Goal: Task Accomplishment & Management: Manage account settings

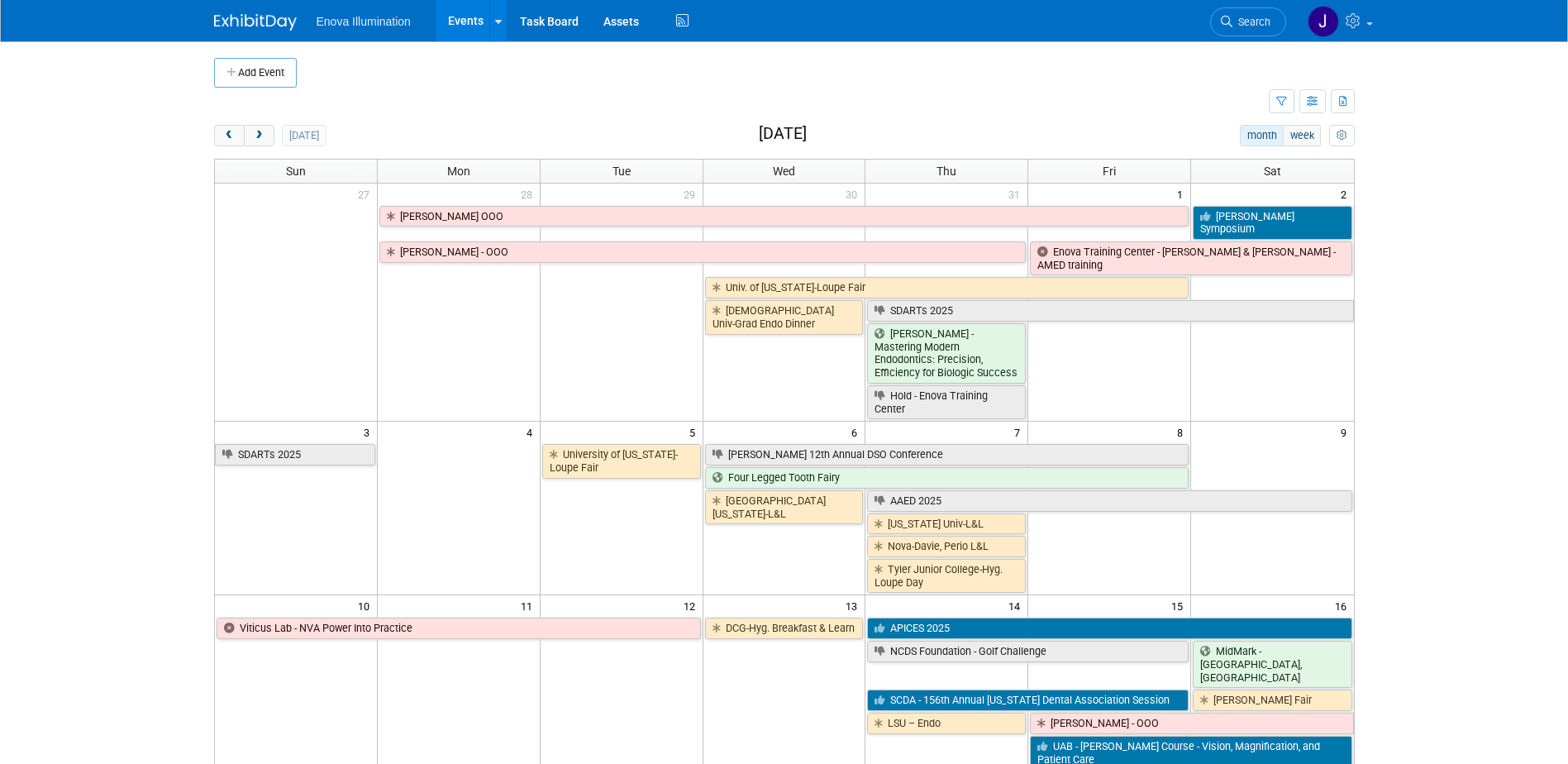
click at [1266, 17] on span "Search" at bounding box center [1251, 21] width 38 height 13
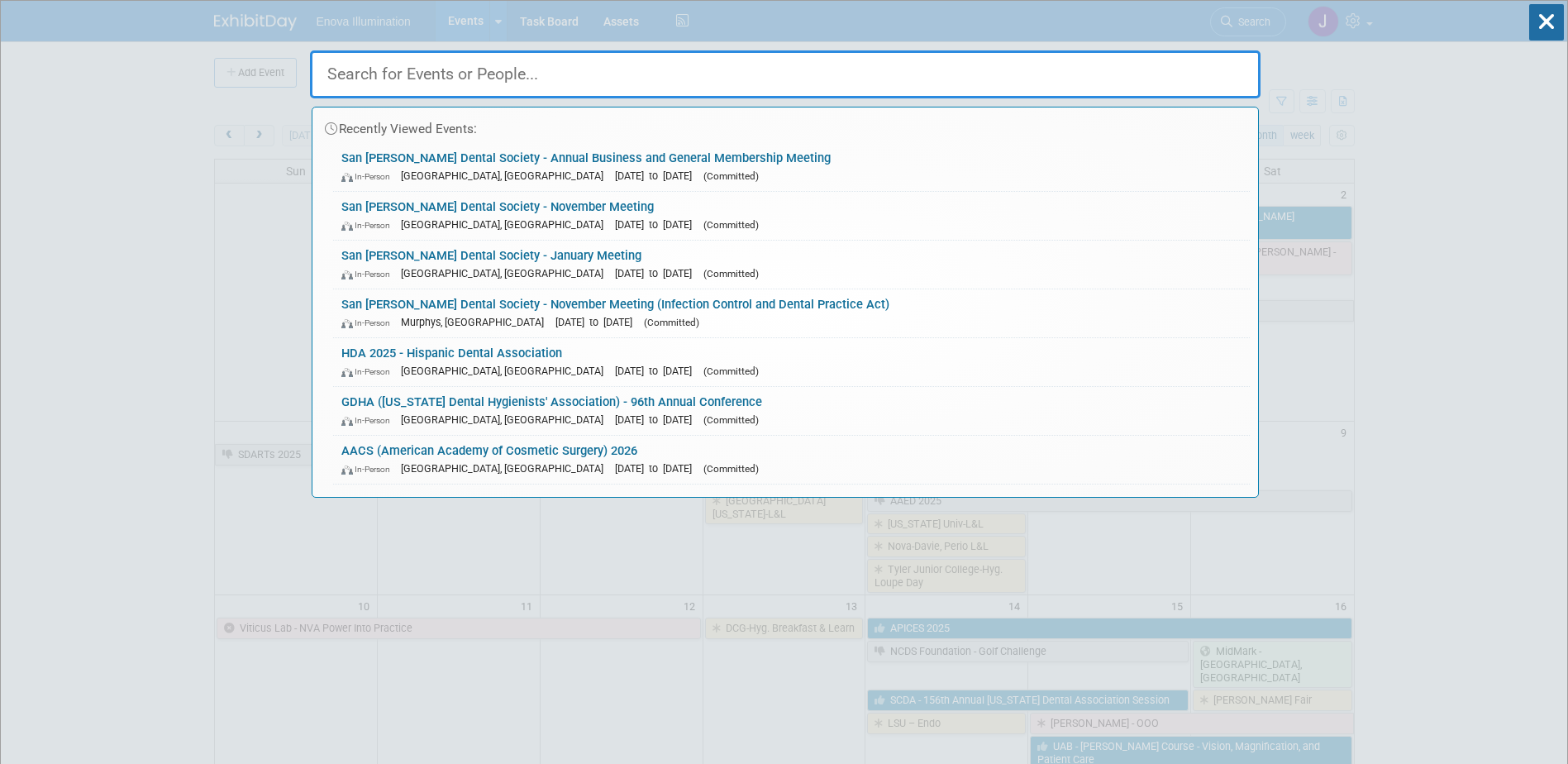
click at [1169, 68] on input "text" at bounding box center [785, 74] width 950 height 48
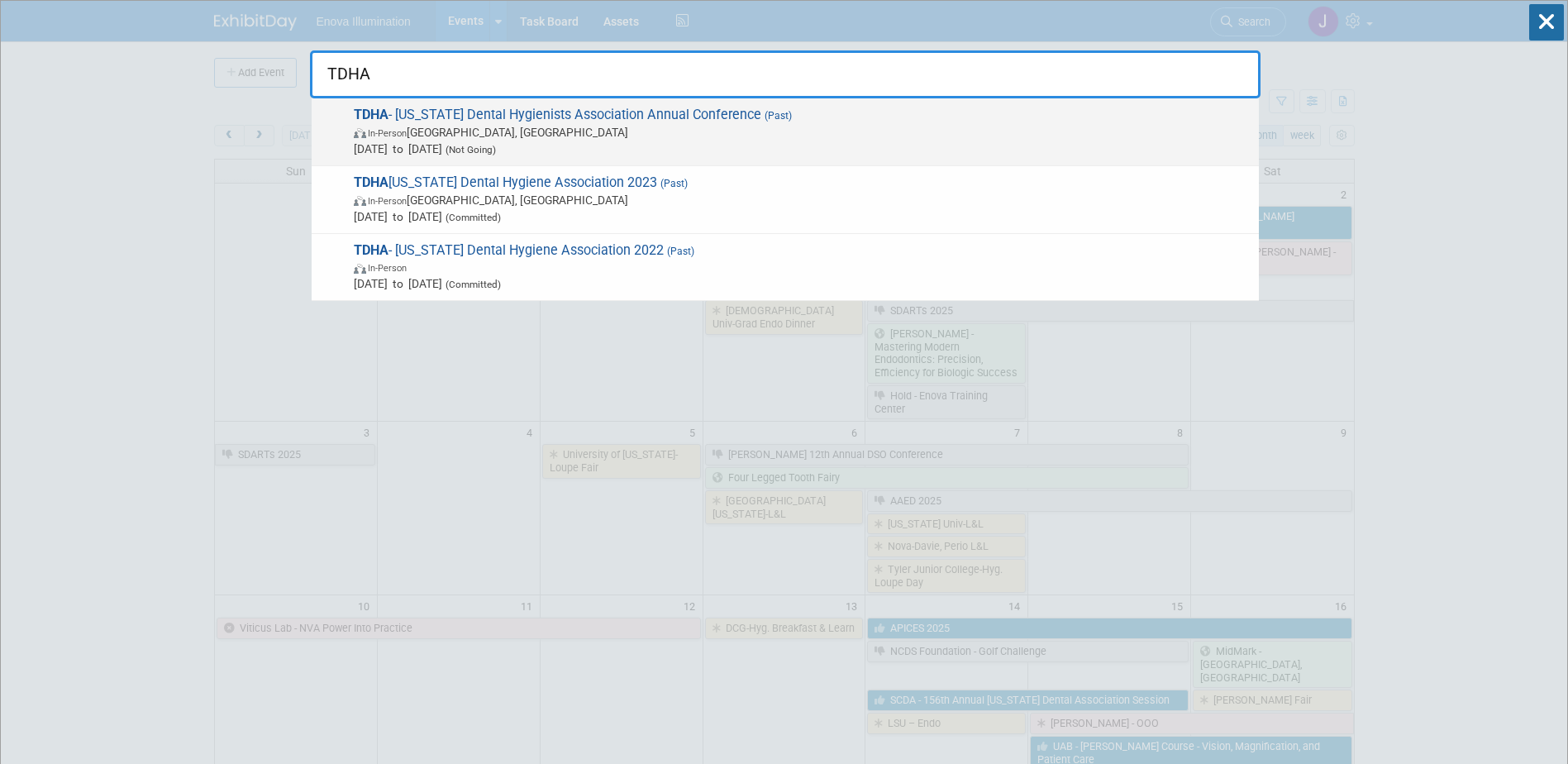
type input "TDHA"
click at [470, 116] on span "TDHA - Texas Dental Hygienists Association Annual Conference (Past) In-Person S…" at bounding box center [799, 132] width 902 height 51
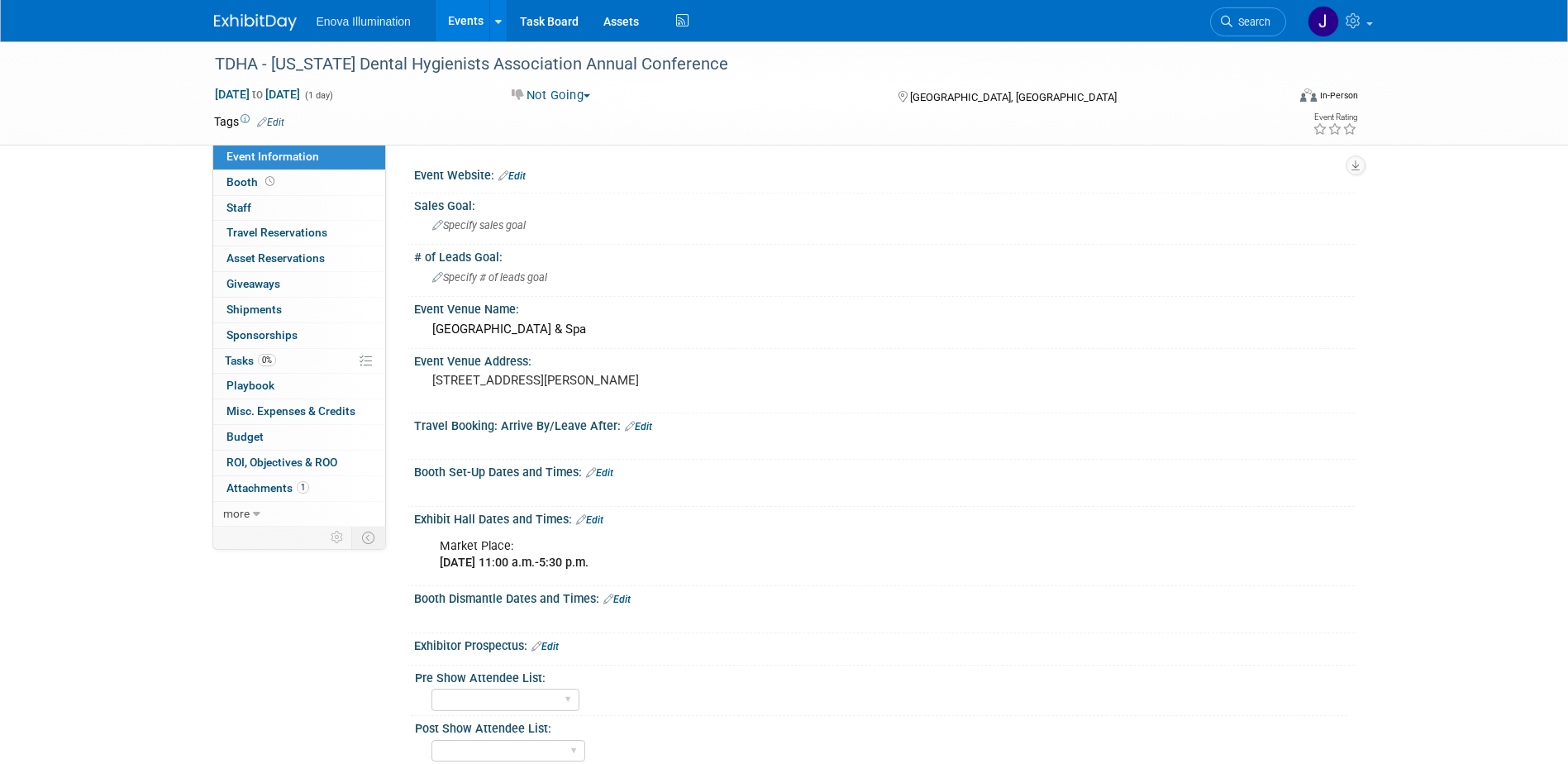
click at [261, 9] on link at bounding box center [264, 15] width 102 height 14
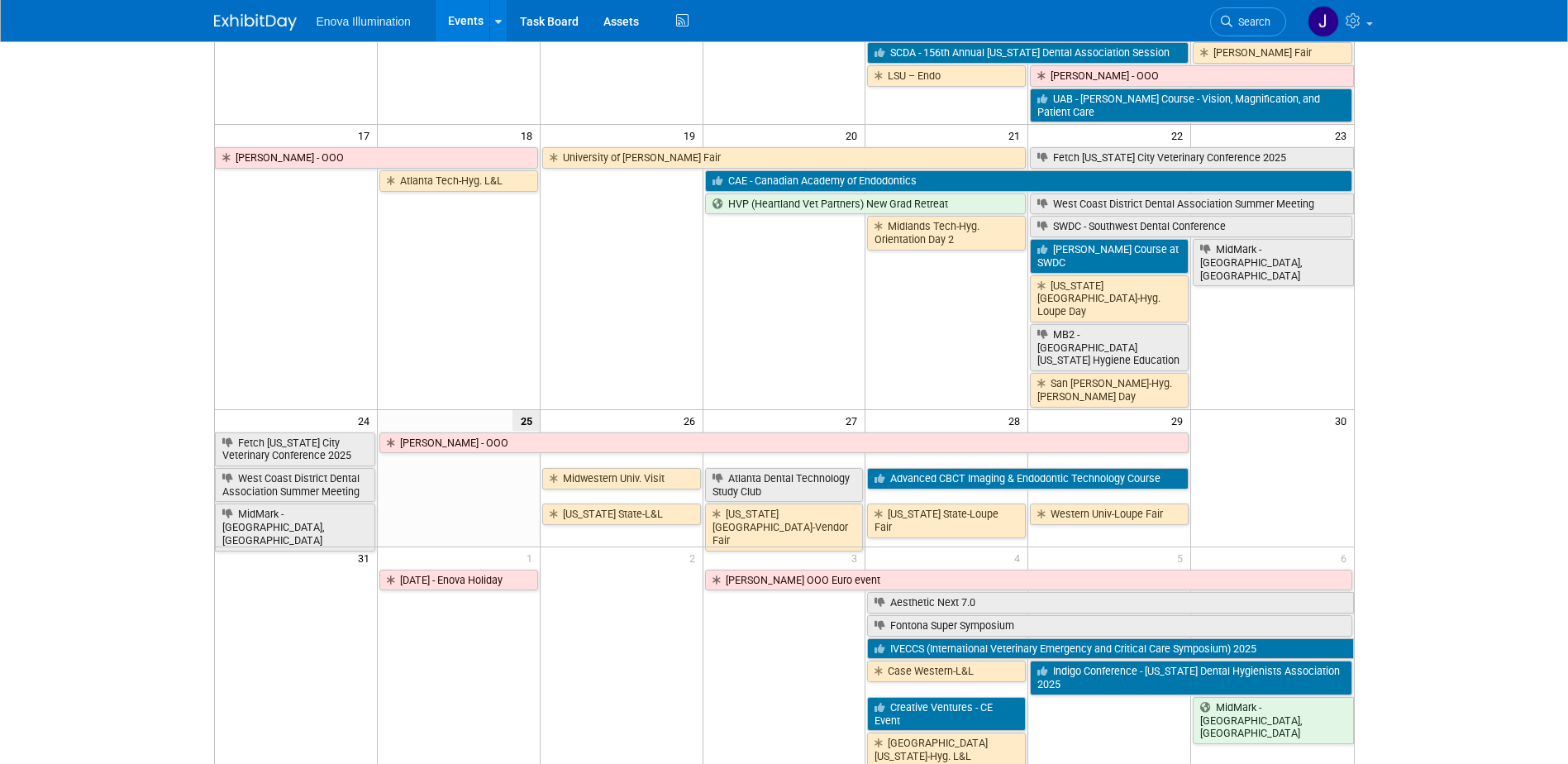
scroll to position [662, 0]
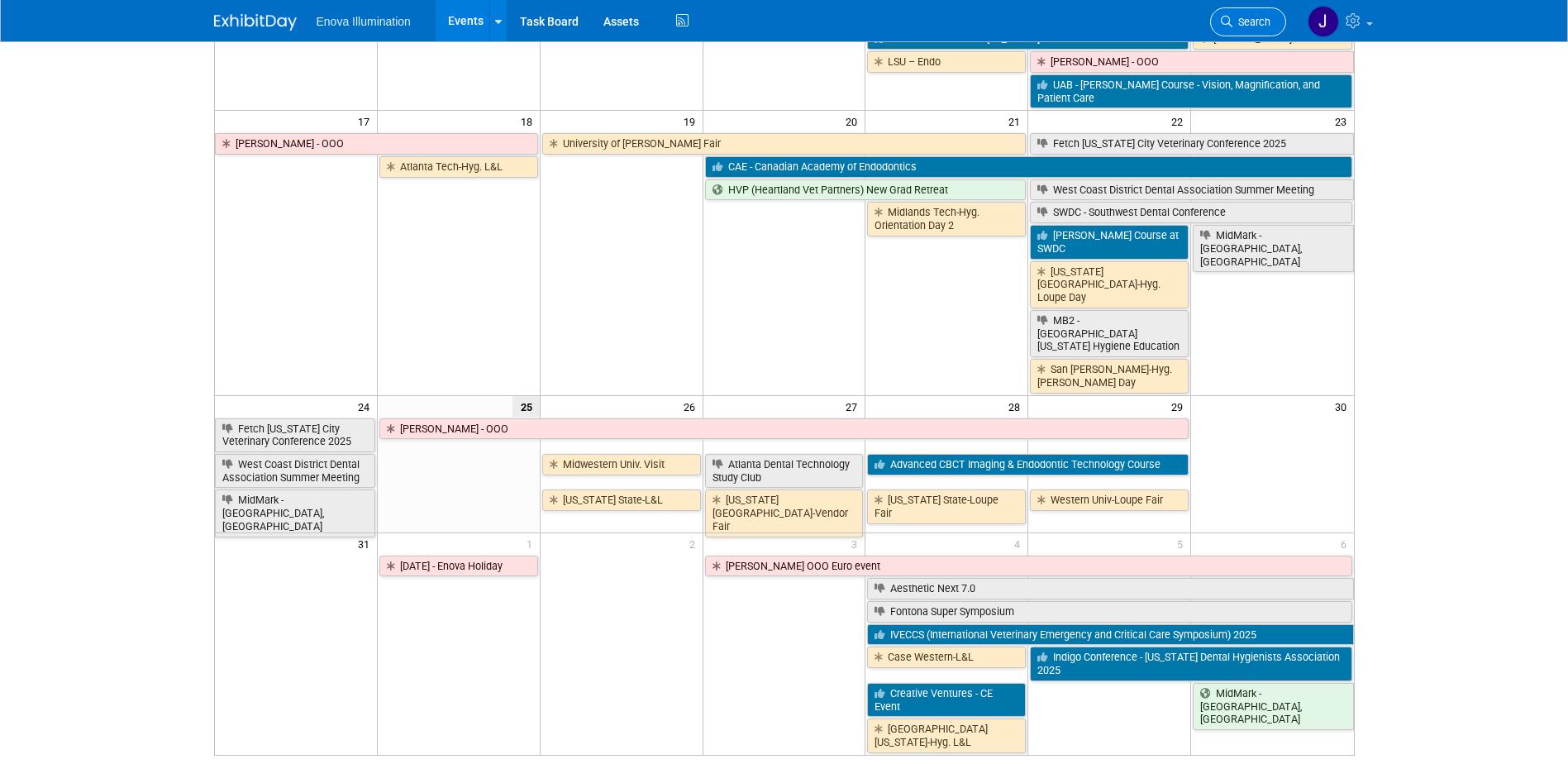
click at [1251, 14] on link "Search" at bounding box center [1248, 22] width 76 height 29
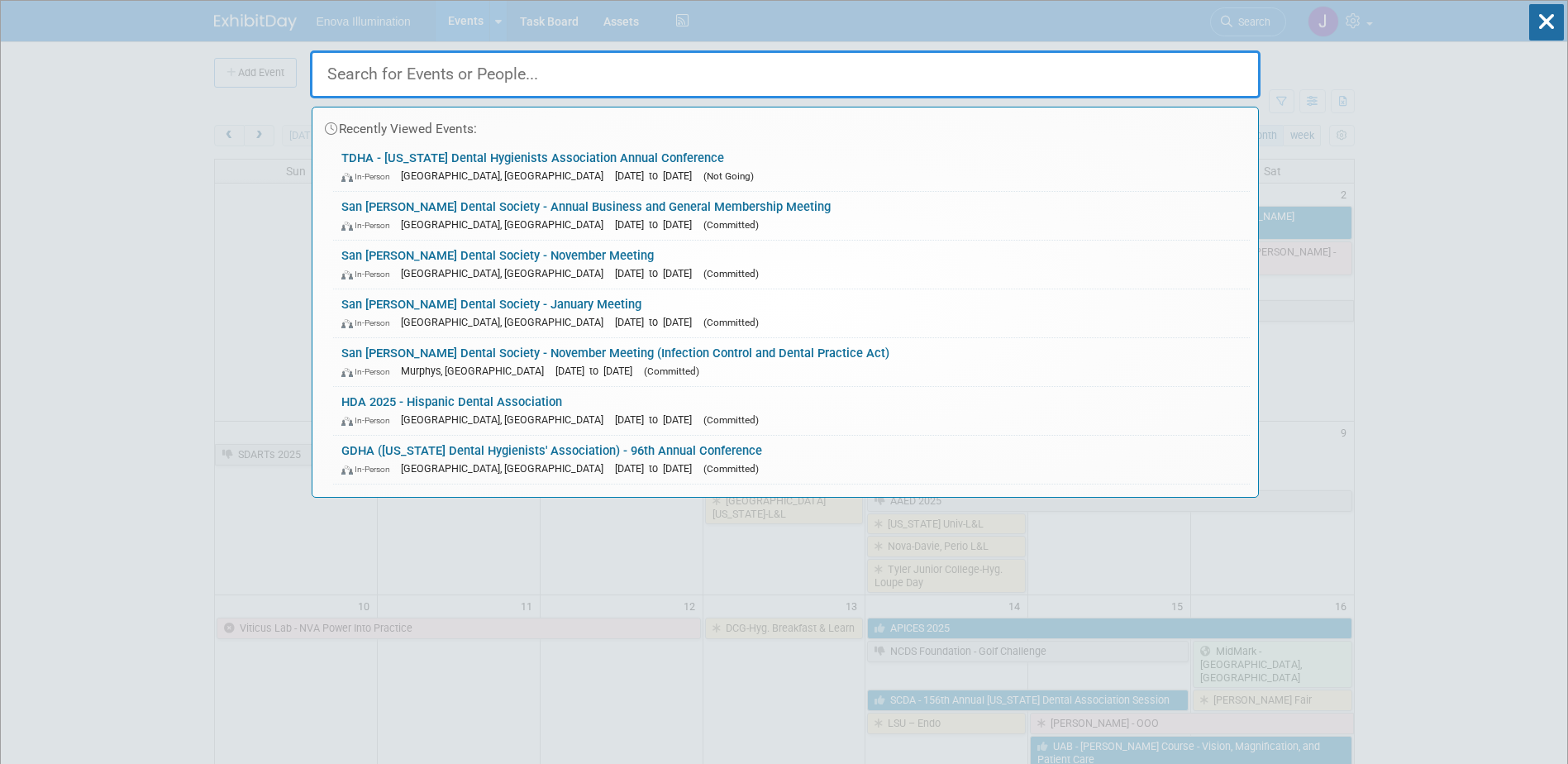
click at [1105, 56] on input "text" at bounding box center [785, 74] width 950 height 48
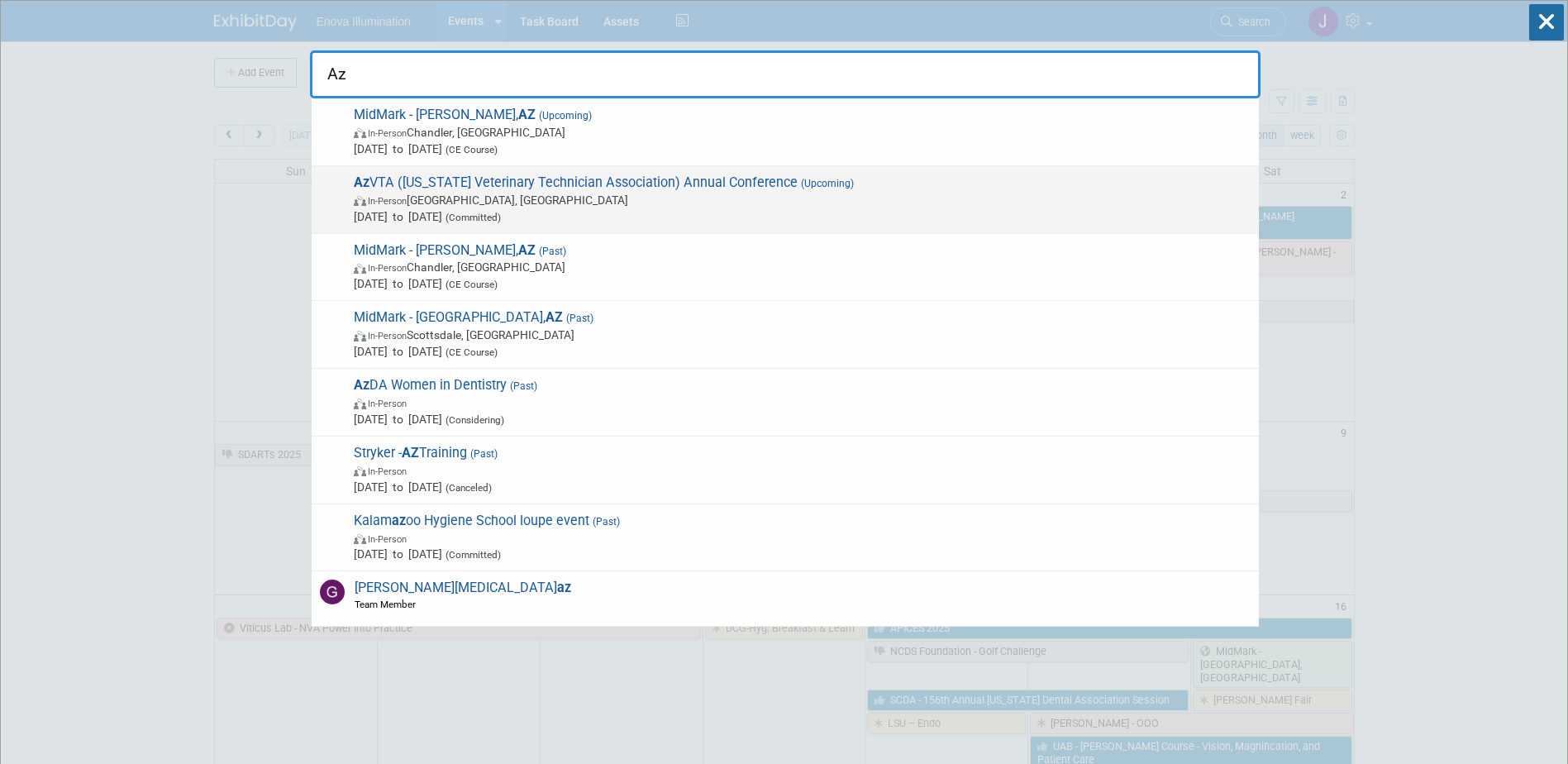
type input "Az"
click at [501, 220] on span "(Committed)" at bounding box center [471, 218] width 59 height 12
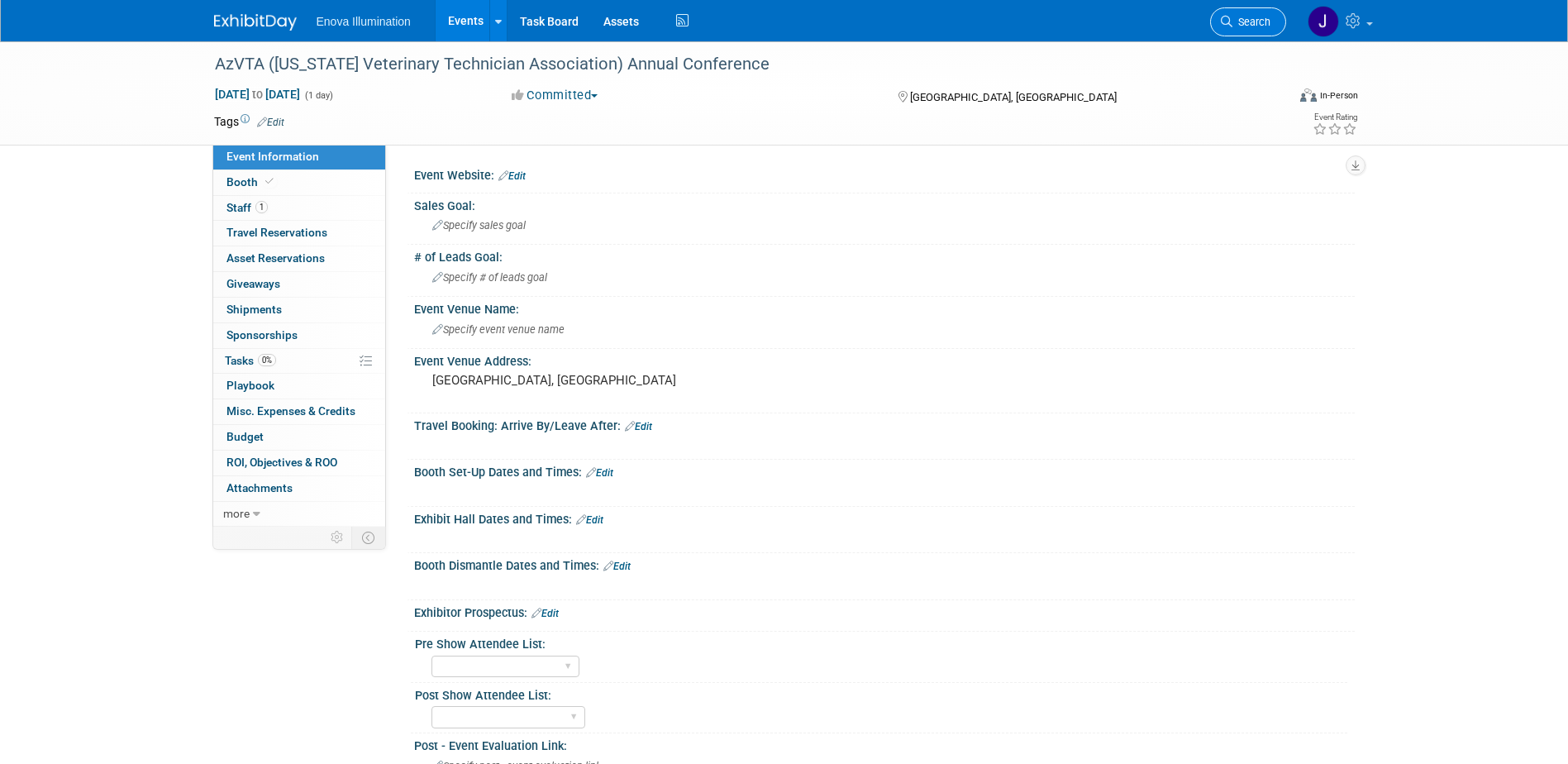
click at [1250, 19] on span "Search" at bounding box center [1251, 21] width 38 height 13
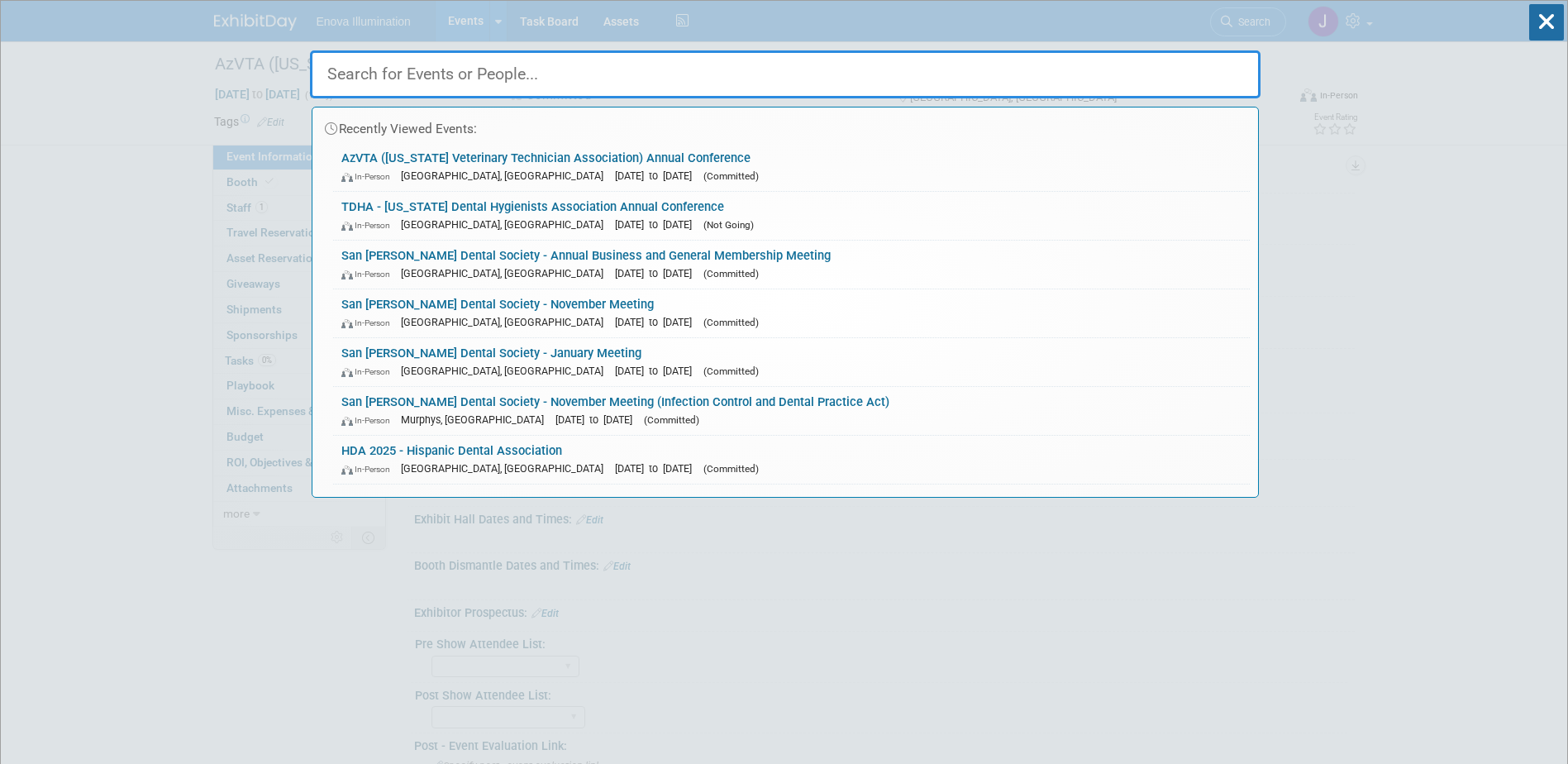
click at [1101, 64] on input "text" at bounding box center [785, 74] width 950 height 48
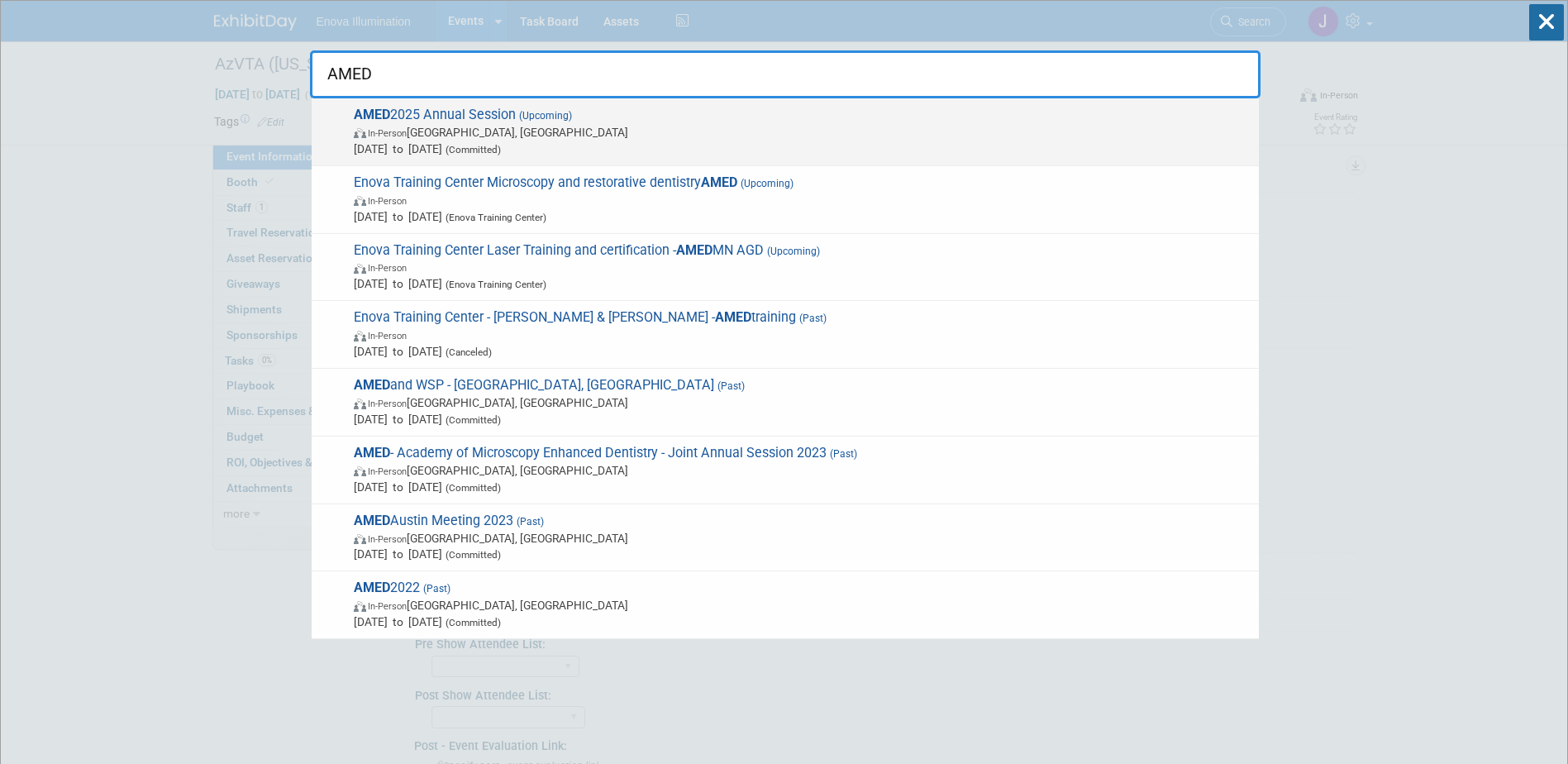
type input "AMED"
click at [503, 111] on span "AMED 2025 Annual Session (Upcoming) In-Person San Diego, CA Sep 12, 2025 to Sep…" at bounding box center [799, 132] width 902 height 51
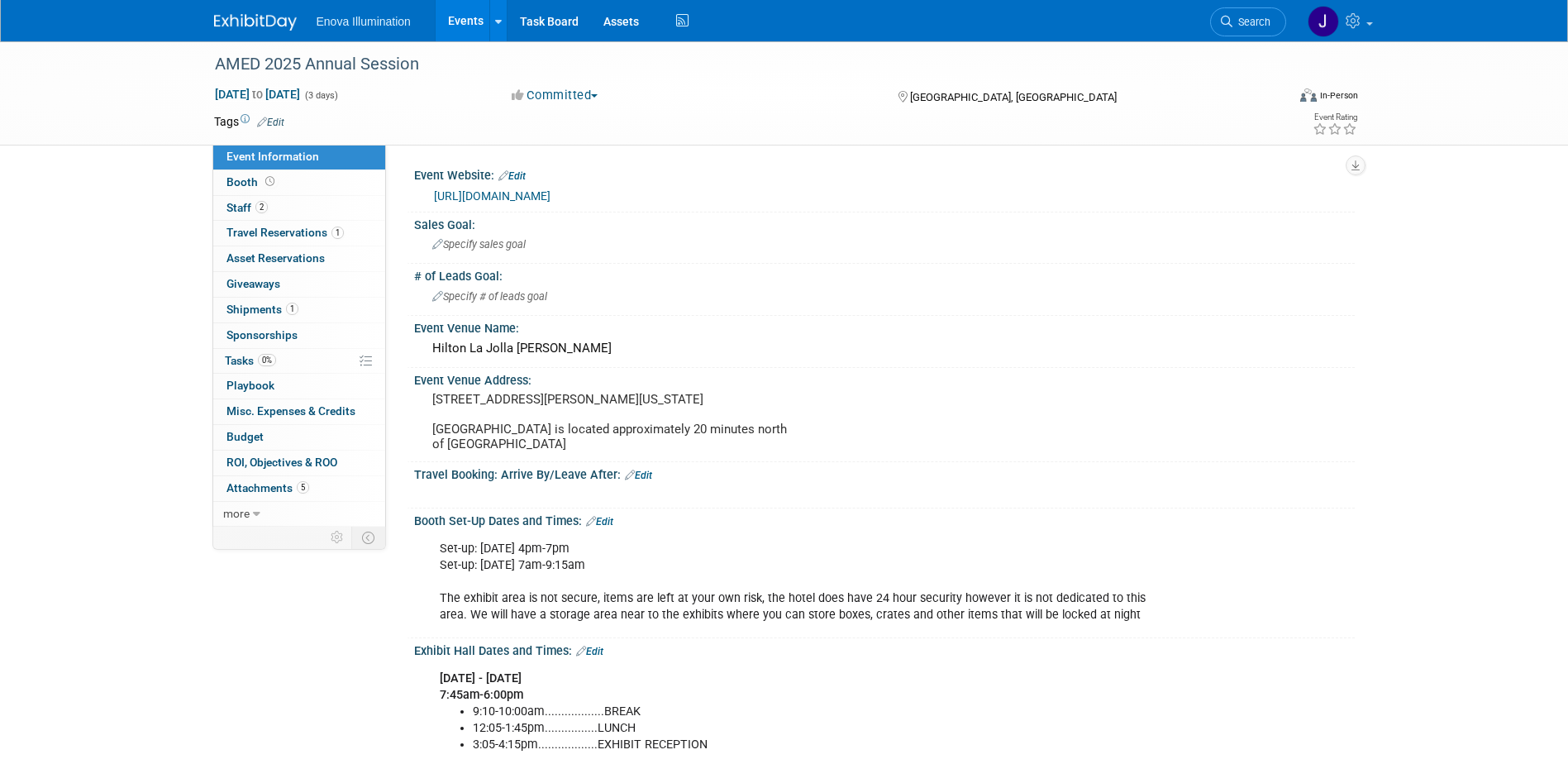
click at [318, 175] on link "Booth" at bounding box center [300, 181] width 172 height 24
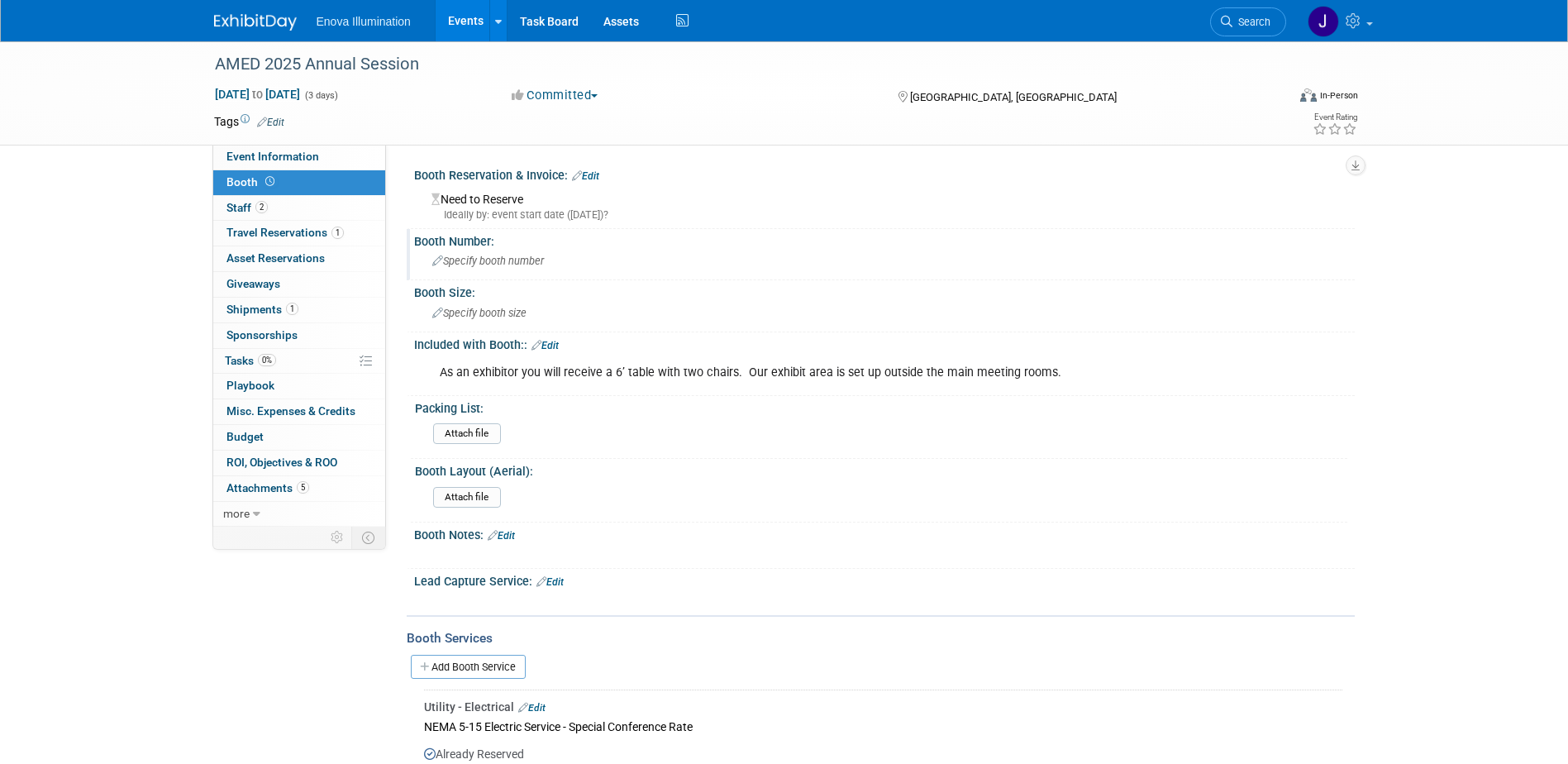
click at [500, 262] on span "Specify booth number" at bounding box center [488, 261] width 111 height 13
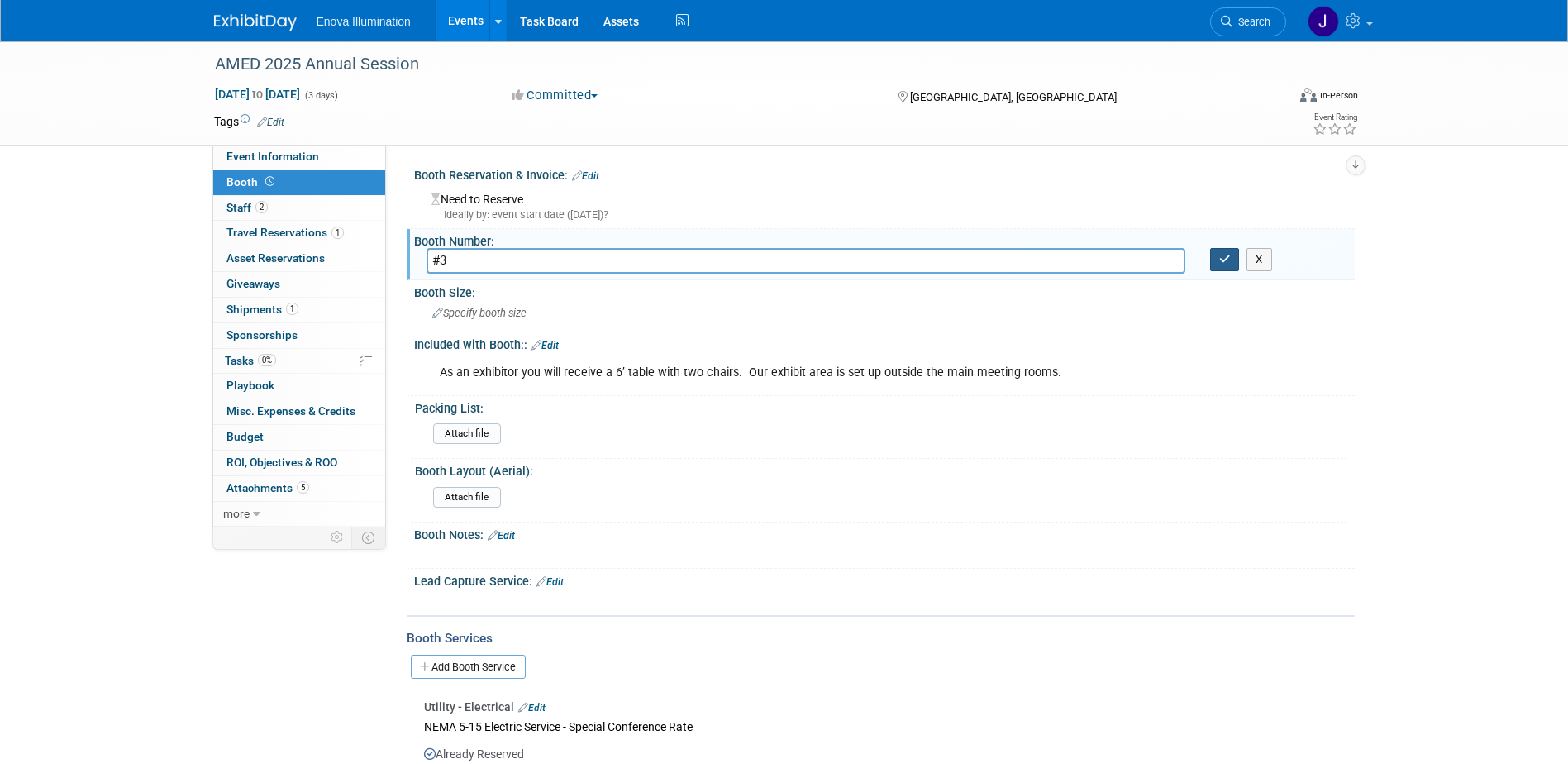
type input "#3"
click at [1228, 267] on button "button" at bounding box center [1225, 260] width 29 height 23
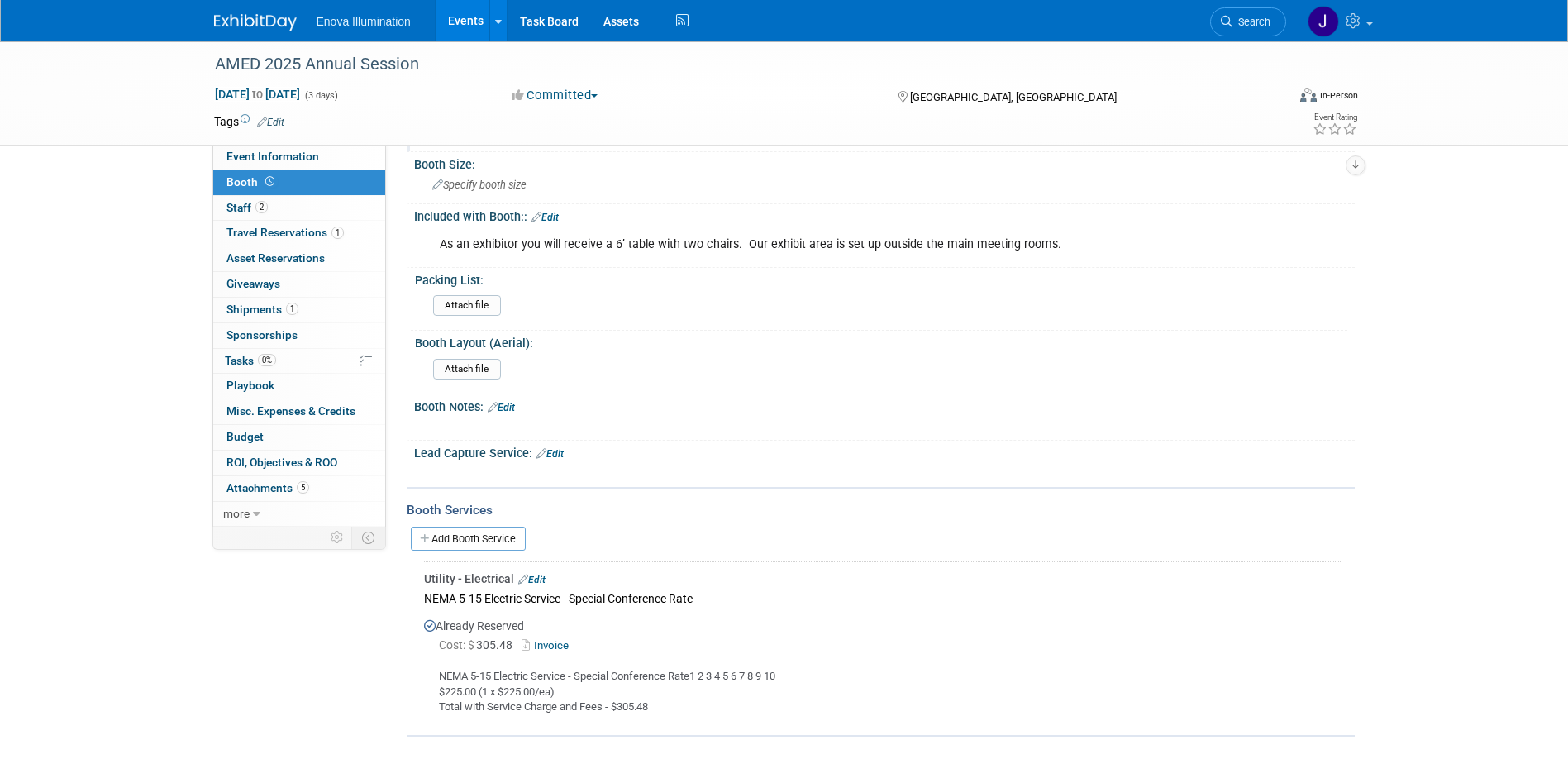
scroll to position [165, 0]
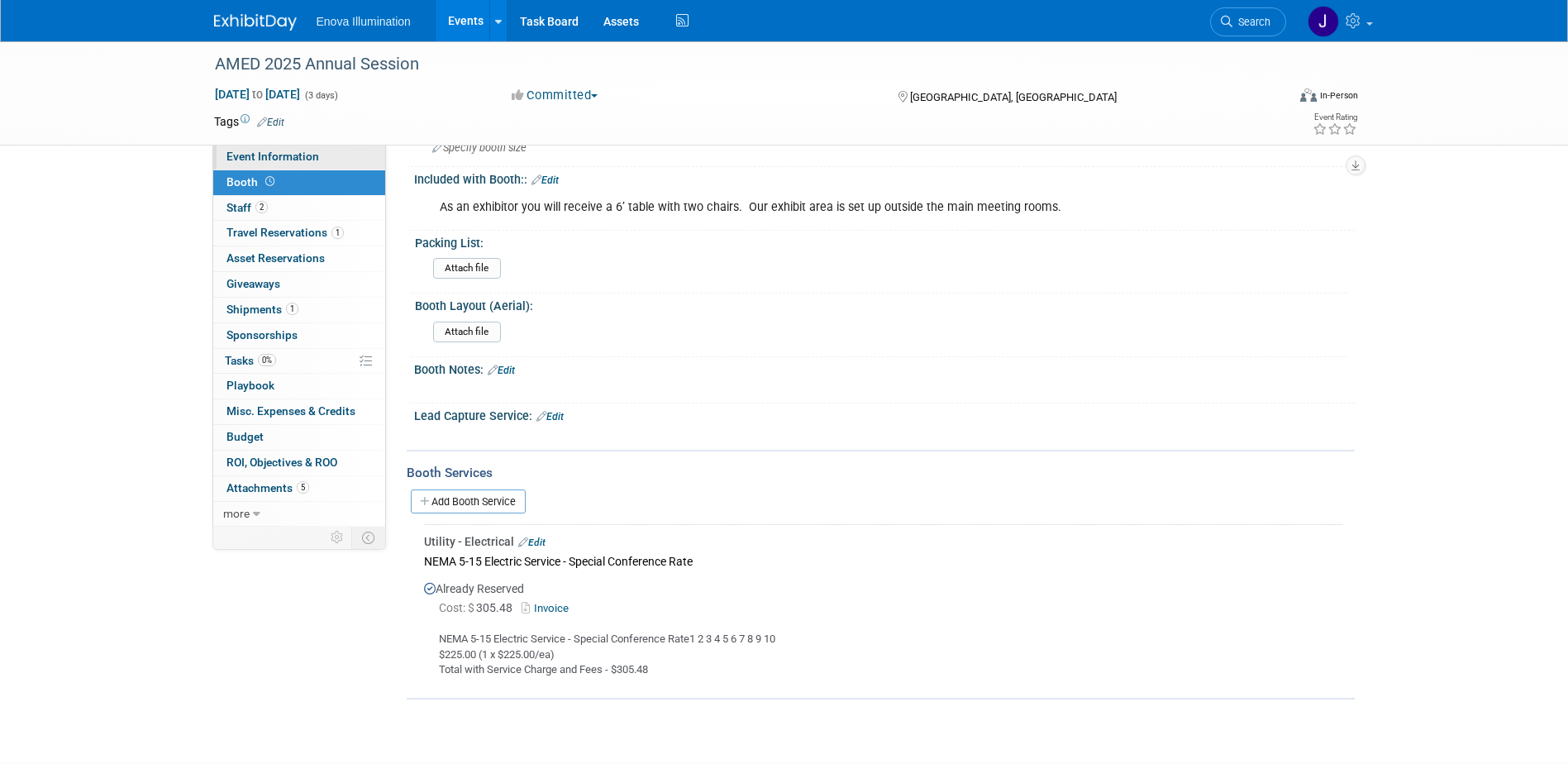
click at [307, 166] on link "Event Information" at bounding box center [300, 156] width 172 height 24
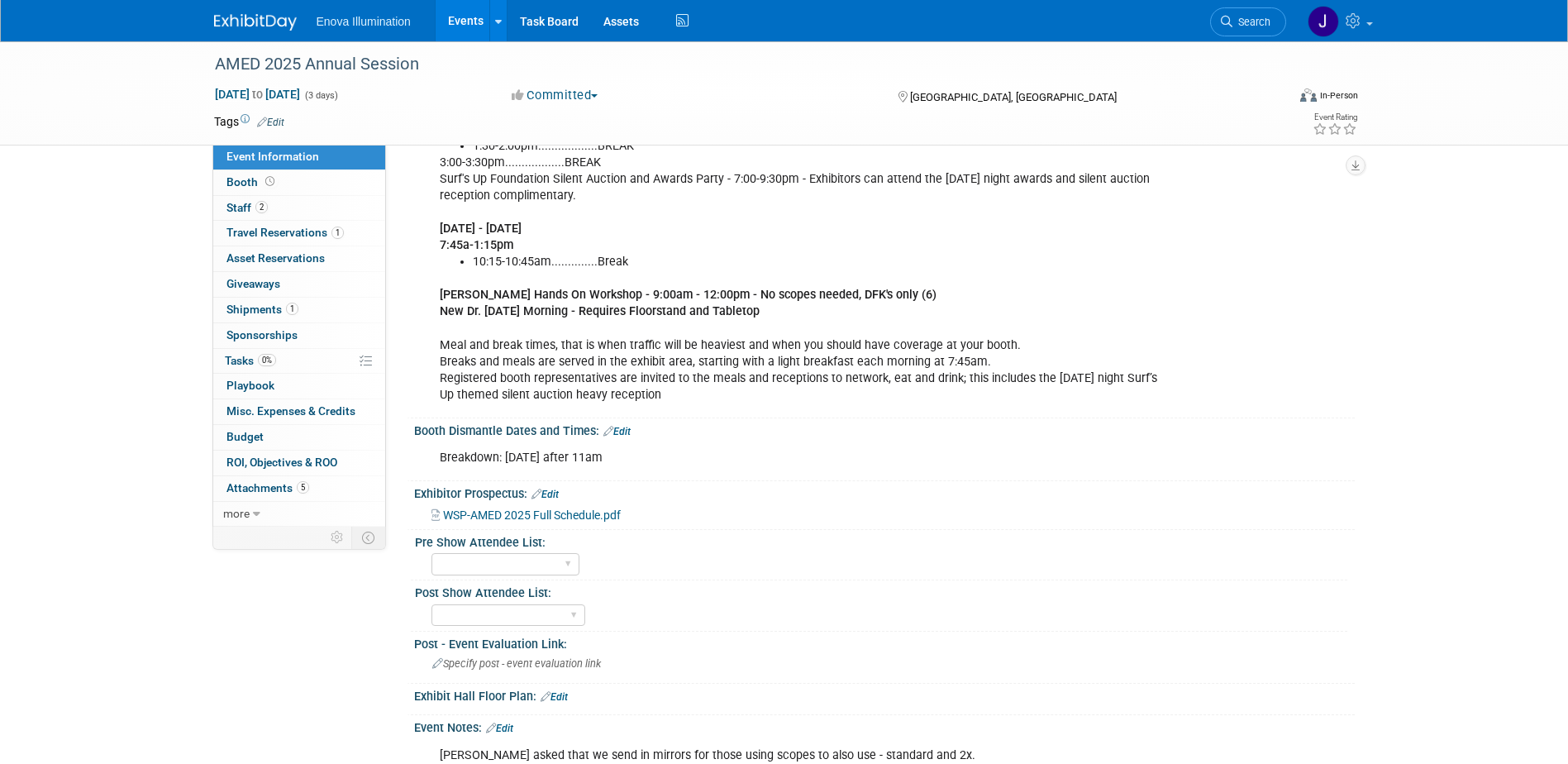
scroll to position [744, 0]
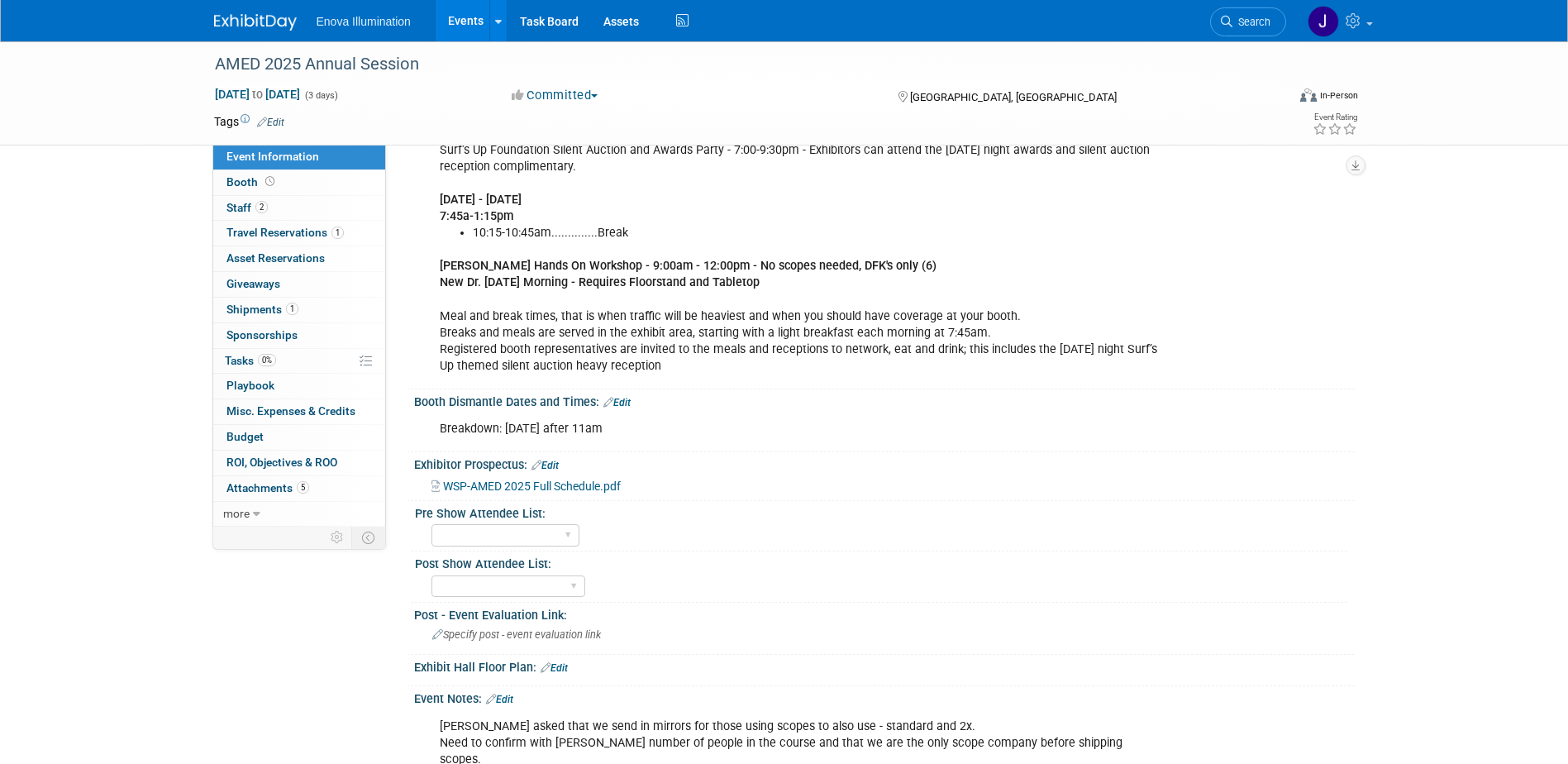
click at [560, 673] on link "Edit" at bounding box center [554, 667] width 27 height 12
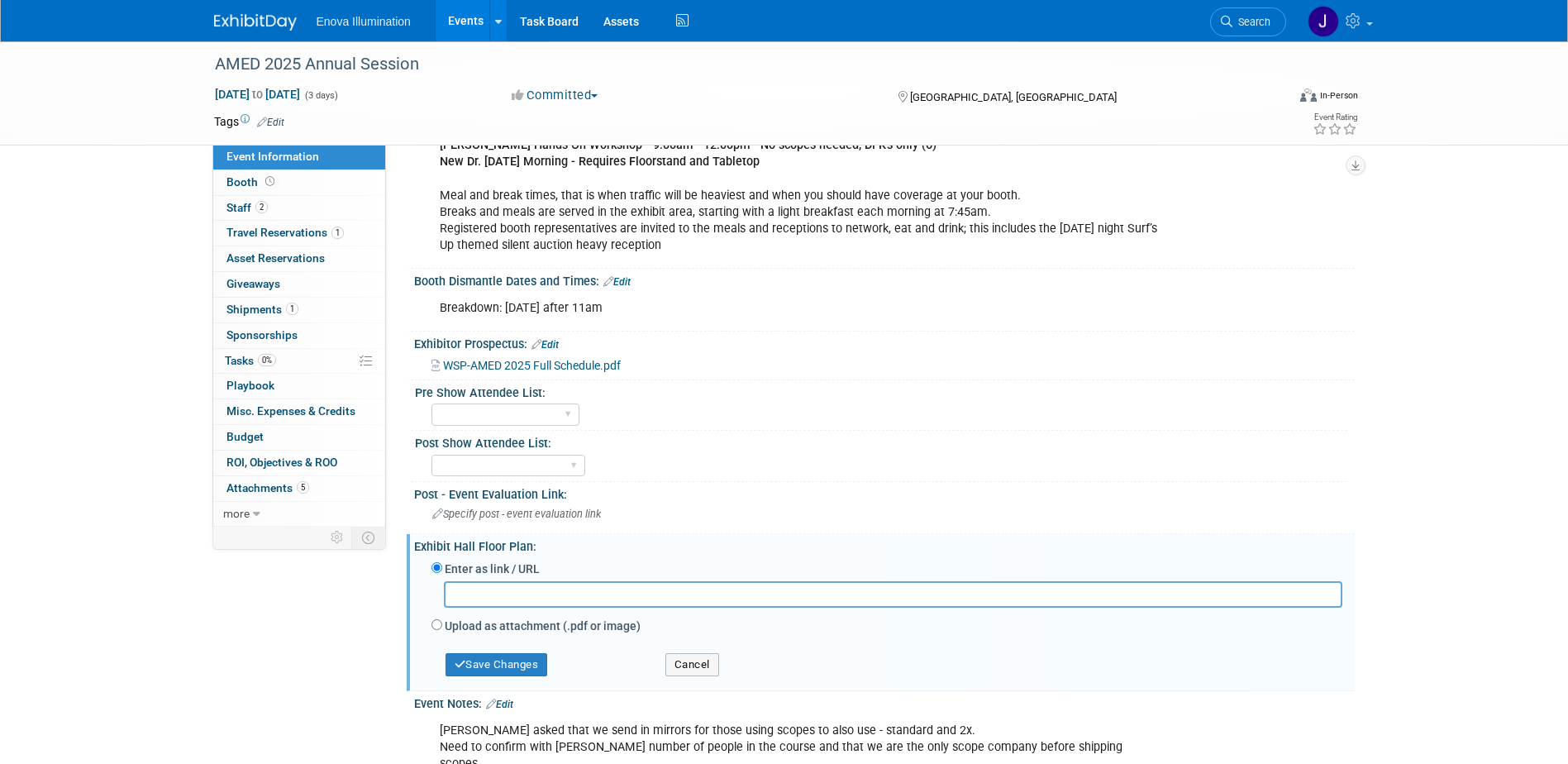
scroll to position [909, 0]
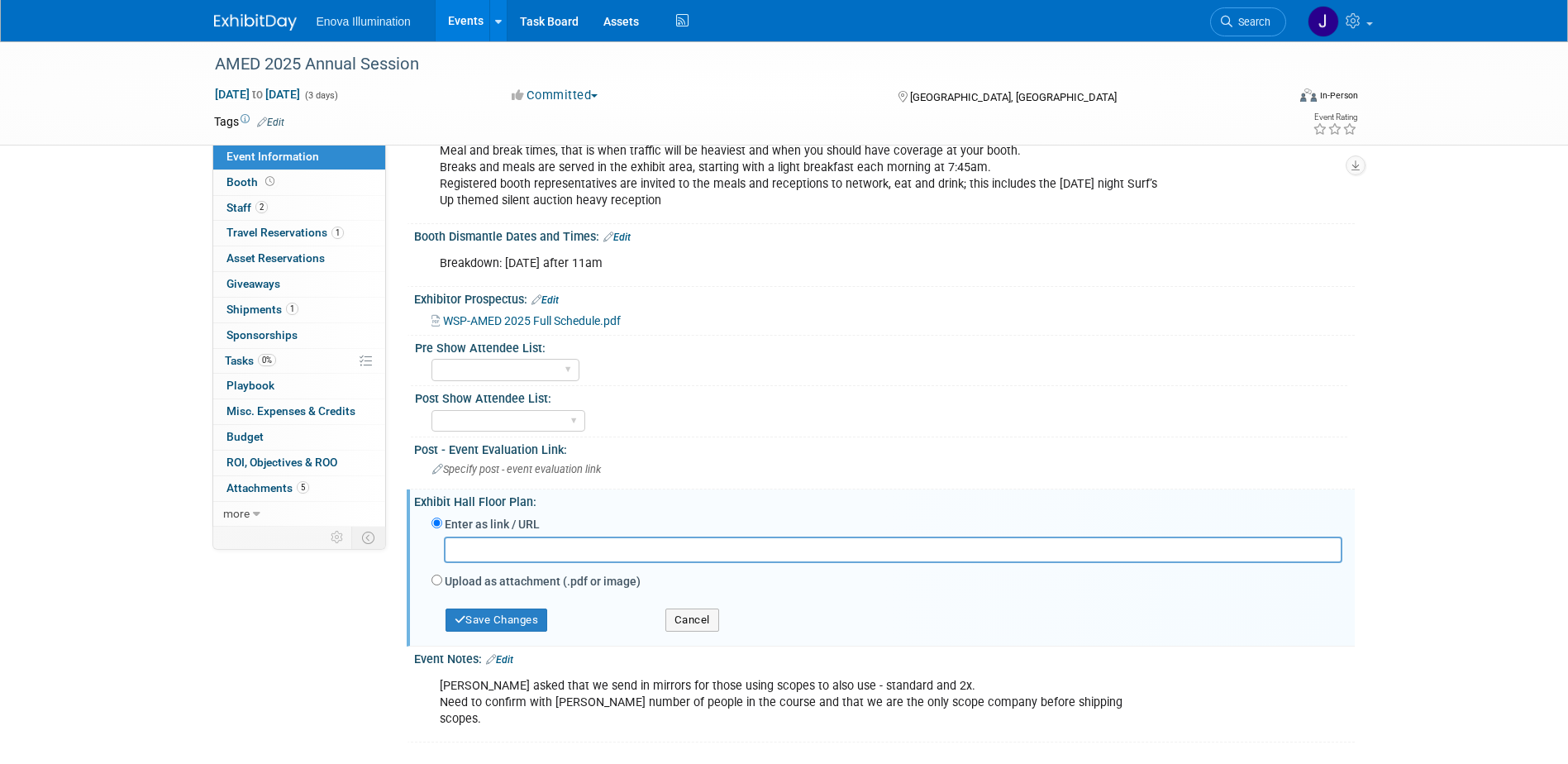
click at [435, 593] on div "Upload as attachment (.pdf or image)" at bounding box center [886, 582] width 910 height 22
click at [435, 585] on input "Upload as attachment (.pdf or image)" at bounding box center [436, 580] width 11 height 11
radio input "true"
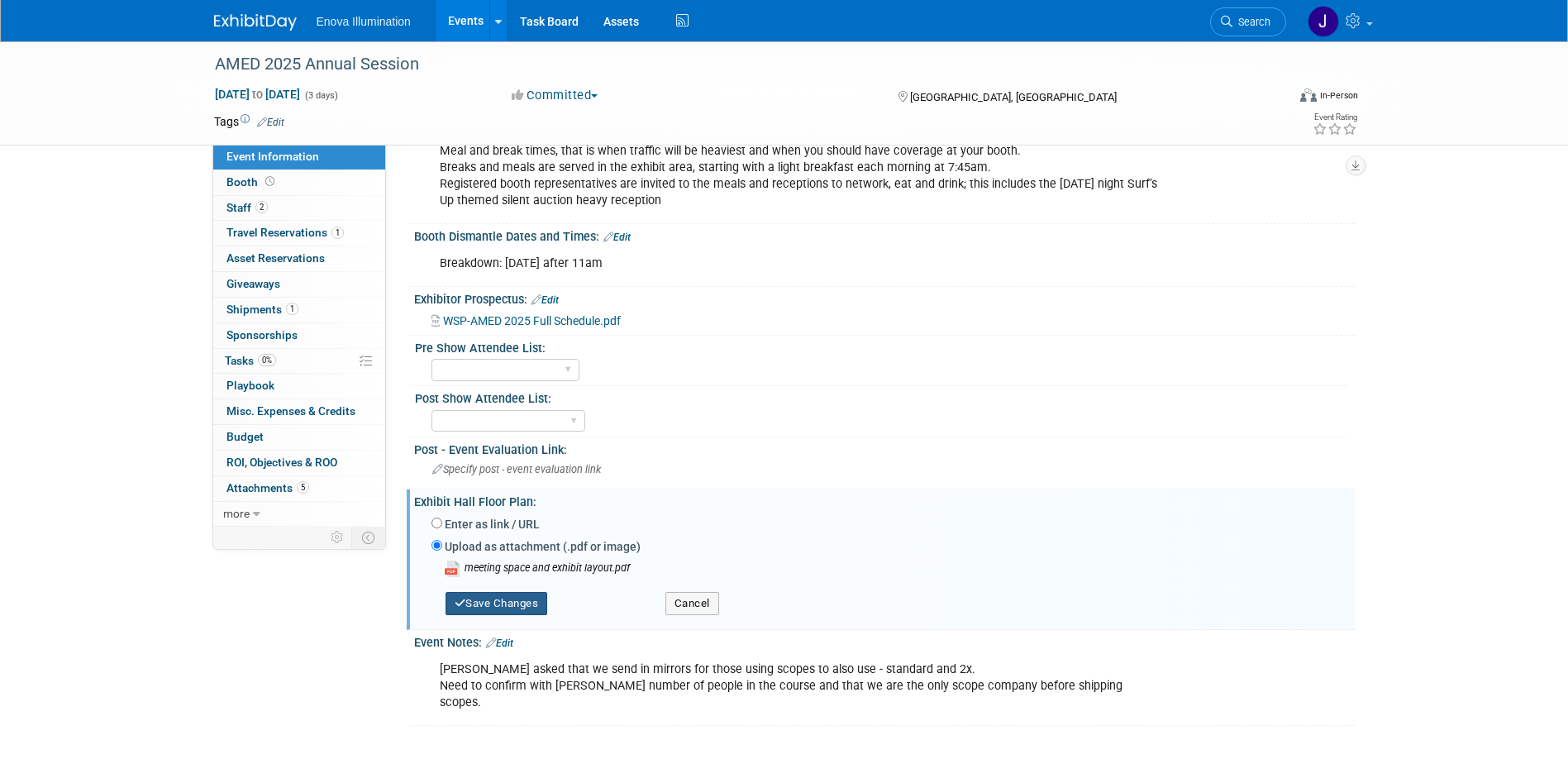
click at [504, 615] on button "Save Changes" at bounding box center [497, 603] width 102 height 23
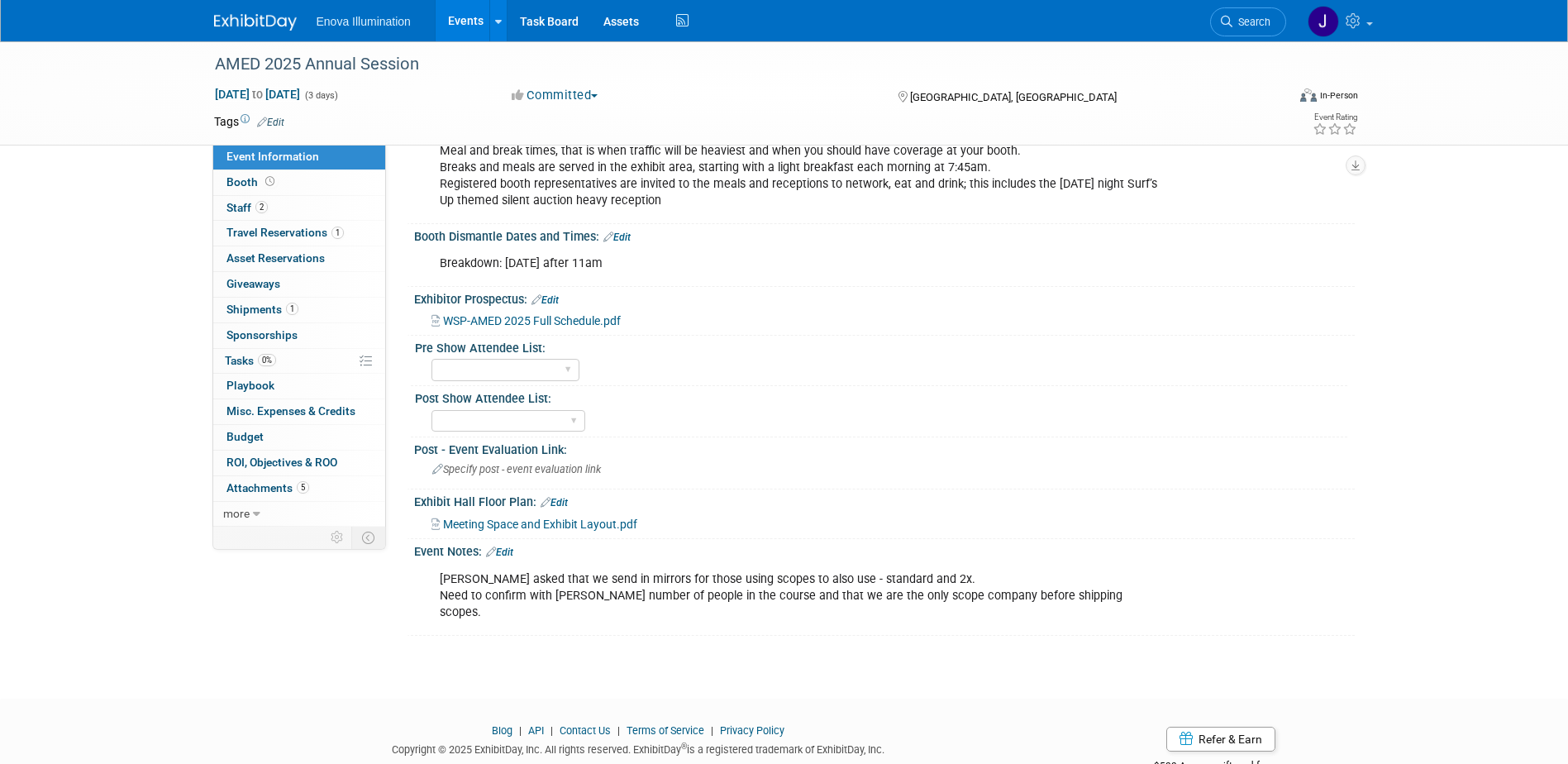
click at [305, 152] on span "Event Information" at bounding box center [272, 156] width 93 height 14
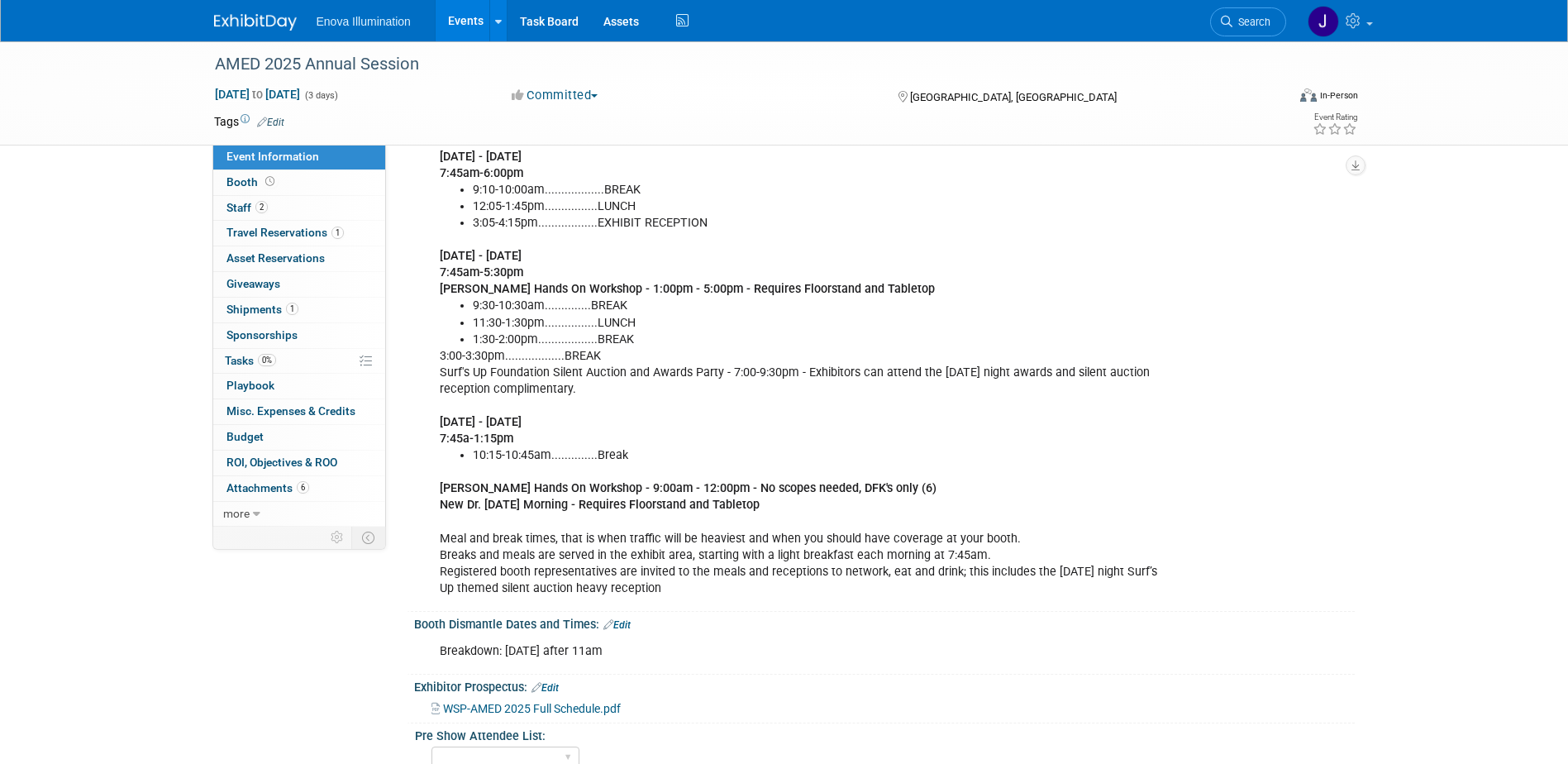
scroll to position [496, 0]
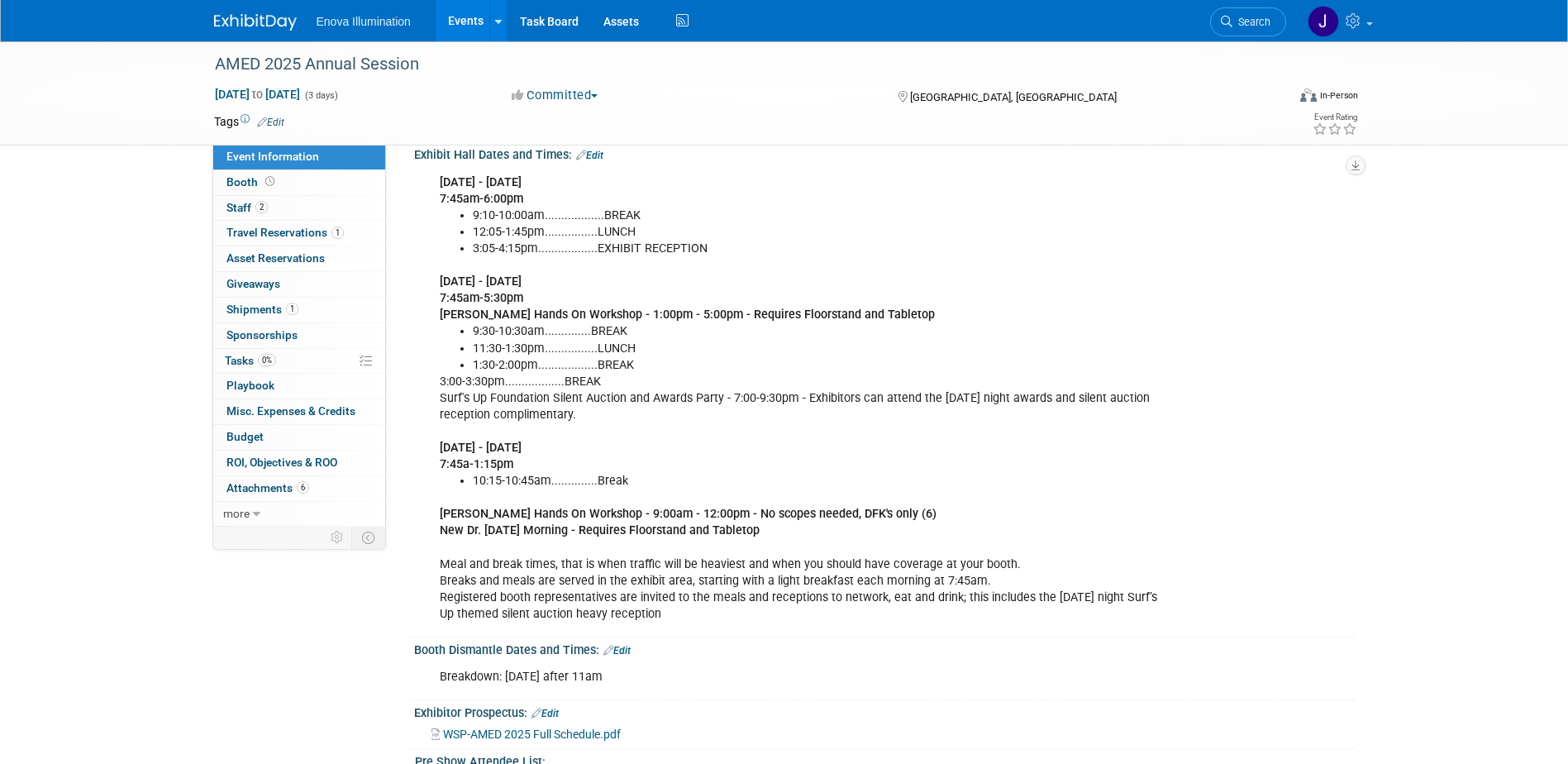
click at [590, 161] on link "Edit" at bounding box center [589, 155] width 27 height 12
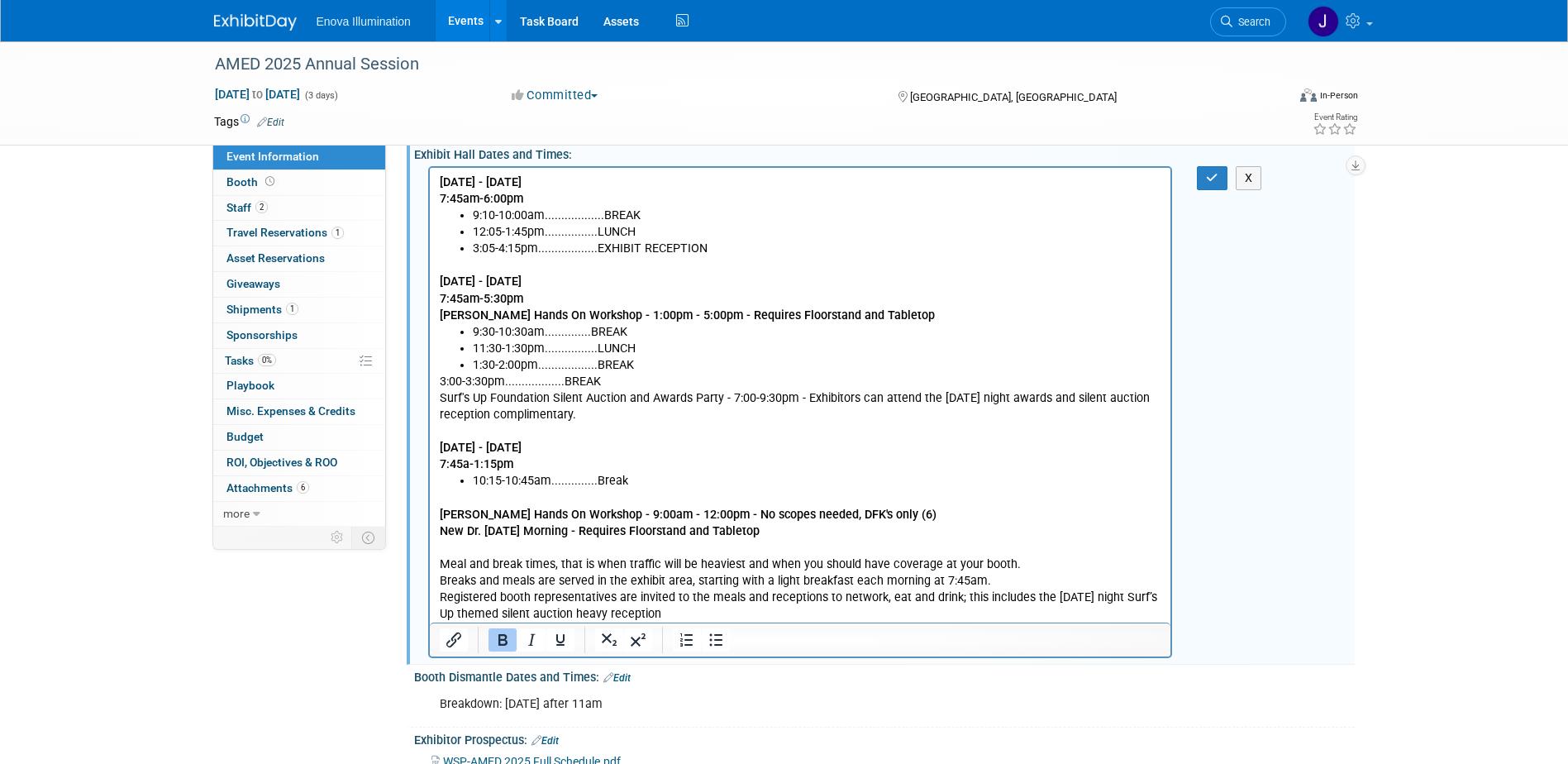
scroll to position [0, 0]
drag, startPoint x: 501, startPoint y: 300, endPoint x: 516, endPoint y: 293, distance: 16.6
click at [502, 299] on b "7:45am-5:30pm" at bounding box center [481, 298] width 84 height 14
click at [503, 298] on b "7:45am-5:30pm" at bounding box center [481, 298] width 84 height 14
click at [1205, 190] on button "button" at bounding box center [1211, 178] width 30 height 24
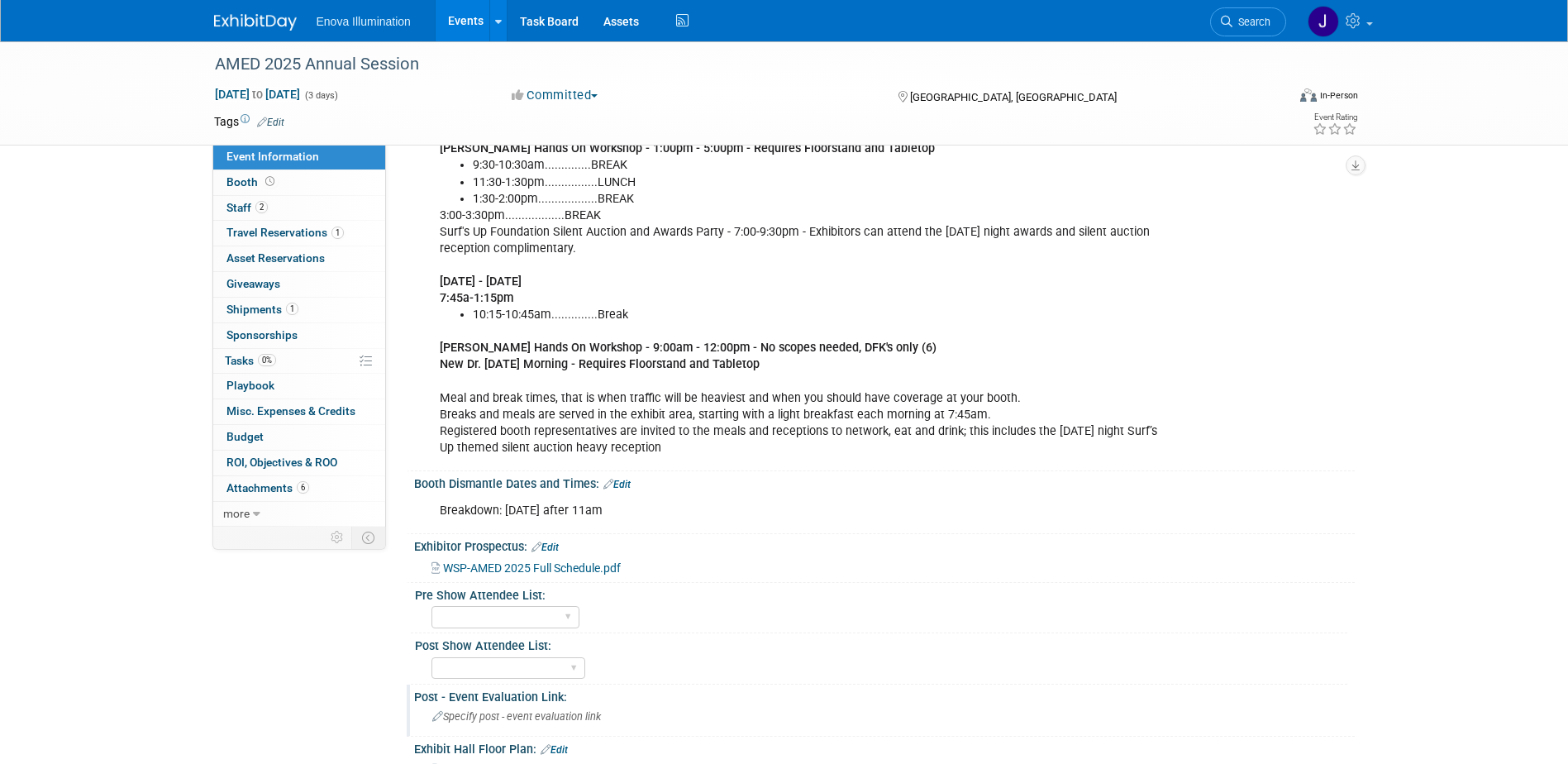
scroll to position [956, 0]
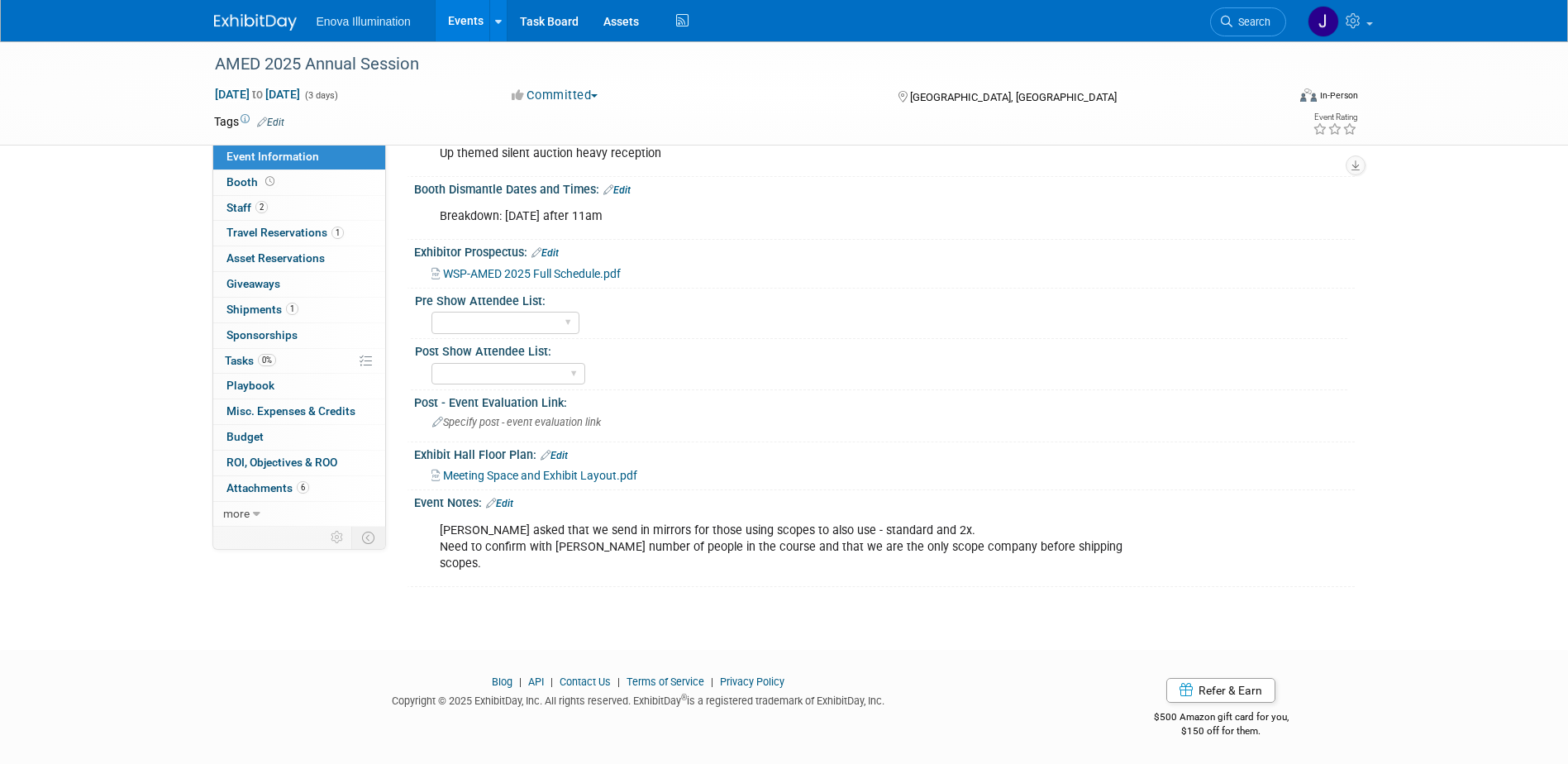
click at [510, 509] on link "Edit" at bounding box center [500, 503] width 27 height 12
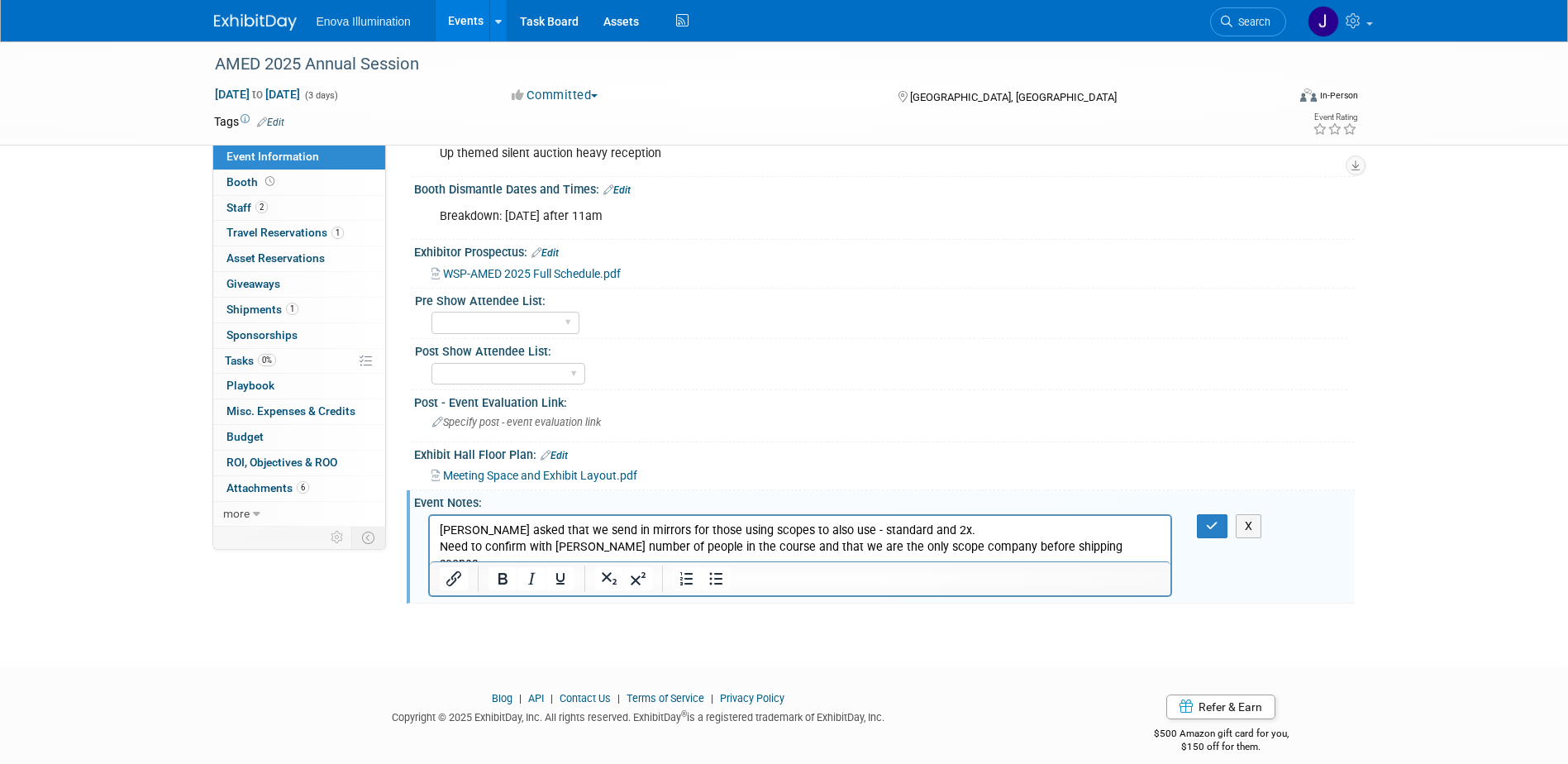
scroll to position [0, 0]
click at [1109, 548] on p "Juan Carlos asked that we send in mirrors for those using scopes to also use - …" at bounding box center [800, 545] width 722 height 50
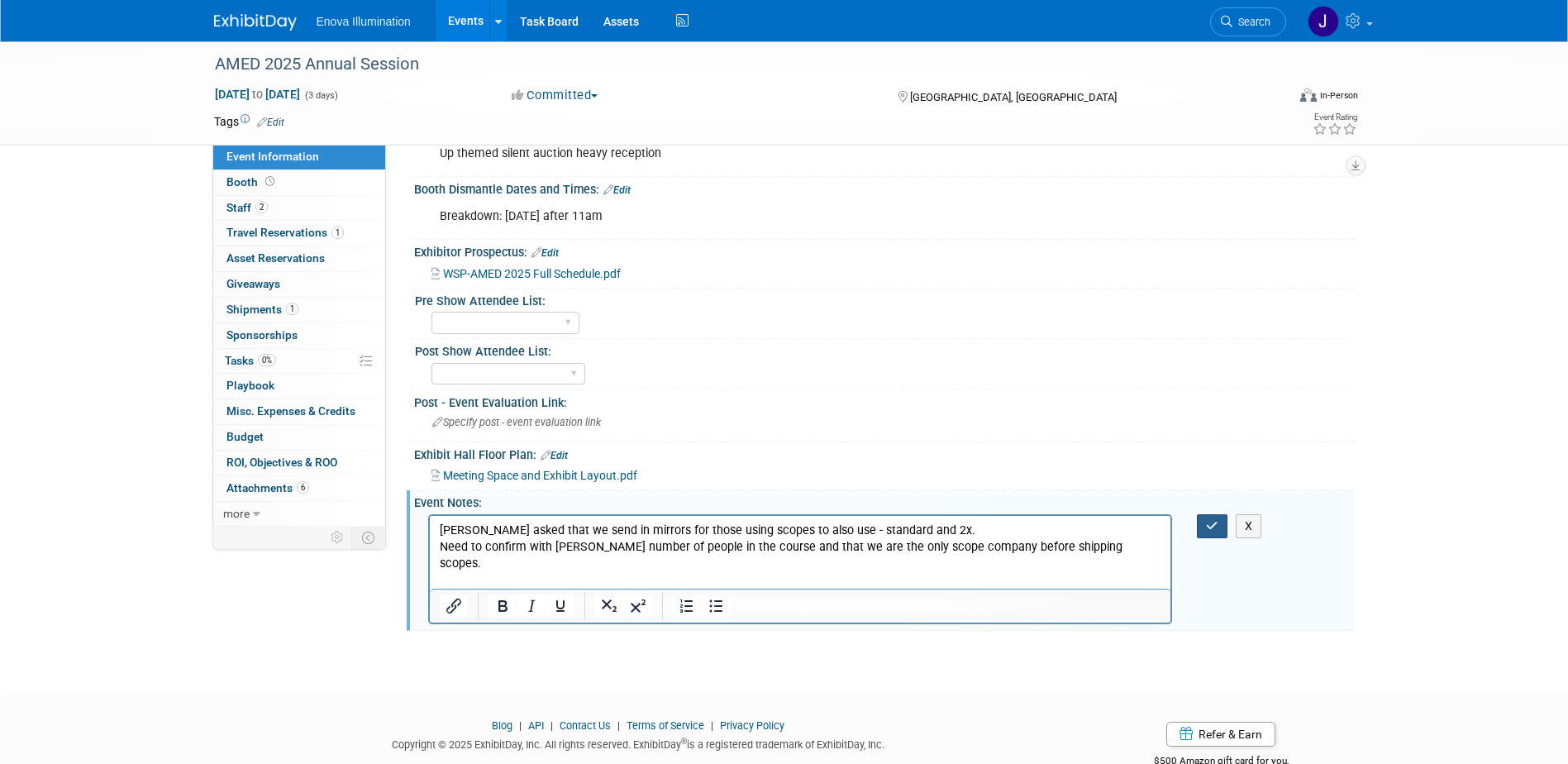
click at [1217, 532] on icon "button" at bounding box center [1212, 526] width 13 height 12
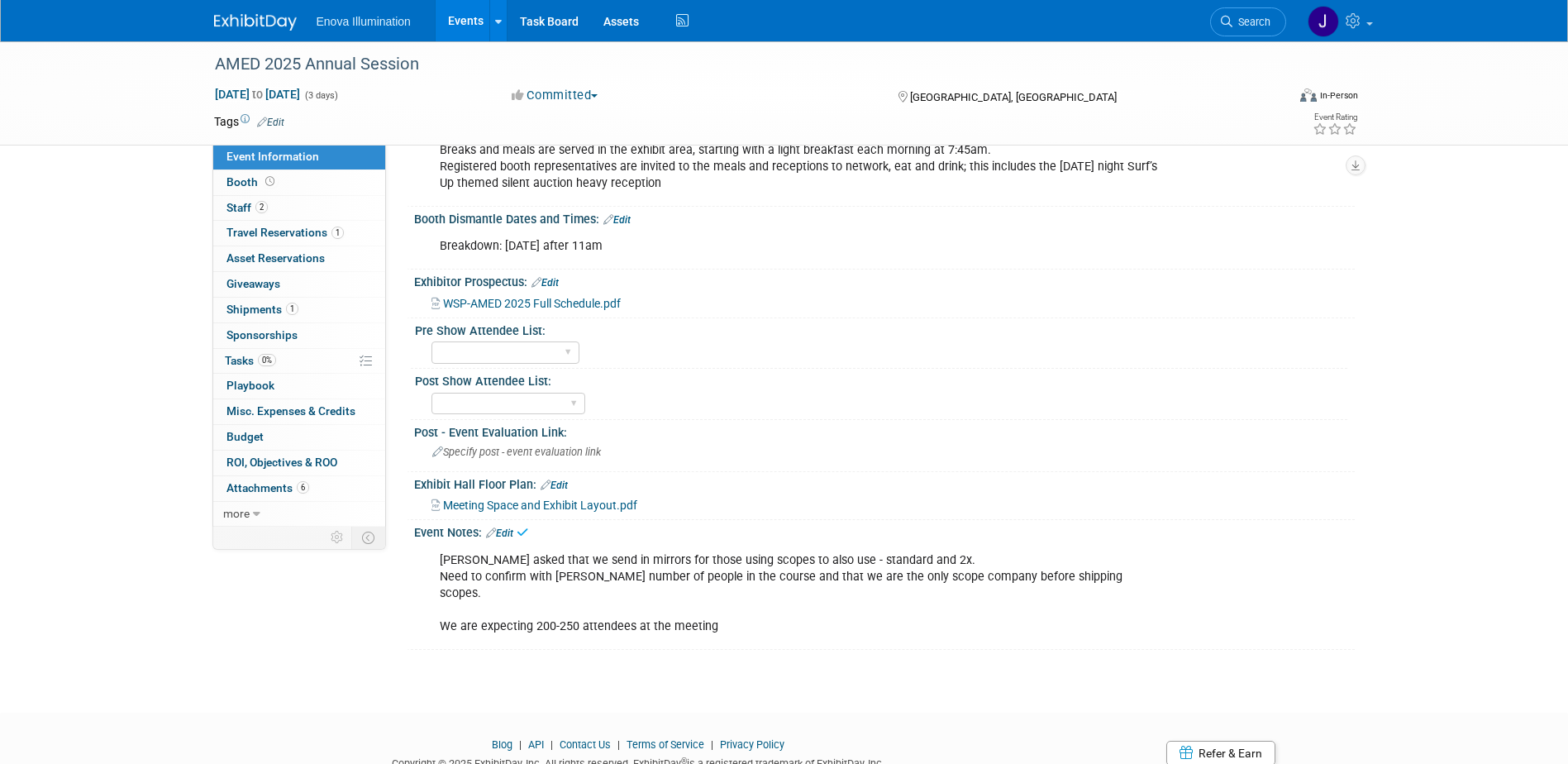
scroll to position [873, 0]
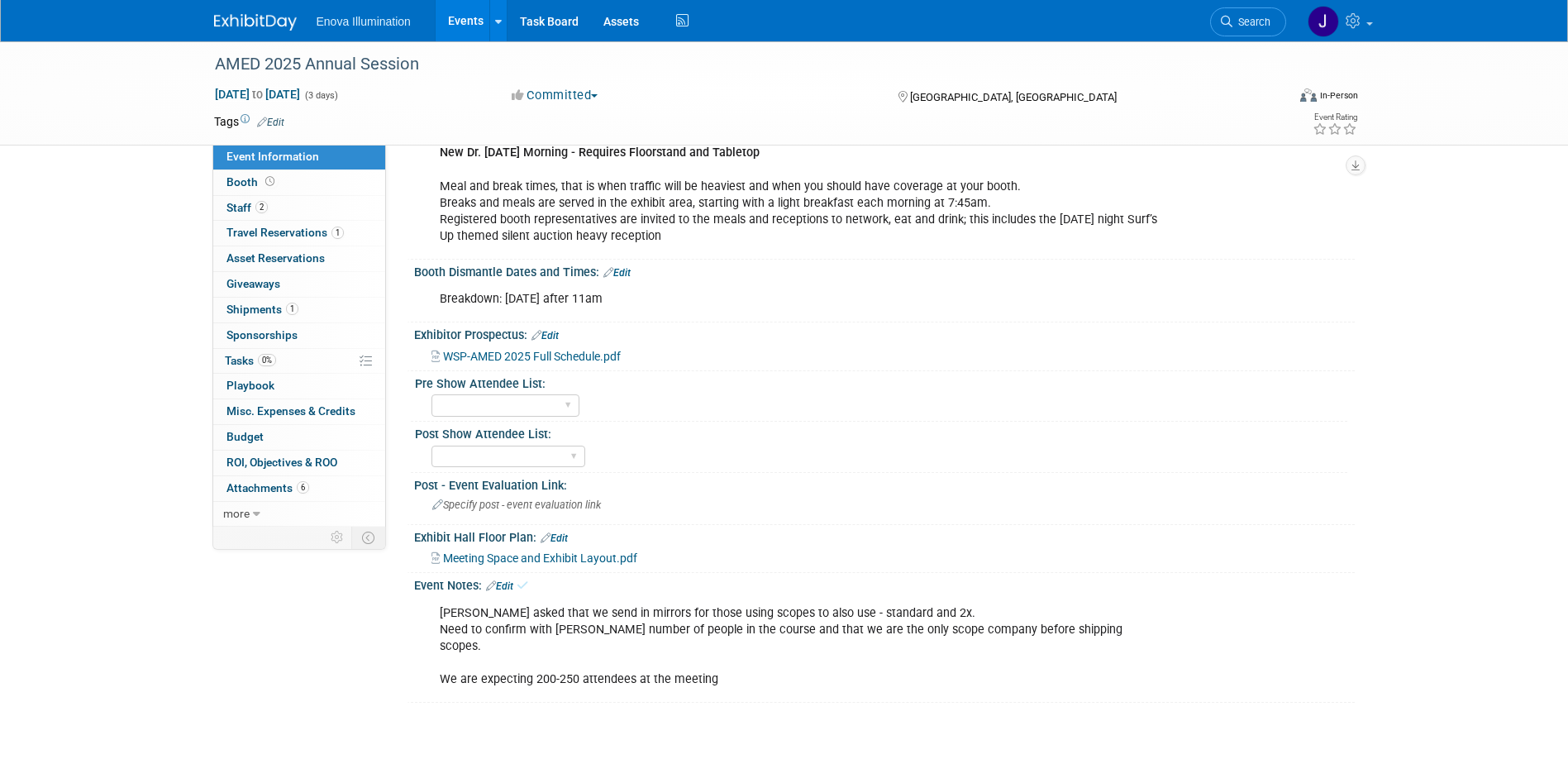
click at [543, 363] on span "WSP-AMED 2025 Full Schedule.pdf" at bounding box center [532, 356] width 178 height 14
click at [270, 20] on img at bounding box center [255, 21] width 83 height 17
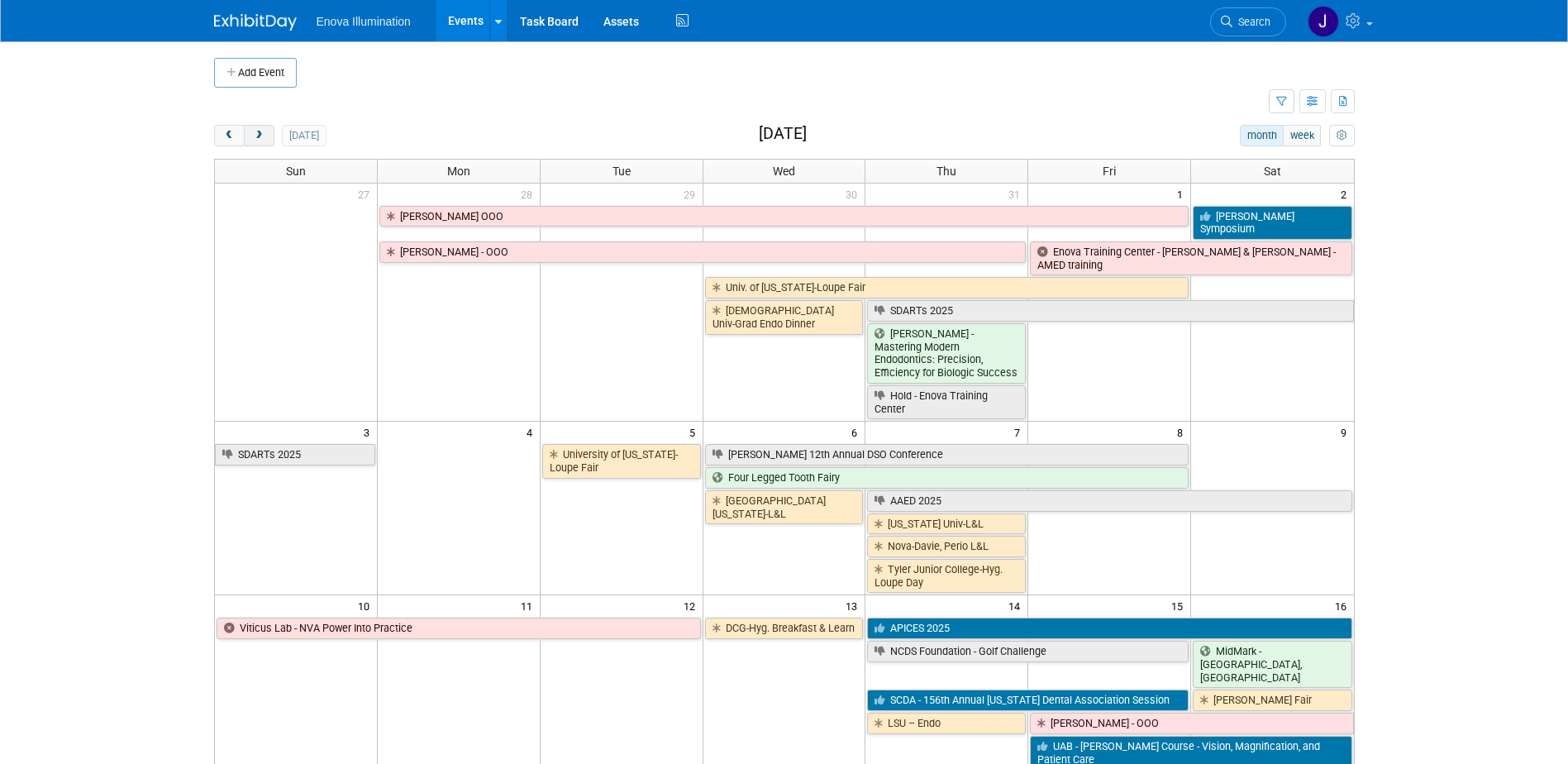
click at [263, 132] on span "next" at bounding box center [259, 136] width 13 height 11
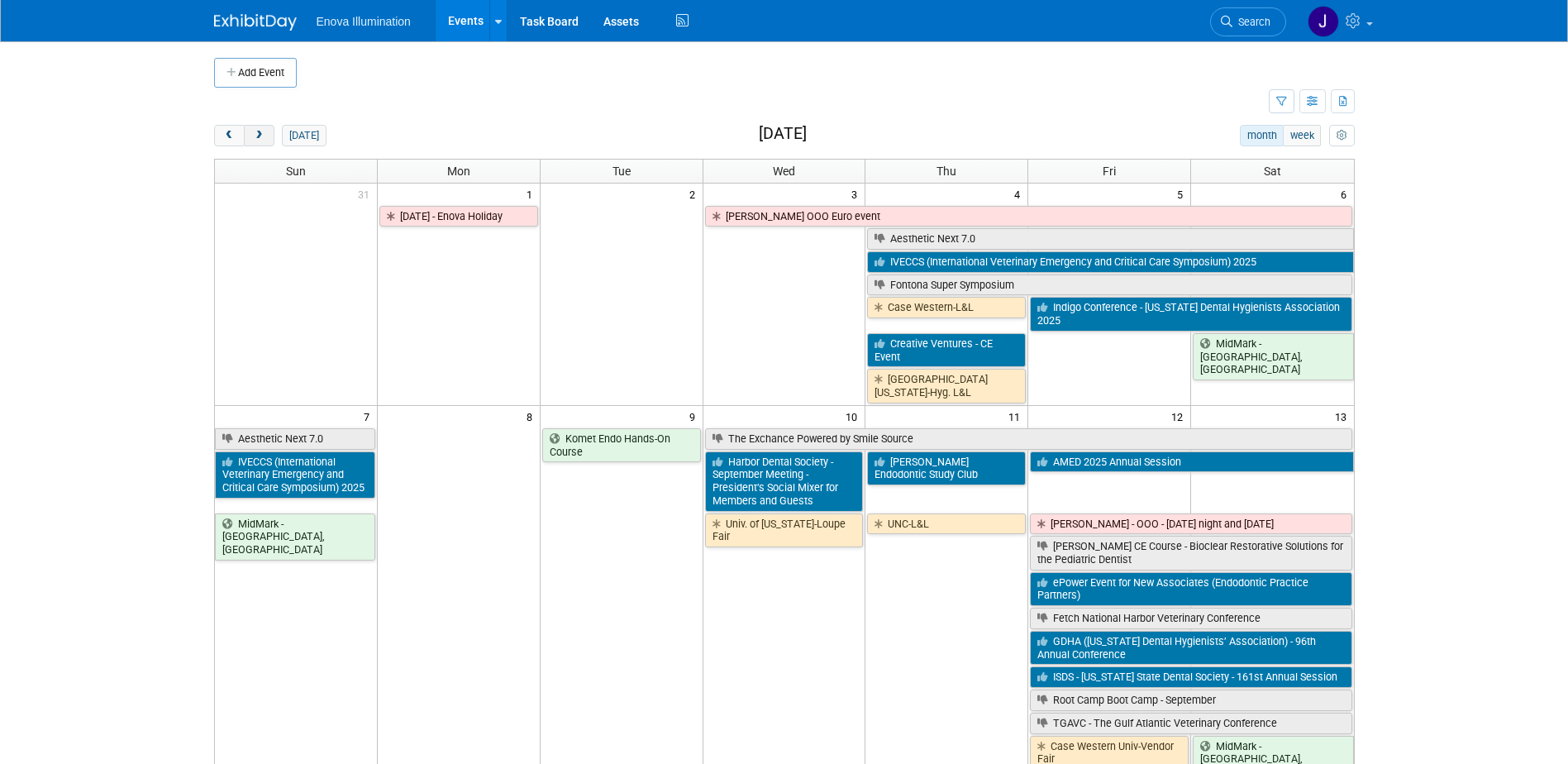
click at [263, 132] on span "next" at bounding box center [259, 136] width 13 height 11
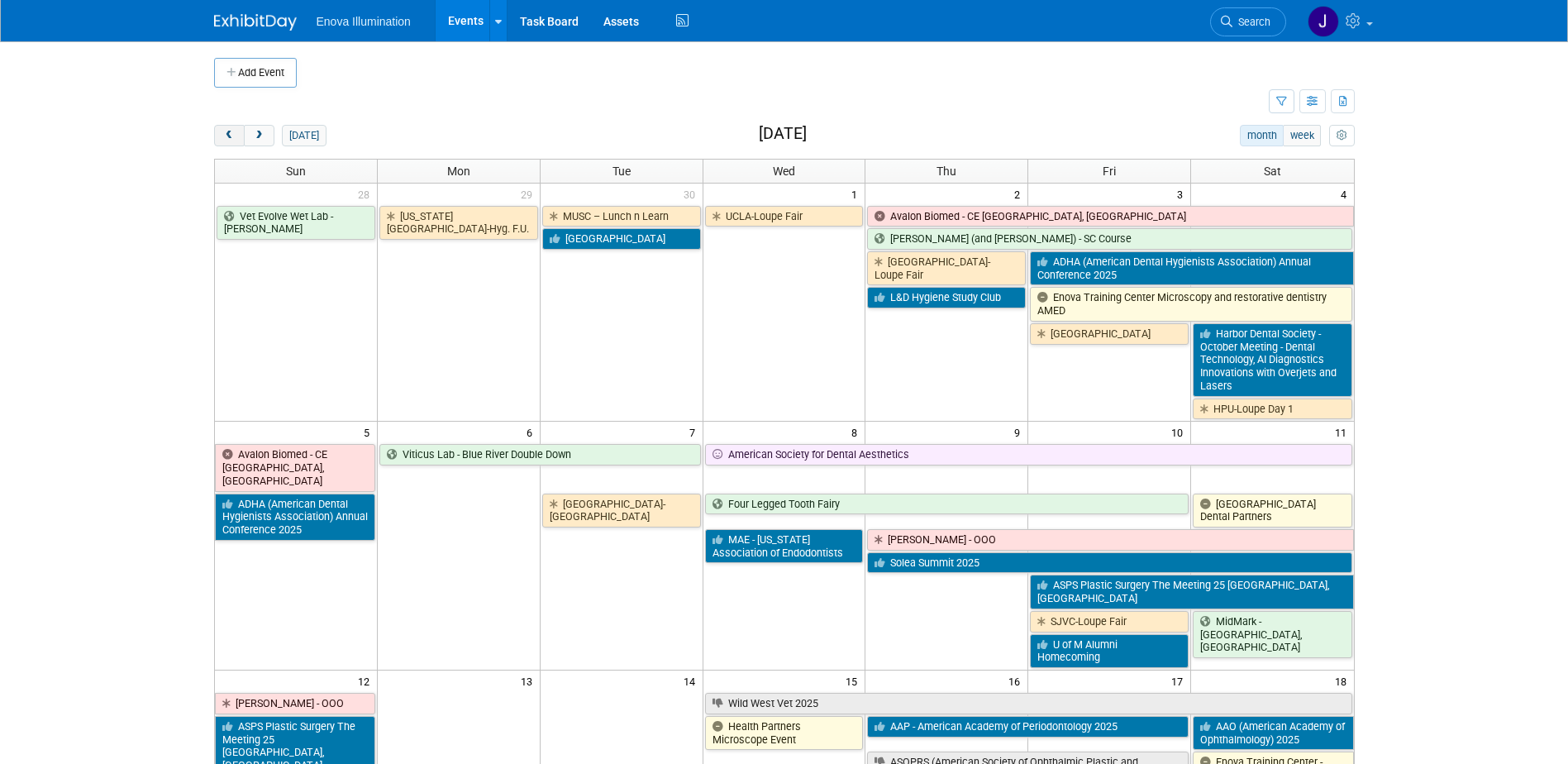
click at [224, 135] on span "prev" at bounding box center [229, 136] width 13 height 11
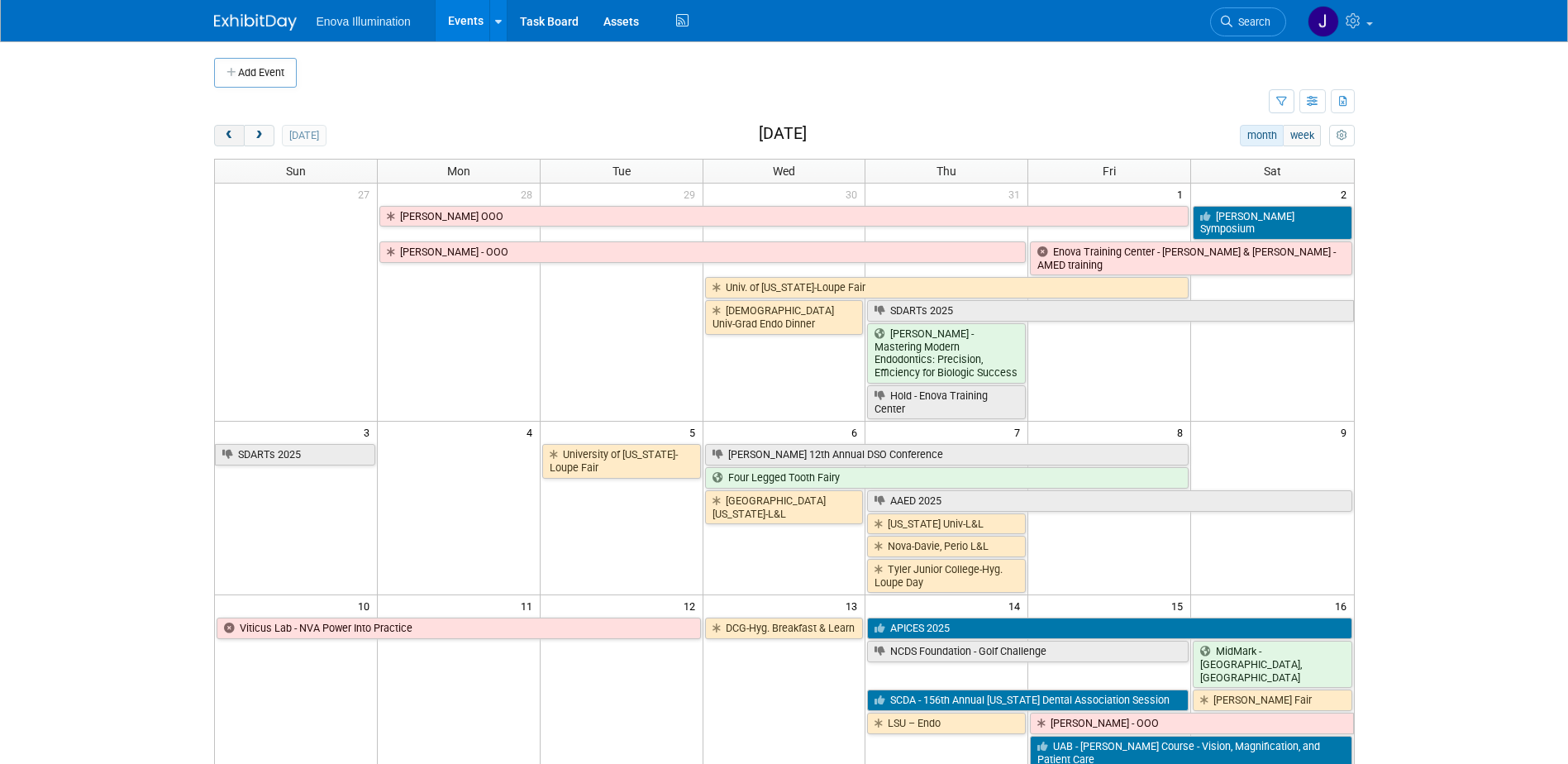
click at [224, 135] on span "prev" at bounding box center [229, 136] width 13 height 11
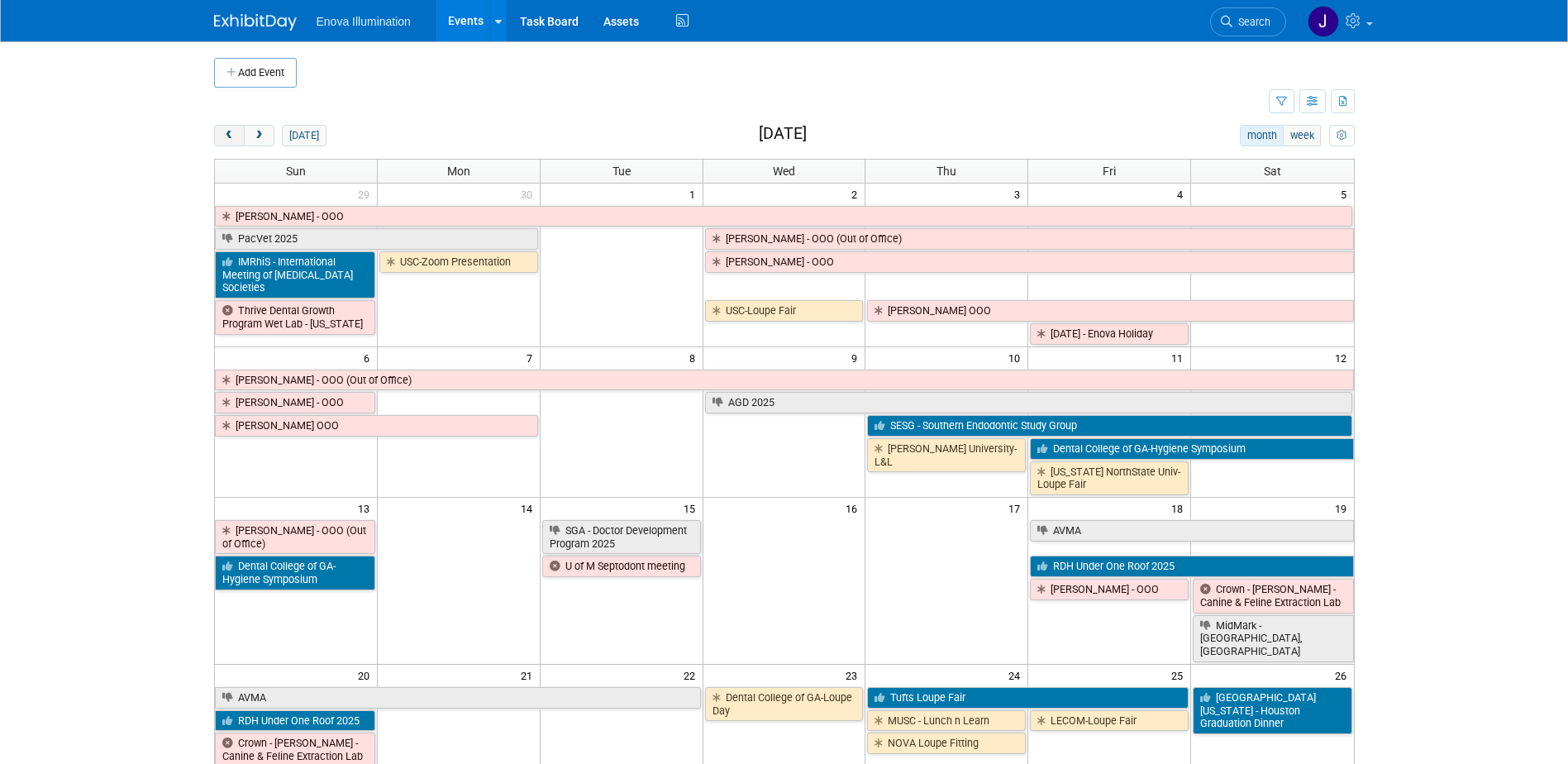
click at [224, 135] on span "prev" at bounding box center [229, 136] width 13 height 11
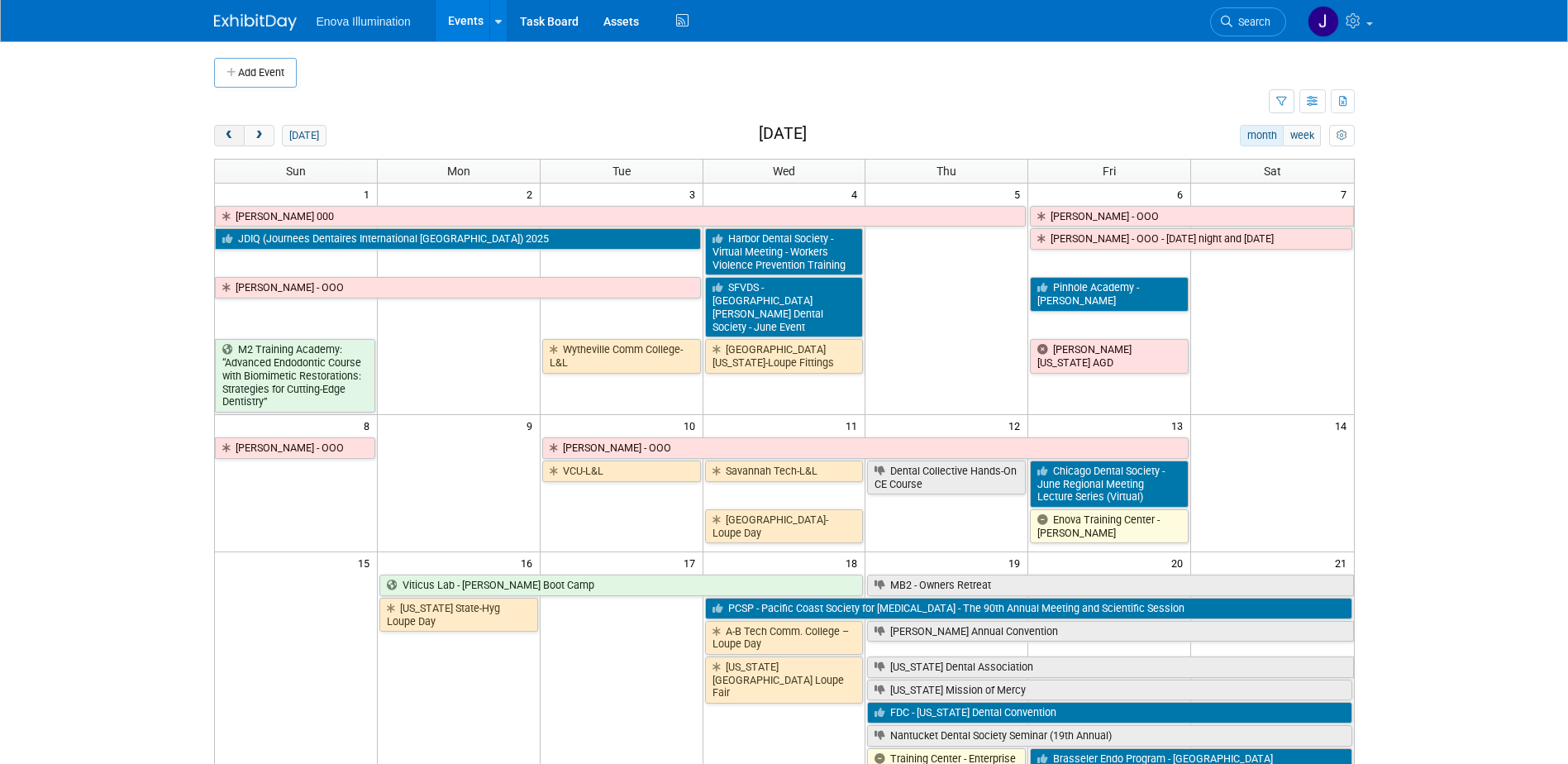
click at [224, 135] on span "prev" at bounding box center [229, 136] width 13 height 11
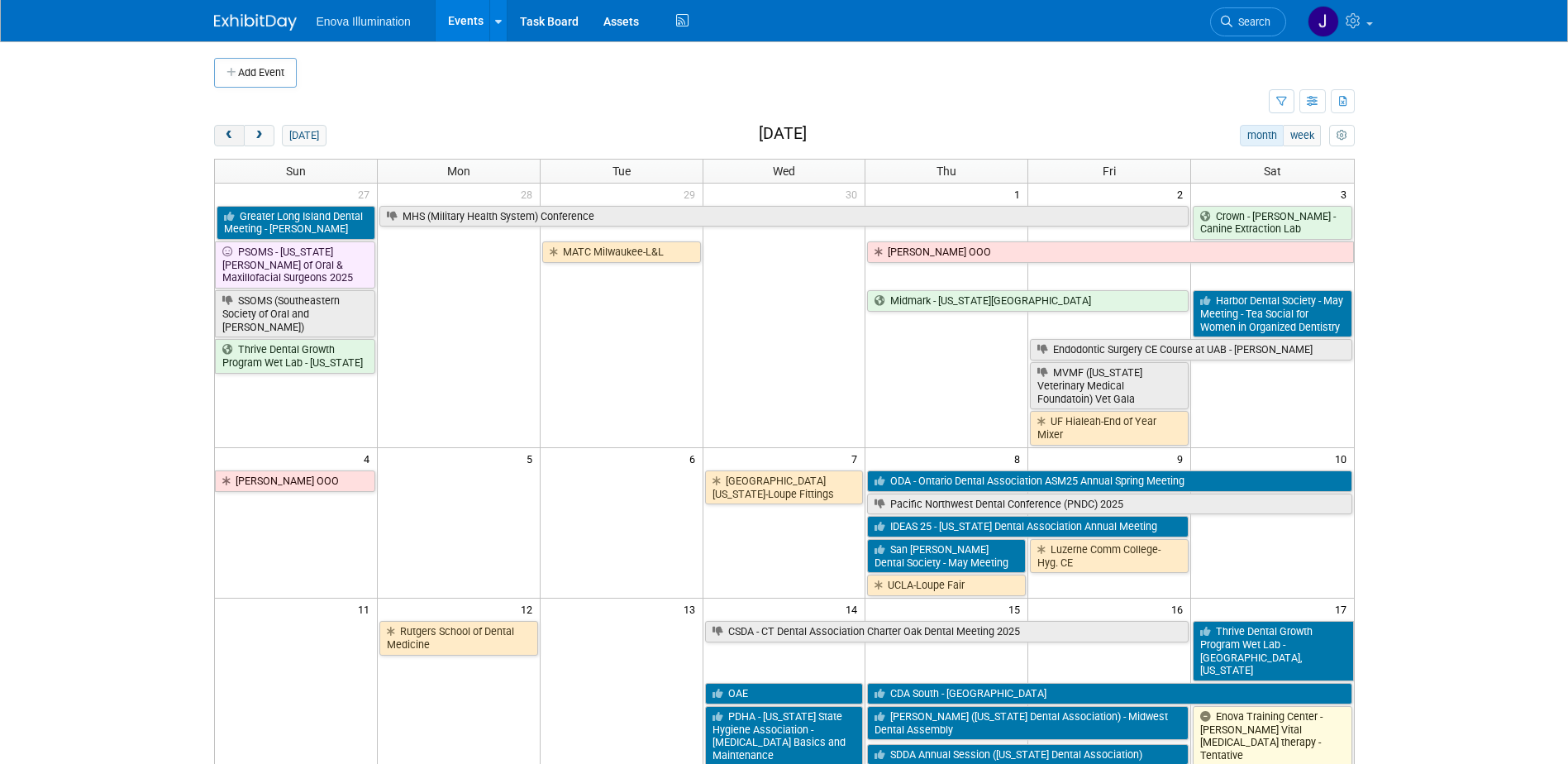
click at [224, 135] on span "prev" at bounding box center [229, 136] width 13 height 11
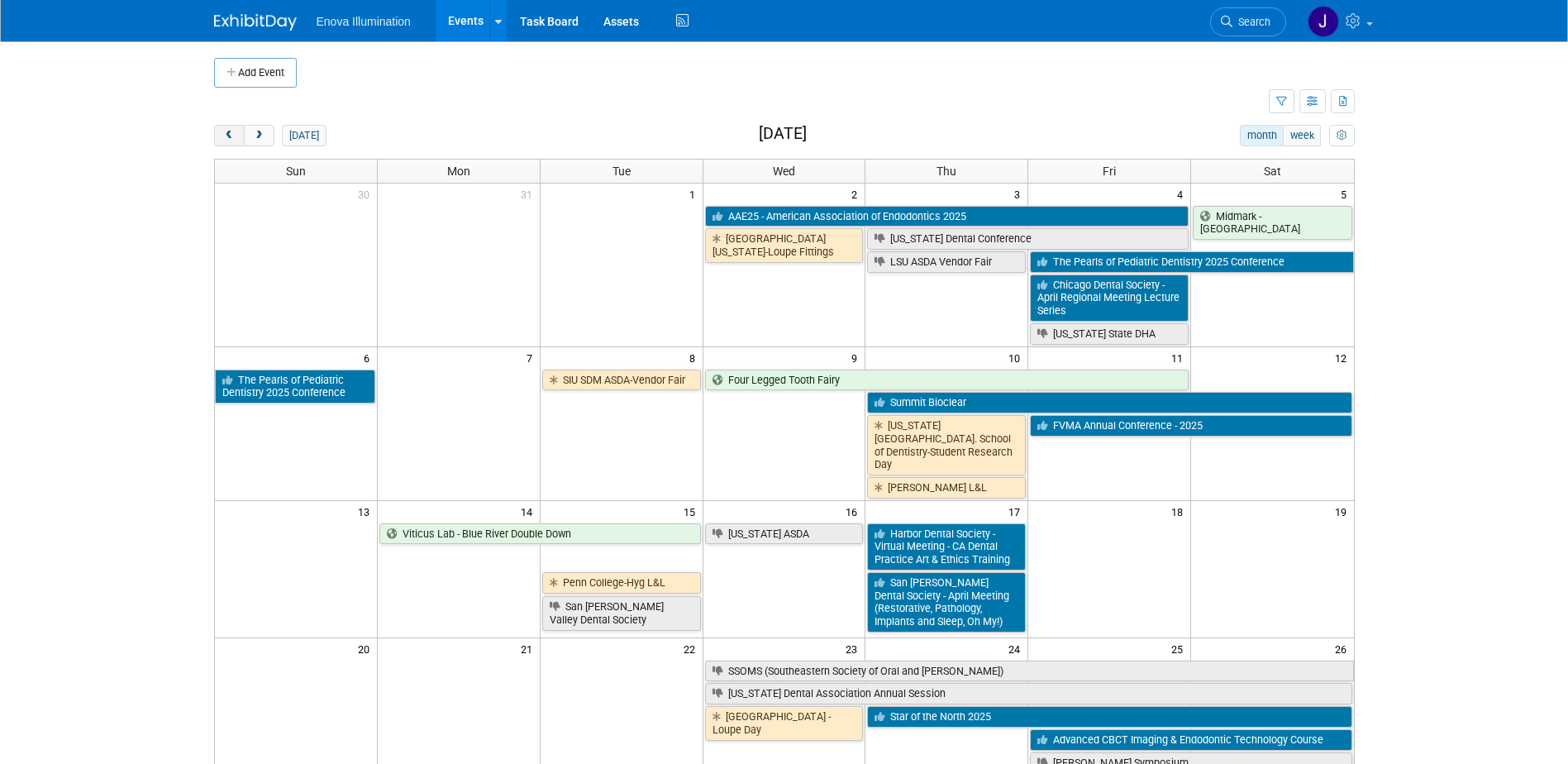
click at [224, 135] on span "prev" at bounding box center [229, 136] width 13 height 11
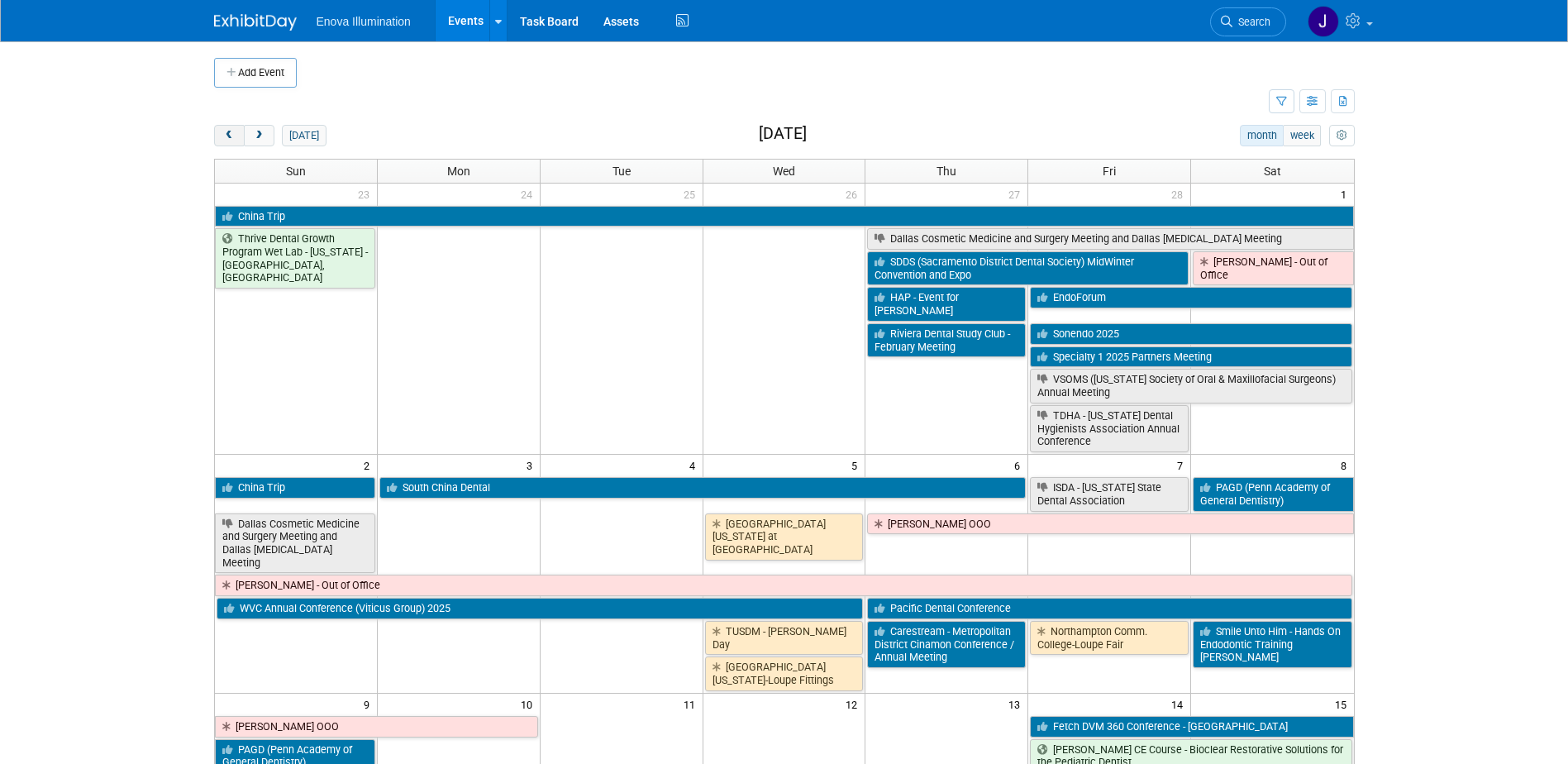
click at [224, 135] on span "prev" at bounding box center [229, 136] width 13 height 11
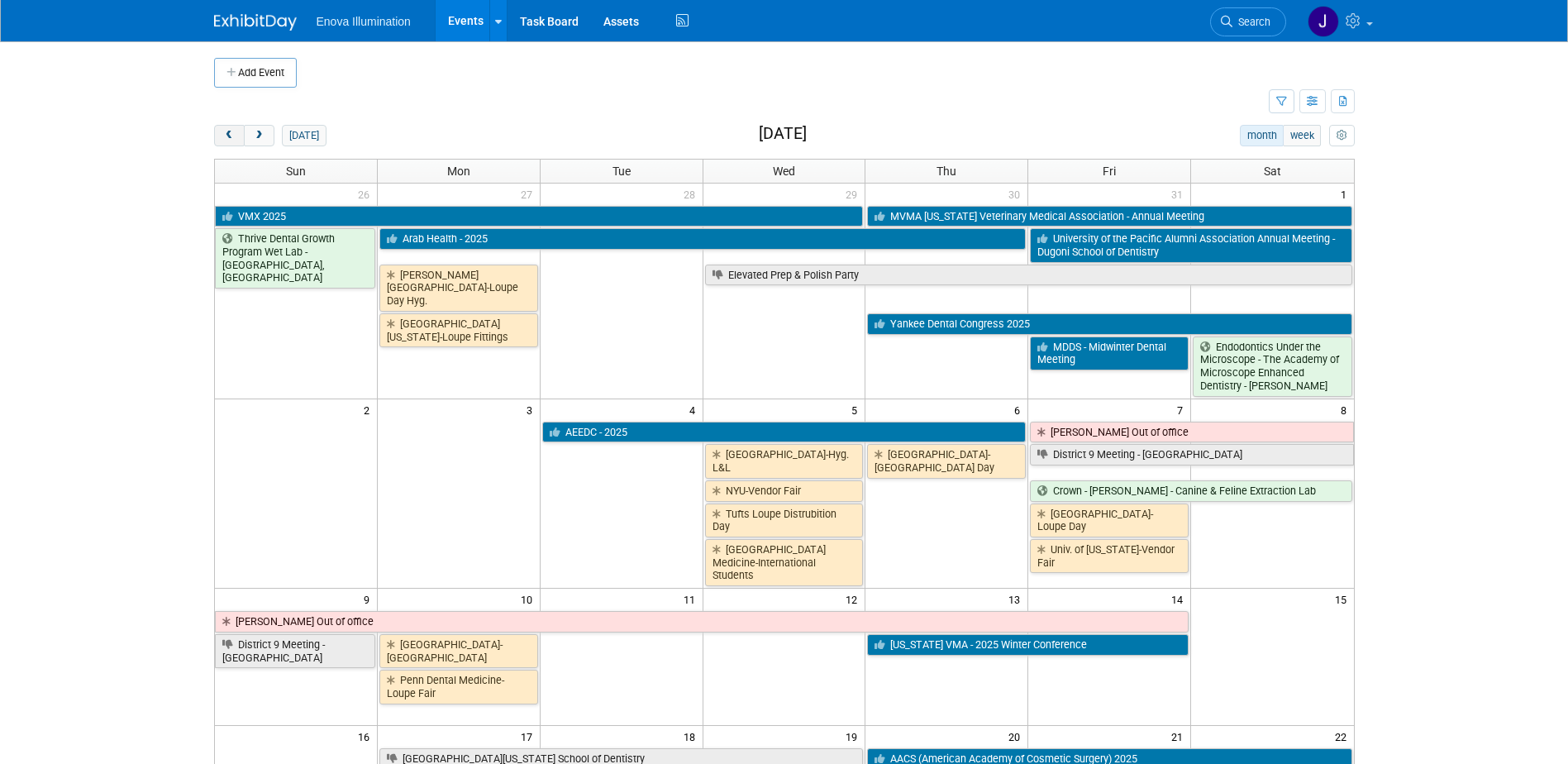
click at [224, 135] on span "prev" at bounding box center [229, 136] width 13 height 11
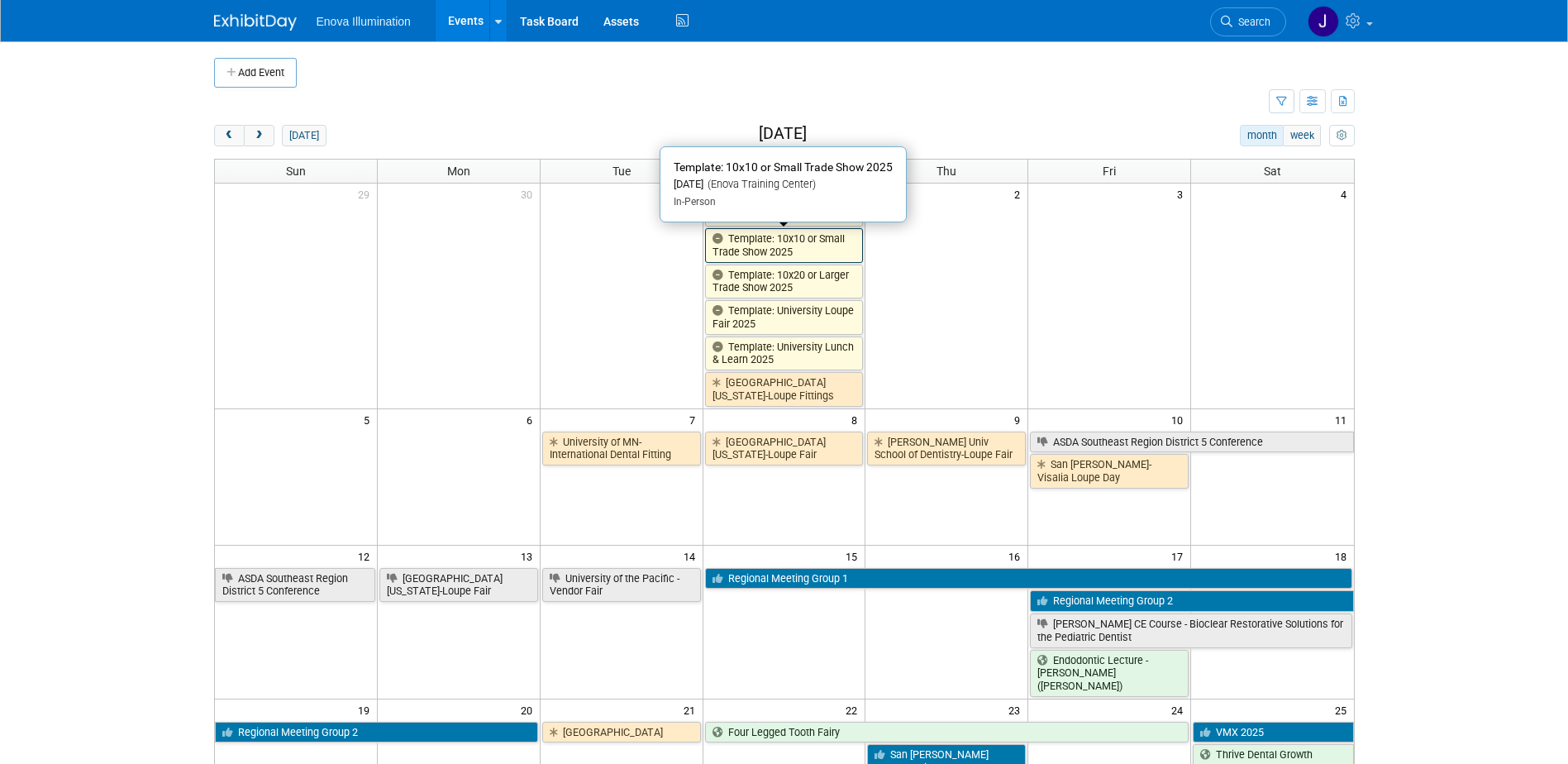
click at [796, 252] on link "Template: 10x10 or Small Trade Show 2025" at bounding box center [784, 245] width 159 height 34
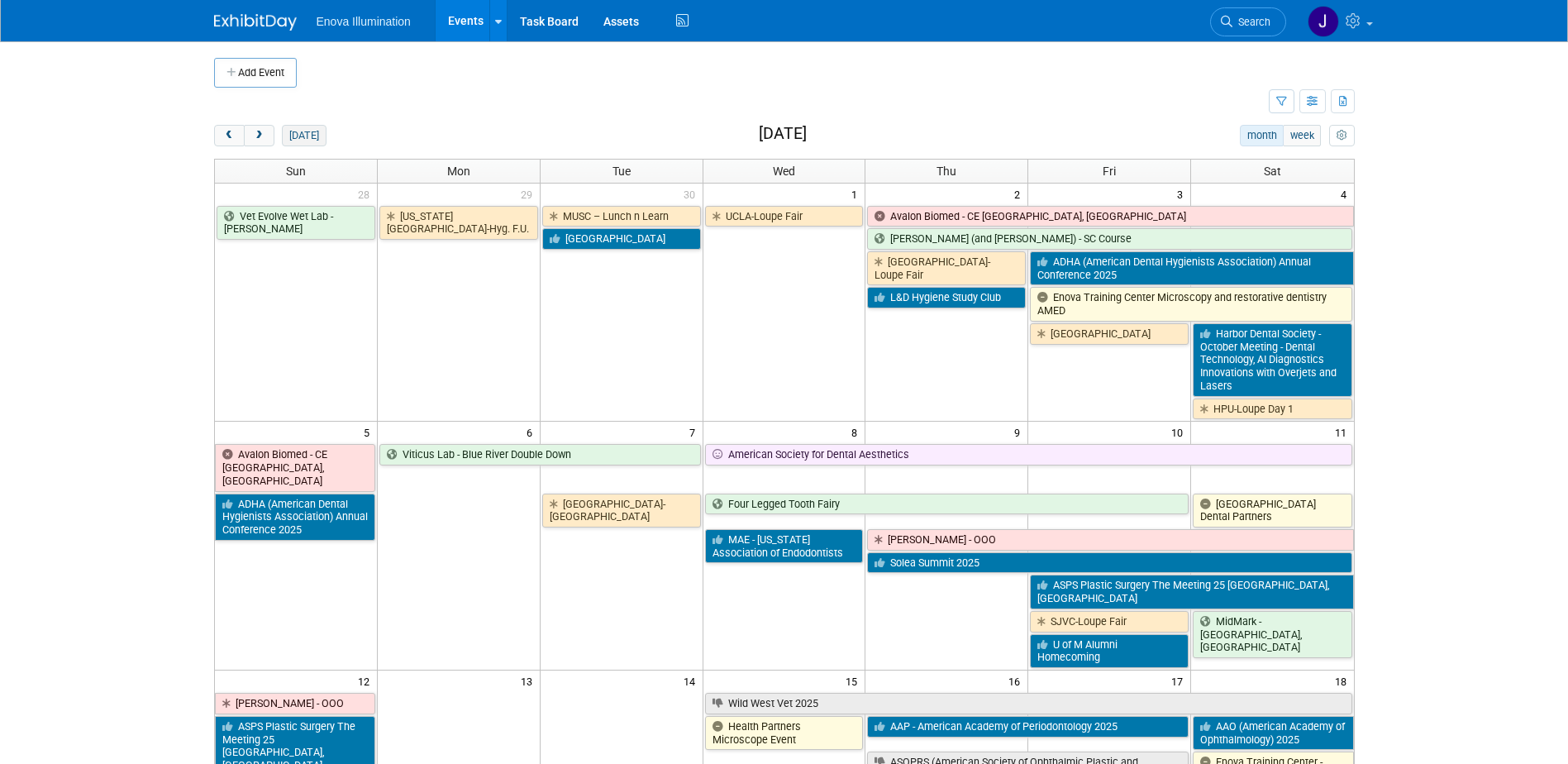
click at [298, 140] on button "today" at bounding box center [303, 136] width 44 height 21
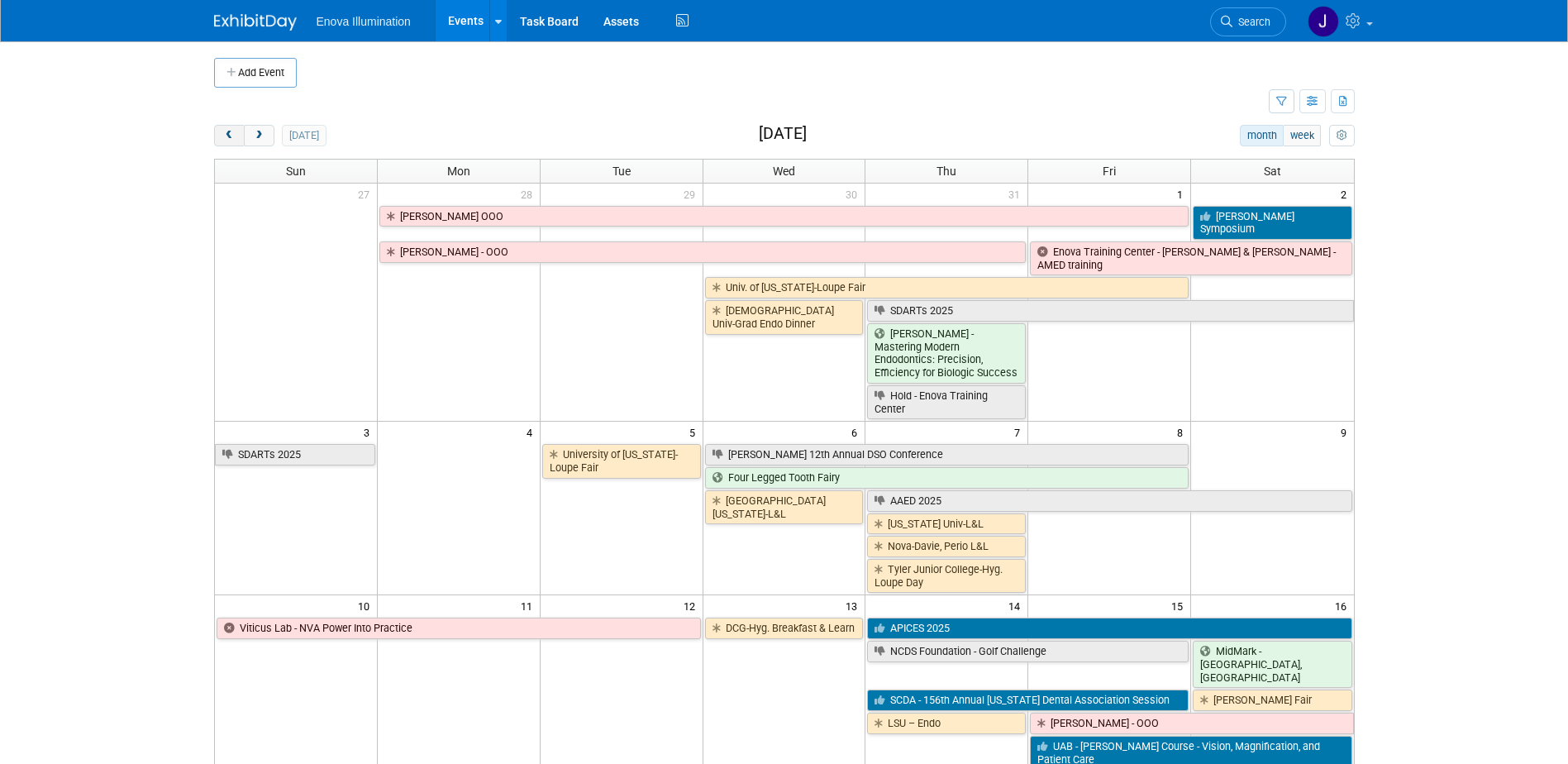
click at [237, 132] on button "prev" at bounding box center [228, 136] width 30 height 21
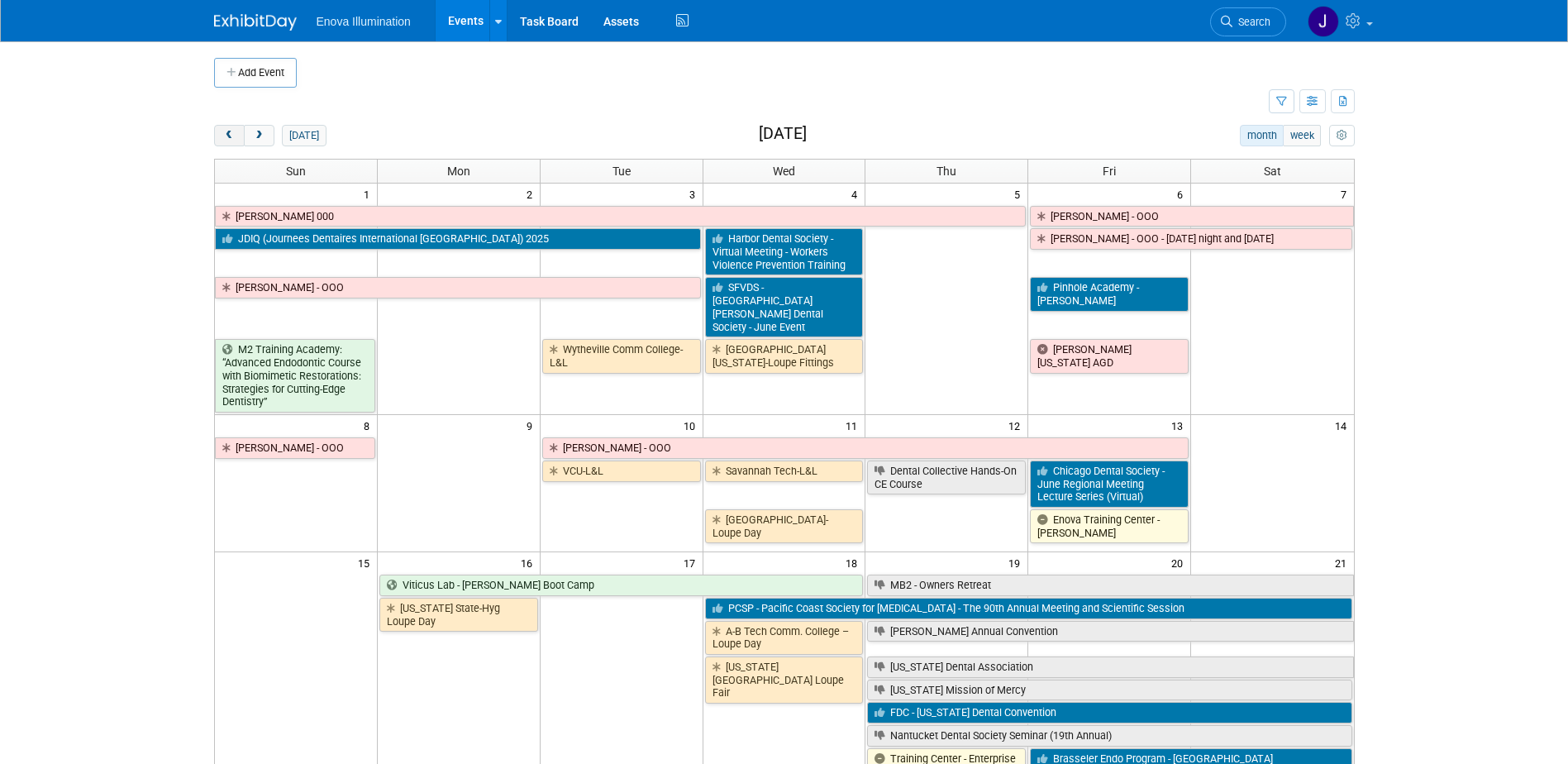
click at [236, 132] on button "prev" at bounding box center [228, 136] width 30 height 21
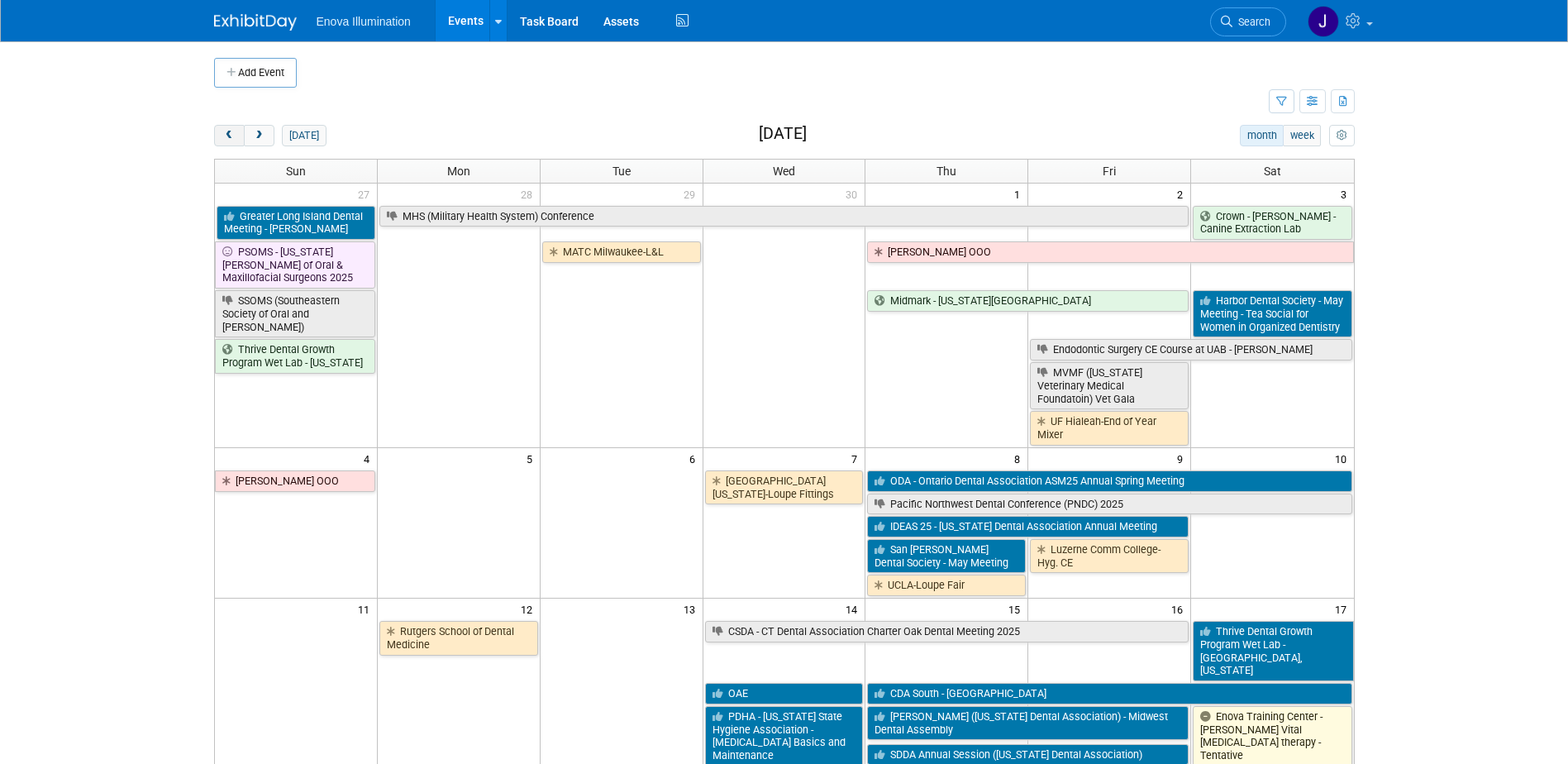
click at [236, 132] on button "prev" at bounding box center [228, 136] width 30 height 21
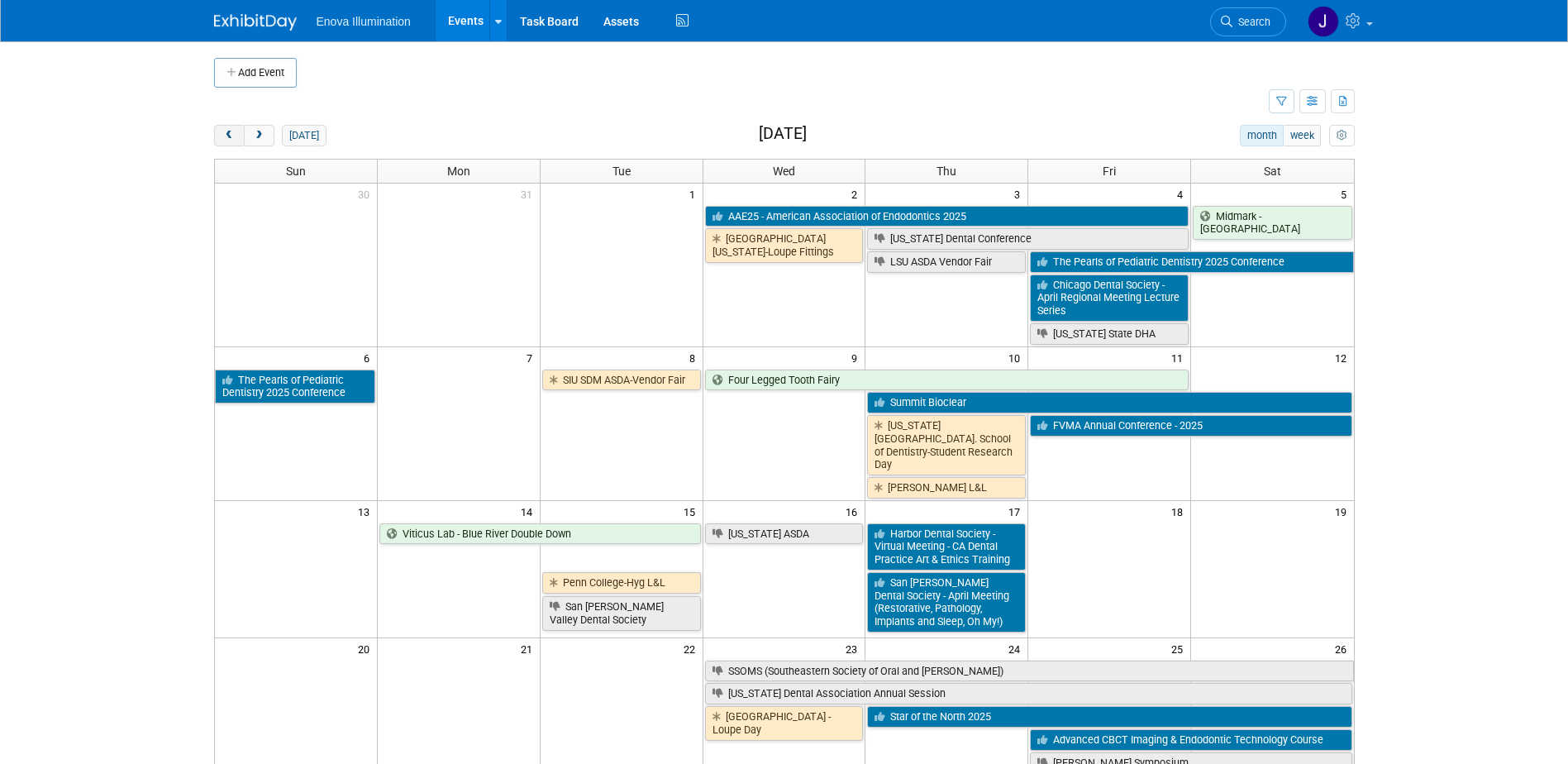
click at [236, 131] on button "prev" at bounding box center [228, 136] width 30 height 21
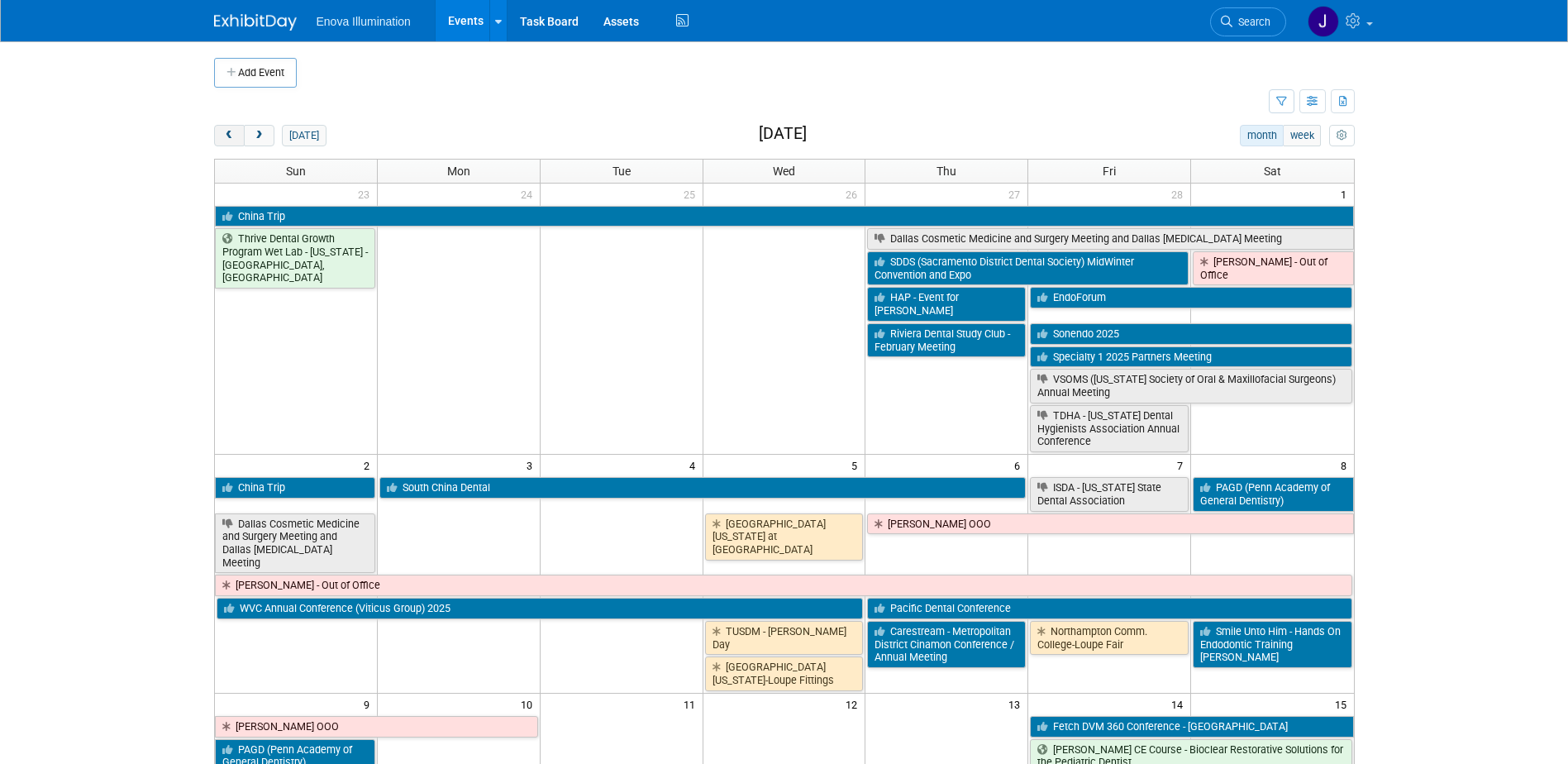
click at [236, 131] on button "prev" at bounding box center [228, 136] width 30 height 21
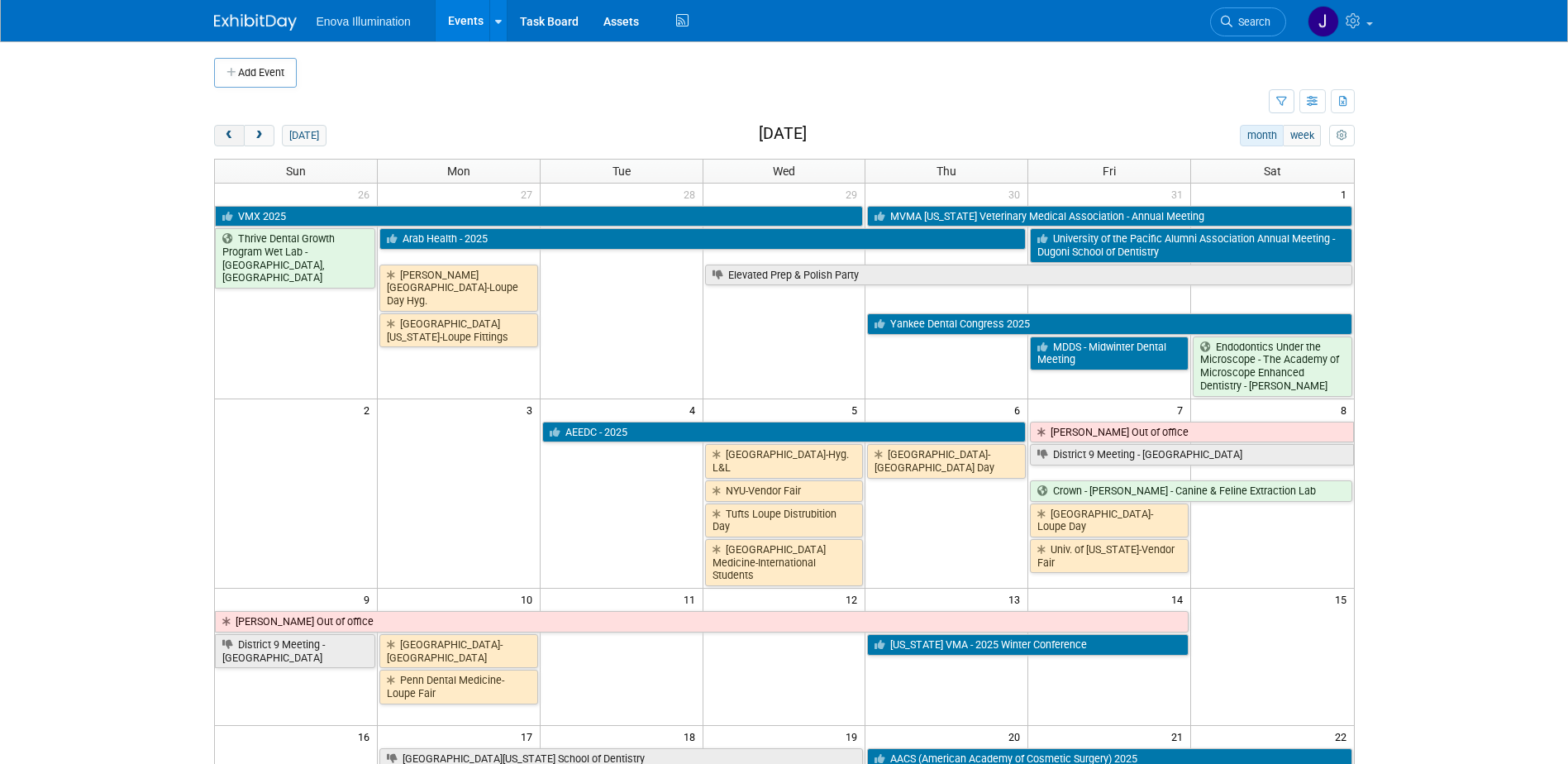
click at [236, 131] on button "prev" at bounding box center [228, 136] width 30 height 21
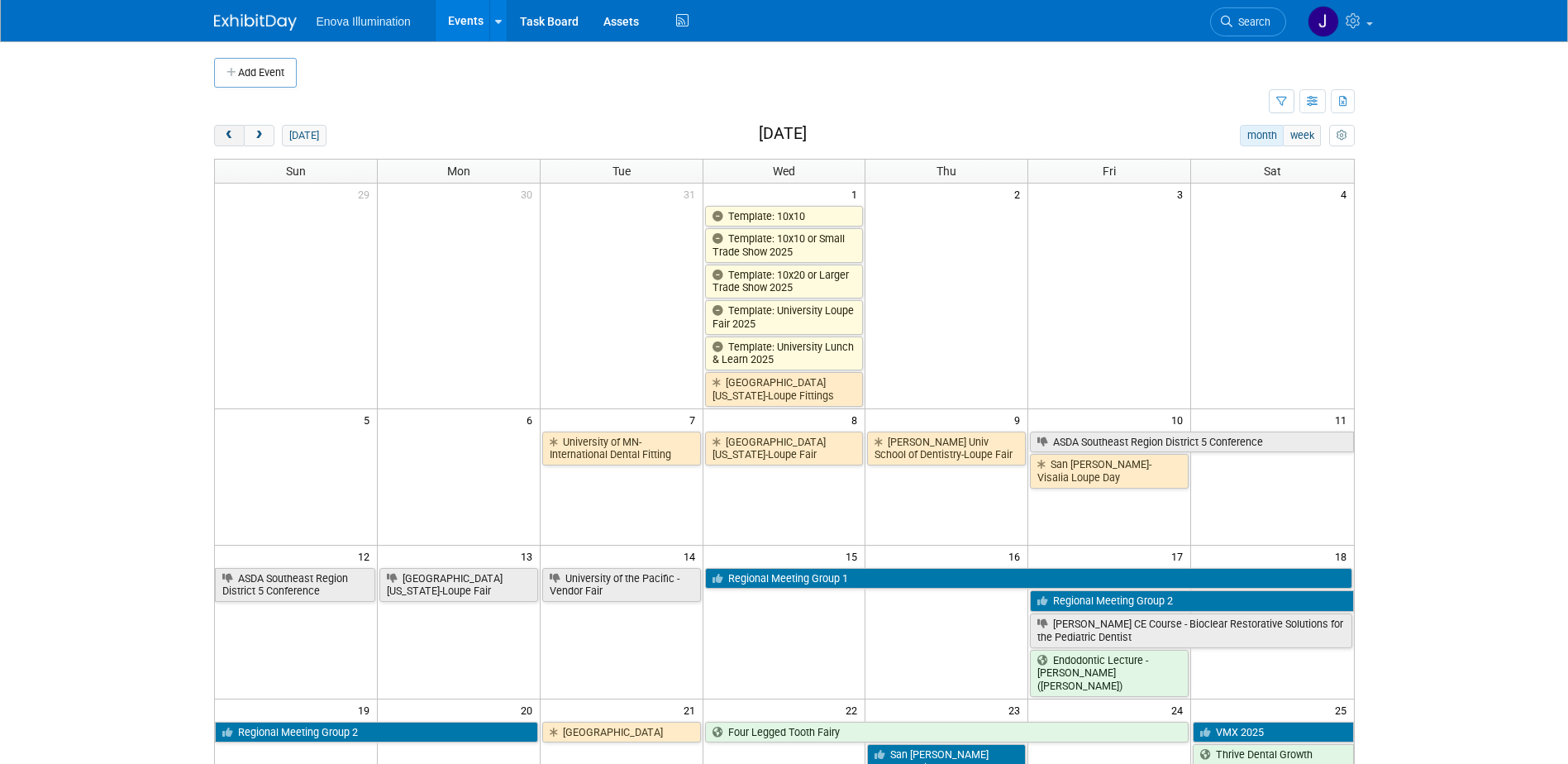
click at [236, 131] on button "prev" at bounding box center [228, 136] width 30 height 21
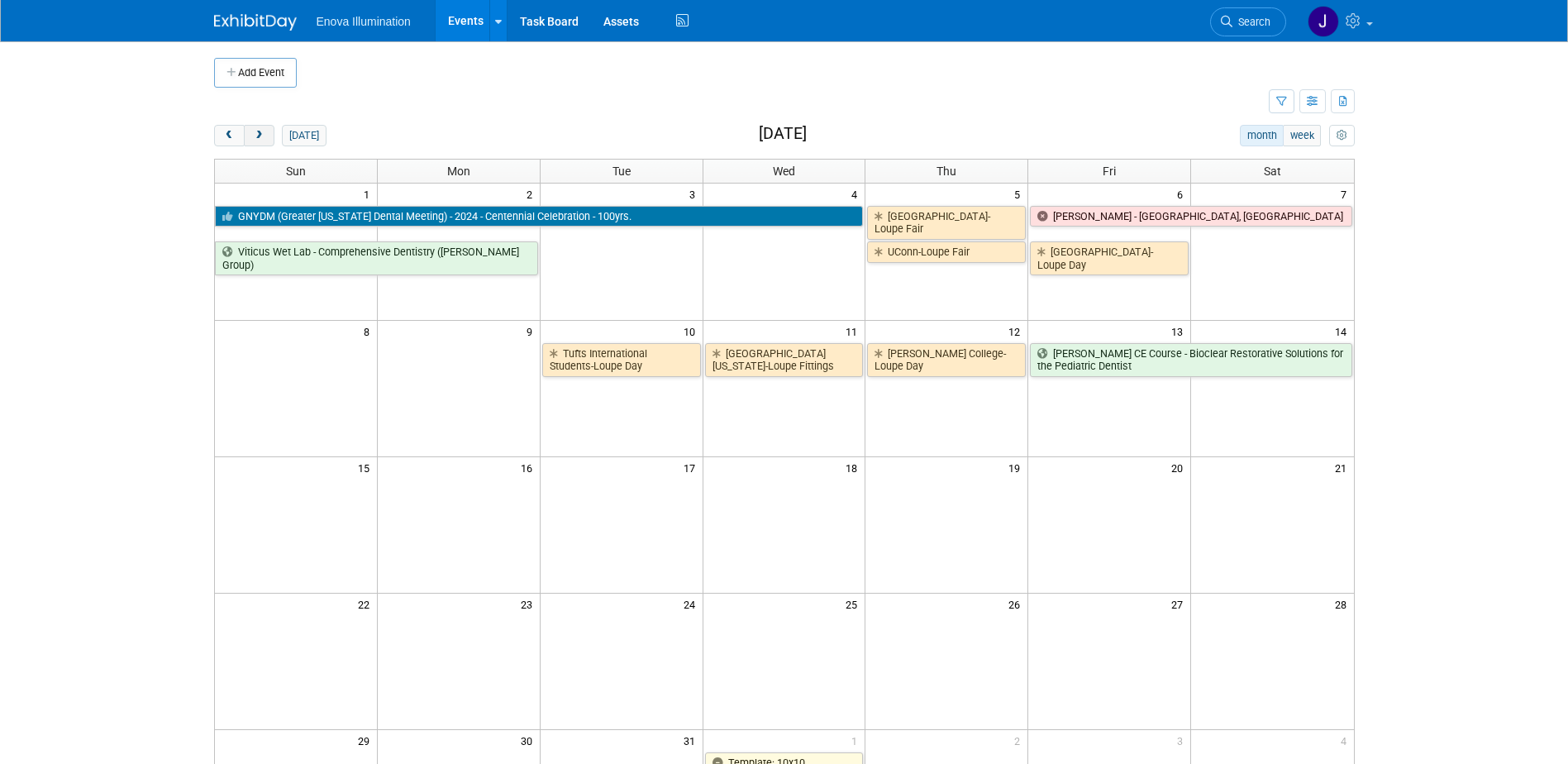
click at [257, 140] on span "next" at bounding box center [259, 136] width 13 height 11
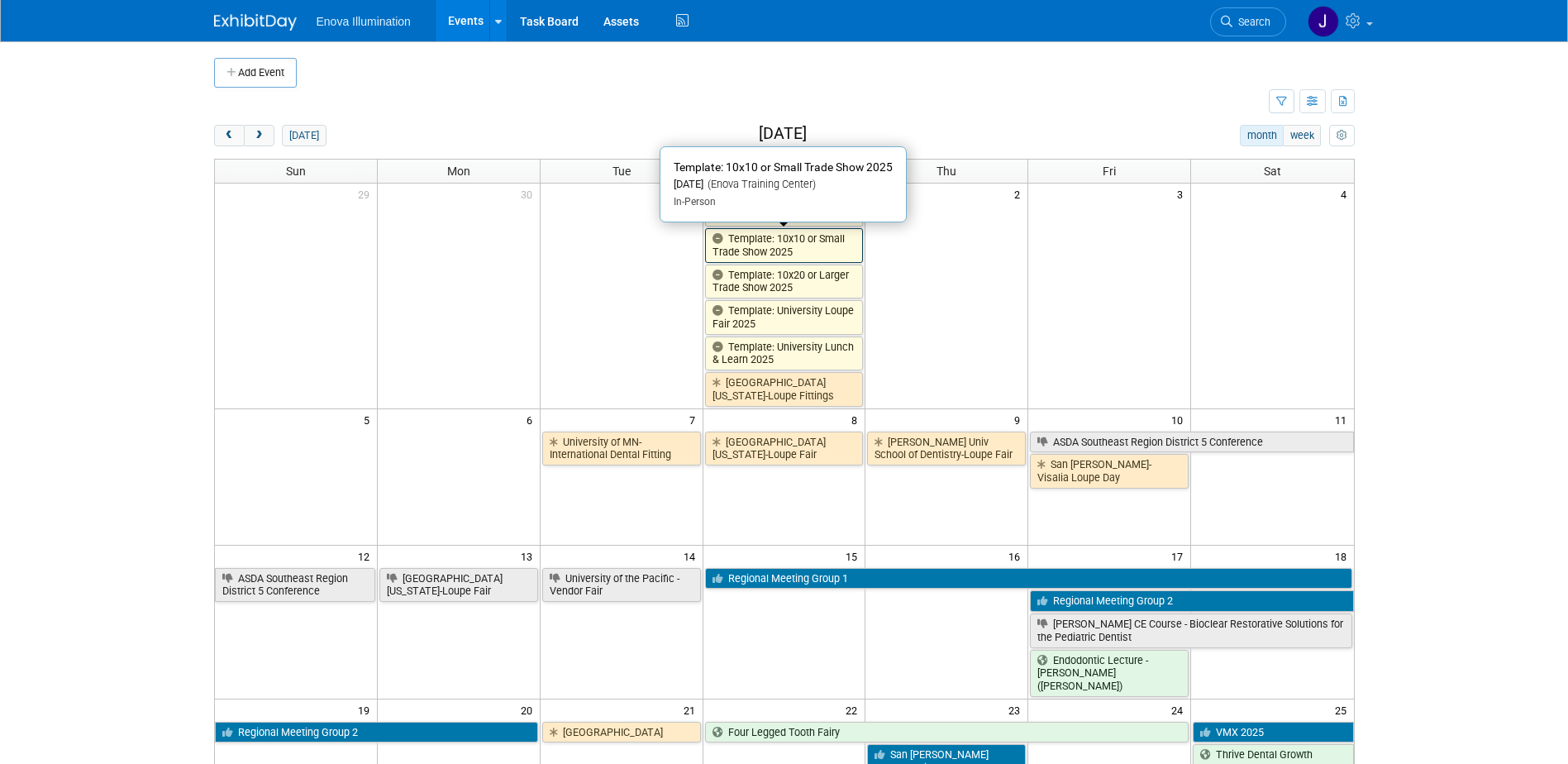
click at [765, 246] on link "Template: 10x10 or Small Trade Show 2025" at bounding box center [784, 245] width 159 height 34
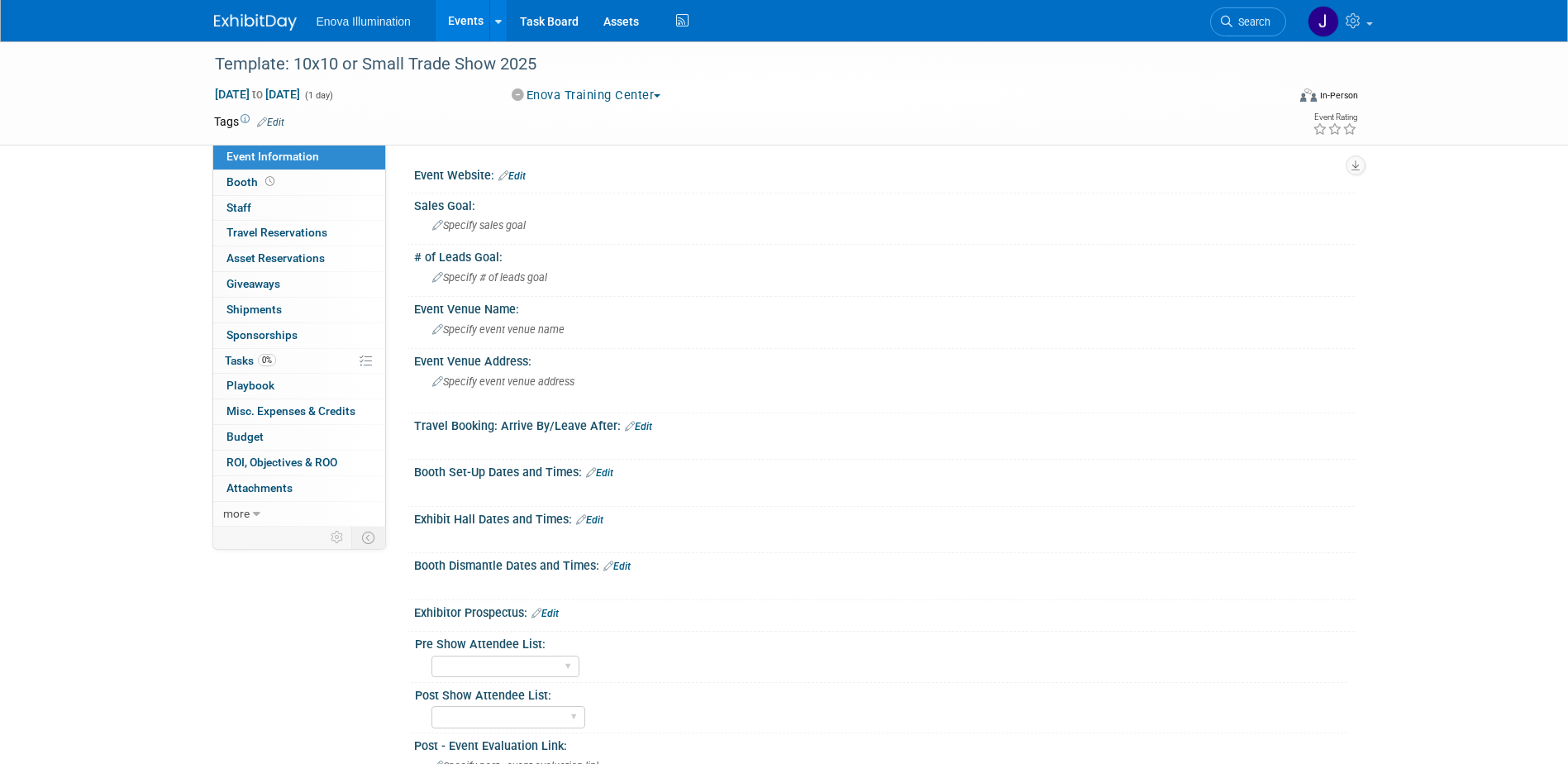
click at [572, 87] on button "Enova Training Center" at bounding box center [585, 96] width 161 height 18
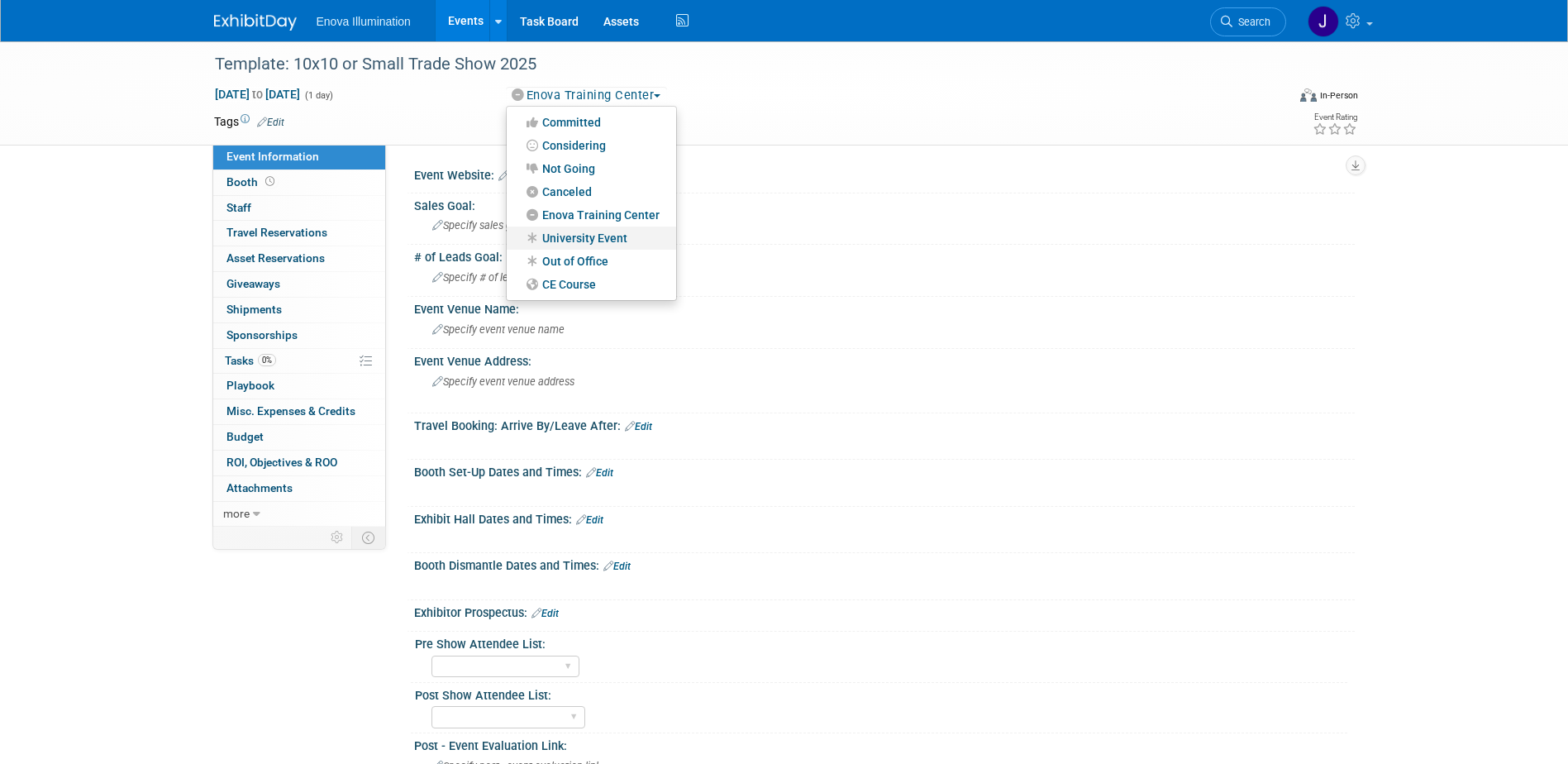
click at [570, 238] on link "University Event" at bounding box center [591, 238] width 170 height 23
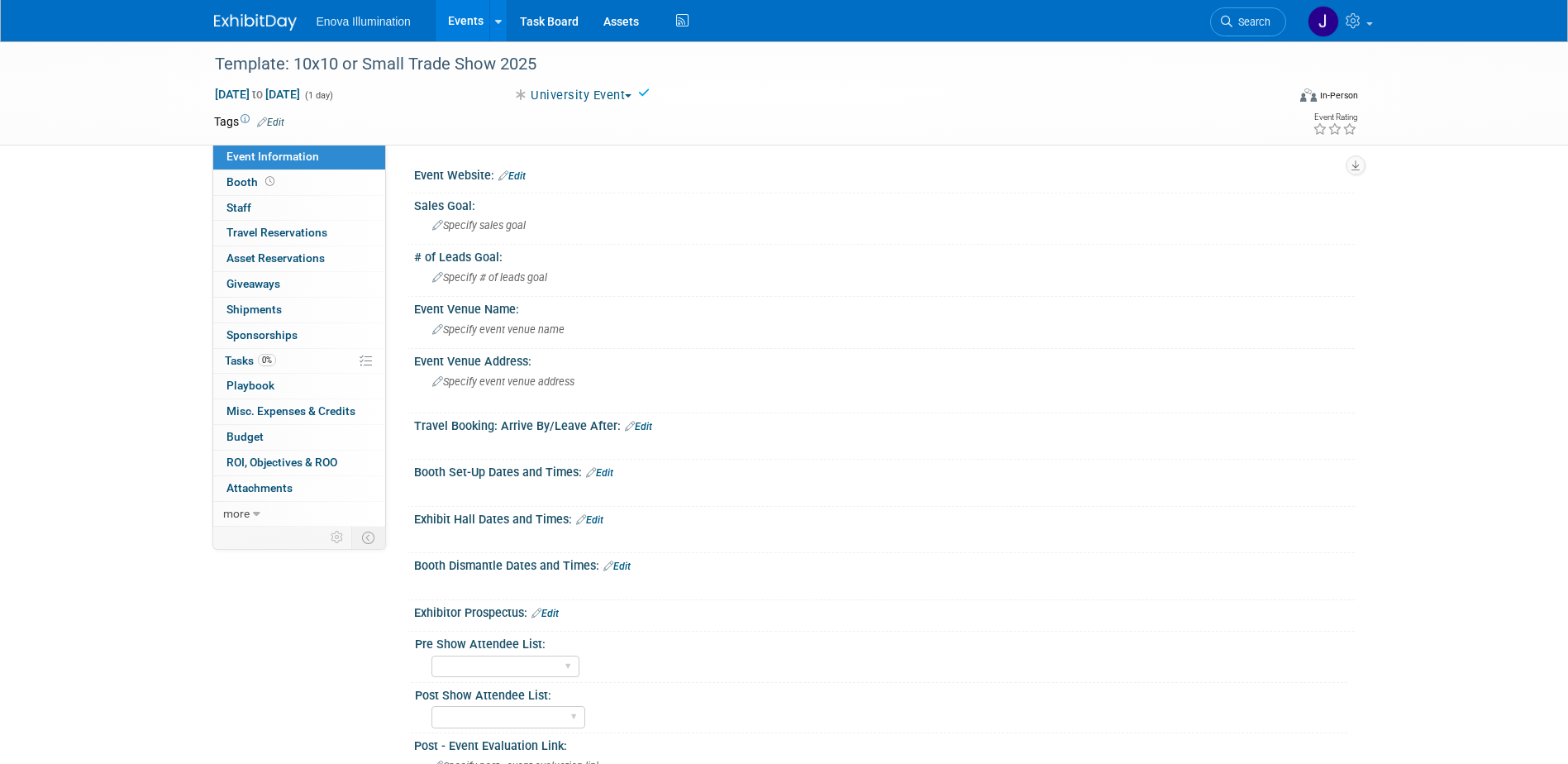
click at [577, 95] on button "University Event" at bounding box center [572, 96] width 133 height 18
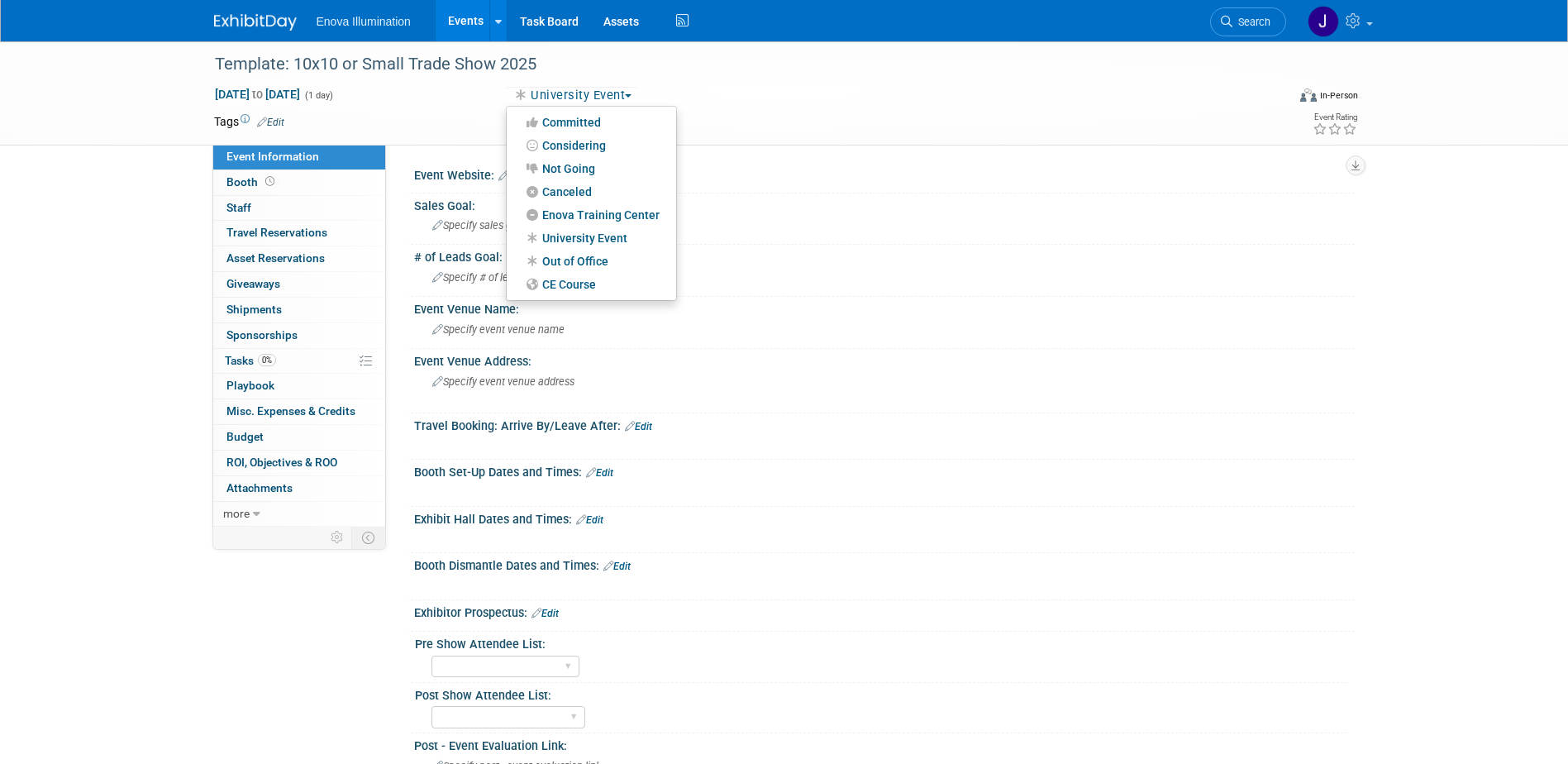
click at [419, 88] on div "[DATE] to [DATE] (1 day)" at bounding box center [347, 94] width 267 height 17
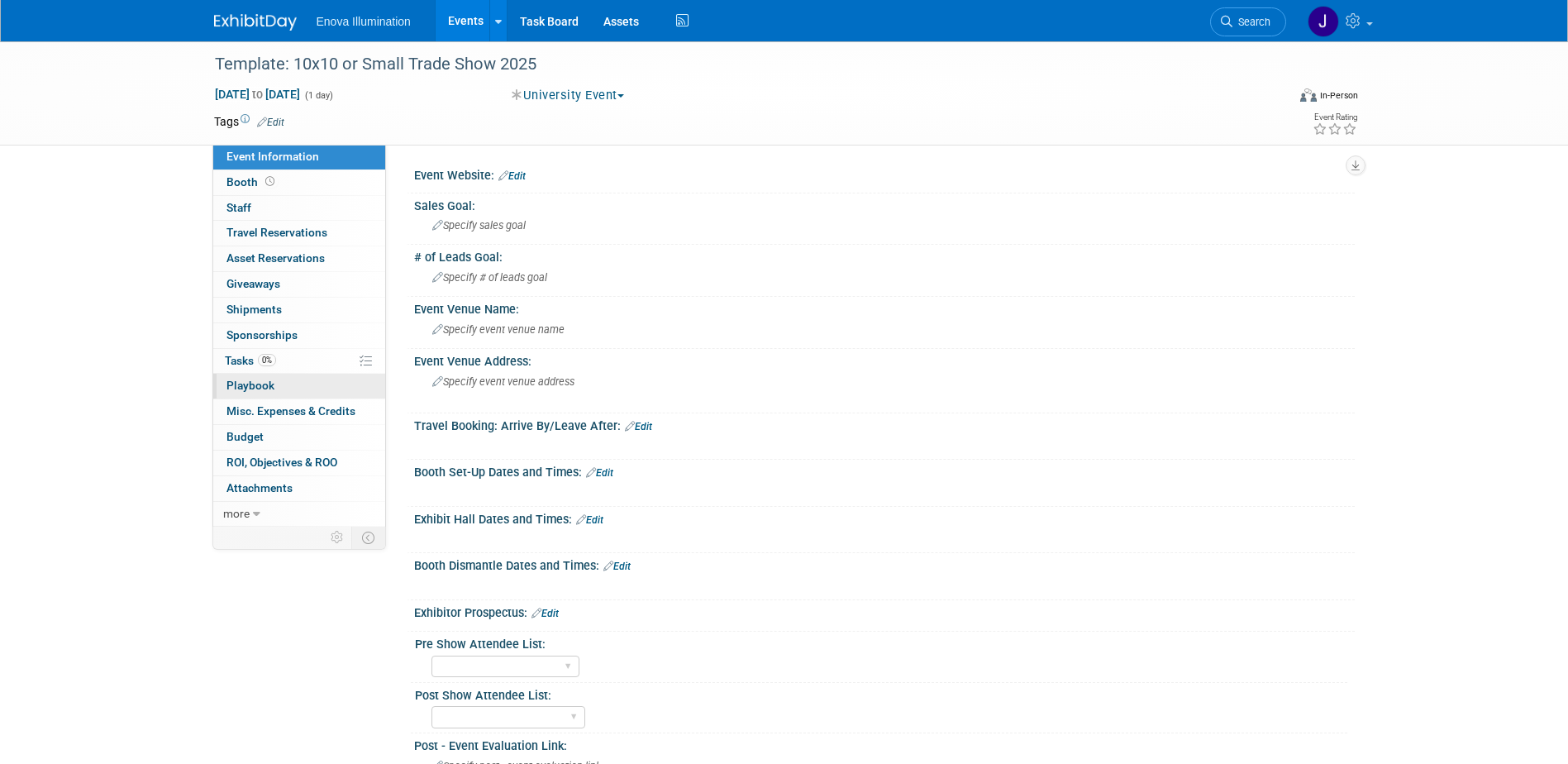
scroll to position [83, 0]
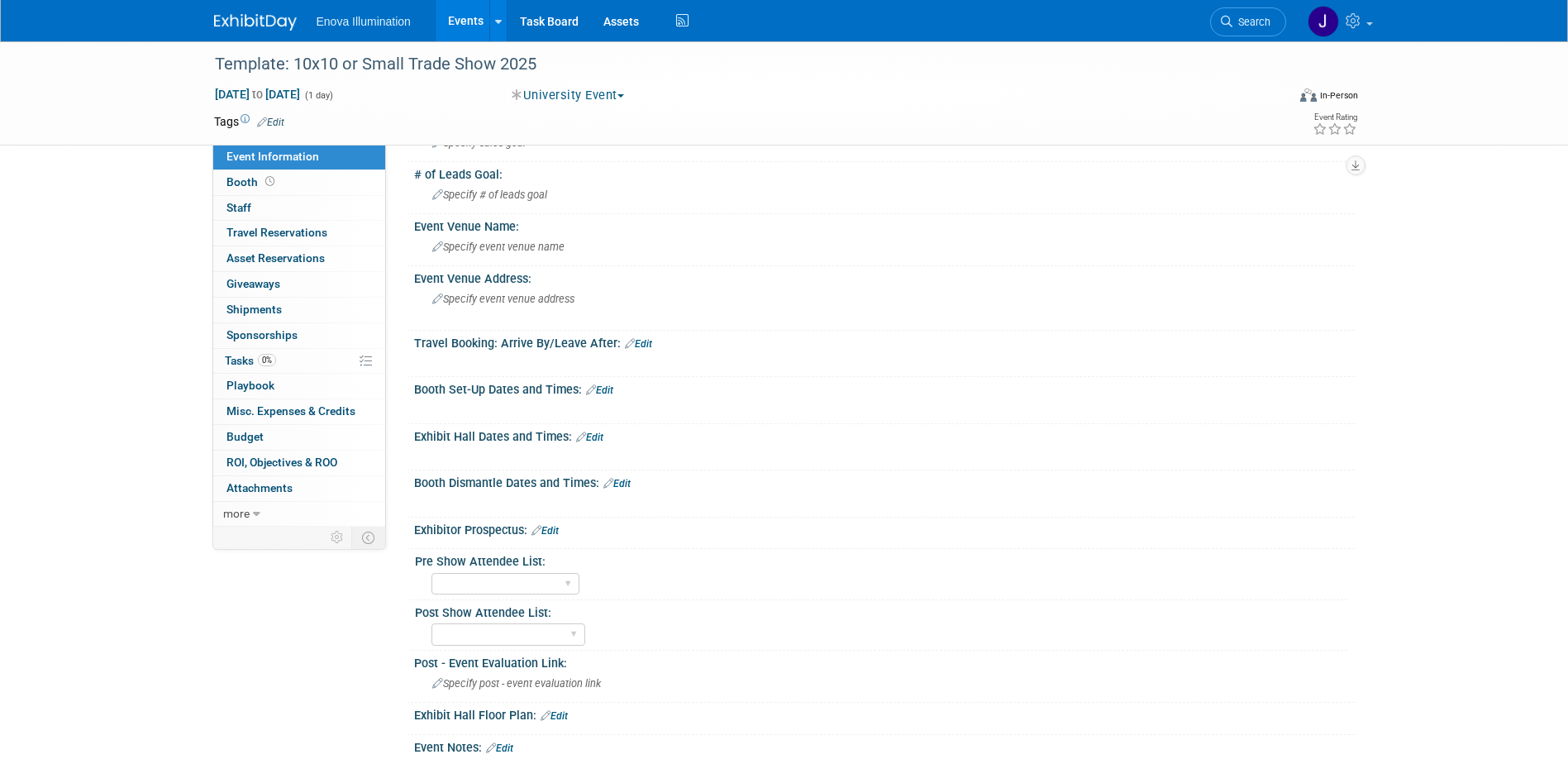
click at [597, 100] on button "University Event" at bounding box center [568, 96] width 125 height 18
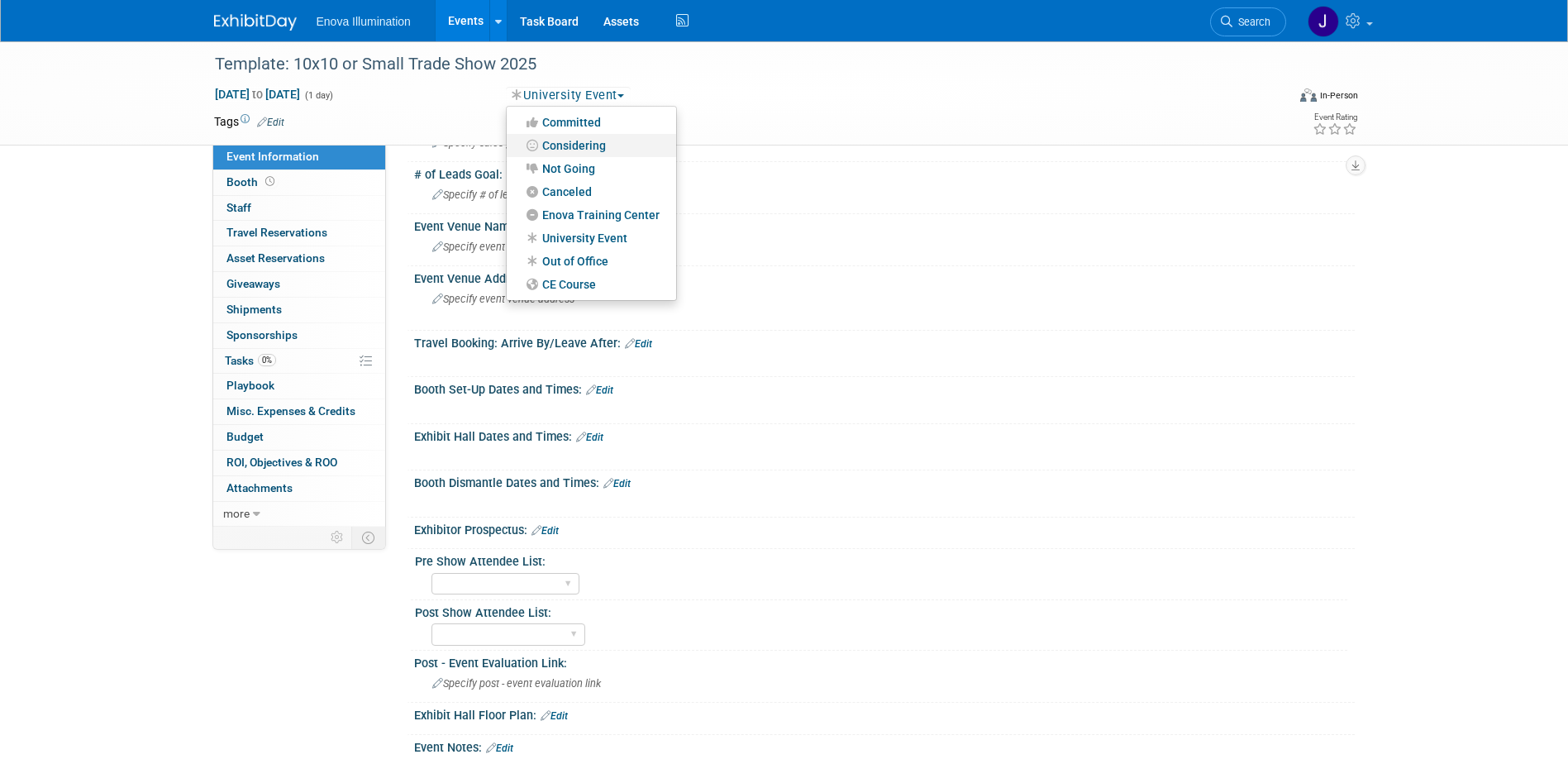
click at [583, 138] on link "Considering" at bounding box center [591, 145] width 170 height 23
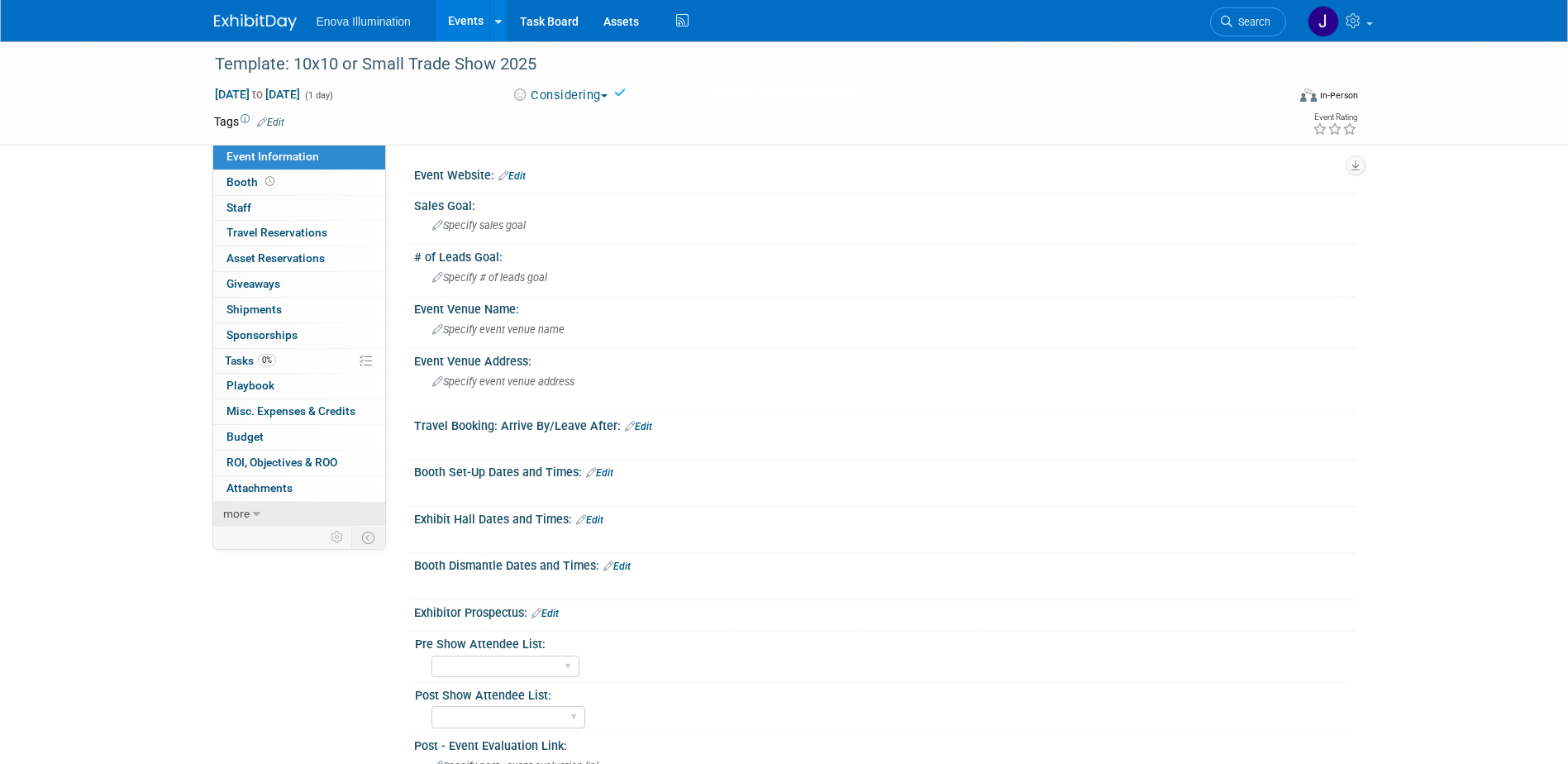
click at [272, 509] on link "more" at bounding box center [300, 513] width 172 height 24
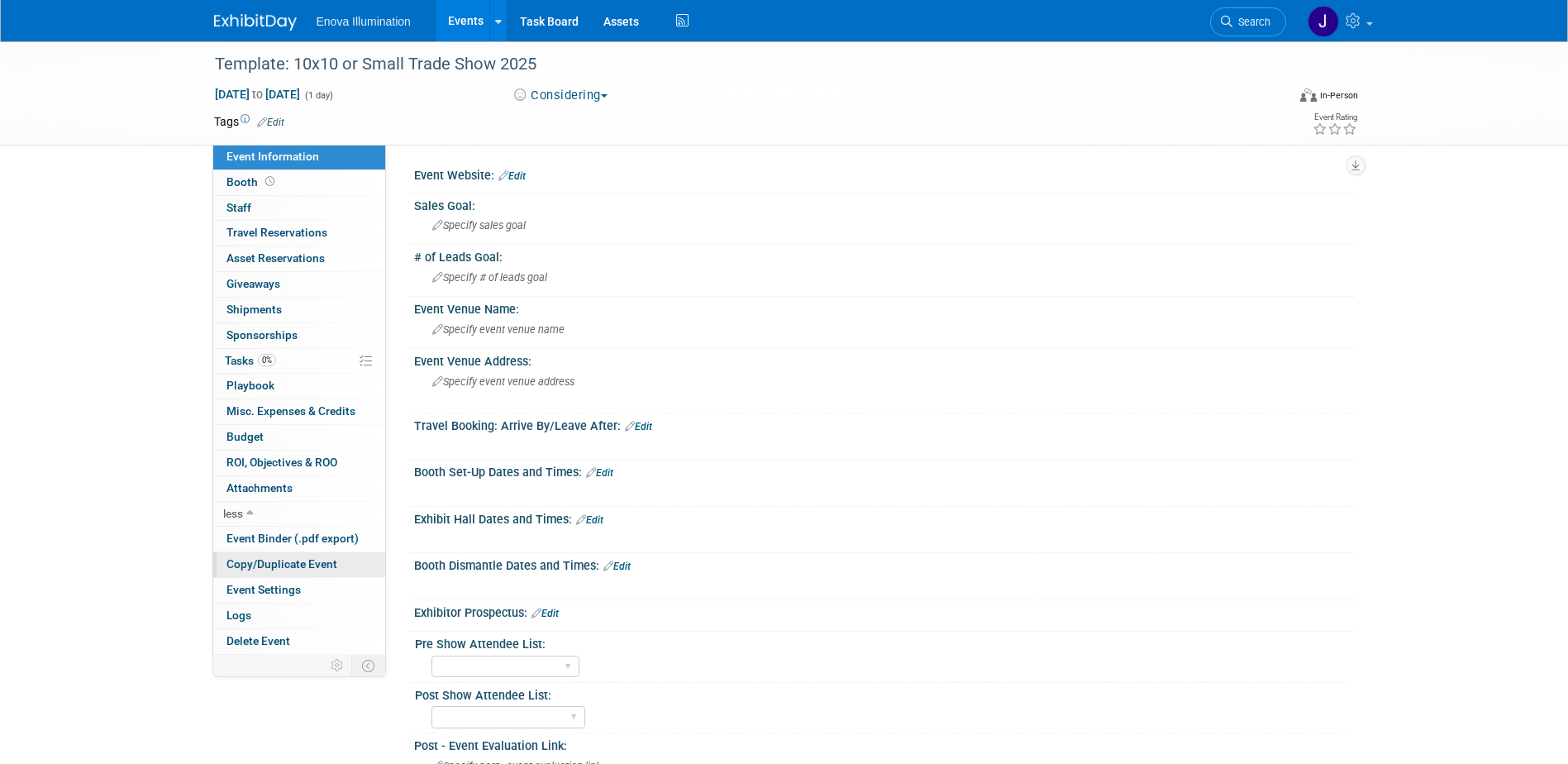
click at [294, 562] on span "Copy/Duplicate Event" at bounding box center [281, 564] width 110 height 14
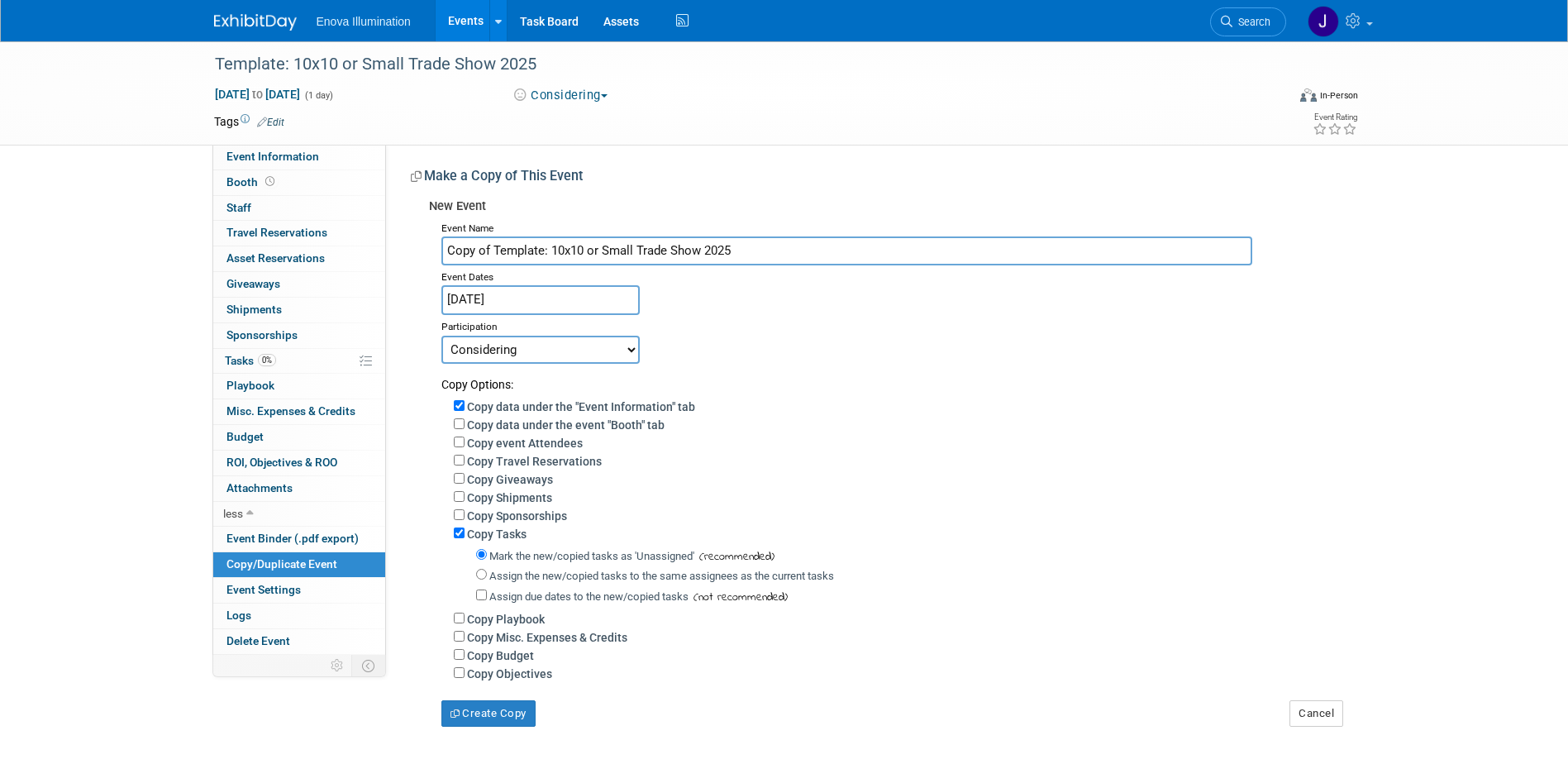
drag, startPoint x: 761, startPoint y: 250, endPoint x: 209, endPoint y: 265, distance: 552.2
click at [209, 265] on div "Event Information Event Info Booth Booth 0 Staff 0 Staff 0 Travel Reservations …" at bounding box center [784, 383] width 1165 height 685
type input "U"
click at [262, 22] on img at bounding box center [255, 21] width 83 height 17
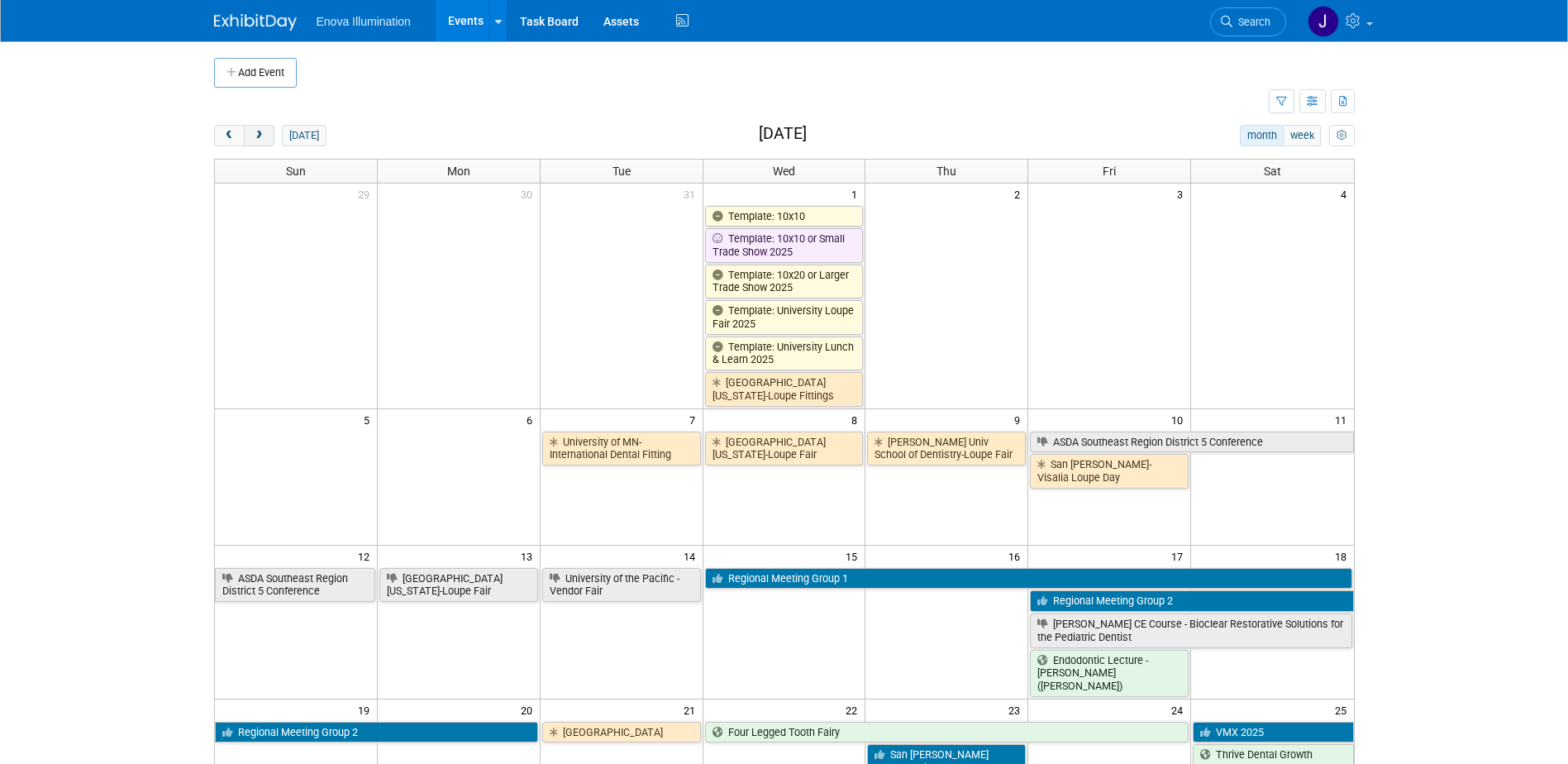
click at [257, 128] on button "next" at bounding box center [259, 136] width 30 height 21
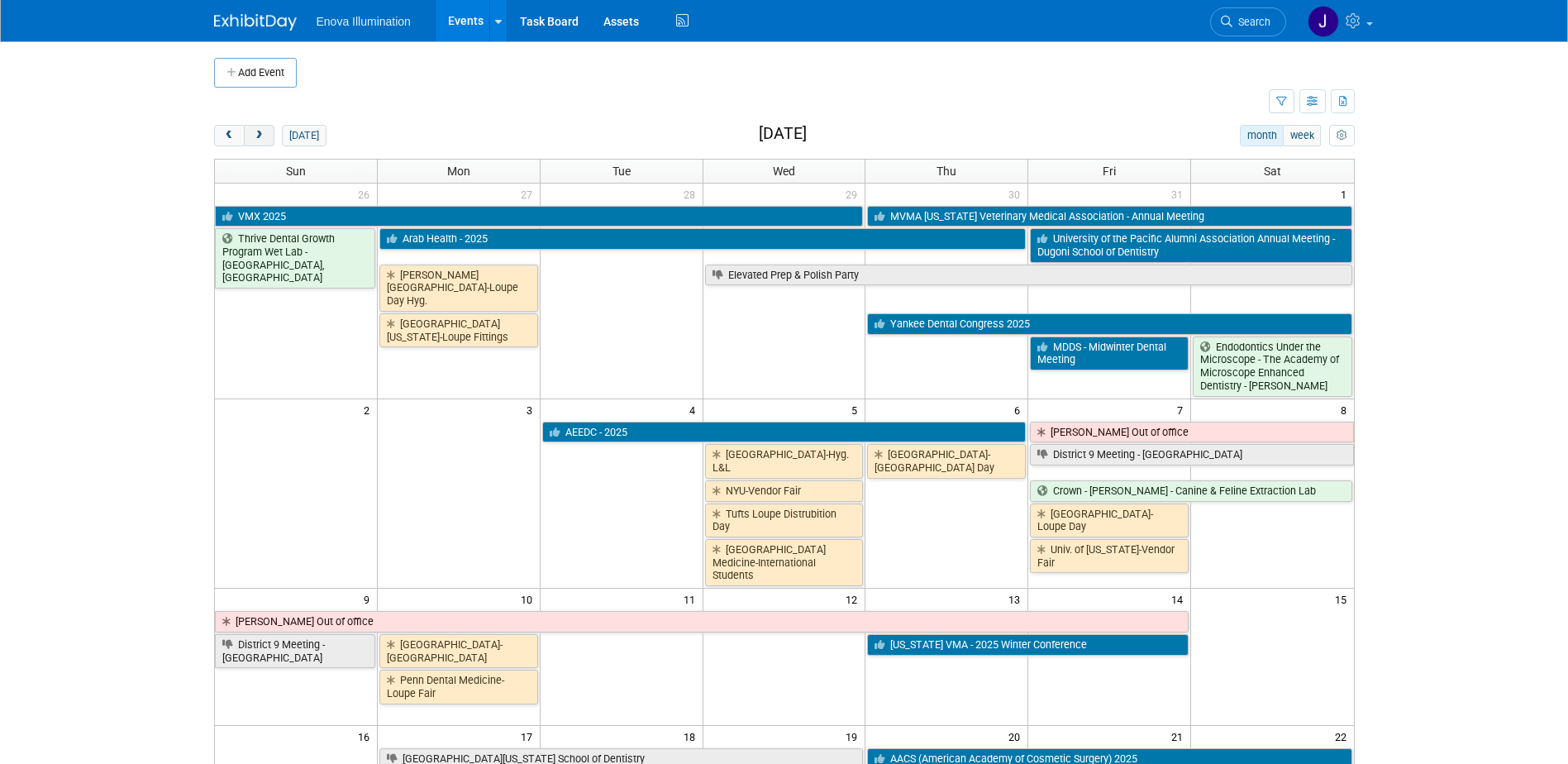
click at [257, 129] on button "next" at bounding box center [259, 136] width 30 height 21
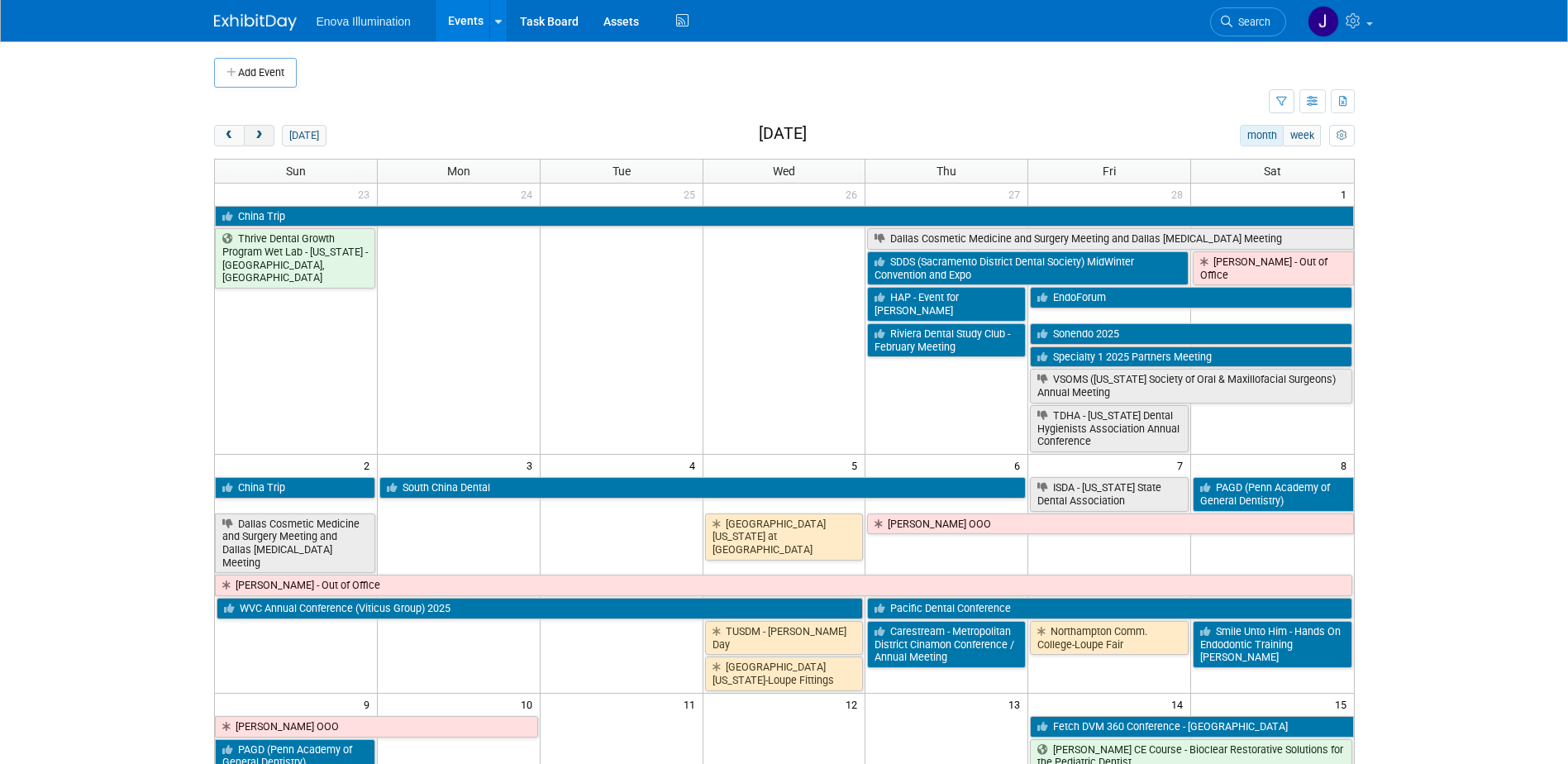
click at [257, 129] on button "next" at bounding box center [259, 136] width 30 height 21
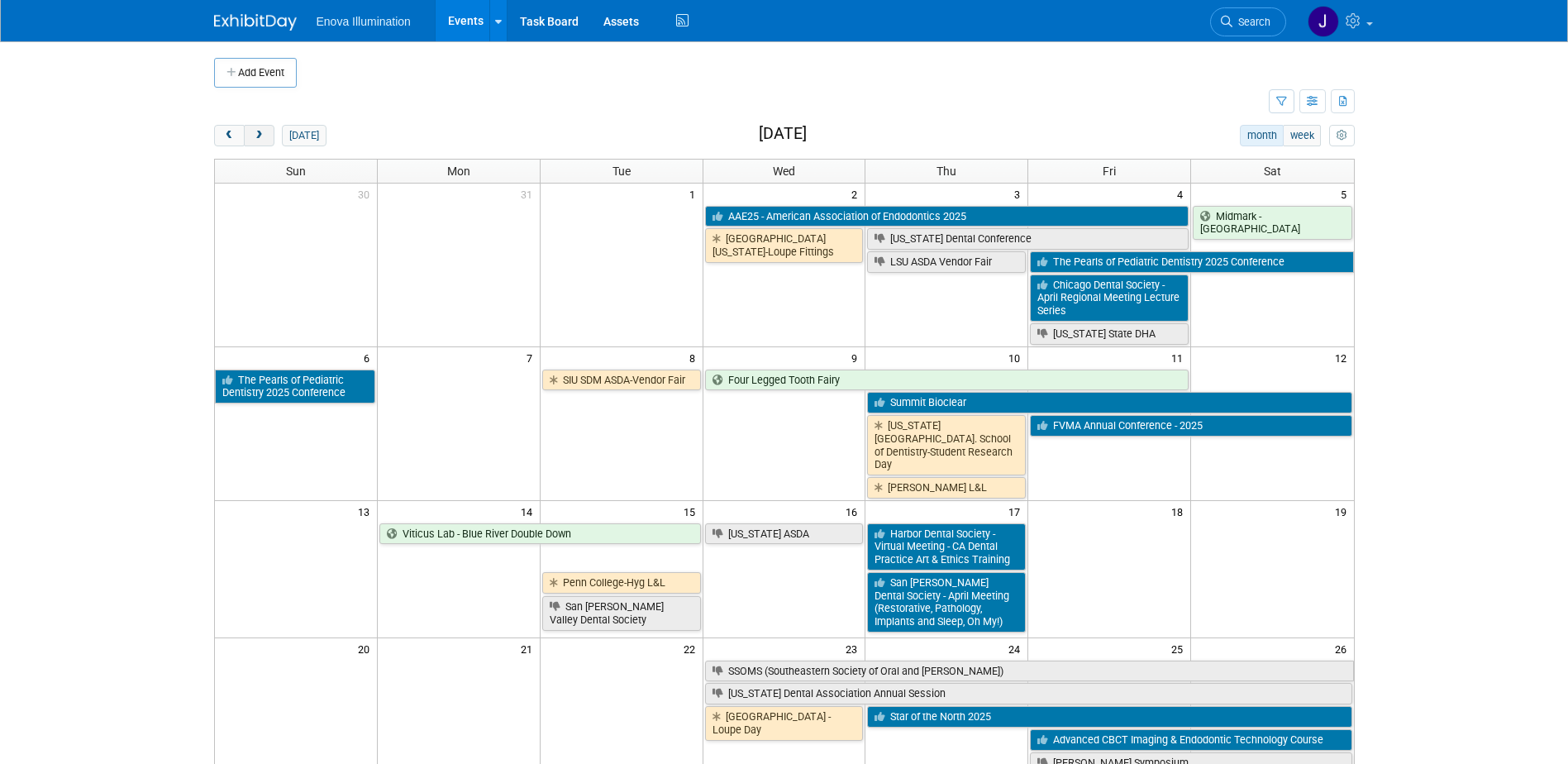
click at [257, 129] on button "next" at bounding box center [259, 136] width 30 height 21
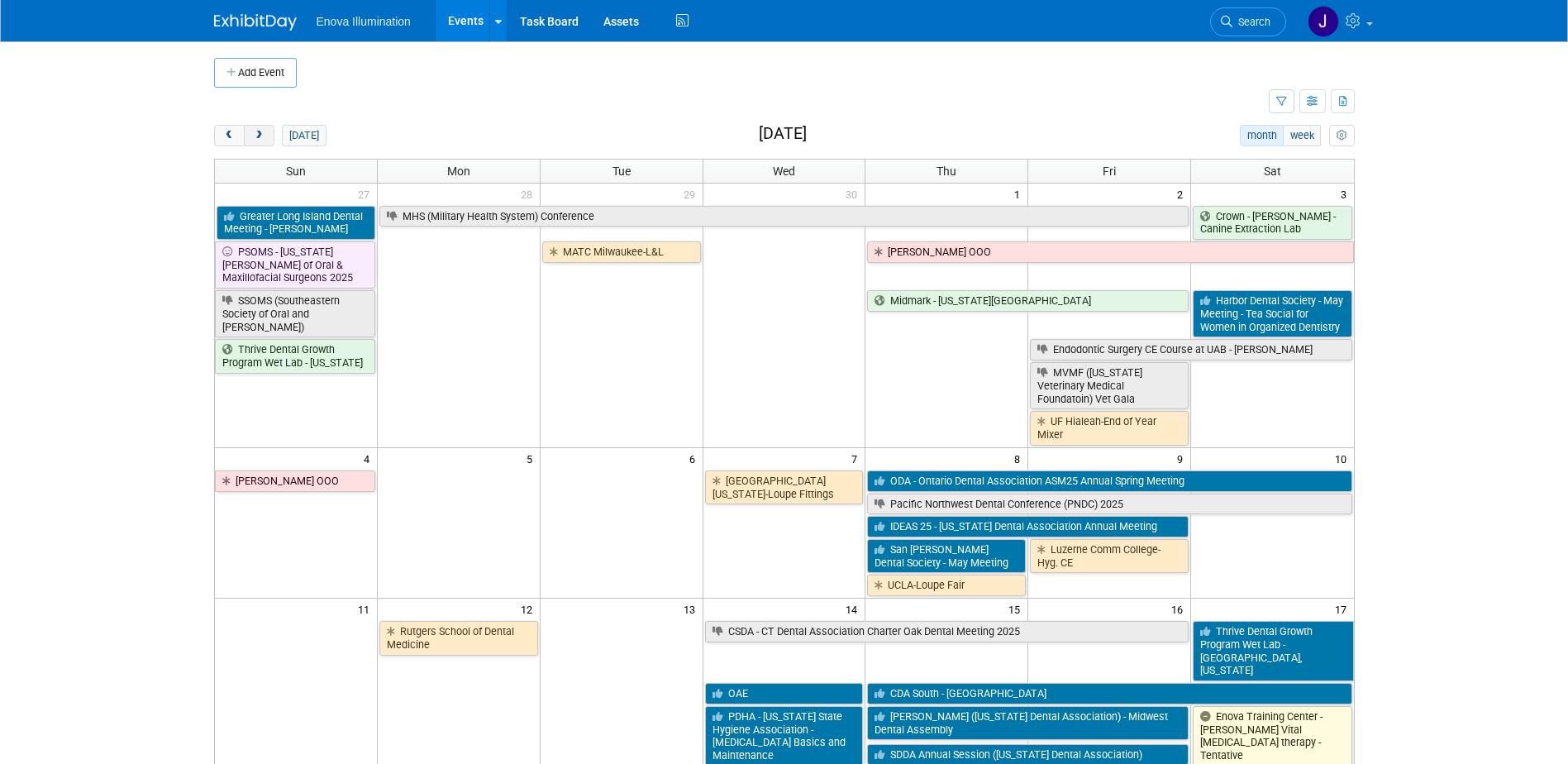
click at [257, 129] on button "next" at bounding box center [259, 136] width 30 height 21
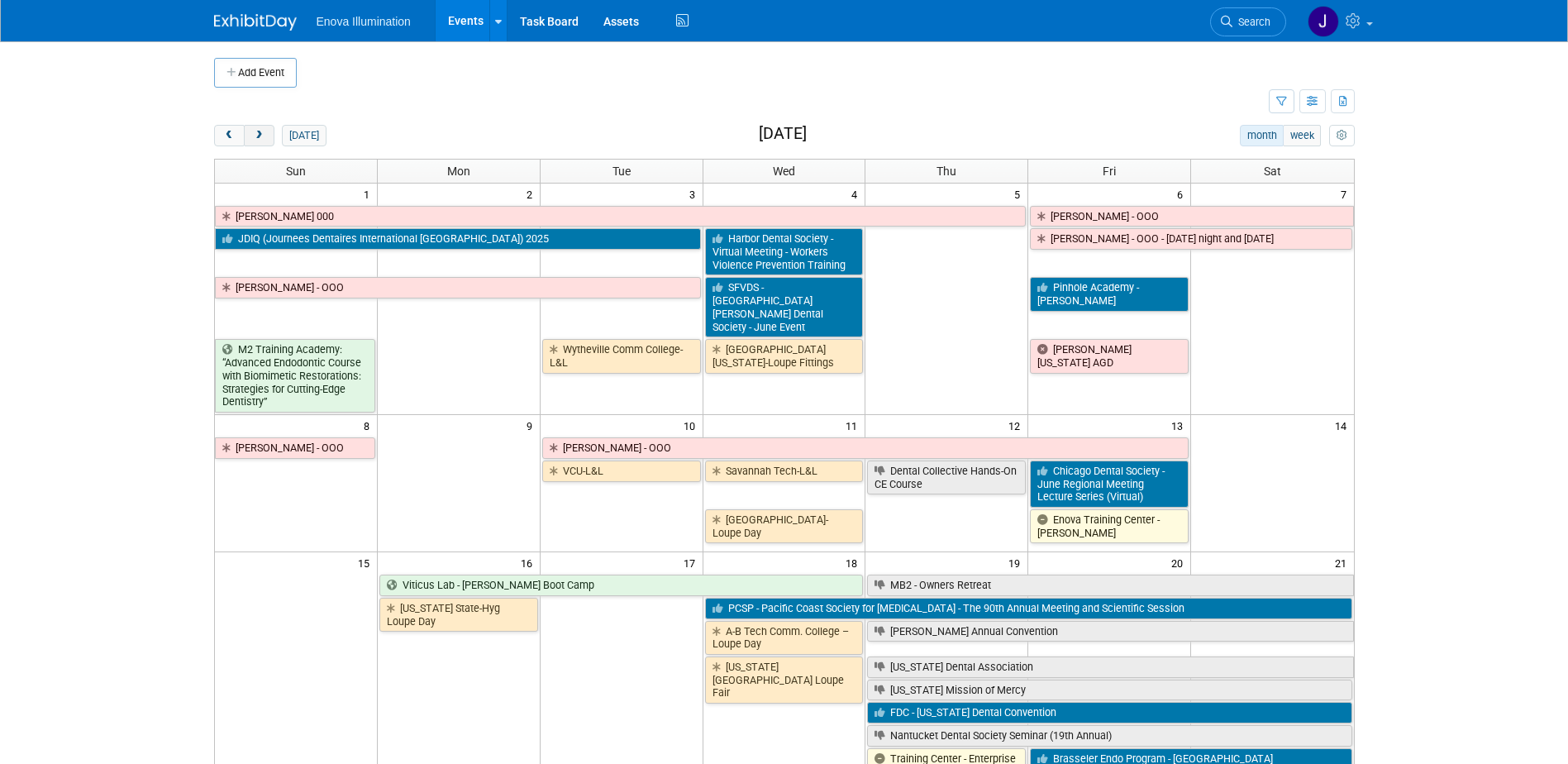
click at [257, 129] on button "next" at bounding box center [259, 136] width 30 height 21
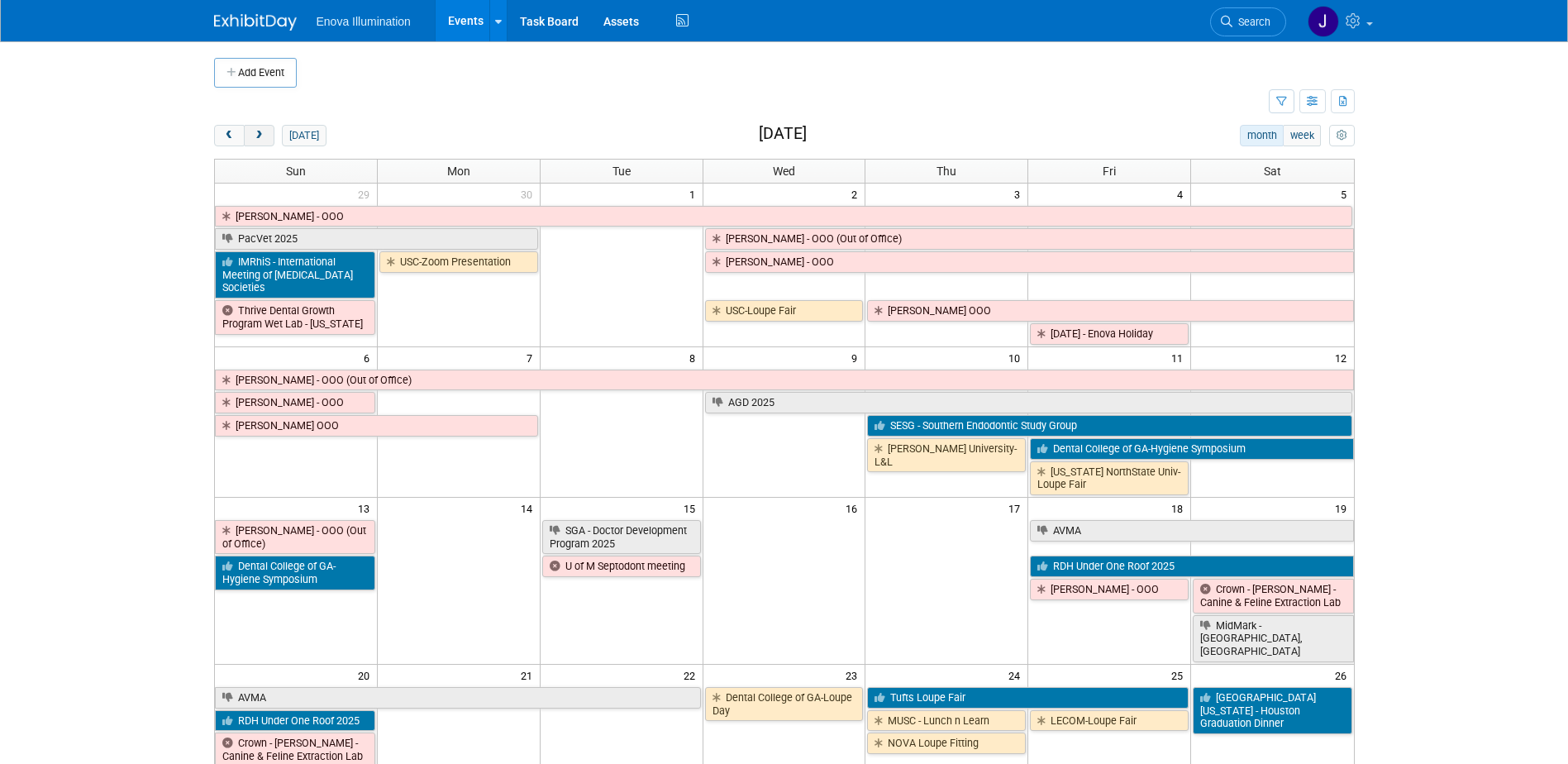
click at [257, 129] on button "next" at bounding box center [259, 136] width 30 height 21
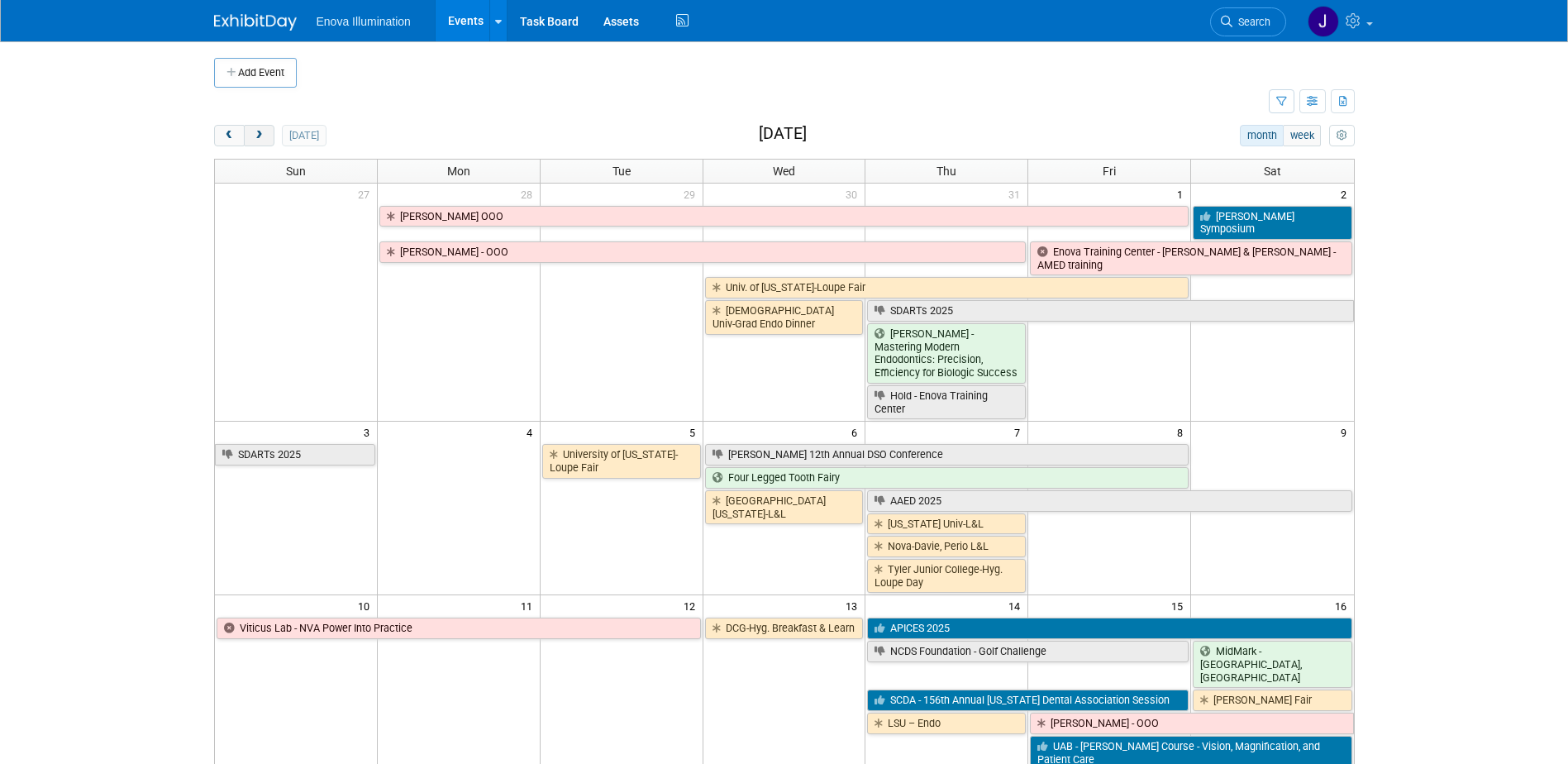
click at [257, 129] on button "next" at bounding box center [259, 136] width 30 height 21
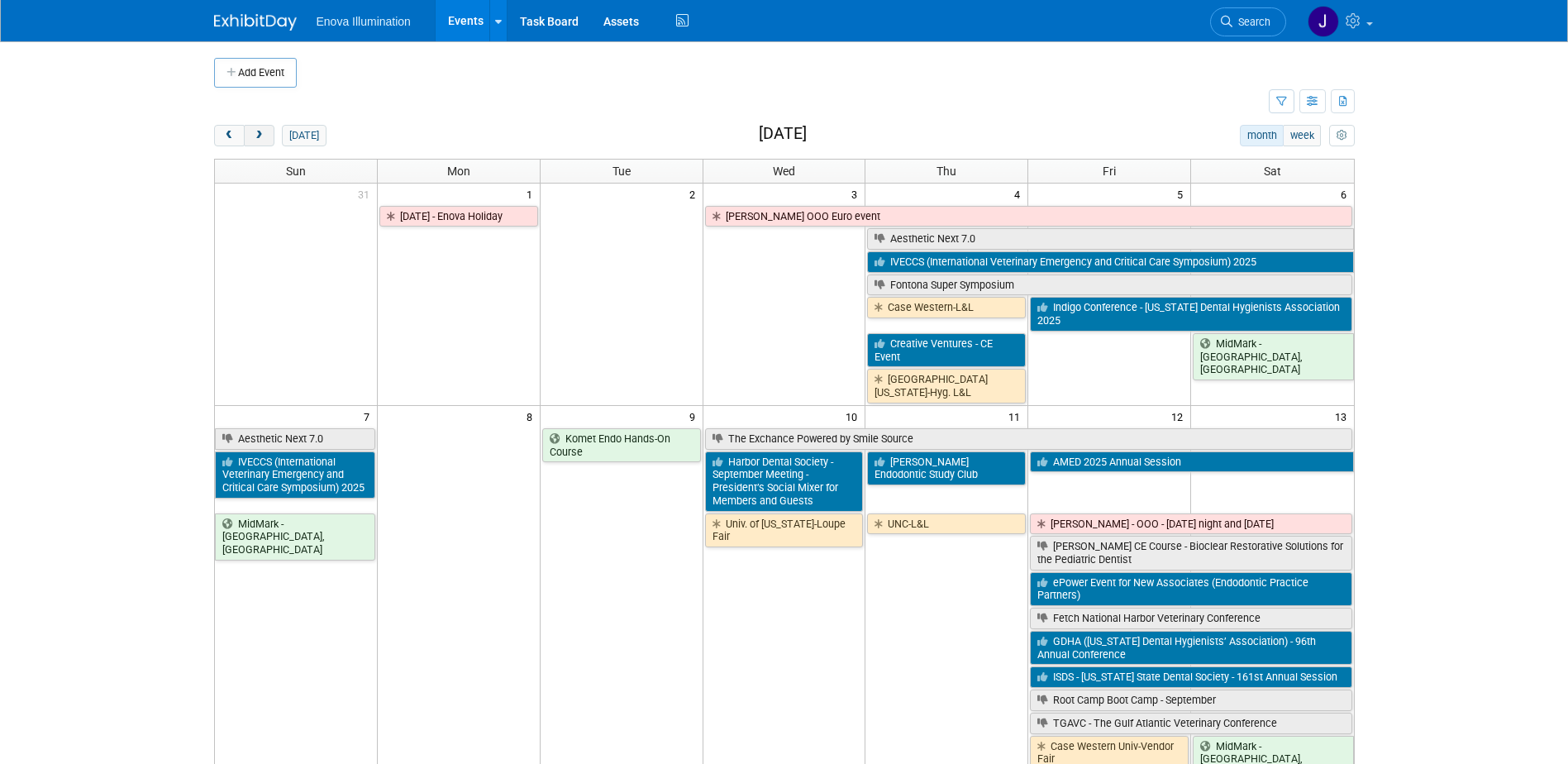
click at [265, 133] on button "next" at bounding box center [259, 136] width 30 height 21
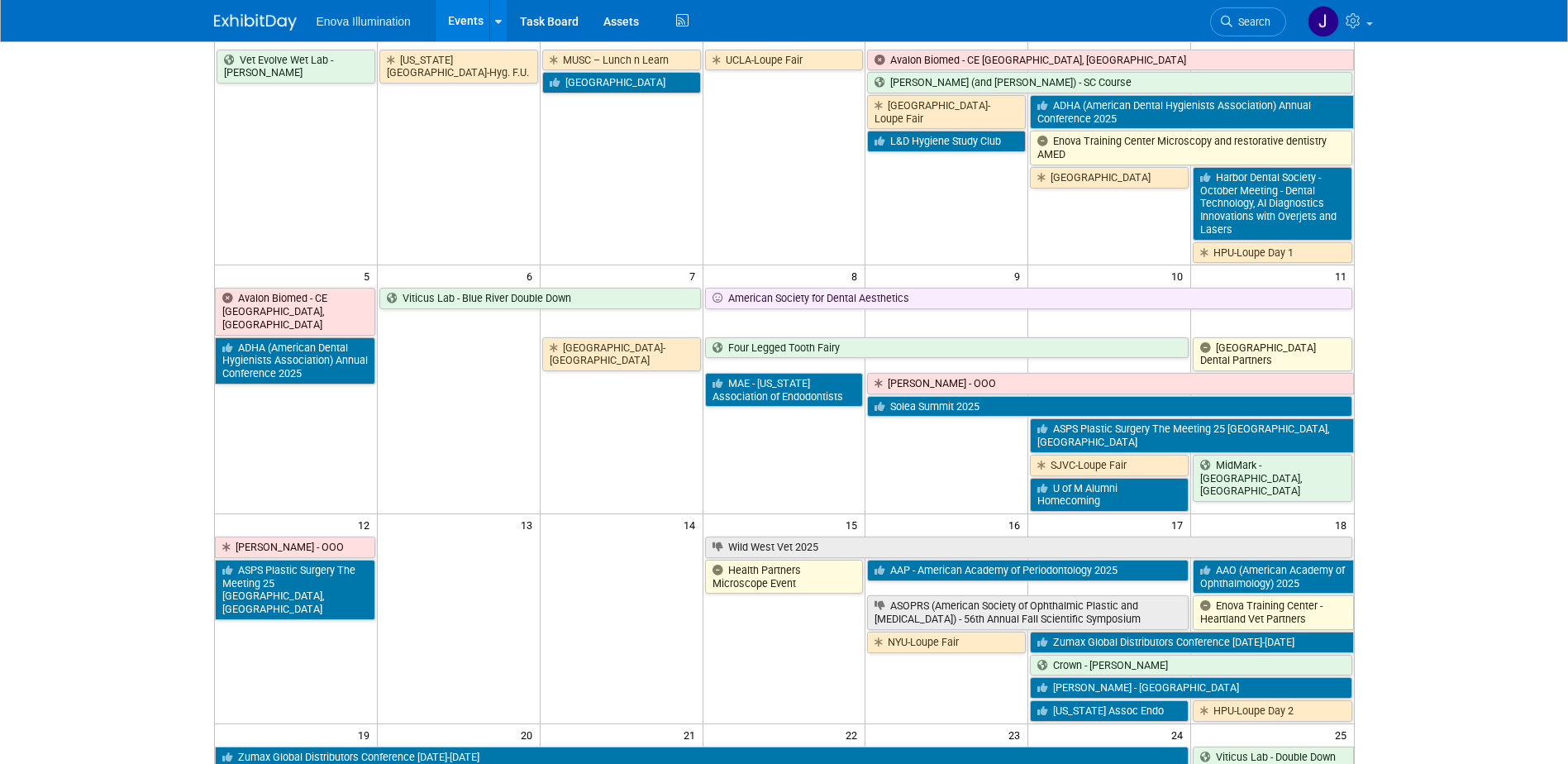
scroll to position [83, 0]
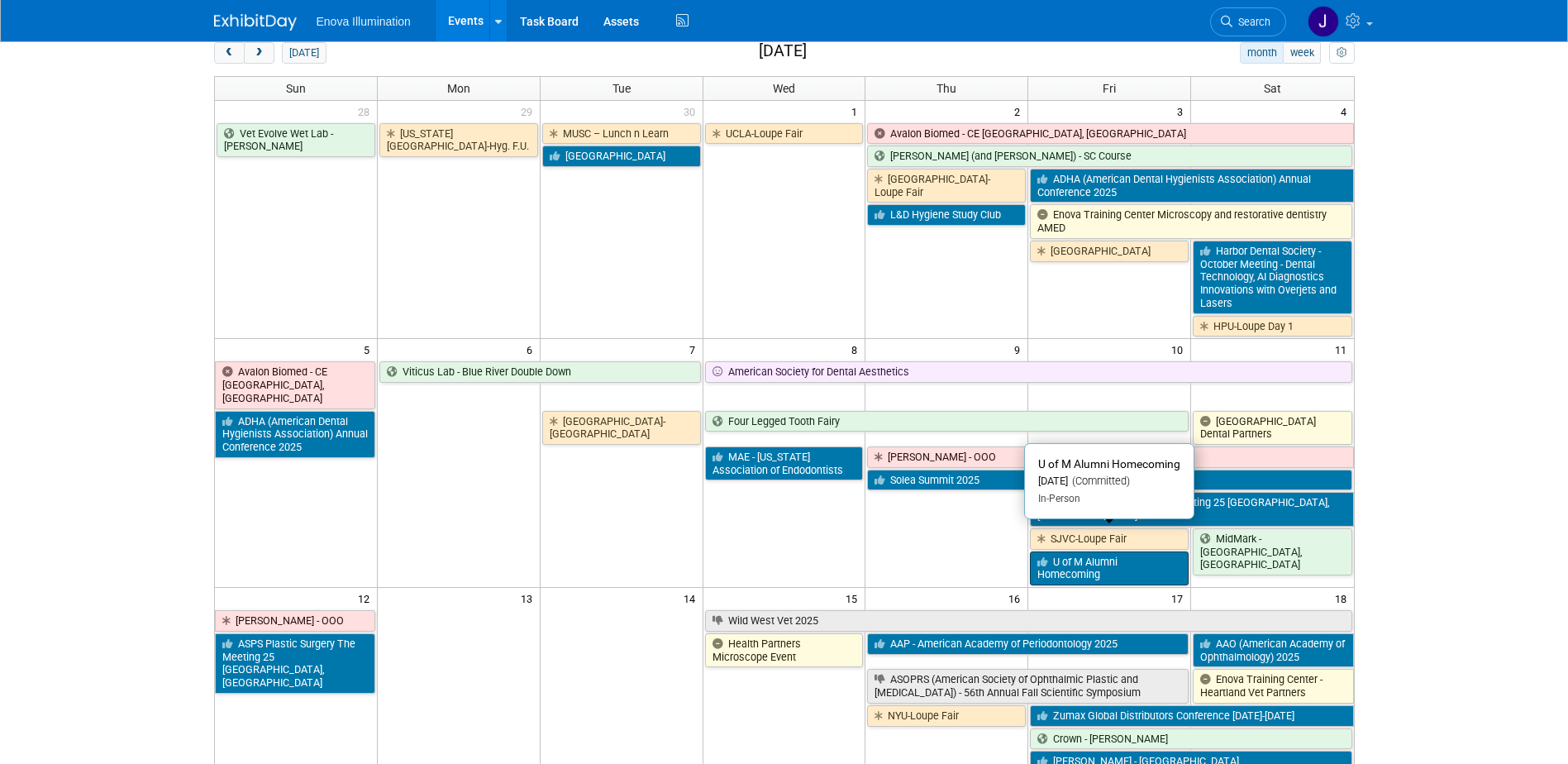
click at [1100, 551] on link "U of M Alumni Homecoming" at bounding box center [1108, 568] width 159 height 34
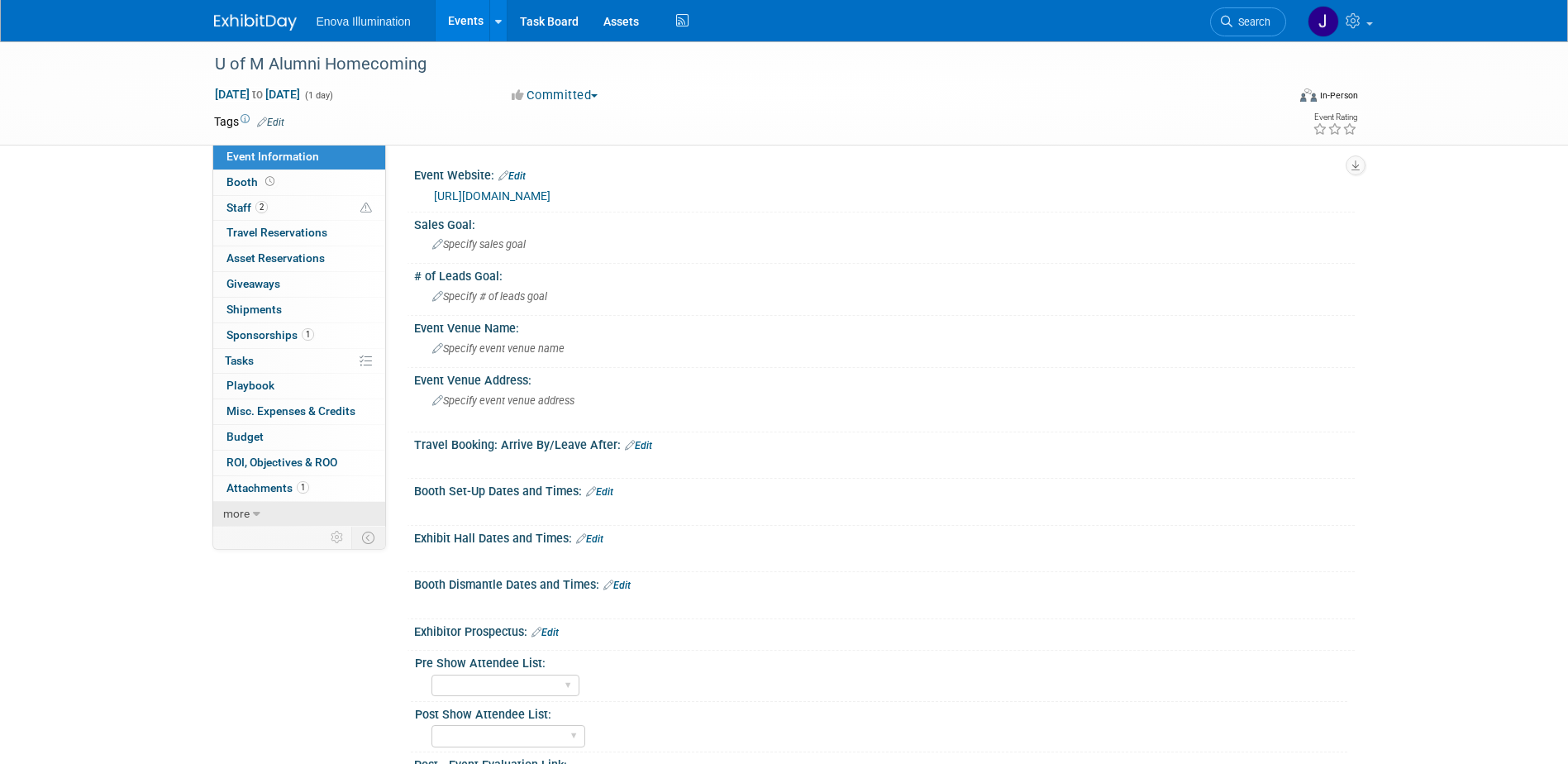
click at [286, 513] on link "more" at bounding box center [300, 513] width 172 height 24
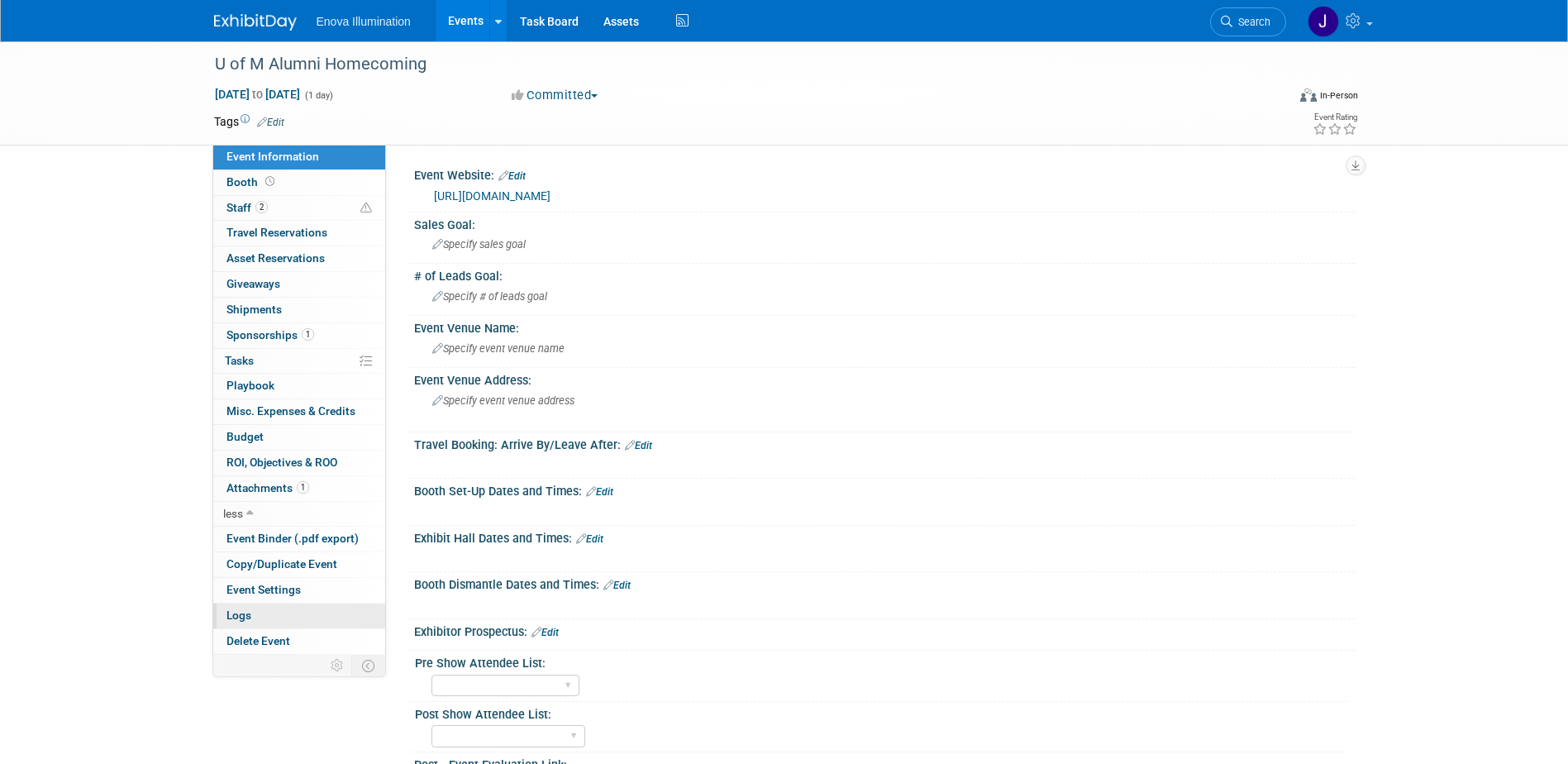
click at [280, 608] on link "Logs" at bounding box center [300, 615] width 172 height 24
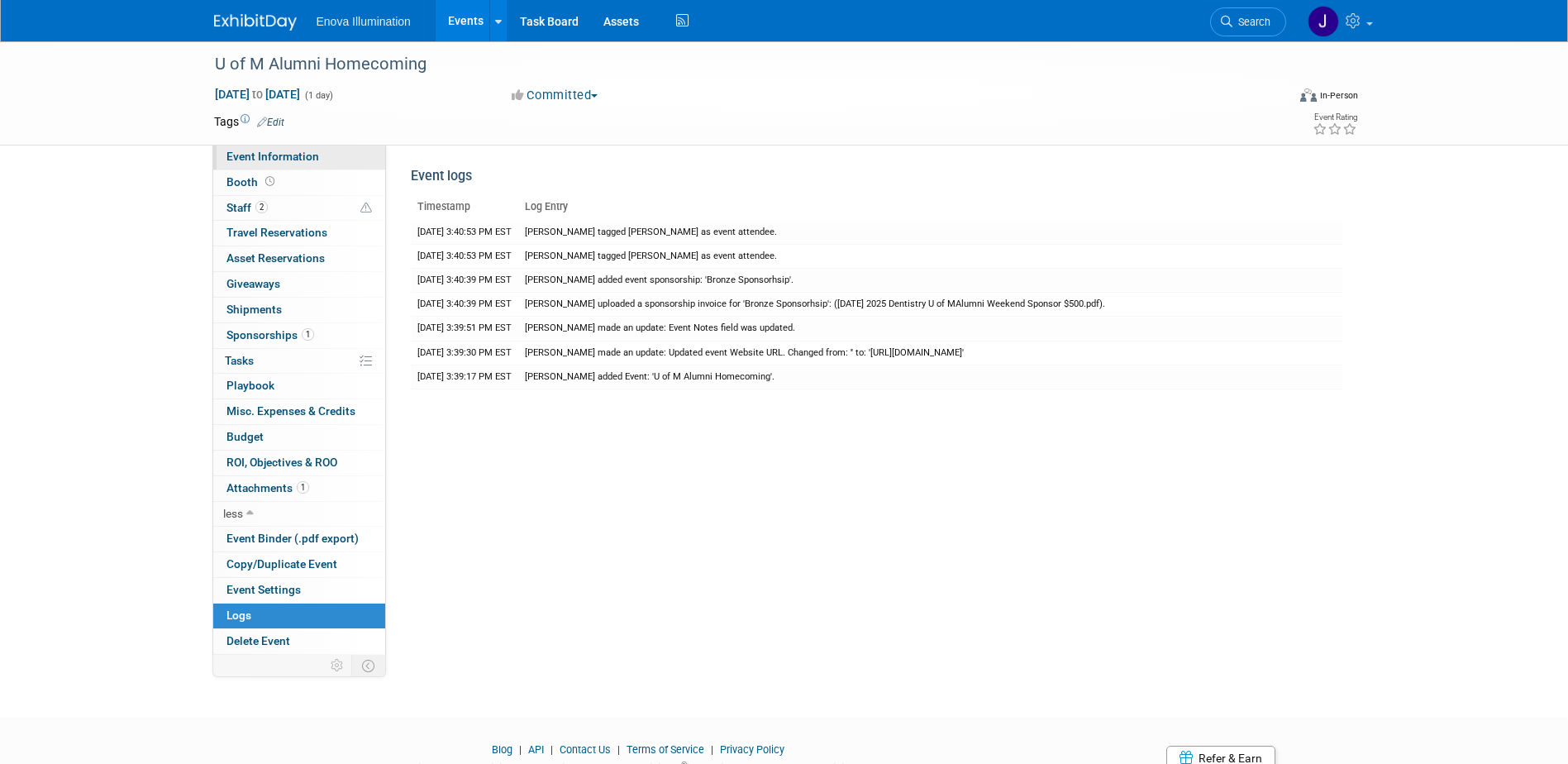
click at [266, 154] on span "Event Information" at bounding box center [272, 156] width 93 height 14
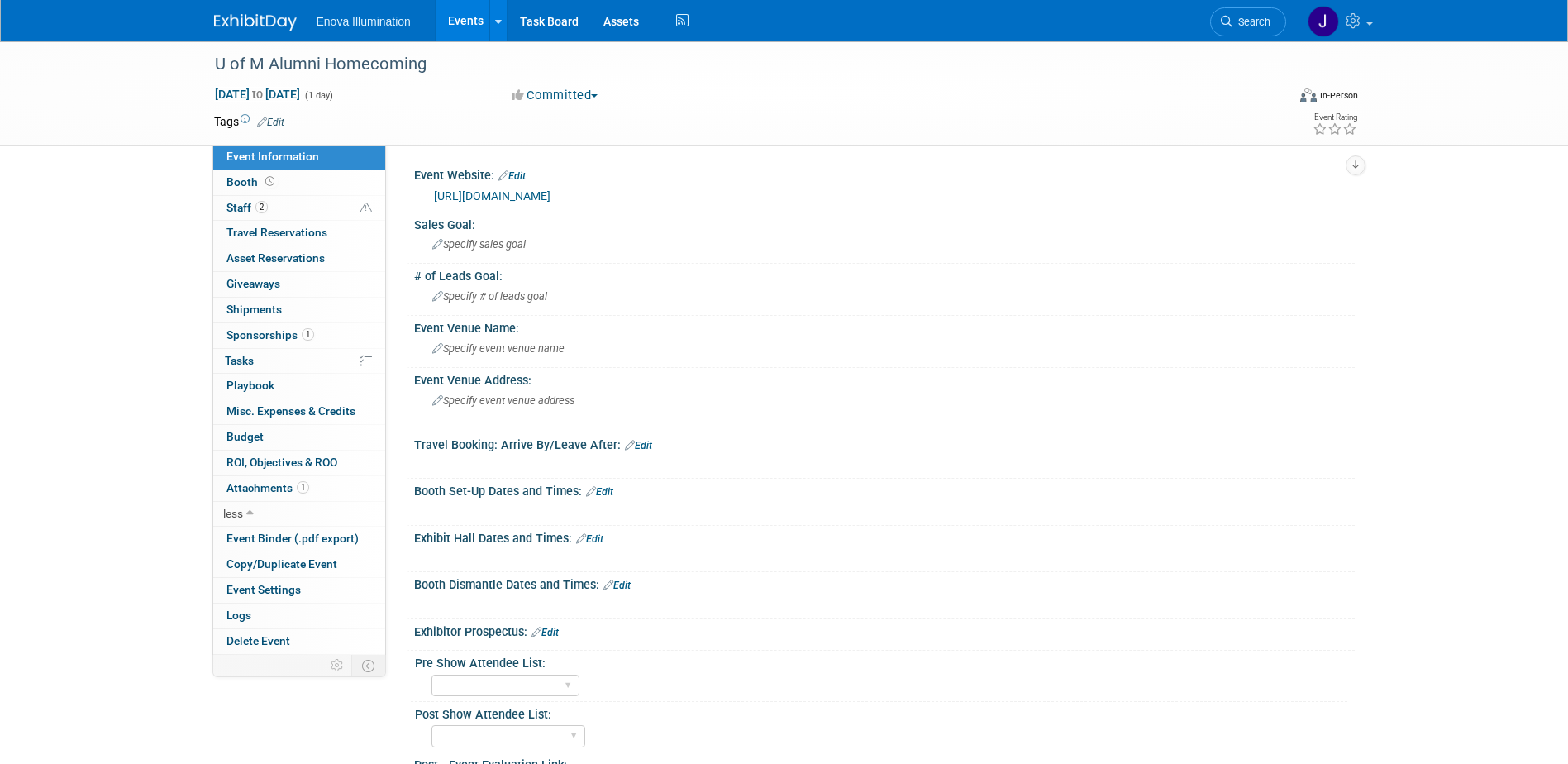
click at [264, 22] on img at bounding box center [255, 21] width 83 height 17
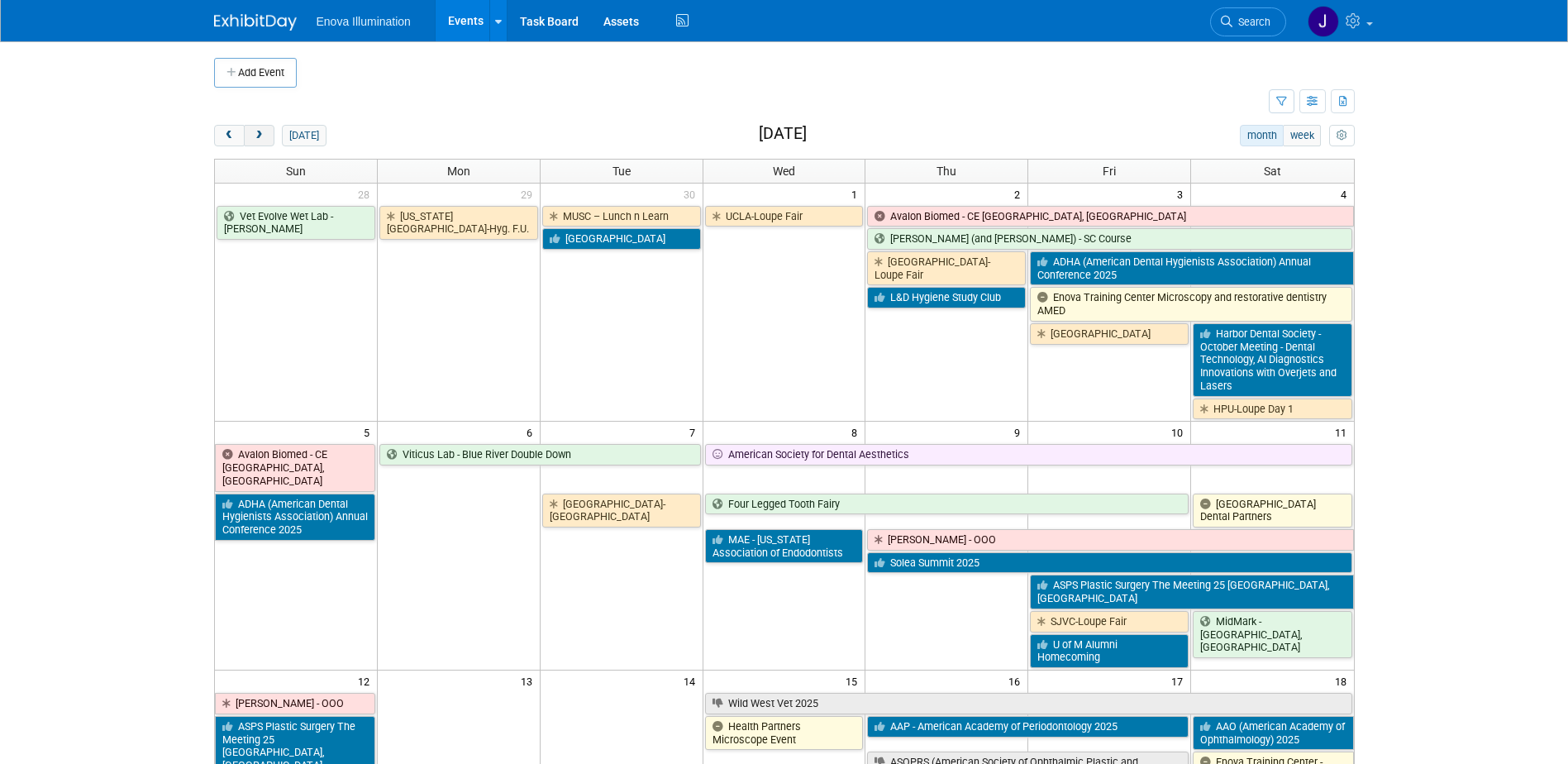
click at [270, 138] on button "next" at bounding box center [259, 136] width 30 height 21
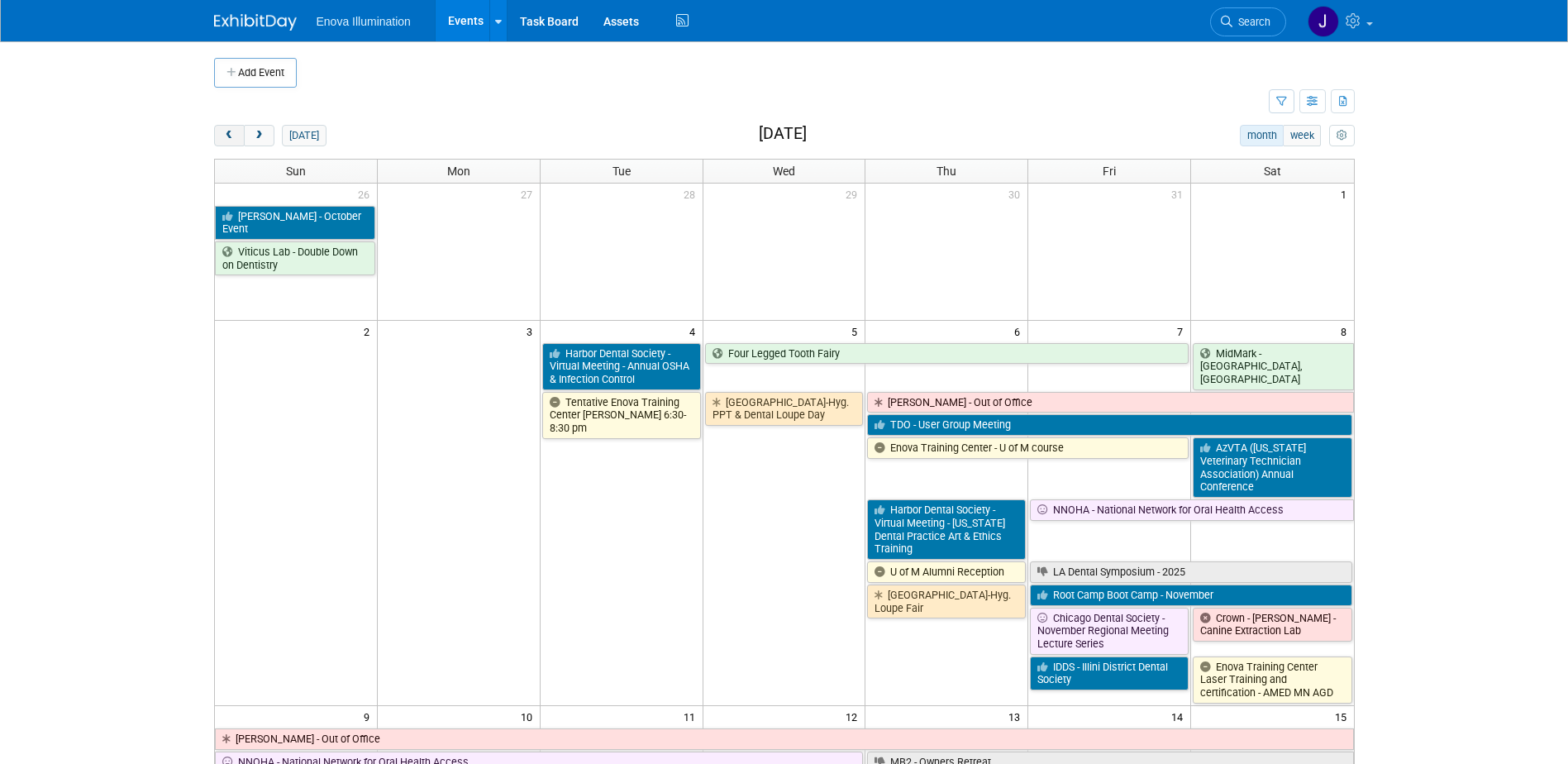
click at [237, 142] on button "prev" at bounding box center [228, 136] width 30 height 21
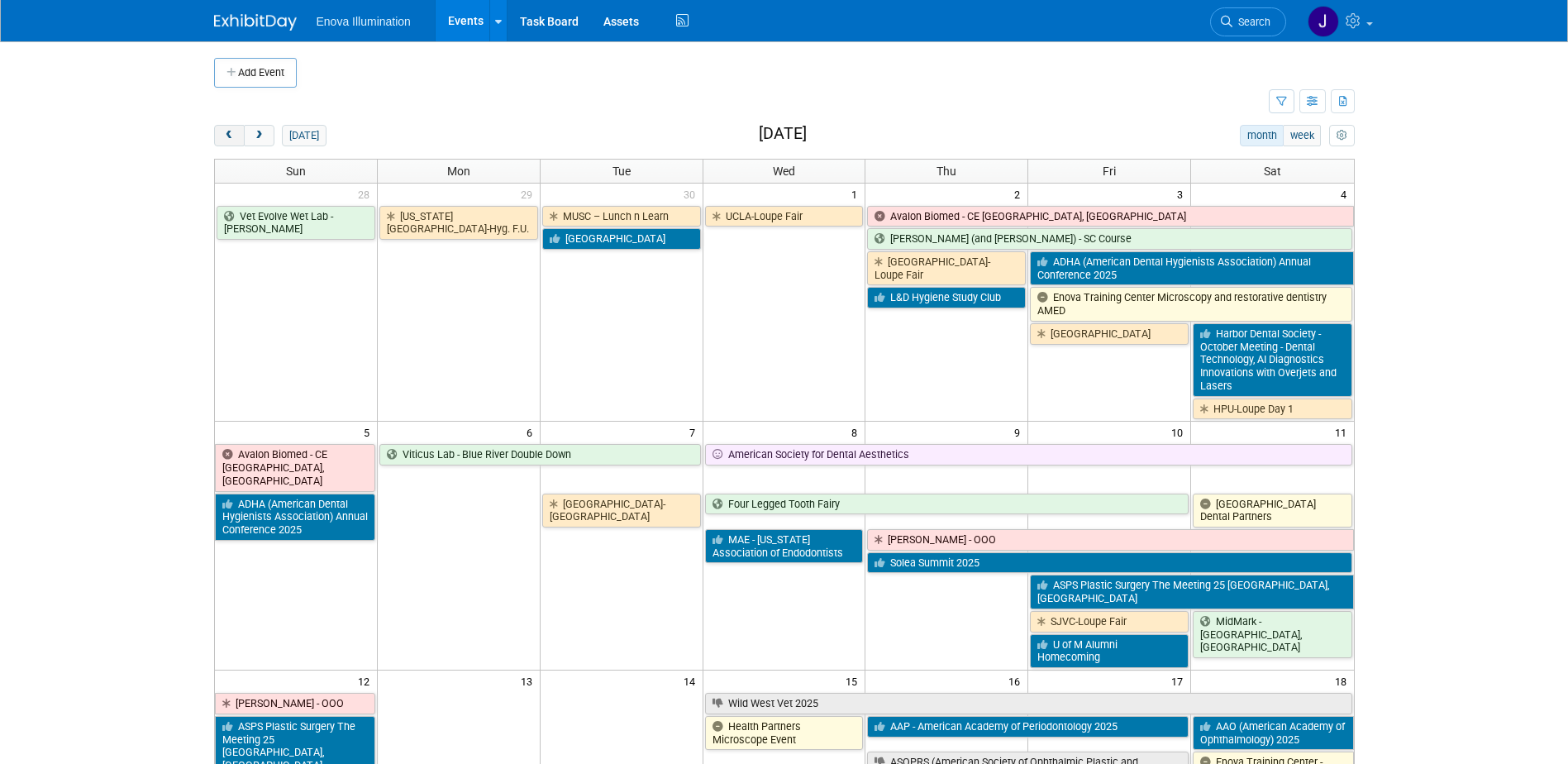
click at [237, 142] on button "prev" at bounding box center [228, 136] width 30 height 21
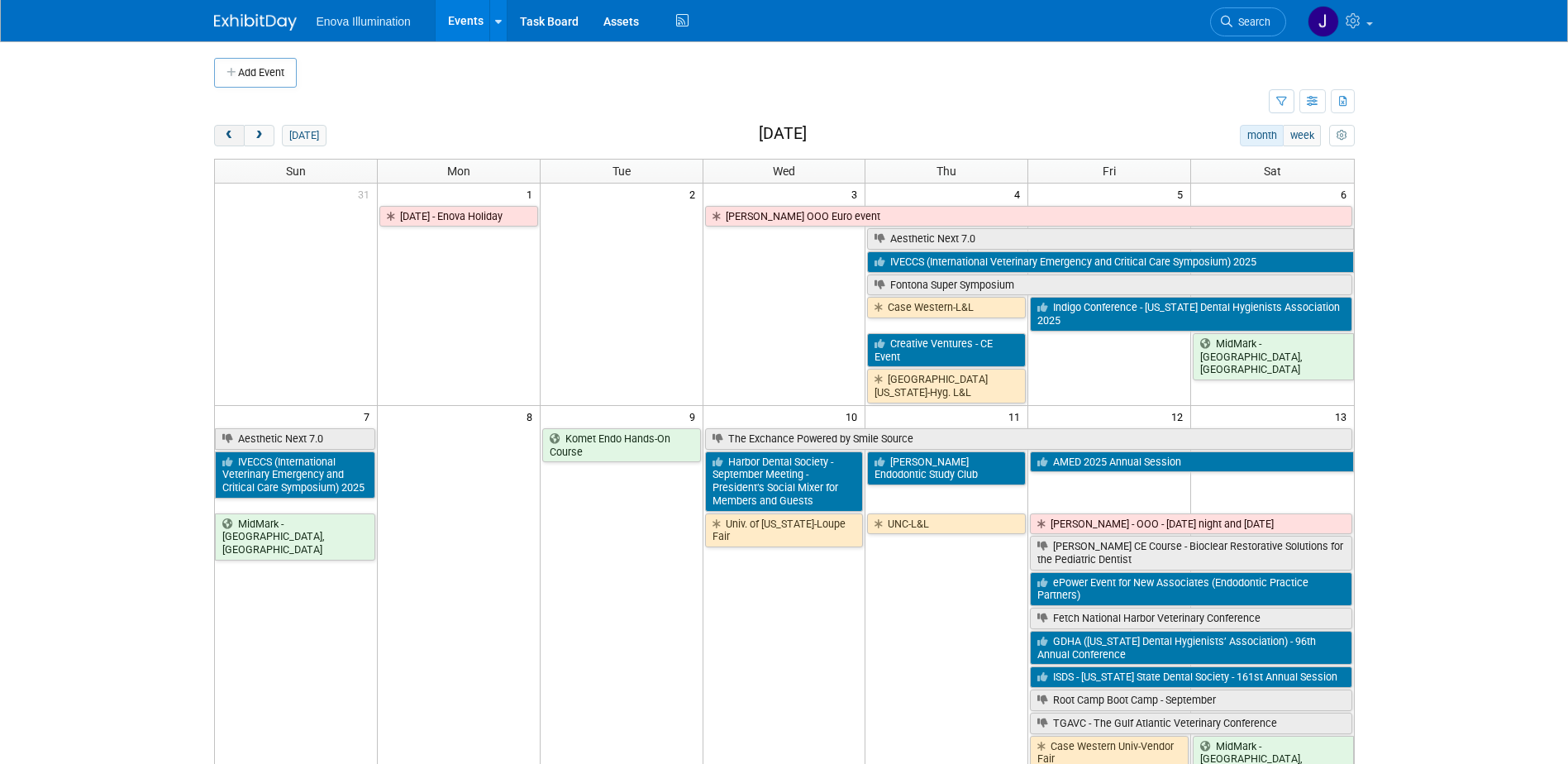
click at [237, 142] on button "prev" at bounding box center [228, 136] width 30 height 21
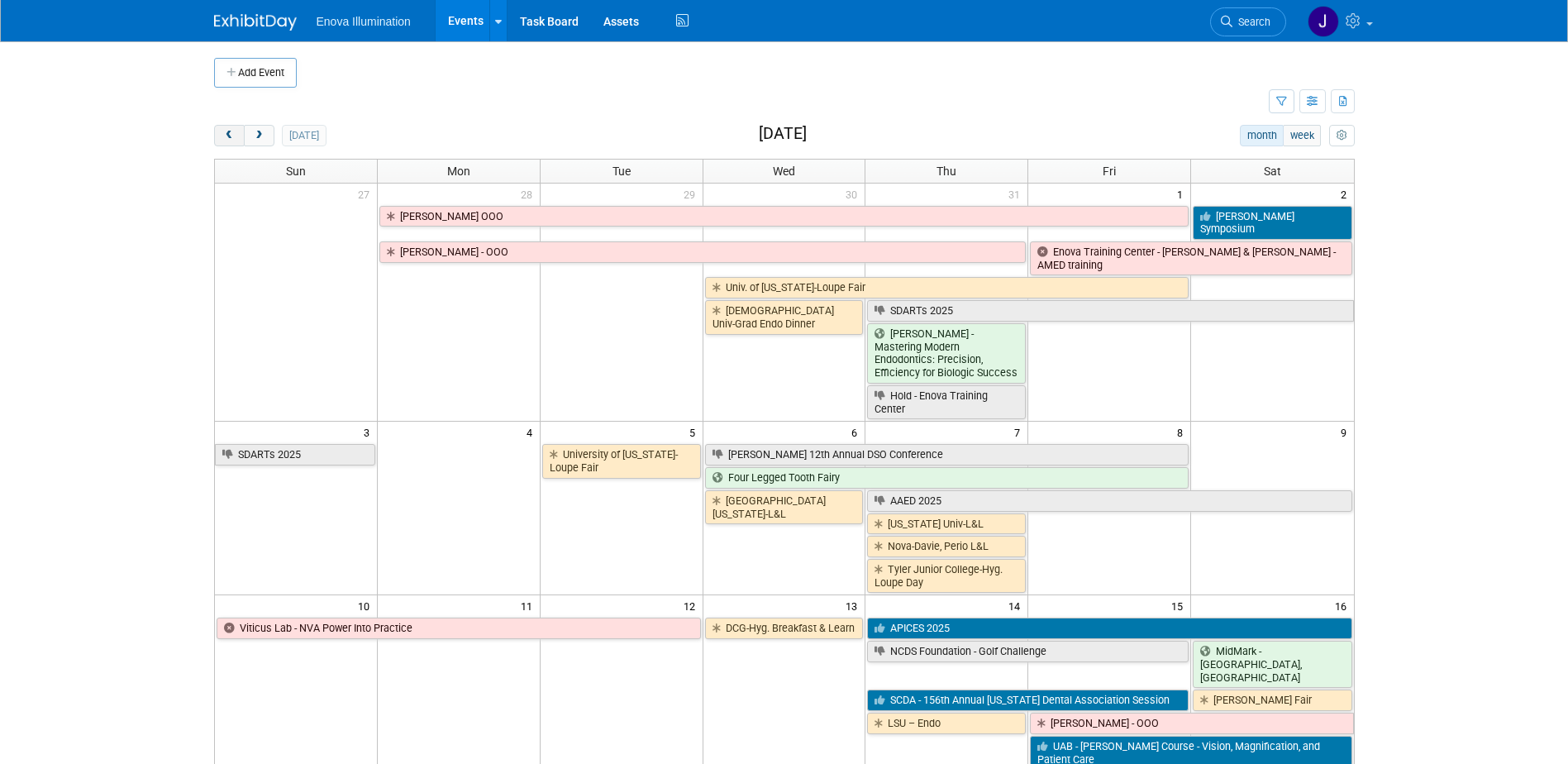
click at [237, 142] on button "prev" at bounding box center [228, 136] width 30 height 21
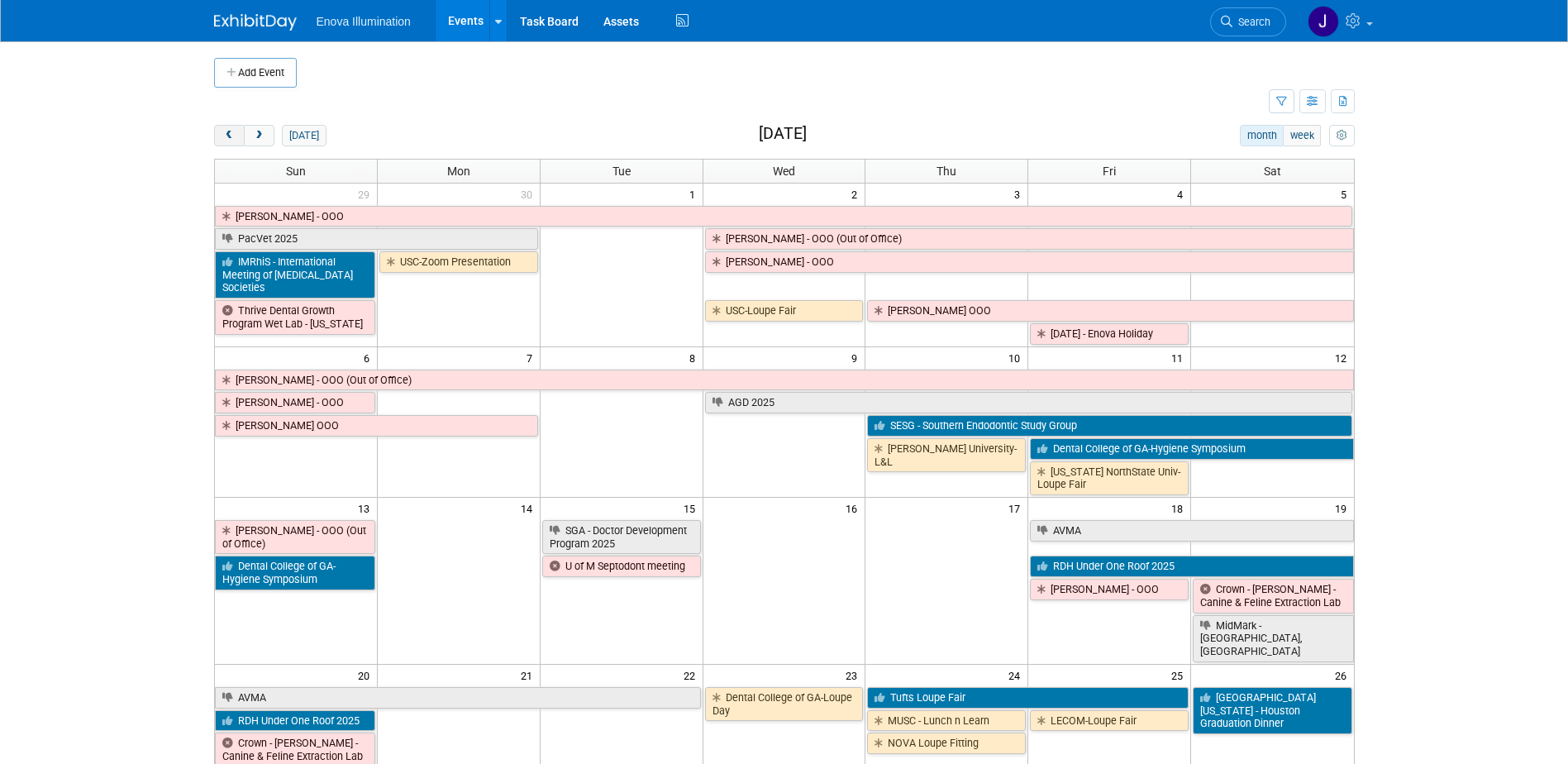
click at [237, 142] on button "prev" at bounding box center [228, 136] width 30 height 21
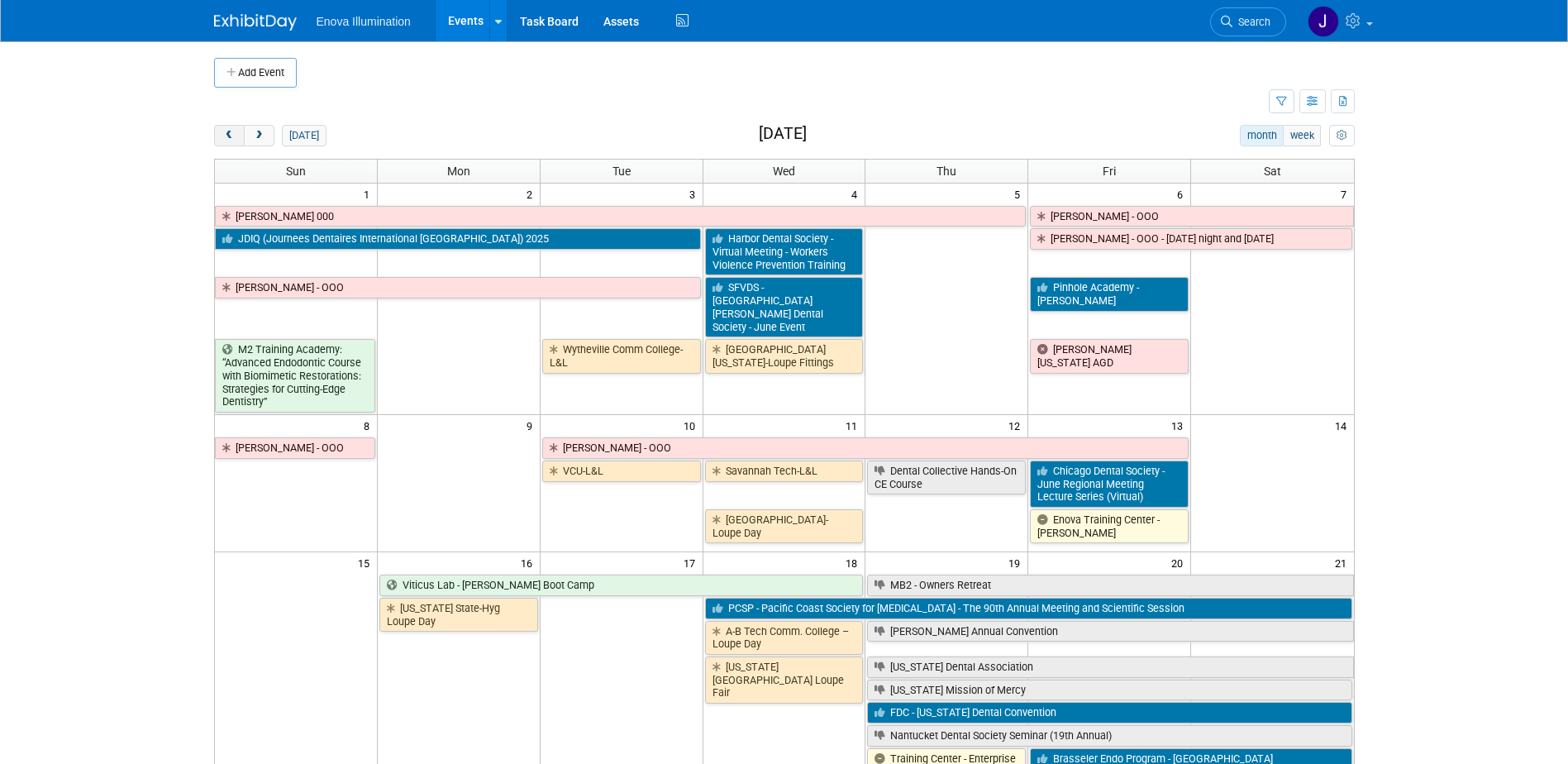
click at [237, 142] on button "prev" at bounding box center [228, 136] width 30 height 21
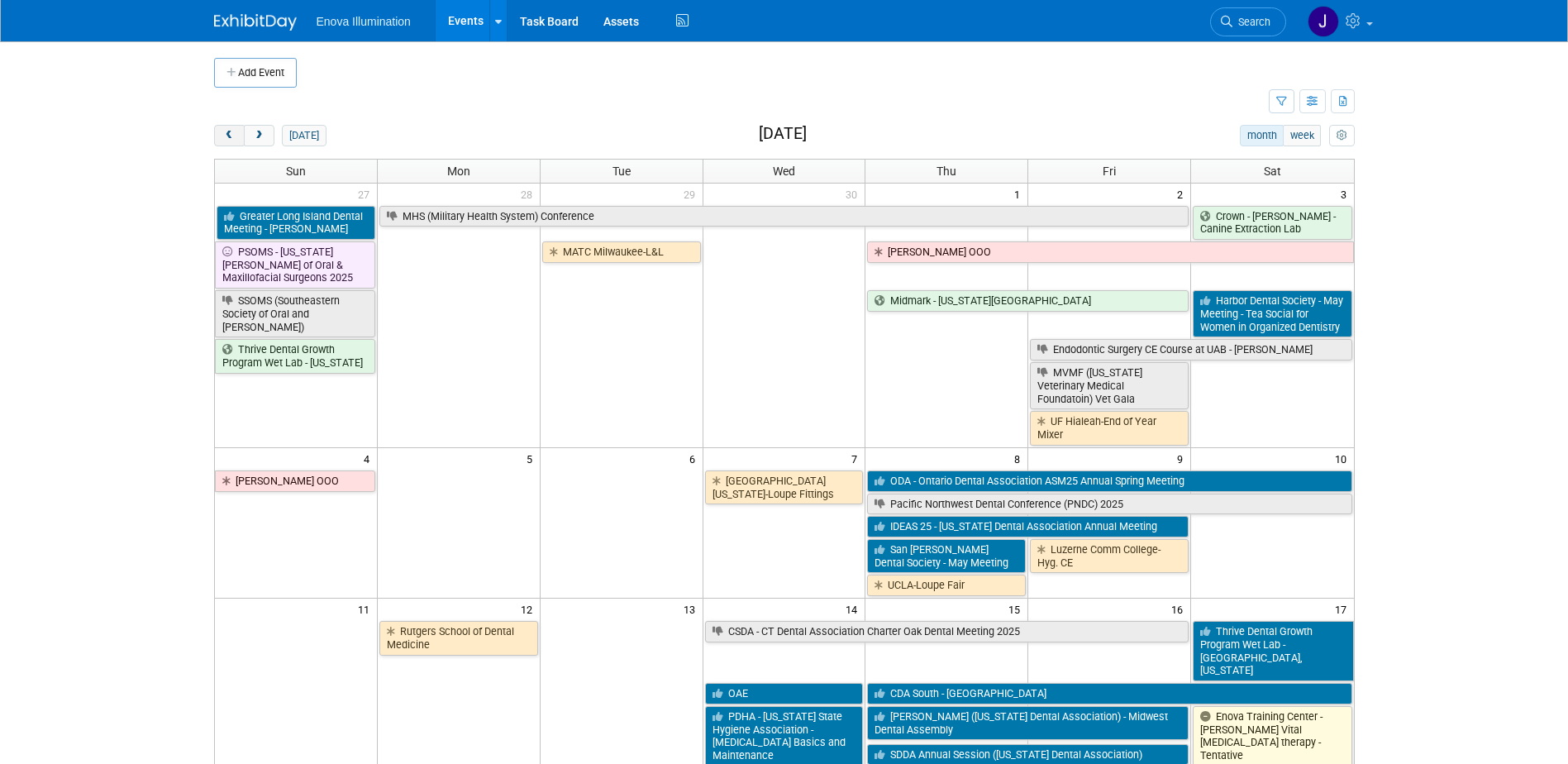
click at [237, 142] on button "prev" at bounding box center [228, 136] width 30 height 21
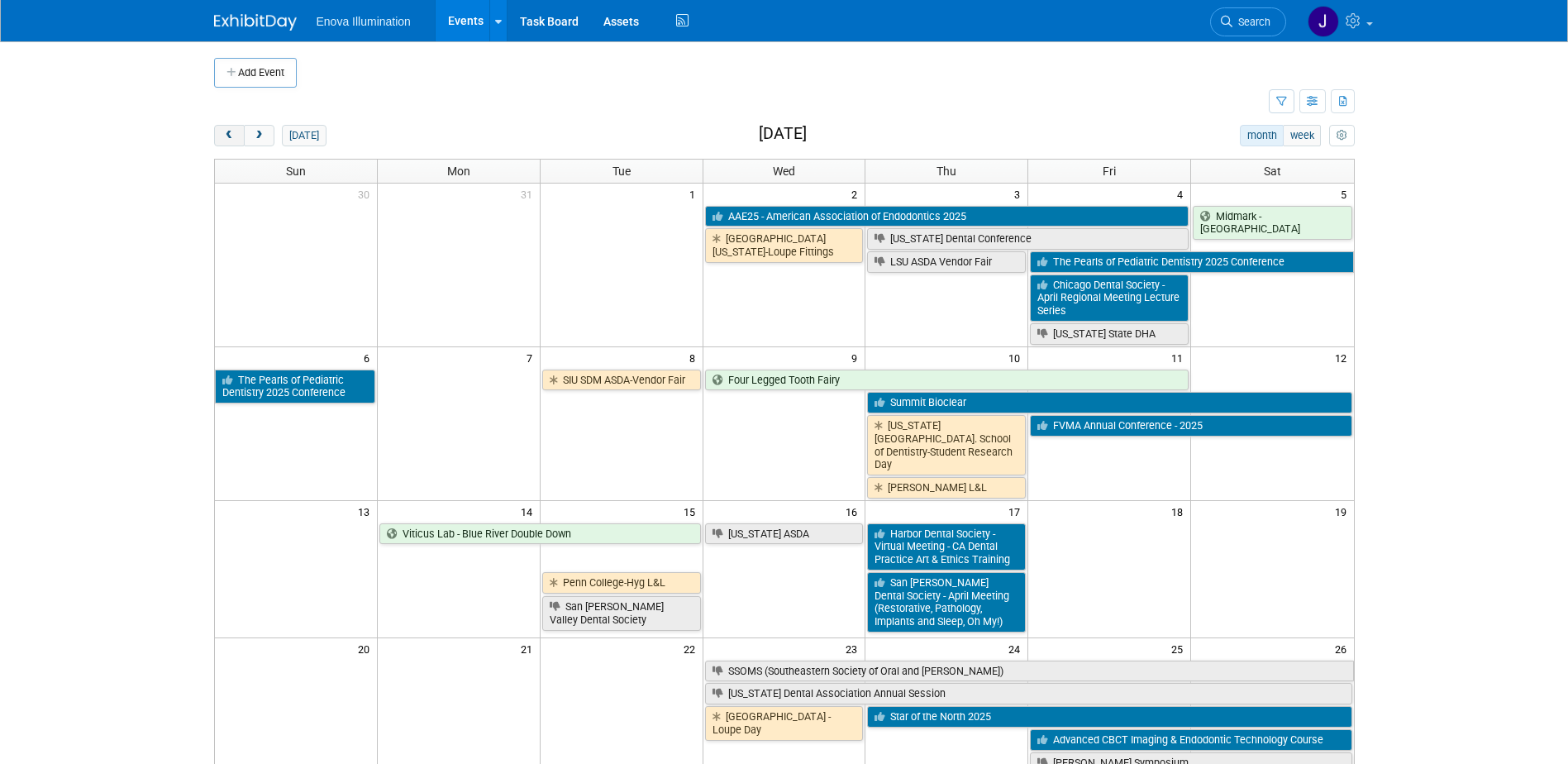
click at [237, 142] on button "prev" at bounding box center [228, 136] width 30 height 21
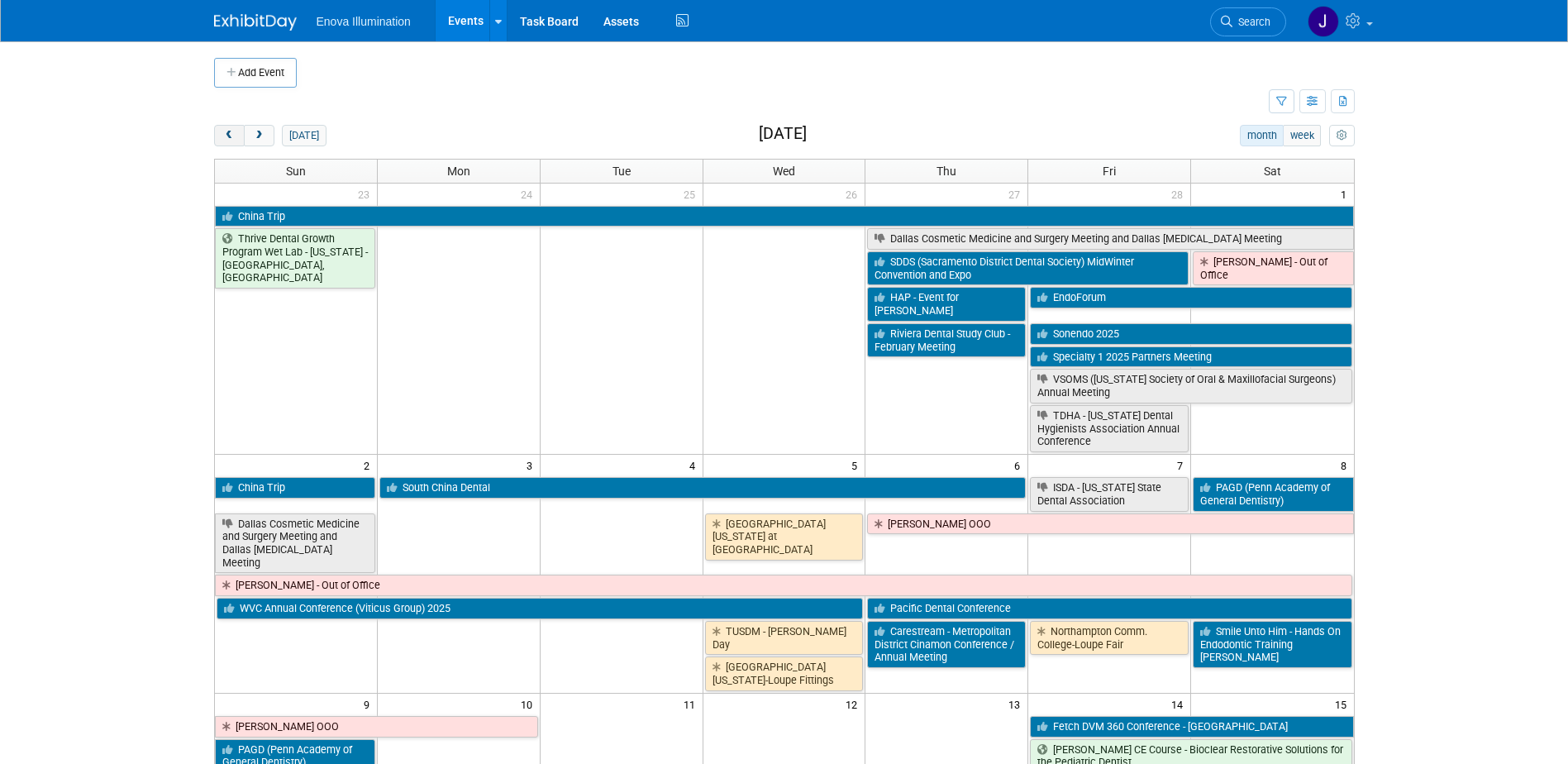
click at [237, 142] on button "prev" at bounding box center [228, 136] width 30 height 21
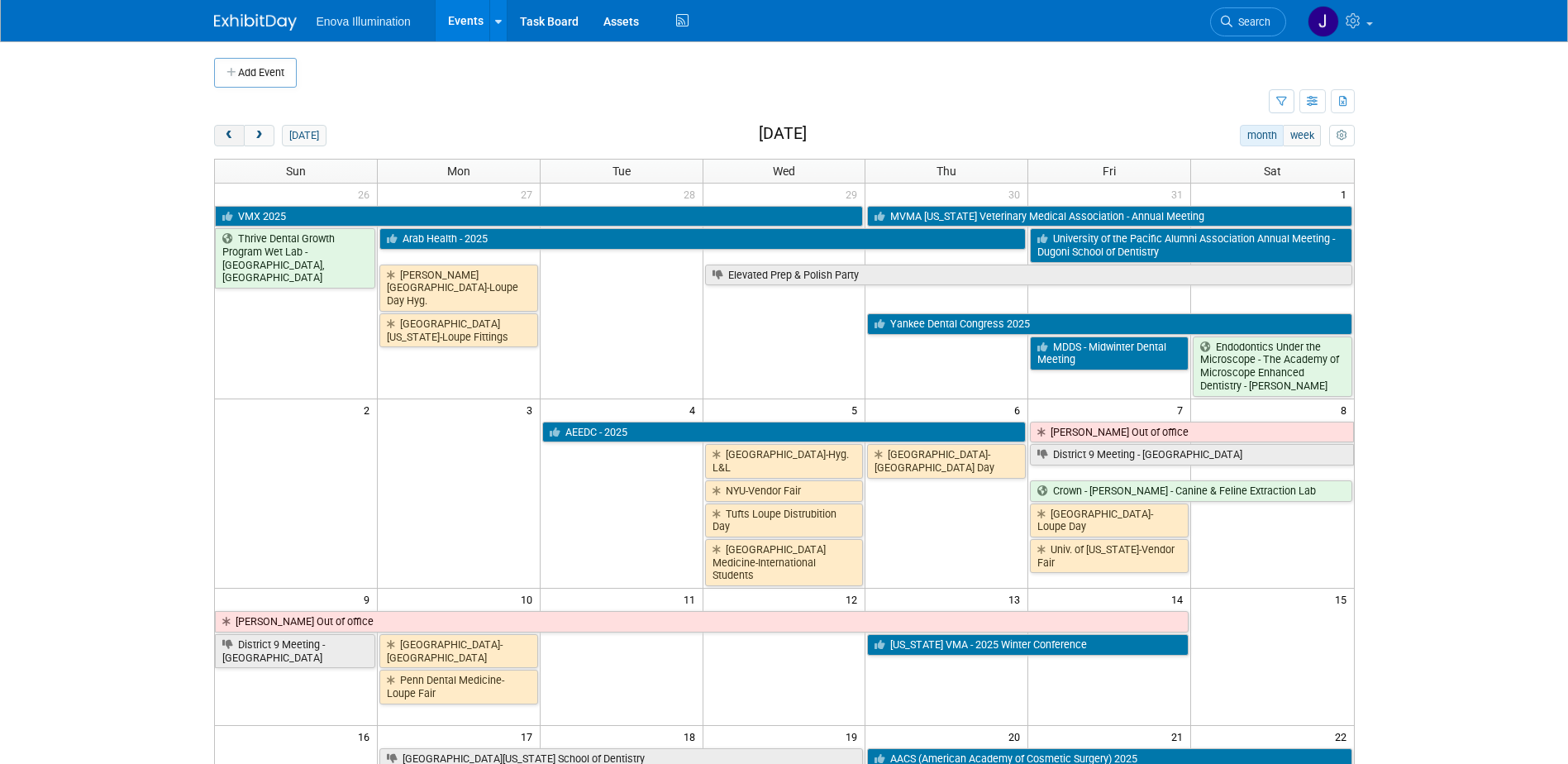
click at [237, 142] on button "prev" at bounding box center [228, 136] width 30 height 21
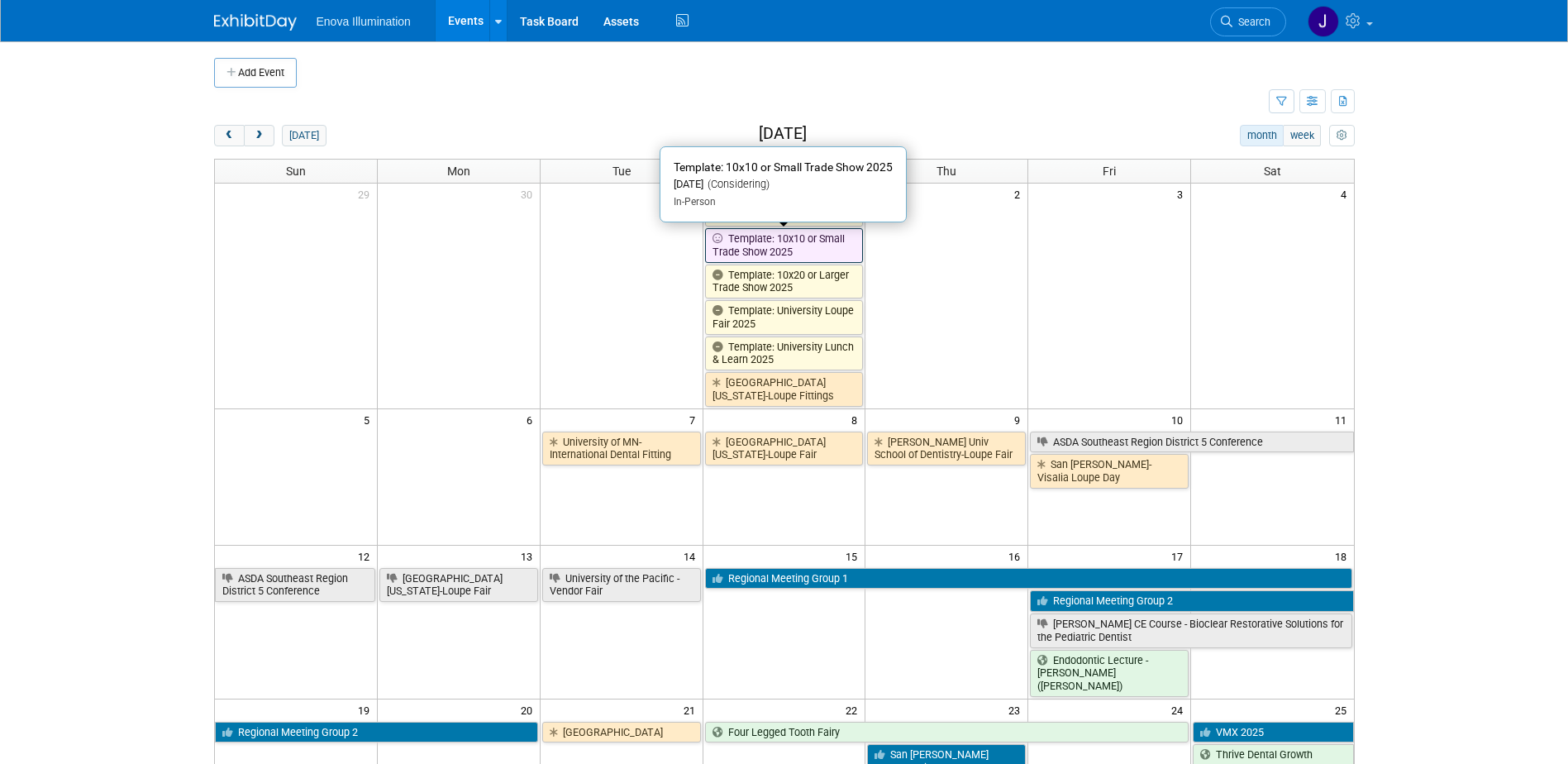
click at [732, 243] on link "Template: 10x10 or Small Trade Show 2025" at bounding box center [784, 245] width 159 height 34
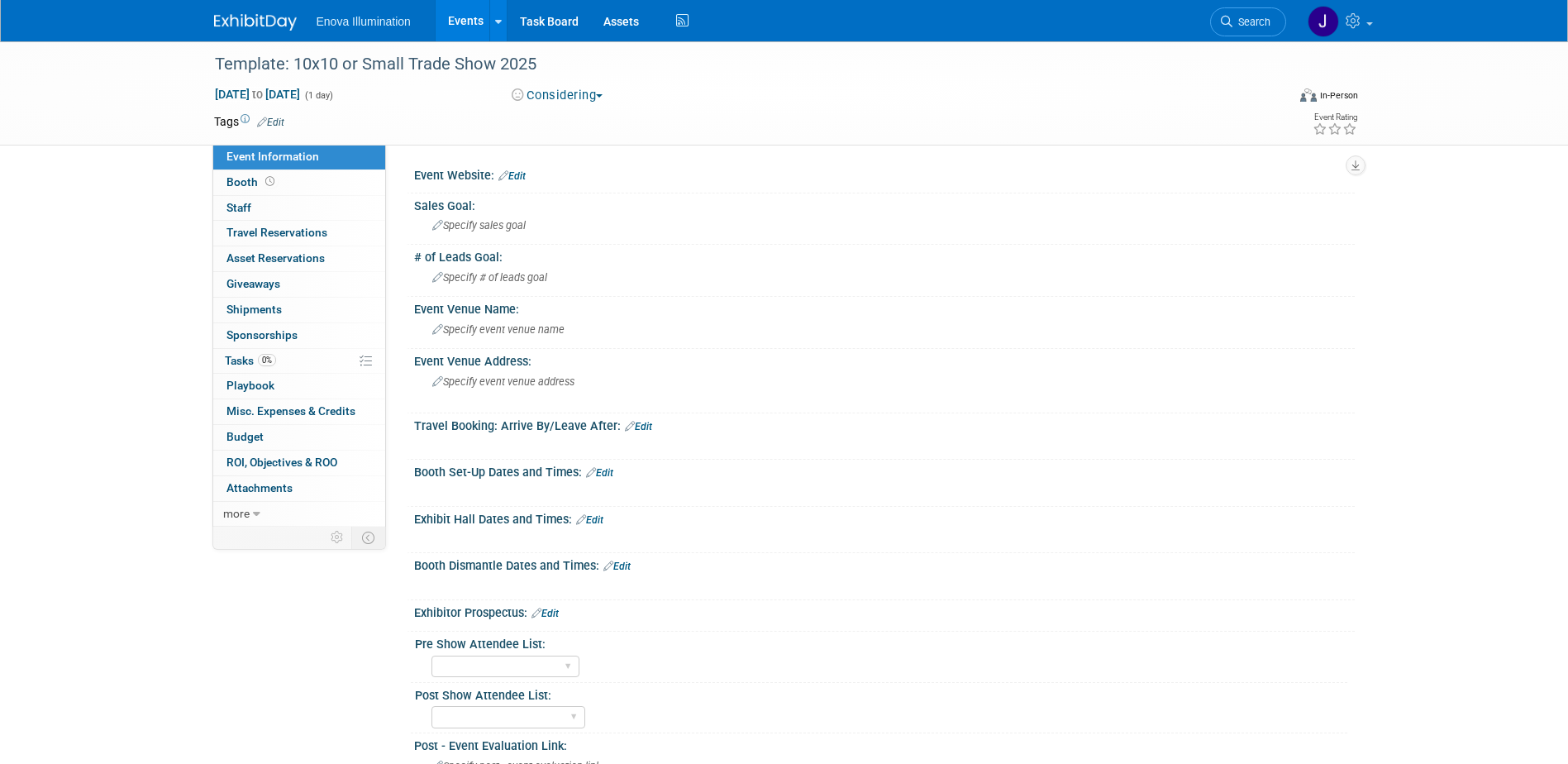
click at [248, 20] on img at bounding box center [255, 21] width 83 height 17
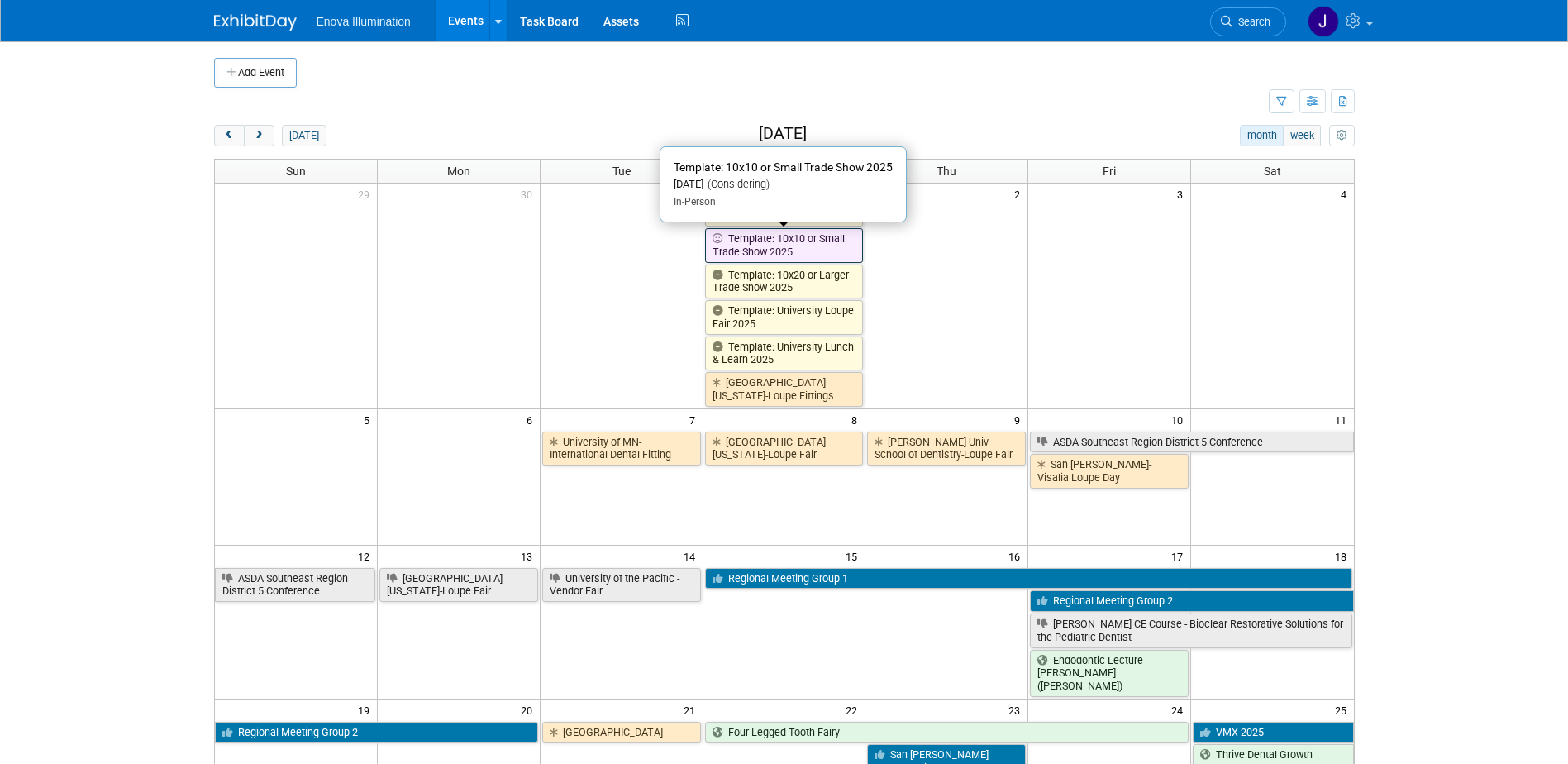
click at [771, 257] on link "Template: 10x10 or Small Trade Show 2025" at bounding box center [784, 245] width 159 height 34
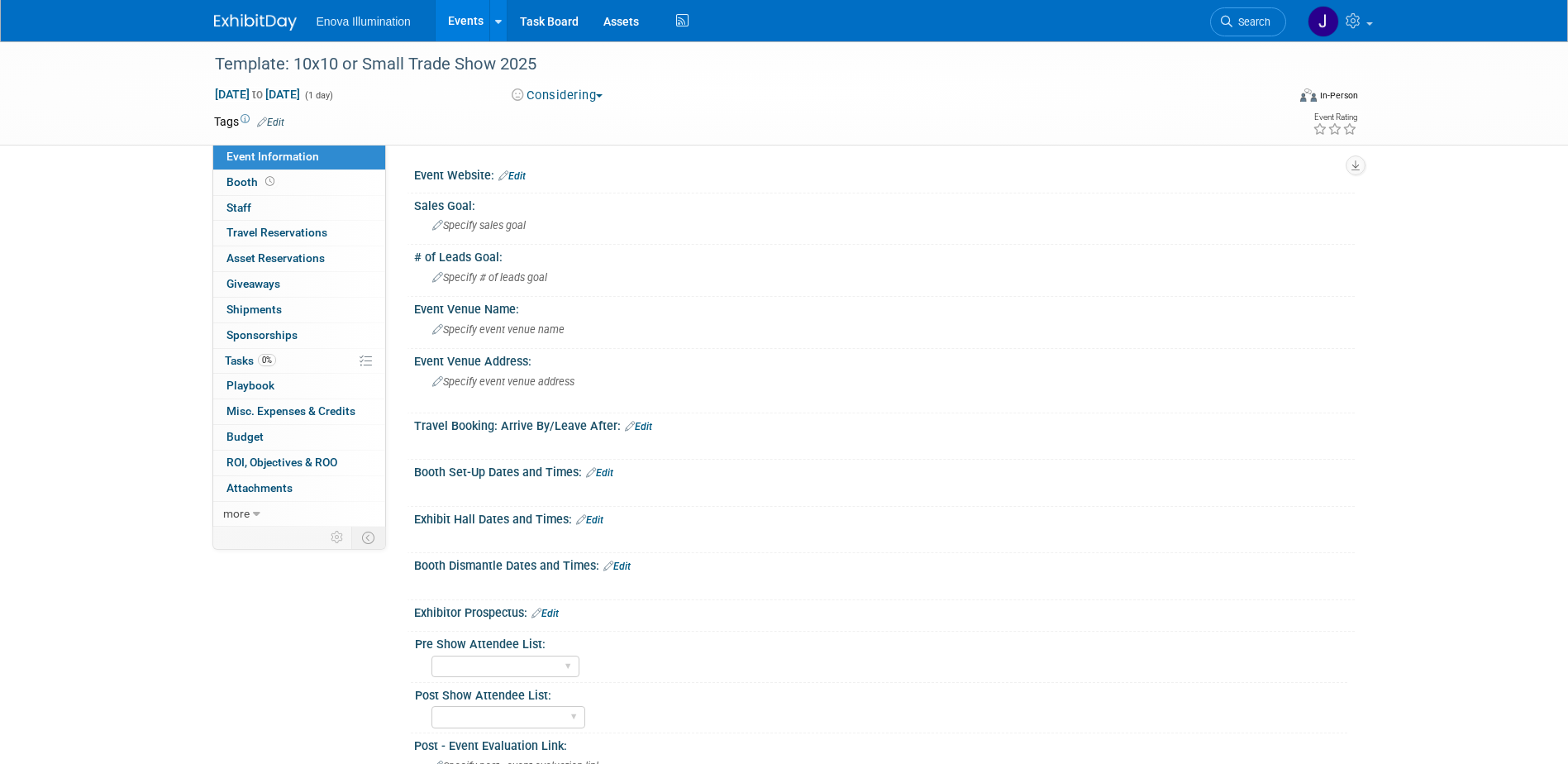
click at [598, 100] on button "Considering" at bounding box center [557, 96] width 103 height 18
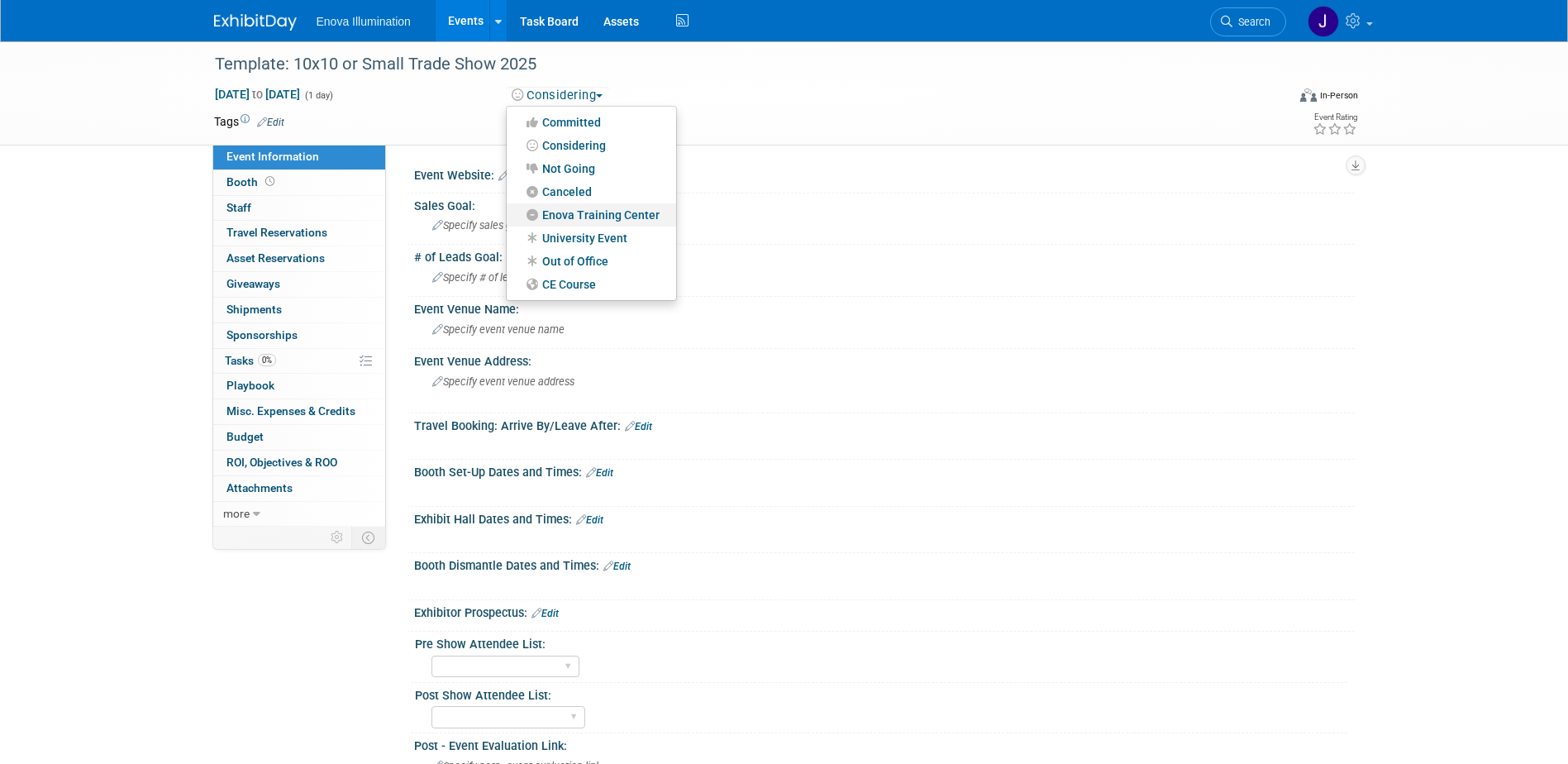
click at [581, 214] on link "Enova Training Center" at bounding box center [591, 215] width 170 height 23
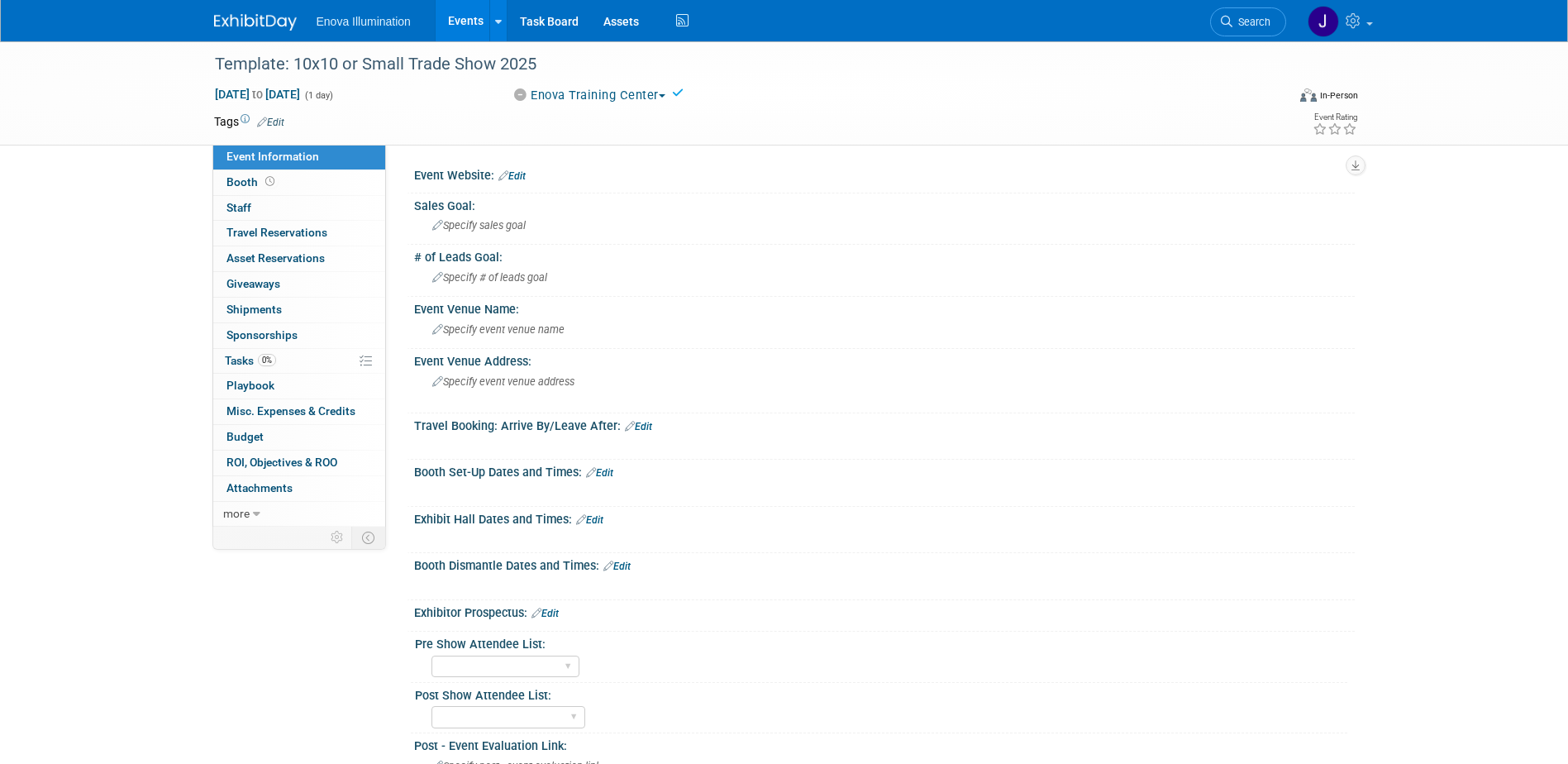
click at [262, 18] on img at bounding box center [255, 21] width 83 height 17
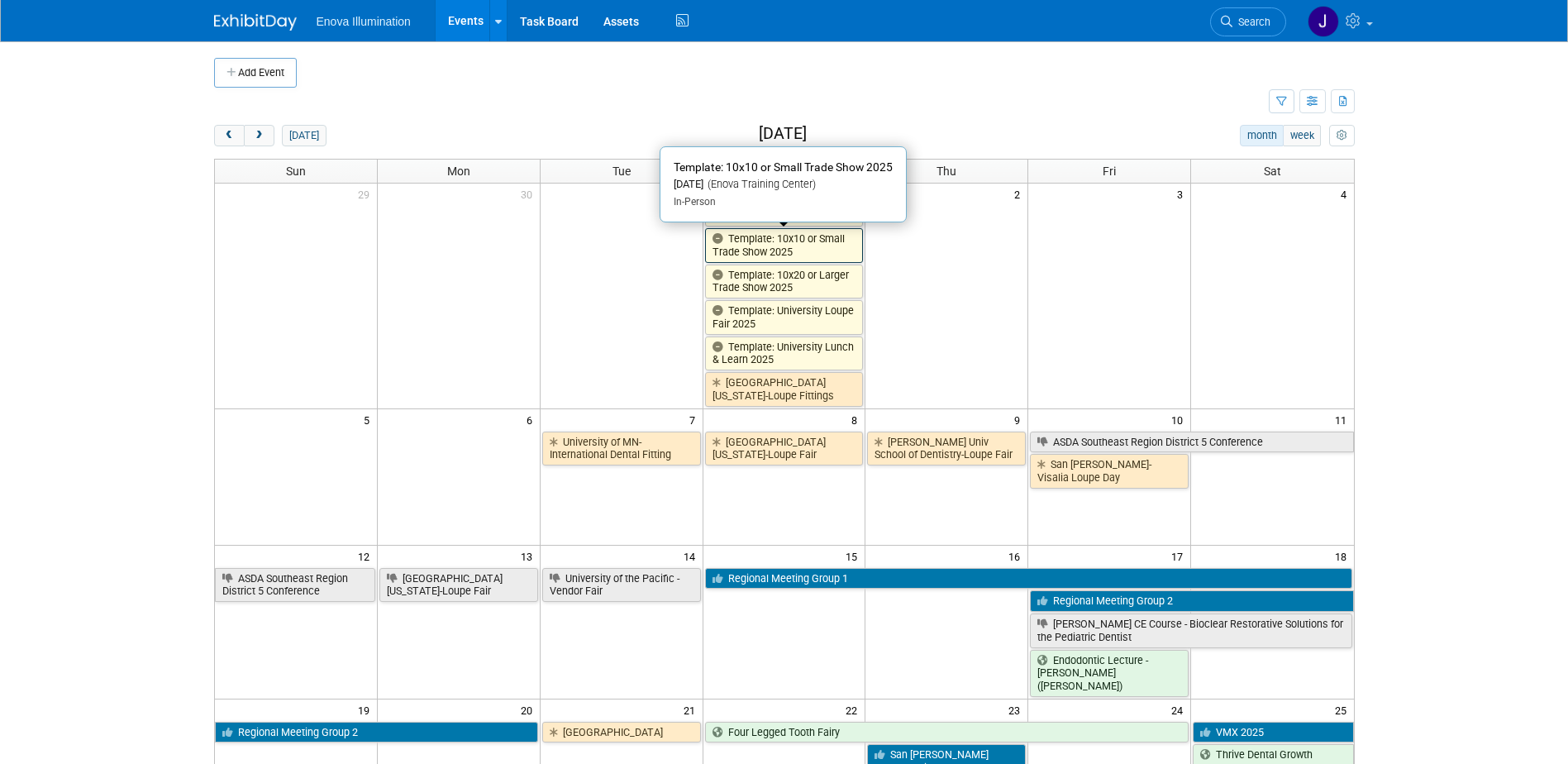
click at [767, 248] on link "Template: 10x10 or Small Trade Show 2025" at bounding box center [784, 245] width 159 height 34
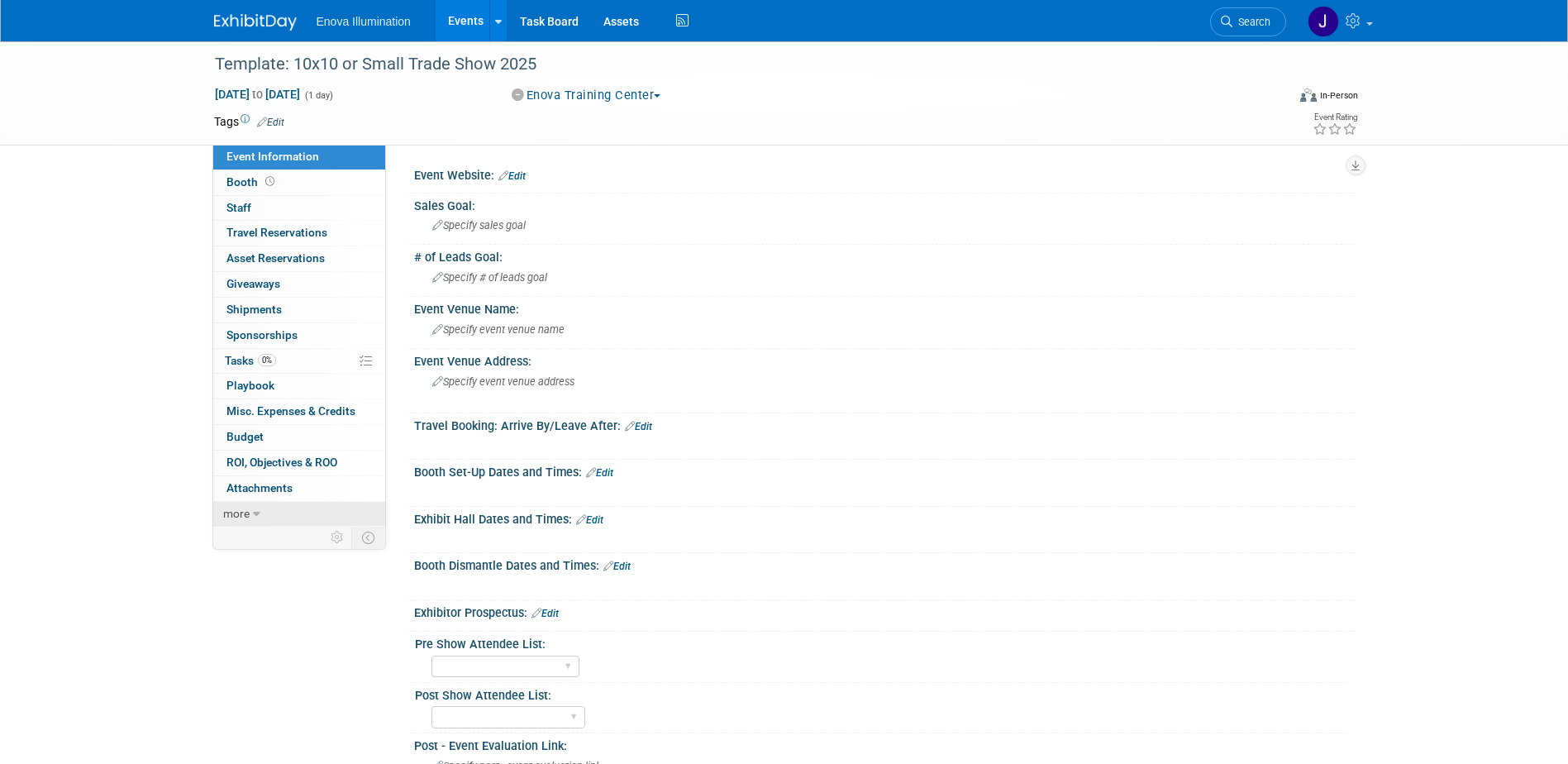
click at [331, 511] on link "more" at bounding box center [300, 513] width 172 height 24
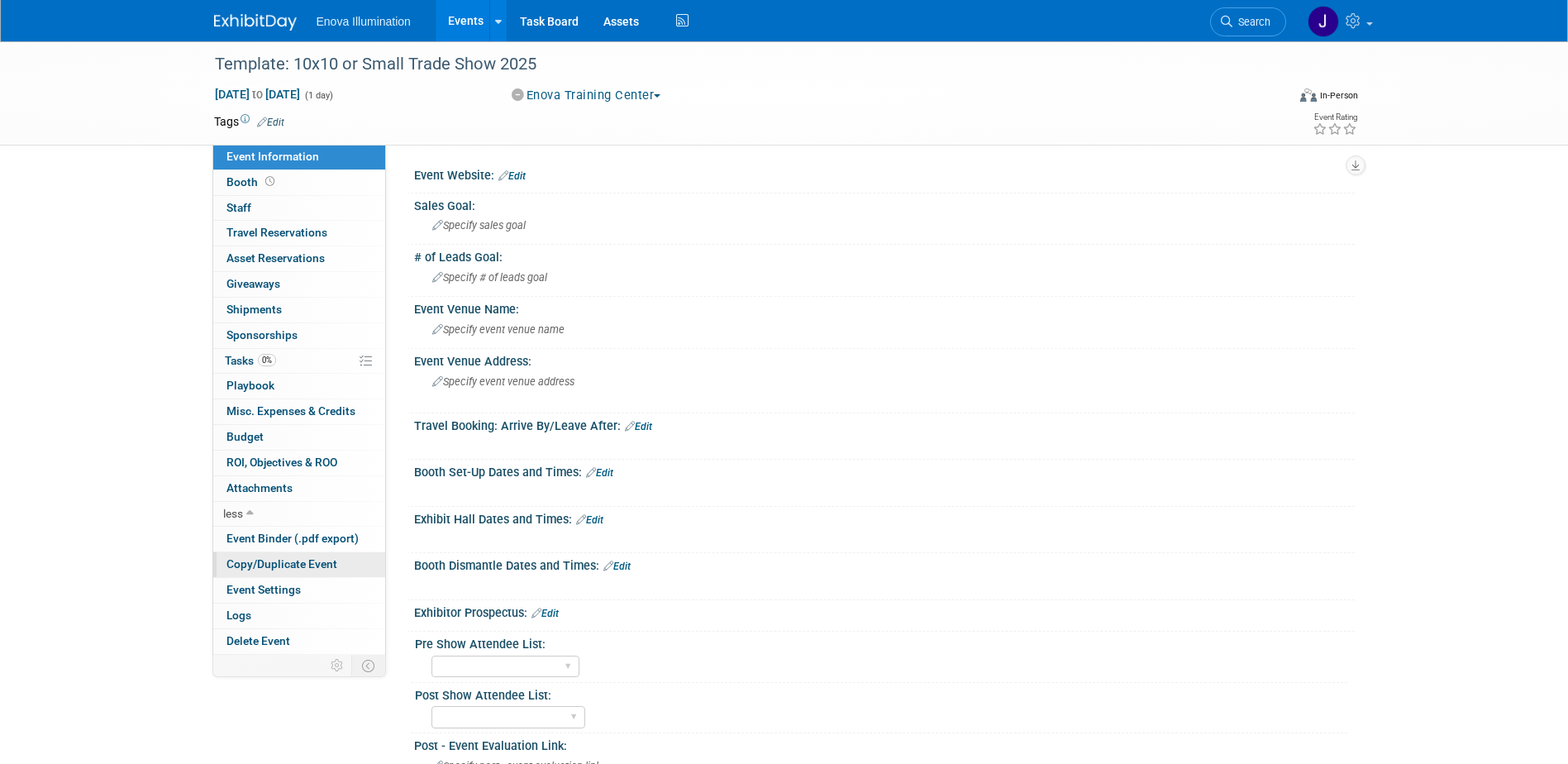
click at [316, 557] on span "Copy/Duplicate Event" at bounding box center [281, 564] width 110 height 14
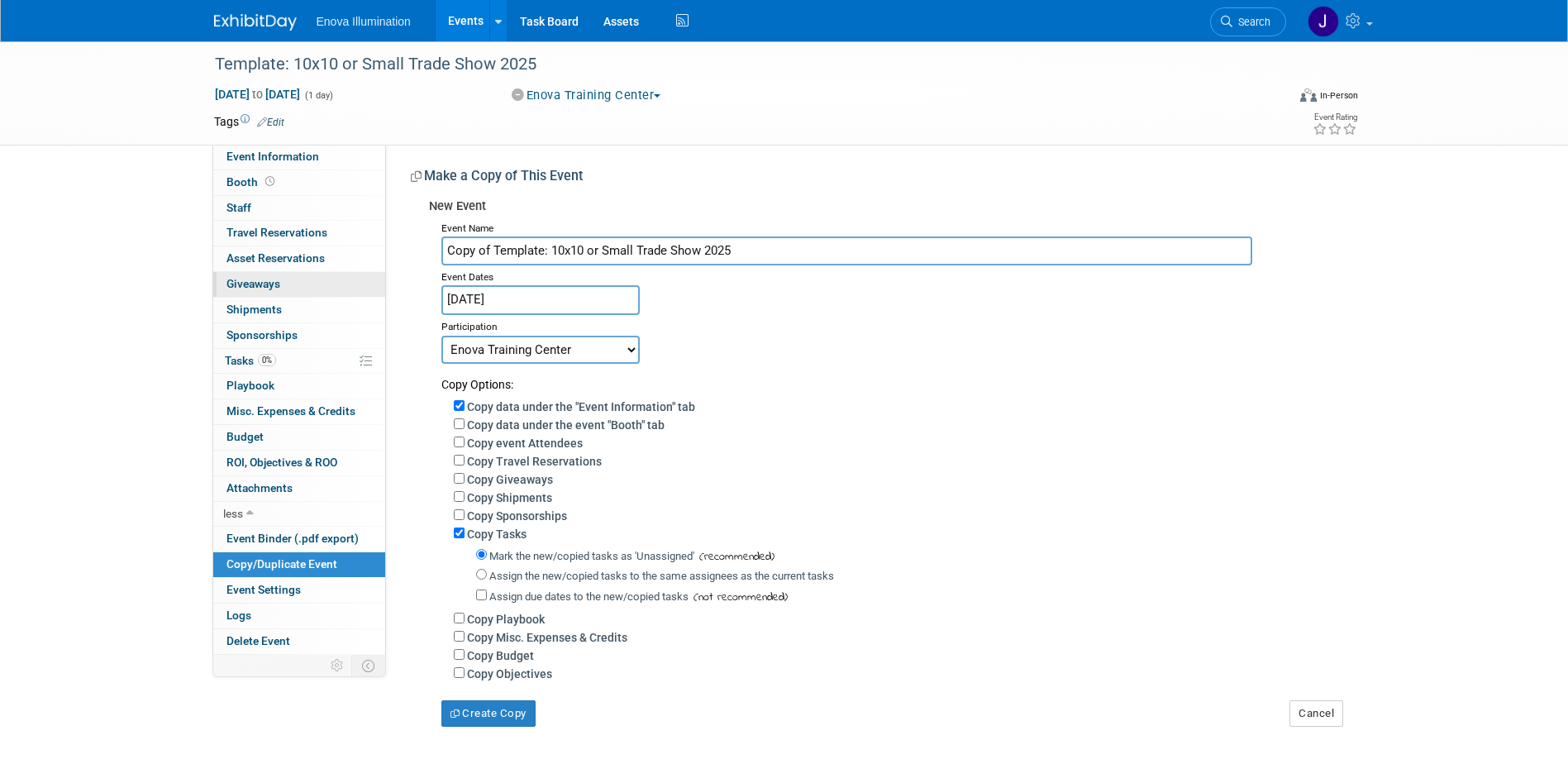
drag, startPoint x: 757, startPoint y: 254, endPoint x: 310, endPoint y: 280, distance: 447.8
click at [372, 273] on div "Event Information Event Info Booth Booth 0 Staff 0 Staff 0 Travel Reservations …" at bounding box center [784, 383] width 1165 height 685
type input "Univ of MN - D1 Lunch n Learn"
click at [478, 302] on input "Jan 1, 2025" at bounding box center [540, 300] width 198 height 29
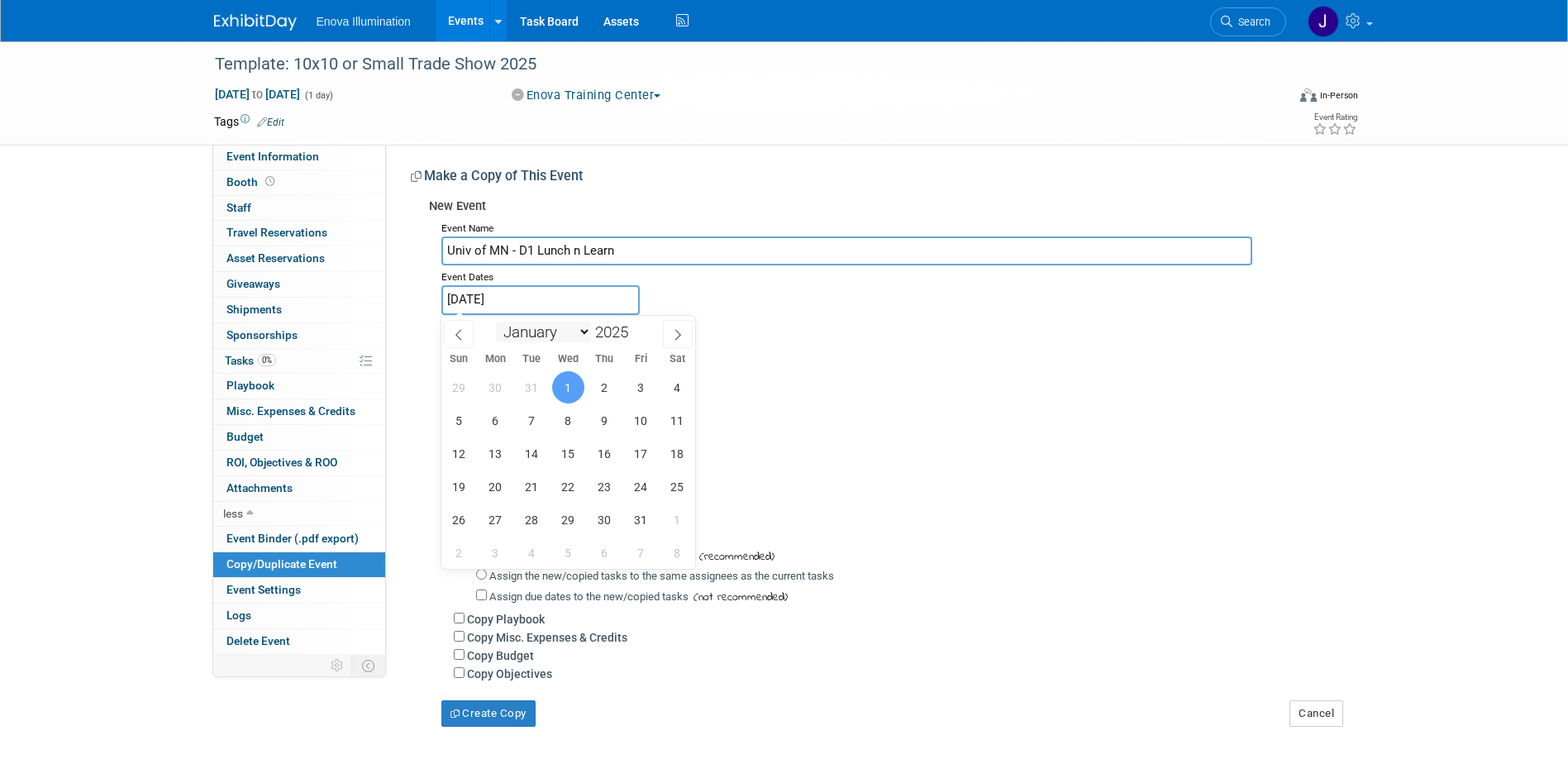
click at [534, 333] on select "January February March April May June July August September October November De…" at bounding box center [543, 331] width 95 height 20
select select "9"
click at [496, 321] on select "January February March April May June July August September October November De…" at bounding box center [543, 331] width 95 height 20
click at [537, 484] on span "21" at bounding box center [532, 486] width 32 height 32
type input "Oct 21, 2025"
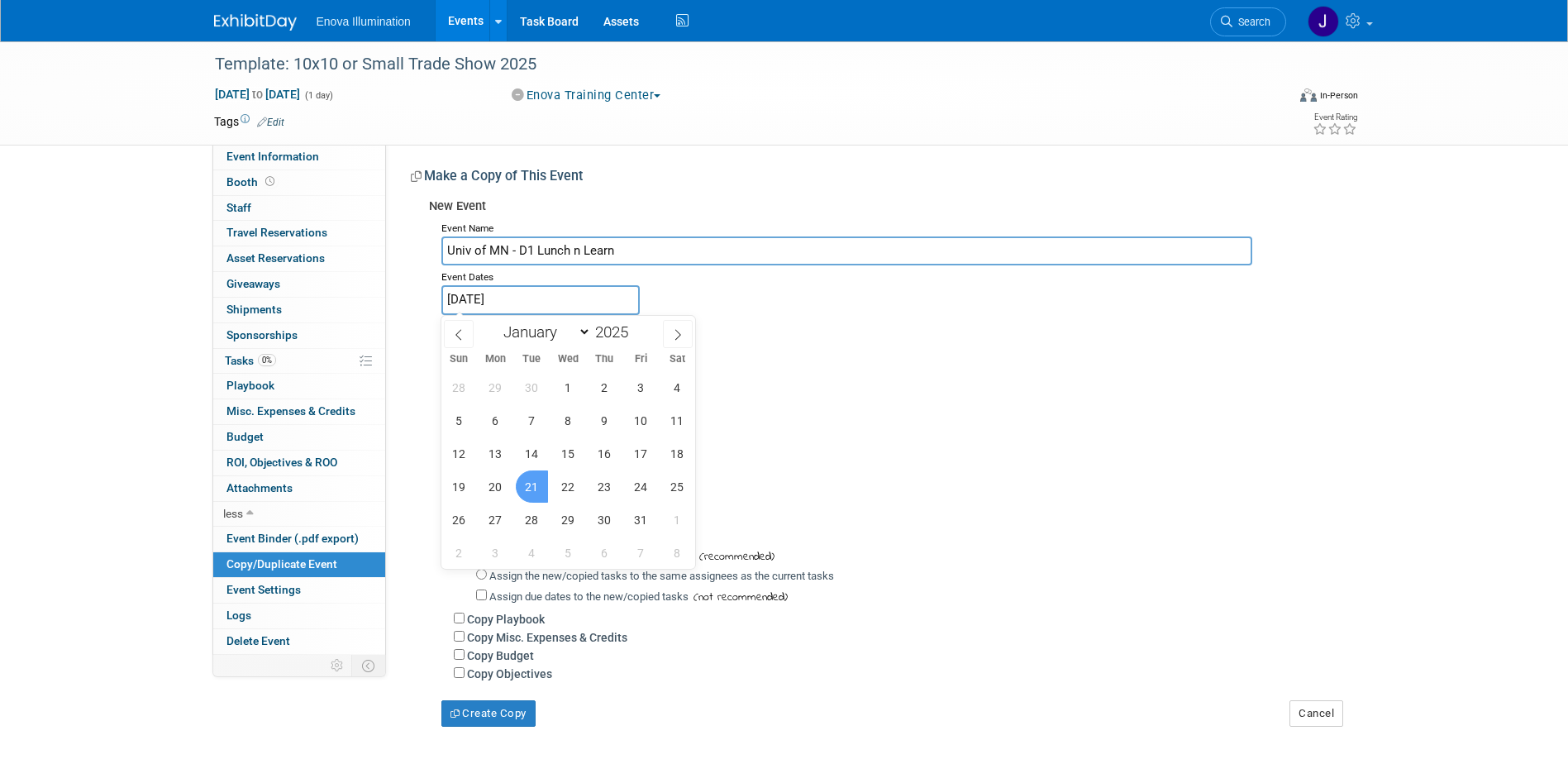
click at [537, 484] on span "21" at bounding box center [532, 486] width 32 height 32
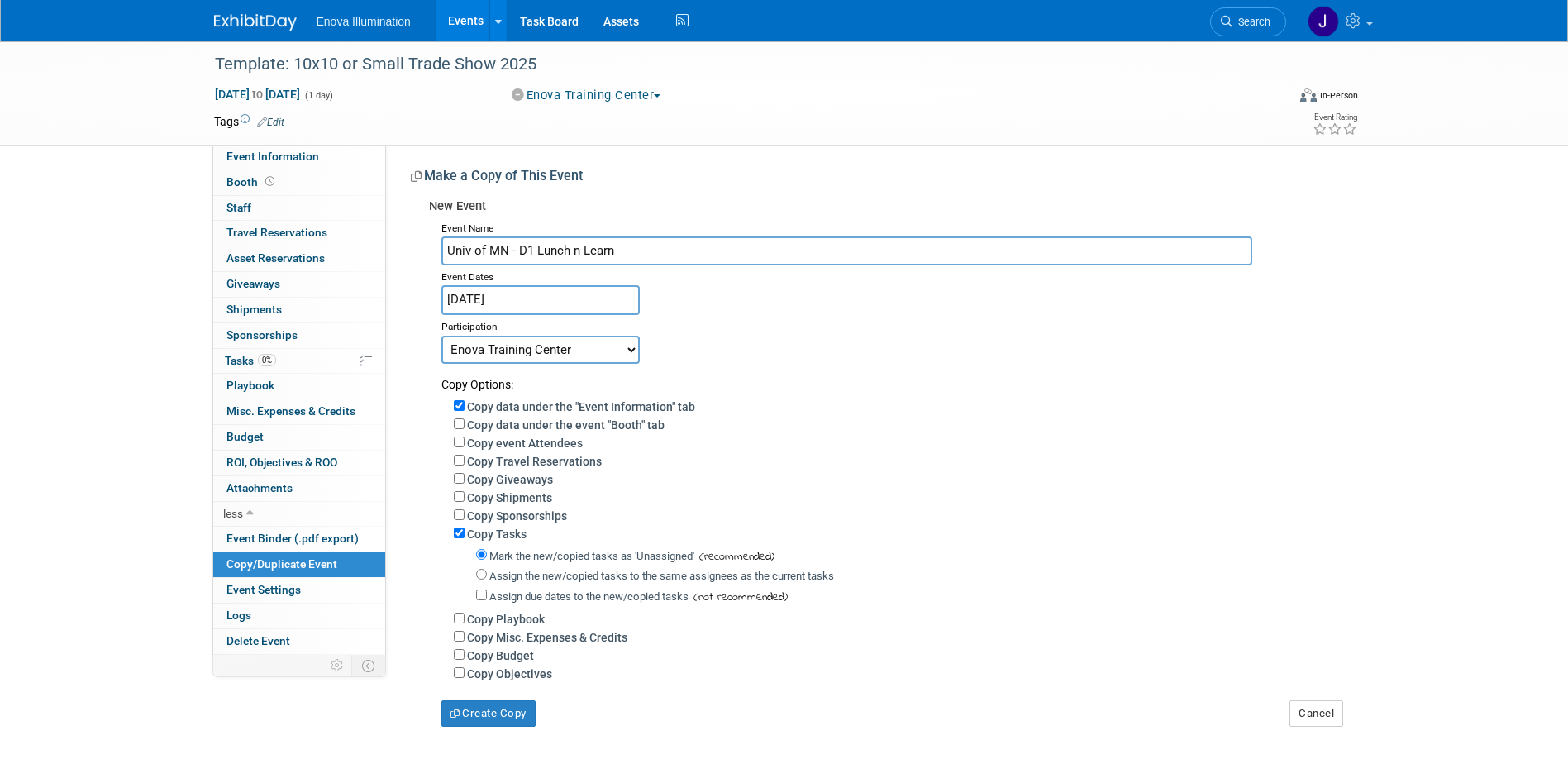
click at [558, 350] on select "Committed Considering Not Going Canceled Enova Training Center University Event…" at bounding box center [540, 349] width 198 height 28
select select "103"
click at [441, 336] on select "Committed Considering Not Going Canceled Enova Training Center University Event…" at bounding box center [540, 349] width 198 height 28
click at [500, 712] on button "Create Copy" at bounding box center [488, 712] width 95 height 26
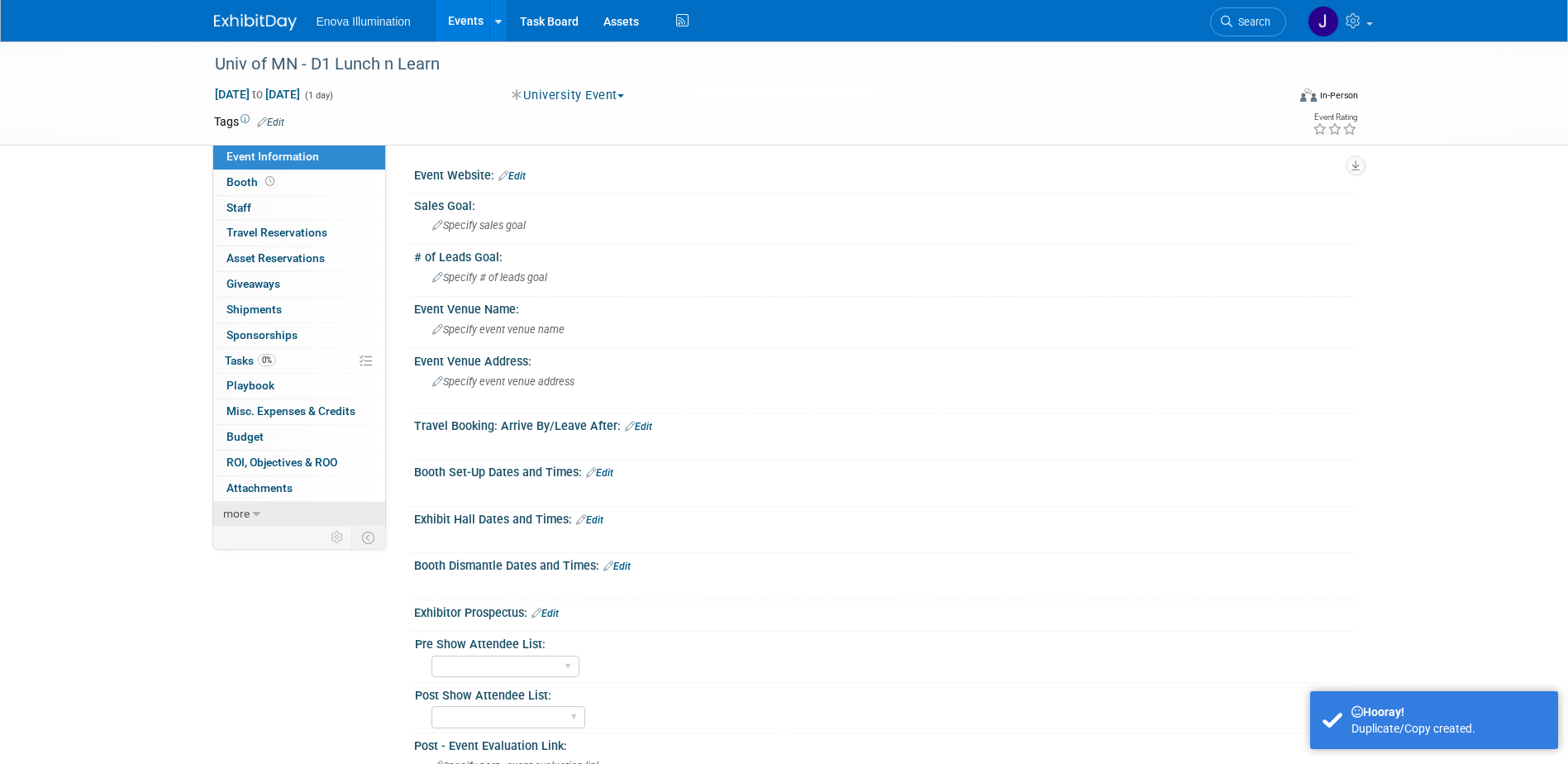
click at [284, 519] on link "more" at bounding box center [300, 513] width 172 height 24
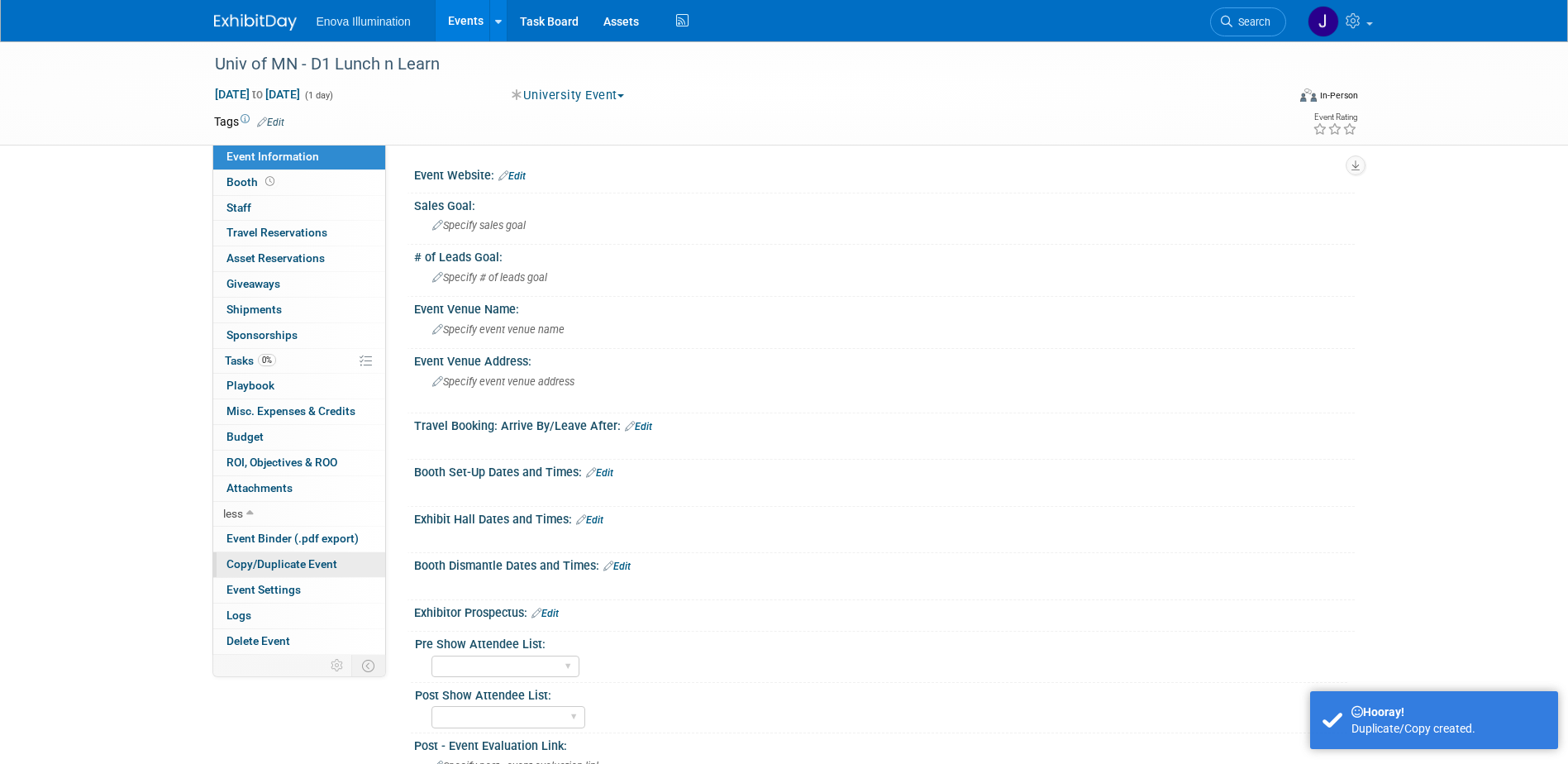
click at [289, 568] on span "Copy/Duplicate Event" at bounding box center [281, 564] width 110 height 14
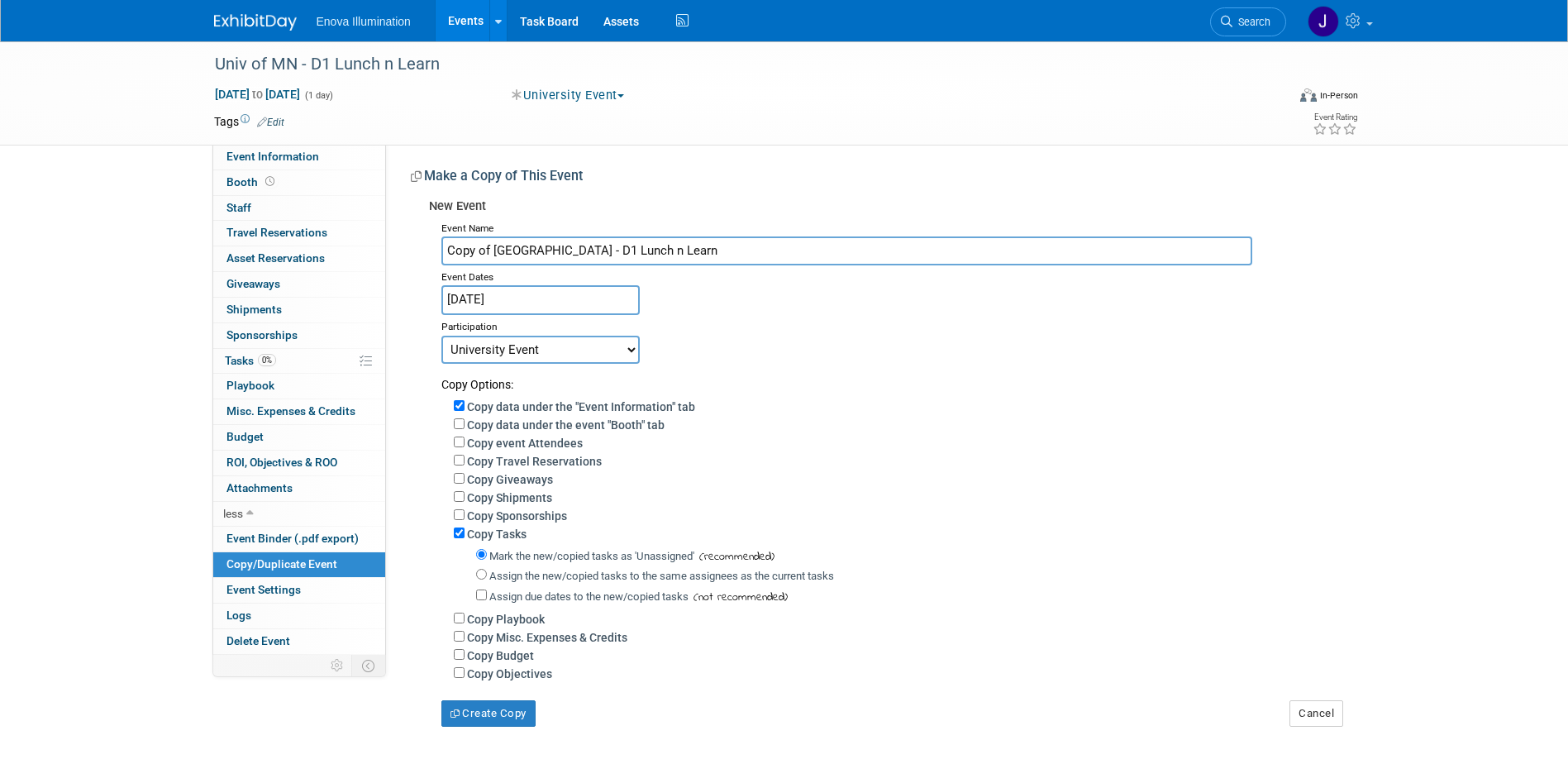
drag, startPoint x: 491, startPoint y: 249, endPoint x: 386, endPoint y: 255, distance: 105.2
click at [386, 255] on div "Event Website: Edit Sales Goal: Specify sales goal # of Leads Goal: Specify # o…" at bounding box center [870, 435] width 969 height 582
drag, startPoint x: 645, startPoint y: 248, endPoint x: 521, endPoint y: 244, distance: 124.1
click at [521, 244] on input "Univ of MN - D1 Lunch n Learn" at bounding box center [846, 251] width 811 height 29
type input "[GEOGRAPHIC_DATA] - Dental Loupe Fair"
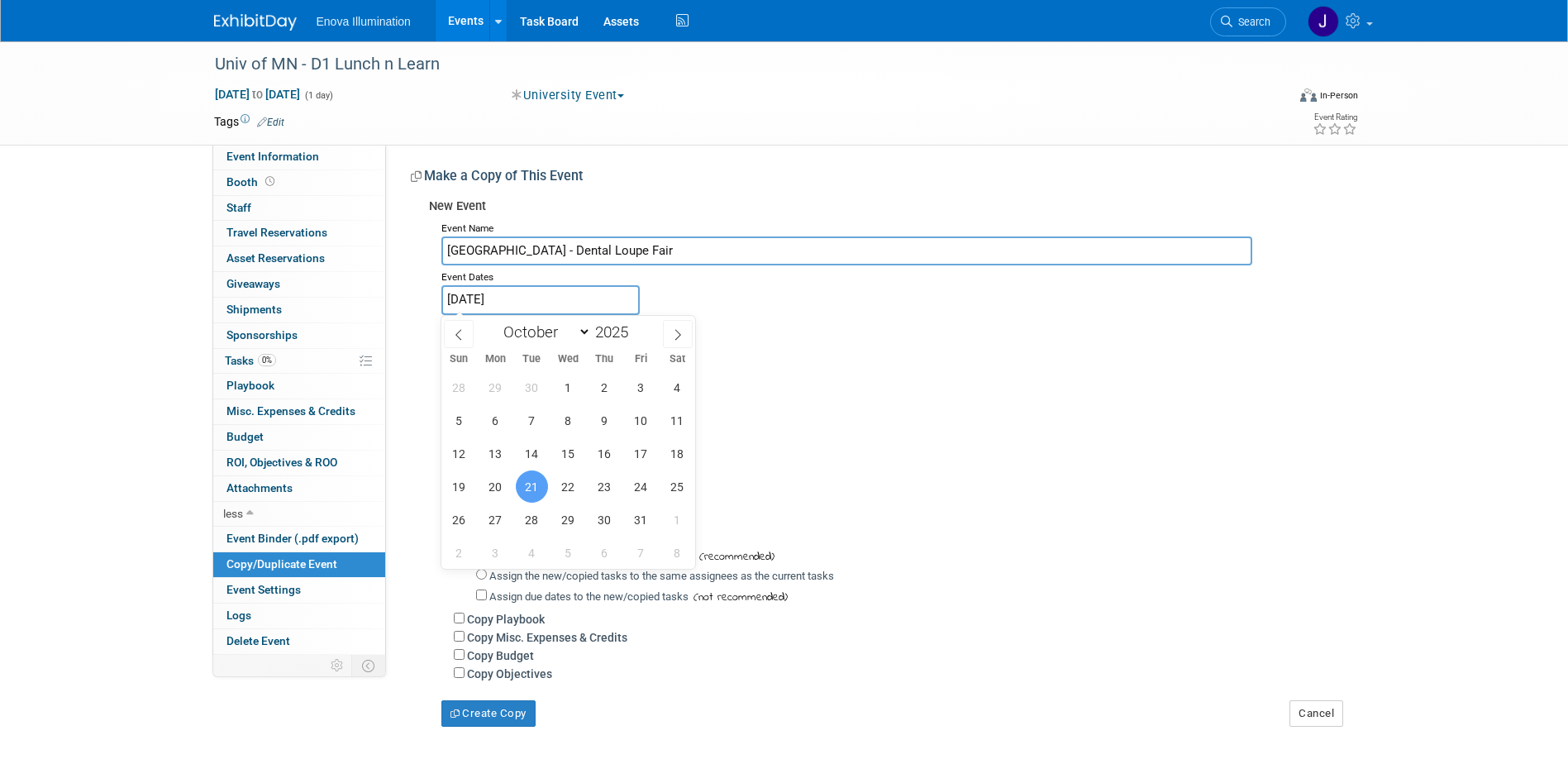
click at [501, 297] on input "Oct 21, 2025" at bounding box center [540, 300] width 198 height 29
click at [523, 323] on select "January February March April May June July August September October November De…" at bounding box center [543, 331] width 95 height 20
select select "10"
click at [496, 321] on select "January February March April May June July August September October November De…" at bounding box center [543, 331] width 95 height 20
click at [640, 422] on span "7" at bounding box center [640, 420] width 32 height 32
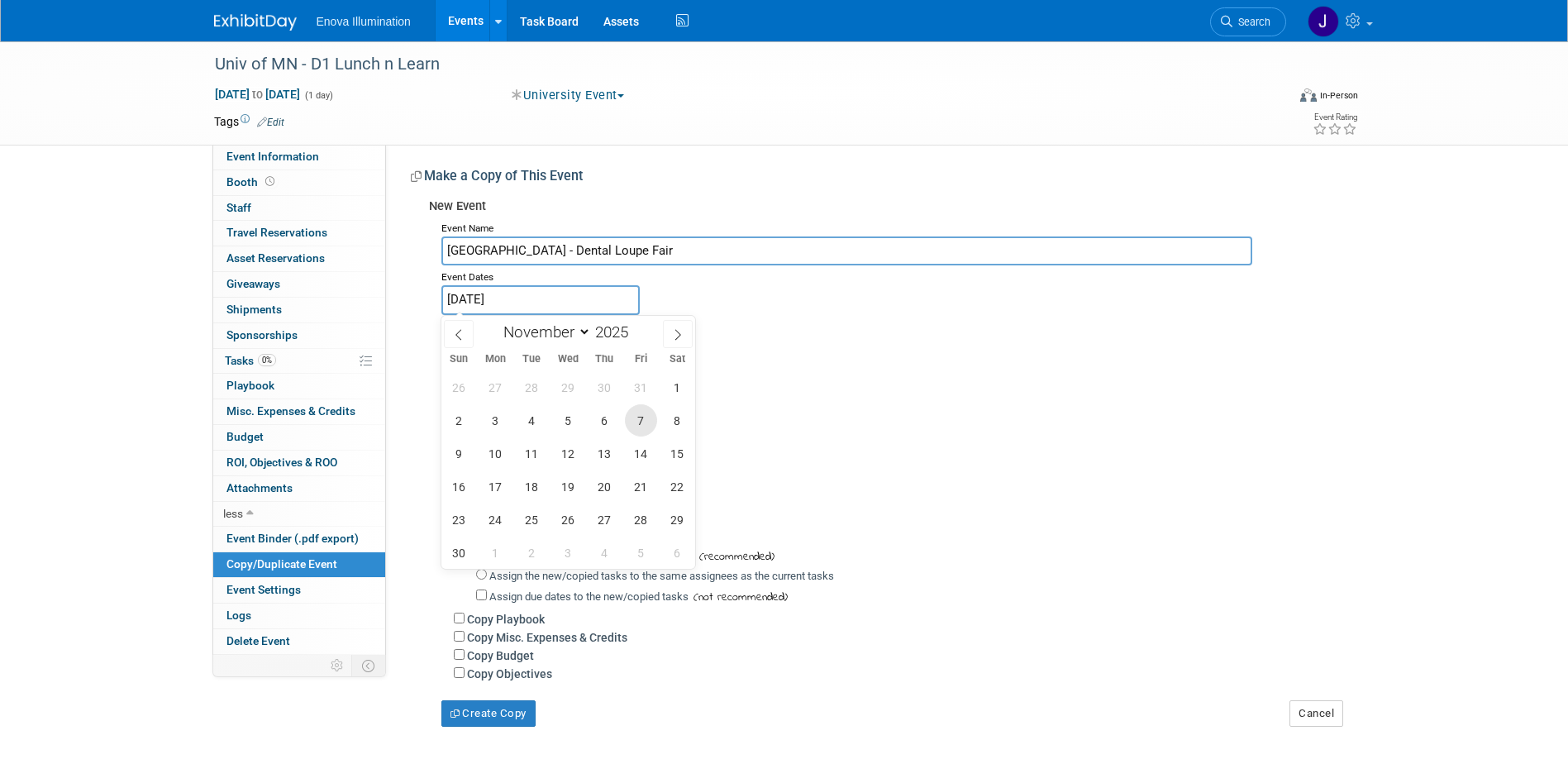
type input "Nov 7, 2025"
click at [640, 422] on span "7" at bounding box center [640, 420] width 32 height 32
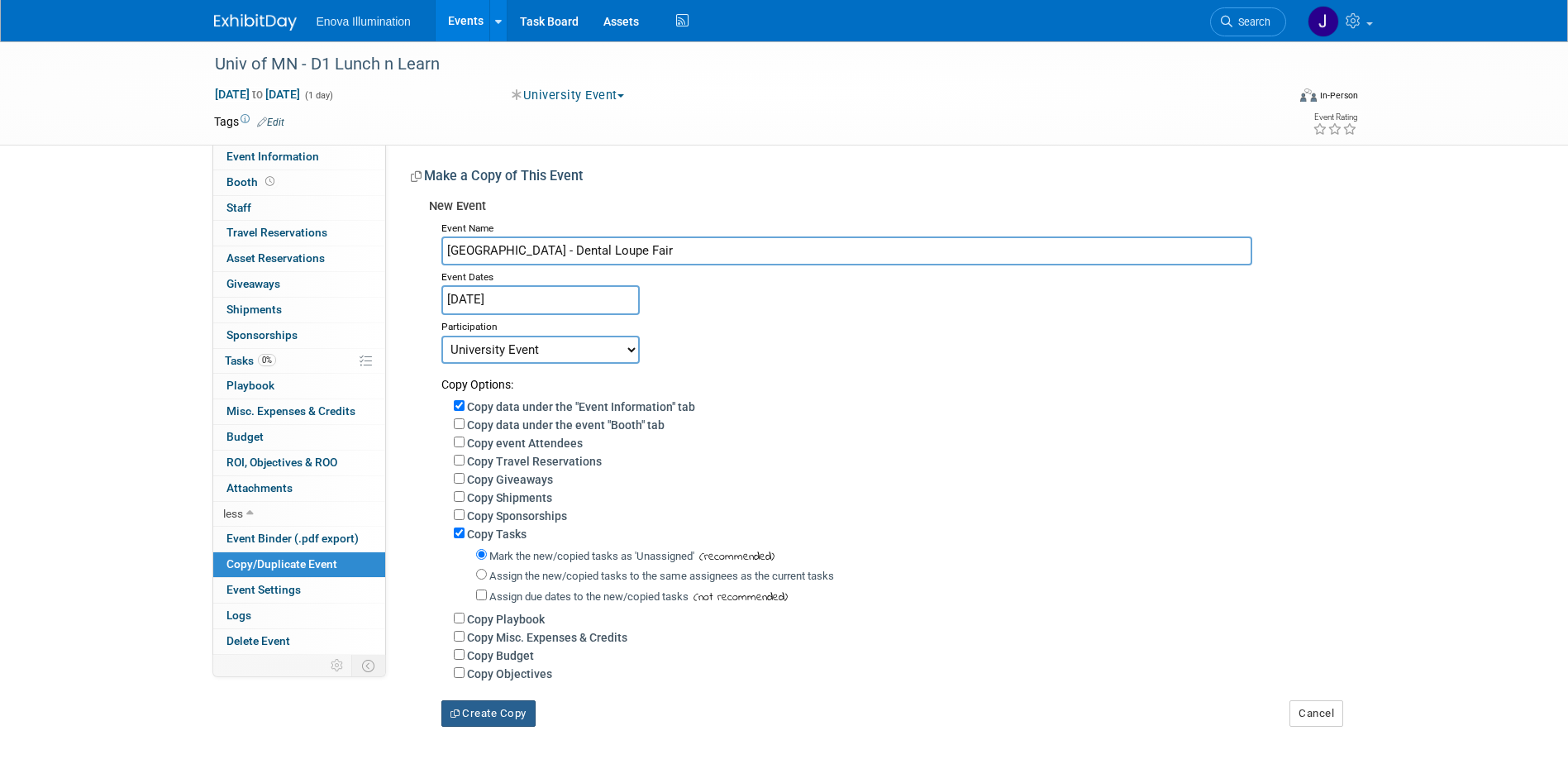
click at [479, 709] on button "Create Copy" at bounding box center [488, 712] width 95 height 26
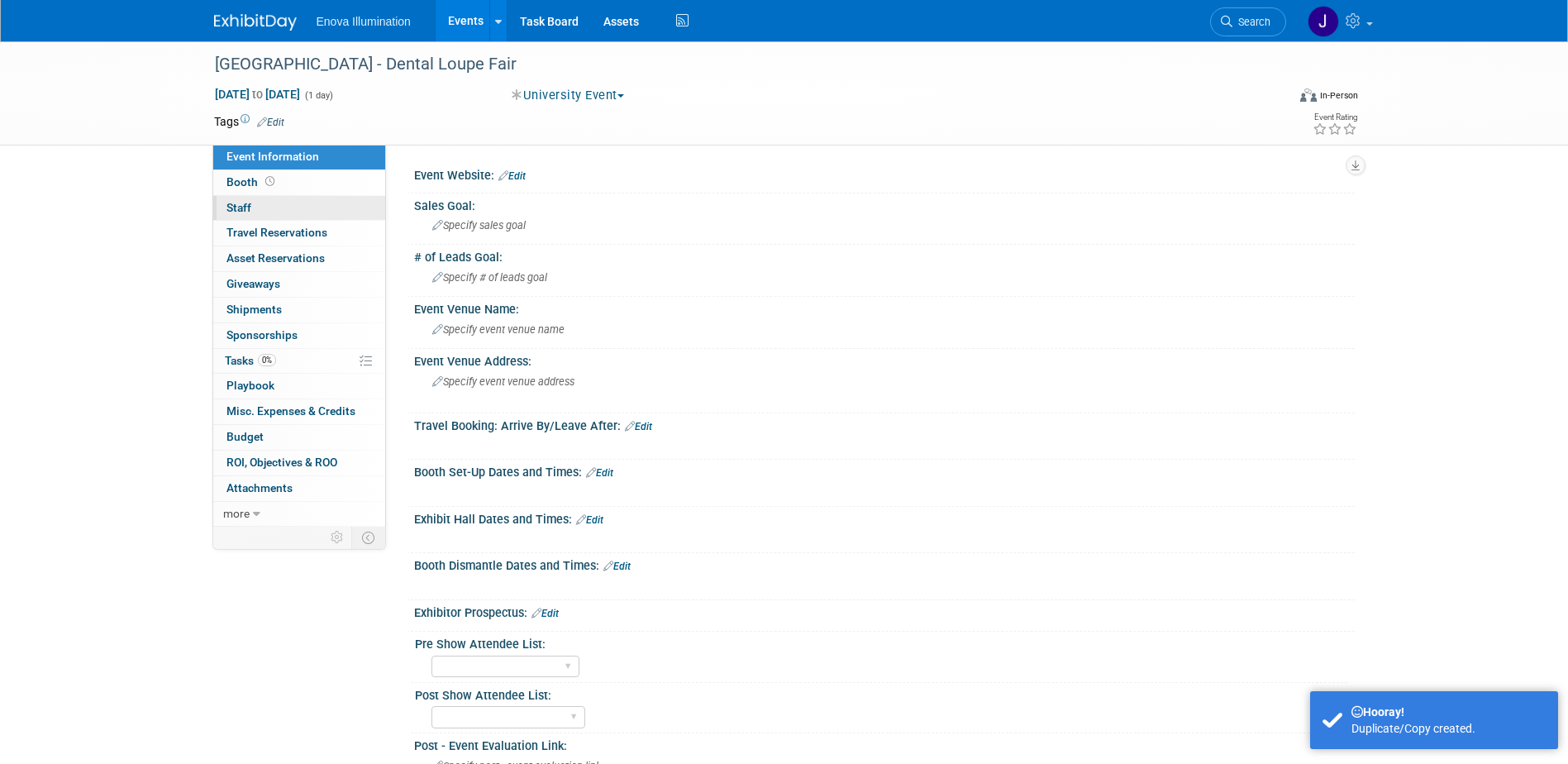
click at [298, 213] on link "0 Staff 0" at bounding box center [300, 208] width 172 height 24
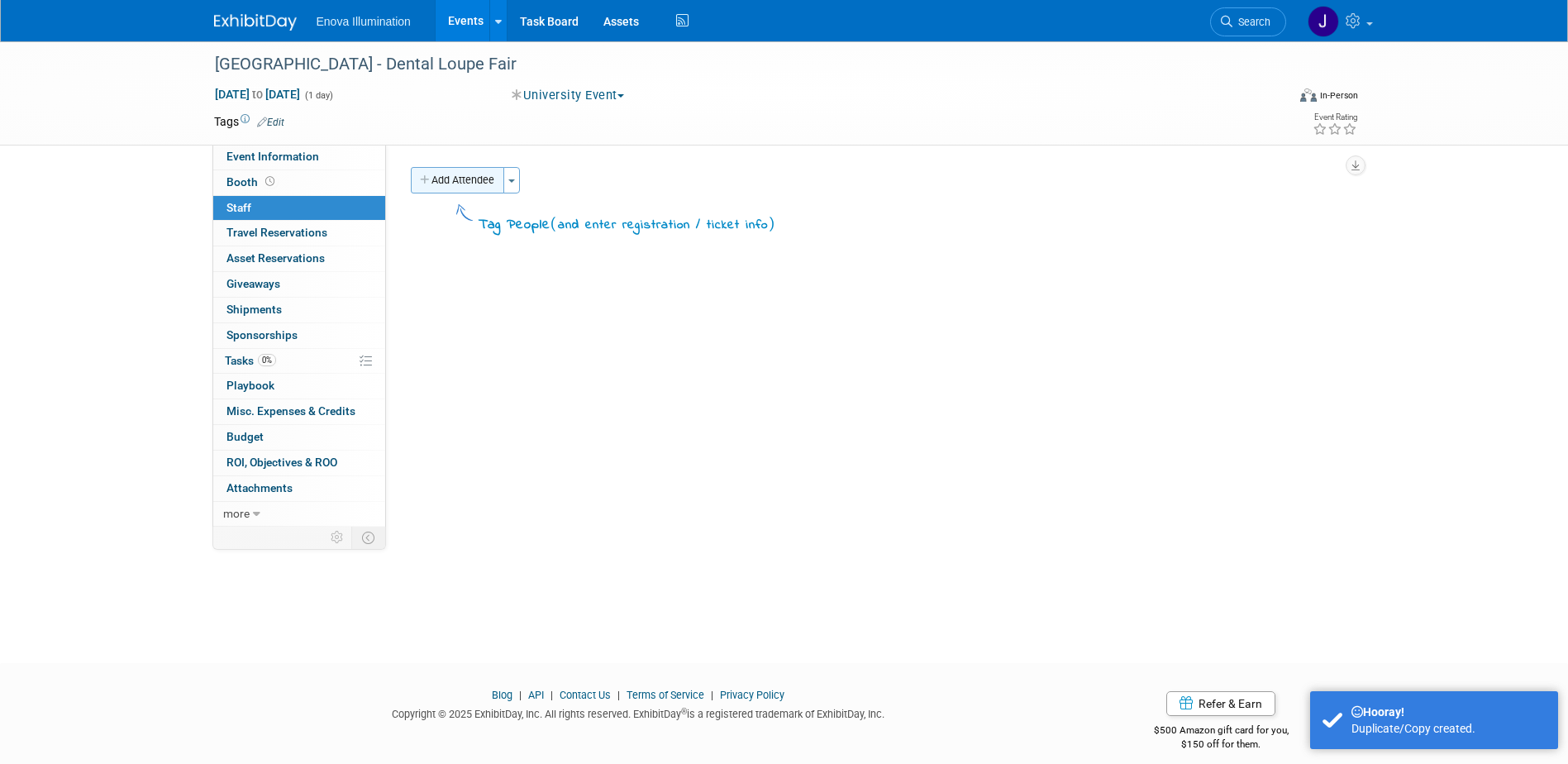
click at [452, 179] on button "Add Attendee" at bounding box center [458, 180] width 94 height 26
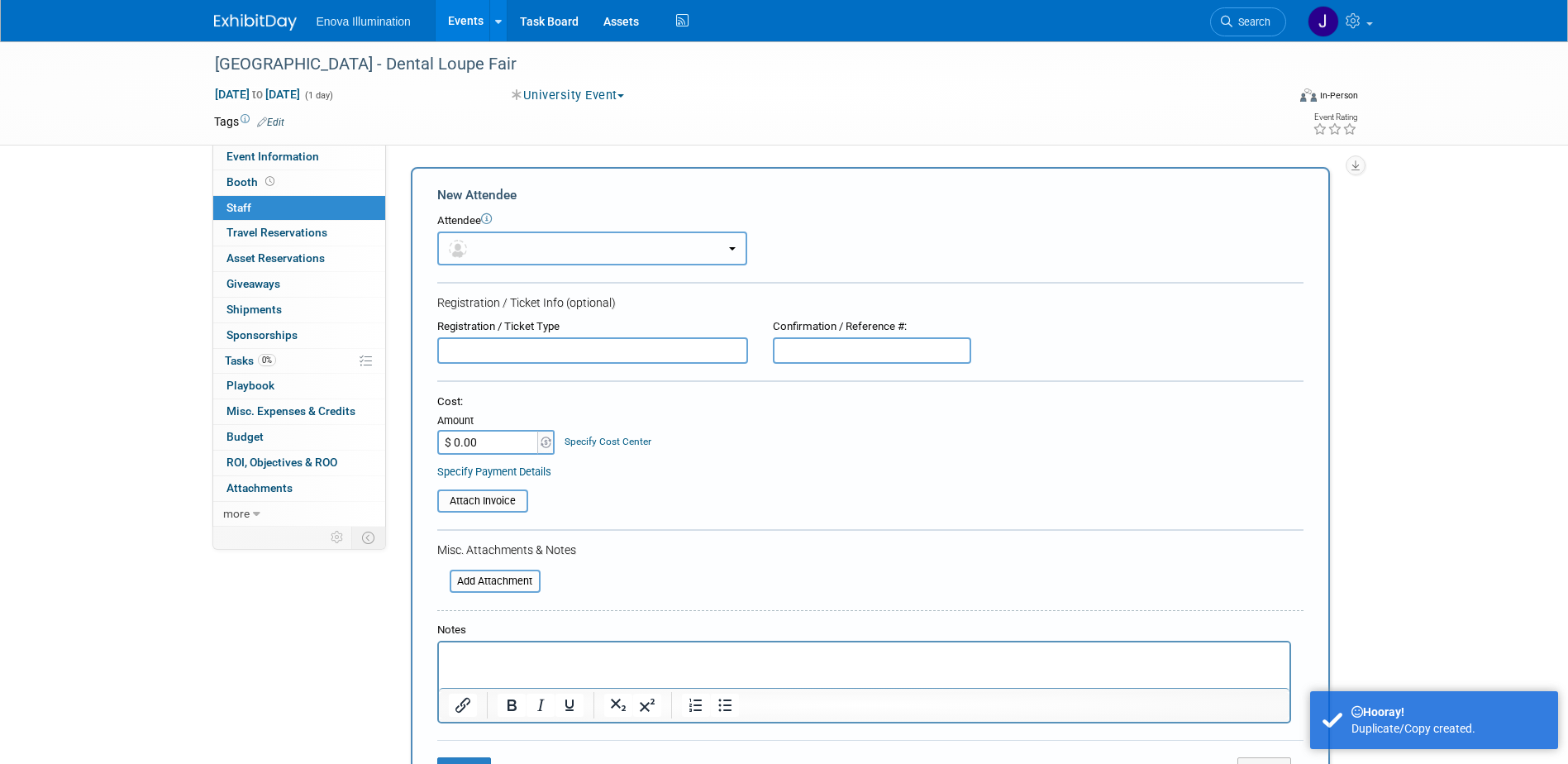
click at [472, 248] on button "button" at bounding box center [592, 248] width 310 height 34
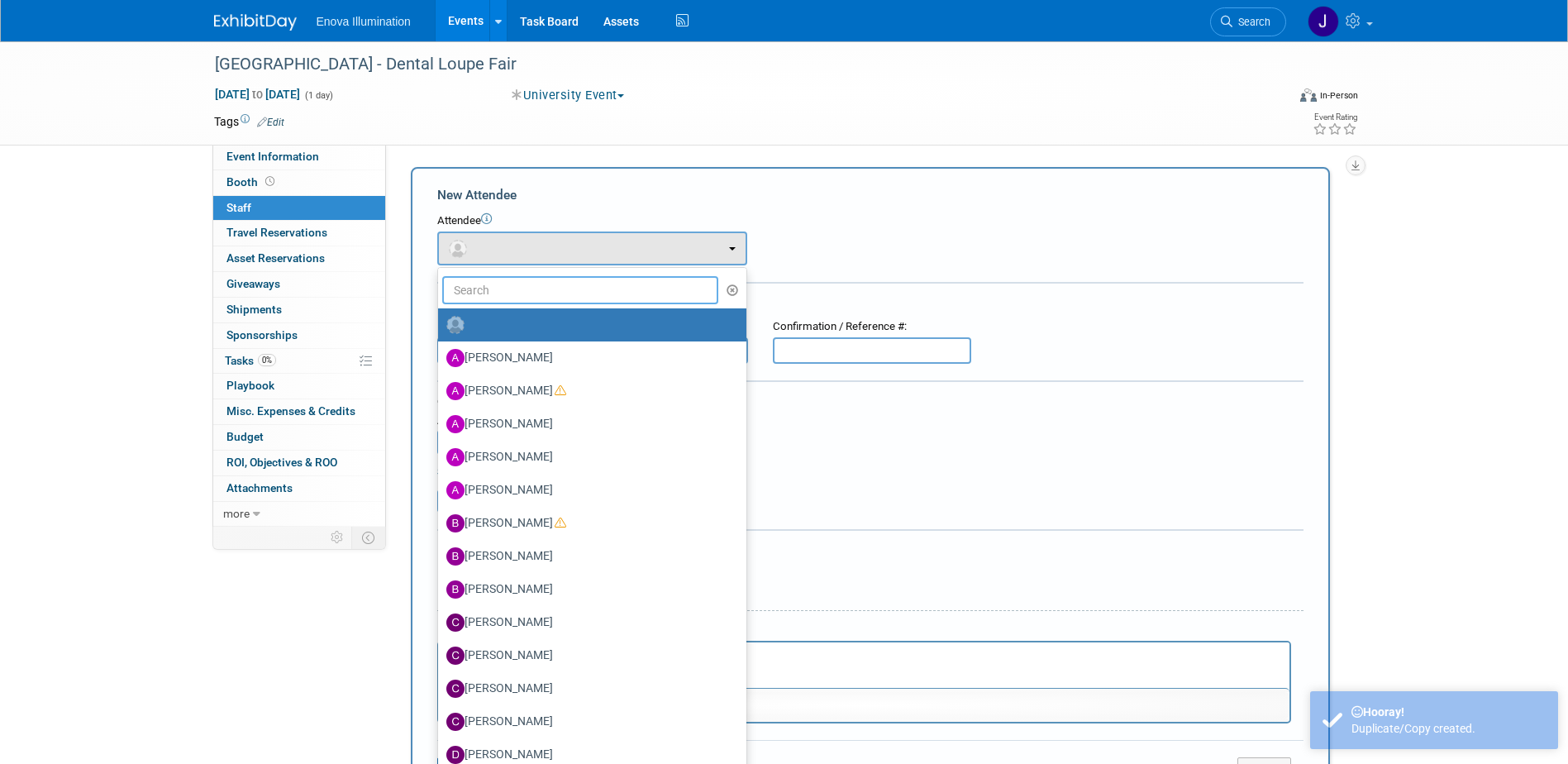
click at [487, 287] on input "text" at bounding box center [581, 290] width 277 height 28
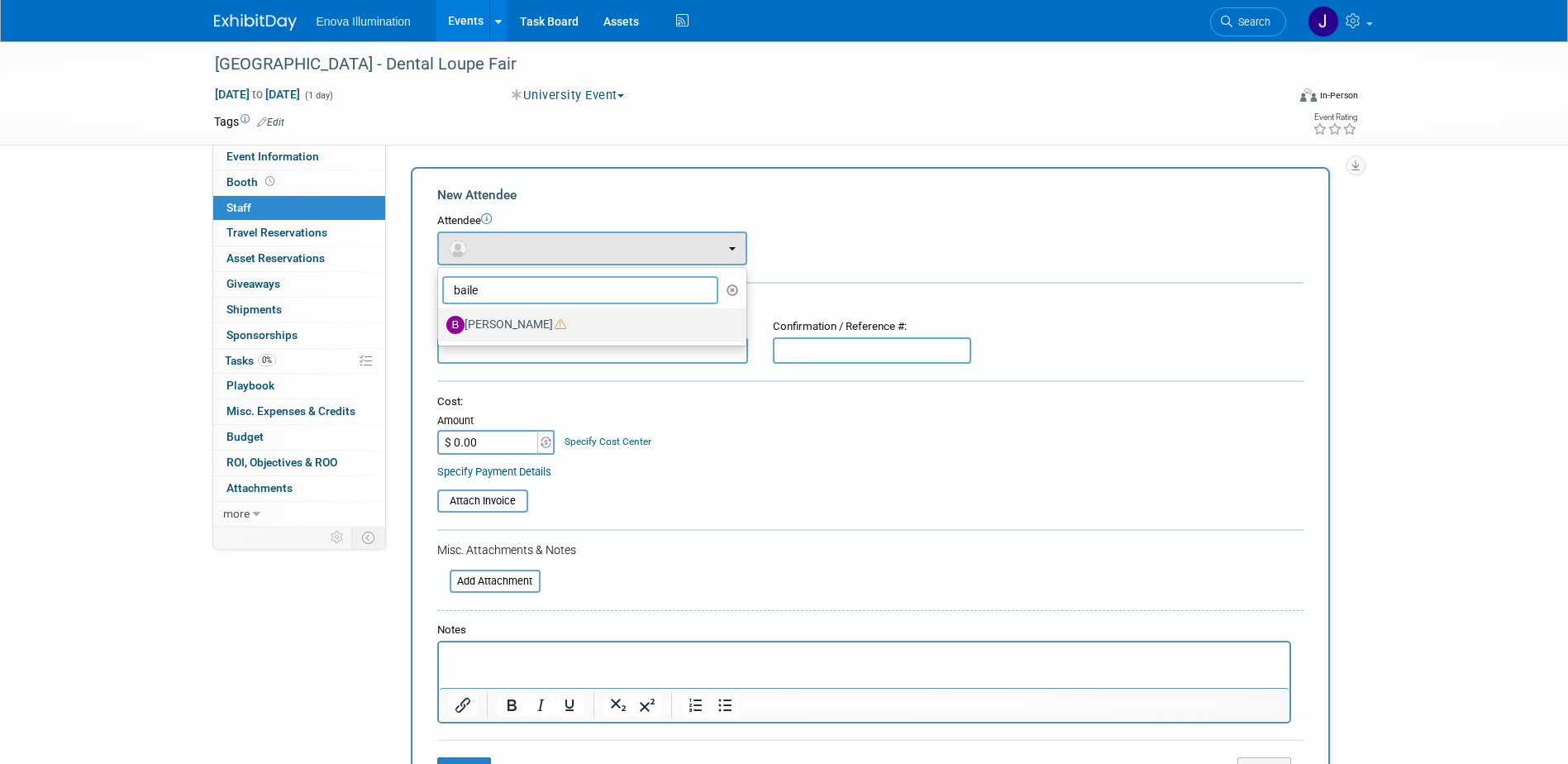
type input "baile"
click at [499, 323] on label "[PERSON_NAME]" at bounding box center [587, 324] width 284 height 26
click at [440, 323] on input "[PERSON_NAME]" at bounding box center [434, 322] width 11 height 11
select select "29f256f5-ef74-4486-9c3b-d7dae2fe89eb"
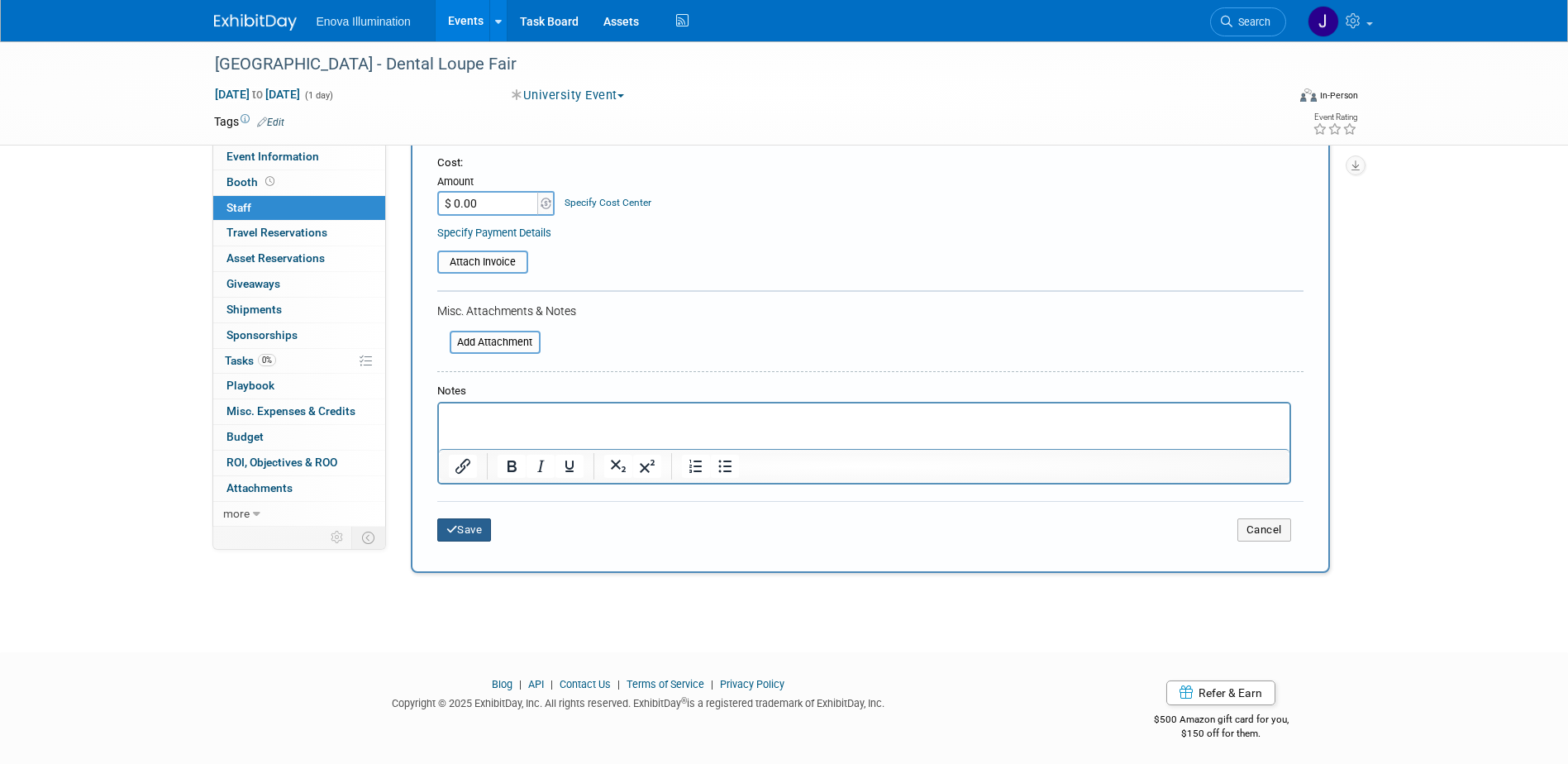
scroll to position [325, 0]
click at [483, 527] on button "Save" at bounding box center [464, 526] width 55 height 23
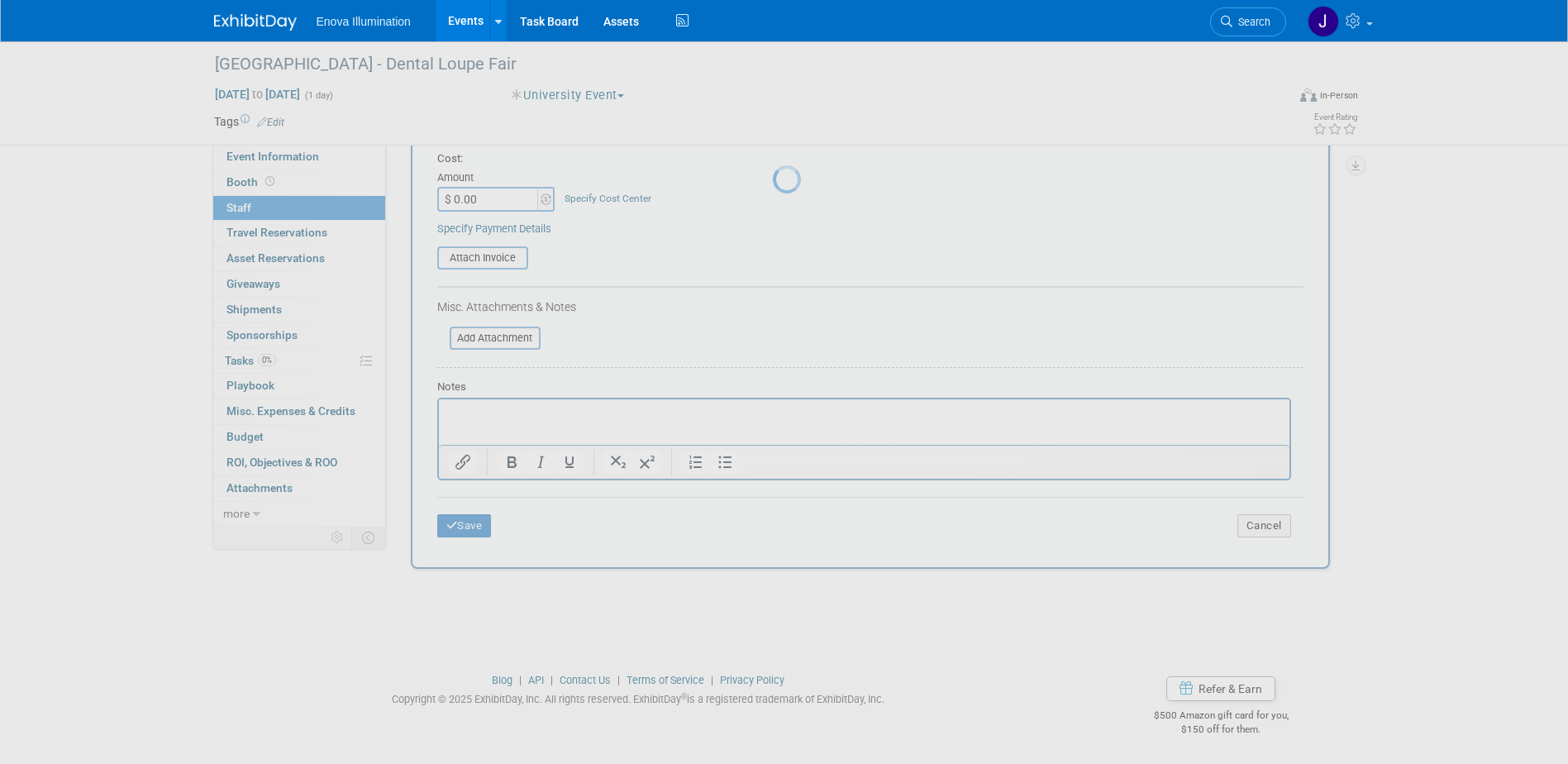
scroll to position [15, 0]
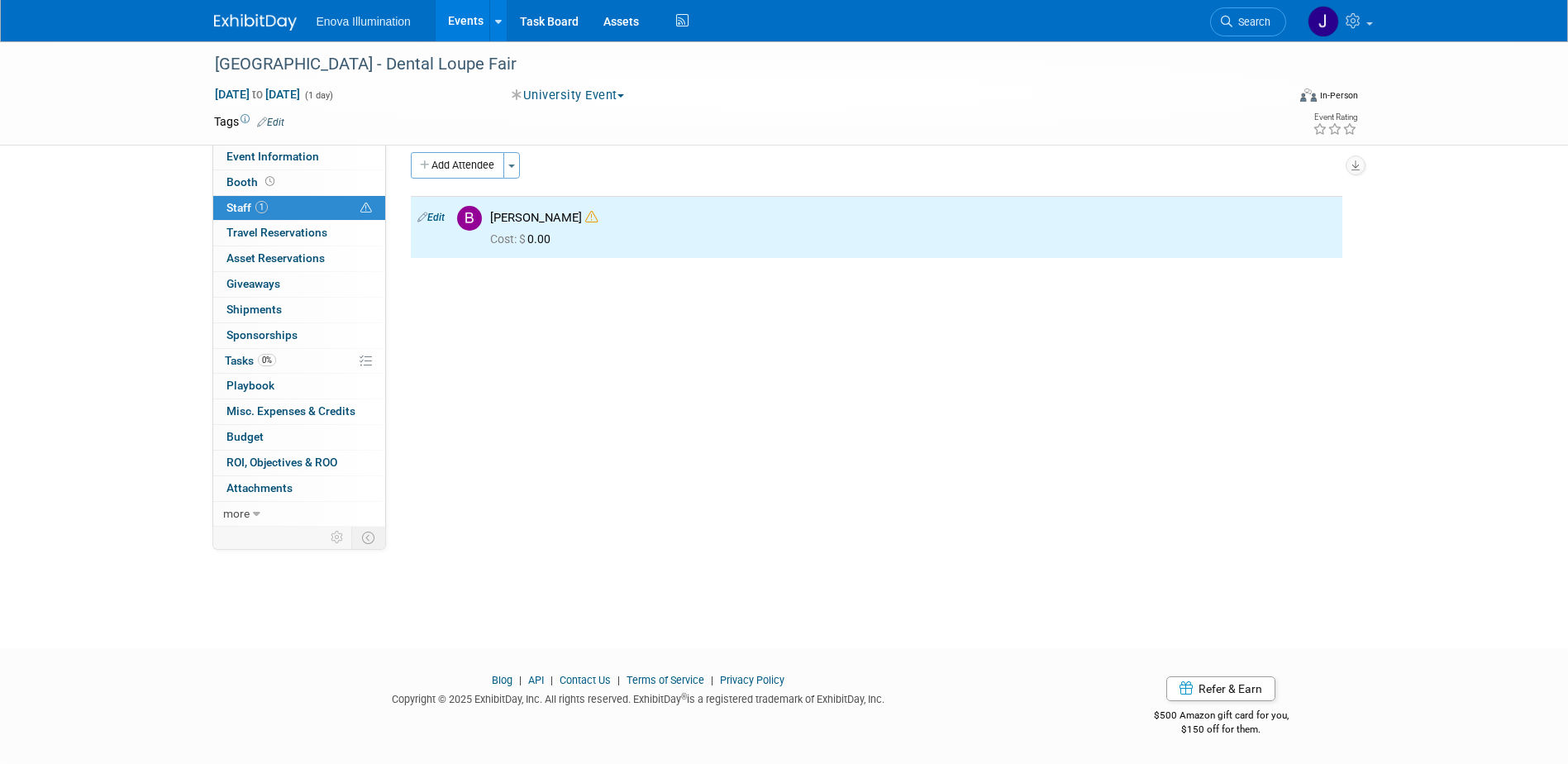
click at [263, 21] on img at bounding box center [255, 21] width 83 height 17
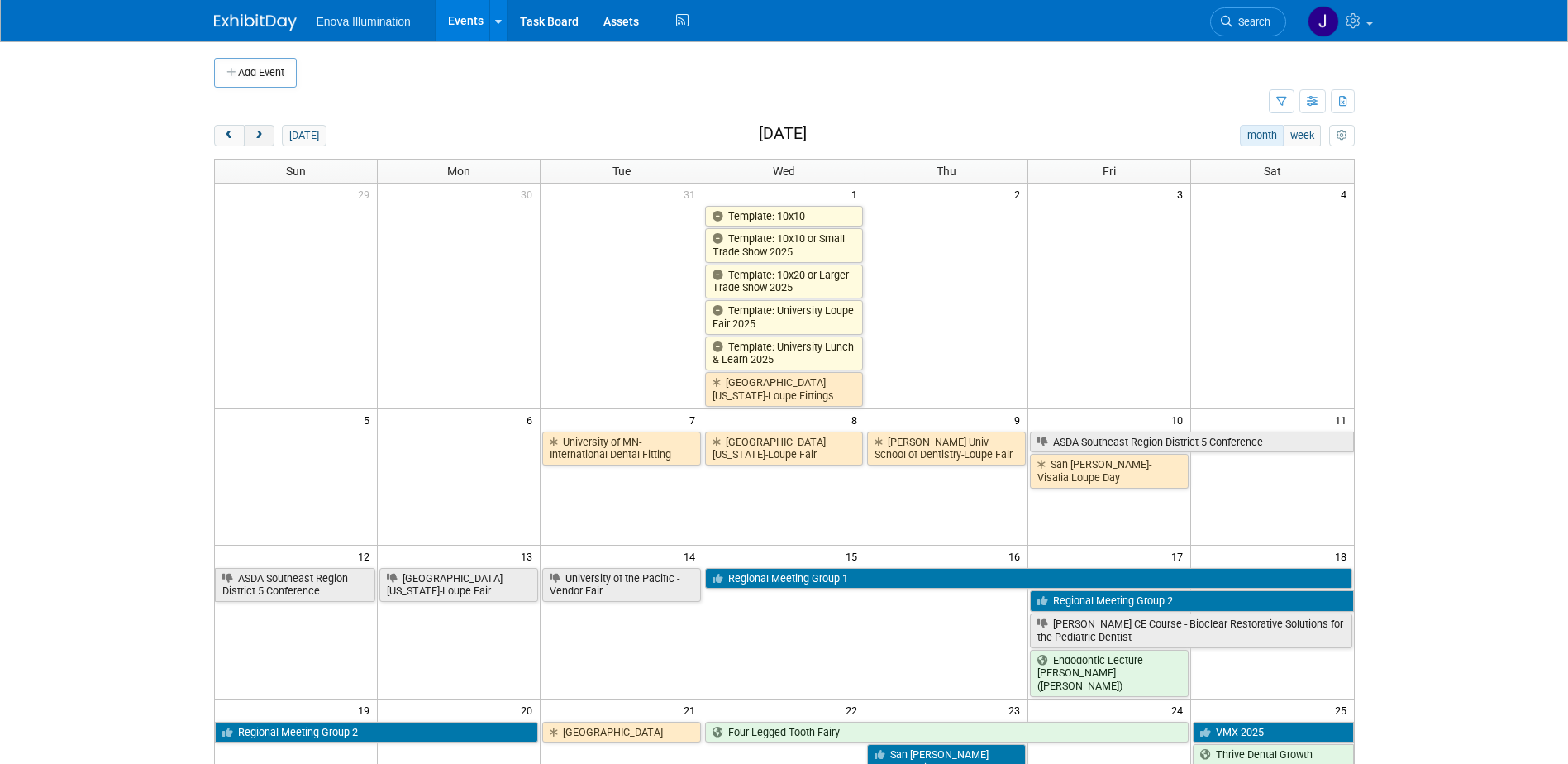
click at [261, 139] on span "next" at bounding box center [259, 136] width 13 height 11
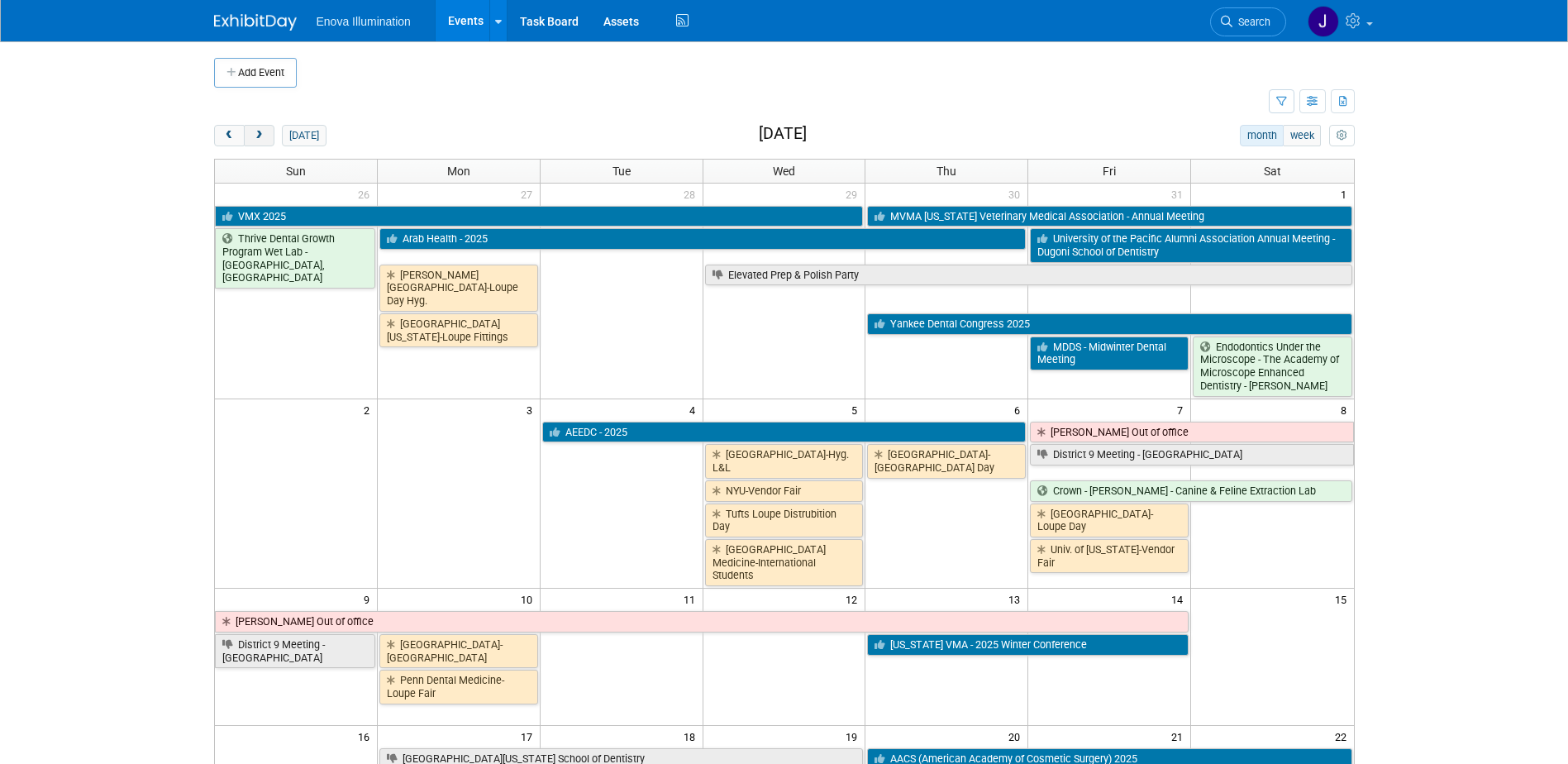
click at [261, 139] on span "next" at bounding box center [259, 136] width 13 height 11
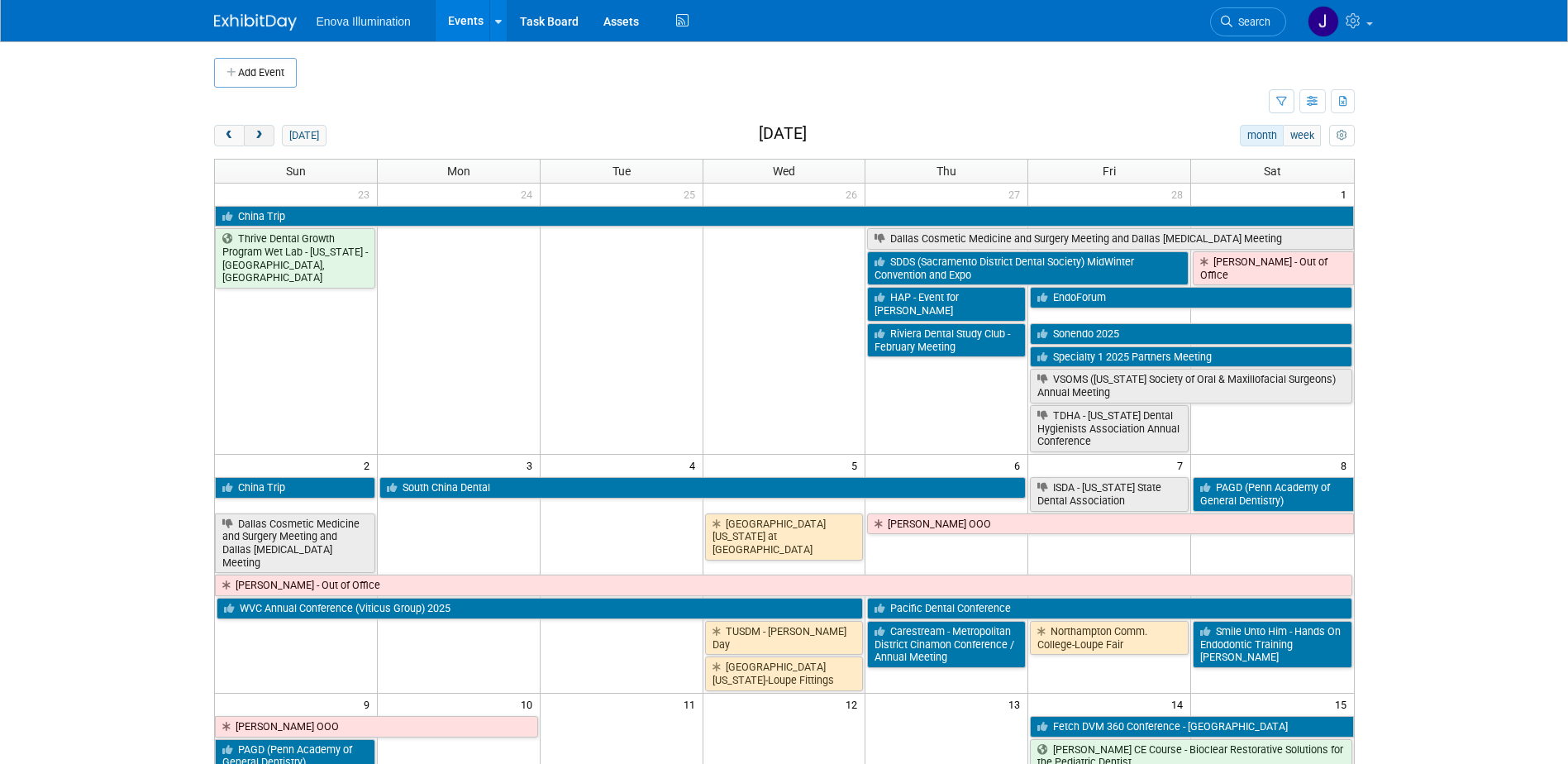
click at [261, 139] on span "next" at bounding box center [259, 136] width 13 height 11
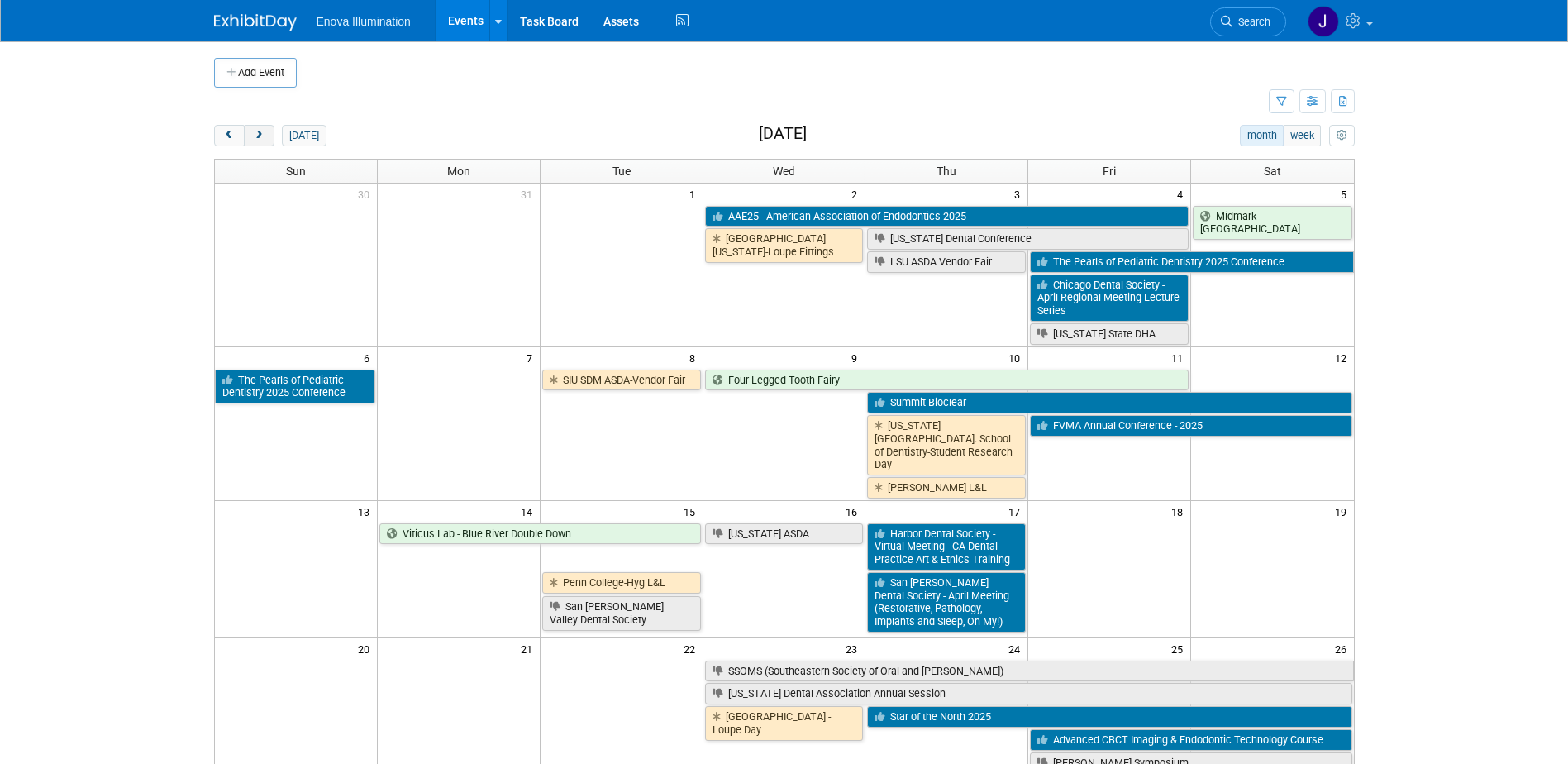
click at [261, 139] on span "next" at bounding box center [259, 136] width 13 height 11
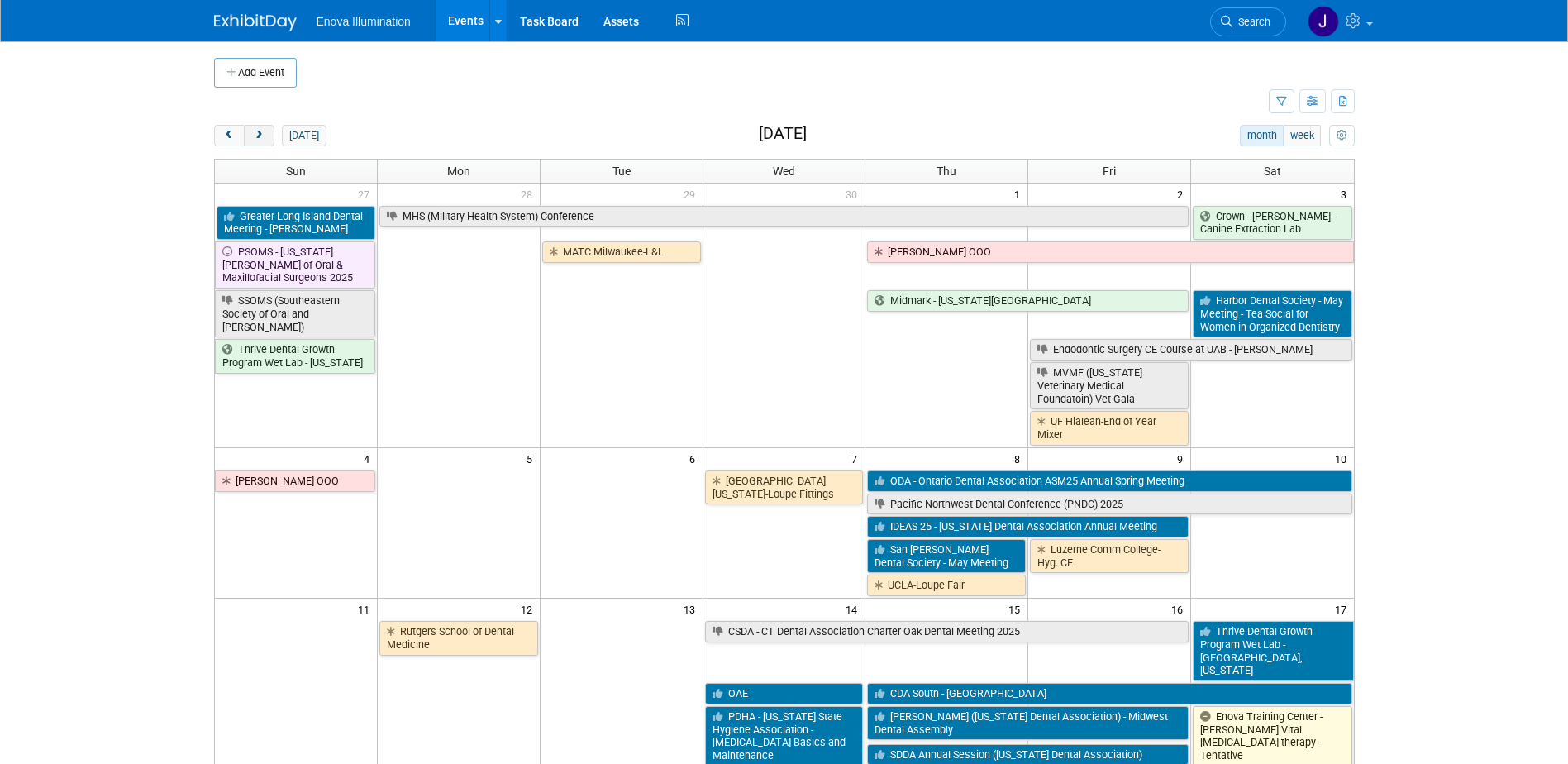
click at [261, 139] on span "next" at bounding box center [259, 136] width 13 height 11
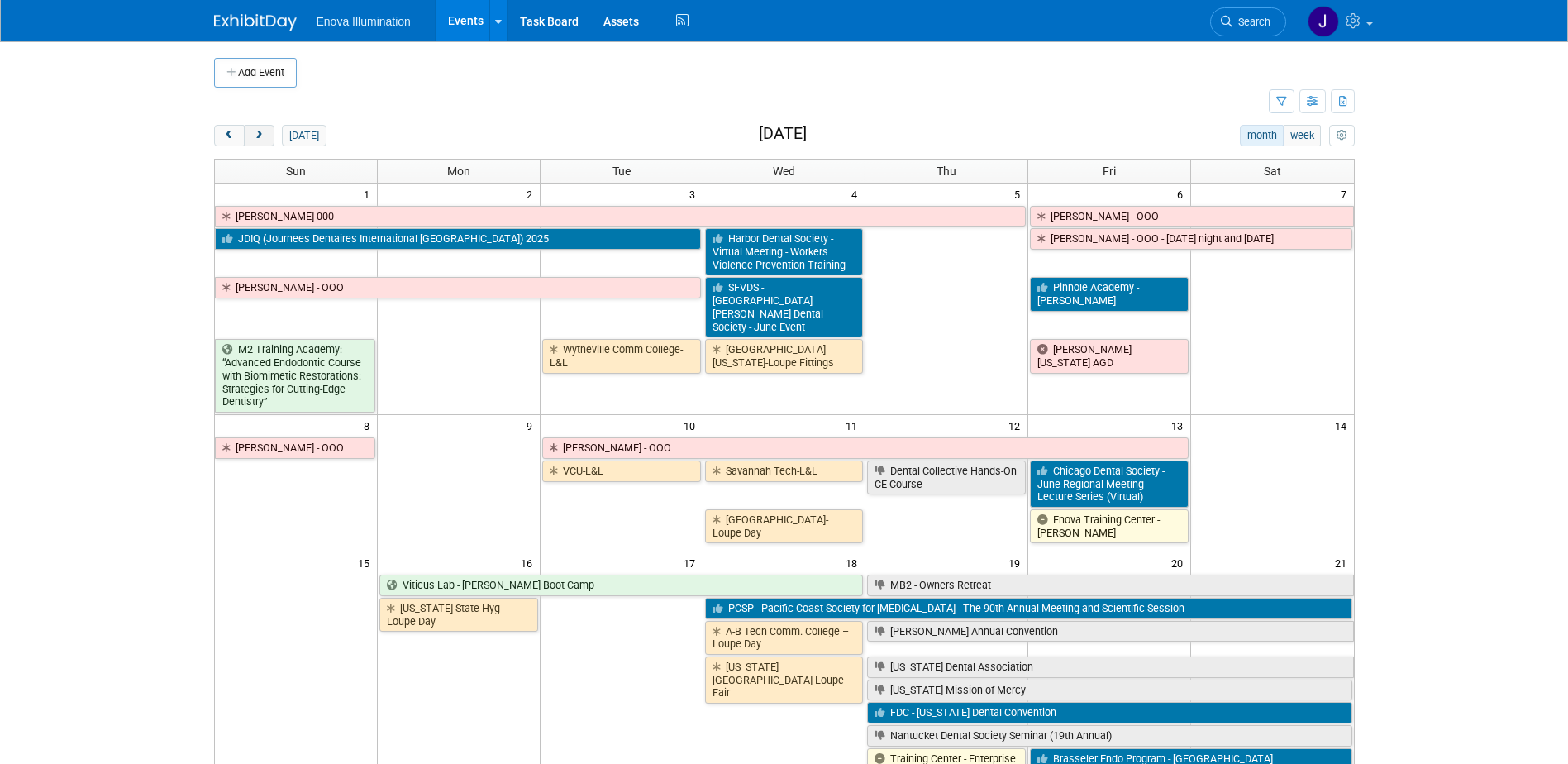
click at [261, 139] on span "next" at bounding box center [259, 136] width 13 height 11
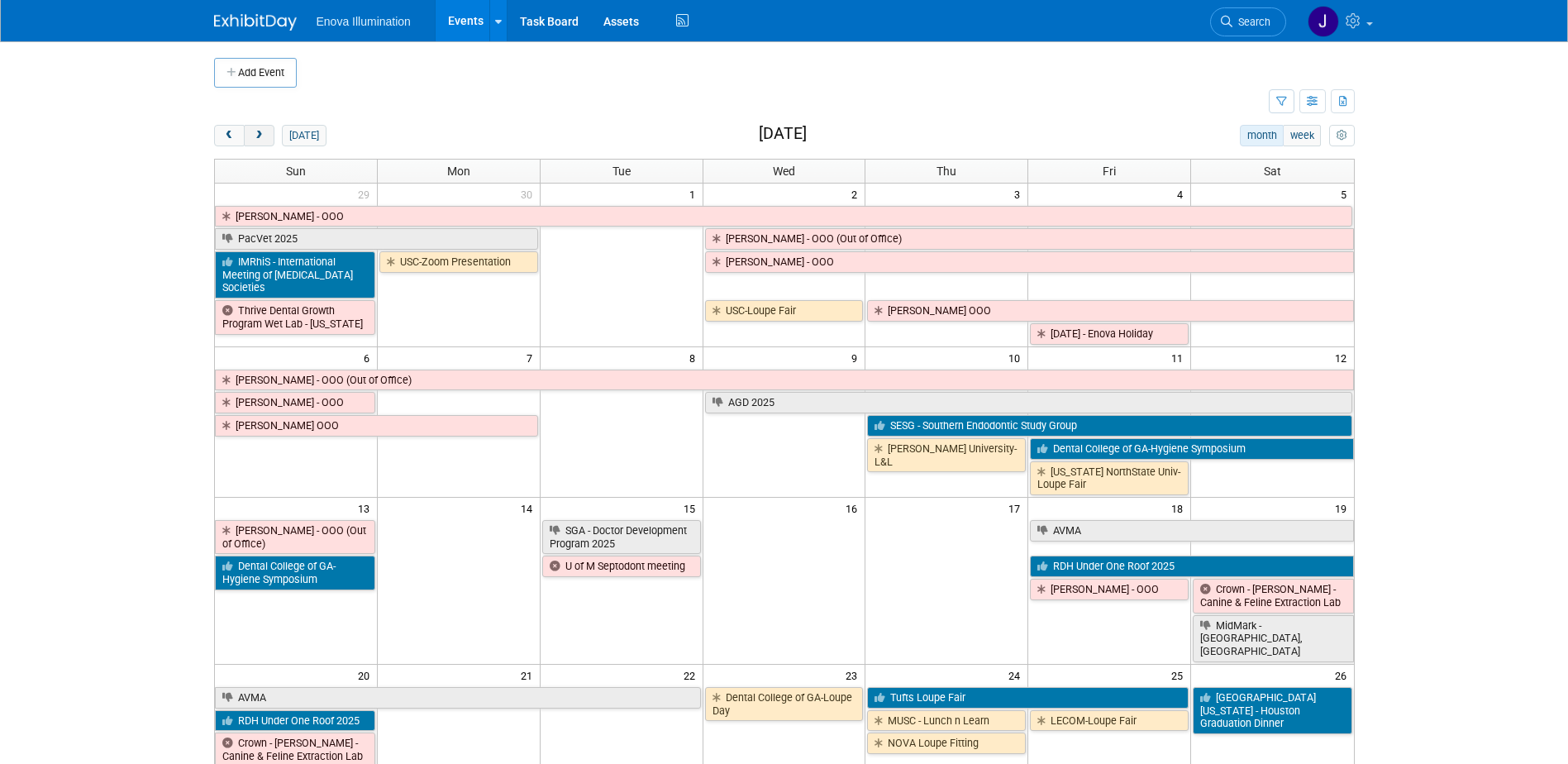
click at [261, 139] on span "next" at bounding box center [259, 136] width 13 height 11
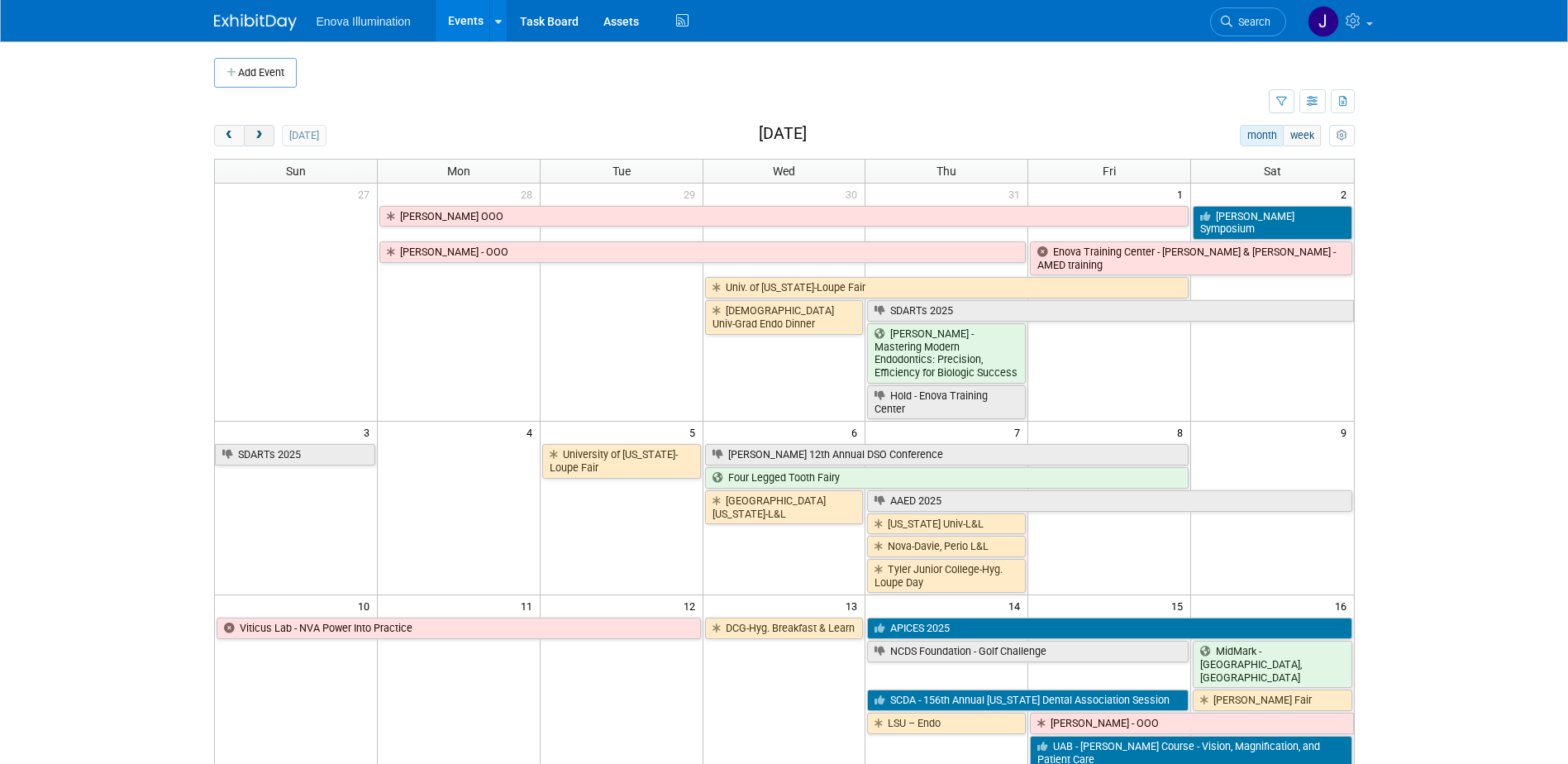
click at [261, 139] on span "next" at bounding box center [259, 136] width 13 height 11
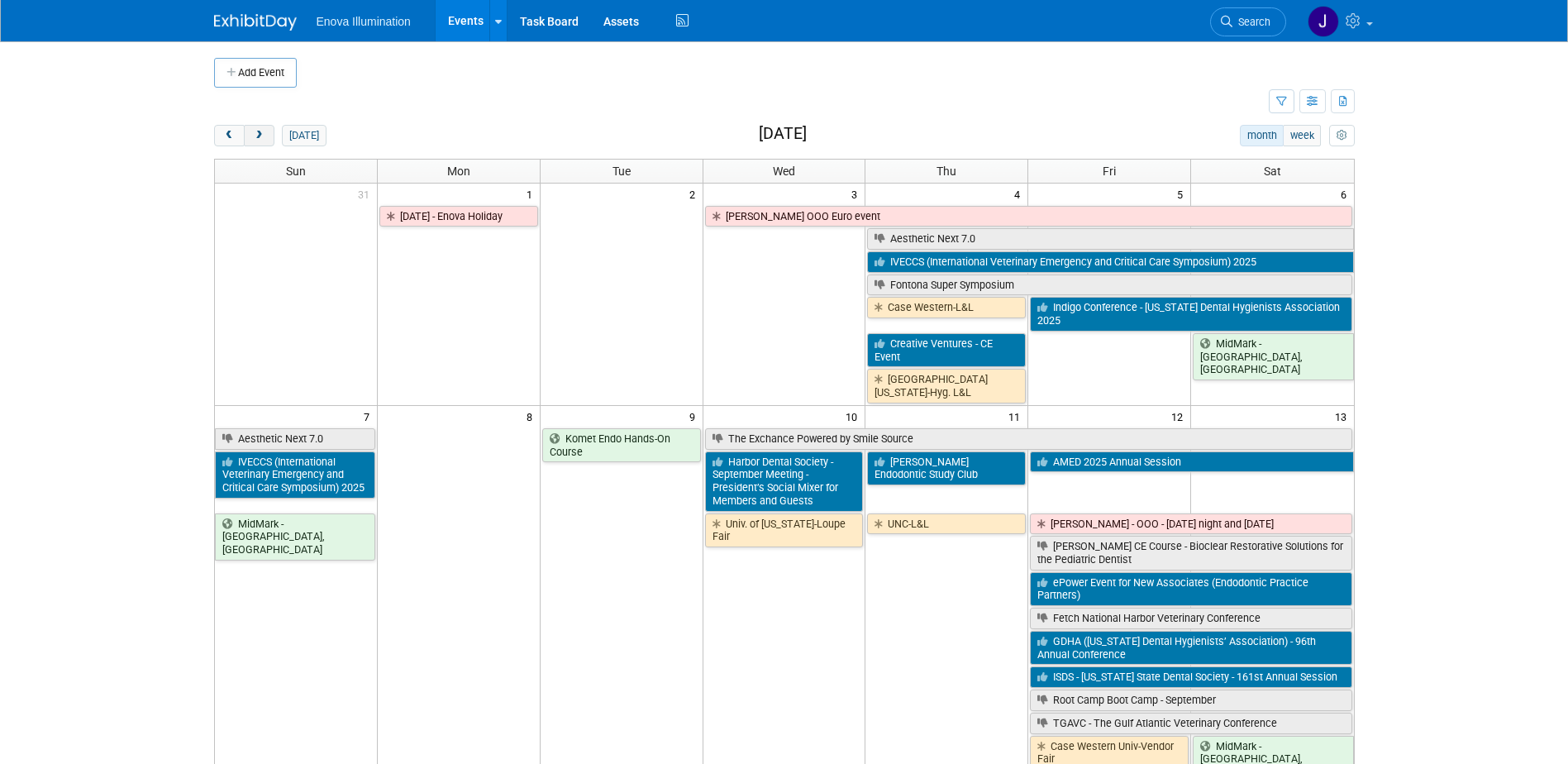
click at [261, 139] on span "next" at bounding box center [259, 136] width 13 height 11
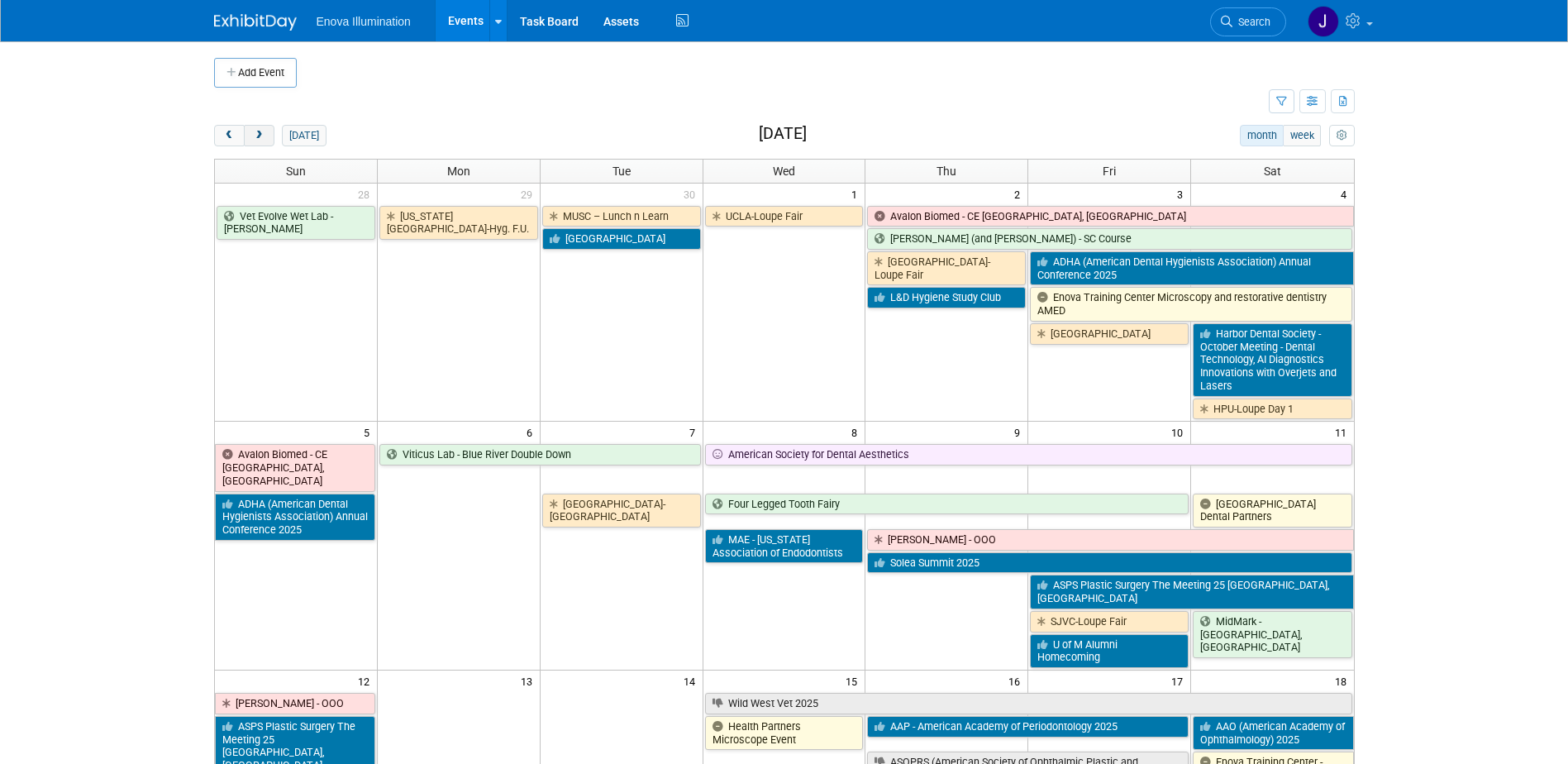
click at [261, 139] on span "next" at bounding box center [259, 136] width 13 height 11
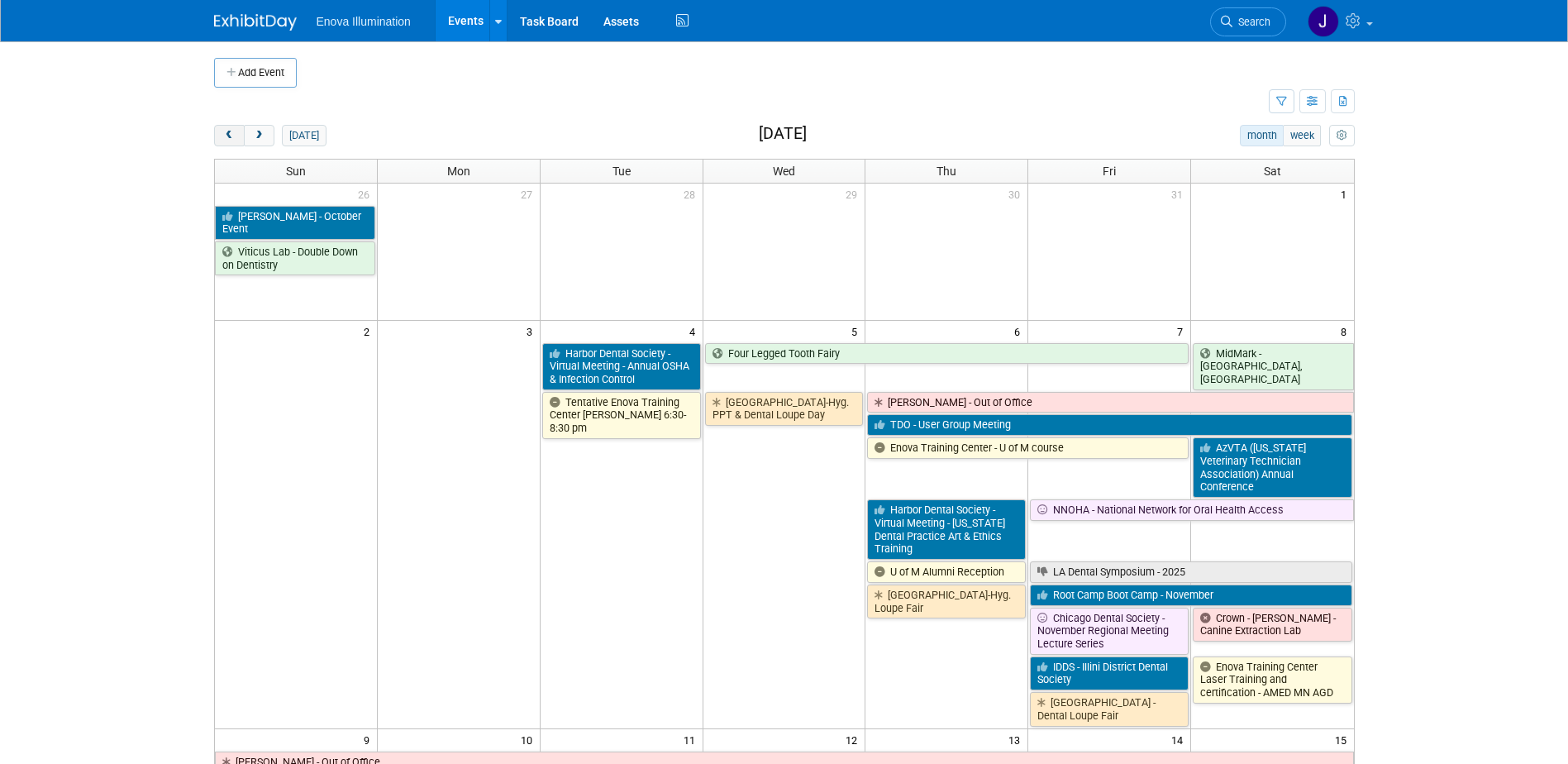
click at [236, 133] on button "prev" at bounding box center [228, 136] width 30 height 21
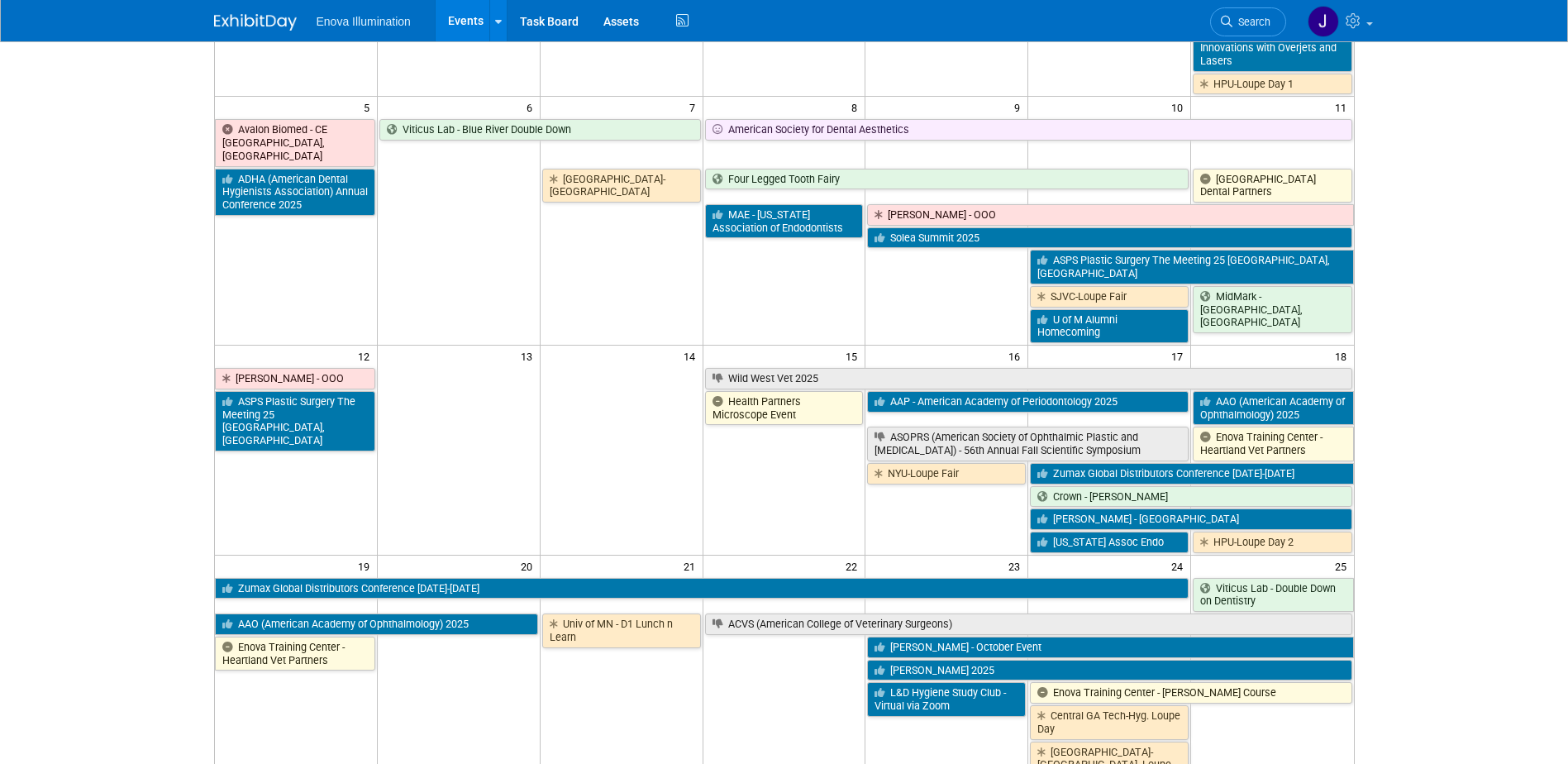
scroll to position [331, 0]
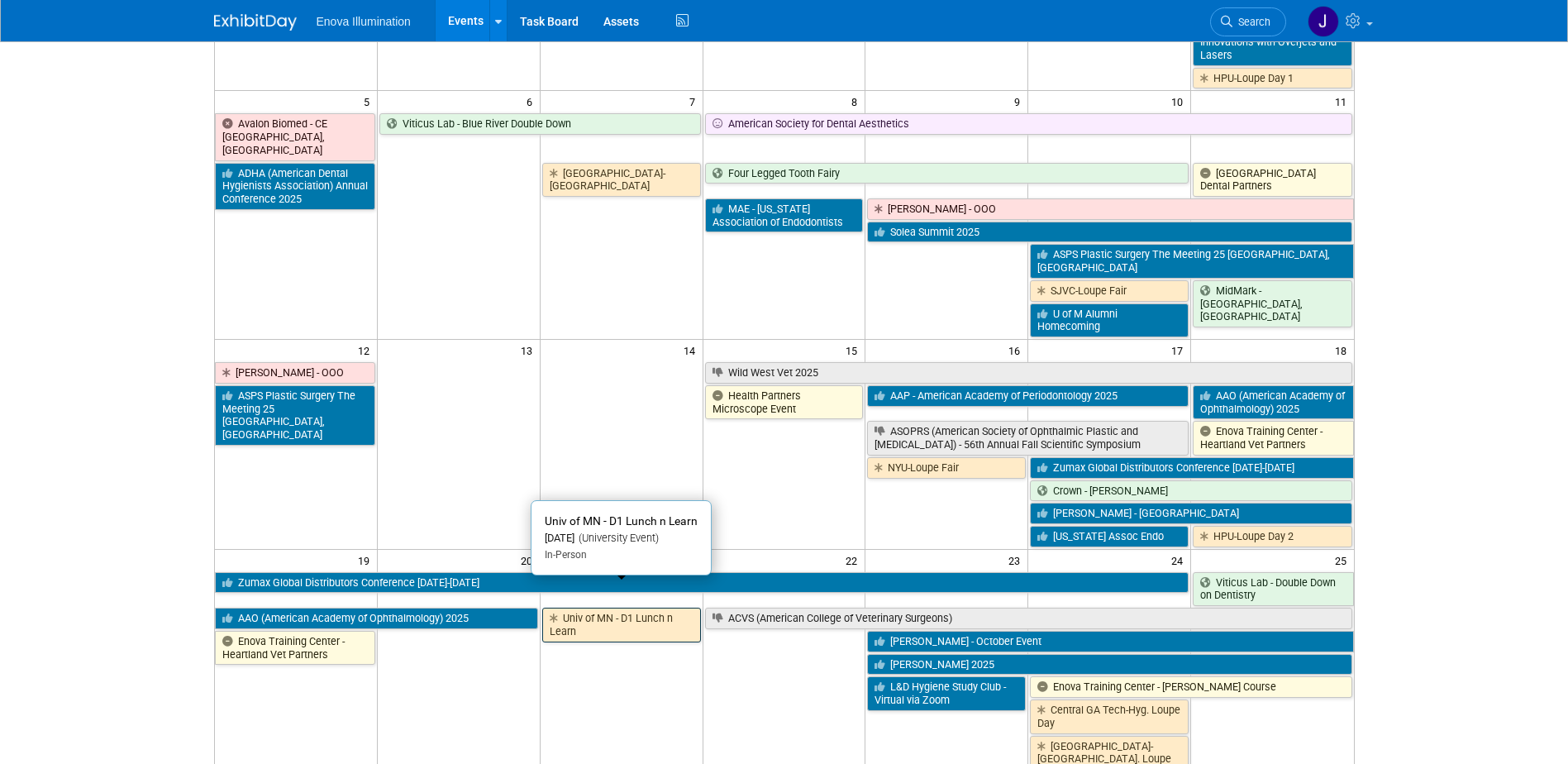
click at [608, 608] on link "Univ of MN - D1 Lunch n Learn" at bounding box center [622, 624] width 159 height 34
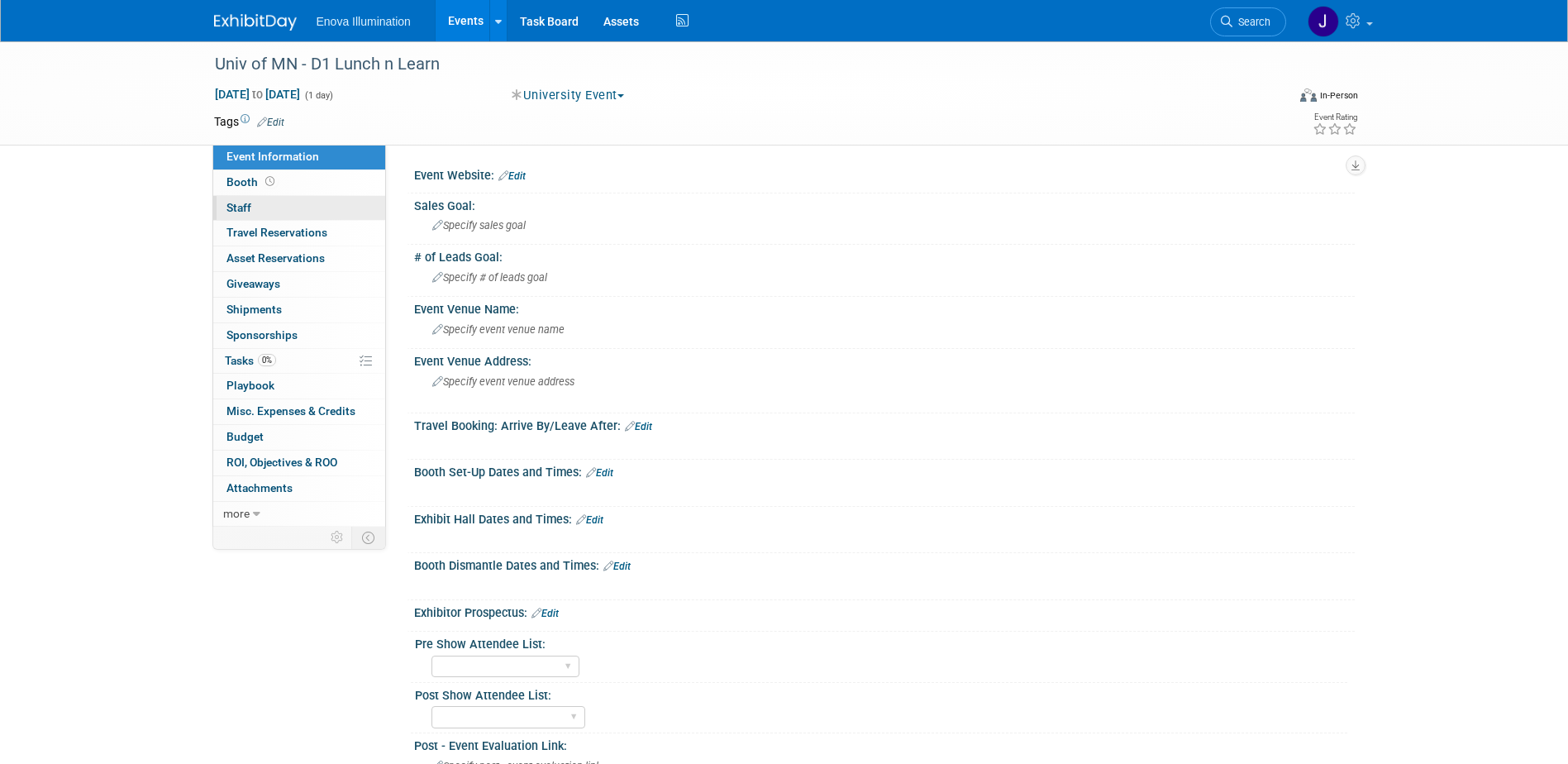
click at [302, 208] on link "0 Staff 0" at bounding box center [300, 208] width 172 height 24
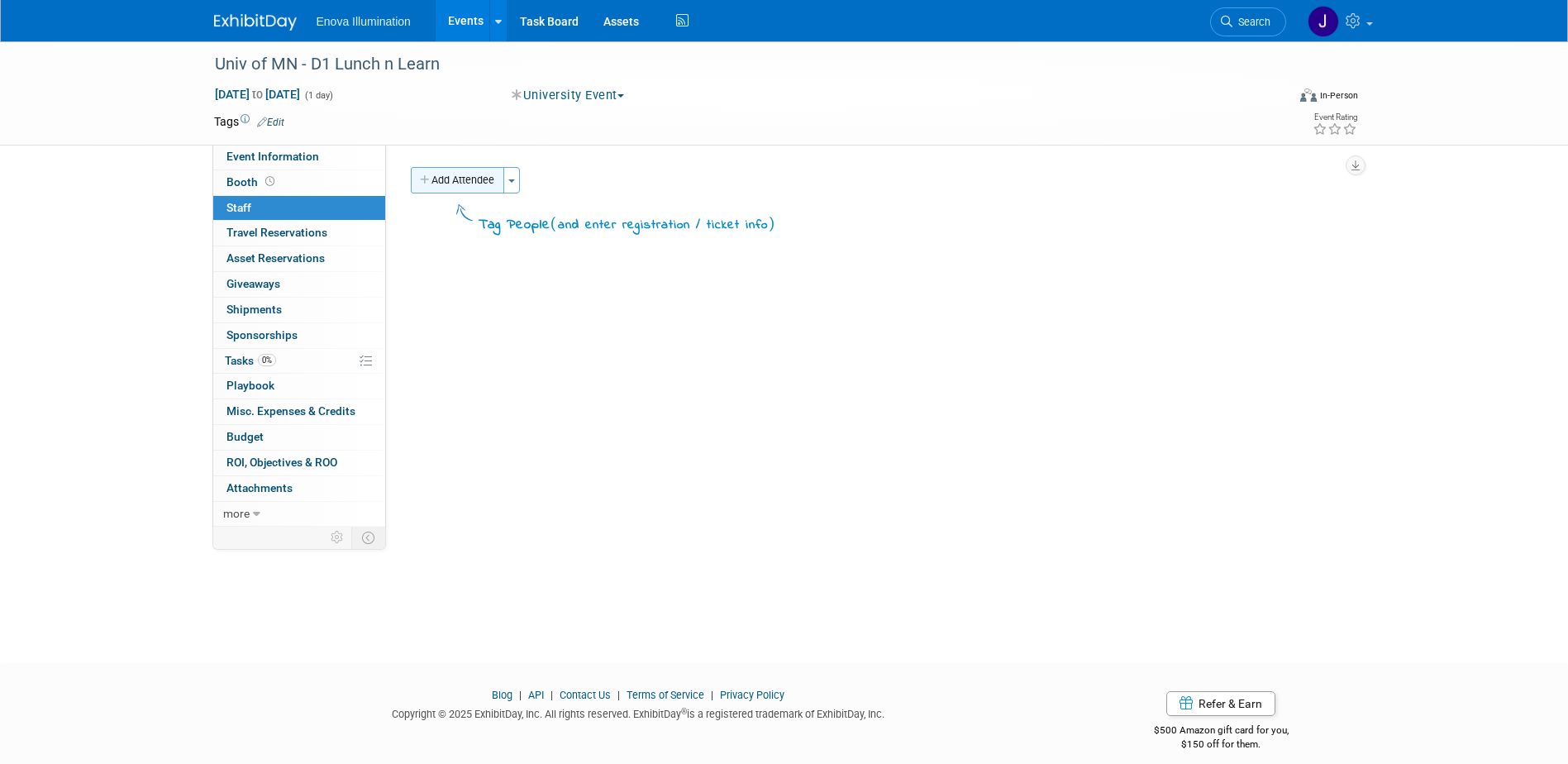
click at [461, 181] on button "Add Attendee" at bounding box center [458, 180] width 94 height 26
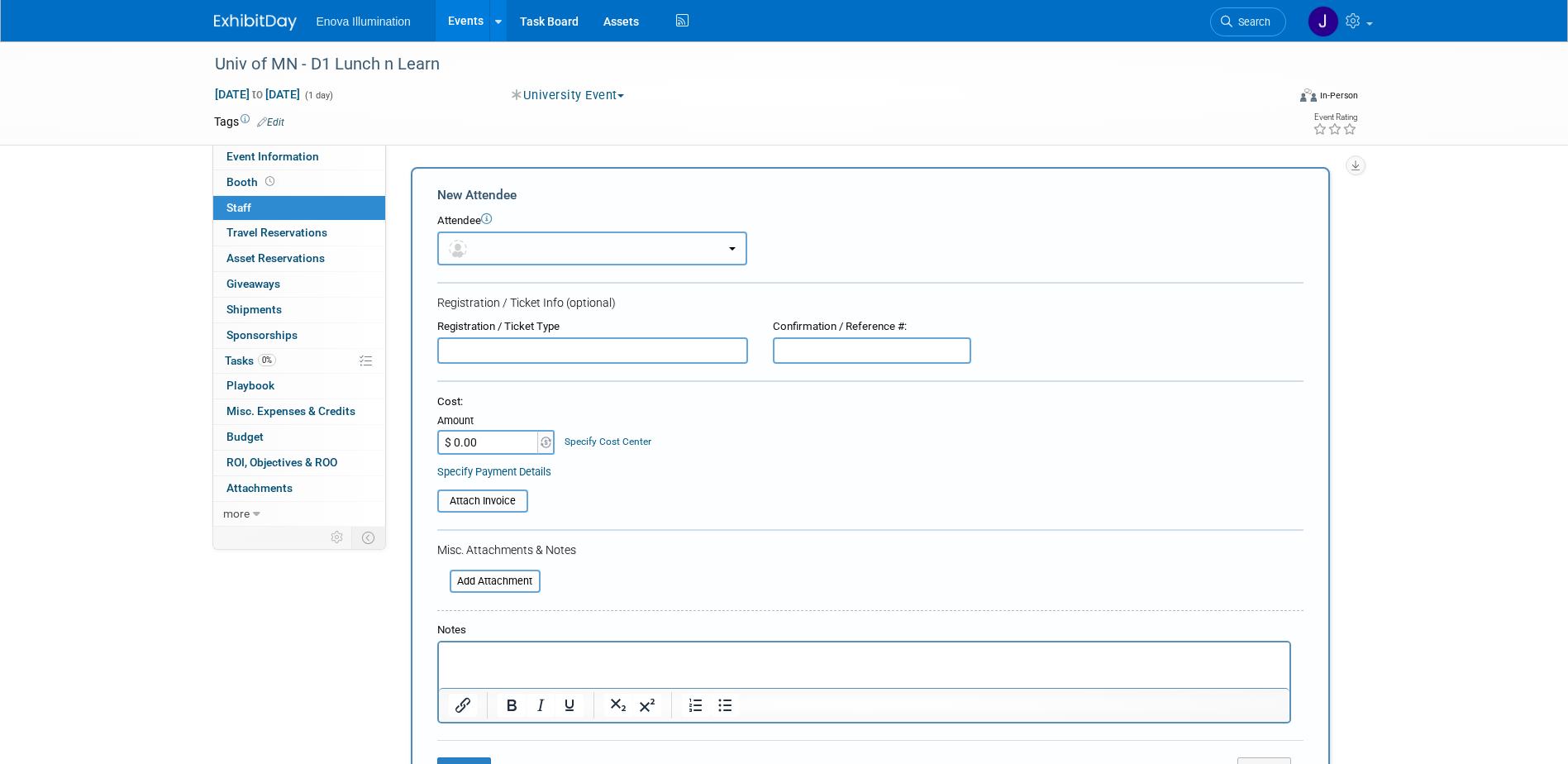
click at [483, 251] on button "button" at bounding box center [592, 248] width 310 height 34
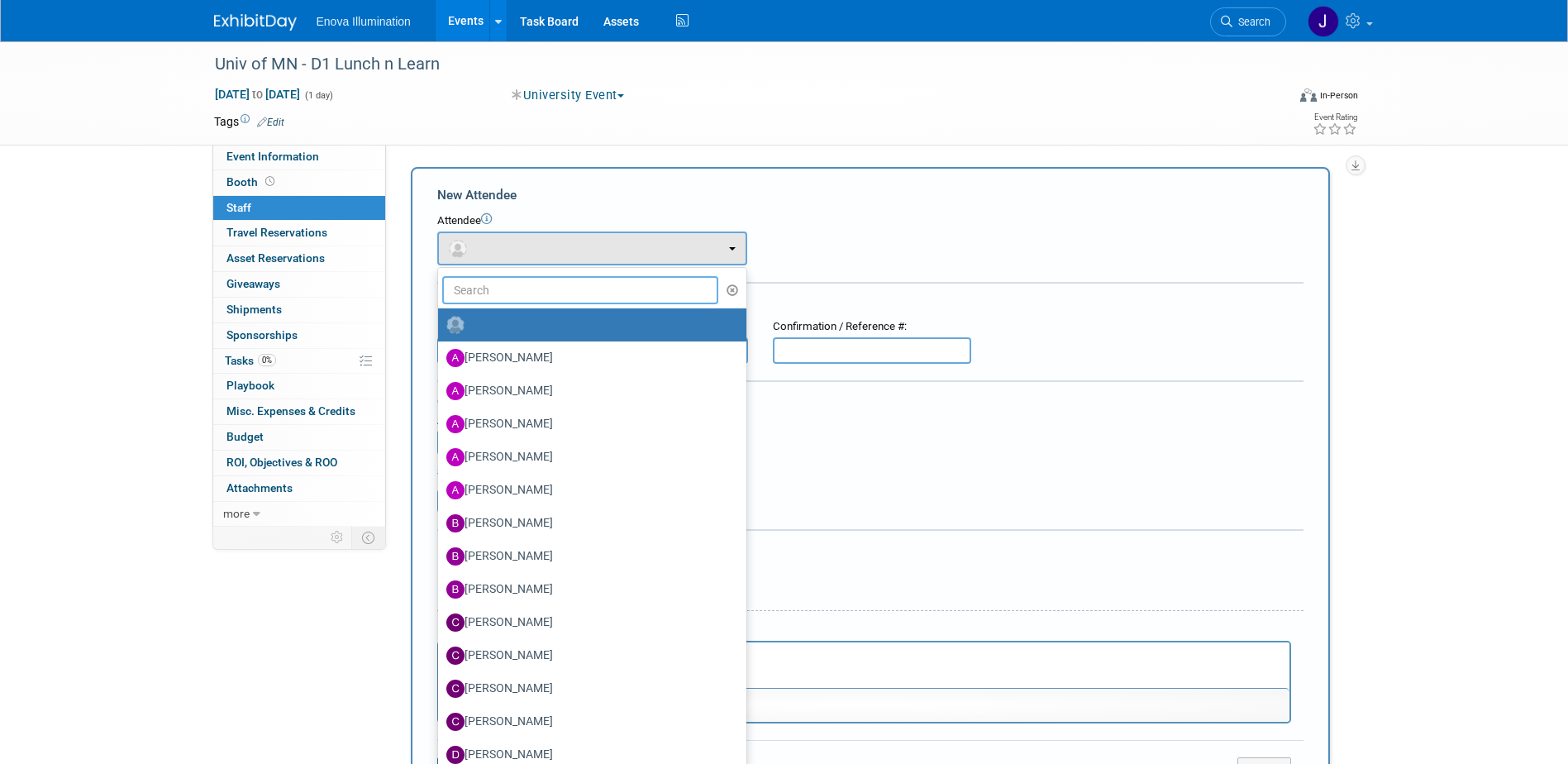
click at [489, 286] on input "text" at bounding box center [581, 290] width 277 height 28
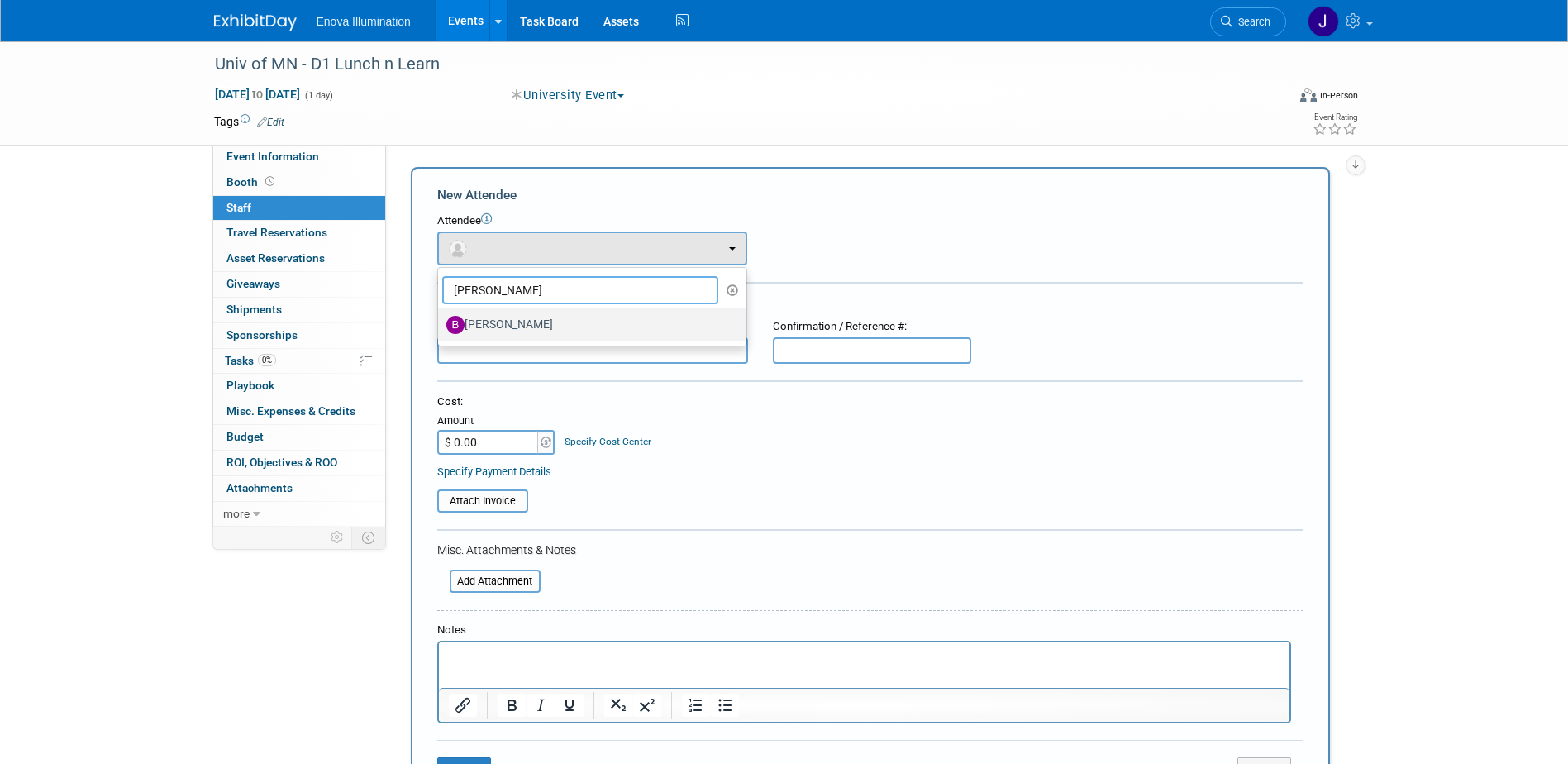
type input "bailey"
click at [493, 319] on label "Bailey Green" at bounding box center [587, 324] width 284 height 26
click at [440, 319] on input "Bailey Green" at bounding box center [434, 322] width 11 height 11
select select "29f256f5-ef74-4486-9c3b-d7dae2fe89eb"
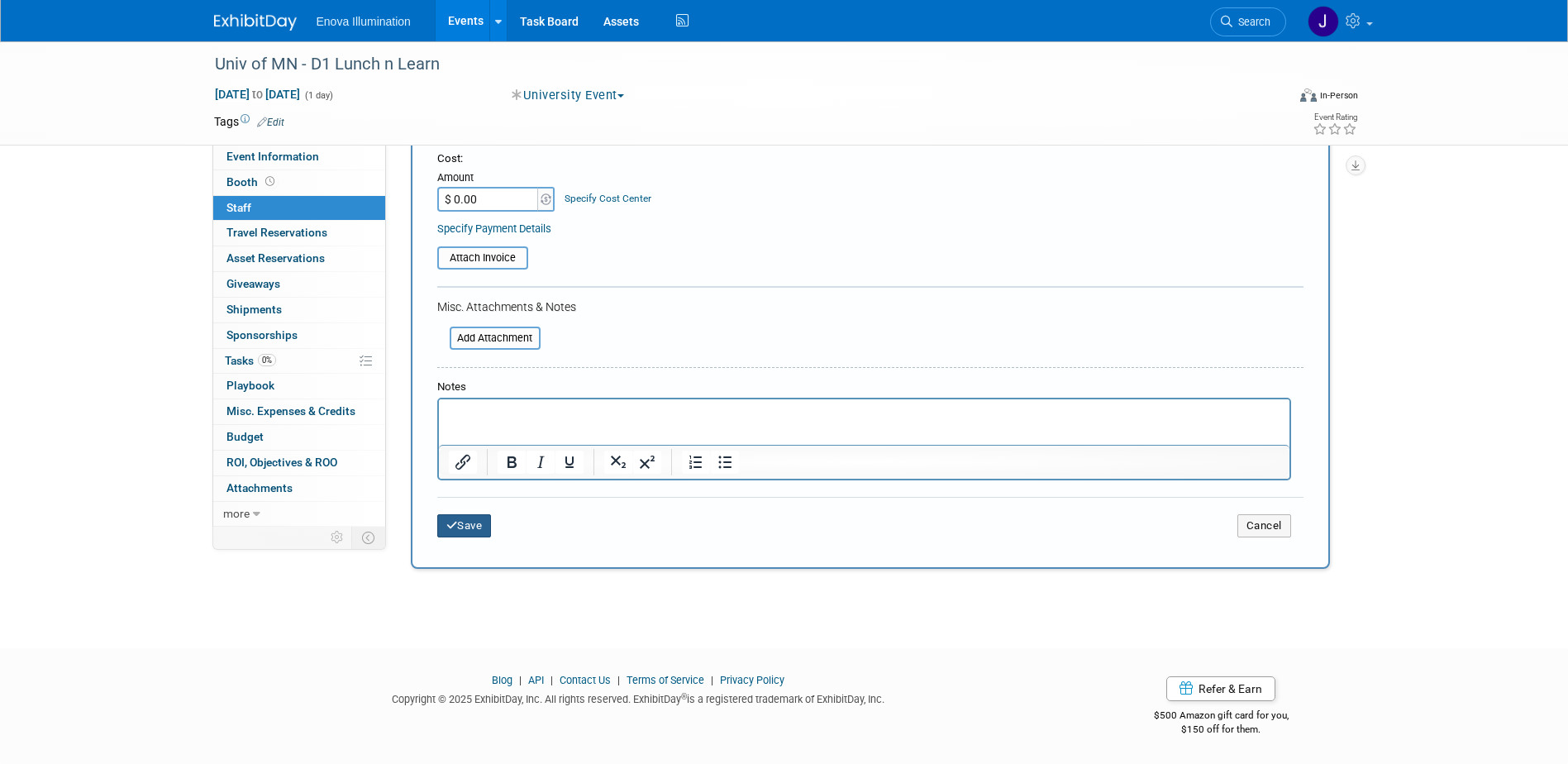
click at [483, 526] on button "Save" at bounding box center [464, 526] width 55 height 23
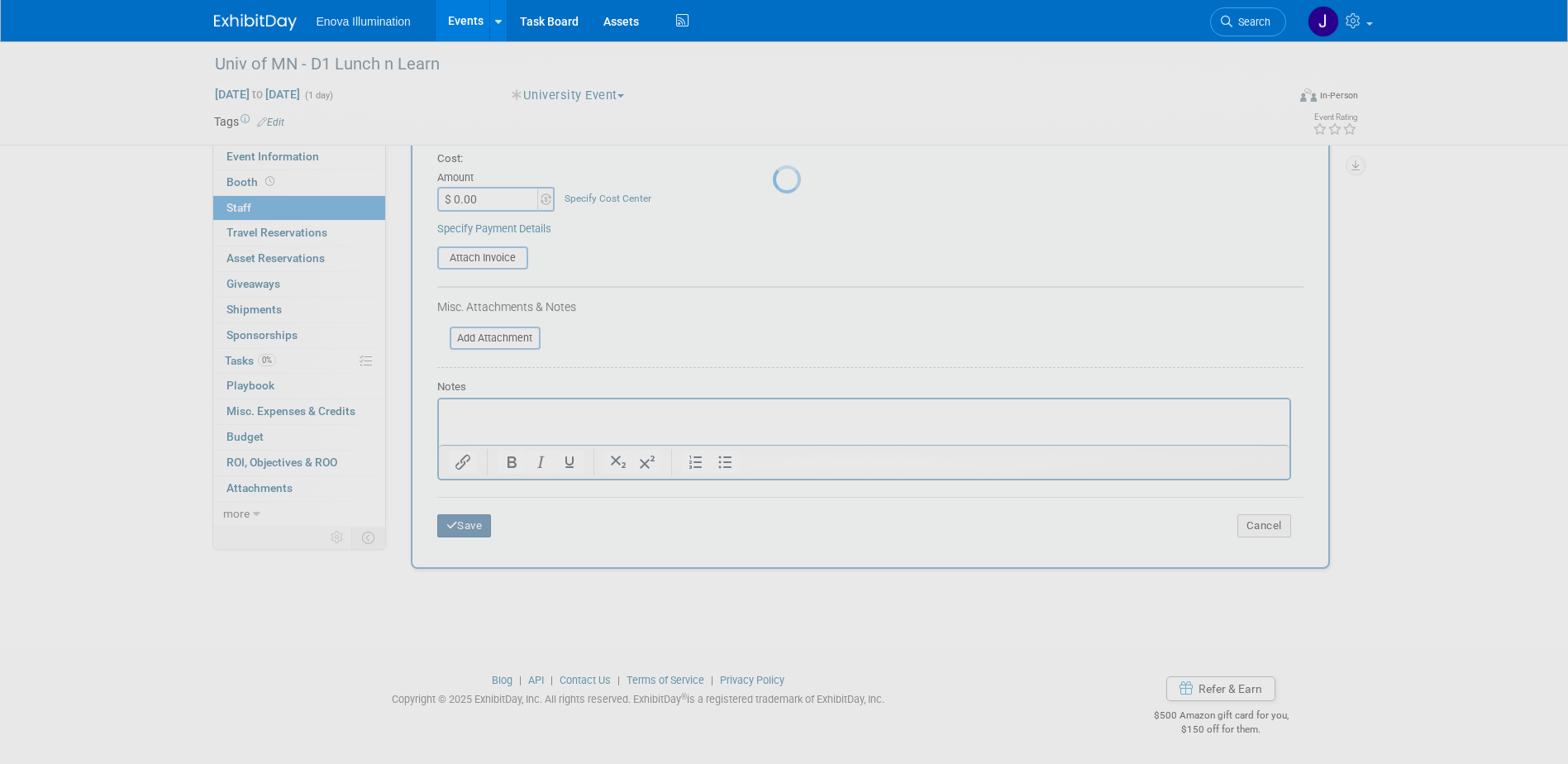
scroll to position [15, 0]
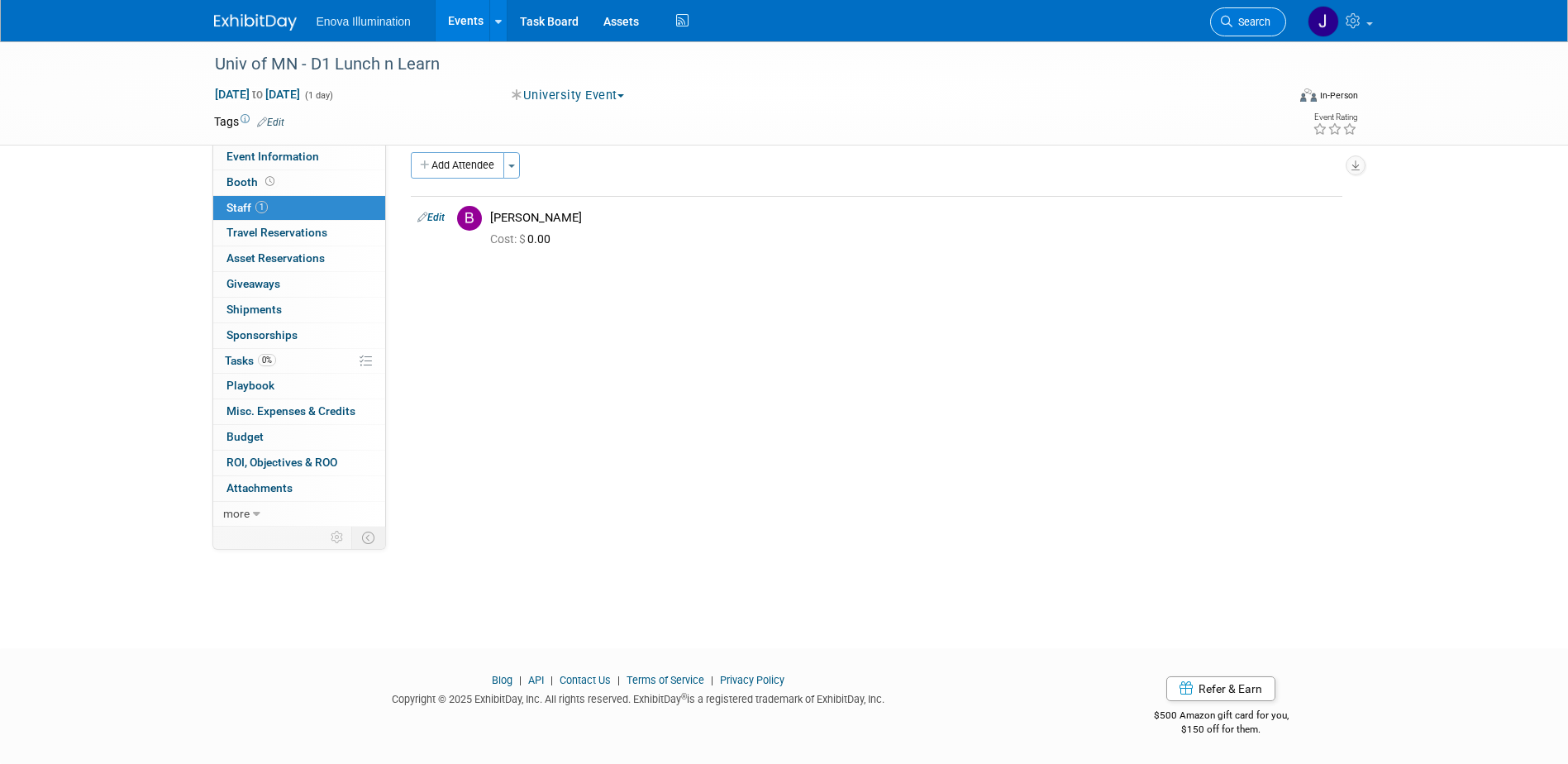
click at [1251, 21] on span "Search" at bounding box center [1251, 21] width 38 height 13
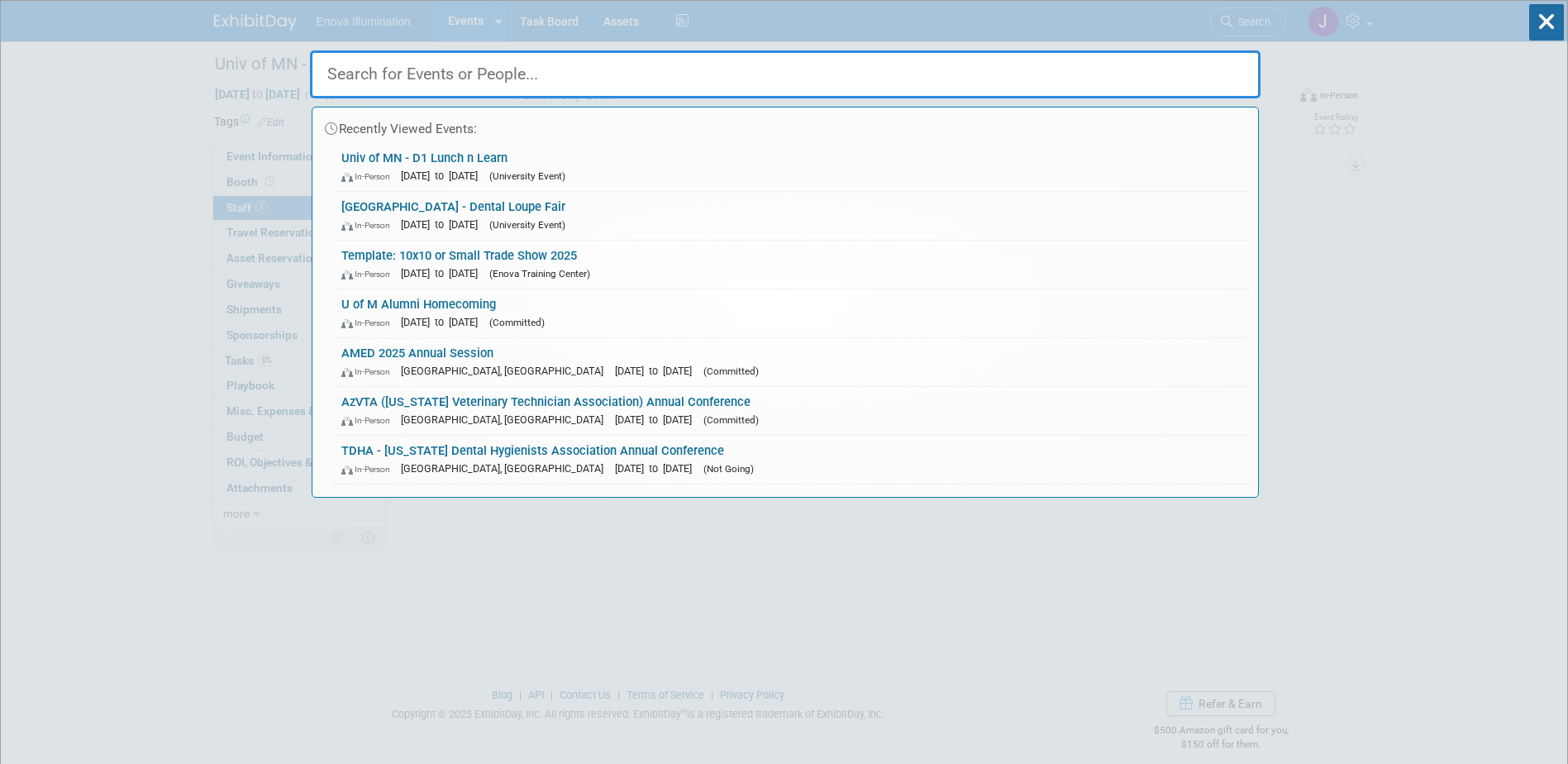
click at [936, 73] on input "text" at bounding box center [785, 74] width 950 height 48
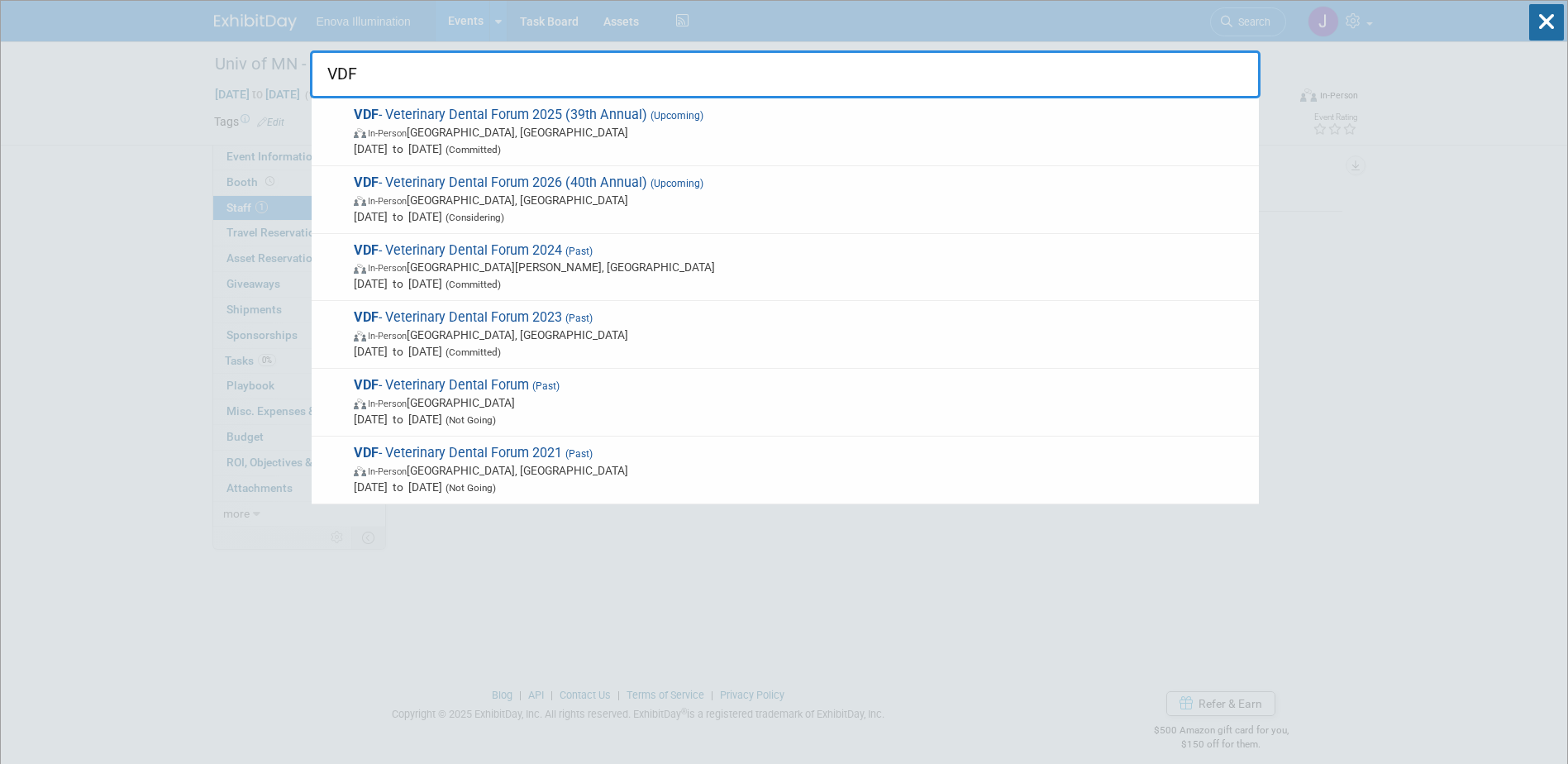
type input "VDF"
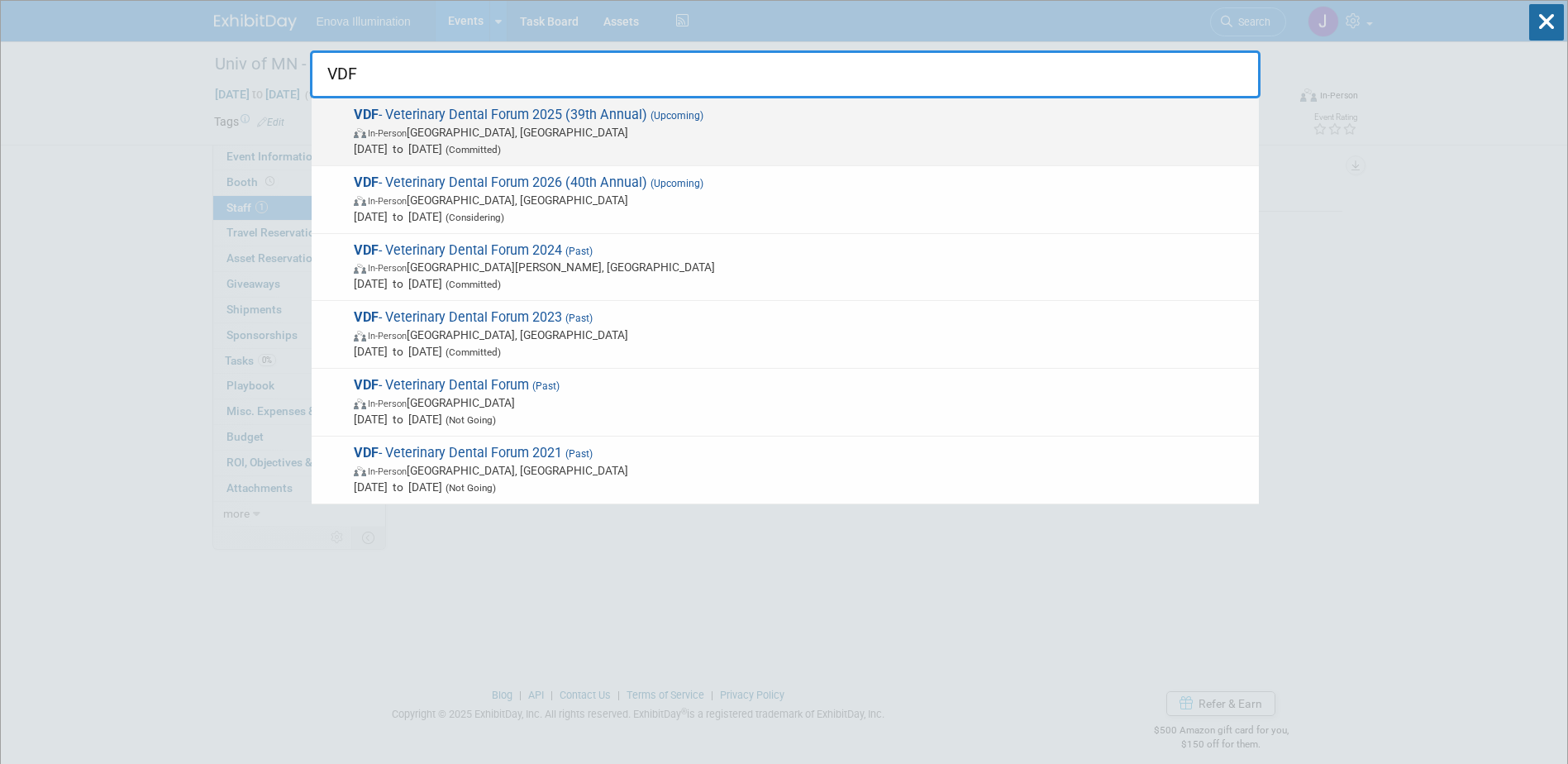
click at [503, 142] on span "Sep 24, 2025 to Sep 27, 2025 (Committed)" at bounding box center [802, 148] width 897 height 17
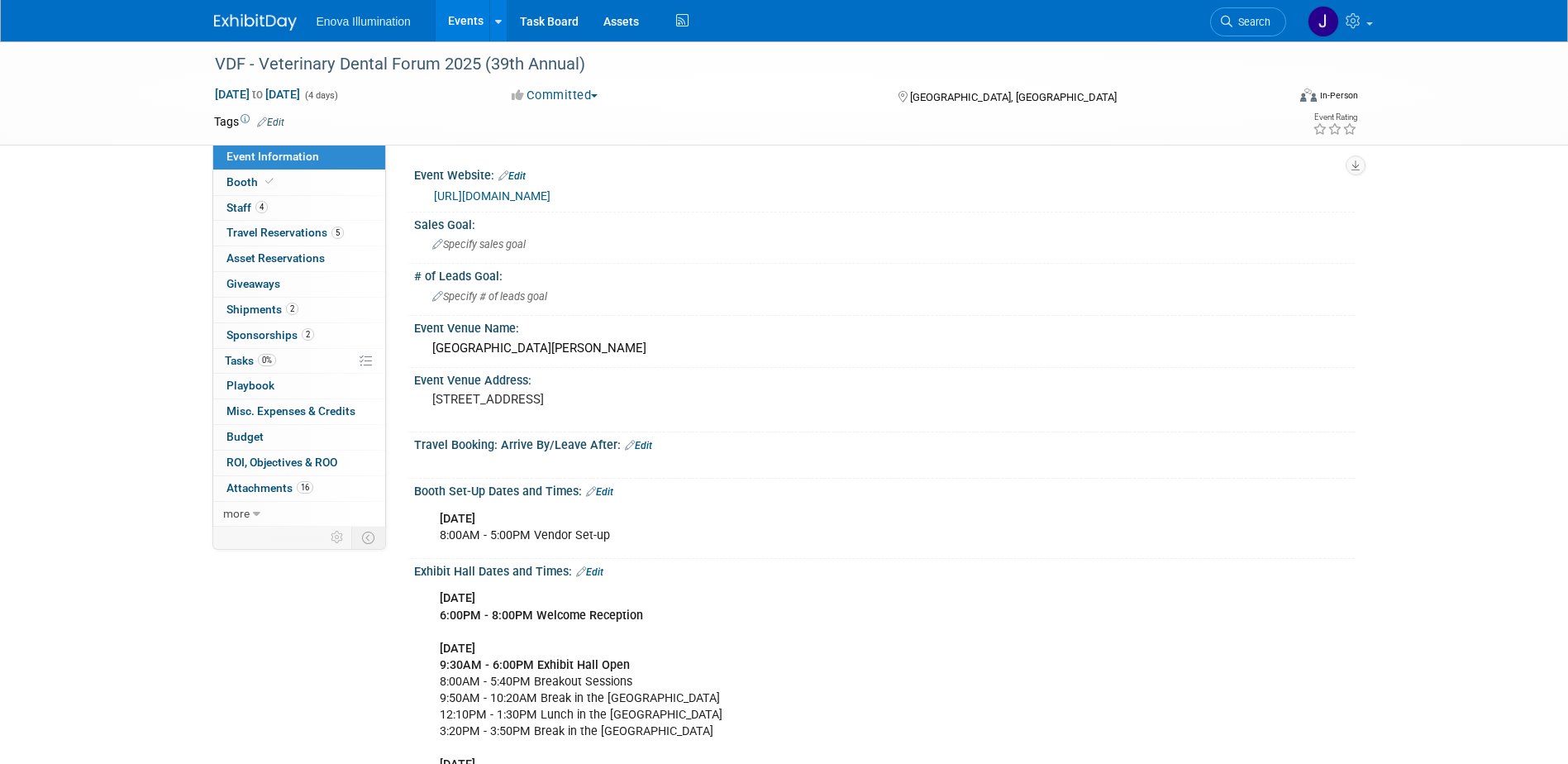
click at [317, 179] on link "Booth" at bounding box center [300, 181] width 172 height 24
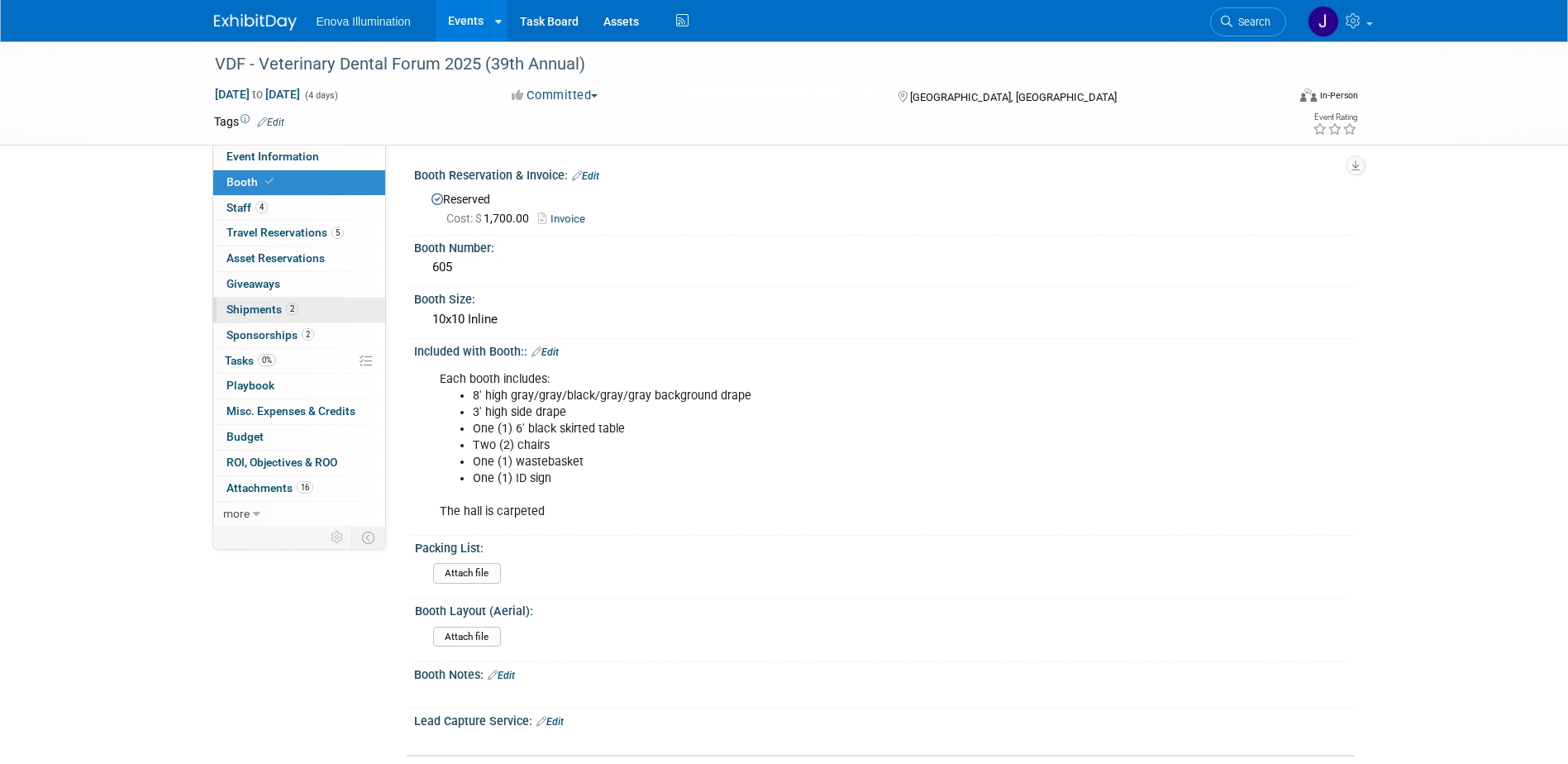
click at [263, 310] on span "Shipments 2" at bounding box center [262, 309] width 72 height 14
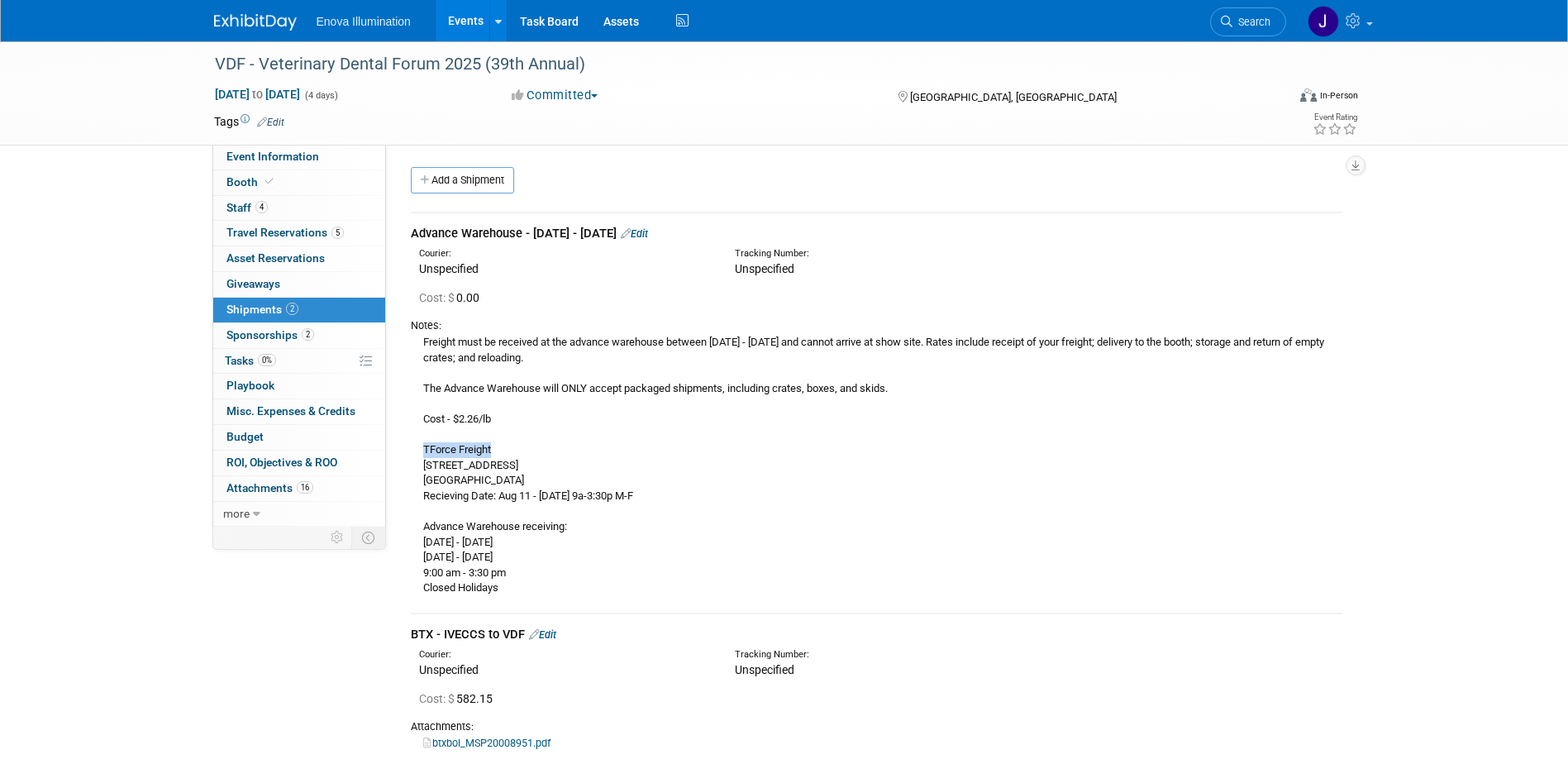
drag, startPoint x: 422, startPoint y: 446, endPoint x: 494, endPoint y: 449, distance: 72.1
click at [494, 449] on div "Freight must be received at the advance warehouse between [DATE] - [DATE] and c…" at bounding box center [876, 463] width 932 height 262
drag, startPoint x: 494, startPoint y: 449, endPoint x: 465, endPoint y: 452, distance: 29.2
copy div "TForce Freight"
click at [541, 500] on div "Freight must be received at the advance warehouse between [DATE] - [DATE] and c…" at bounding box center [876, 463] width 932 height 262
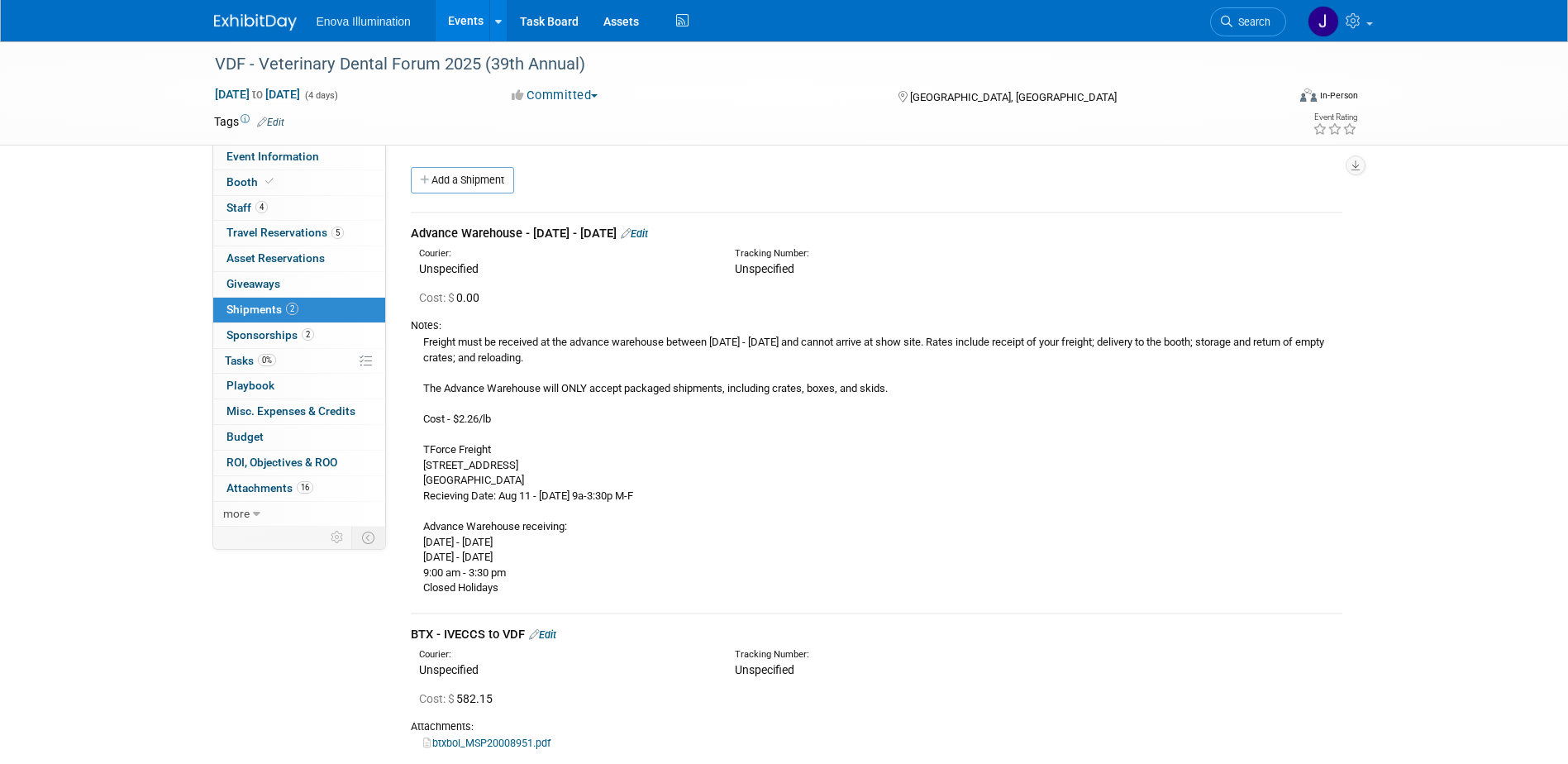
click at [422, 466] on div "Freight must be received at the advance warehouse between [DATE] - [DATE] and c…" at bounding box center [876, 463] width 932 height 262
drag, startPoint x: 422, startPoint y: 464, endPoint x: 536, endPoint y: 464, distance: 114.0
click at [536, 464] on div "Freight must be received at the advance warehouse between [DATE] - [DATE] and c…" at bounding box center [876, 463] width 932 height 262
drag, startPoint x: 536, startPoint y: 464, endPoint x: 481, endPoint y: 466, distance: 55.0
copy div "4111 NE Loop 410"
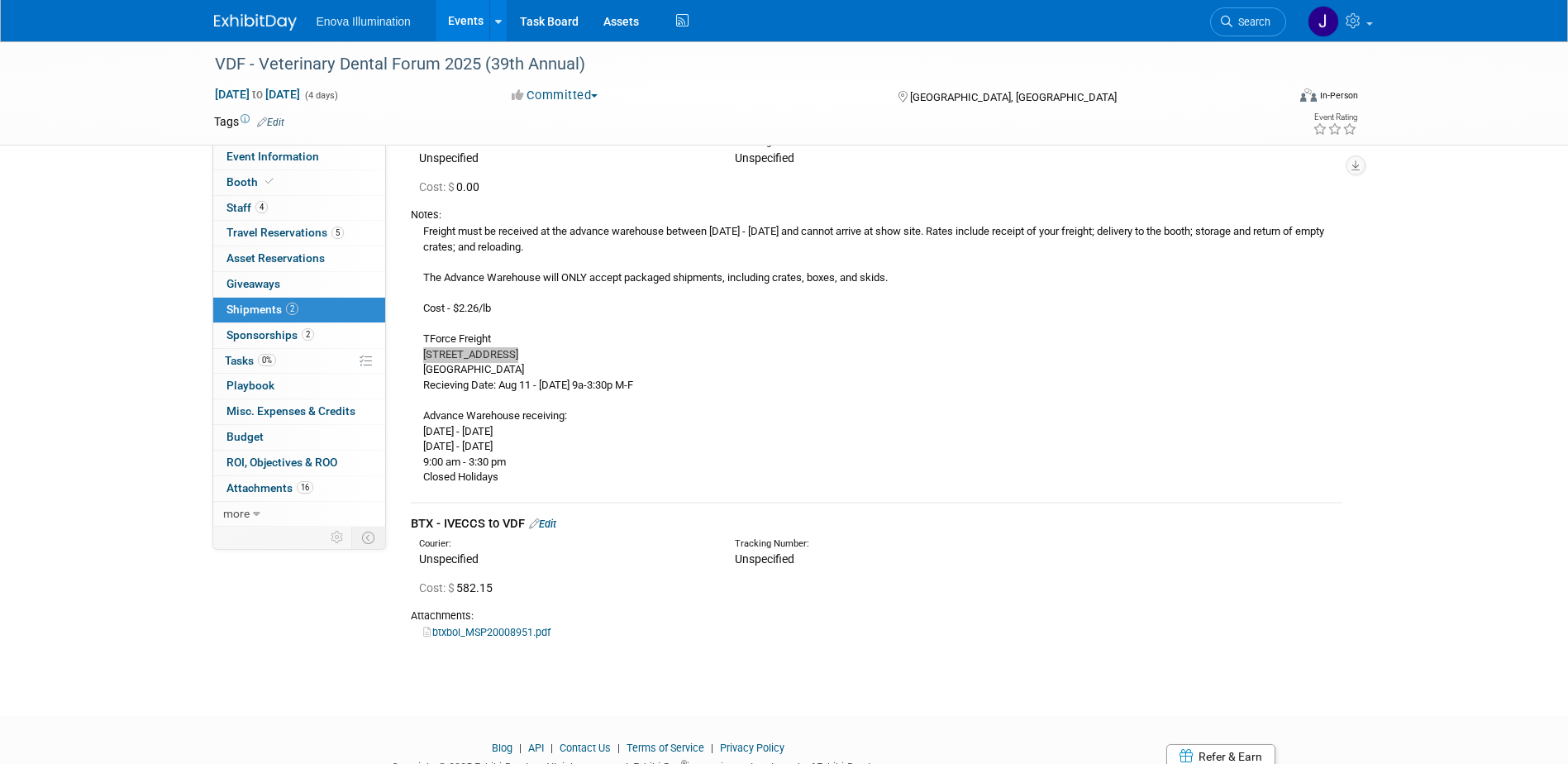
scroll to position [83, 0]
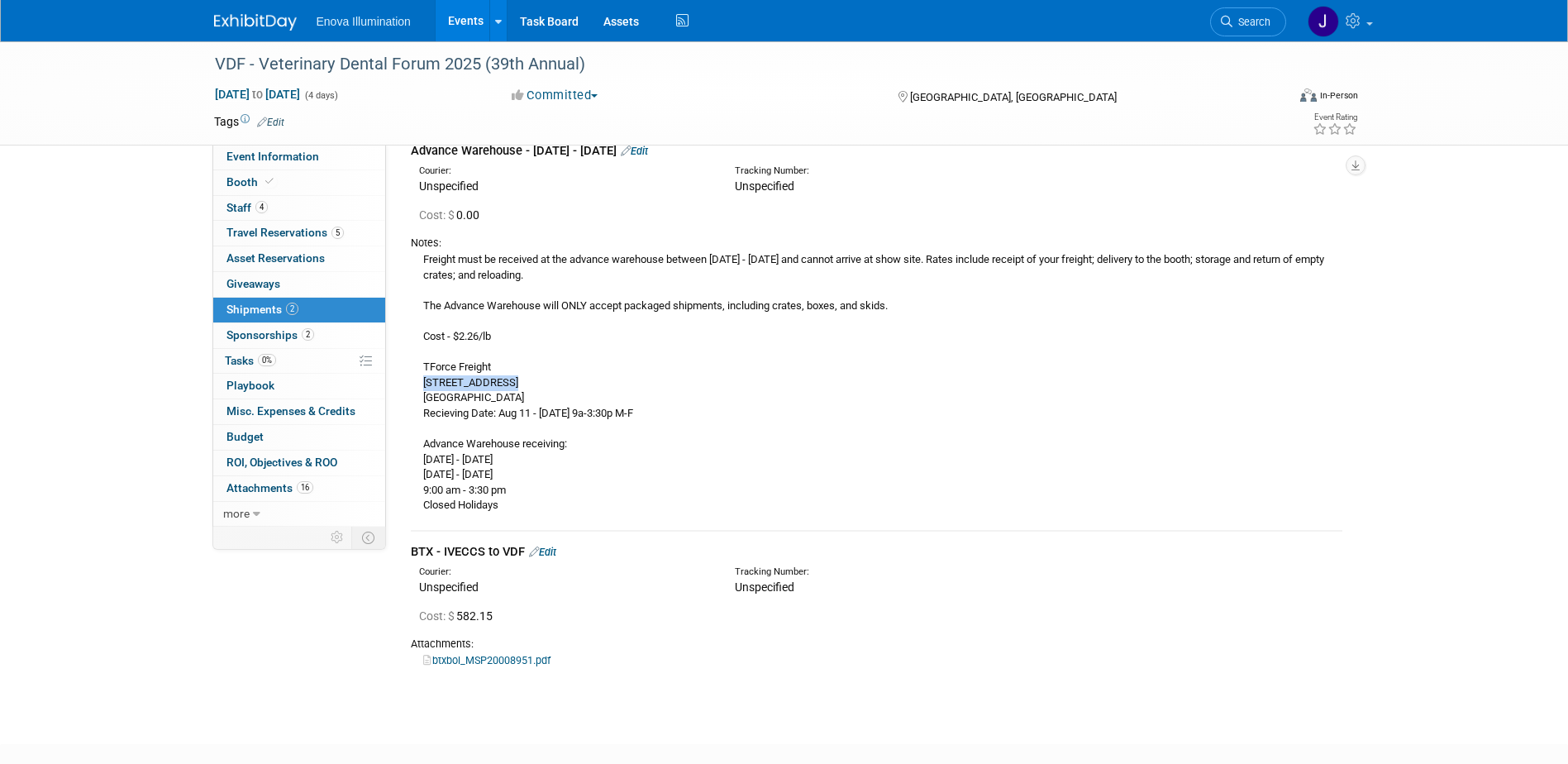
click at [240, 18] on img at bounding box center [255, 21] width 83 height 17
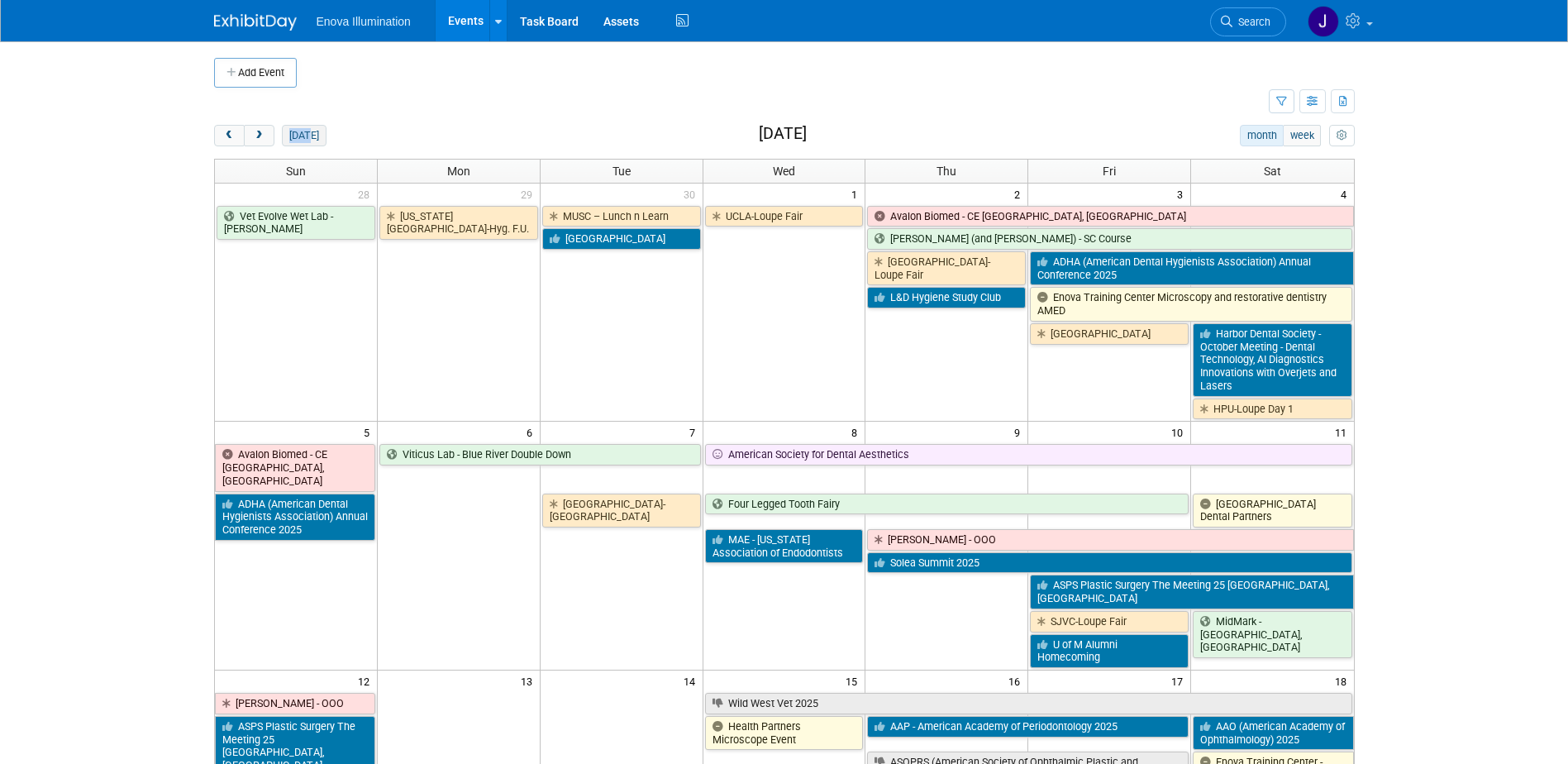
click at [312, 131] on button "[DATE]" at bounding box center [303, 136] width 44 height 21
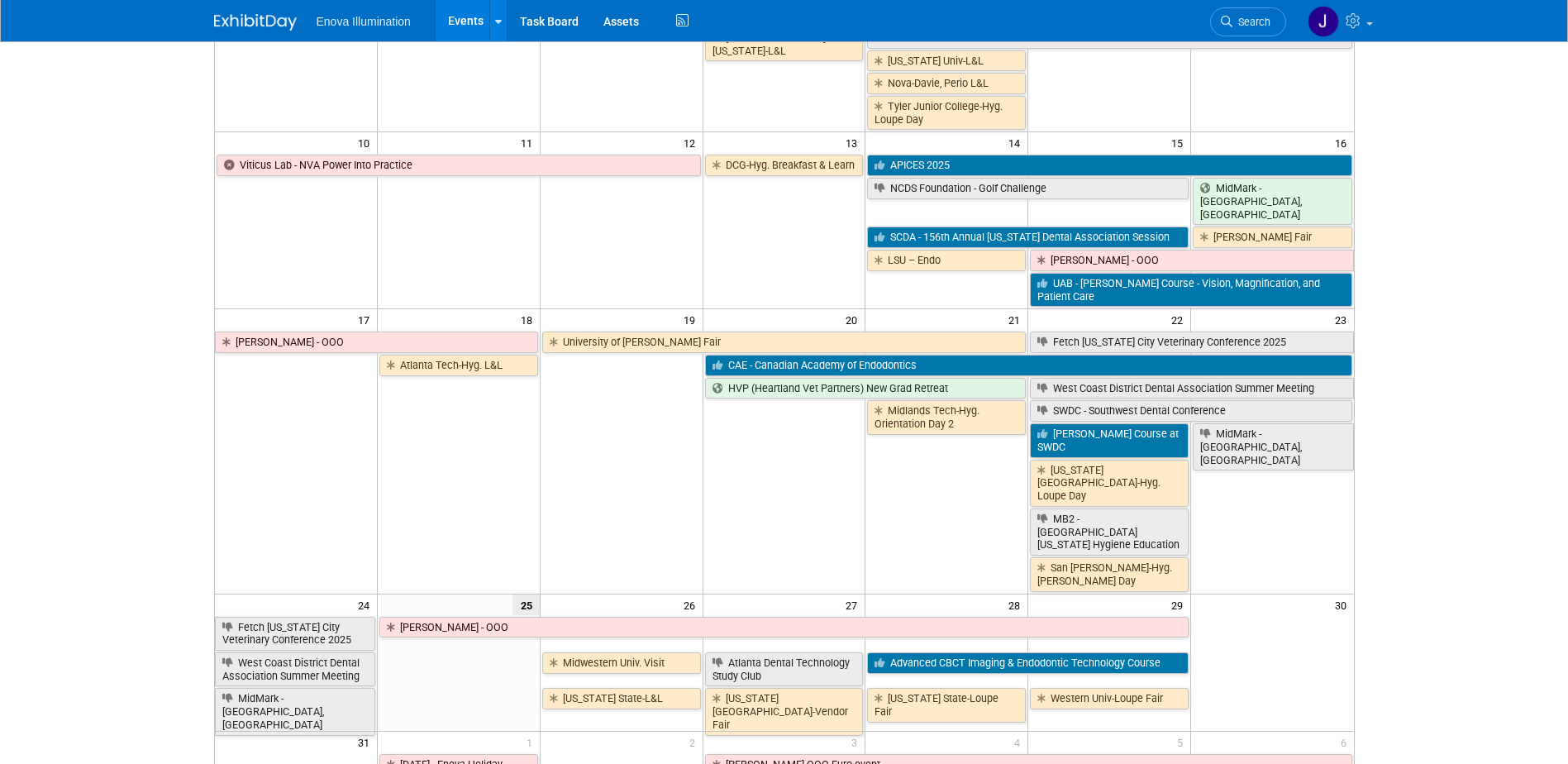
scroll to position [496, 0]
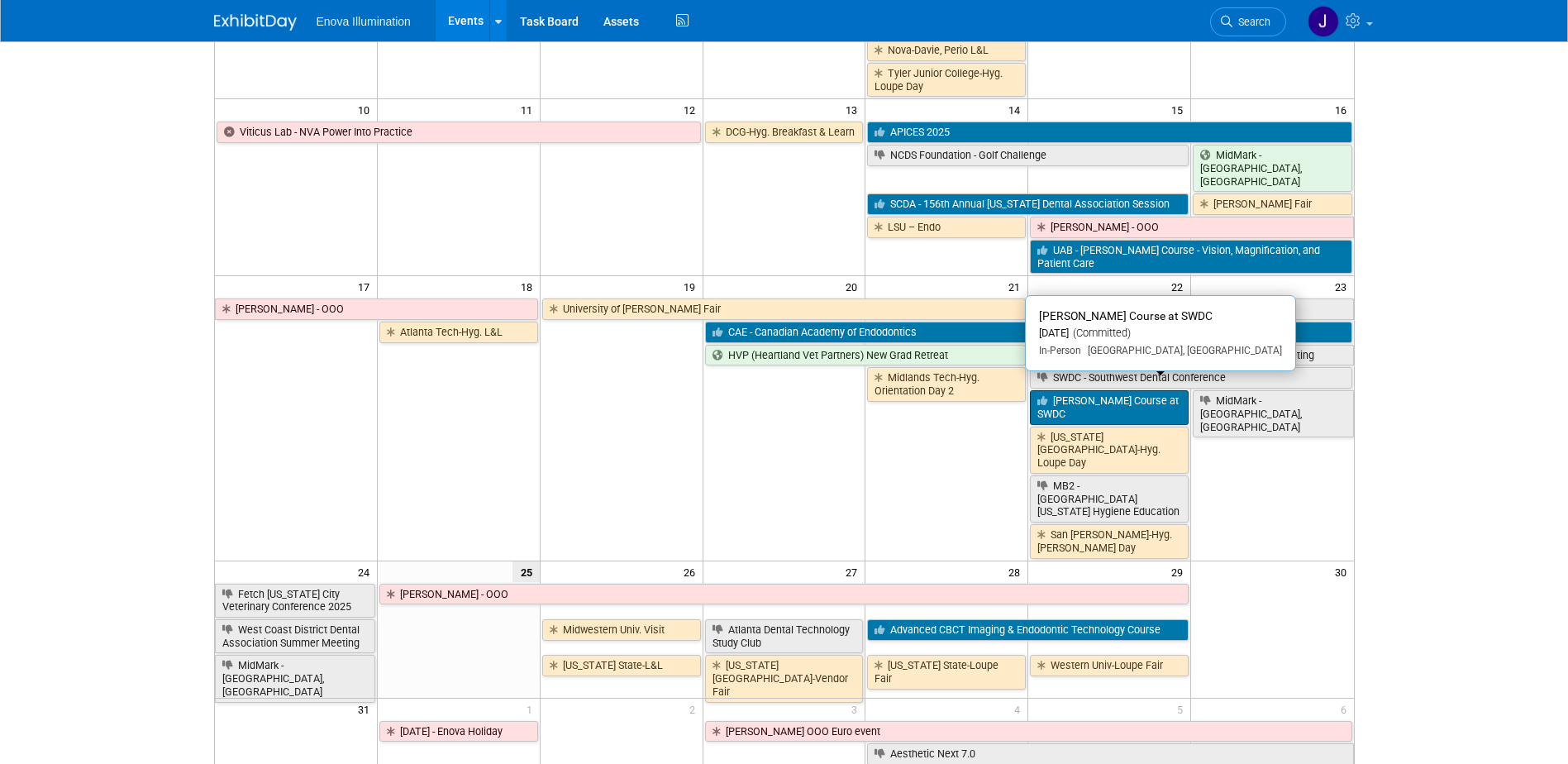
click at [1099, 390] on link "[PERSON_NAME] Course at SWDC" at bounding box center [1108, 407] width 159 height 34
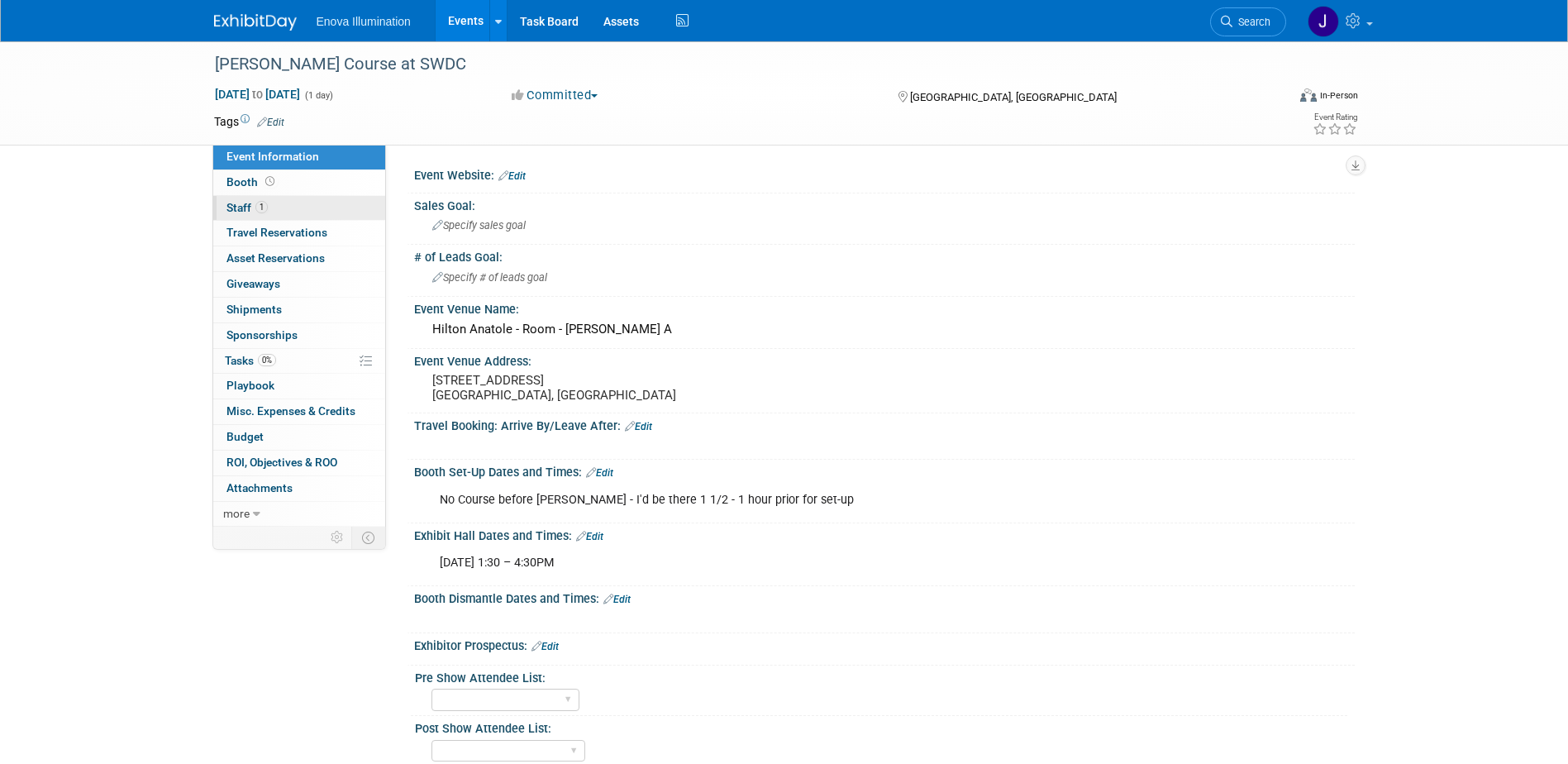
click at [289, 201] on link "1 Staff 1" at bounding box center [300, 208] width 172 height 24
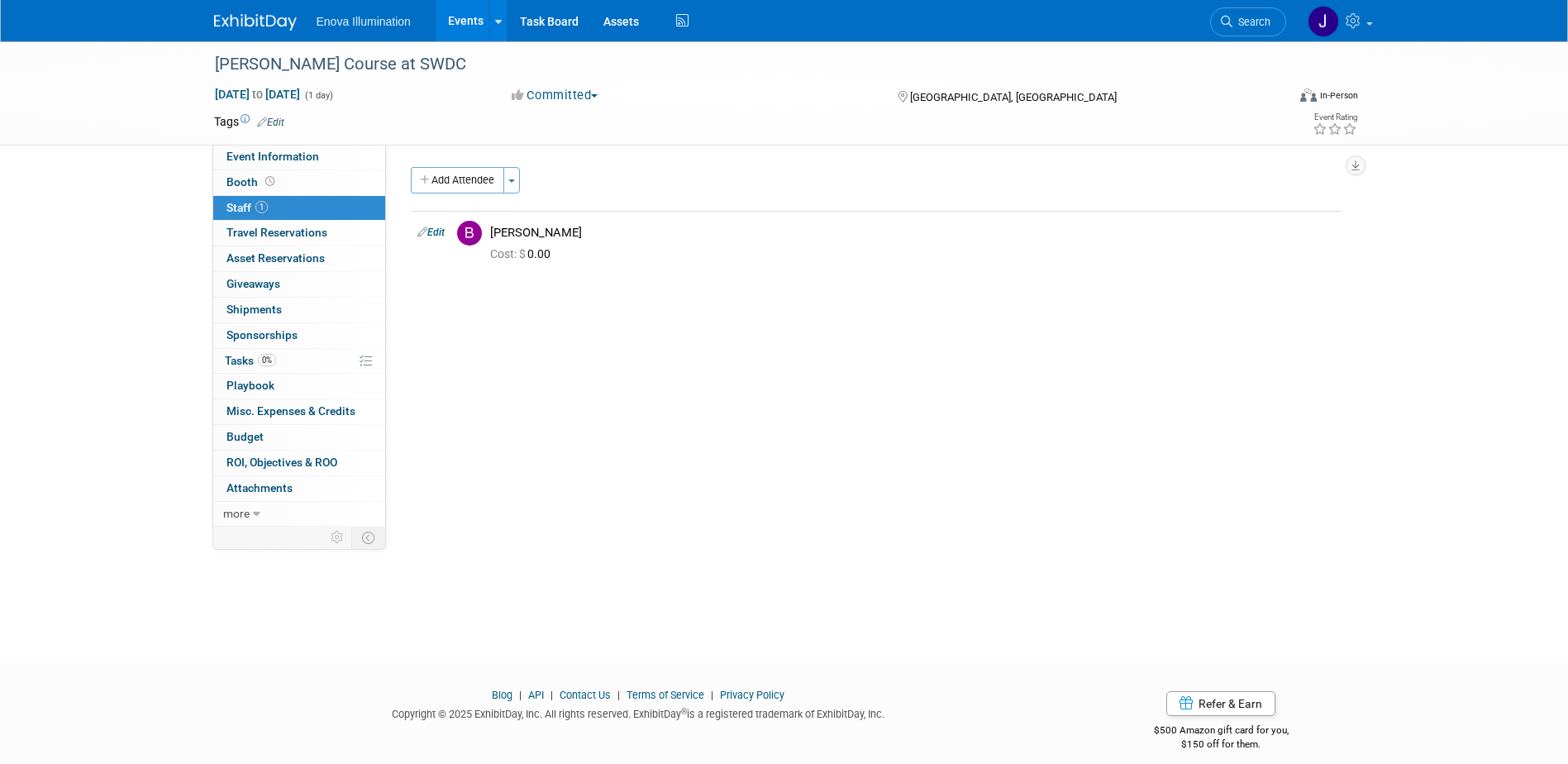
click at [261, 33] on div "Enova Illumination Events Add Event Bulk Upload Events Shareable Event Boards R…" at bounding box center [784, 20] width 1141 height 41
click at [257, 22] on img at bounding box center [255, 21] width 83 height 17
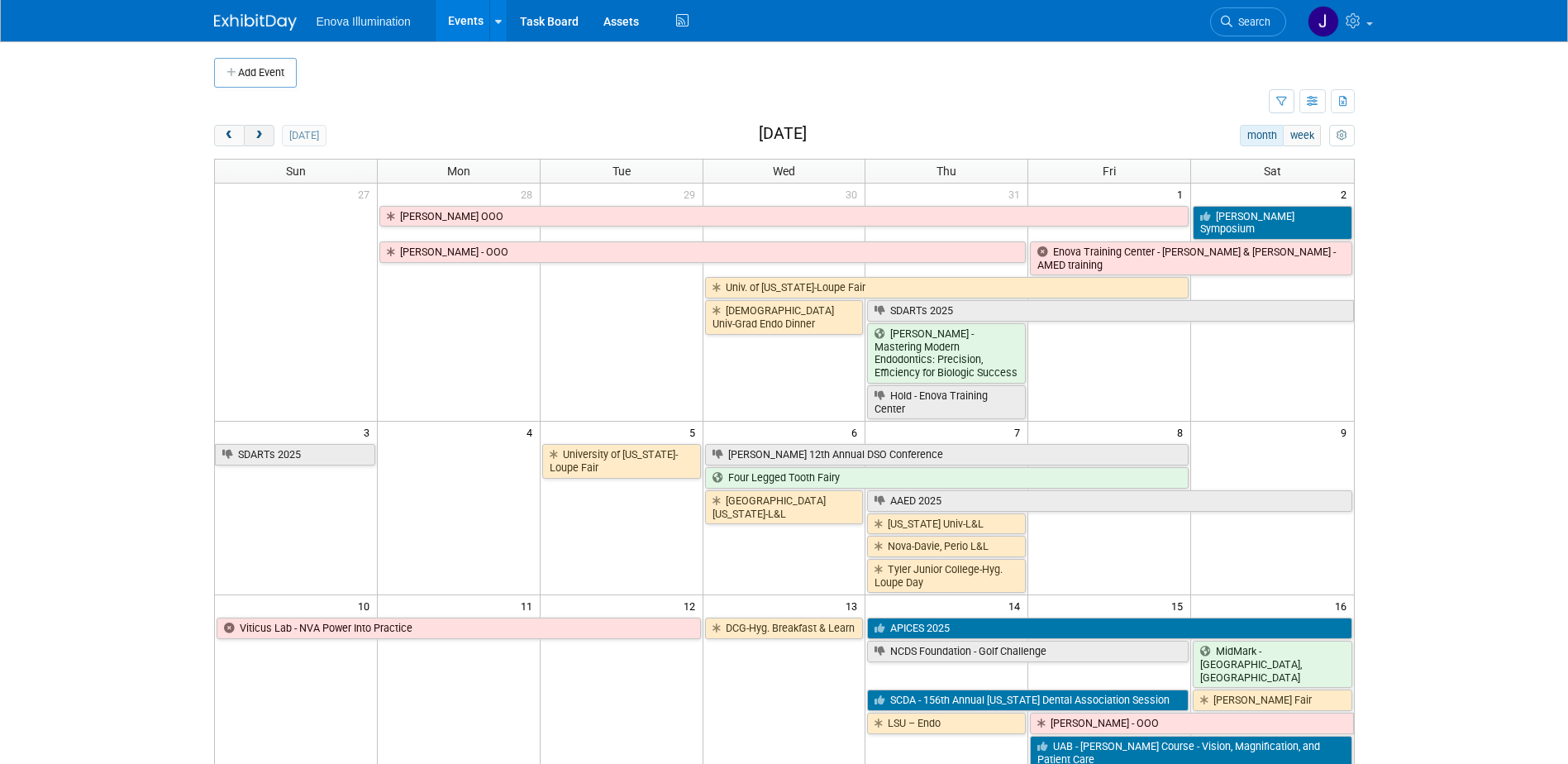
click at [260, 129] on button "next" at bounding box center [259, 136] width 30 height 21
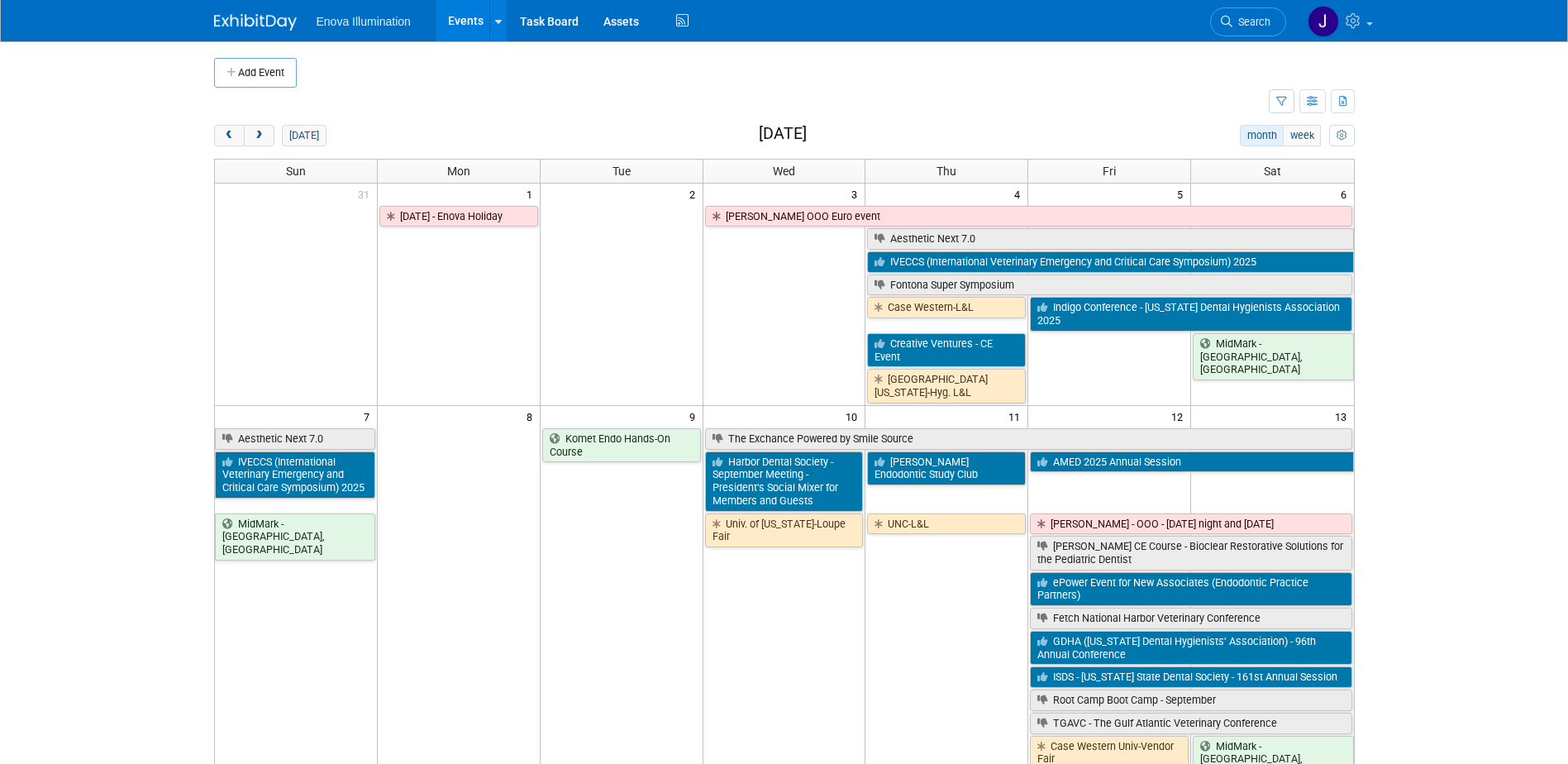
drag, startPoint x: 1257, startPoint y: 20, endPoint x: 1190, endPoint y: 24, distance: 67.1
click at [1257, 20] on span "Search" at bounding box center [1251, 21] width 38 height 13
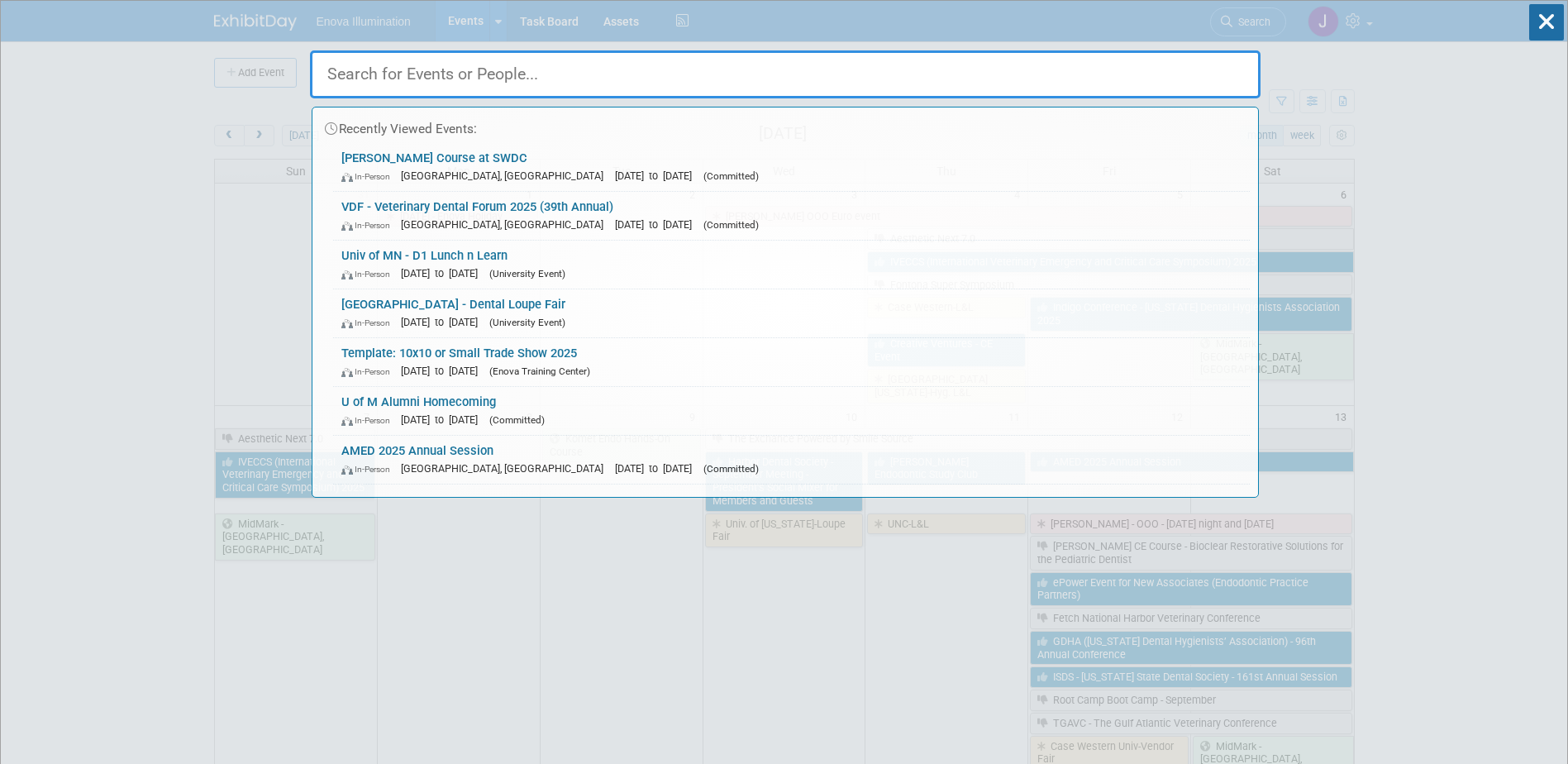
click at [999, 78] on input "text" at bounding box center [785, 74] width 950 height 48
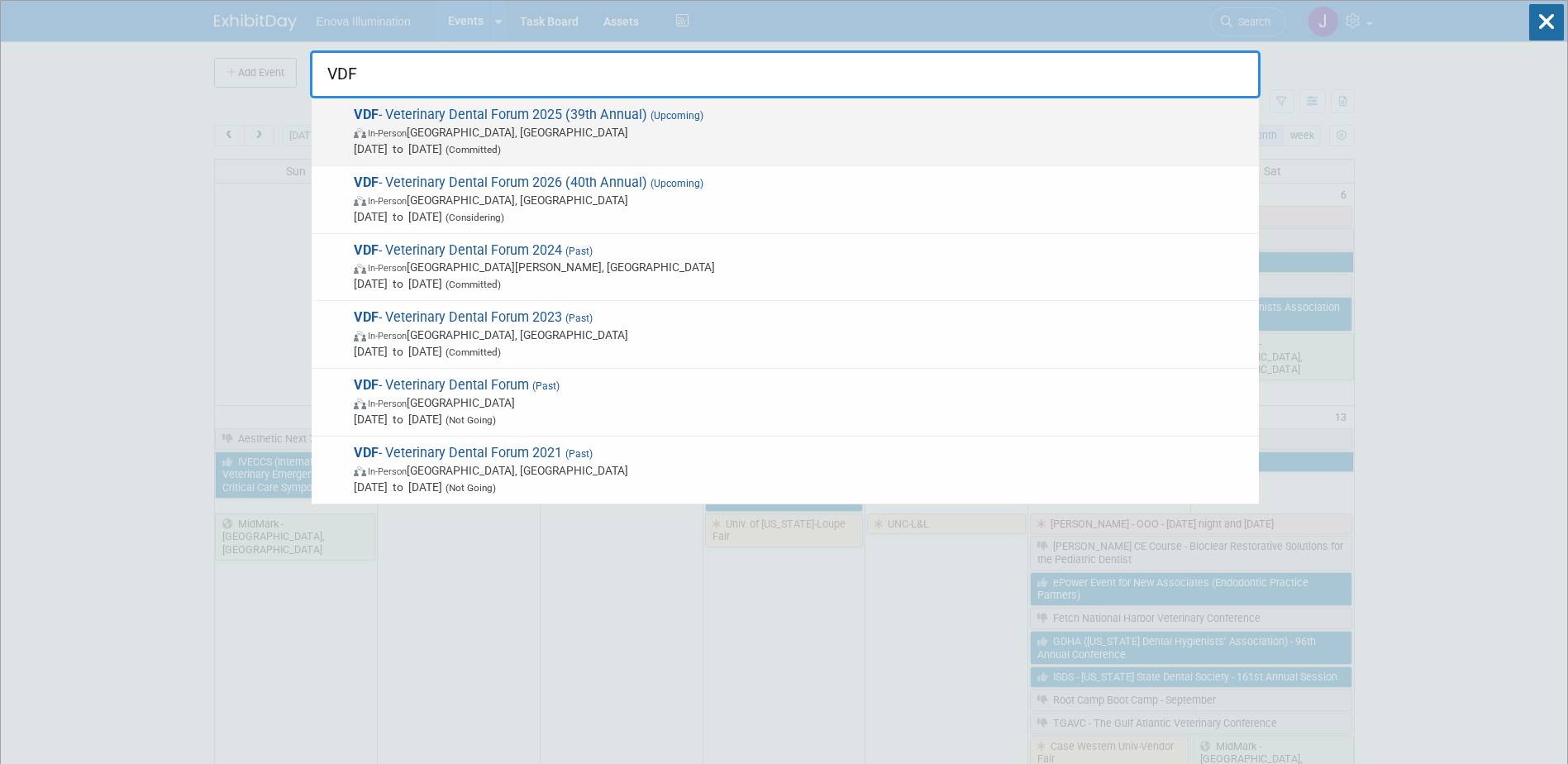
type input "VDF"
click at [446, 122] on span "VDF - Veterinary Dental Forum 2025 (39th Annual) (Upcoming) In-Person San Anton…" at bounding box center [799, 132] width 902 height 51
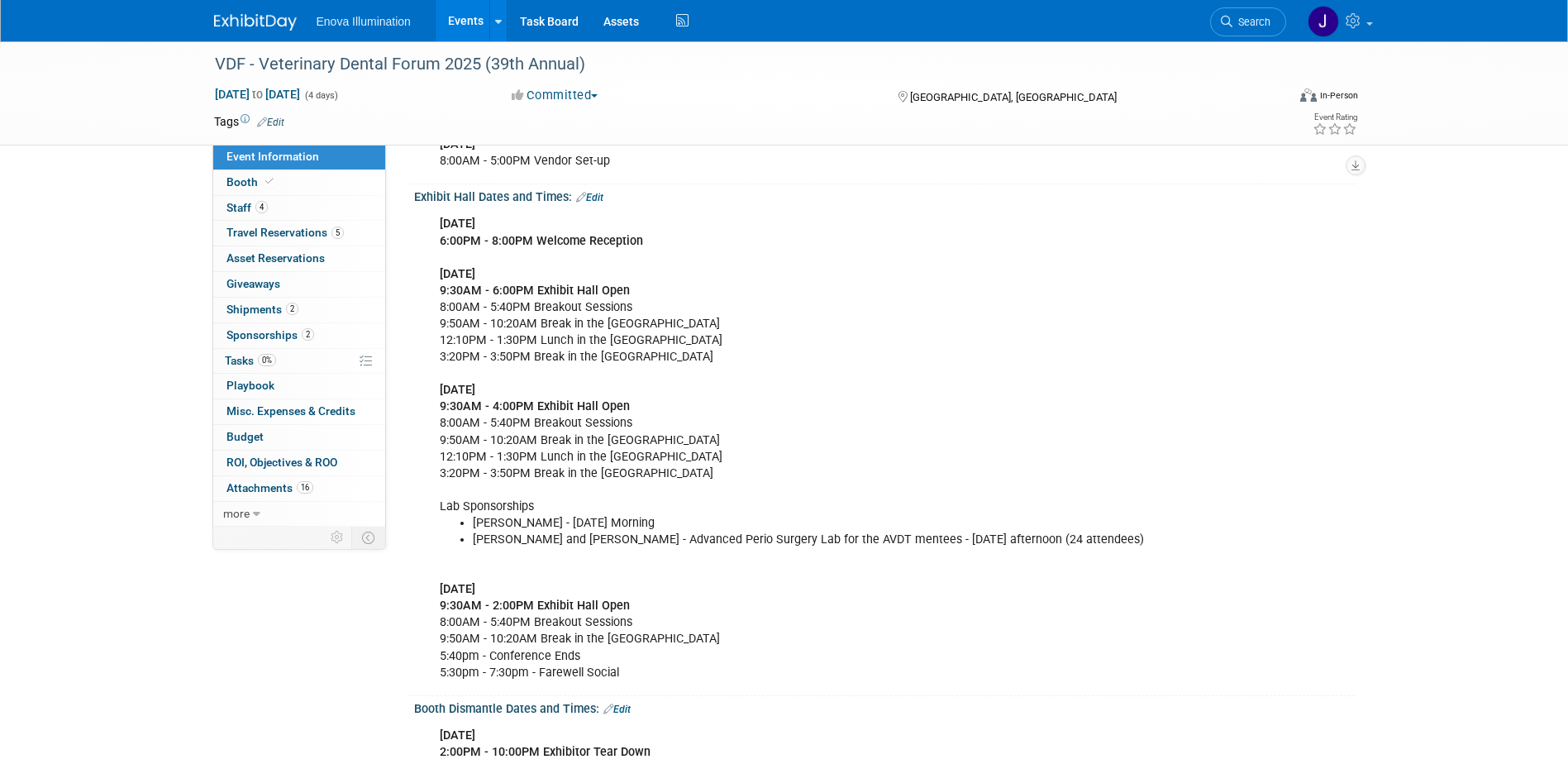
scroll to position [413, 0]
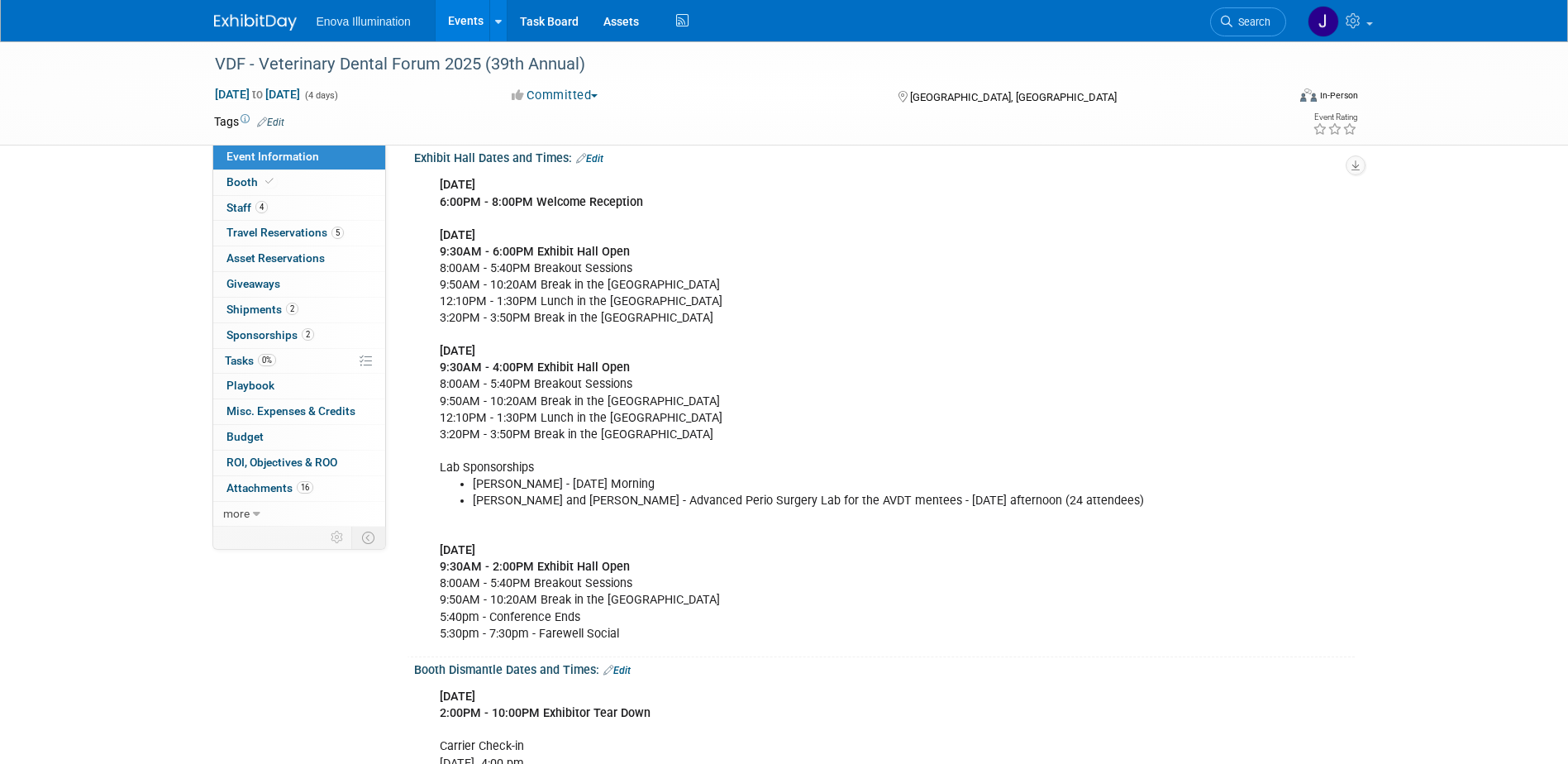
click at [264, 14] on img at bounding box center [255, 21] width 83 height 17
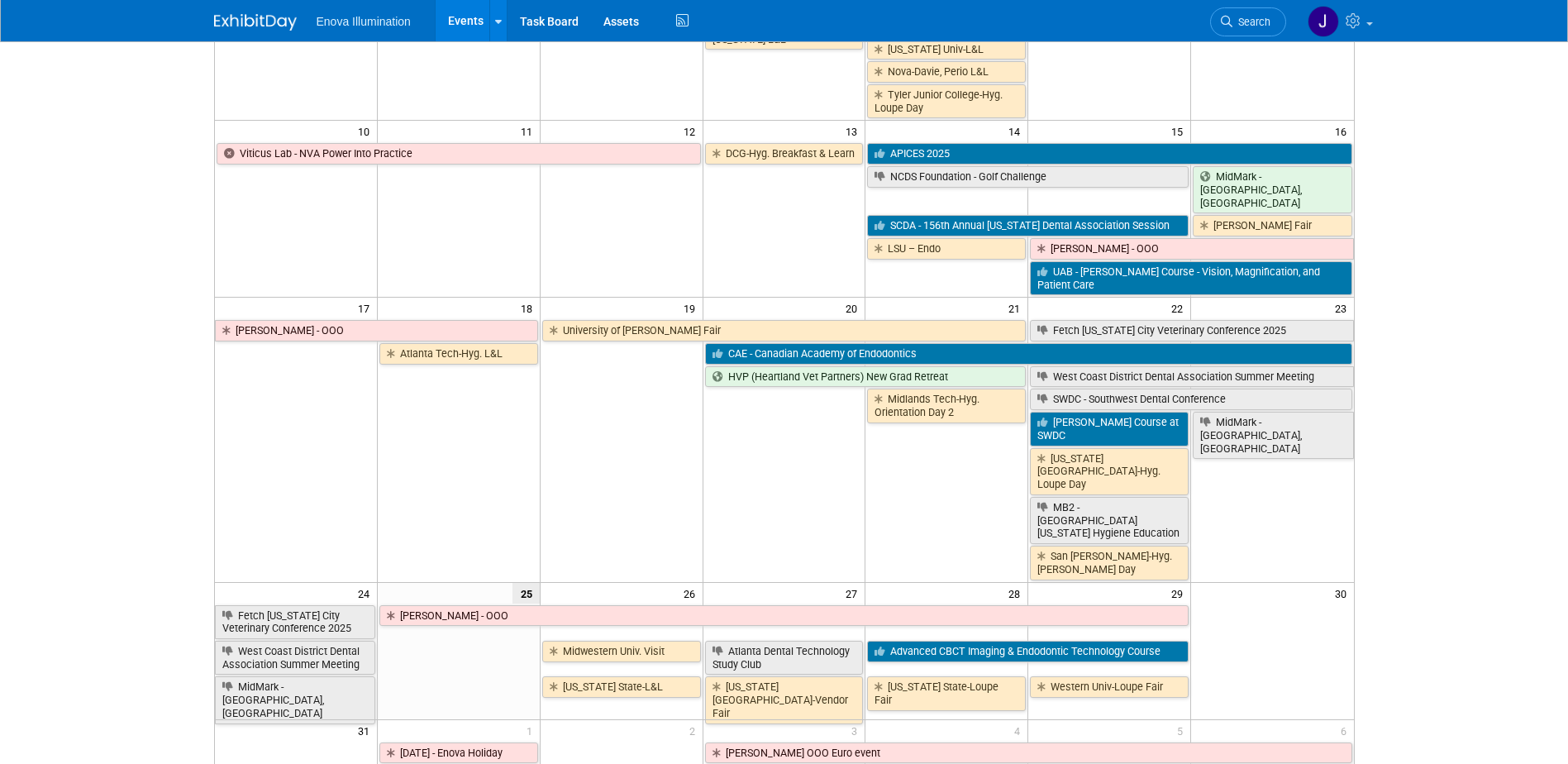
scroll to position [496, 0]
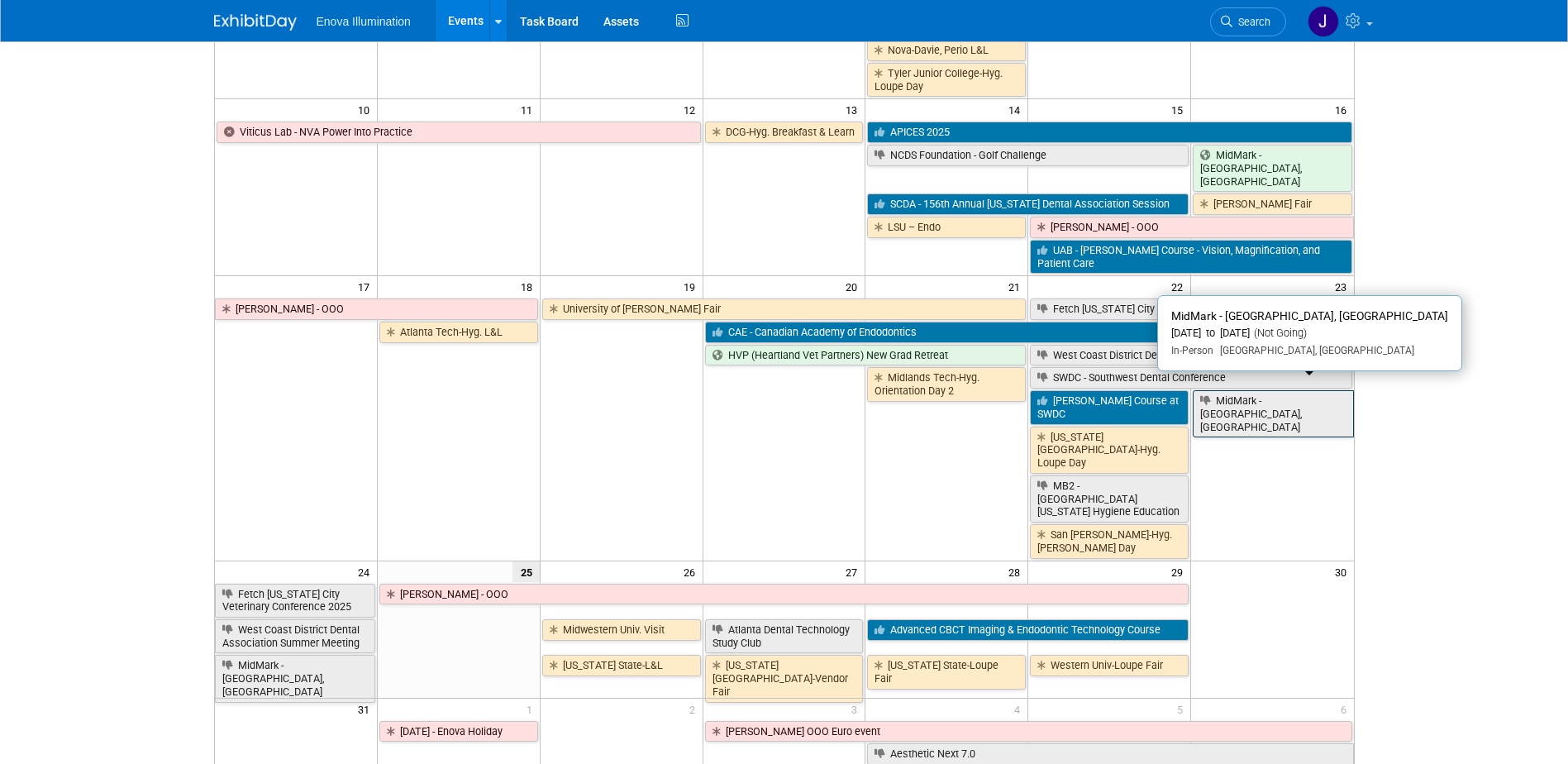
click at [1228, 393] on link "MidMark - [GEOGRAPHIC_DATA], [GEOGRAPHIC_DATA]" at bounding box center [1272, 414] width 160 height 47
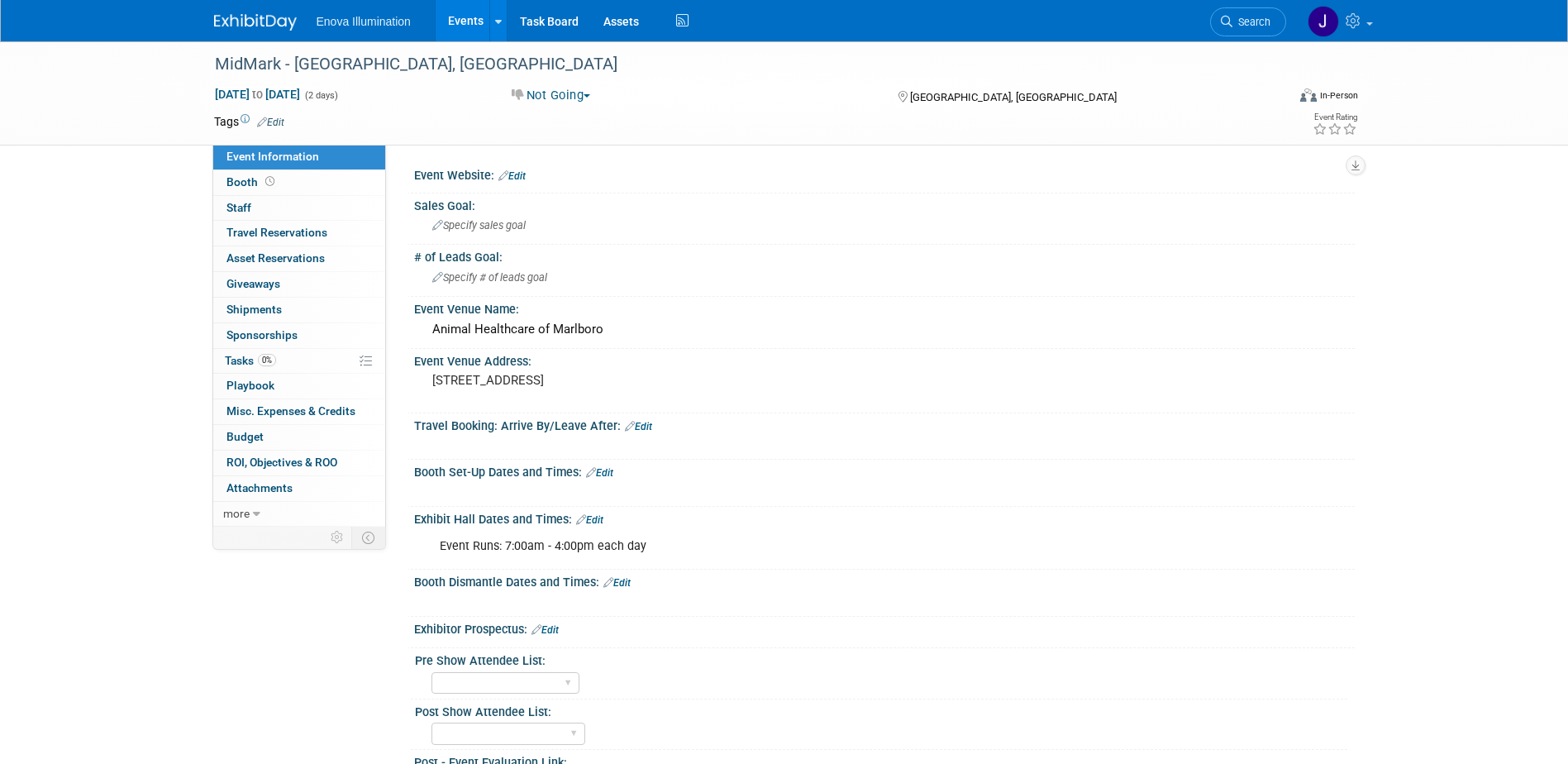
click at [225, 22] on img at bounding box center [255, 21] width 83 height 17
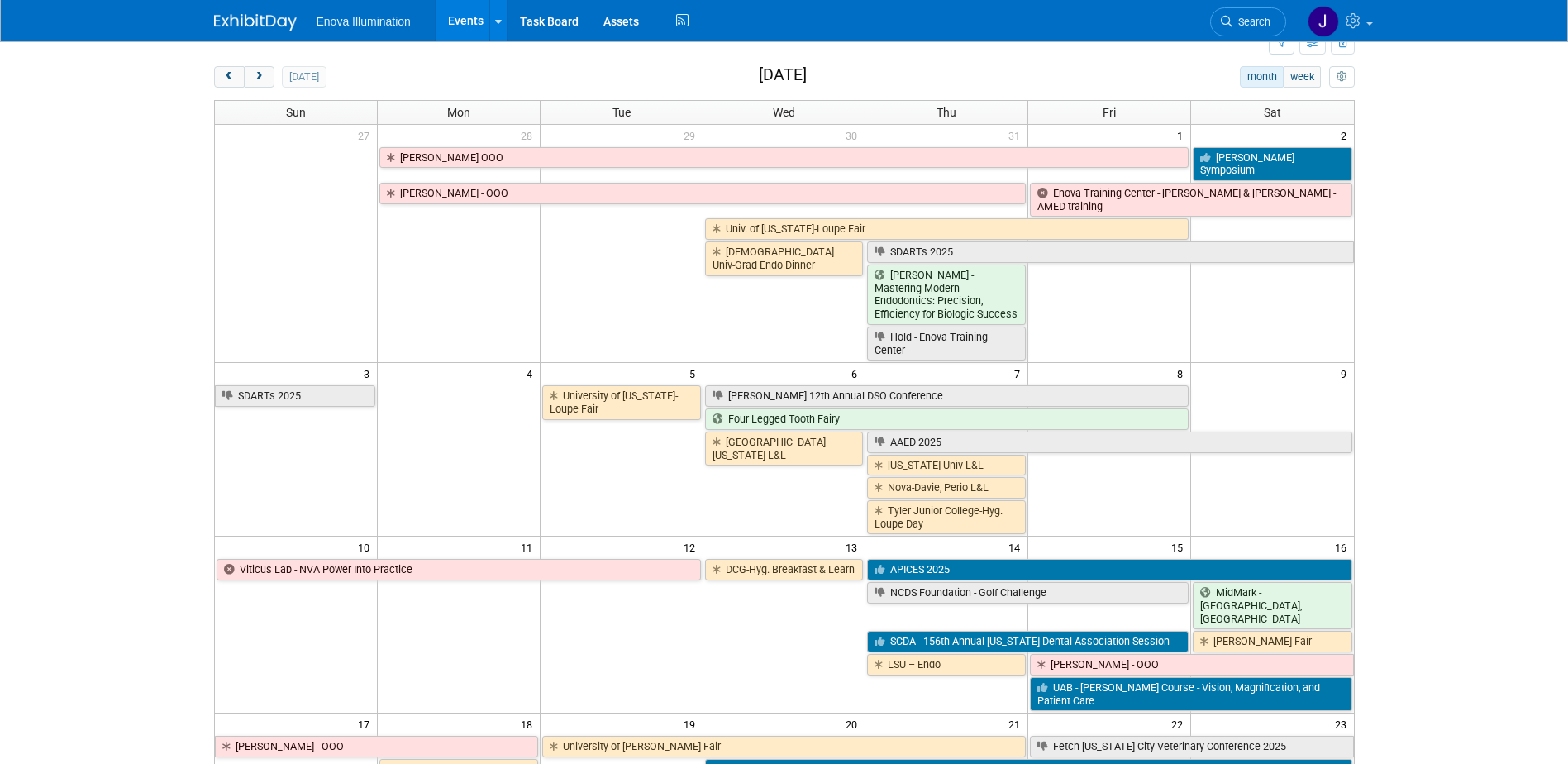
scroll to position [50, 0]
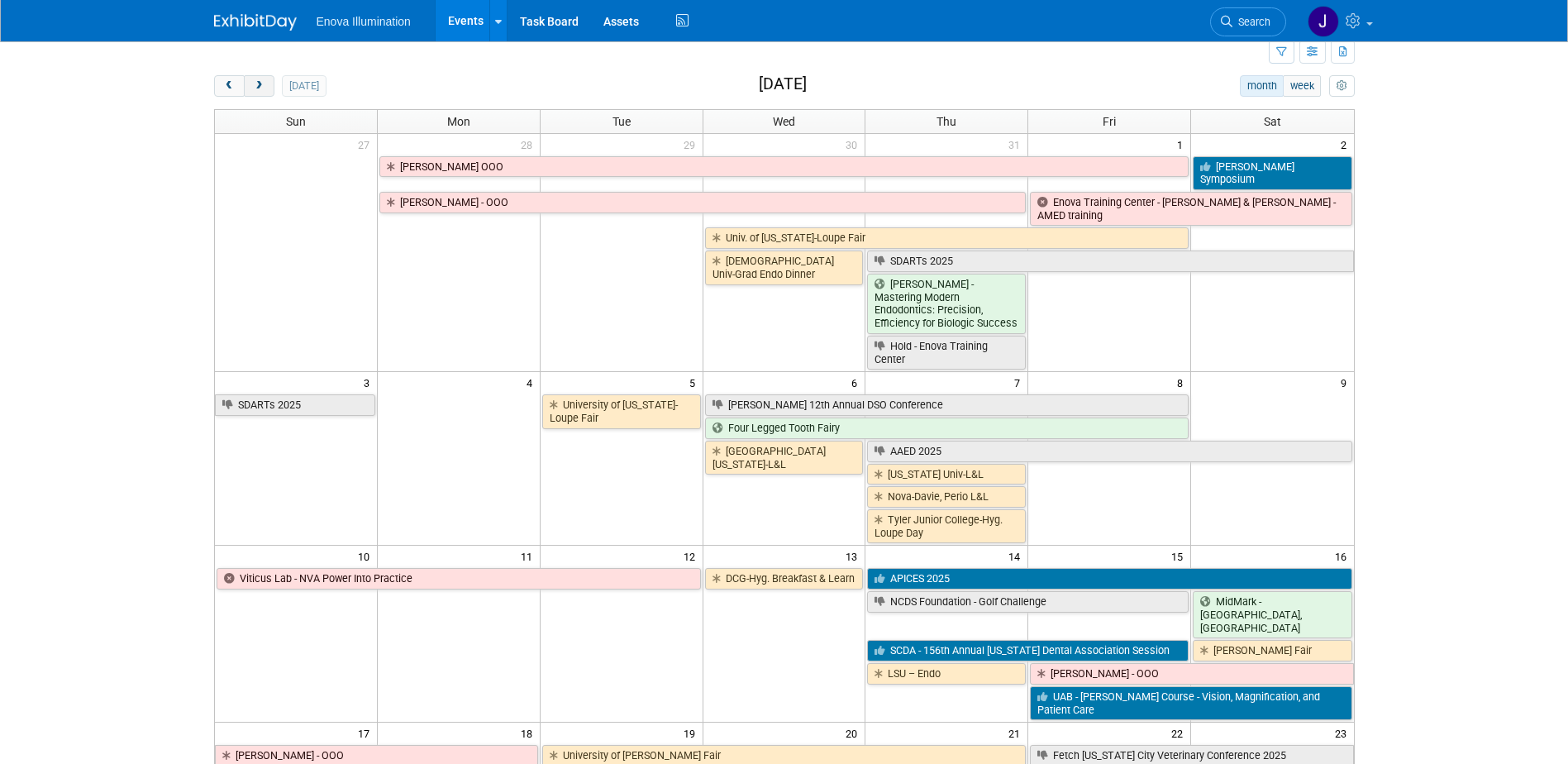
click at [261, 84] on span "next" at bounding box center [259, 86] width 13 height 11
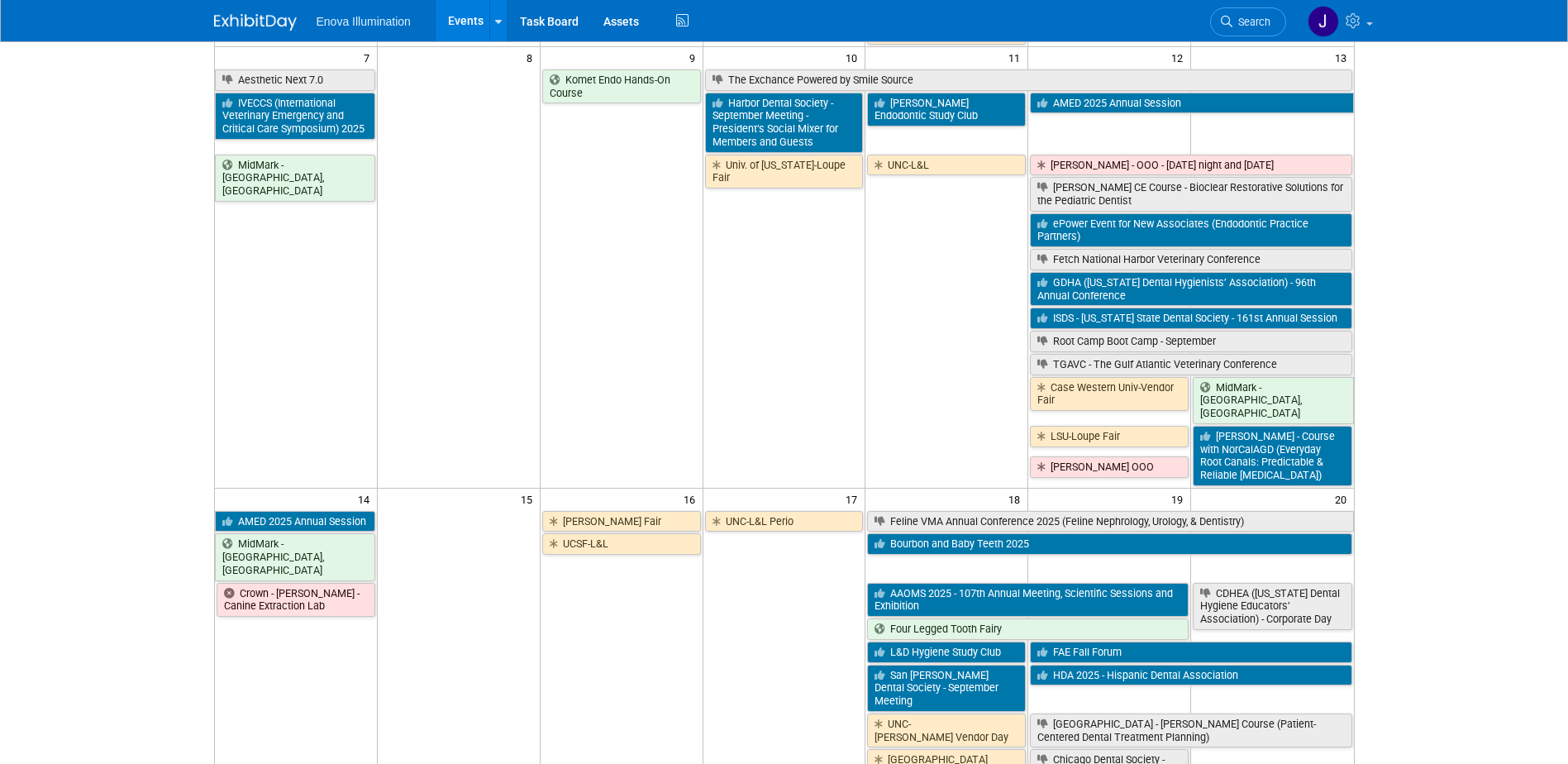
scroll to position [381, 0]
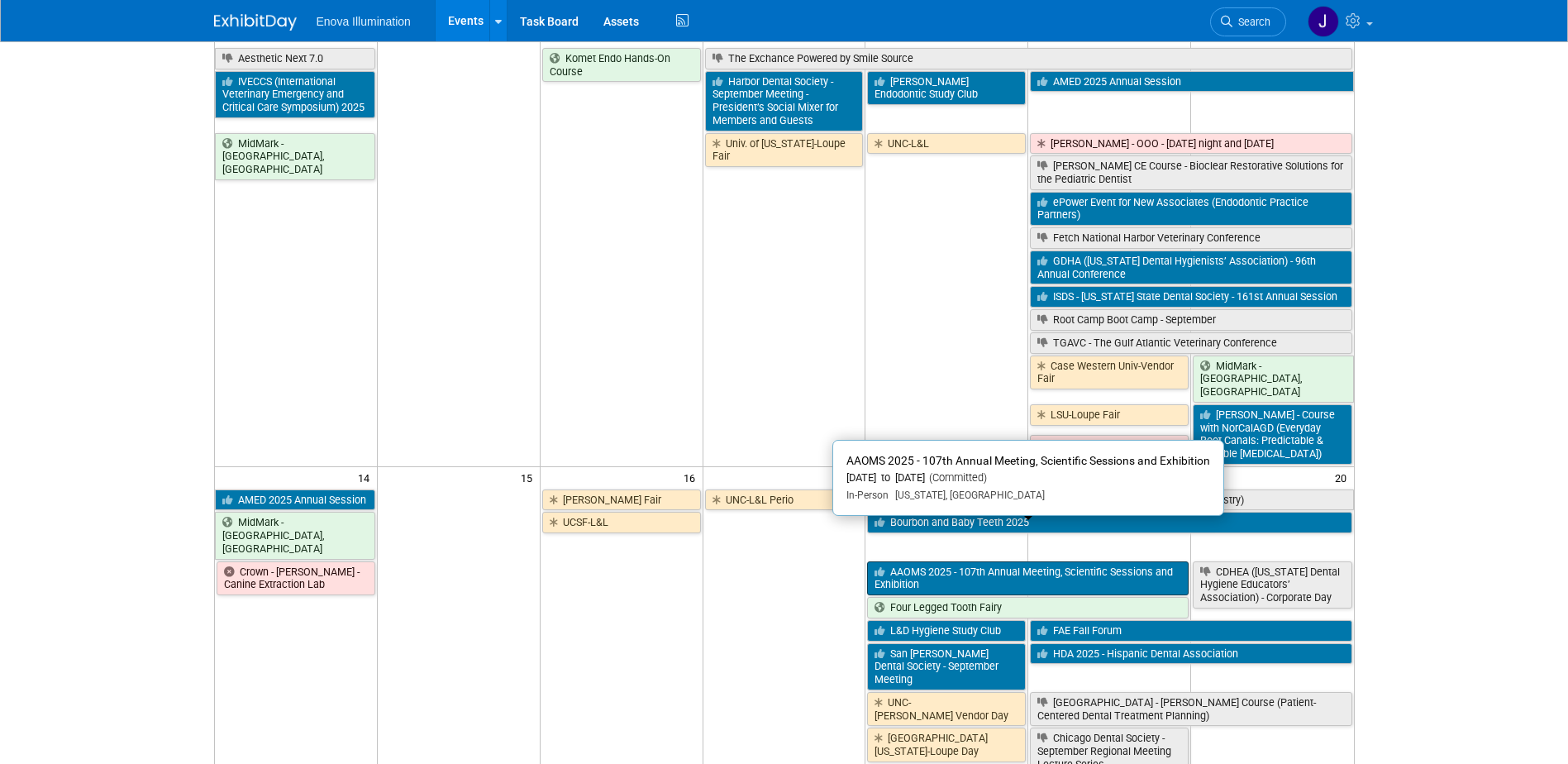
click at [907, 561] on link "AAOMS 2025 - 107th Annual Meeting, Scientific Sessions and Exhibition" at bounding box center [1026, 578] width 321 height 34
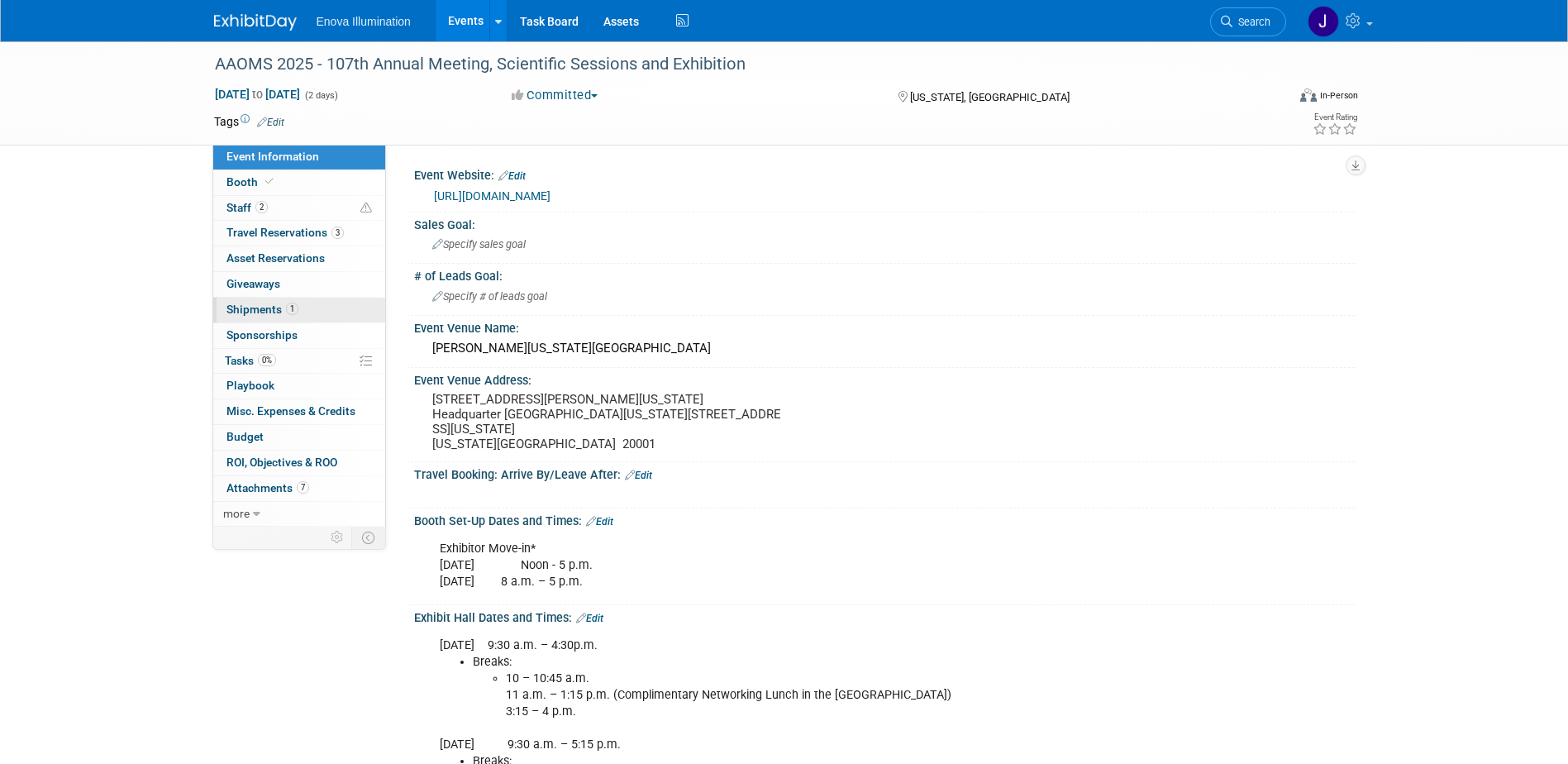
click at [262, 313] on span "Shipments 1" at bounding box center [262, 309] width 72 height 14
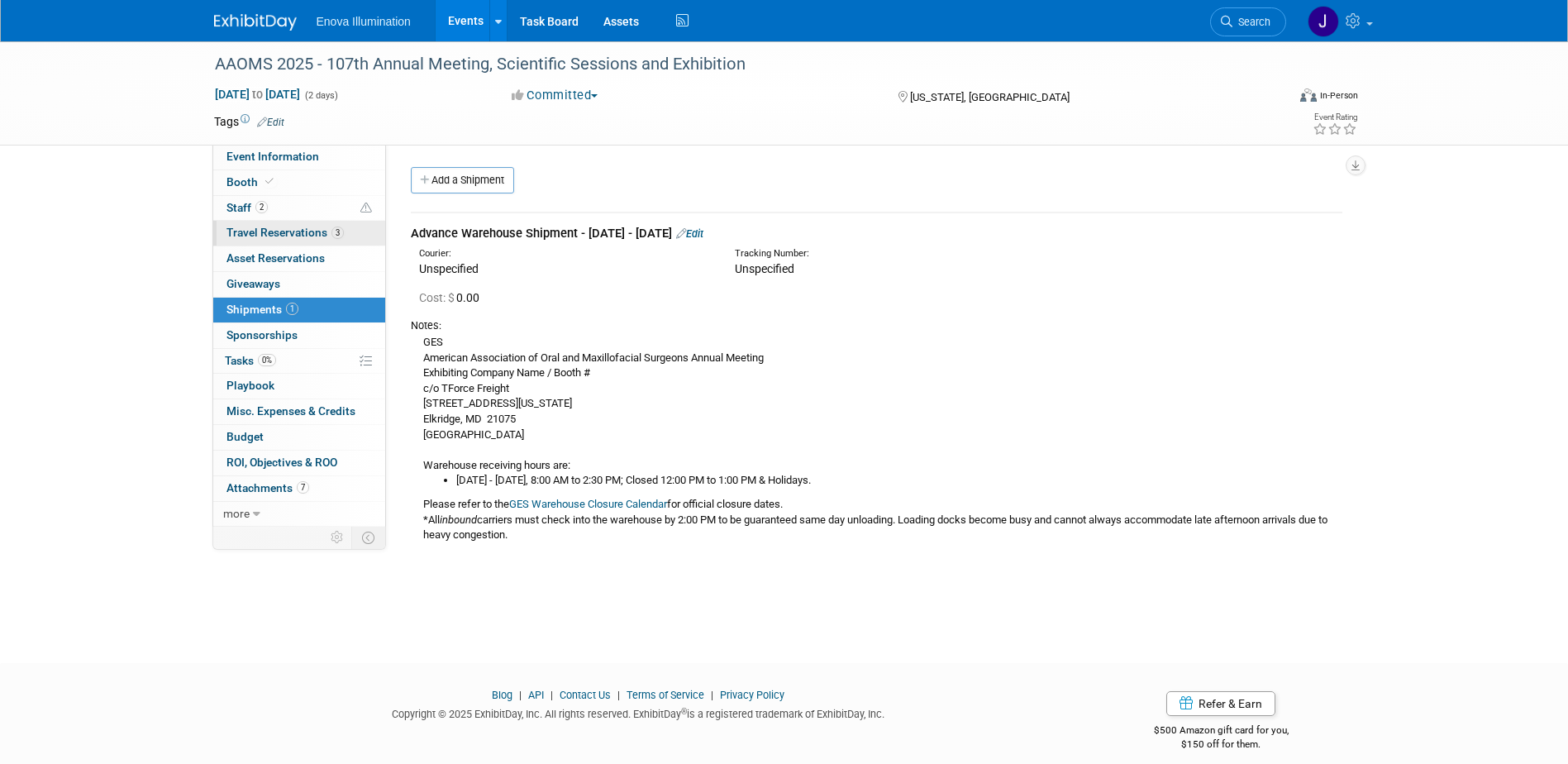
click at [278, 236] on span "Travel Reservations 3" at bounding box center [285, 232] width 117 height 14
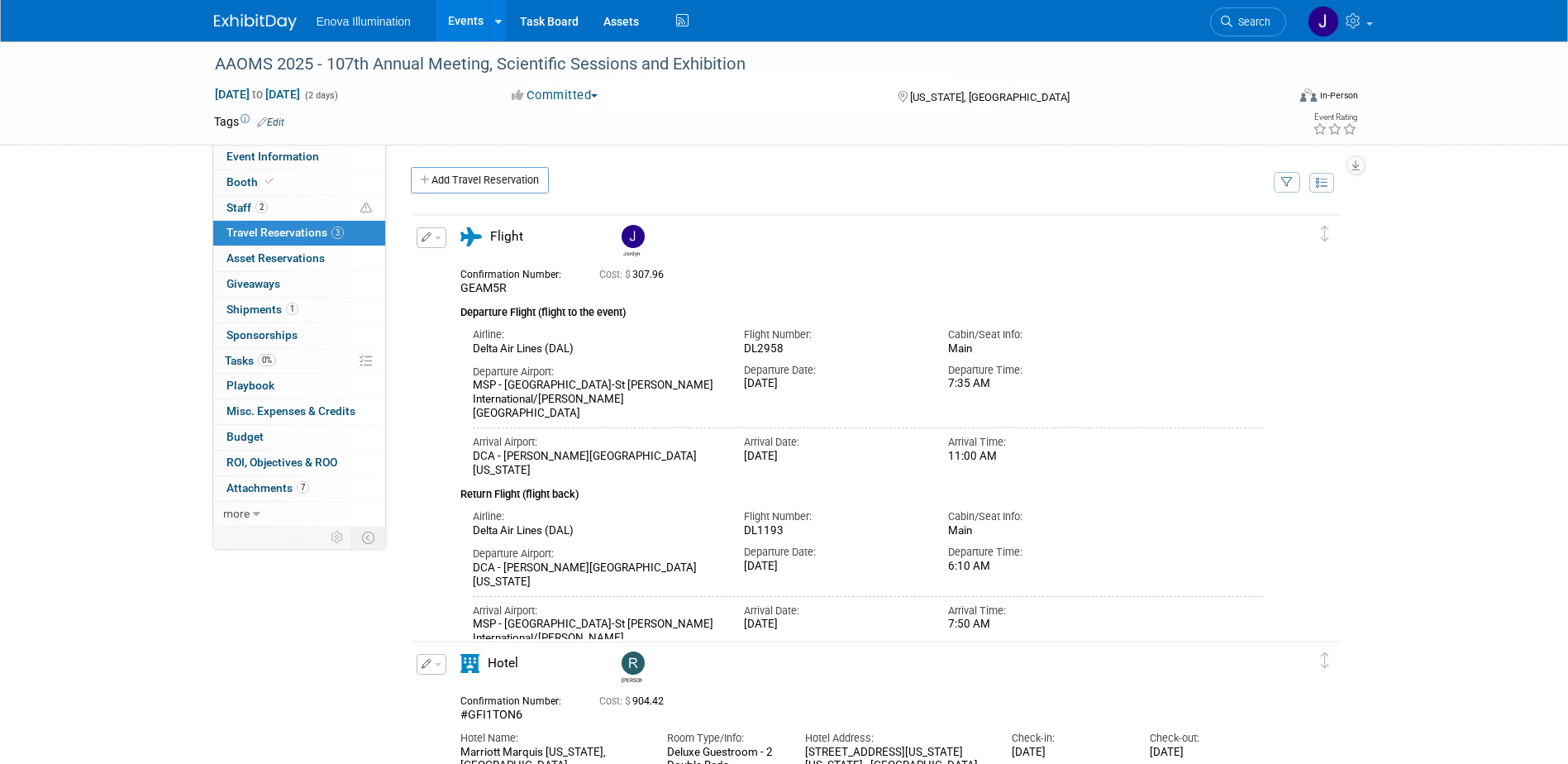
click at [267, 26] on img at bounding box center [255, 21] width 83 height 17
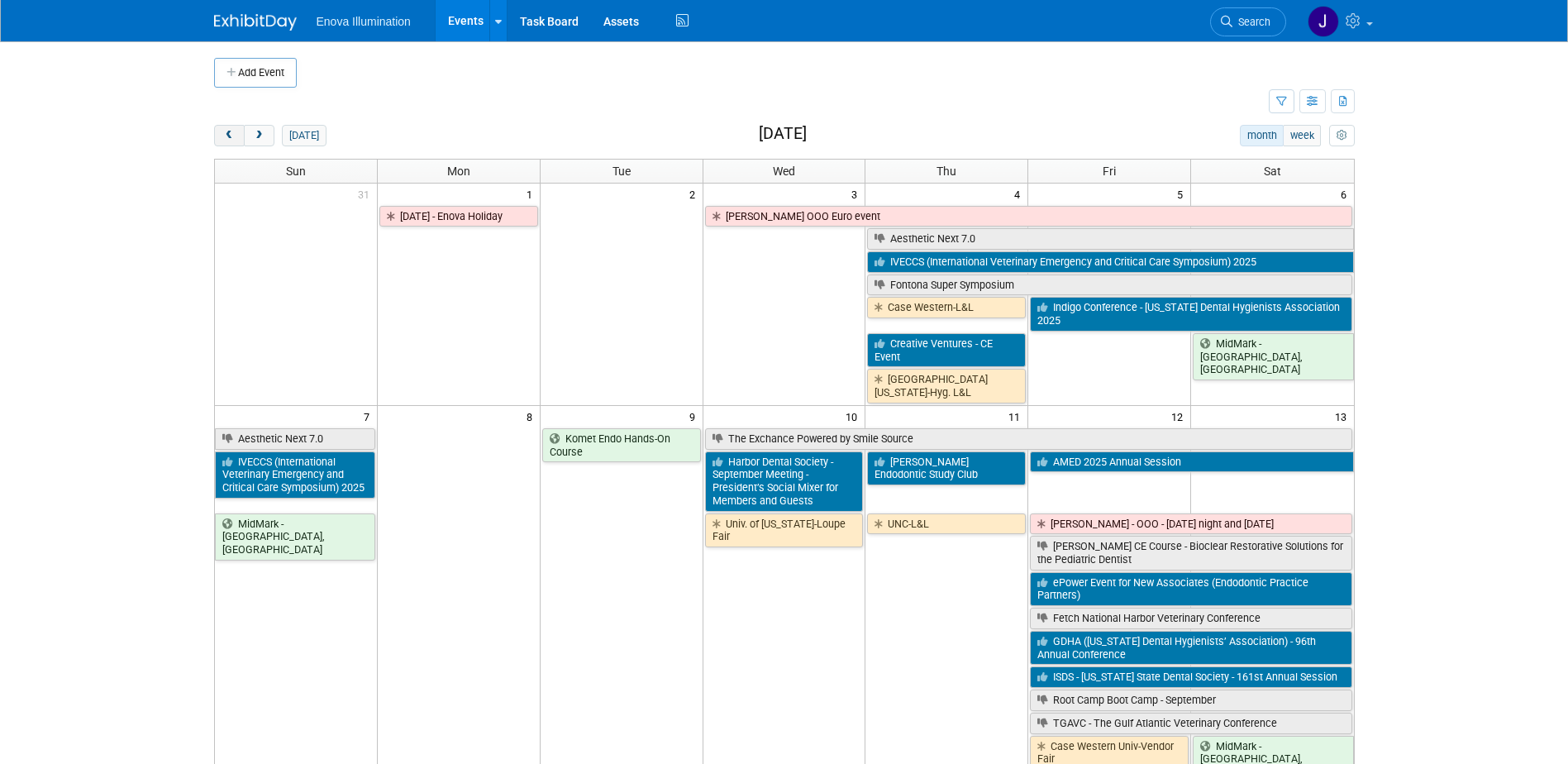
click at [223, 133] on span "prev" at bounding box center [229, 136] width 13 height 11
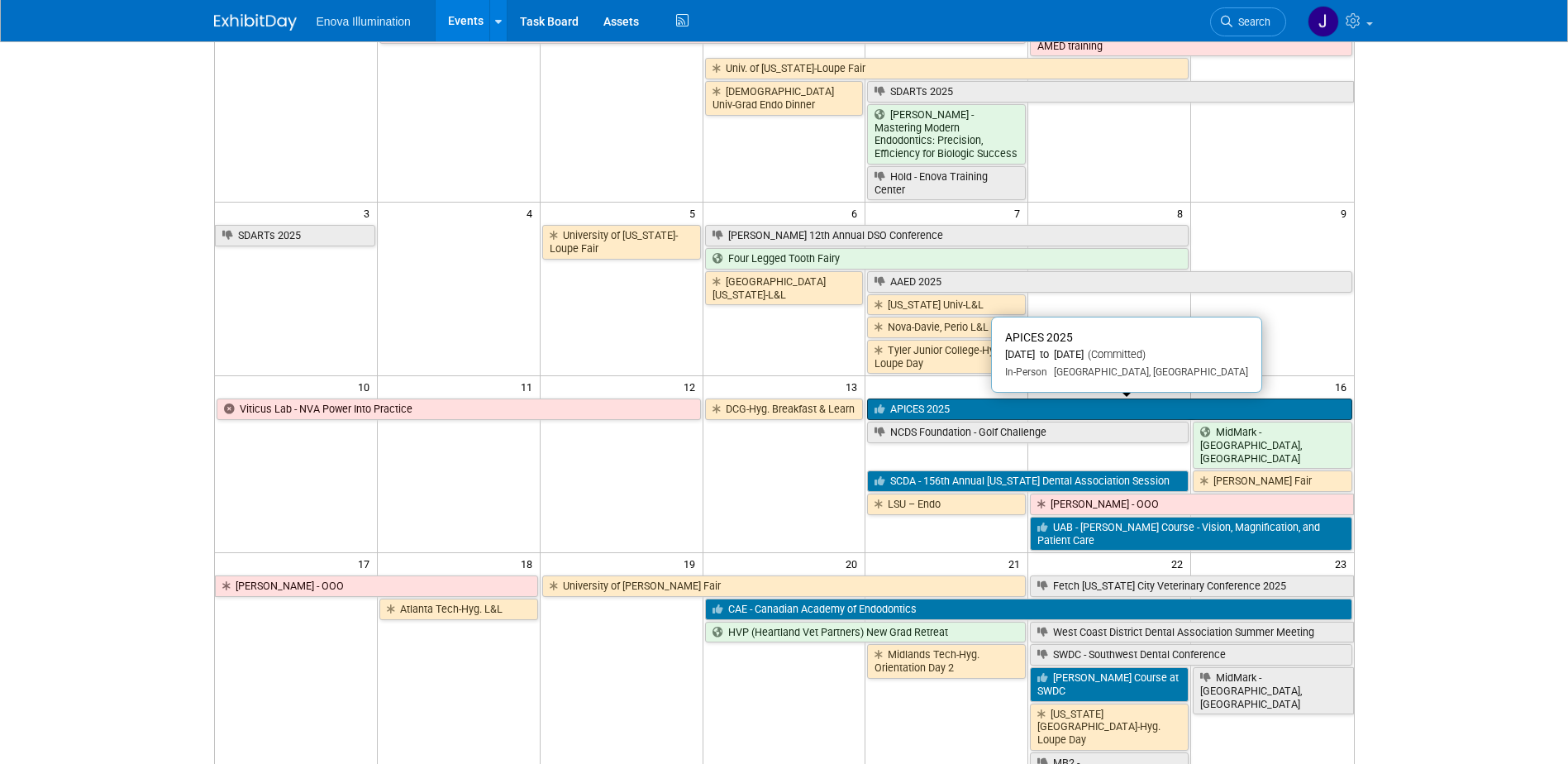
scroll to position [331, 0]
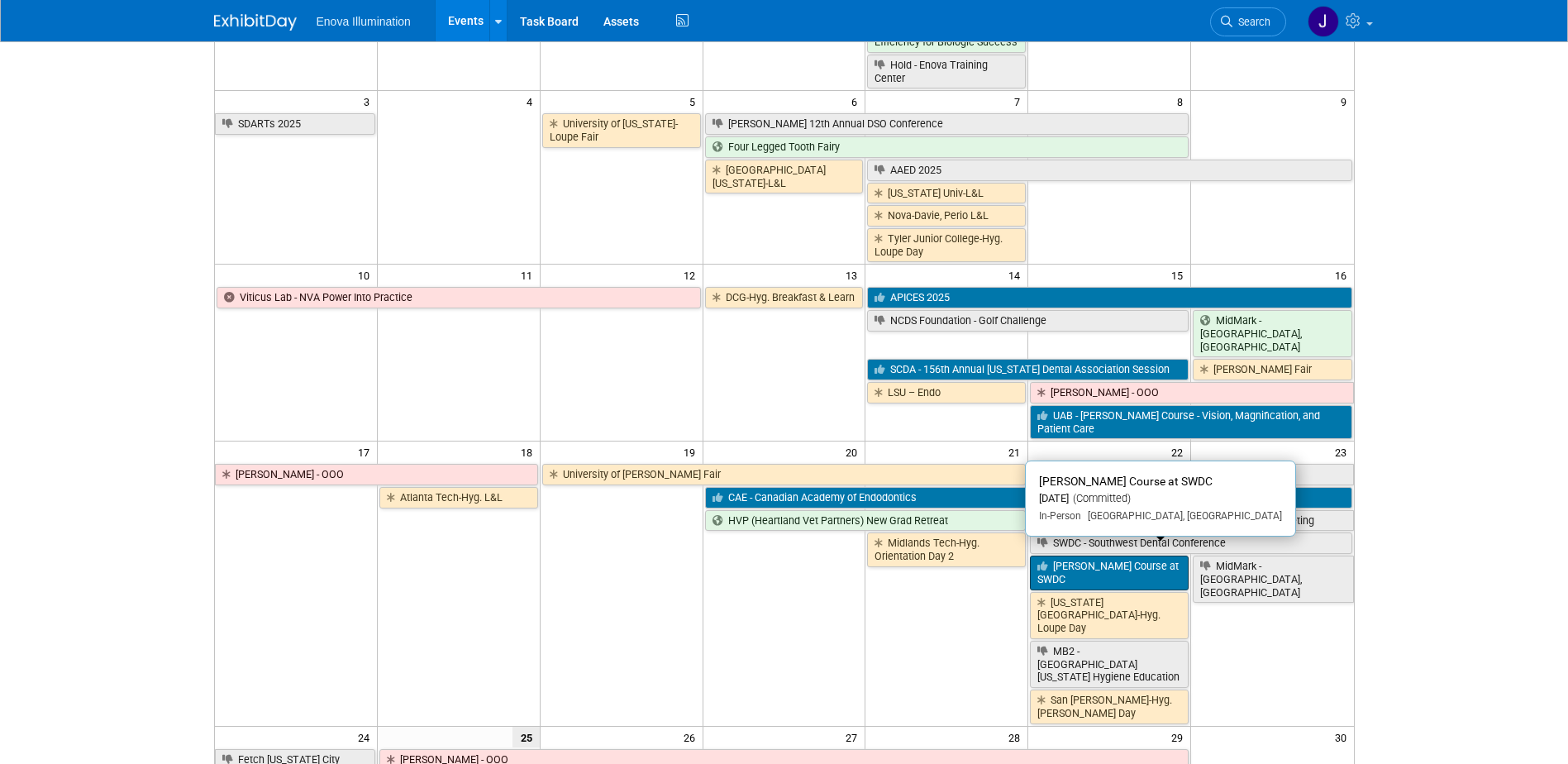
click at [1067, 570] on link "[PERSON_NAME] Course at SWDC" at bounding box center [1108, 572] width 159 height 34
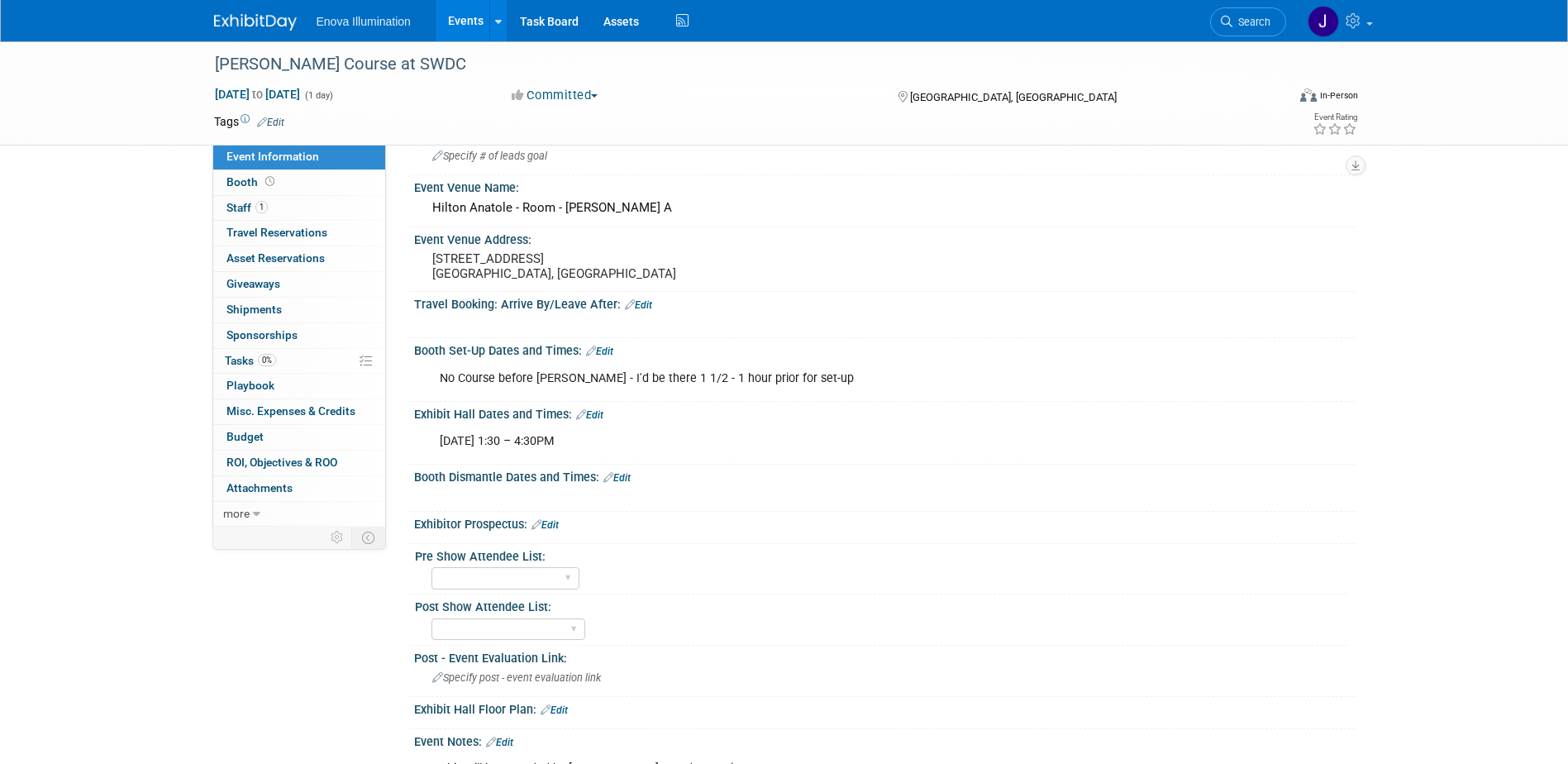
scroll to position [328, 0]
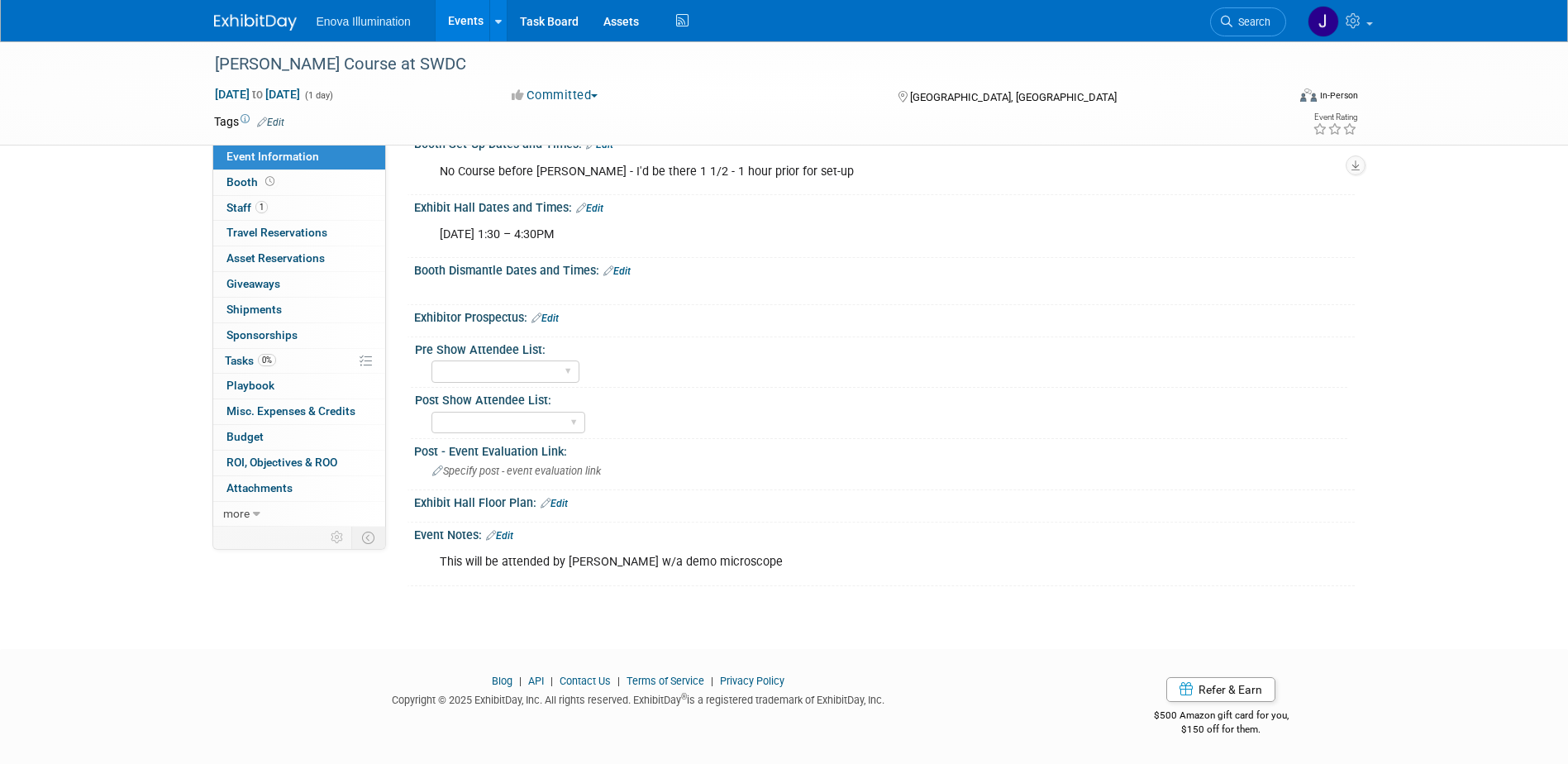
click at [510, 536] on link "Edit" at bounding box center [500, 536] width 27 height 12
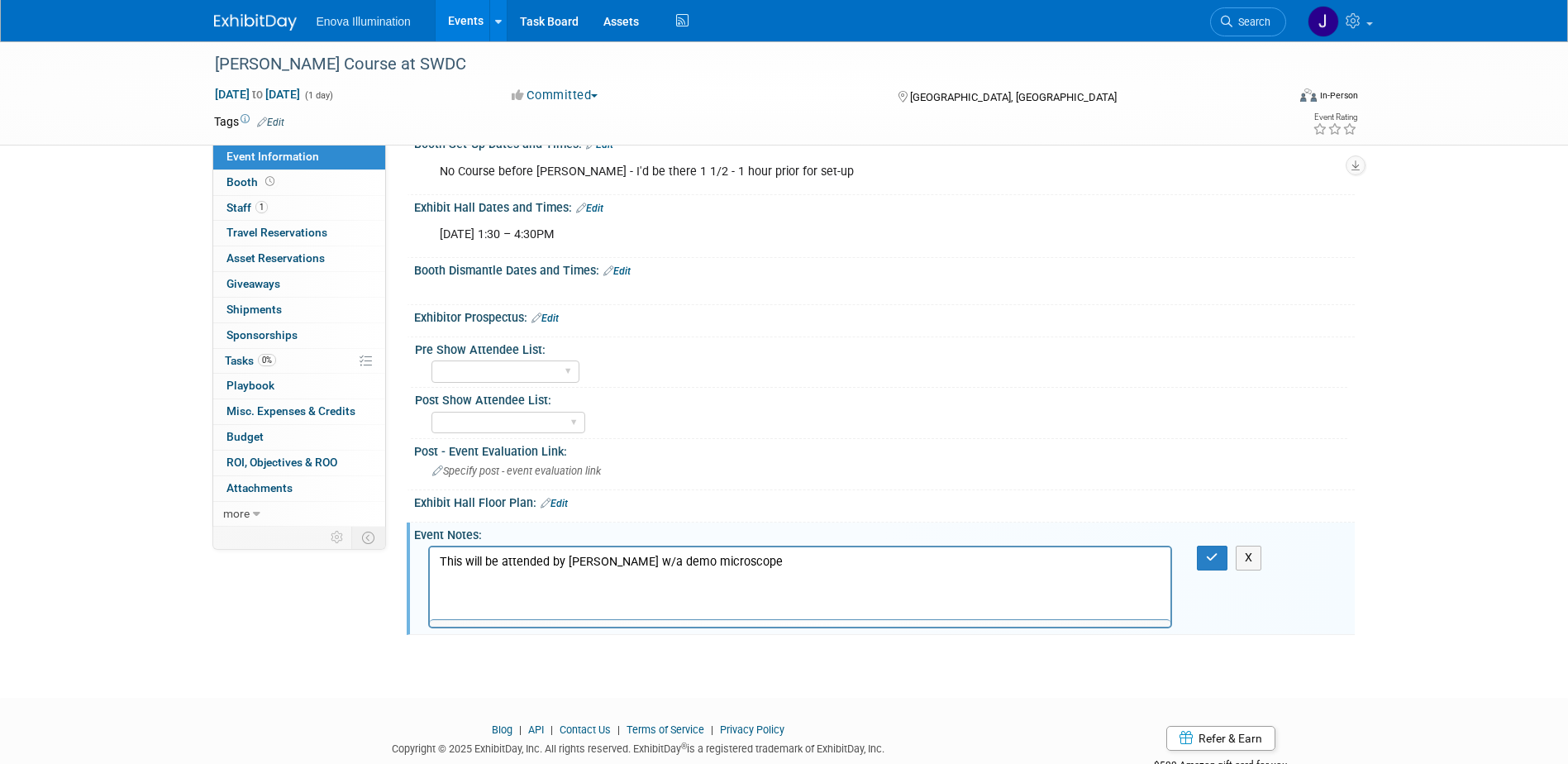
scroll to position [0, 0]
click at [748, 561] on p "This will be attended by Bill Stone w/a demo microscope" at bounding box center [800, 561] width 722 height 17
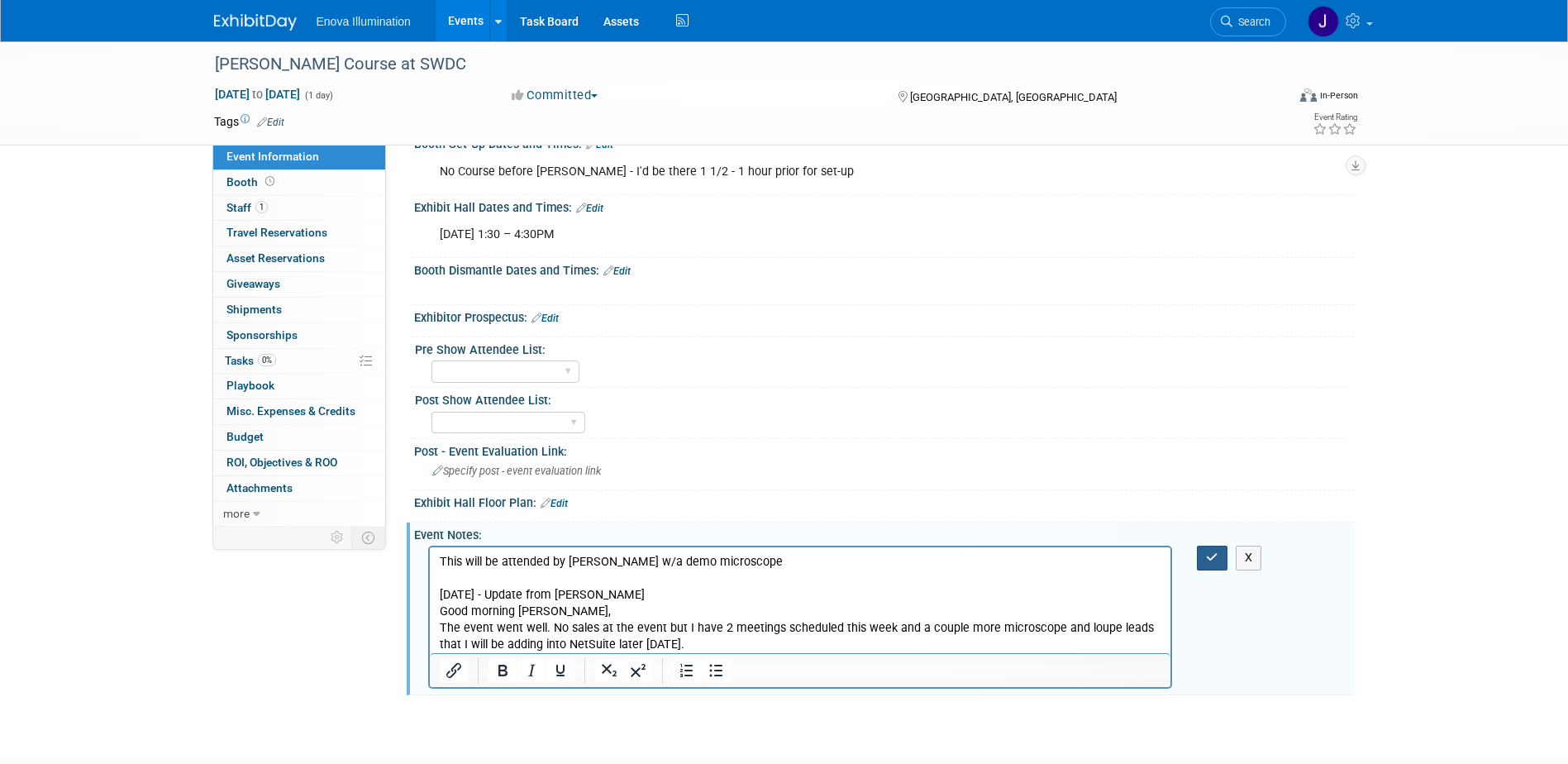
click at [1215, 555] on icon "button" at bounding box center [1212, 557] width 13 height 12
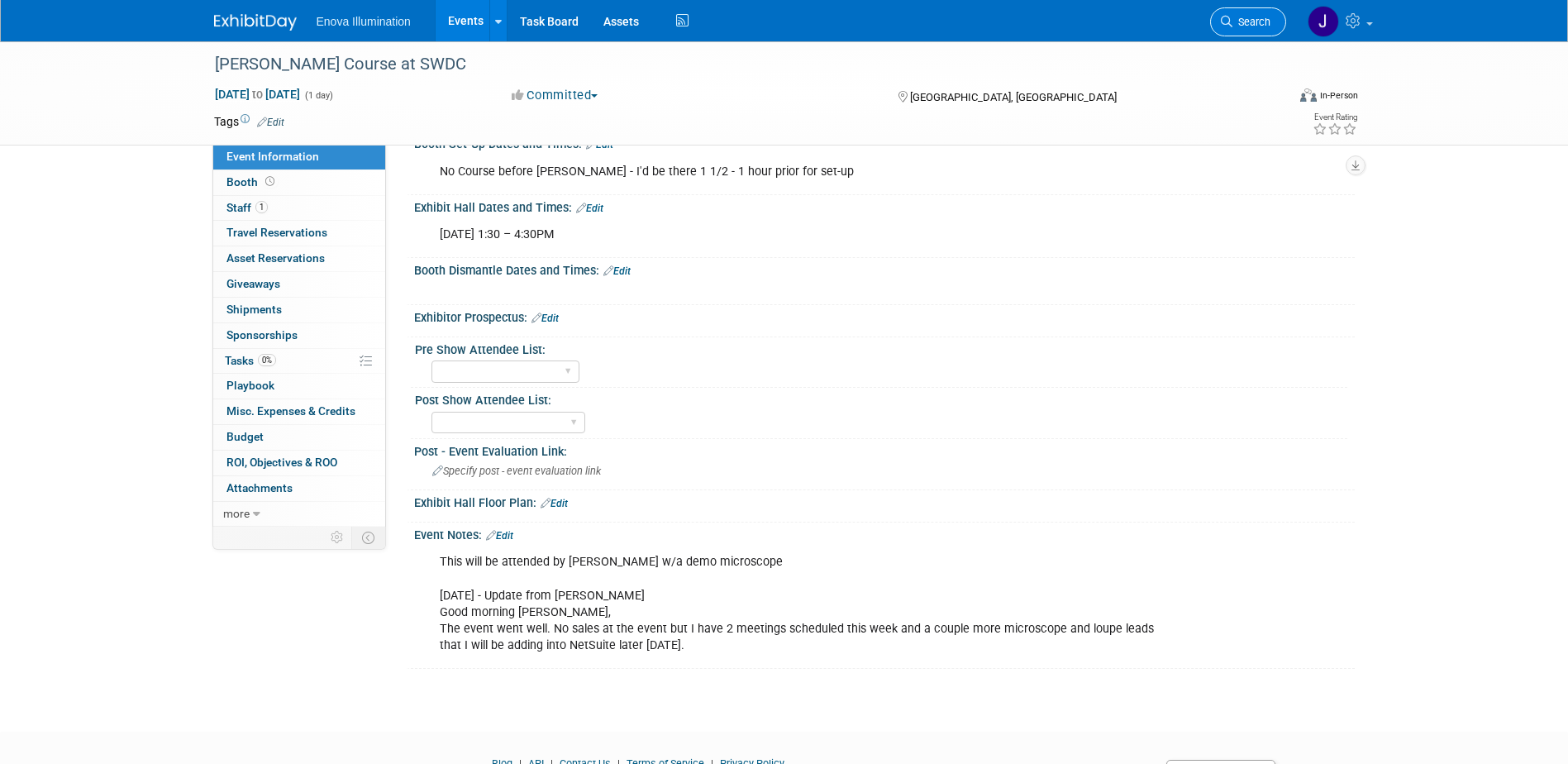
click at [1248, 20] on span "Search" at bounding box center [1251, 21] width 38 height 13
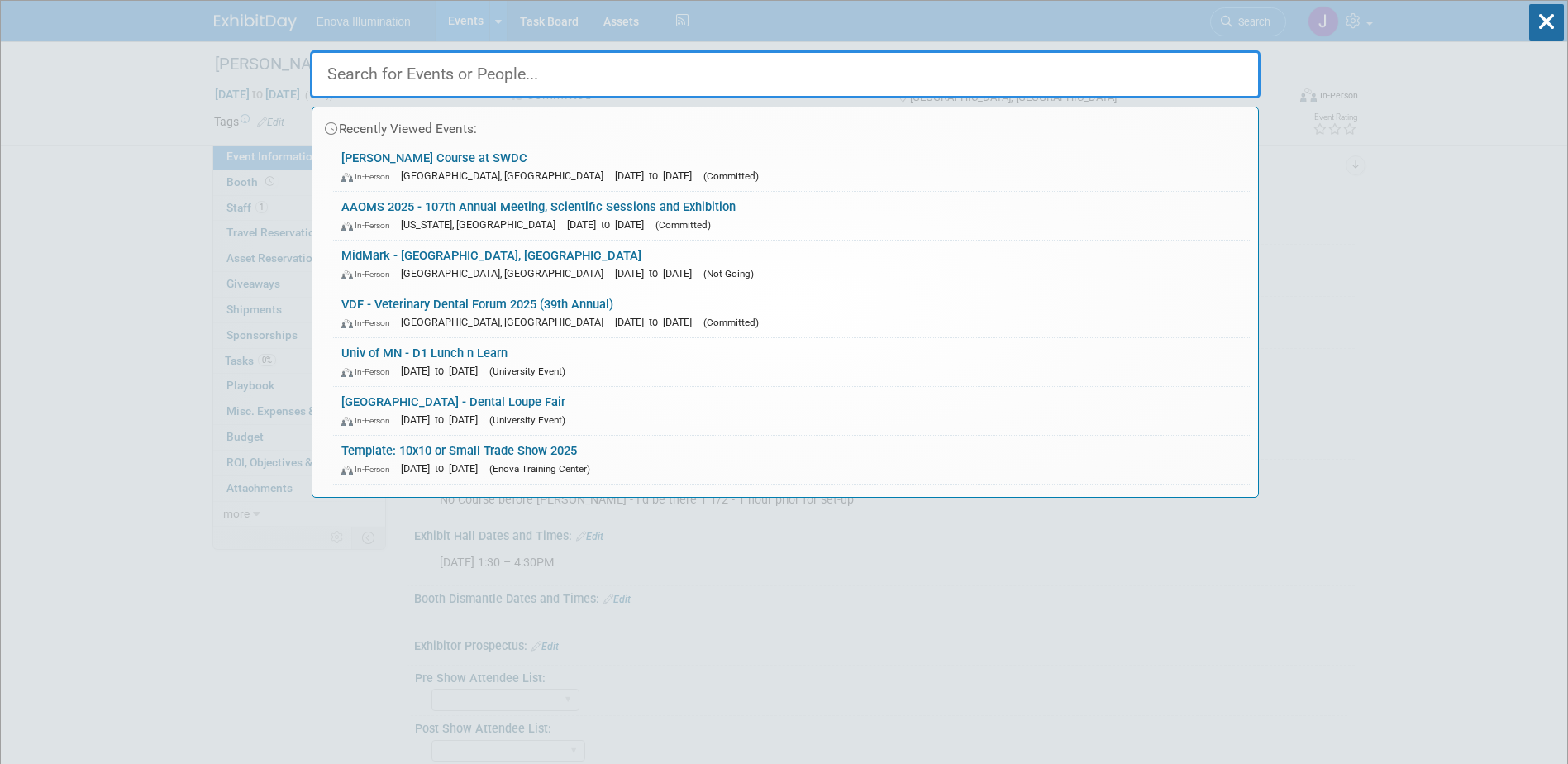
click at [1172, 64] on input "text" at bounding box center [785, 74] width 950 height 48
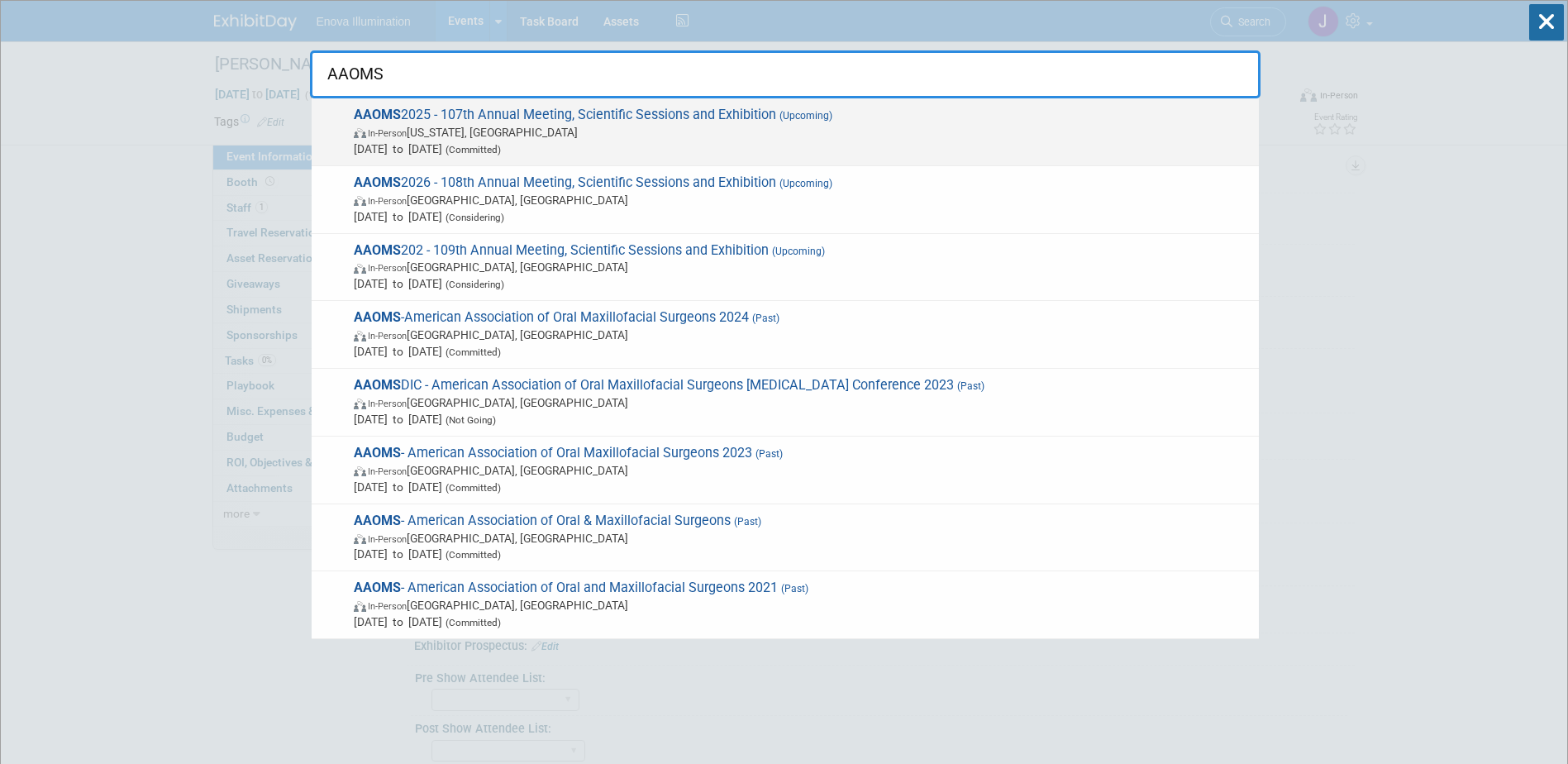
type input "AAOMS"
click at [370, 116] on strong "AAOMS" at bounding box center [378, 114] width 47 height 16
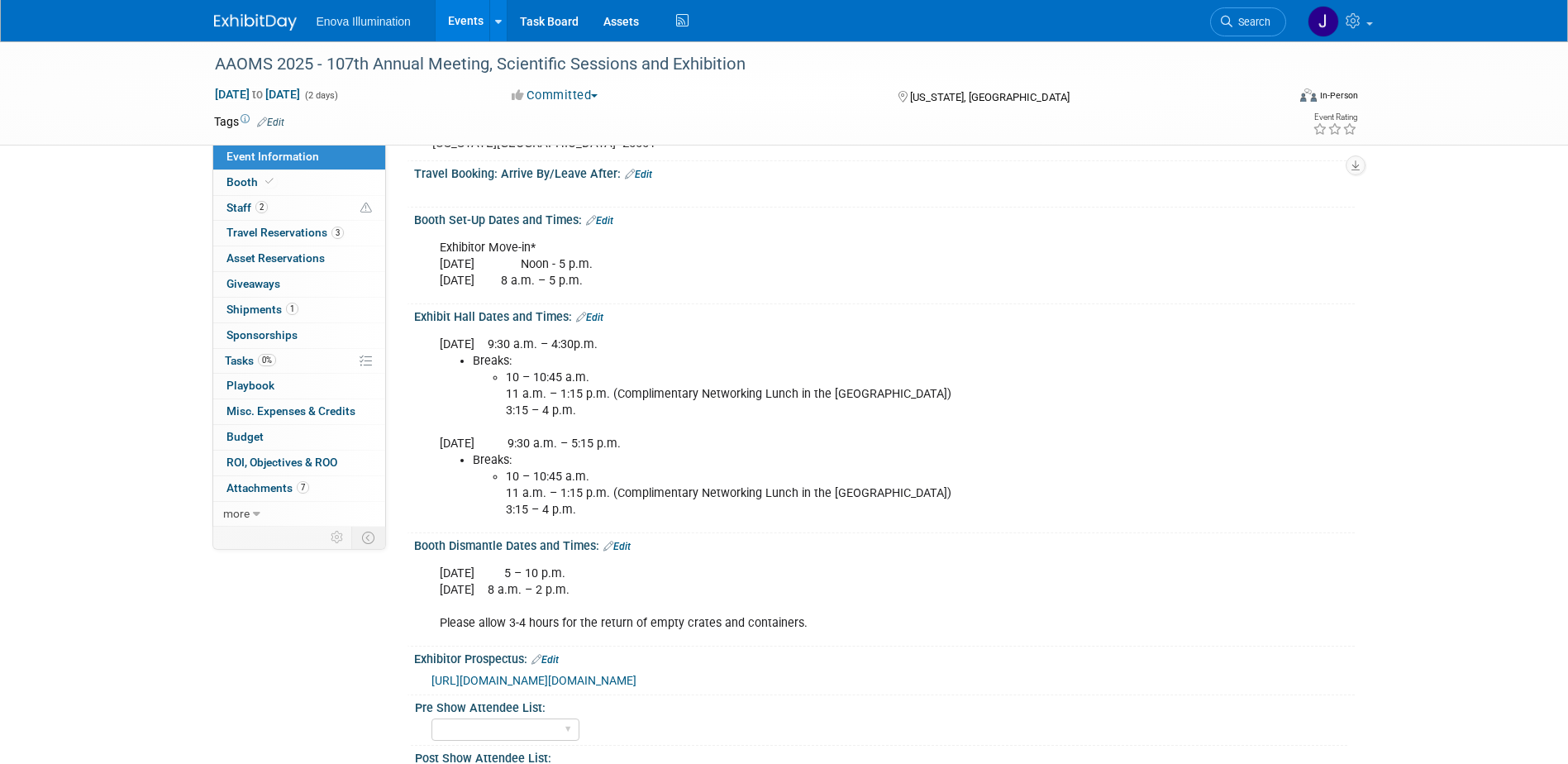
scroll to position [331, 0]
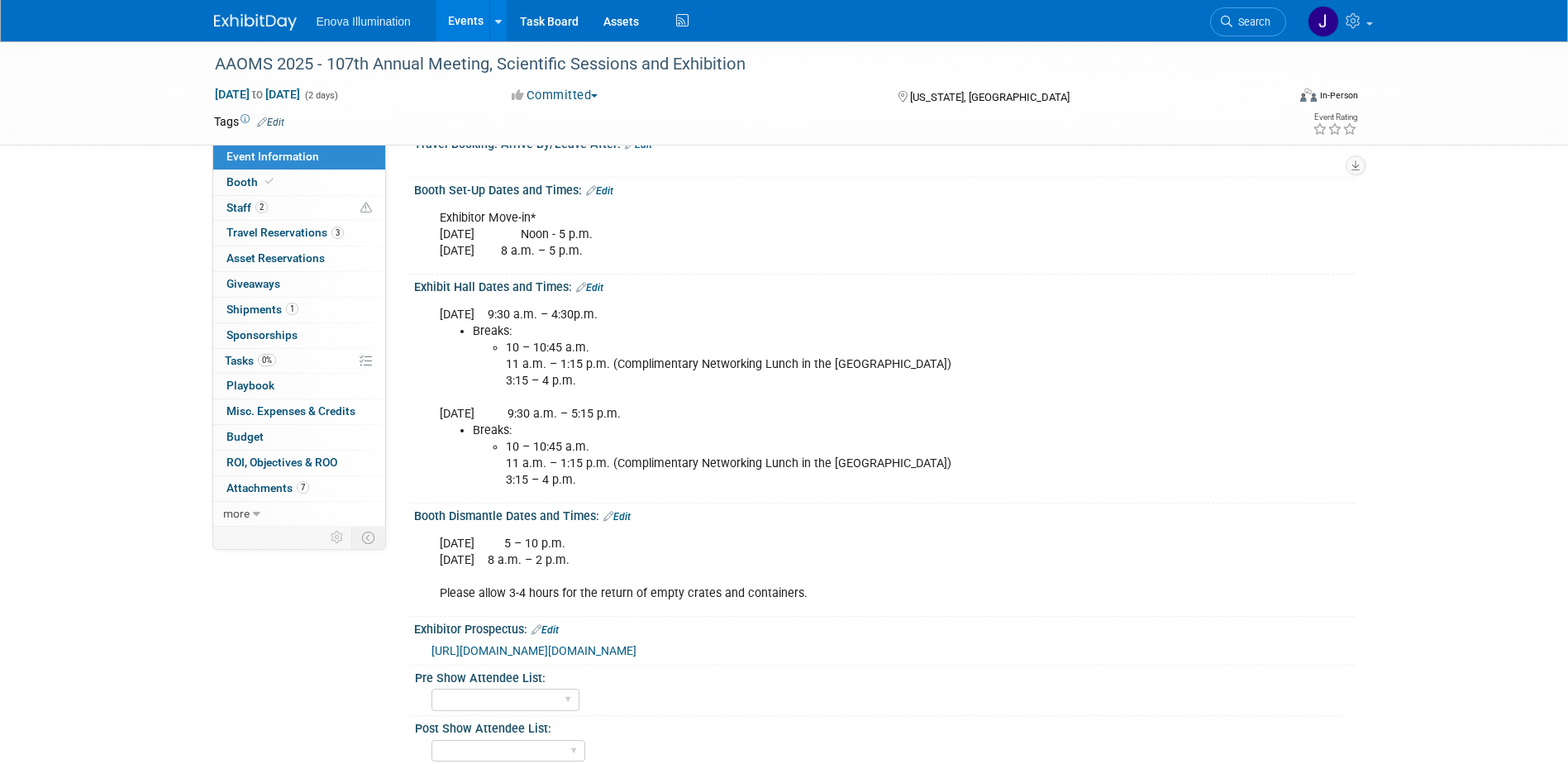
click at [255, 17] on img at bounding box center [255, 21] width 83 height 17
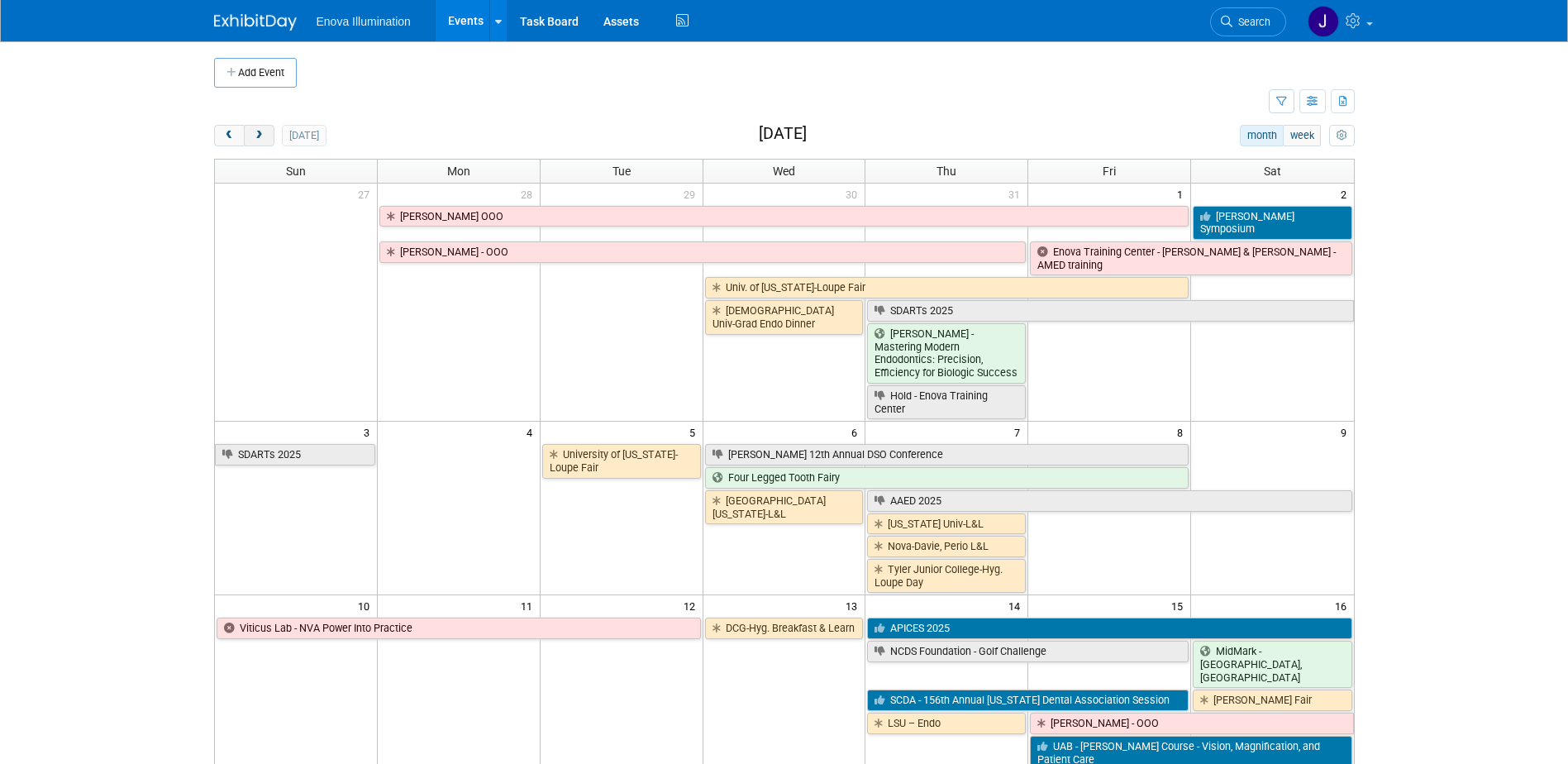
click at [254, 134] on span "next" at bounding box center [259, 136] width 13 height 11
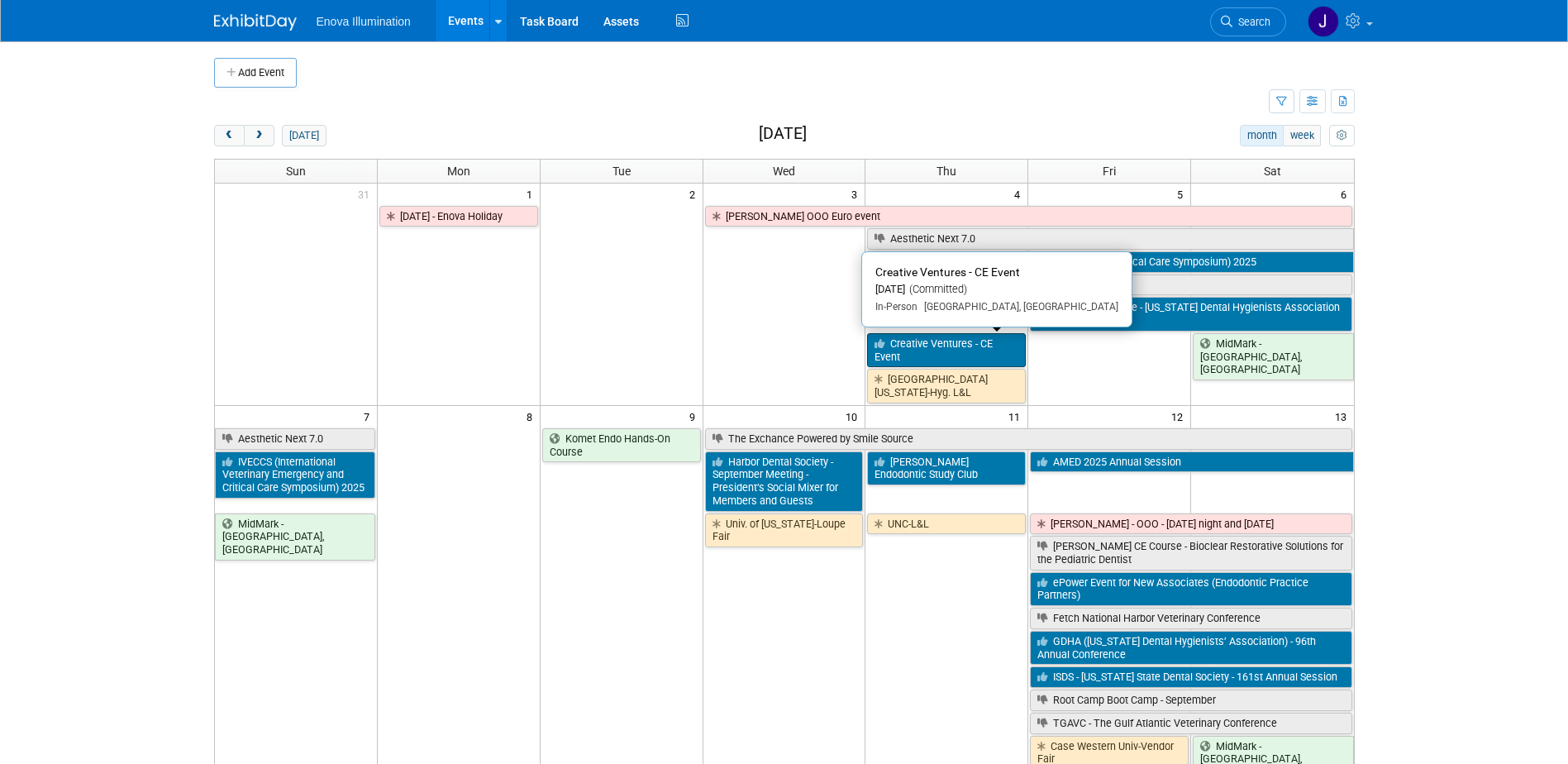
click at [938, 338] on link "Creative Ventures - CE Event" at bounding box center [945, 349] width 159 height 34
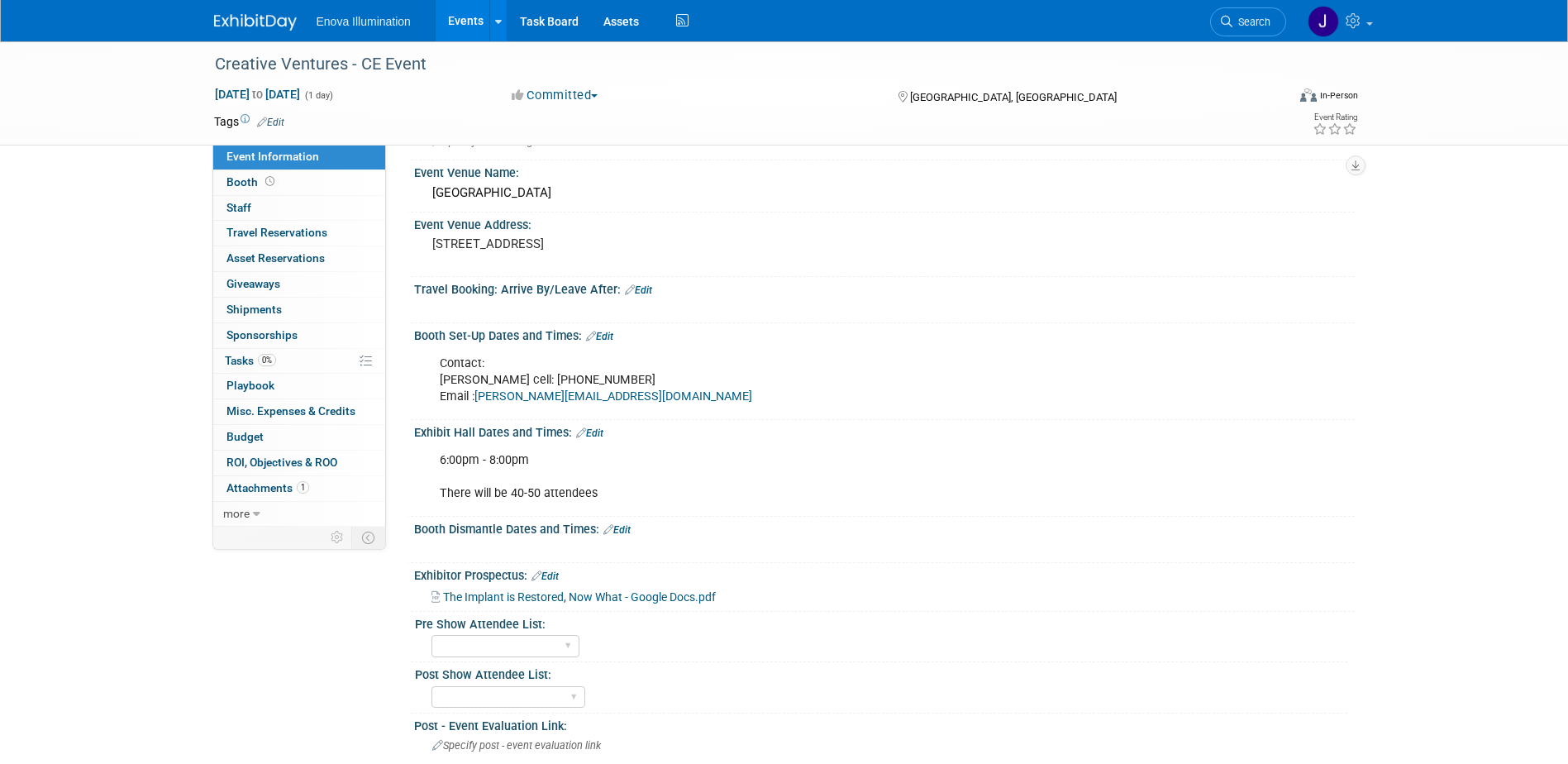
scroll to position [165, 0]
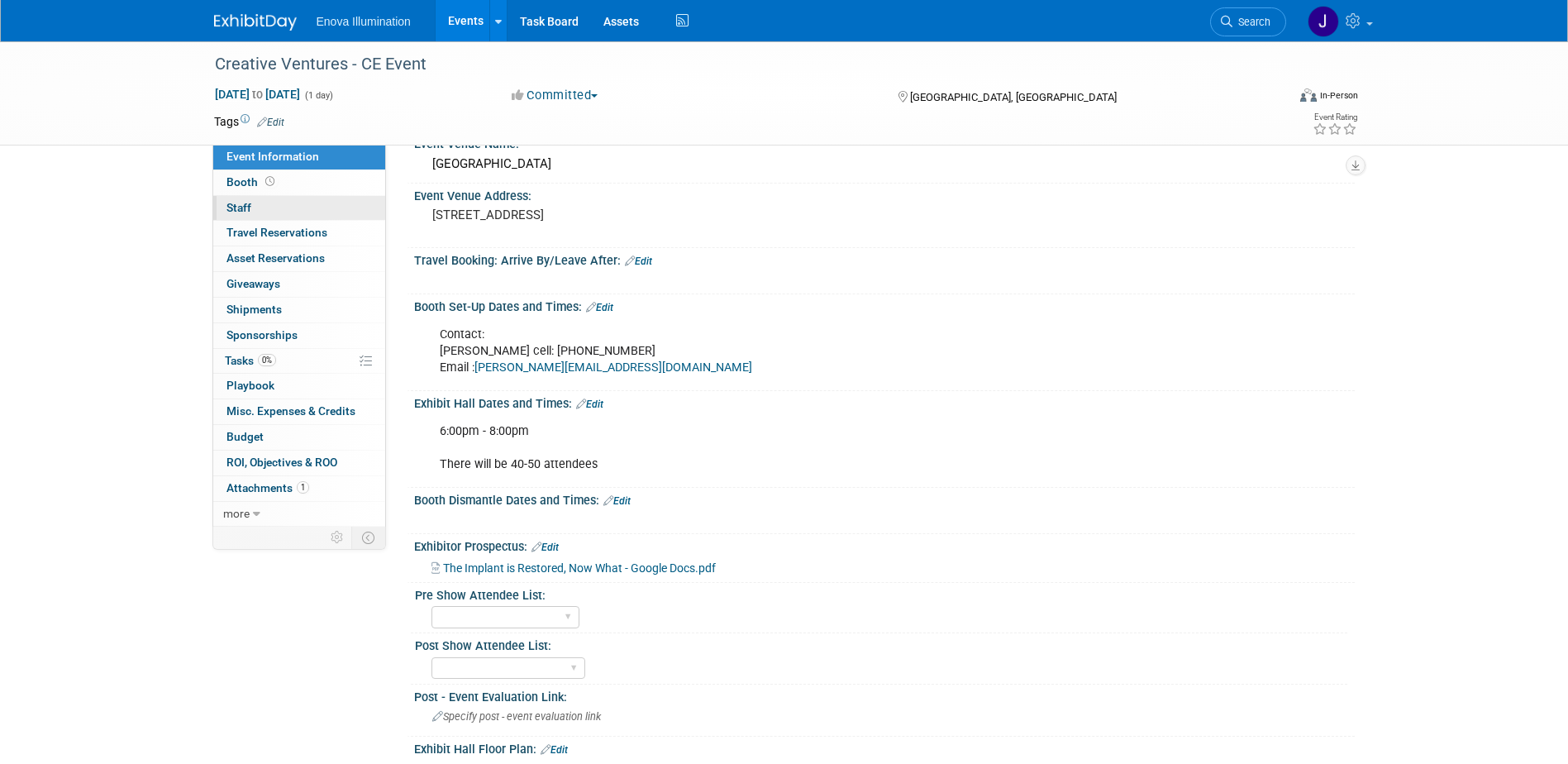
click at [324, 209] on link "0 Staff 0" at bounding box center [300, 208] width 172 height 24
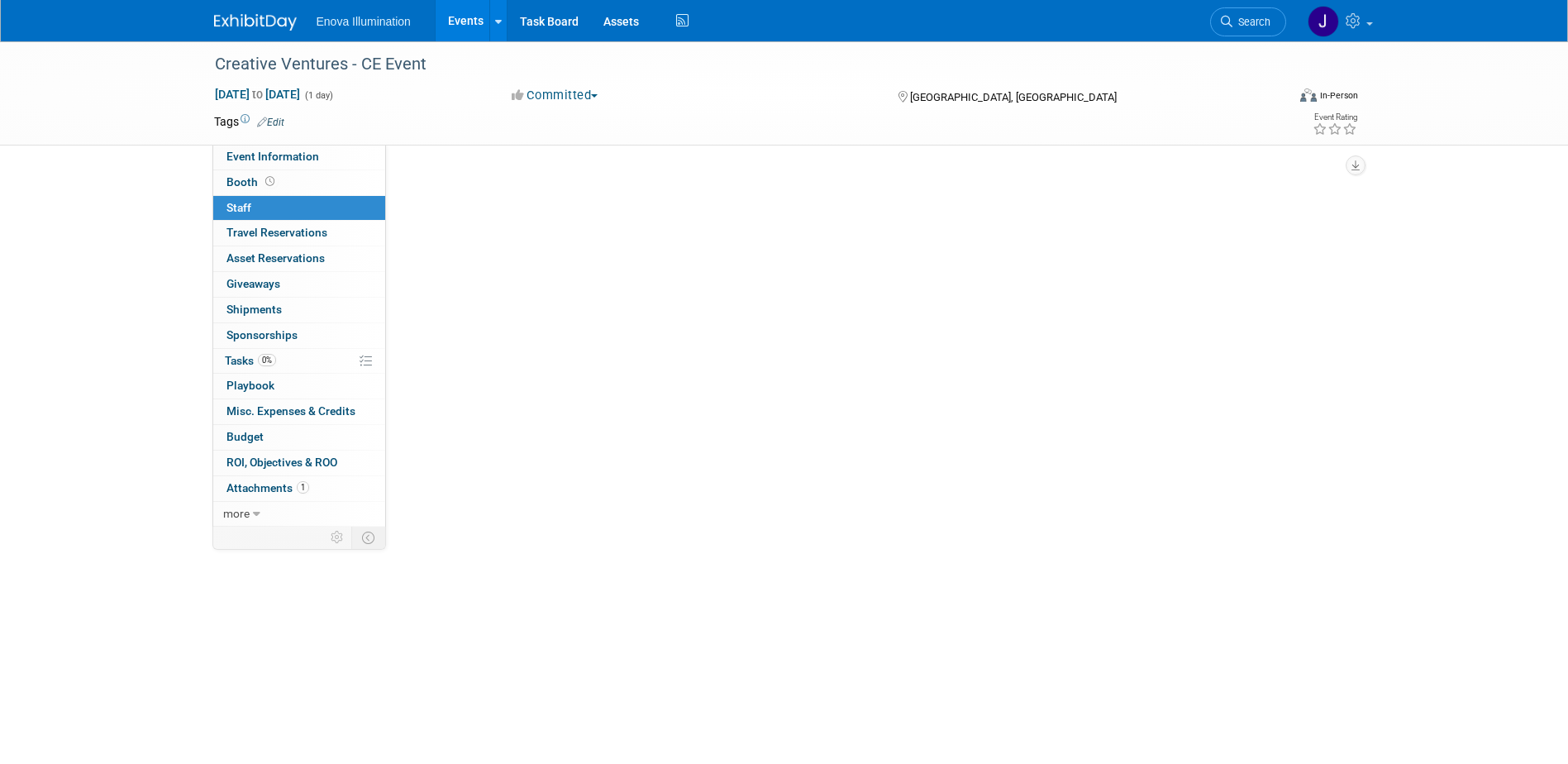
scroll to position [0, 0]
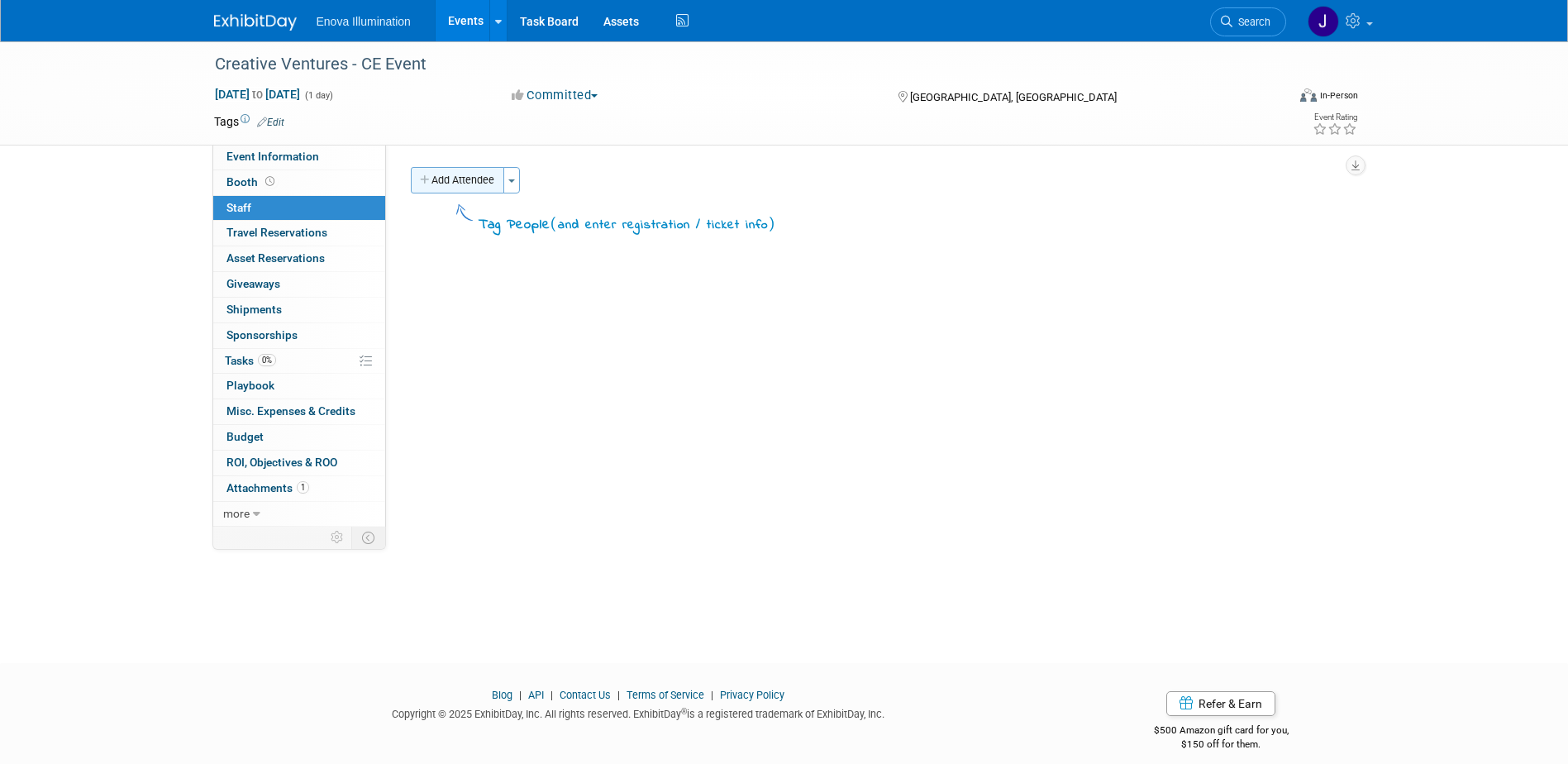
click at [439, 181] on button "Add Attendee" at bounding box center [458, 180] width 94 height 26
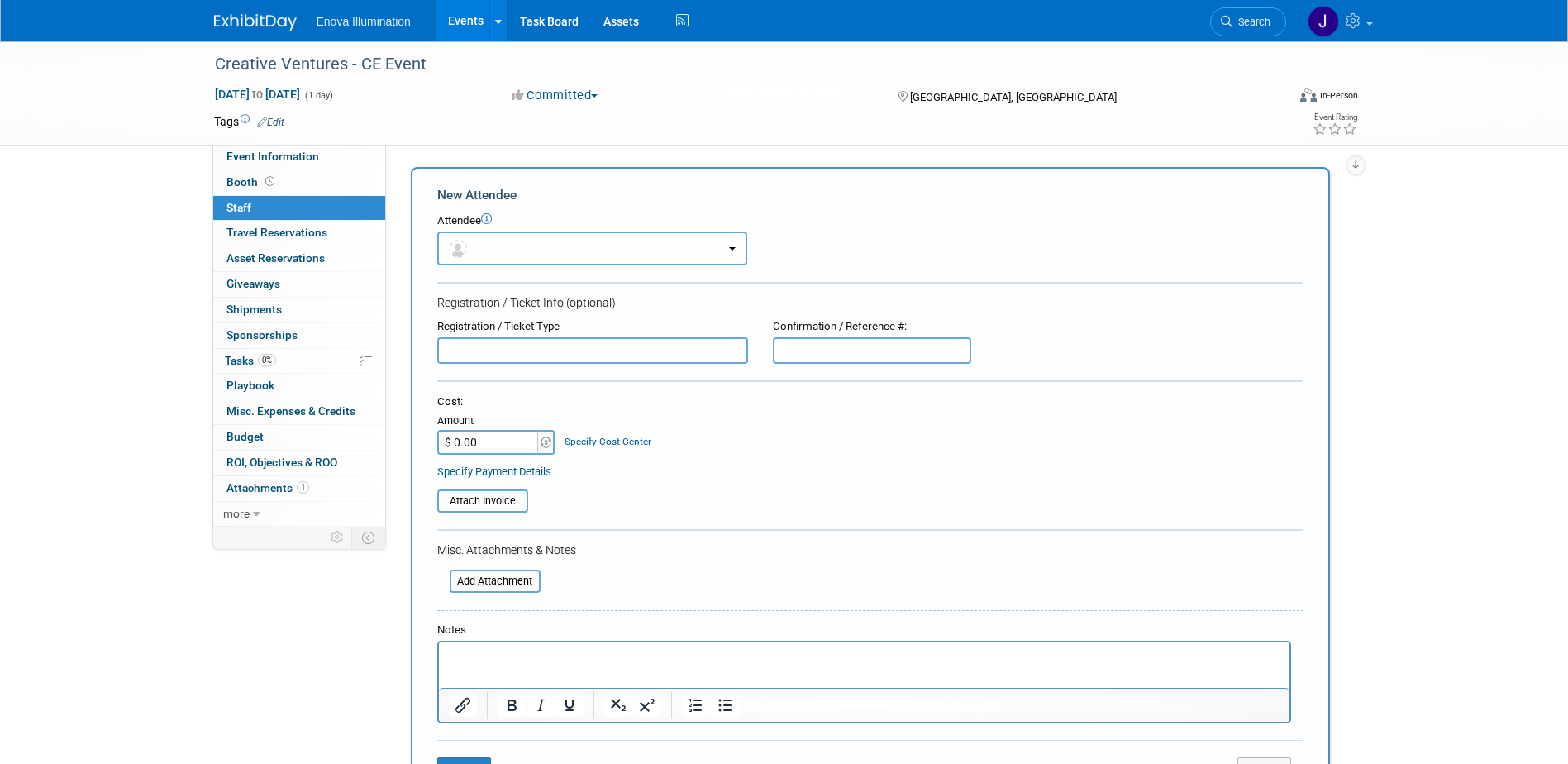
click at [469, 242] on span "button" at bounding box center [461, 248] width 24 height 14
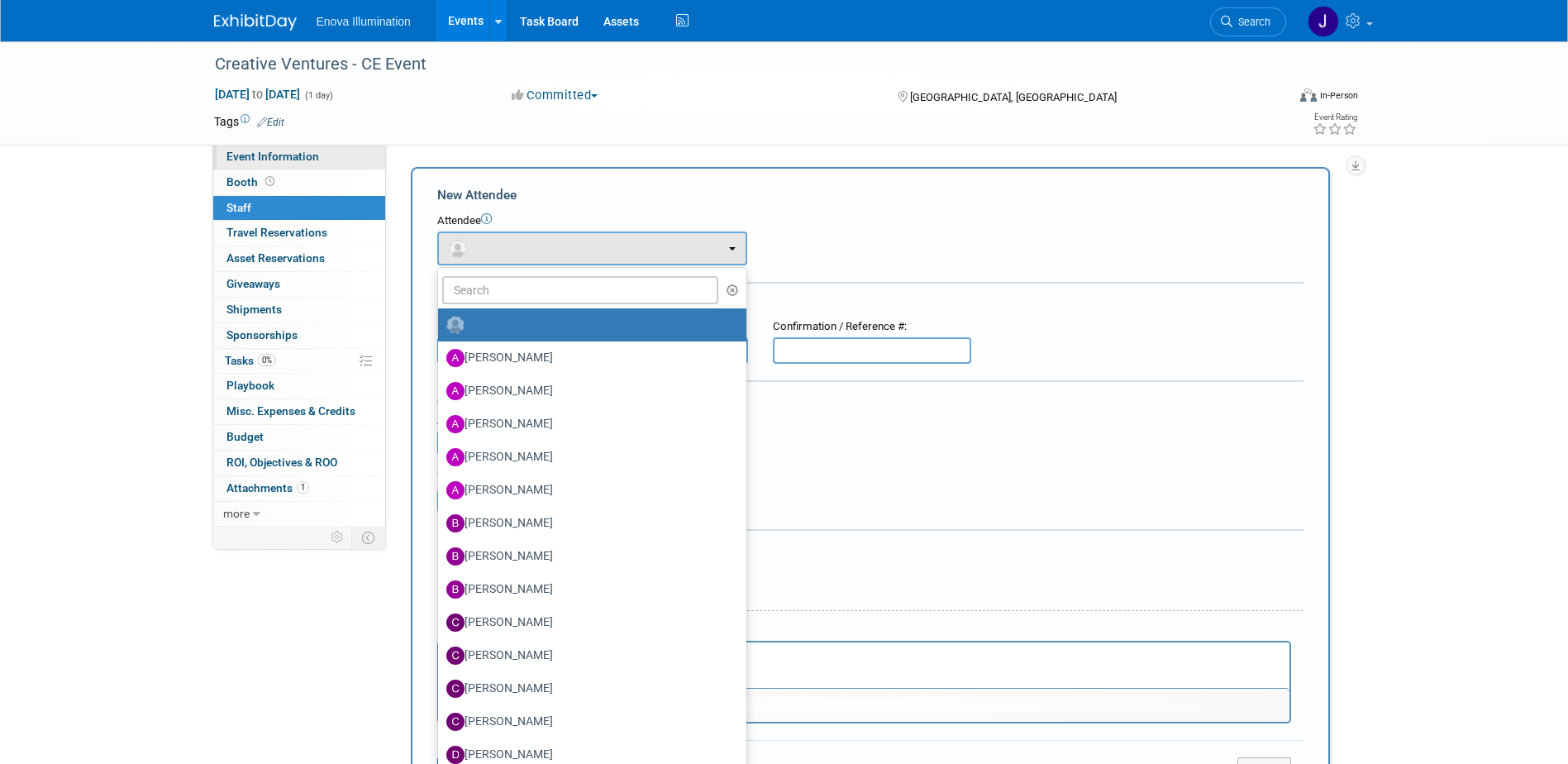
click at [348, 155] on link "Event Information" at bounding box center [300, 156] width 172 height 24
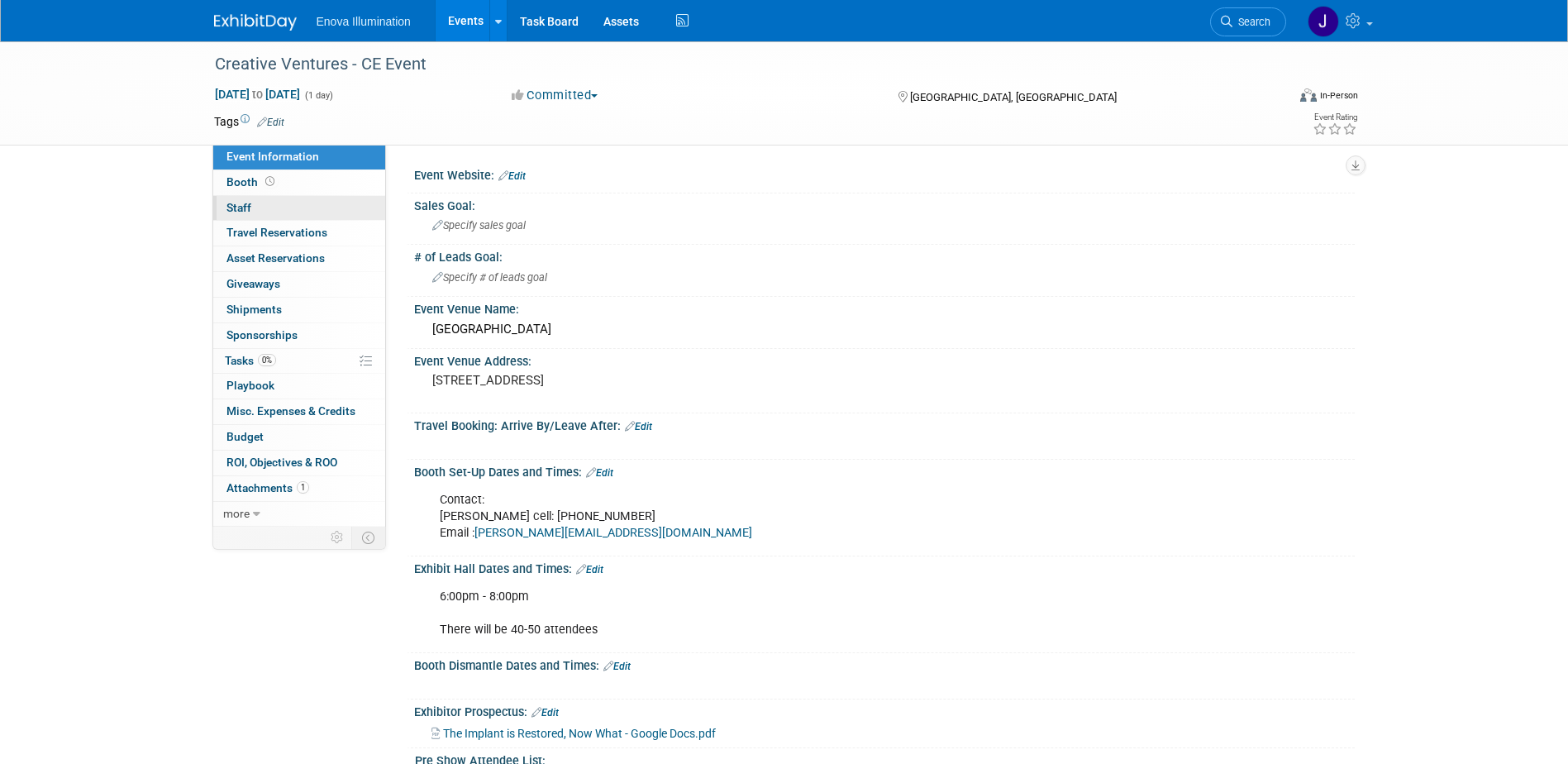
click at [316, 198] on link "0 Staff 0" at bounding box center [300, 208] width 172 height 24
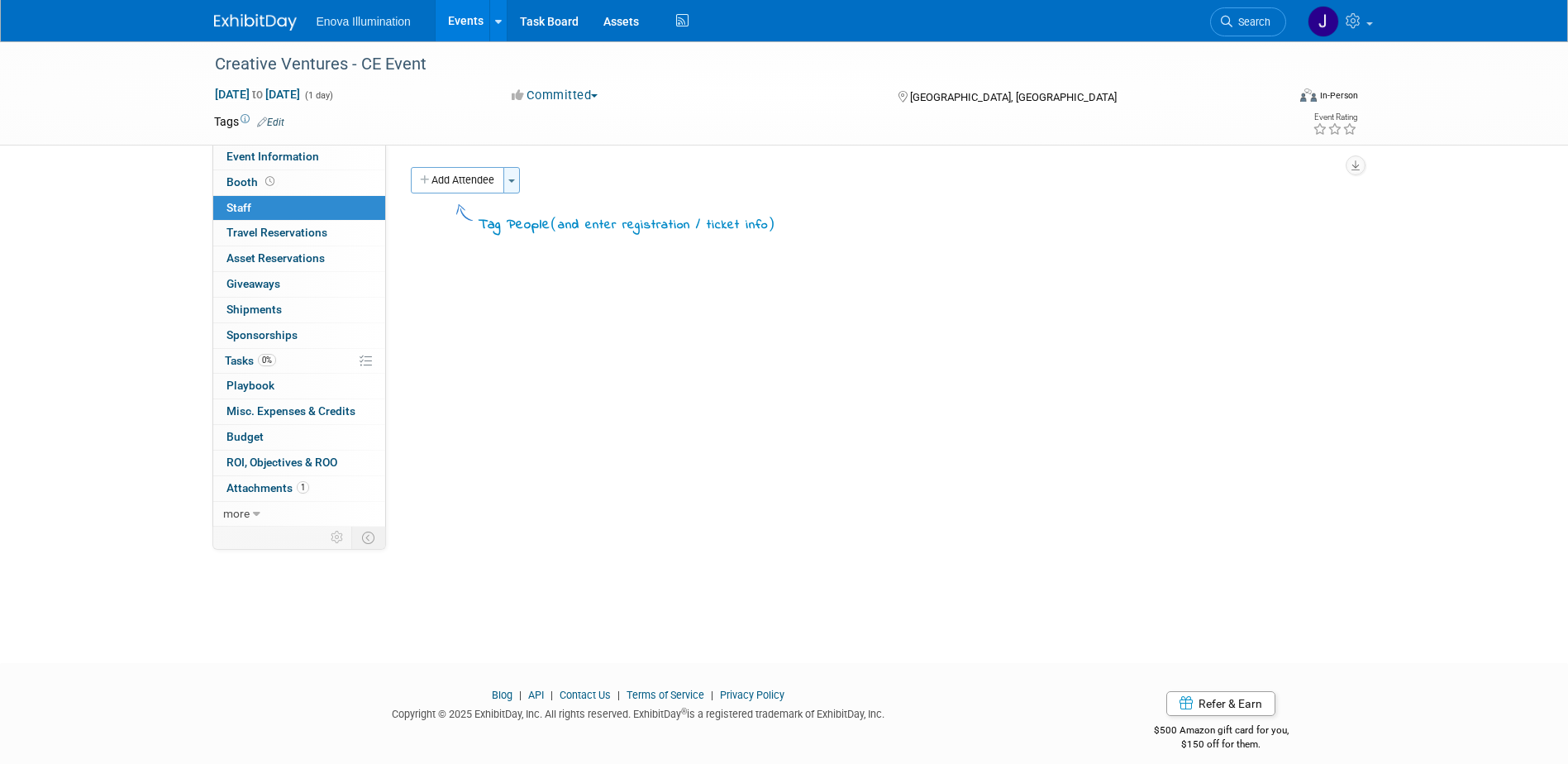
click at [507, 186] on button "Toggle Dropdown" at bounding box center [511, 180] width 17 height 26
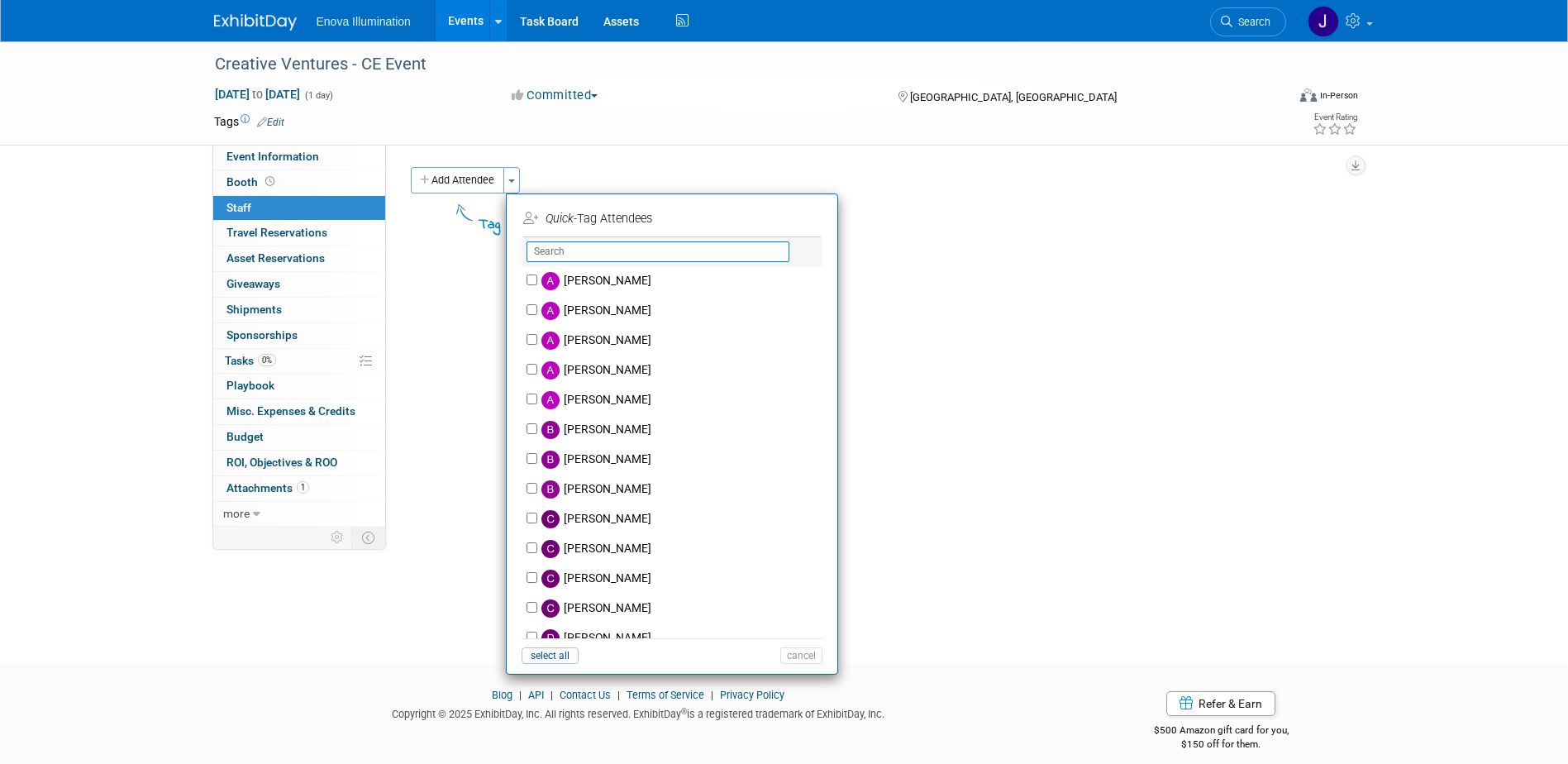
click at [563, 260] on input "text" at bounding box center [658, 251] width 262 height 20
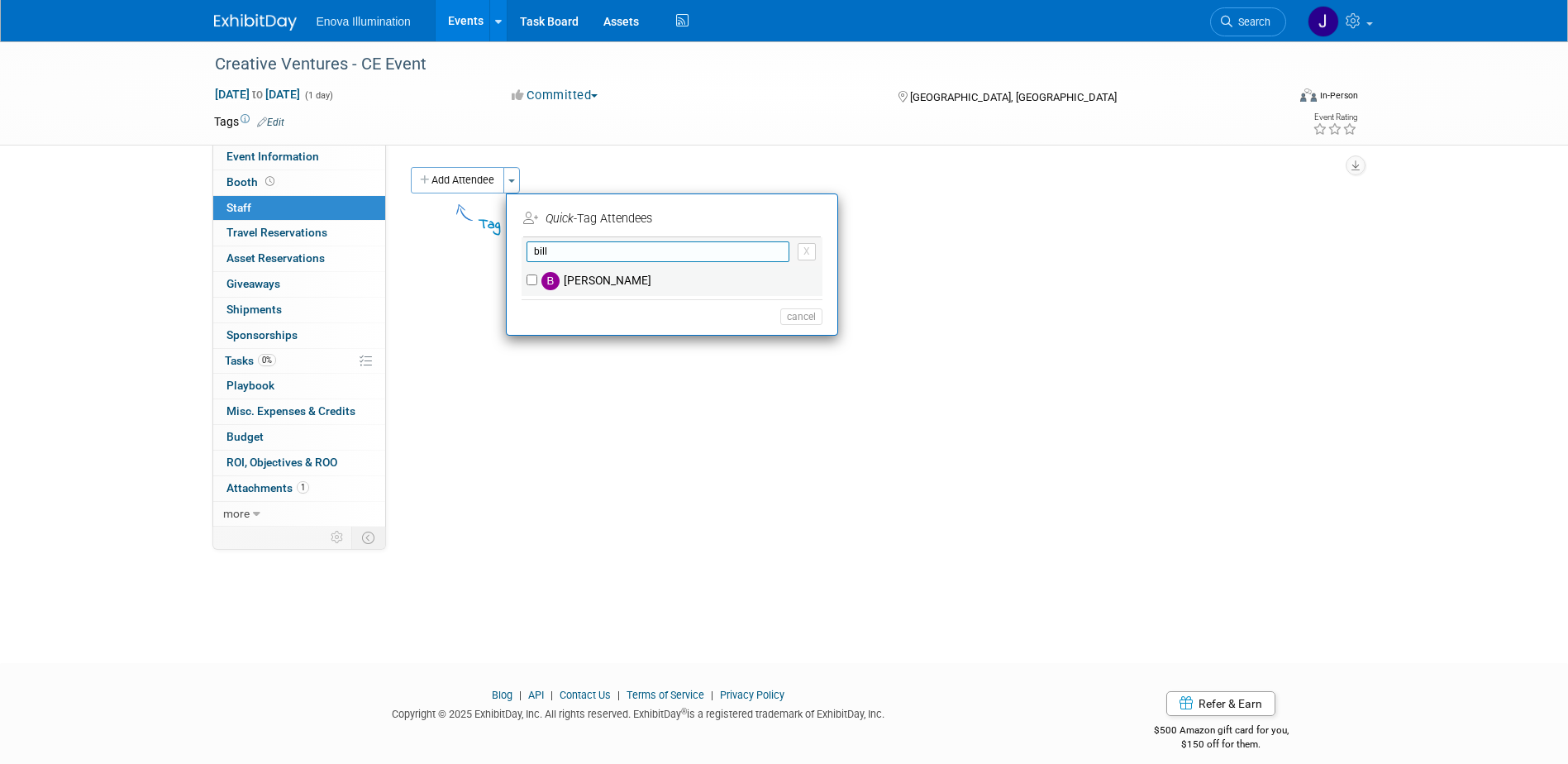
type input "bill"
click at [583, 279] on label "[PERSON_NAME]" at bounding box center [683, 281] width 291 height 29
click at [538, 279] on input "Bill Stone" at bounding box center [532, 279] width 11 height 11
checkbox input "true"
click at [785, 221] on button "Apply" at bounding box center [795, 219] width 51 height 24
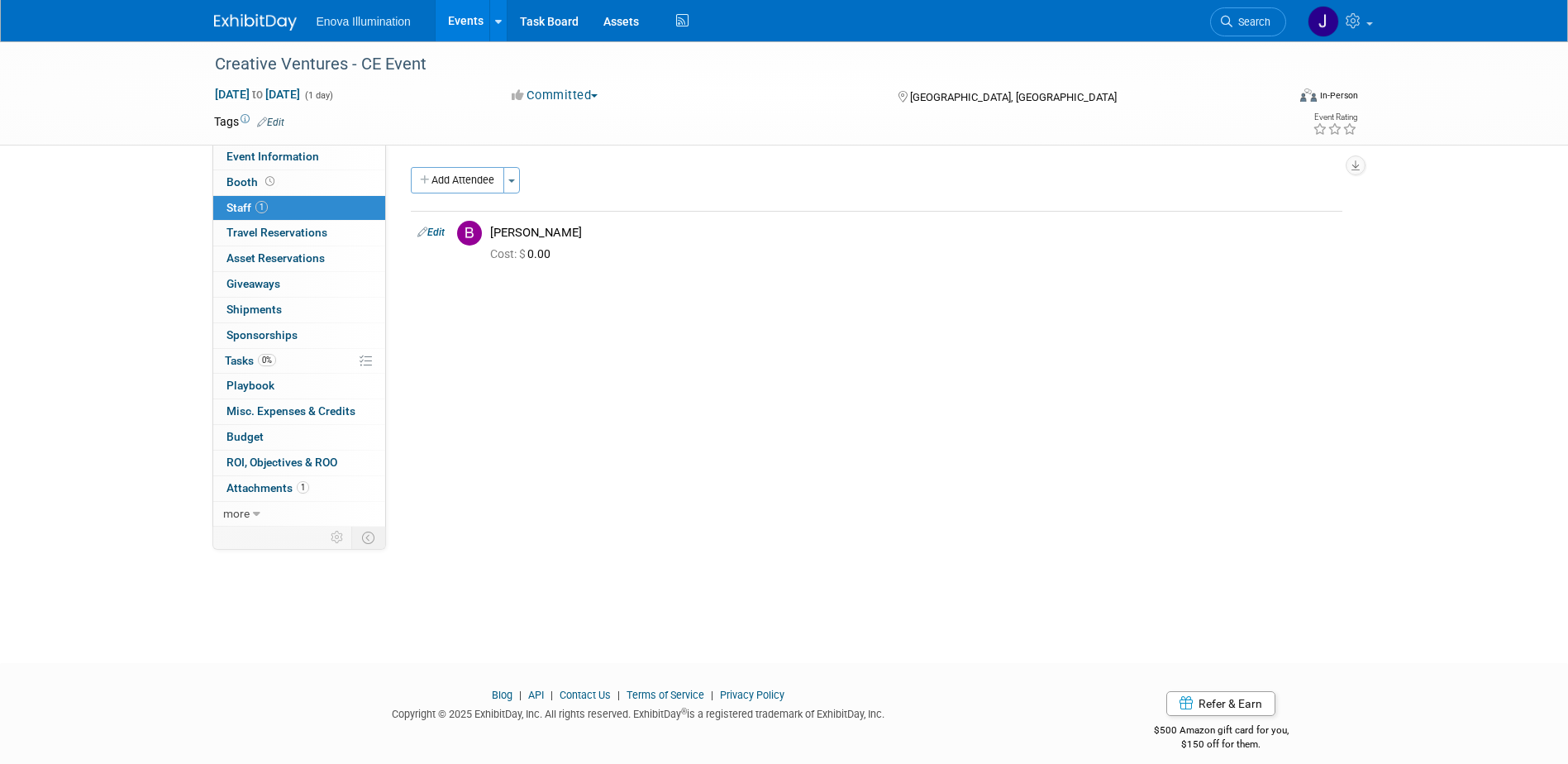
click at [251, 17] on img at bounding box center [255, 21] width 83 height 17
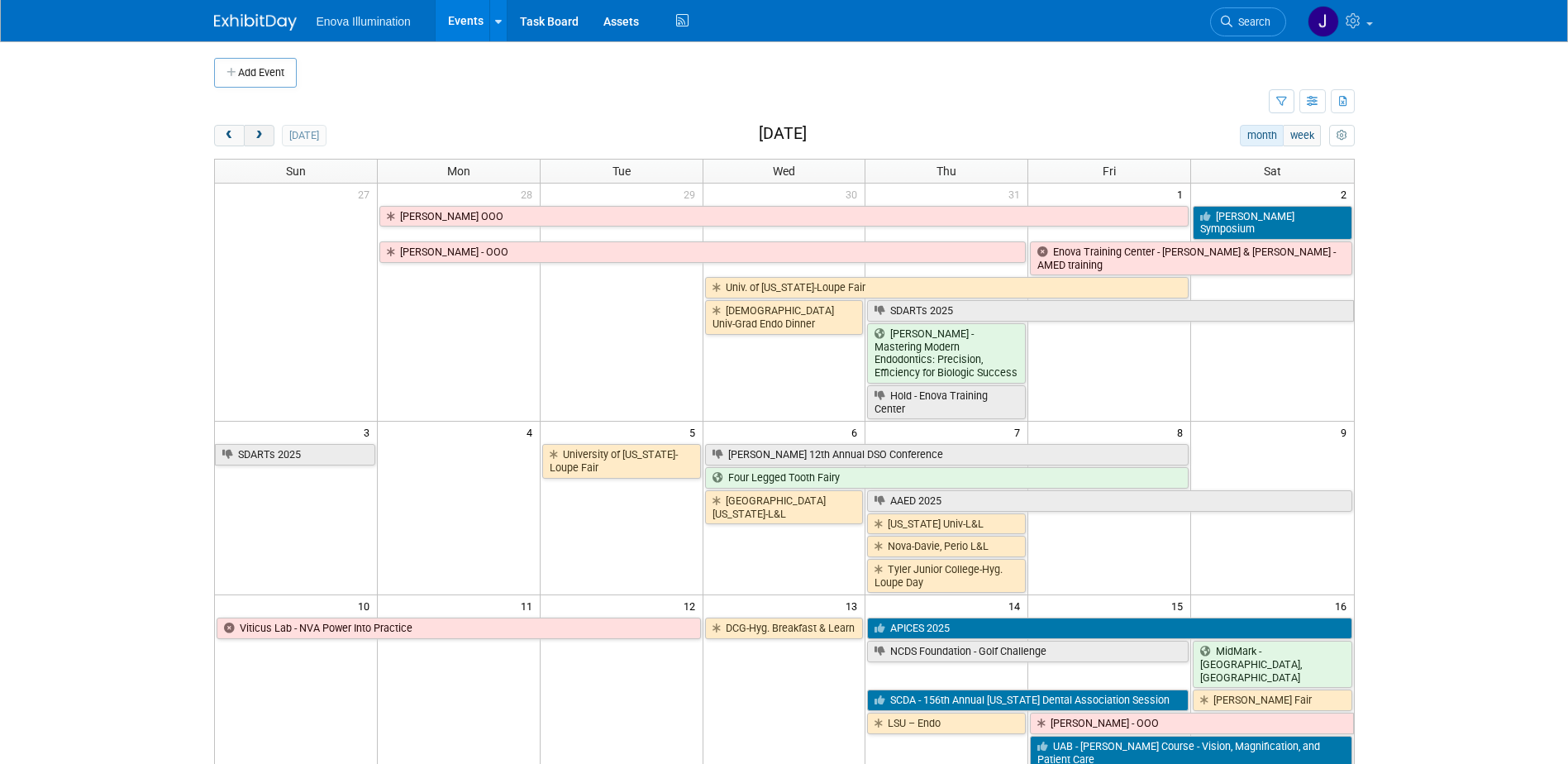
click at [261, 132] on span "next" at bounding box center [259, 136] width 13 height 11
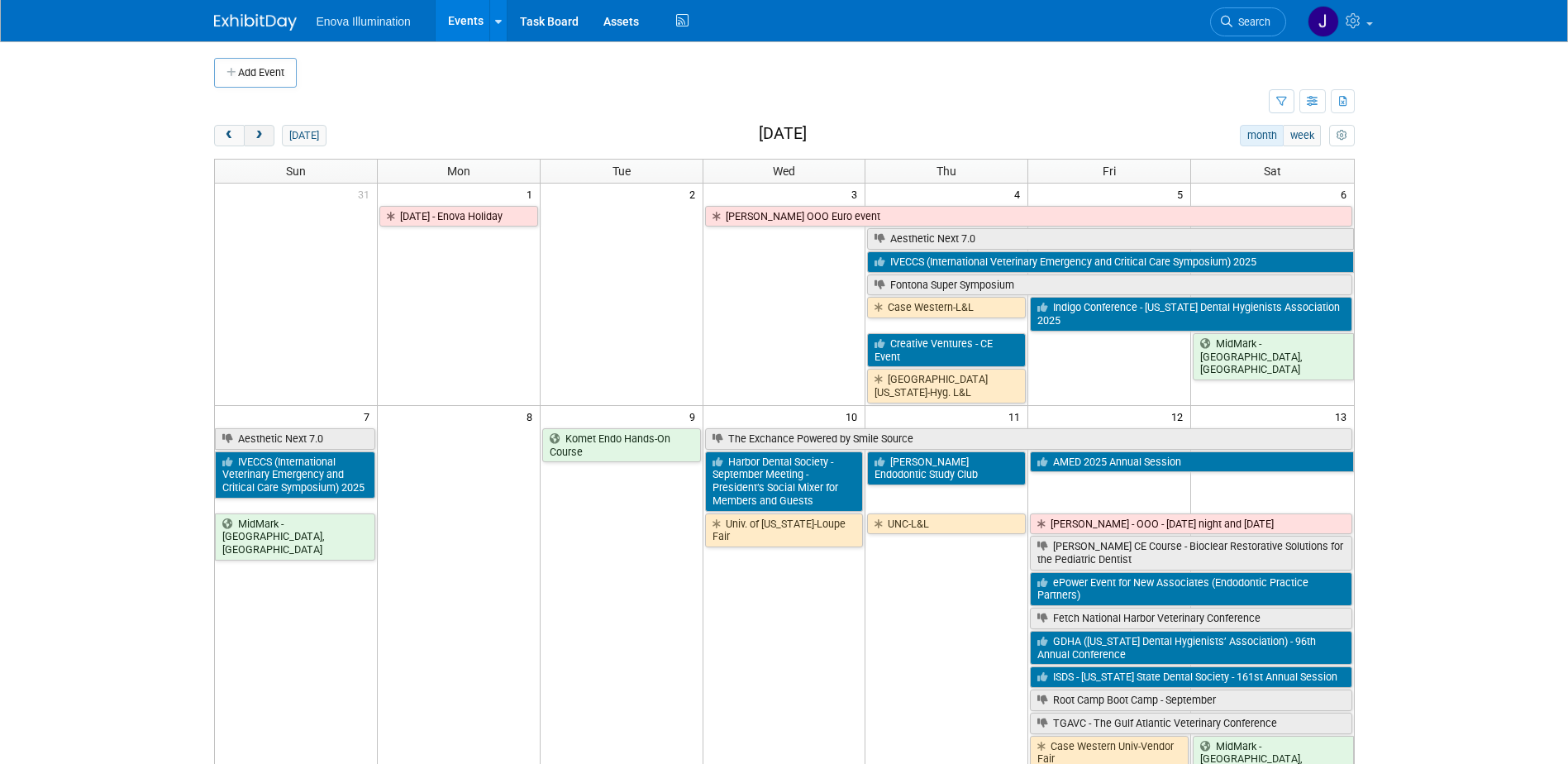
click at [261, 132] on span "next" at bounding box center [259, 136] width 13 height 11
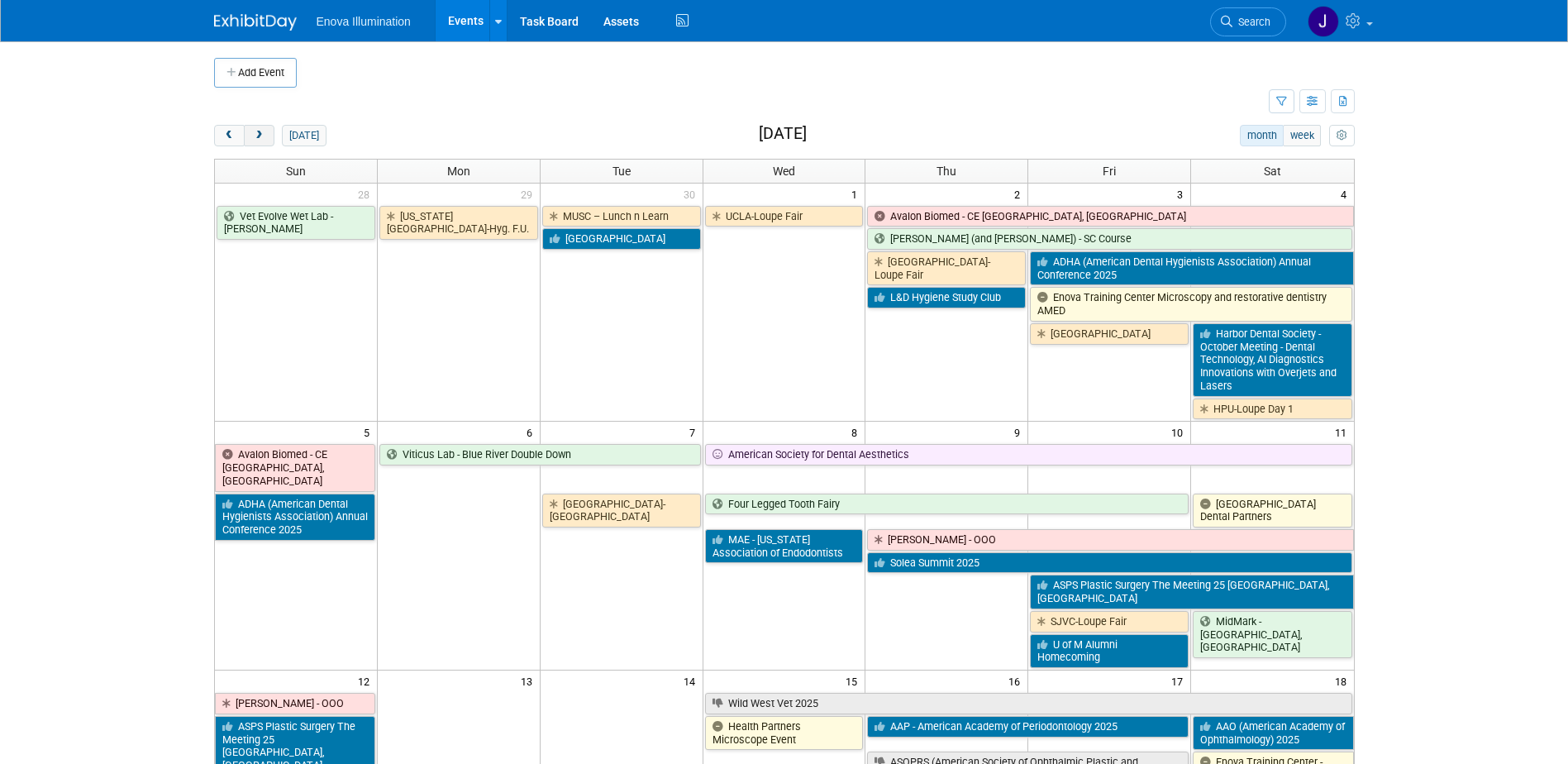
click at [261, 132] on span "next" at bounding box center [259, 136] width 13 height 11
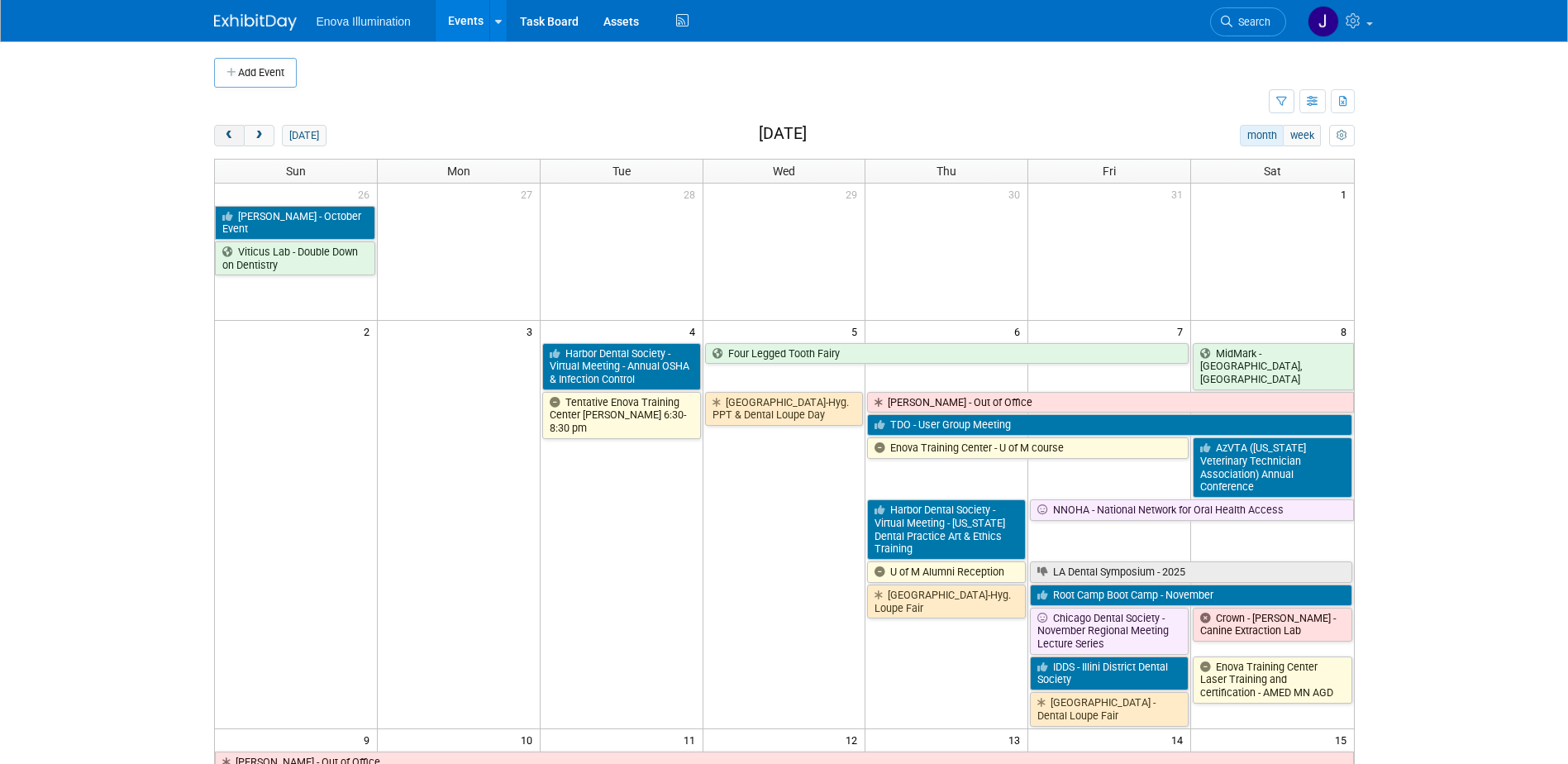
click at [240, 141] on button "prev" at bounding box center [228, 136] width 30 height 21
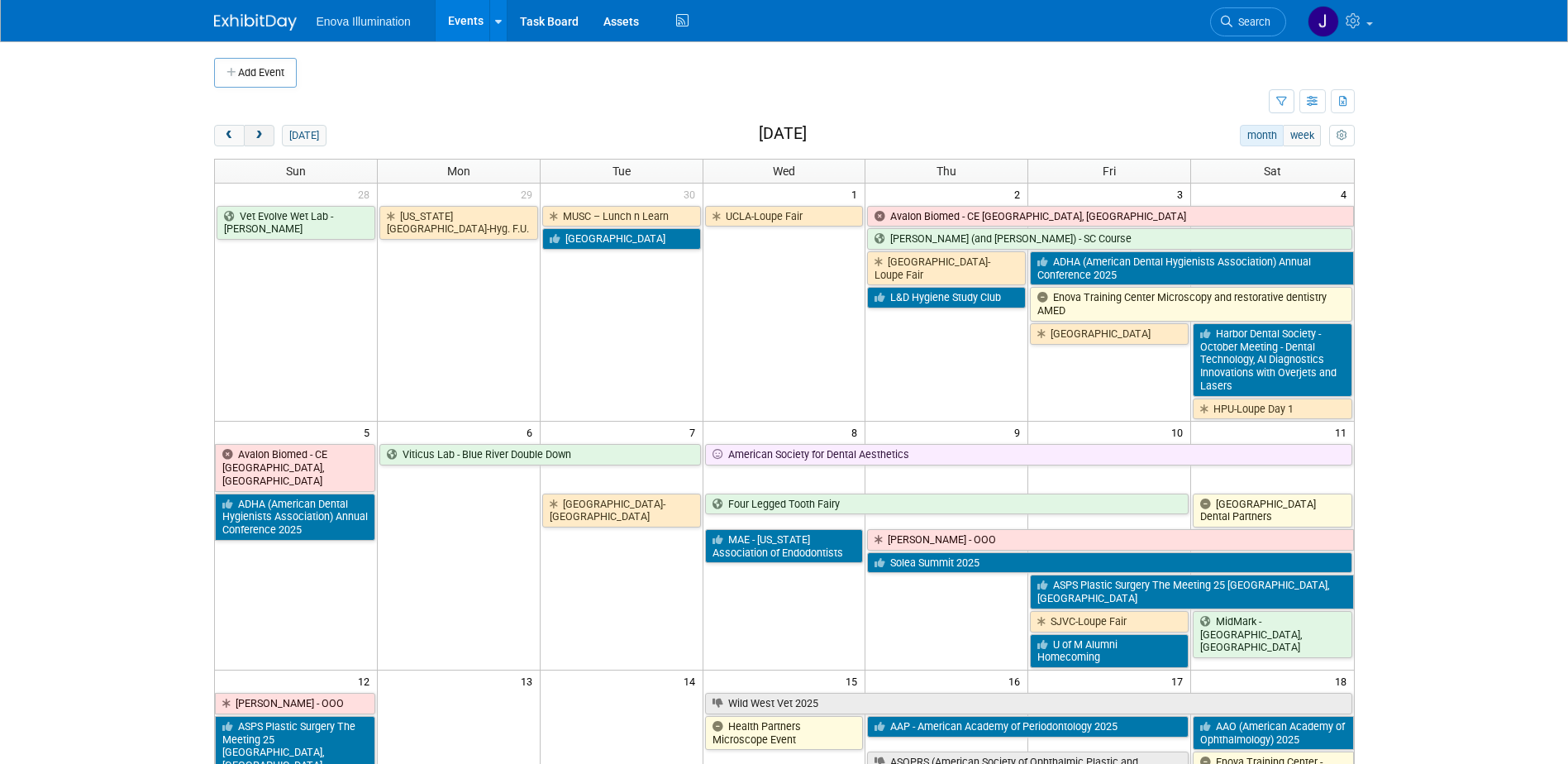
click at [261, 127] on button "next" at bounding box center [259, 136] width 30 height 21
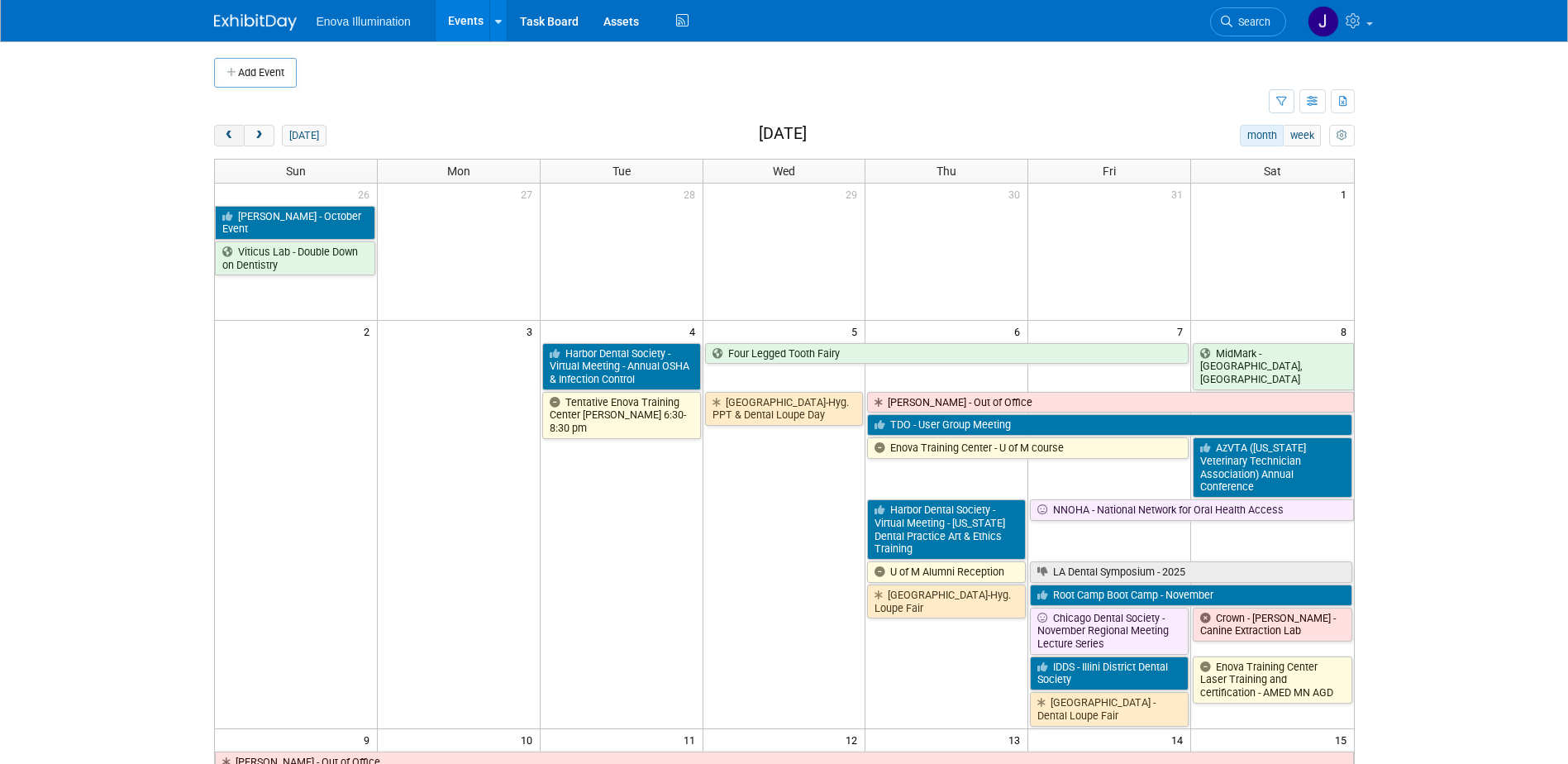
click at [219, 137] on button "prev" at bounding box center [228, 136] width 30 height 21
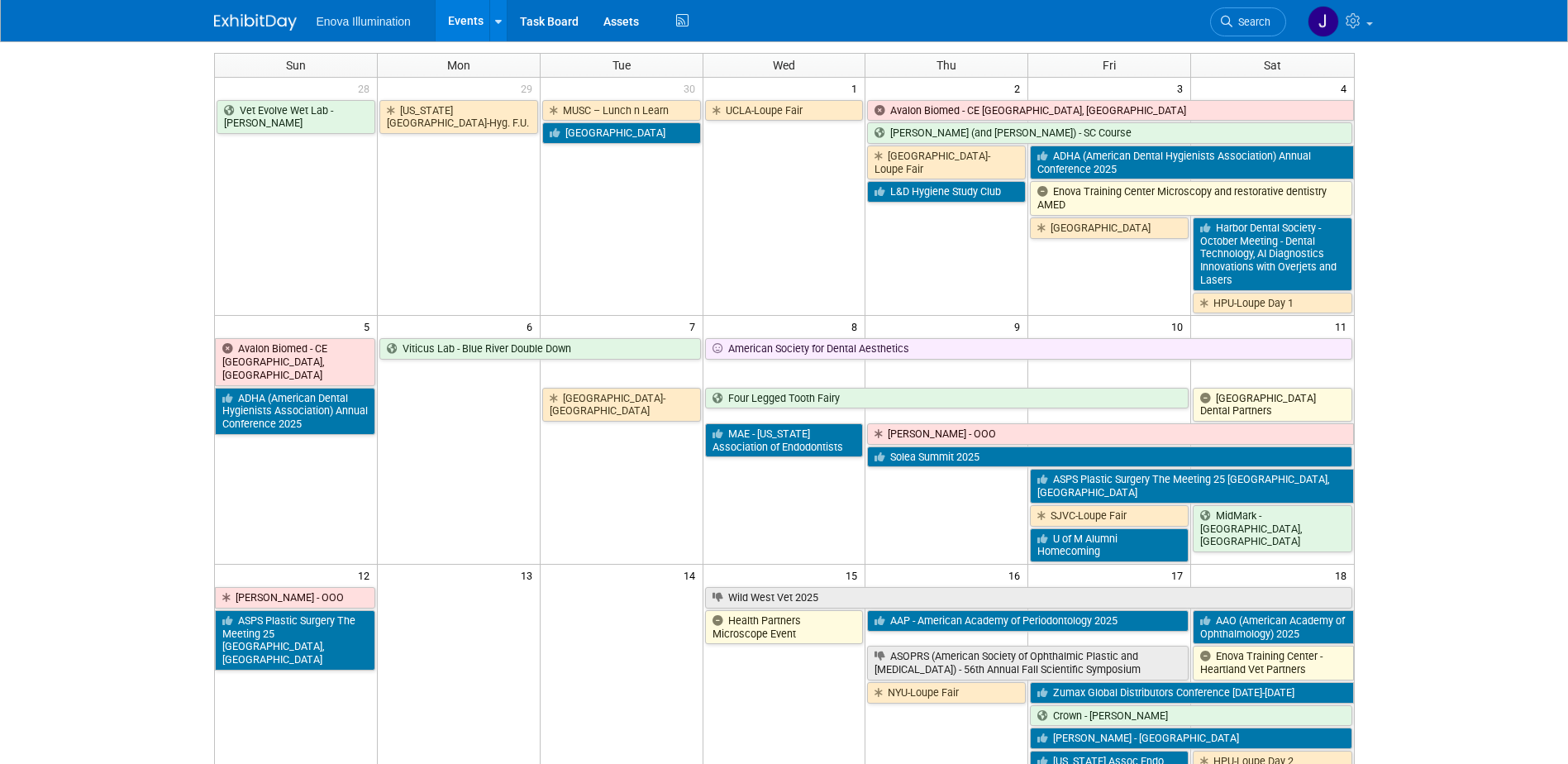
scroll to position [83, 0]
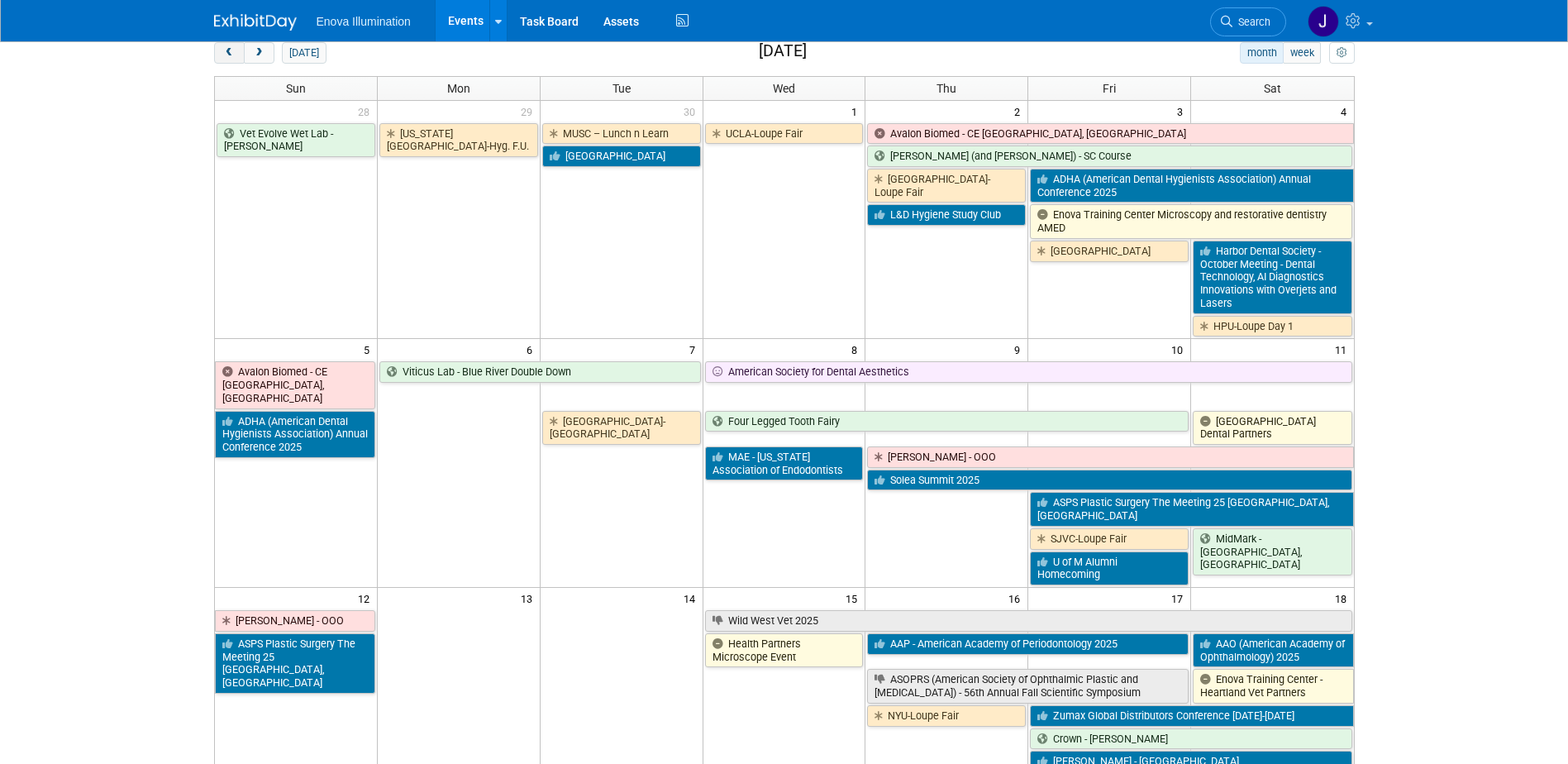
click at [220, 56] on button "prev" at bounding box center [228, 53] width 30 height 21
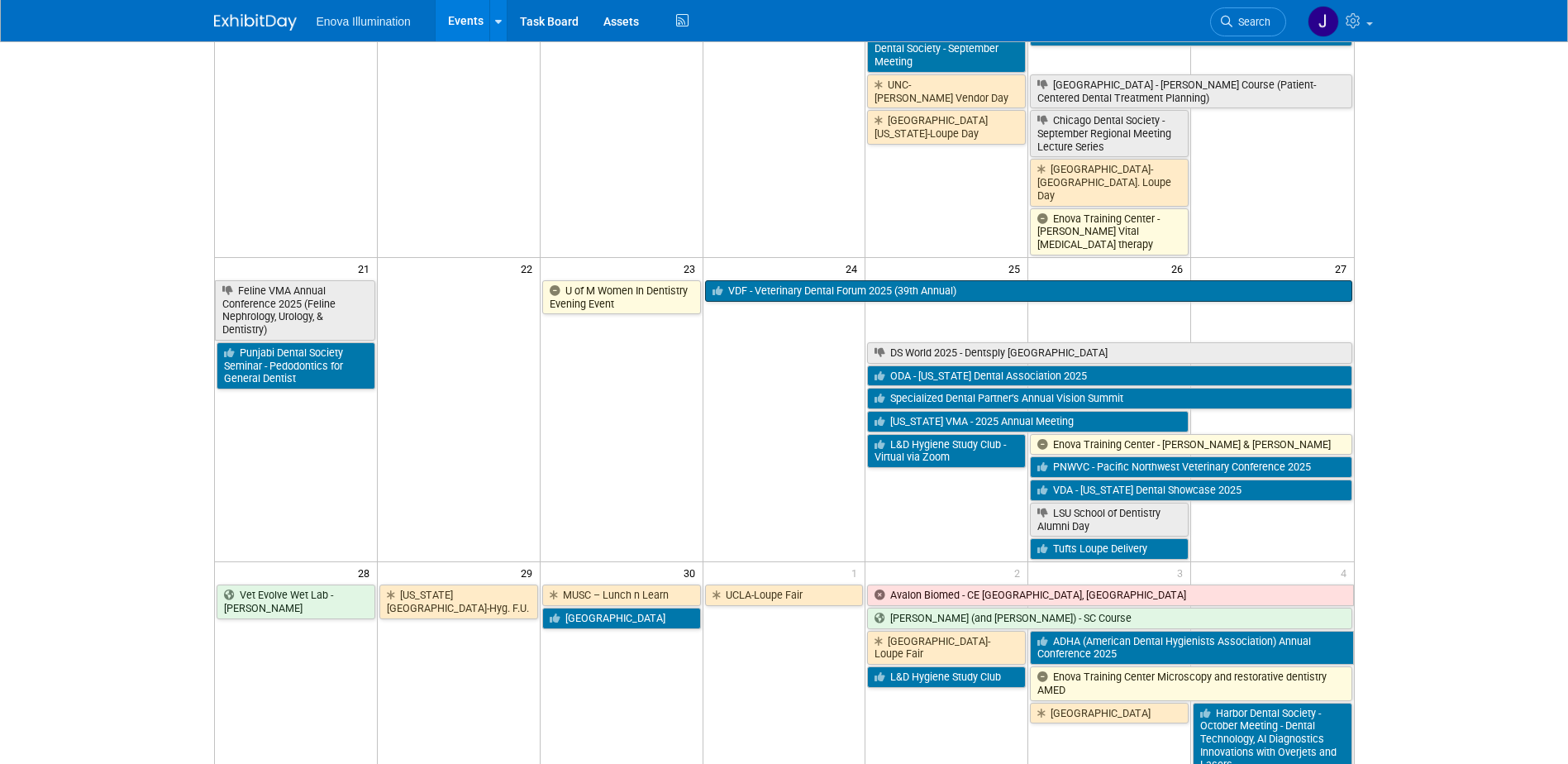
scroll to position [991, 0]
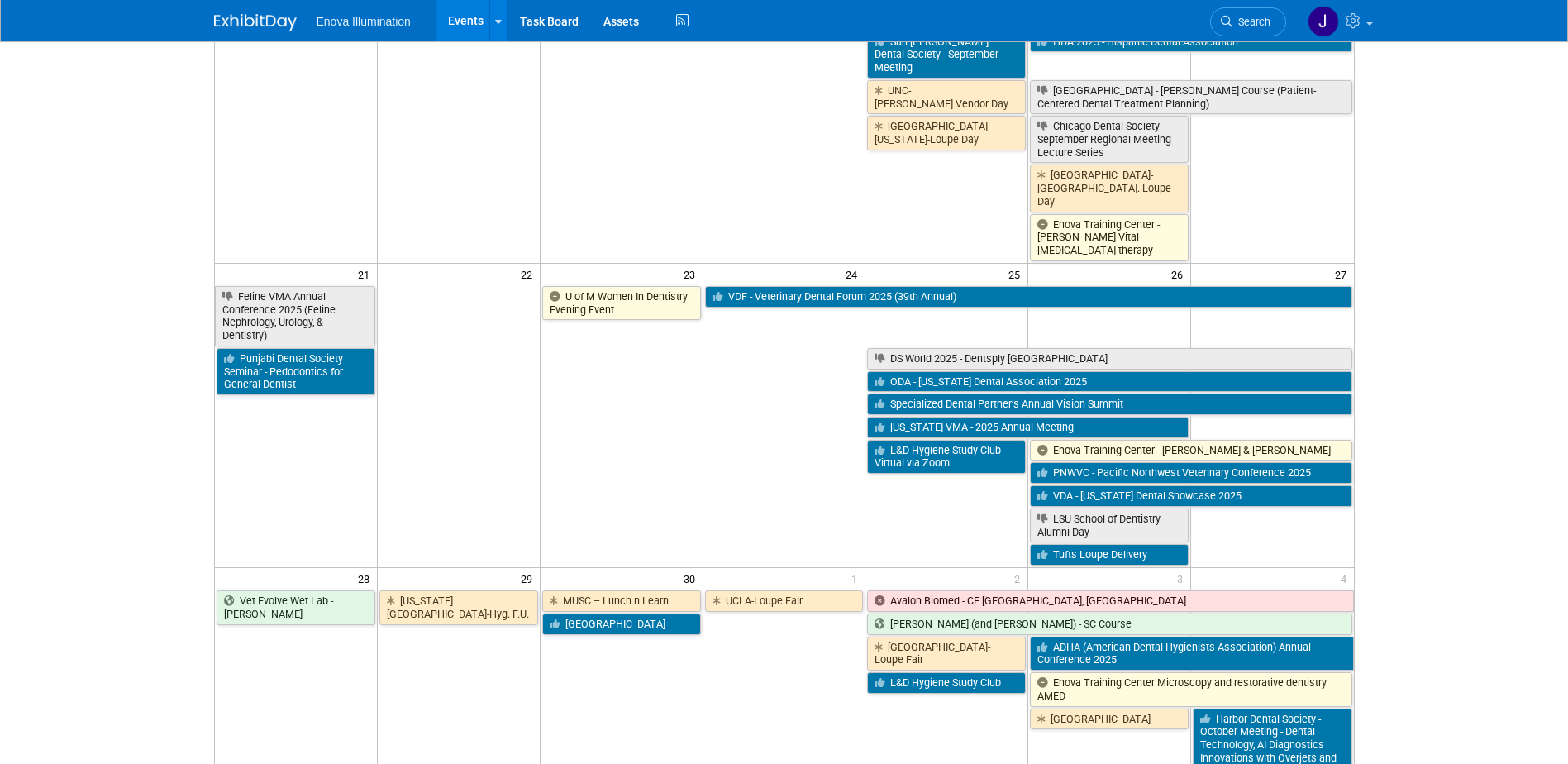
drag, startPoint x: 1233, startPoint y: 19, endPoint x: 1179, endPoint y: 59, distance: 67.2
click at [1233, 19] on span "Search" at bounding box center [1251, 21] width 38 height 13
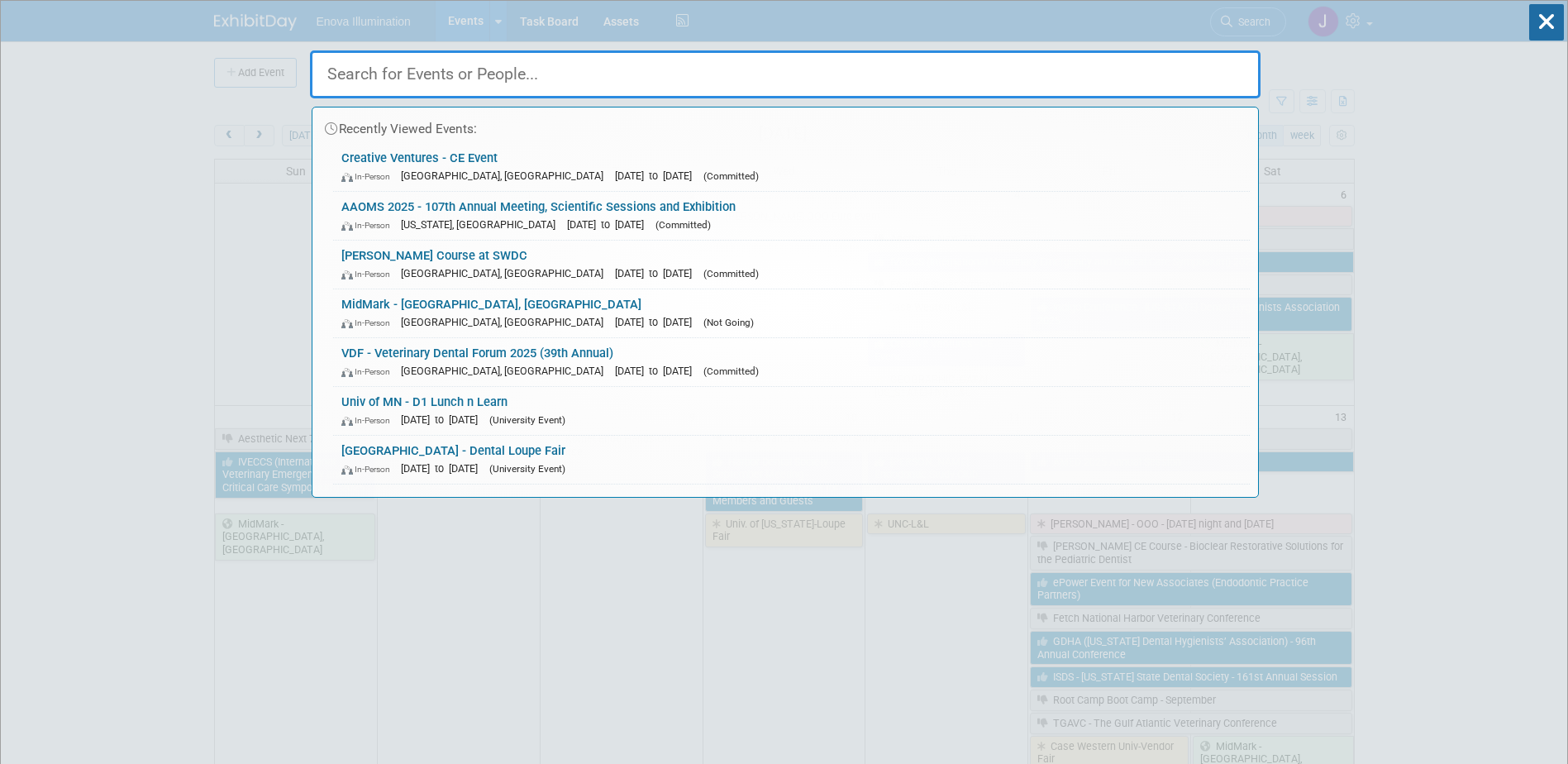
click at [1080, 80] on input "text" at bounding box center [785, 74] width 950 height 48
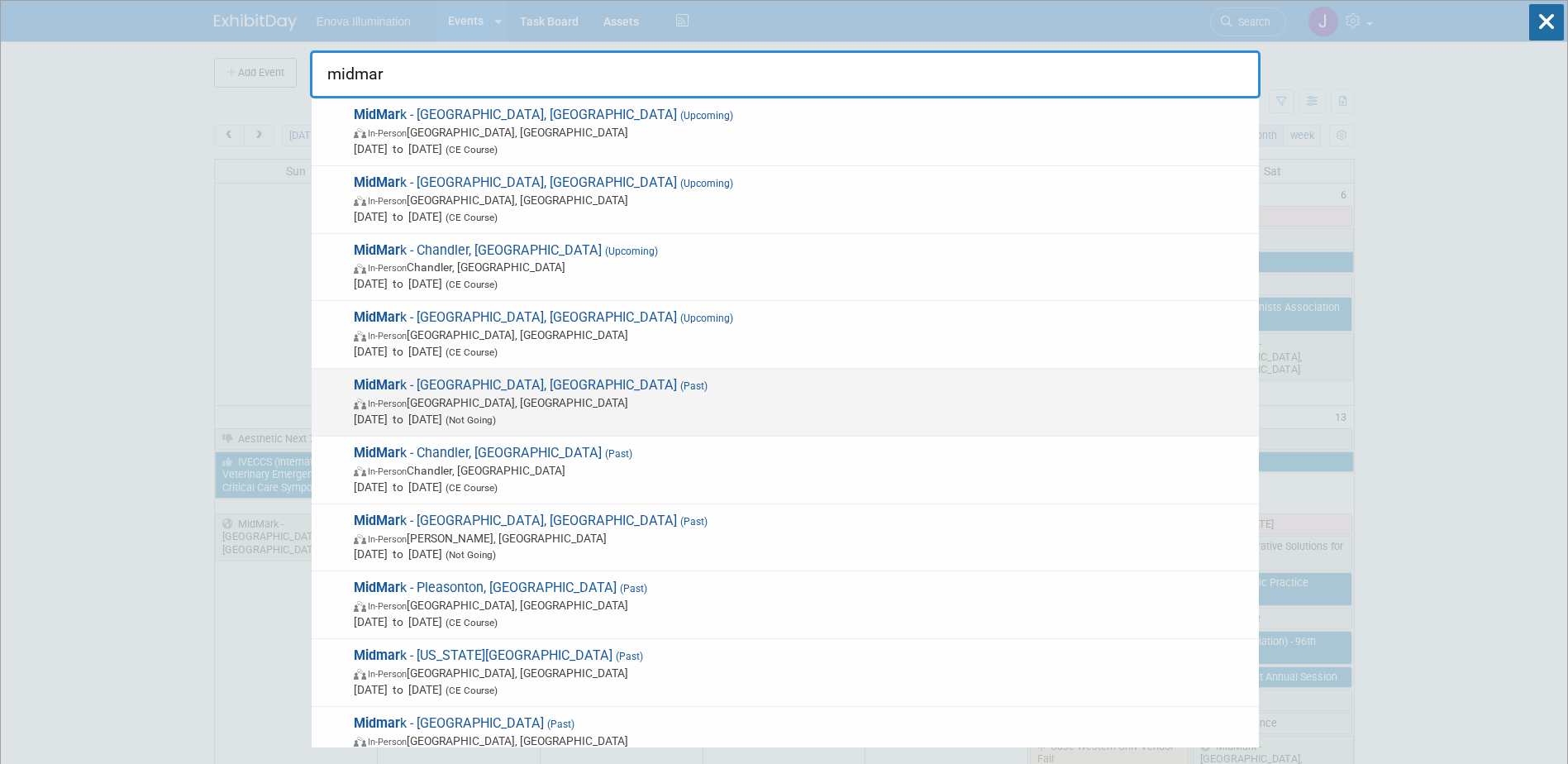
type input "midmar"
click at [451, 375] on div "MidMar k - Englishtown, NJ (Past) In-Person Englishtown, NJ Aug 23, 2025 to Aug…" at bounding box center [784, 402] width 947 height 67
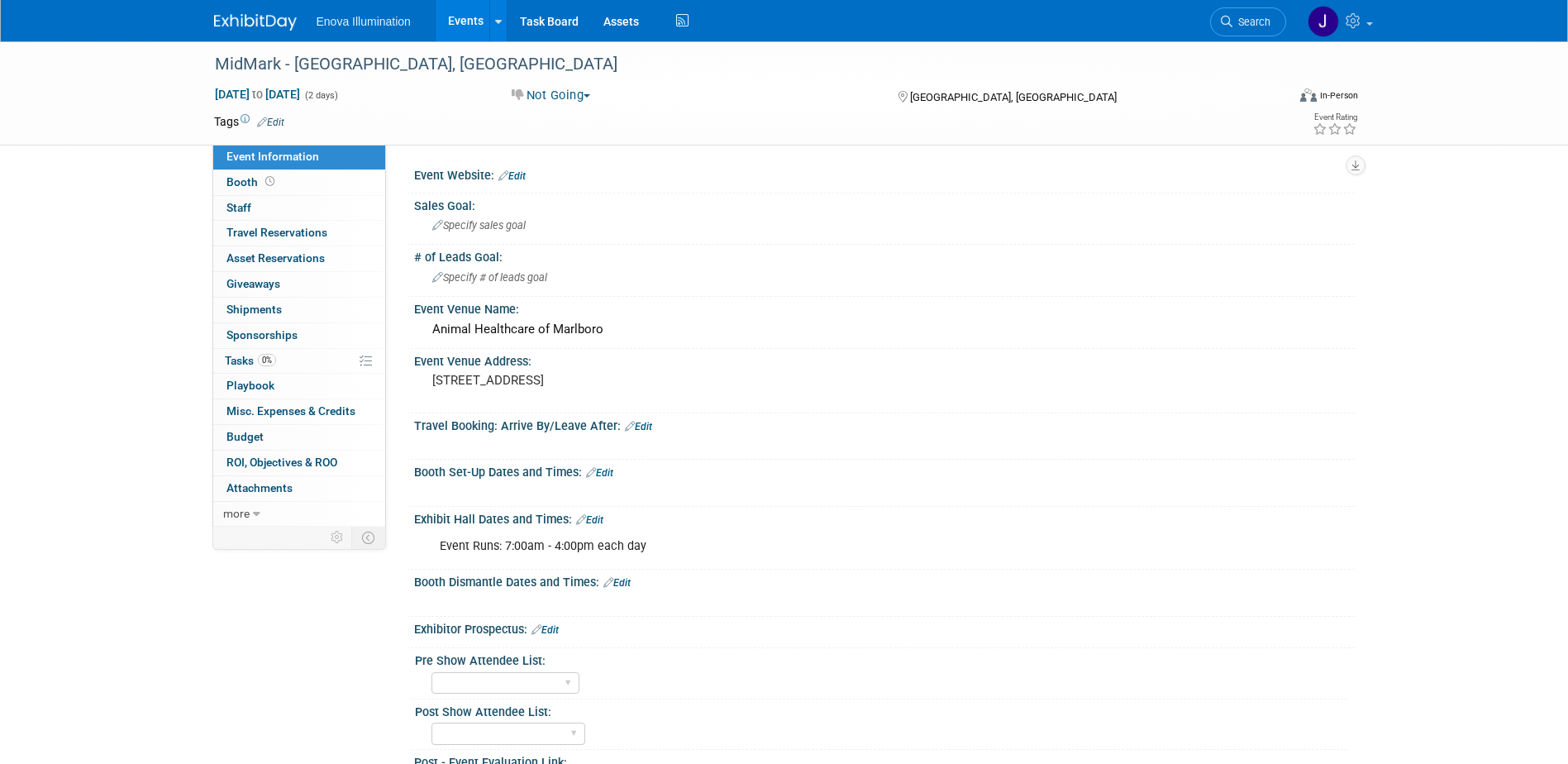
click at [273, 27] on img at bounding box center [255, 21] width 83 height 17
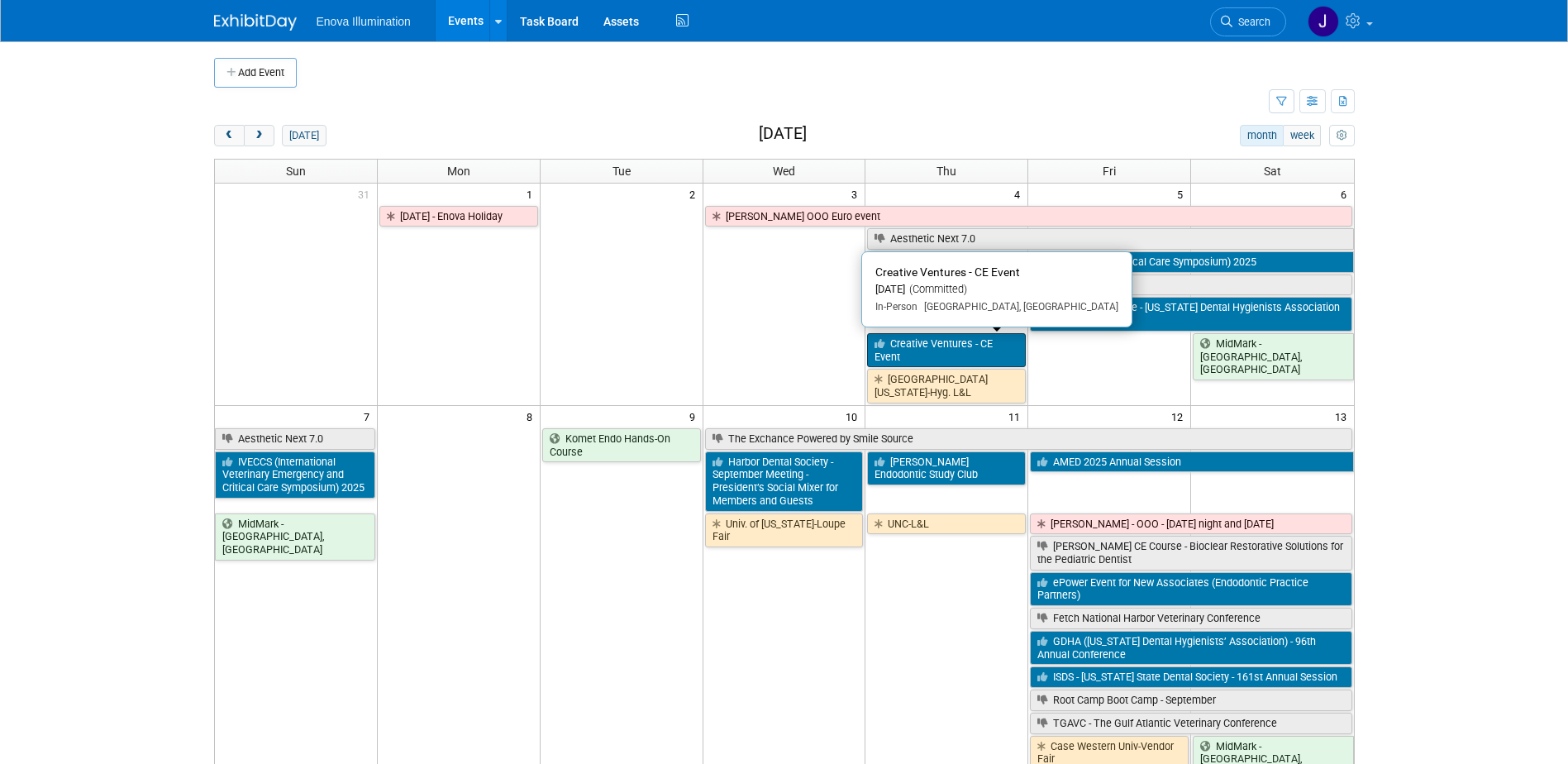
click at [903, 342] on link "Creative Ventures - CE Event" at bounding box center [945, 349] width 159 height 34
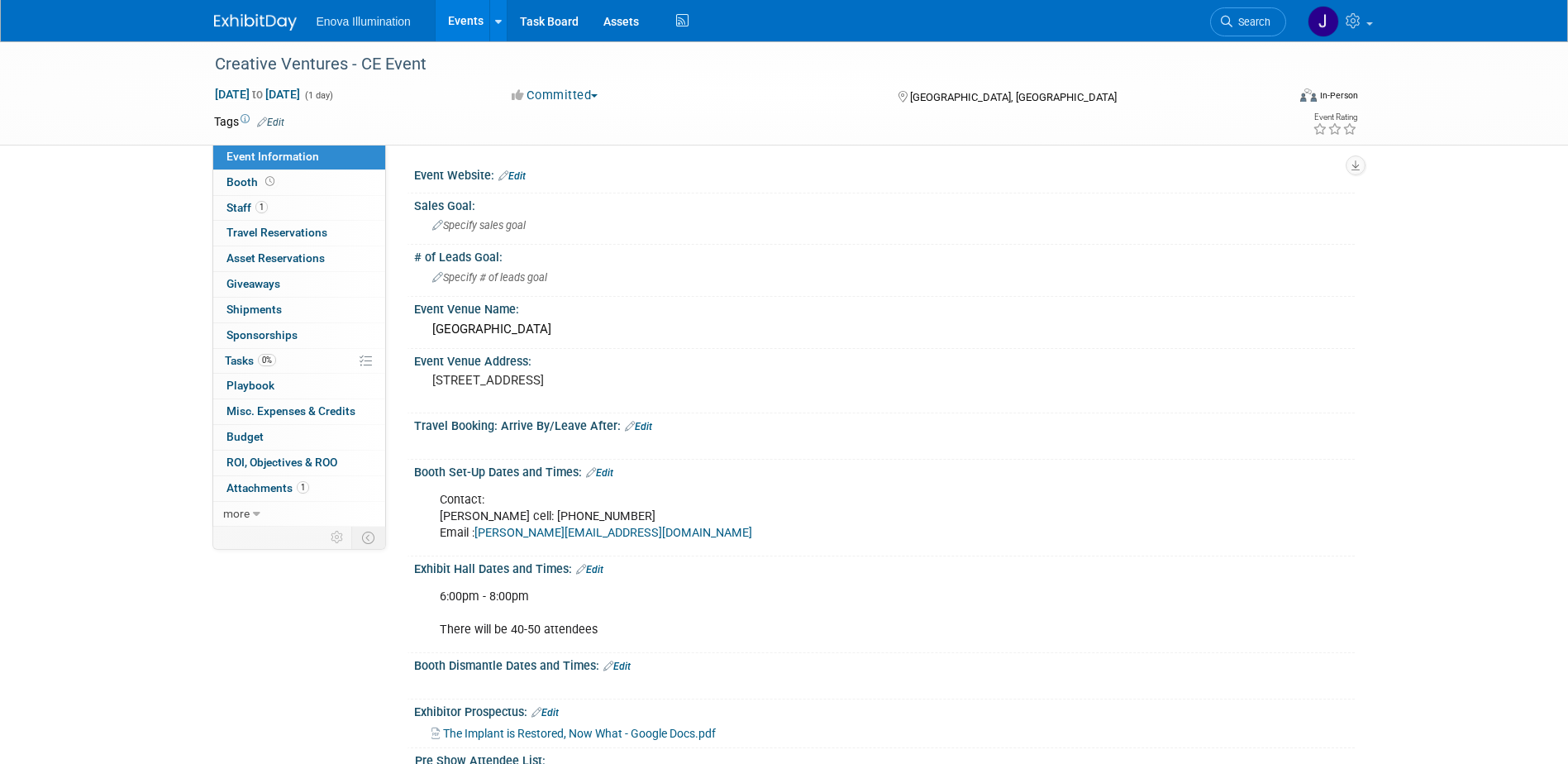
click at [301, 20] on div at bounding box center [264, 15] width 102 height 30
click at [269, 19] on img at bounding box center [255, 21] width 83 height 17
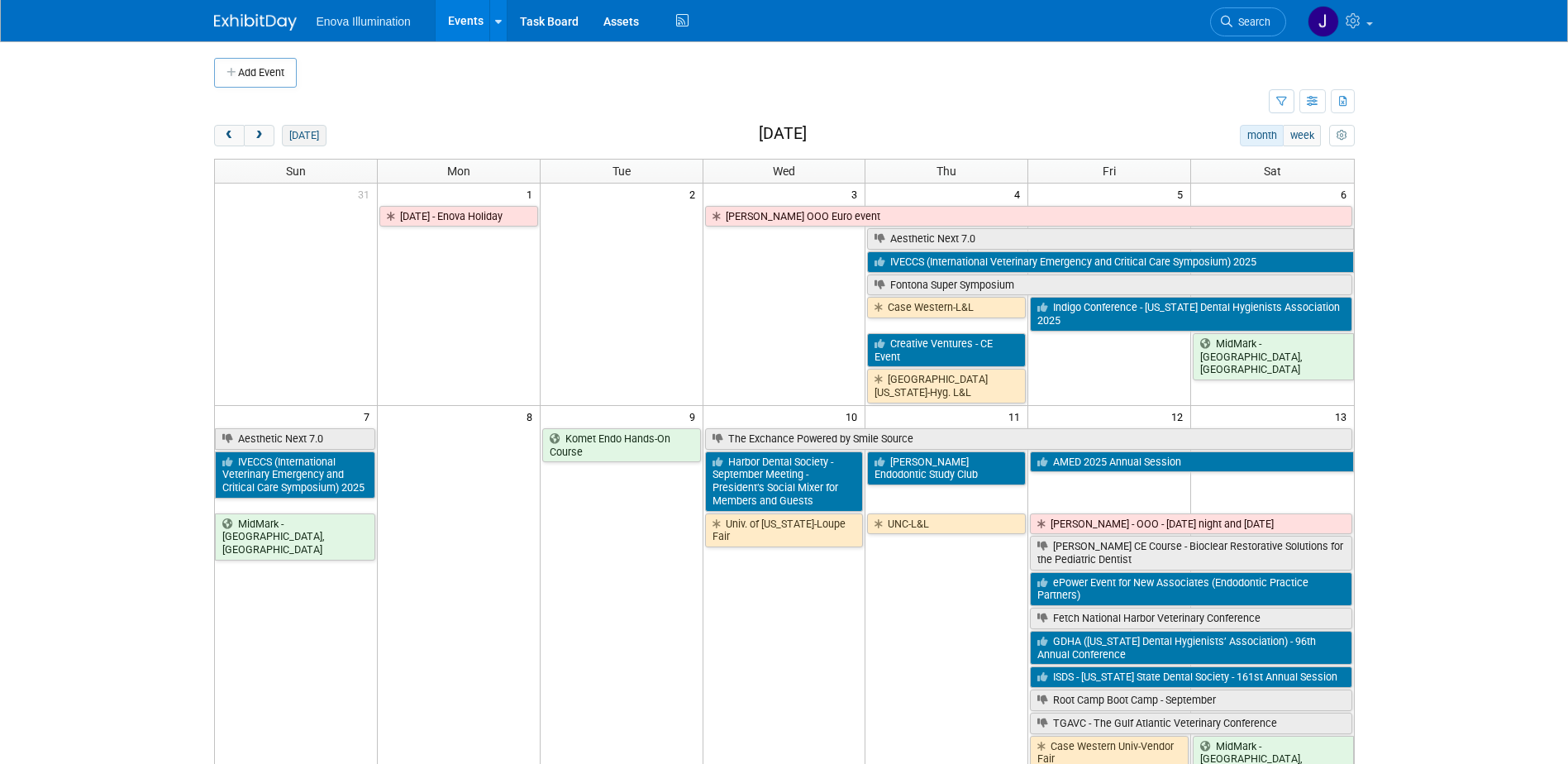
click at [289, 138] on button "[DATE]" at bounding box center [303, 136] width 44 height 21
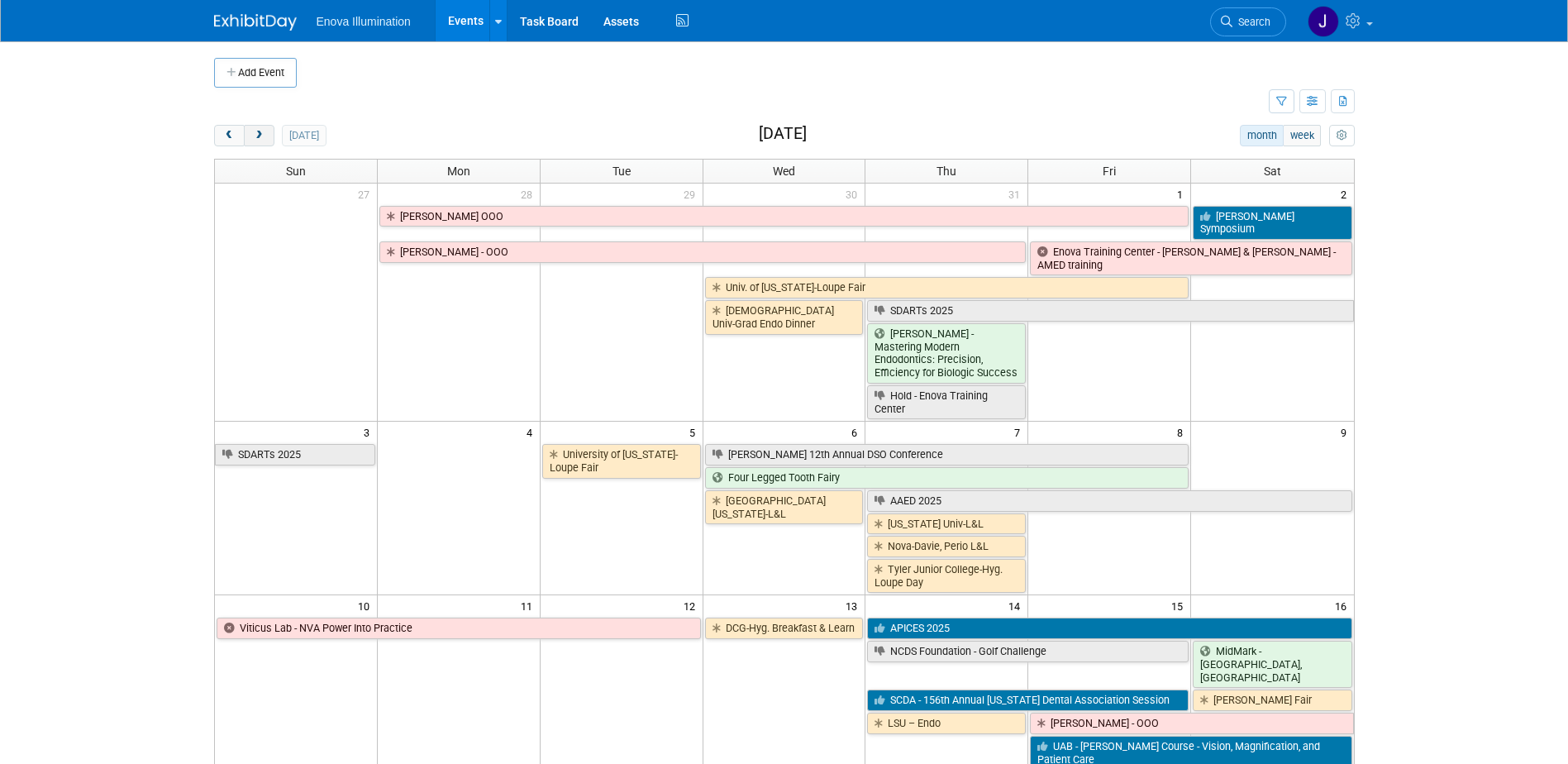
click at [260, 137] on span "next" at bounding box center [259, 136] width 13 height 11
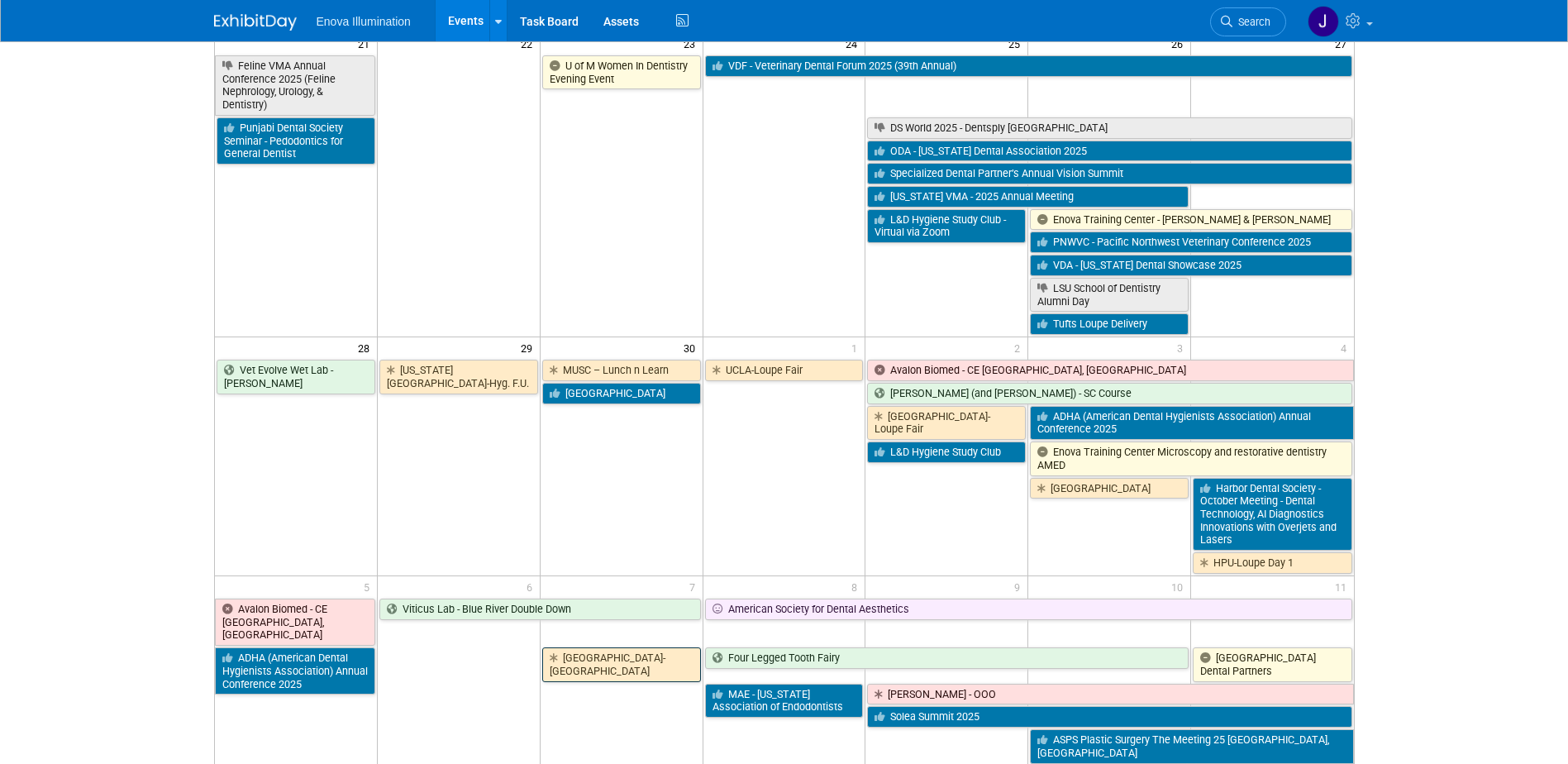
scroll to position [1239, 0]
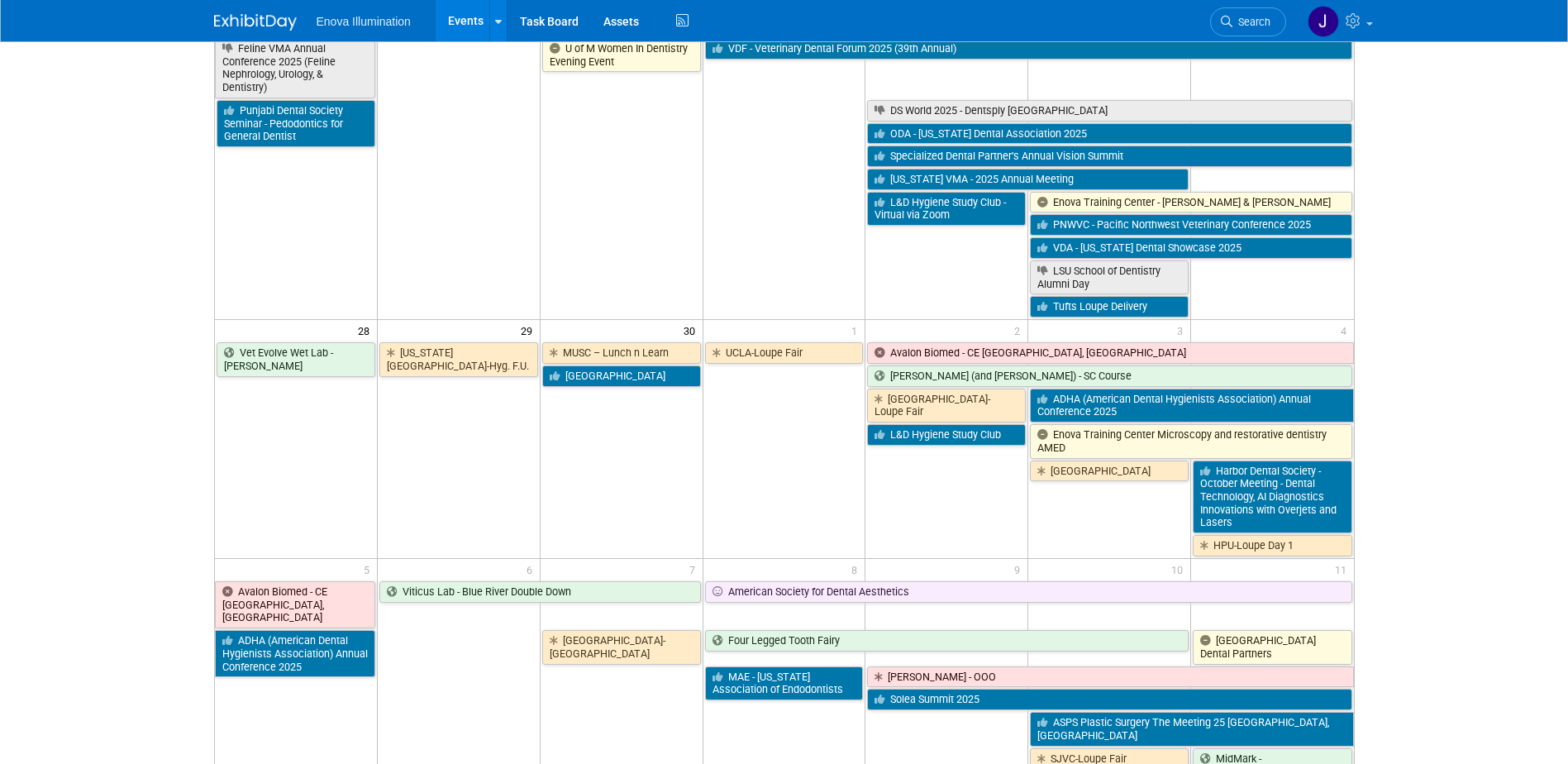
click at [1232, 14] on link "Search" at bounding box center [1248, 22] width 76 height 29
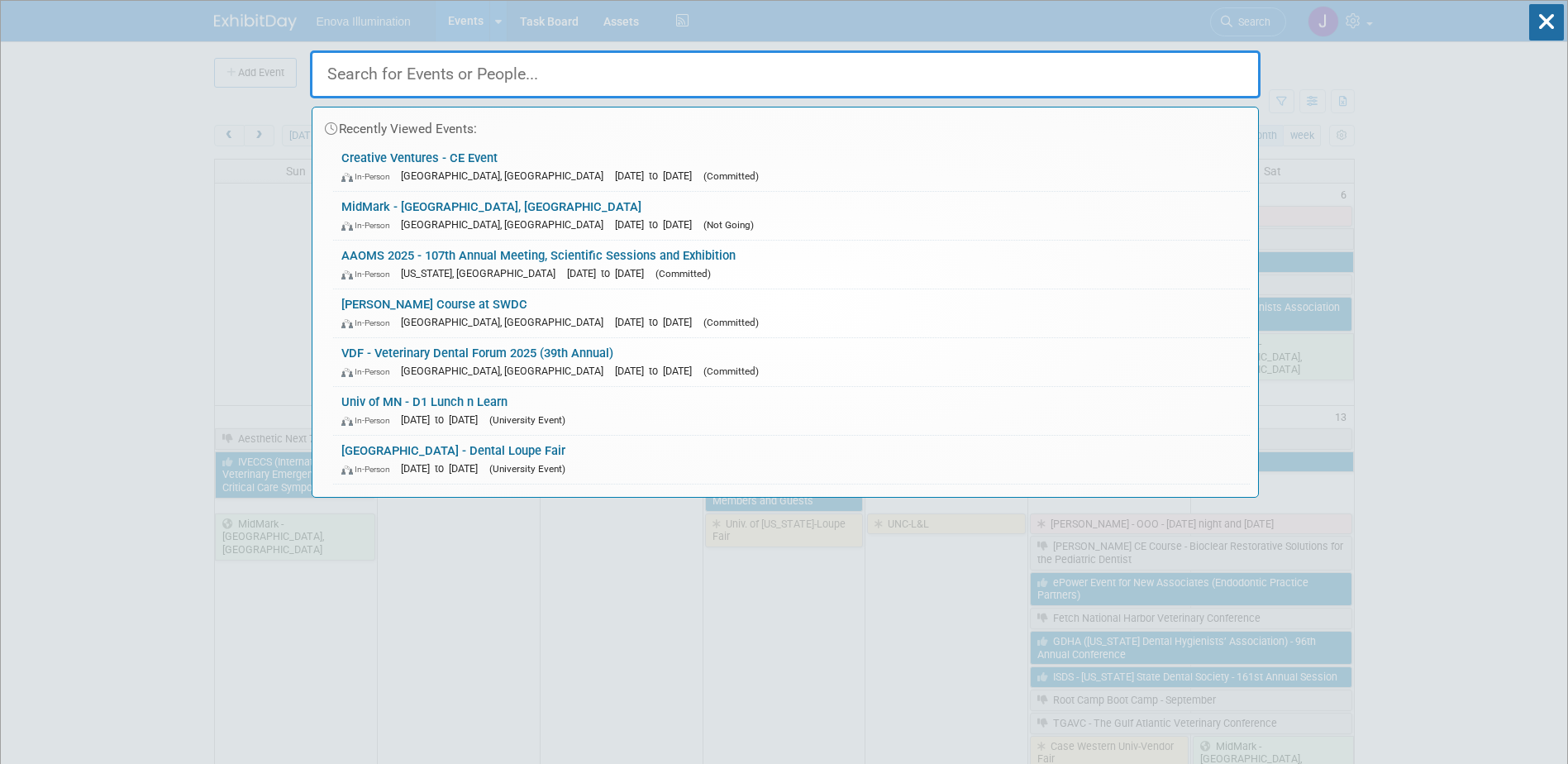
click at [1159, 63] on input "text" at bounding box center [785, 74] width 950 height 48
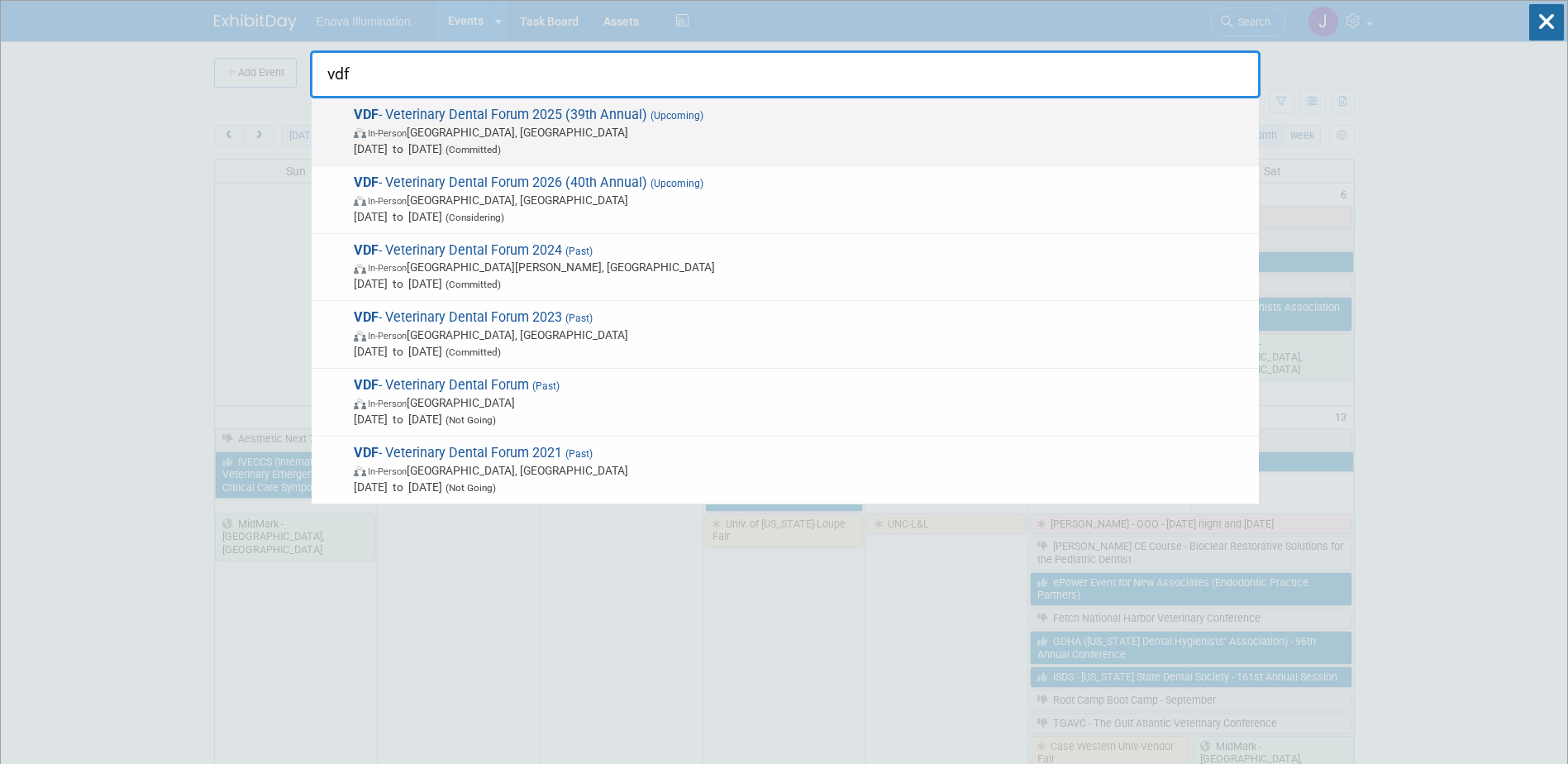
type input "vdf"
click at [423, 122] on span "VDF - Veterinary Dental Forum 2025 (39th Annual) (Upcoming) In-Person San Anton…" at bounding box center [799, 132] width 902 height 51
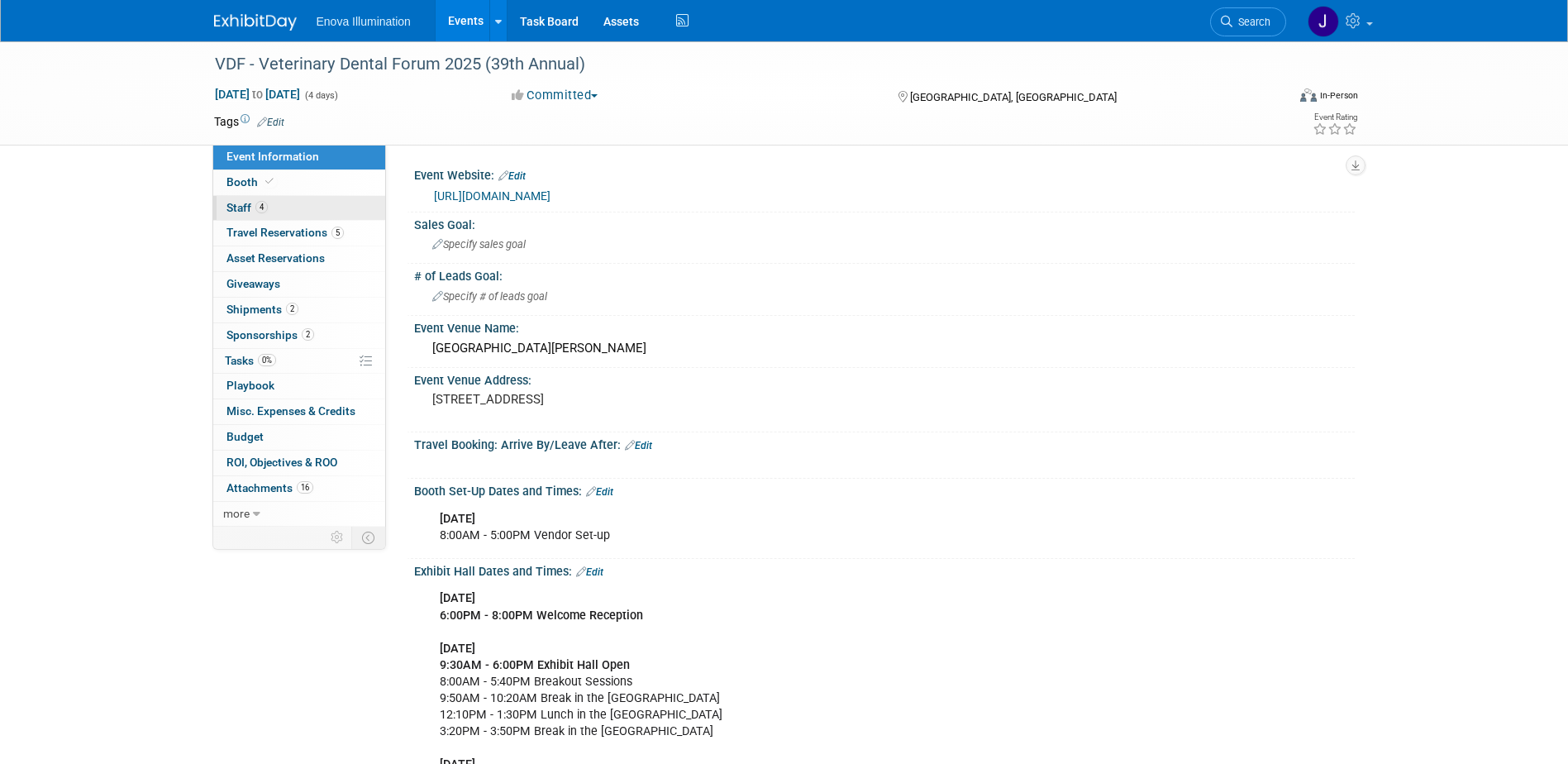
click at [295, 212] on link "4 Staff 4" at bounding box center [300, 208] width 172 height 24
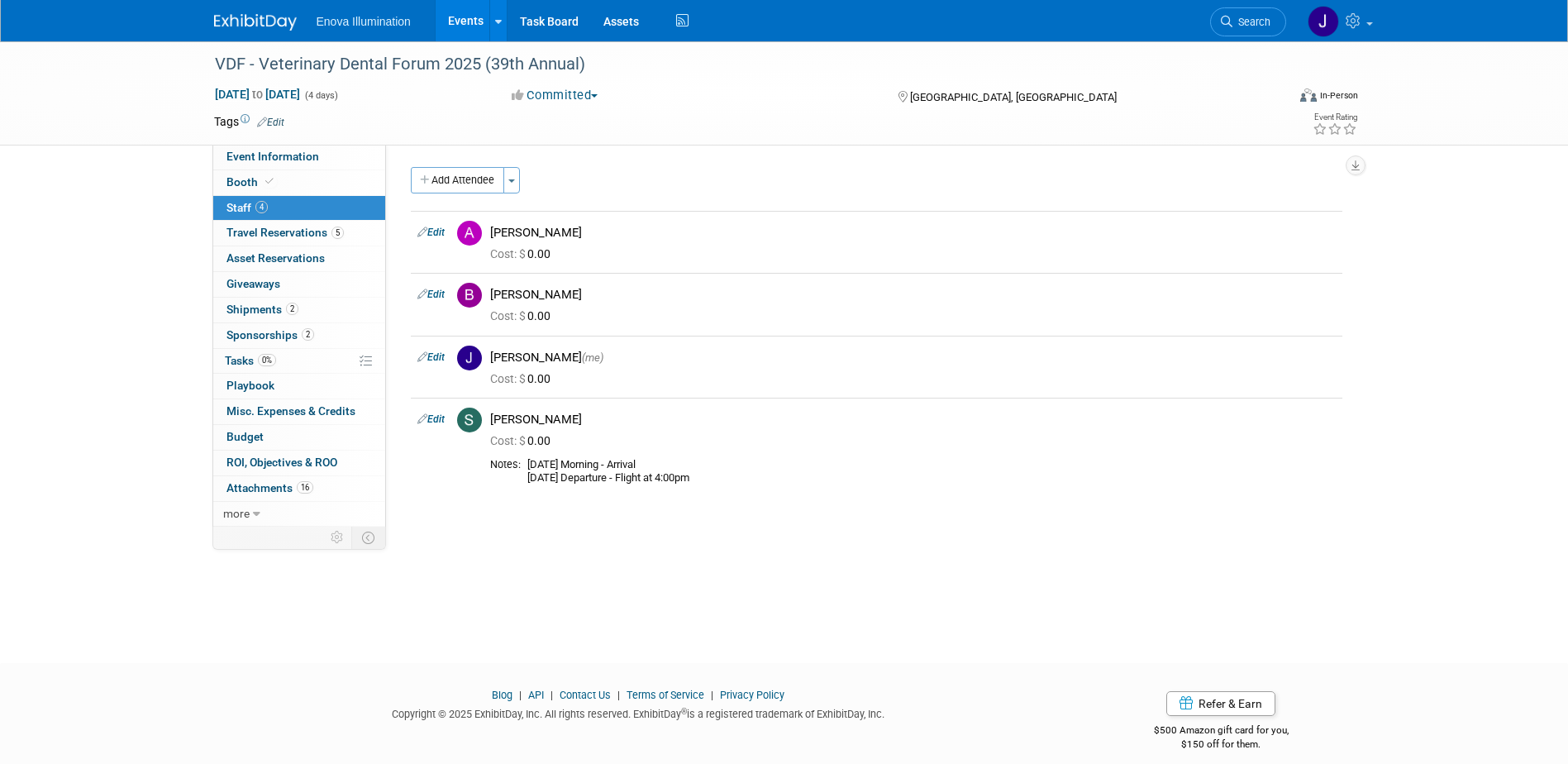
click at [289, 24] on img at bounding box center [255, 21] width 83 height 17
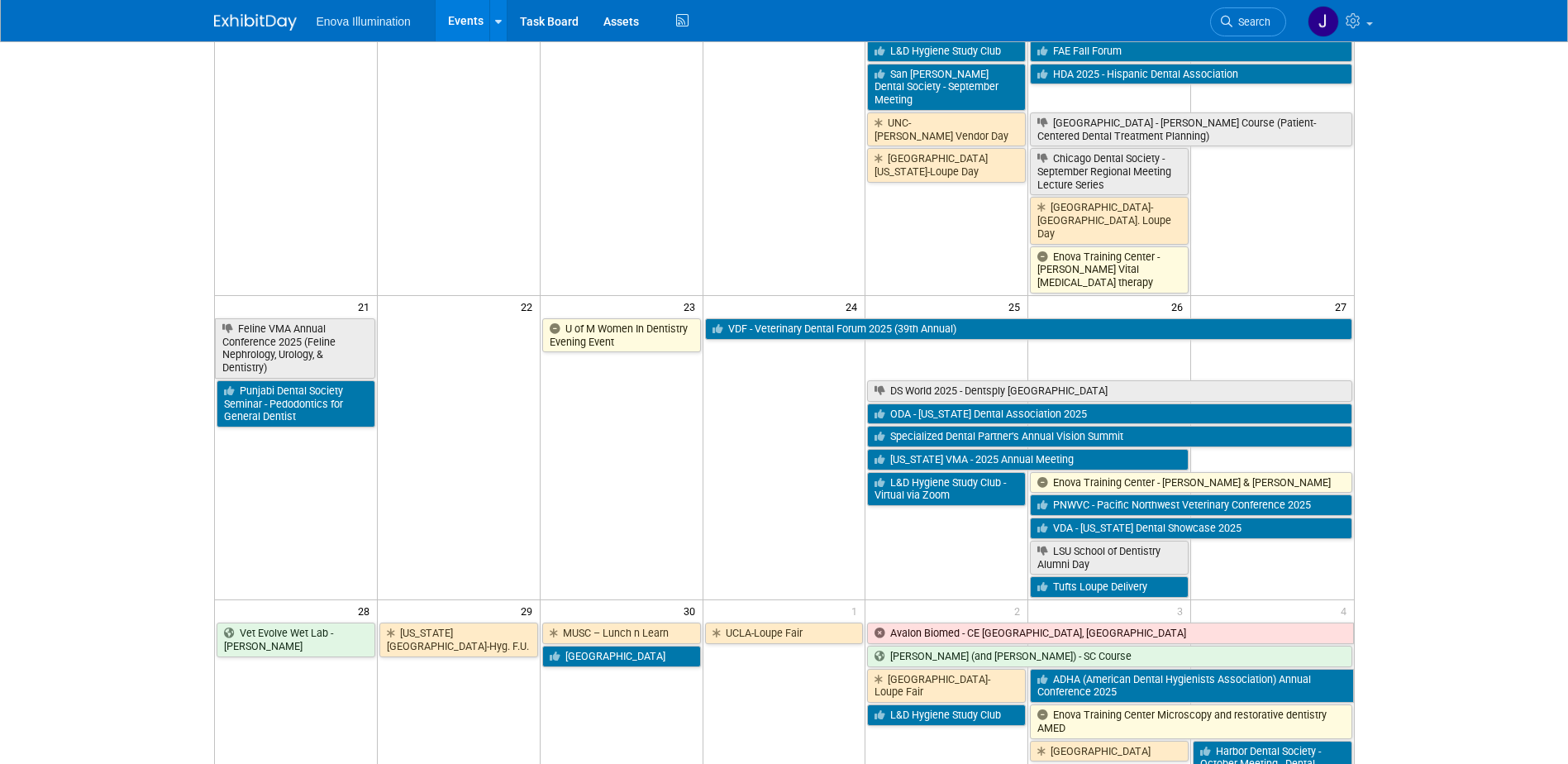
scroll to position [991, 0]
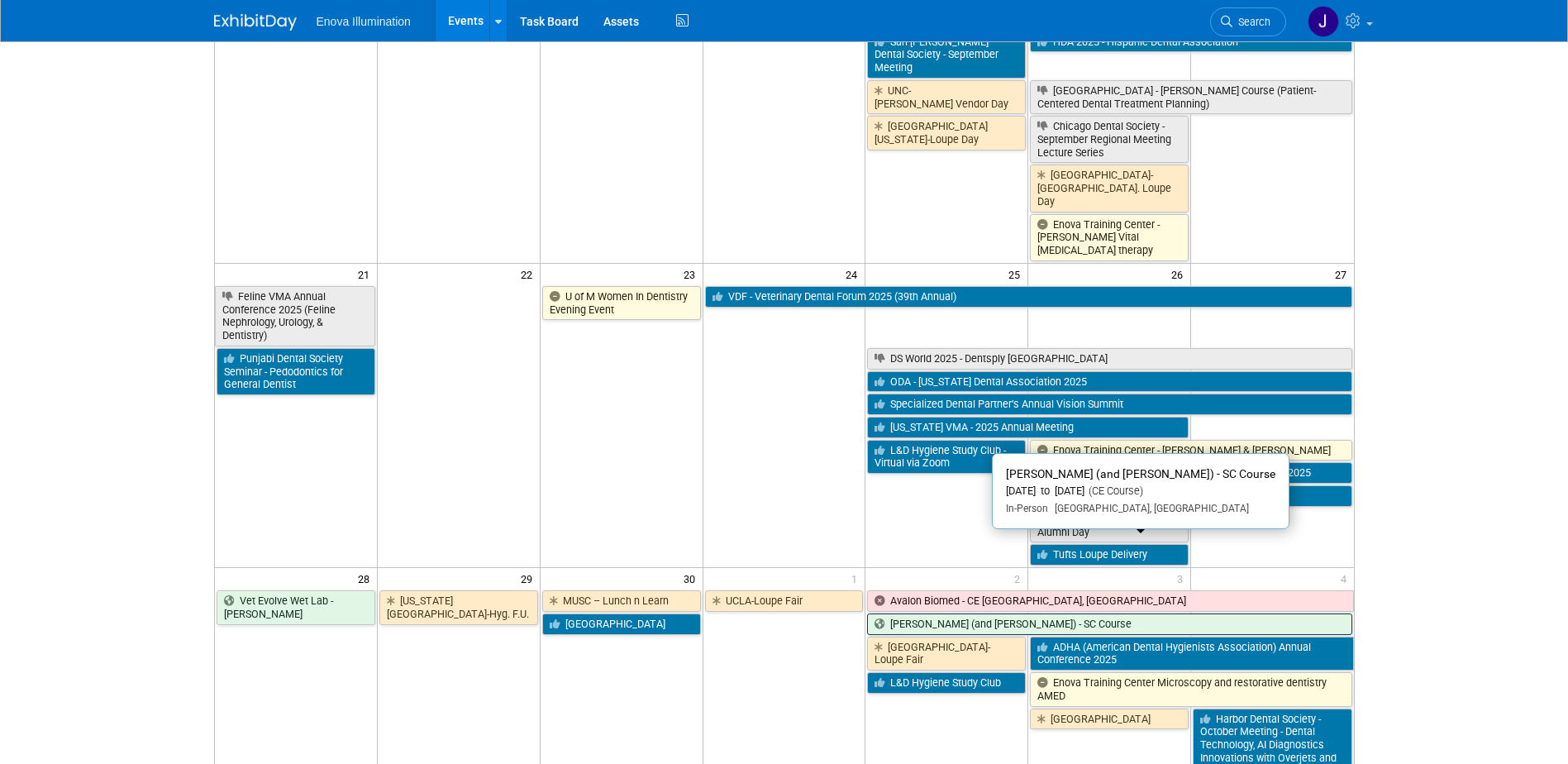
click at [970, 613] on link "[PERSON_NAME] (and [PERSON_NAME]) - SC Course" at bounding box center [1108, 623] width 484 height 21
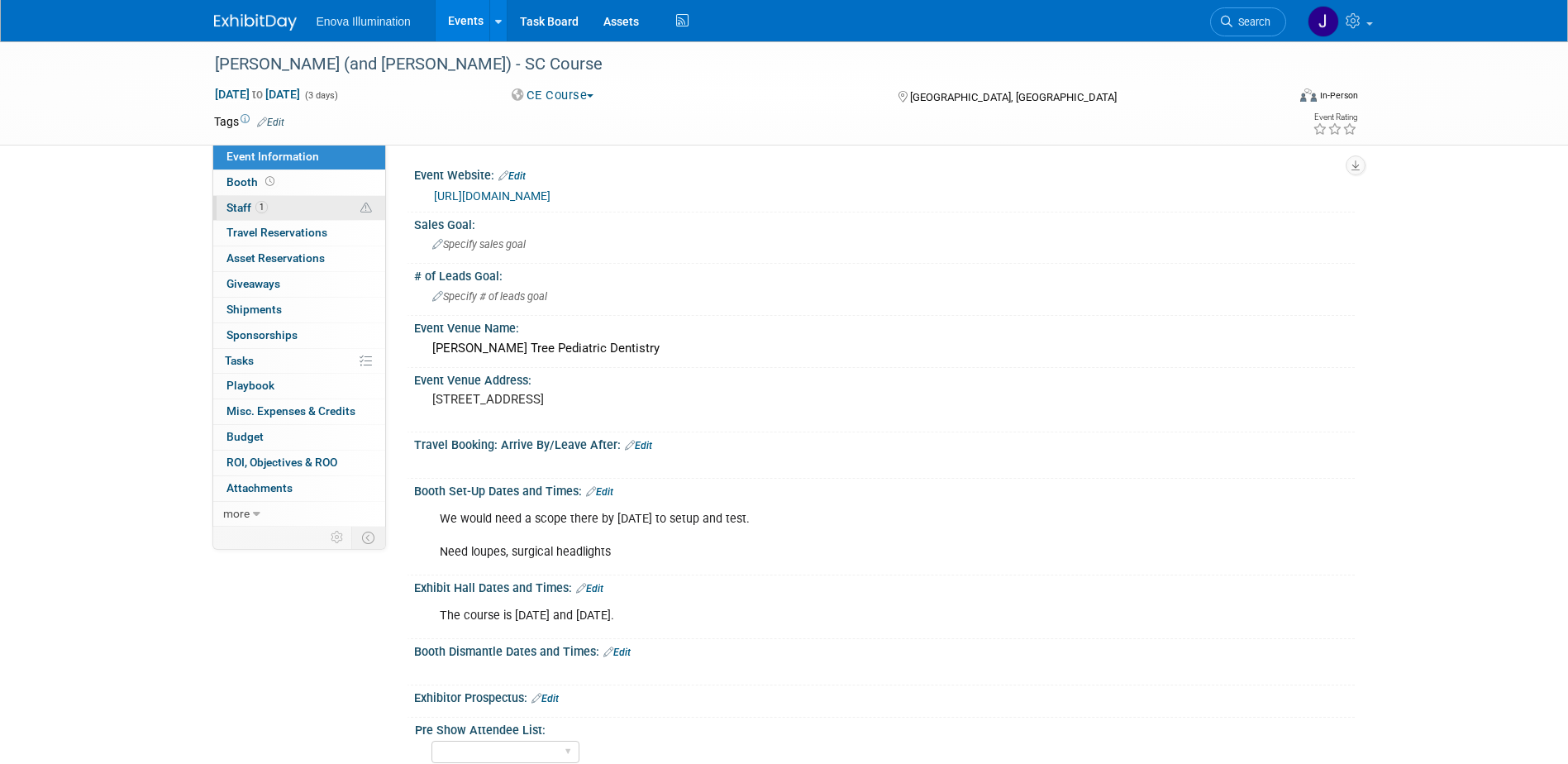
click at [294, 198] on link "1 Staff 1" at bounding box center [300, 208] width 172 height 24
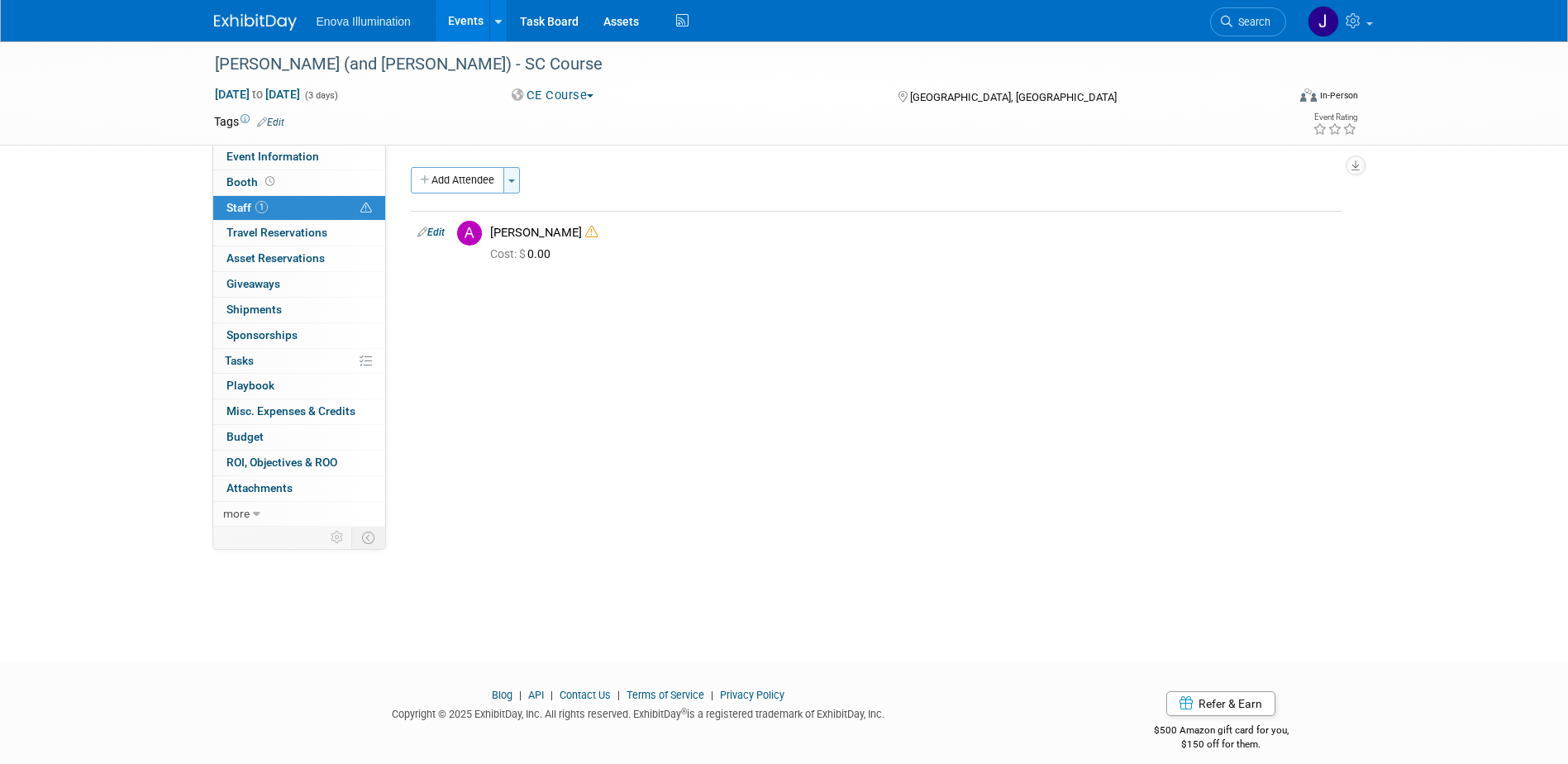
click at [516, 186] on button "Toggle Dropdown" at bounding box center [511, 180] width 17 height 26
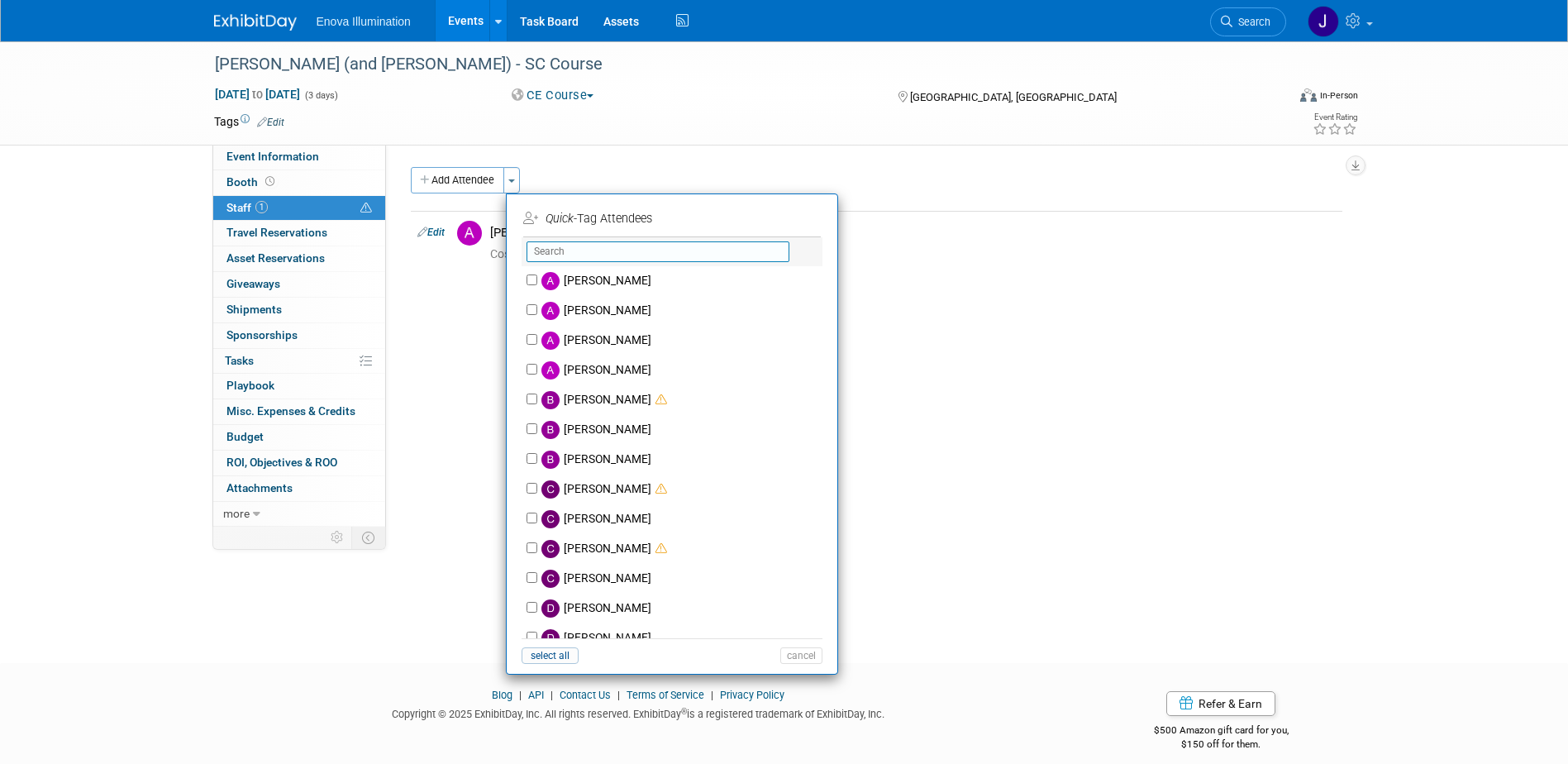
click at [553, 245] on input "text" at bounding box center [658, 251] width 262 height 20
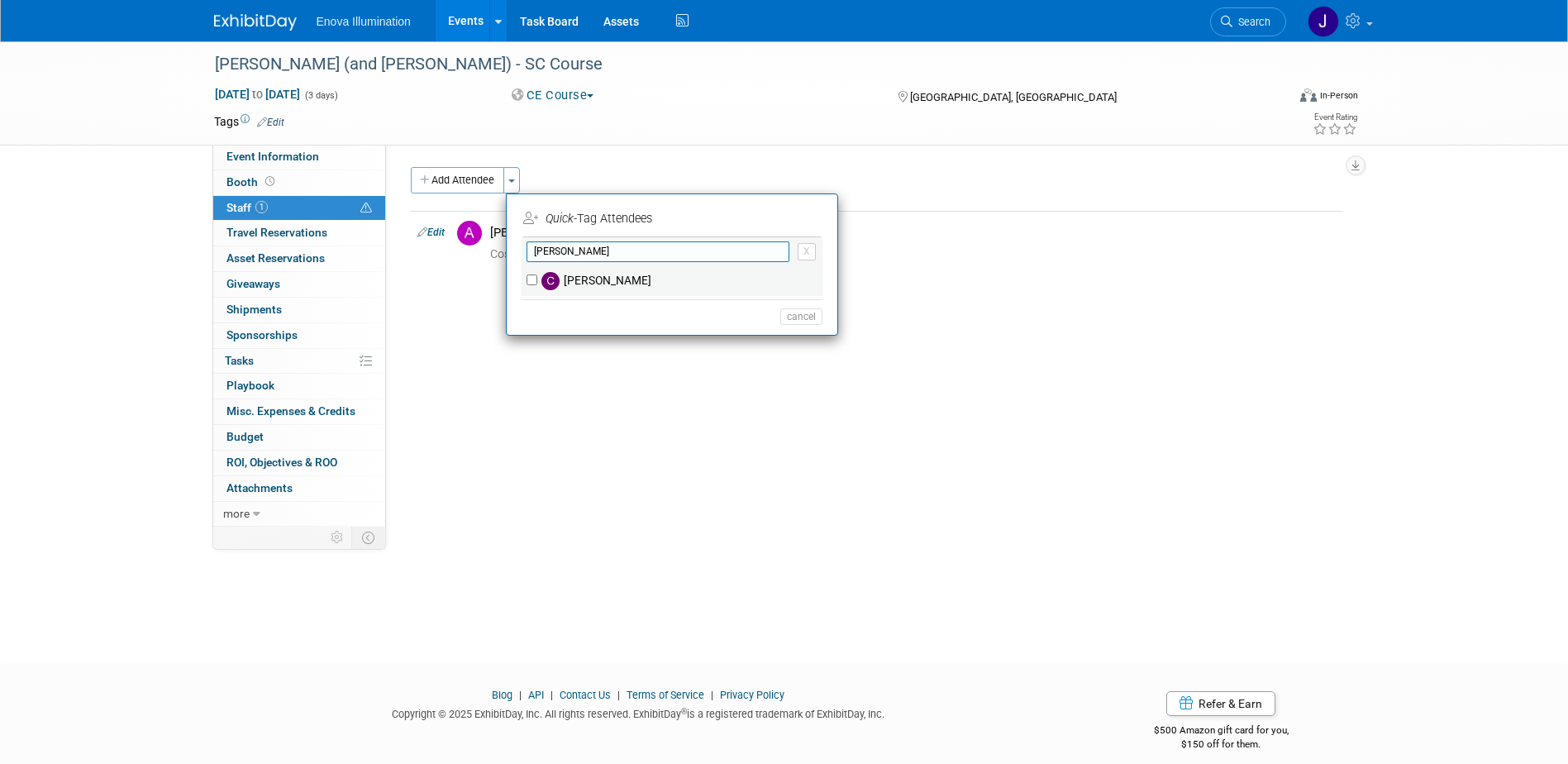
type input "cole"
click at [582, 272] on label "[PERSON_NAME]" at bounding box center [683, 281] width 291 height 29
click at [538, 274] on input "[PERSON_NAME]" at bounding box center [532, 279] width 11 height 11
checkbox input "true"
click at [799, 218] on button "Apply" at bounding box center [795, 219] width 51 height 24
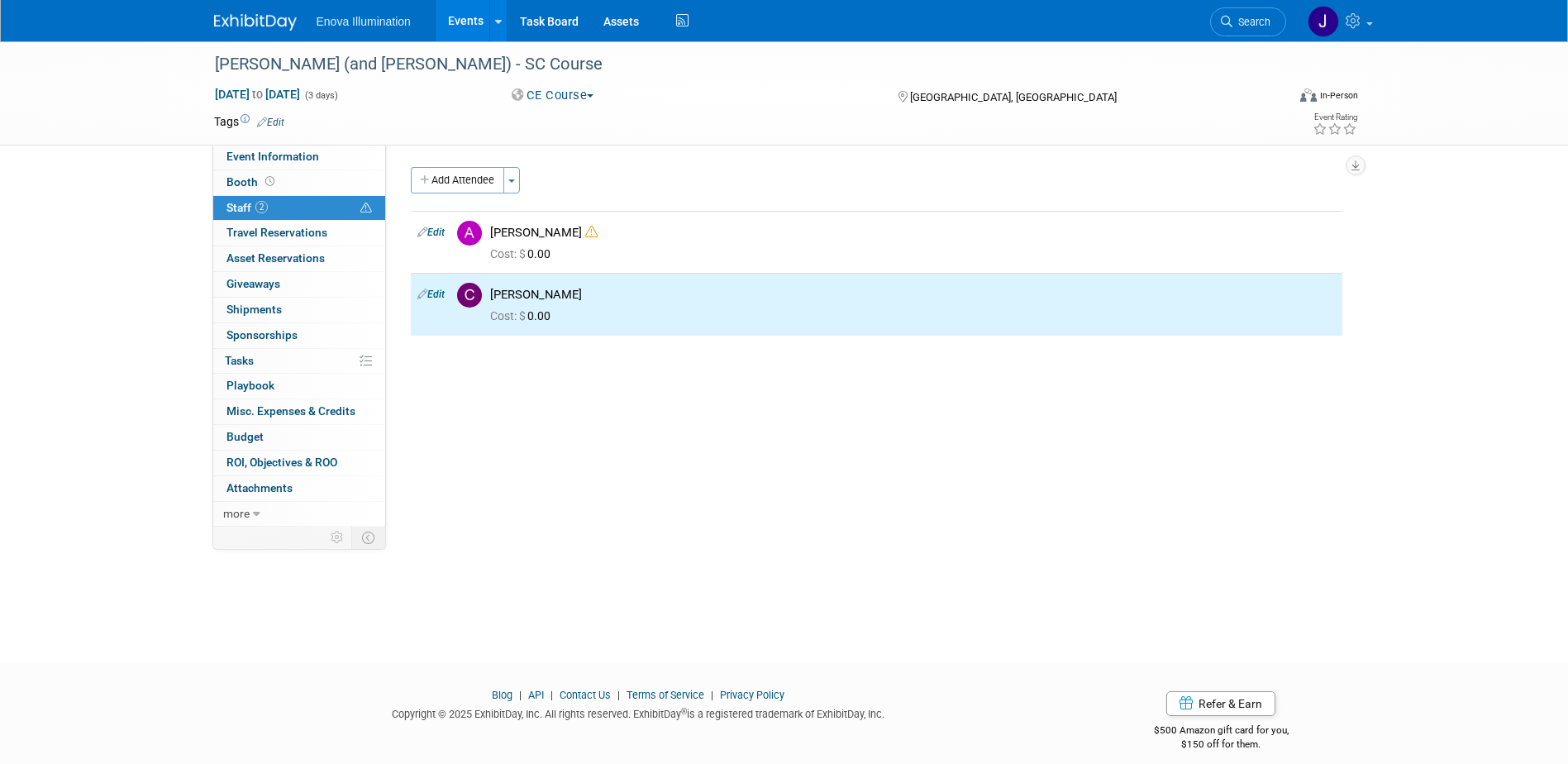
click at [238, 19] on img at bounding box center [255, 21] width 83 height 17
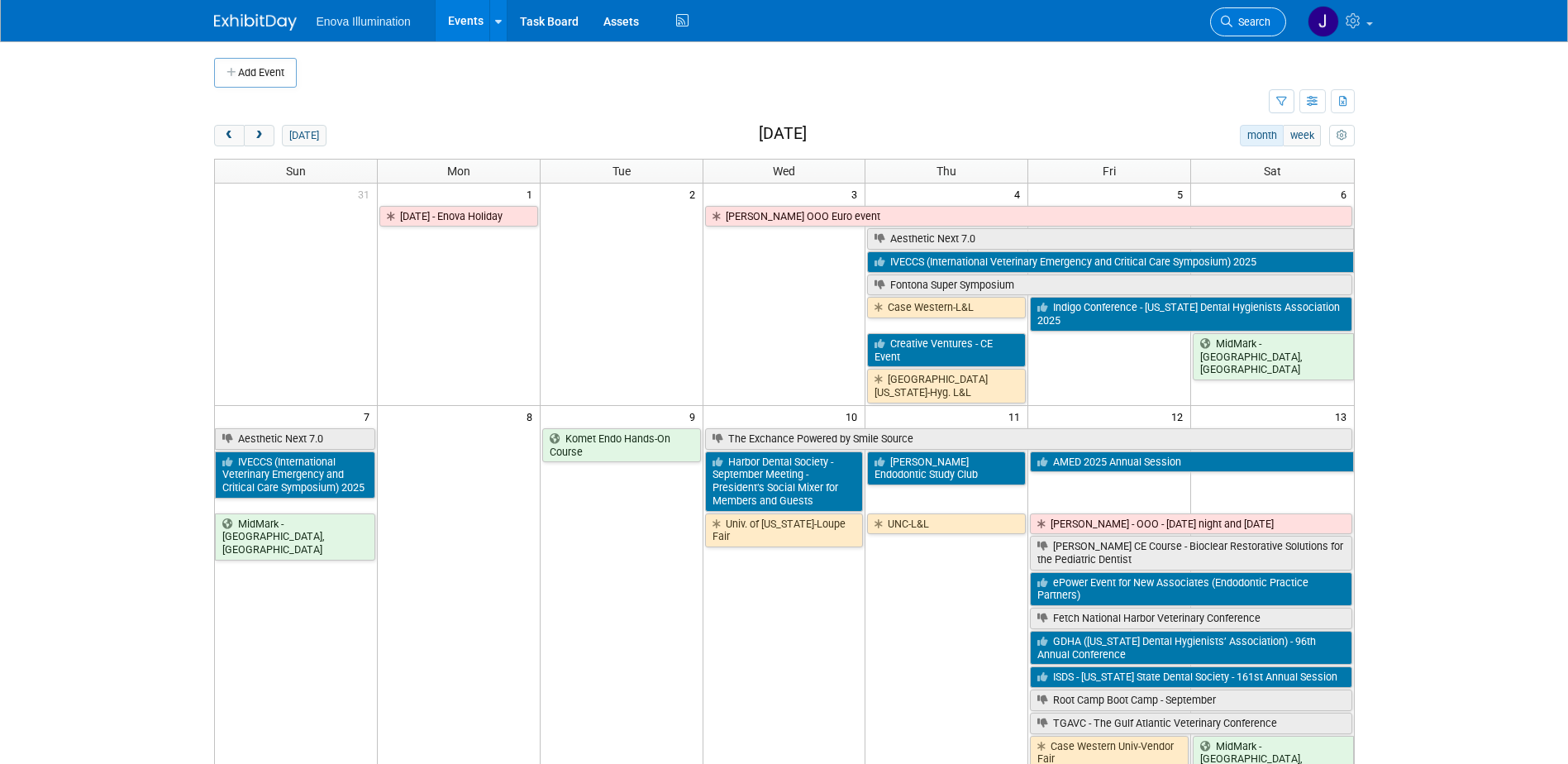
click at [1240, 20] on span "Search" at bounding box center [1251, 21] width 38 height 13
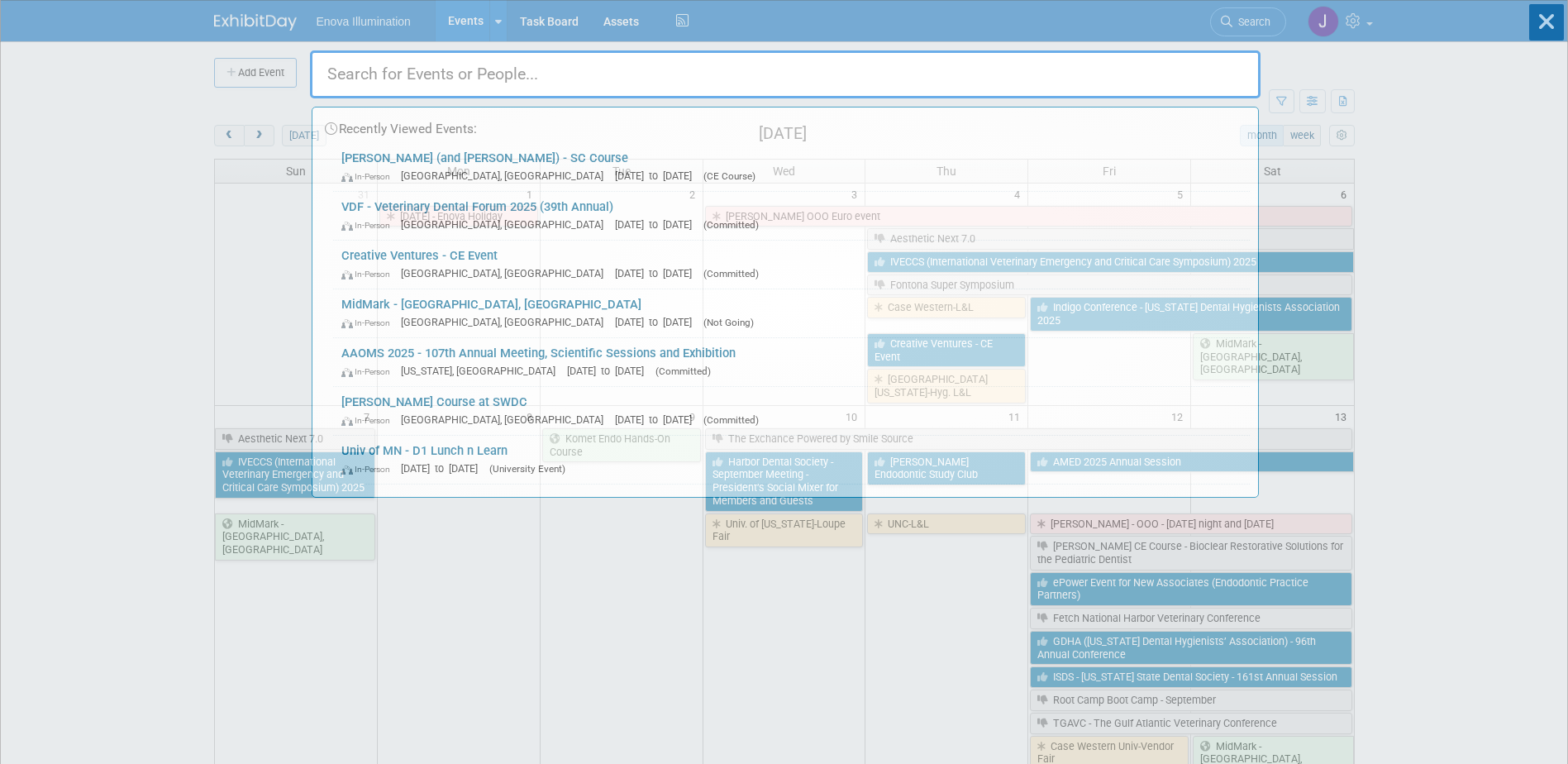
click at [1003, 78] on input "text" at bounding box center [785, 74] width 950 height 48
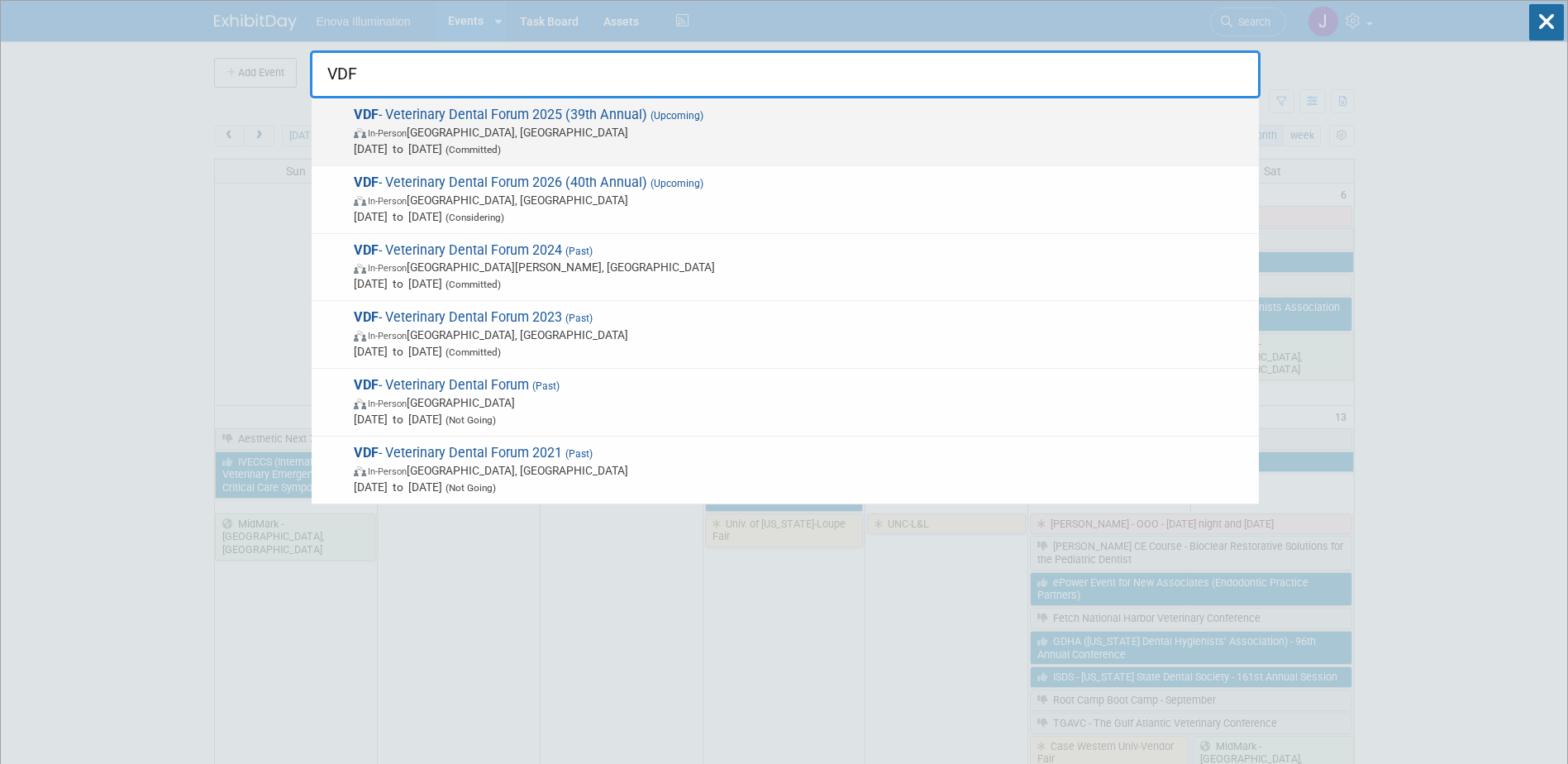
type input "VDF"
click at [437, 101] on div "VDF - Veterinary Dental Forum 2025 (39th Annual) (Upcoming) In-Person San Anton…" at bounding box center [784, 132] width 947 height 67
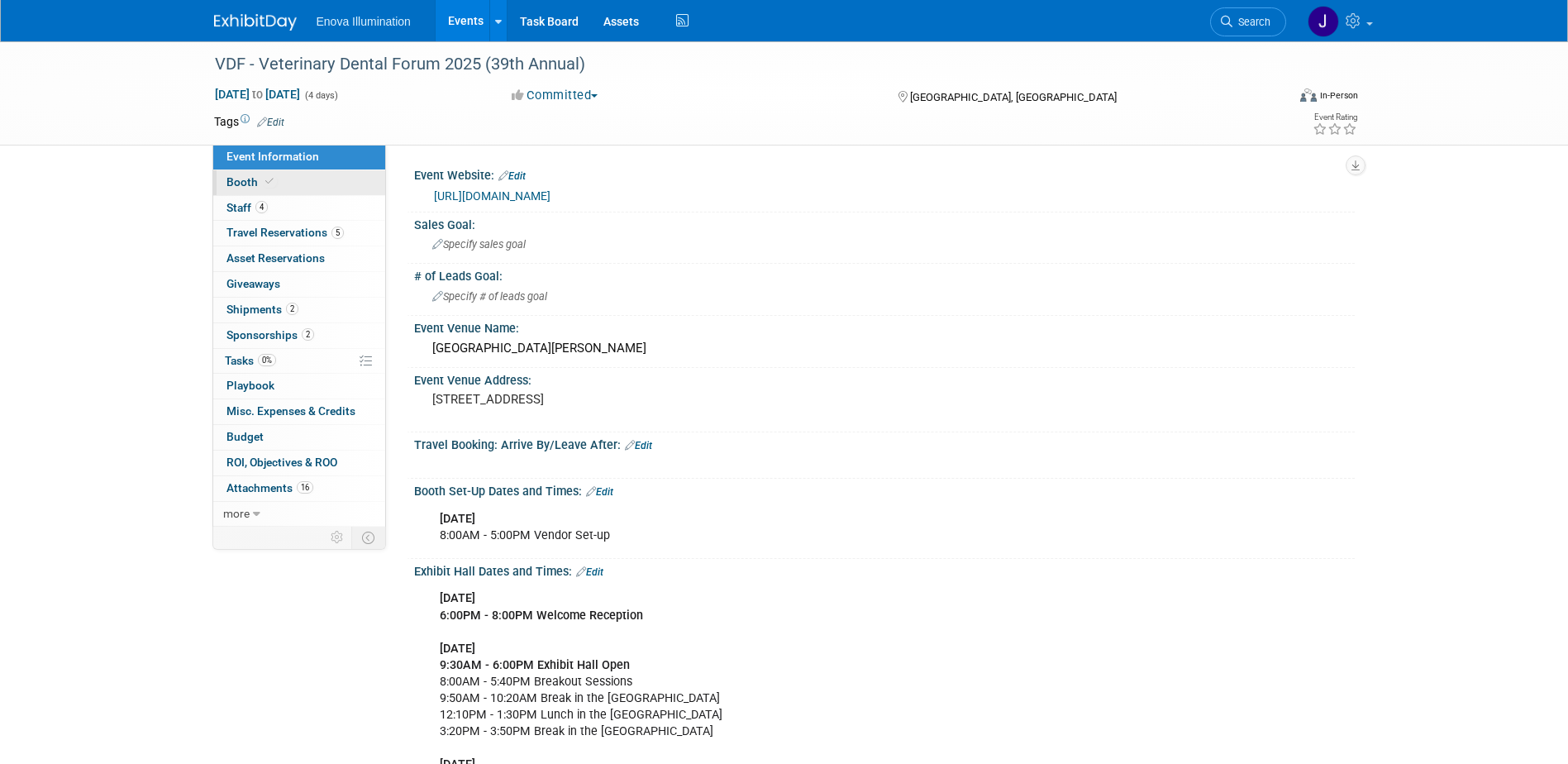
click at [298, 188] on link "Booth" at bounding box center [300, 181] width 172 height 24
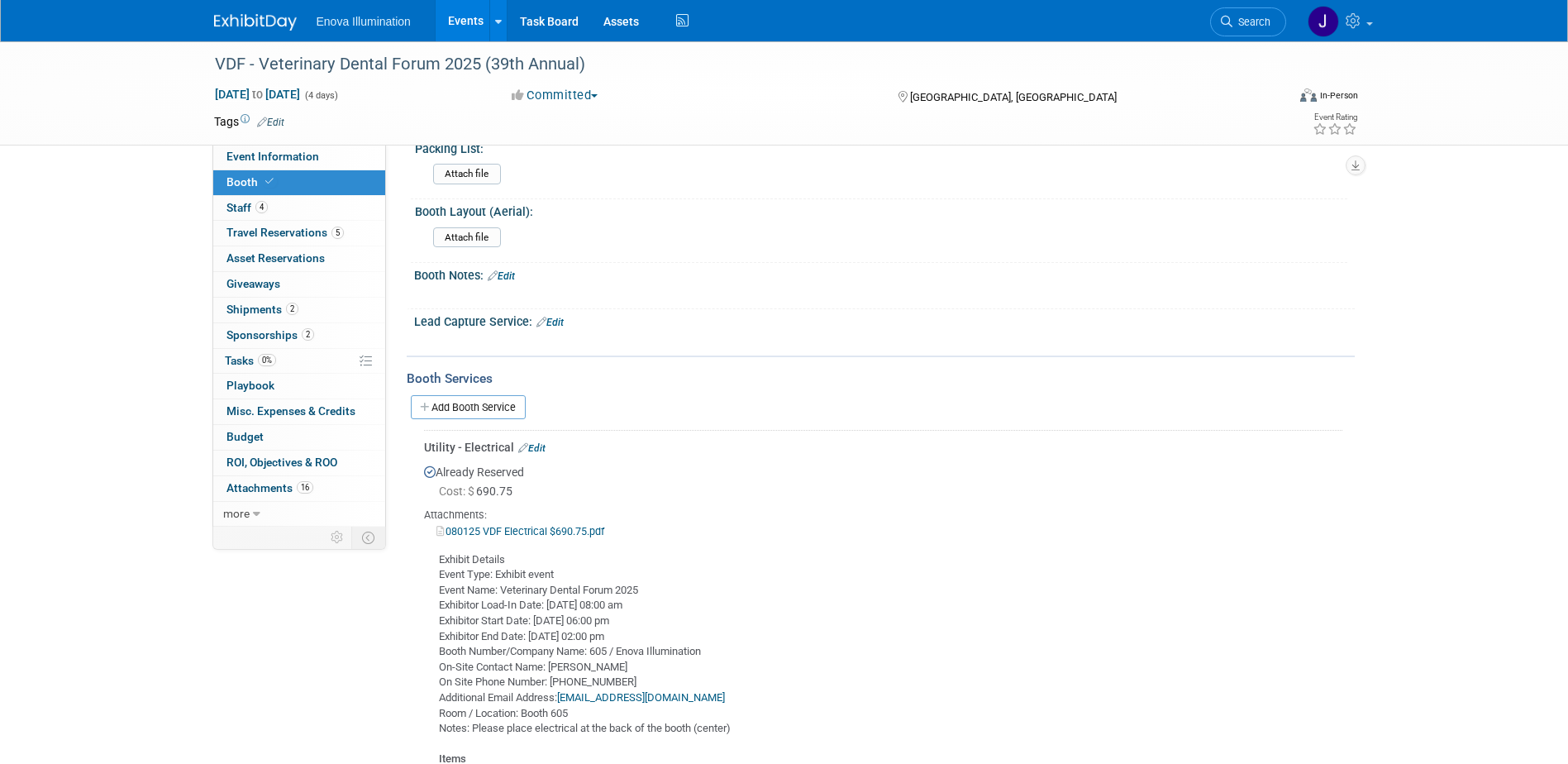
scroll to position [428, 0]
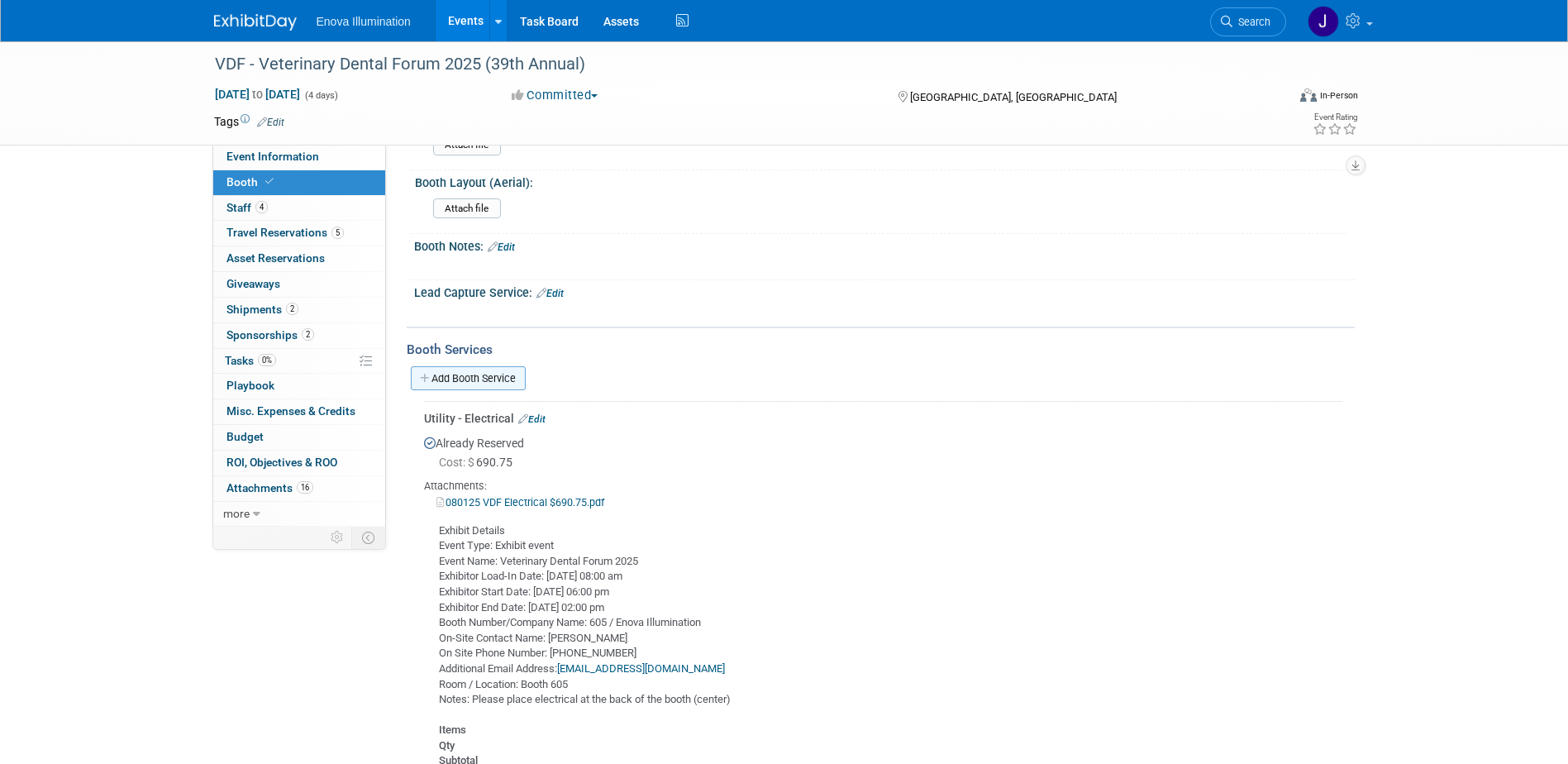
click at [463, 366] on link "Add Booth Service" at bounding box center [468, 378] width 115 height 24
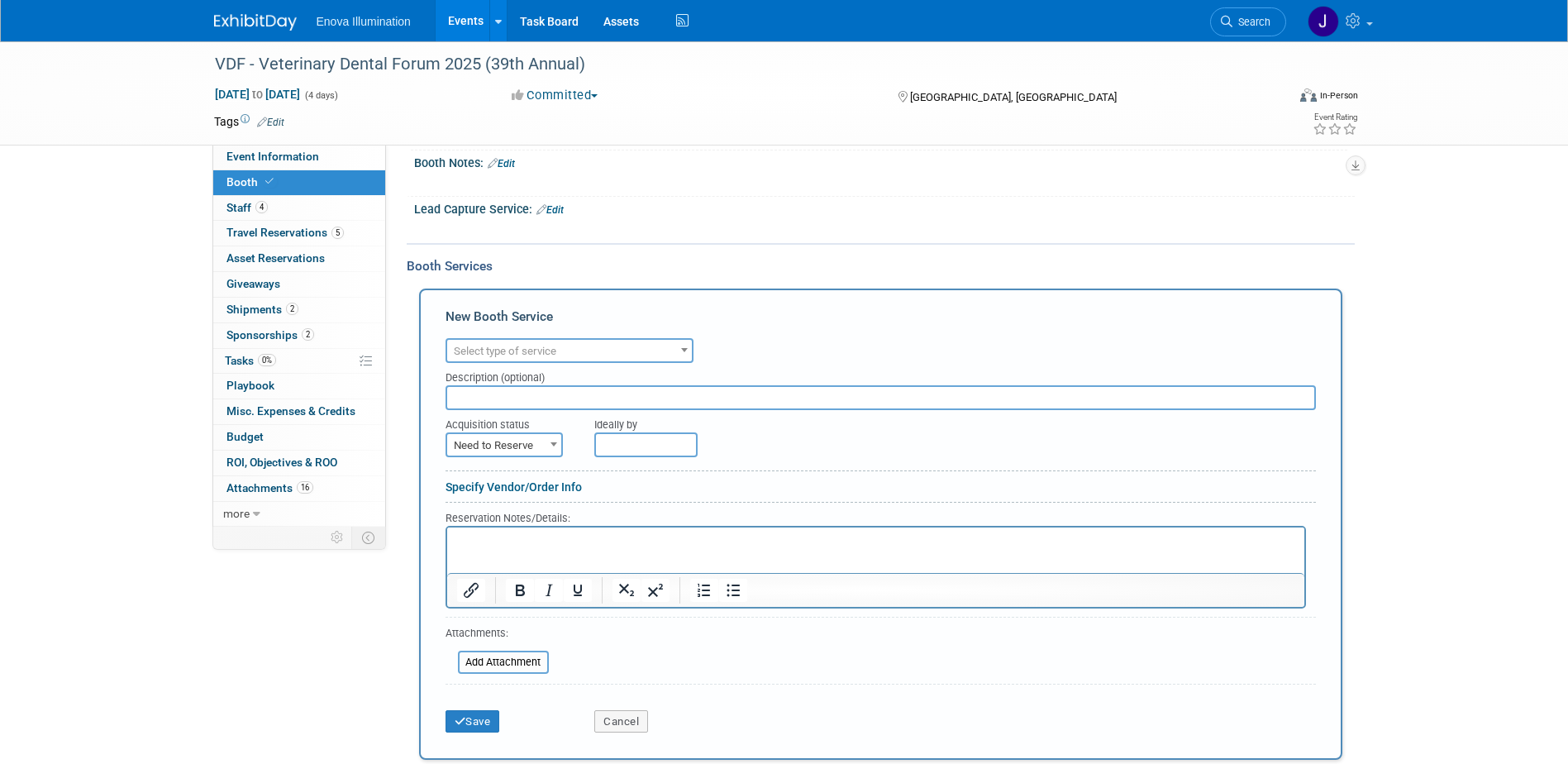
scroll to position [593, 0]
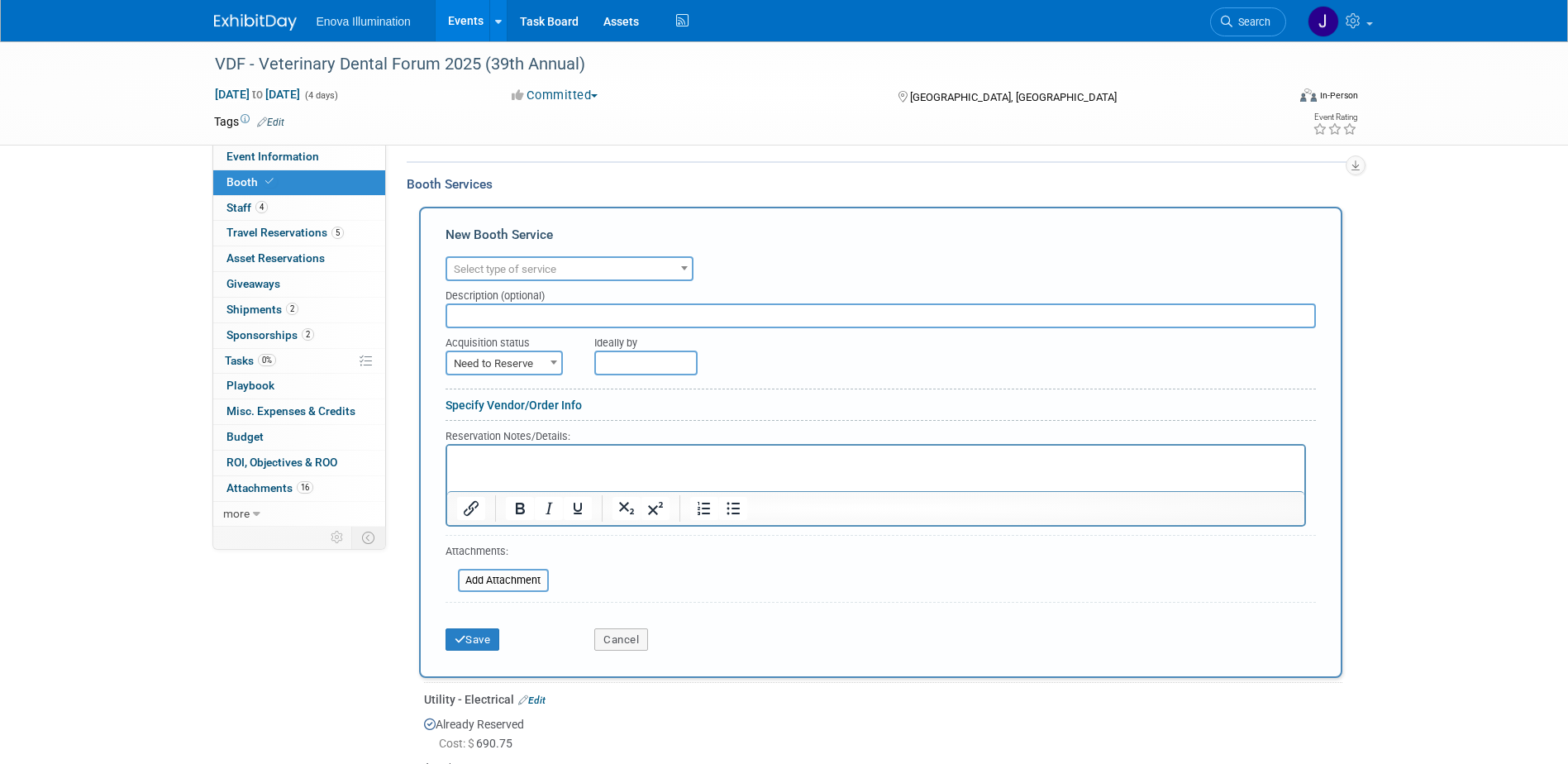
click at [521, 267] on span "Select type of service" at bounding box center [504, 268] width 102 height 13
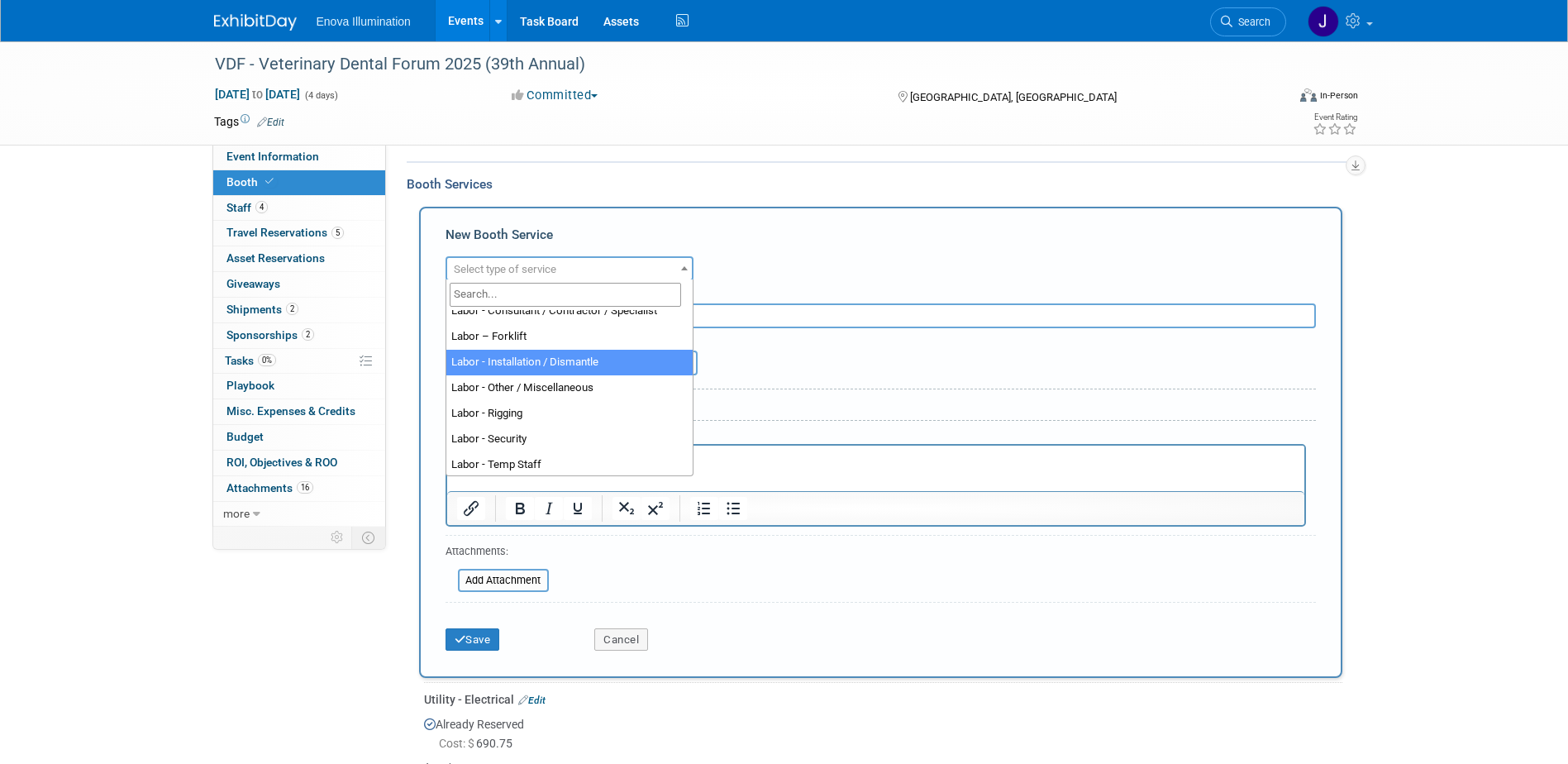
scroll to position [248, 0]
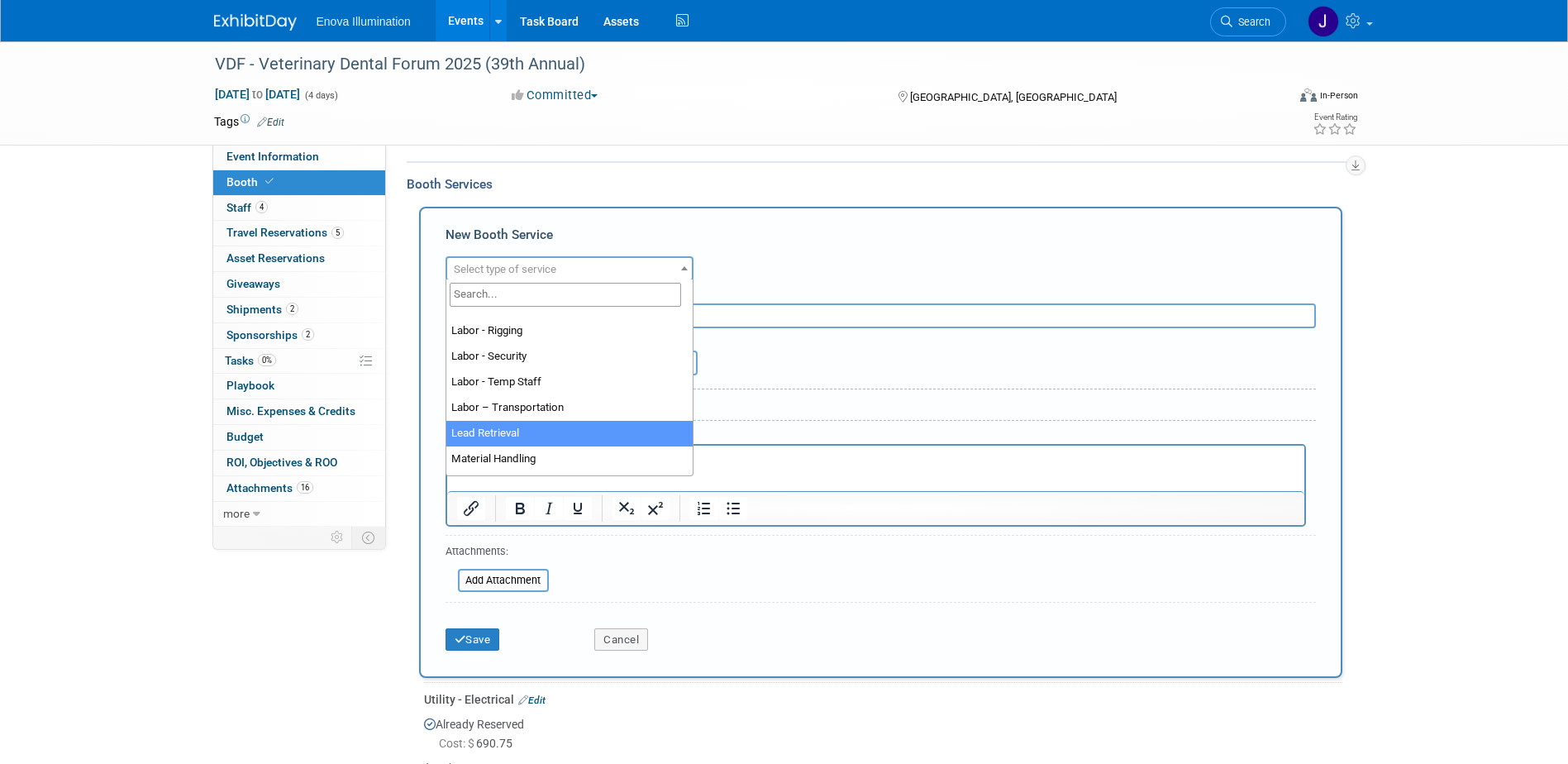
select select "7"
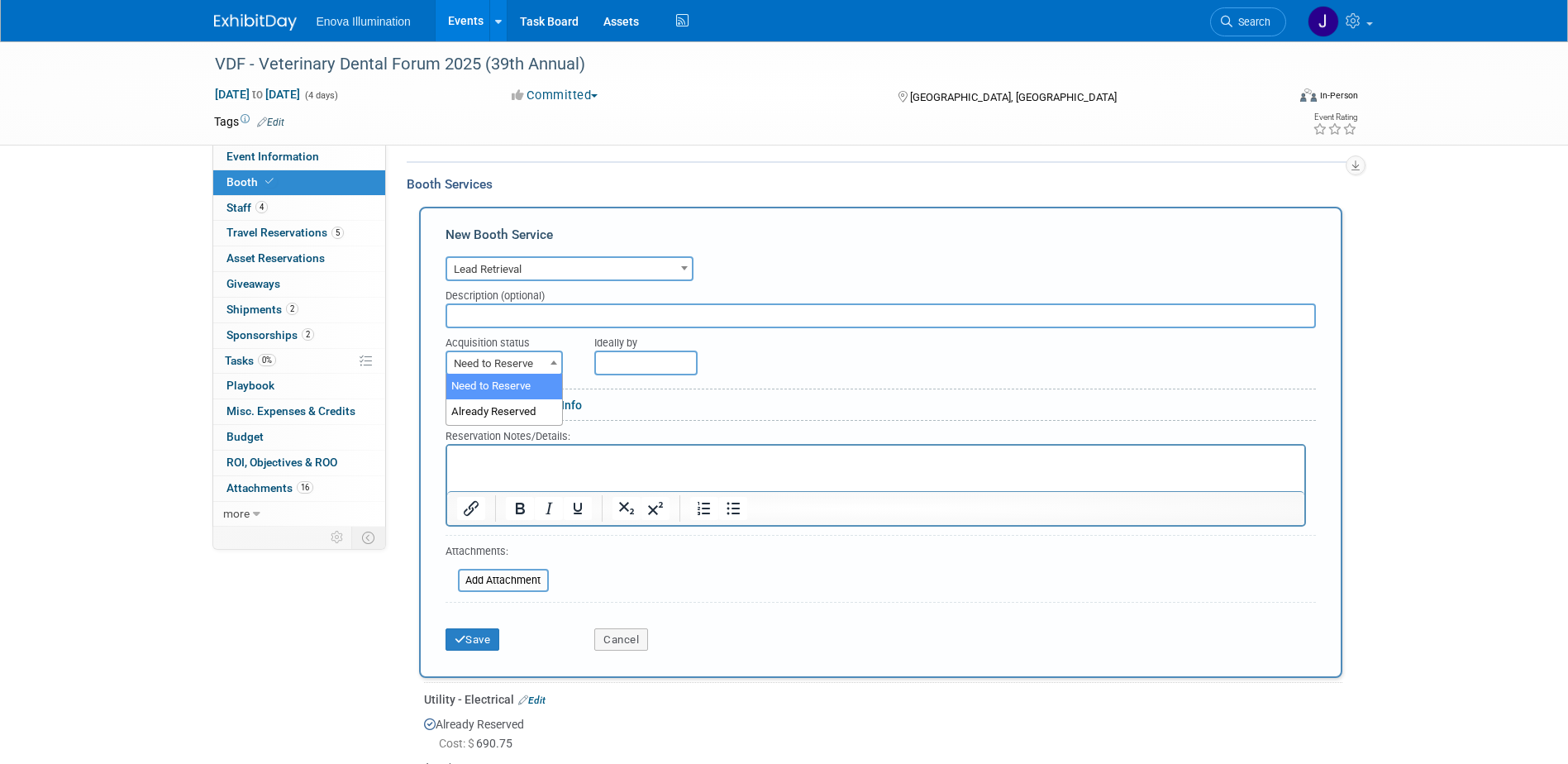
click at [490, 357] on span "Need to Reserve" at bounding box center [503, 364] width 114 height 23
select select "2"
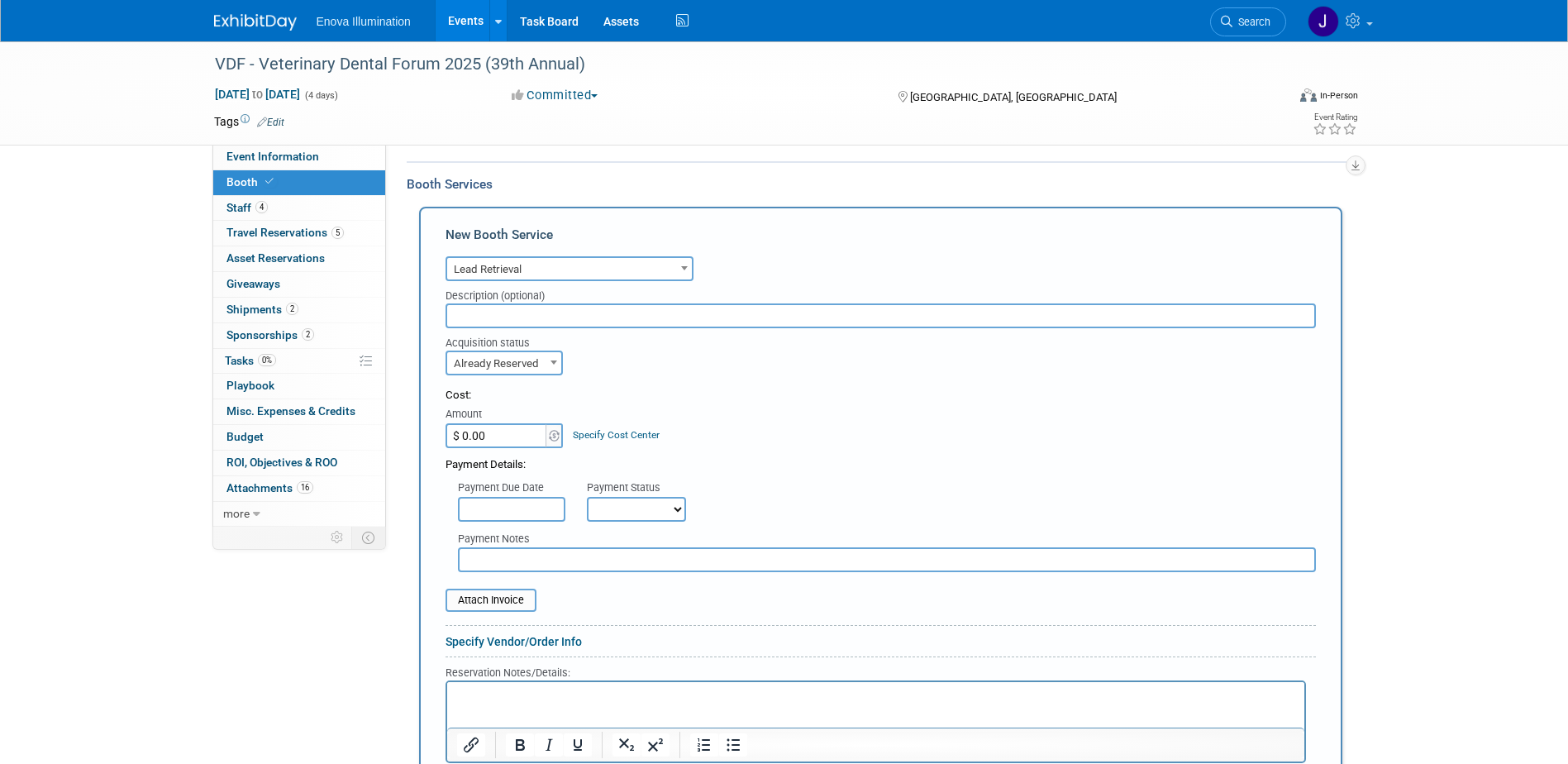
click at [494, 437] on input "$ 0.00" at bounding box center [498, 435] width 103 height 24
type input "$ 300.00"
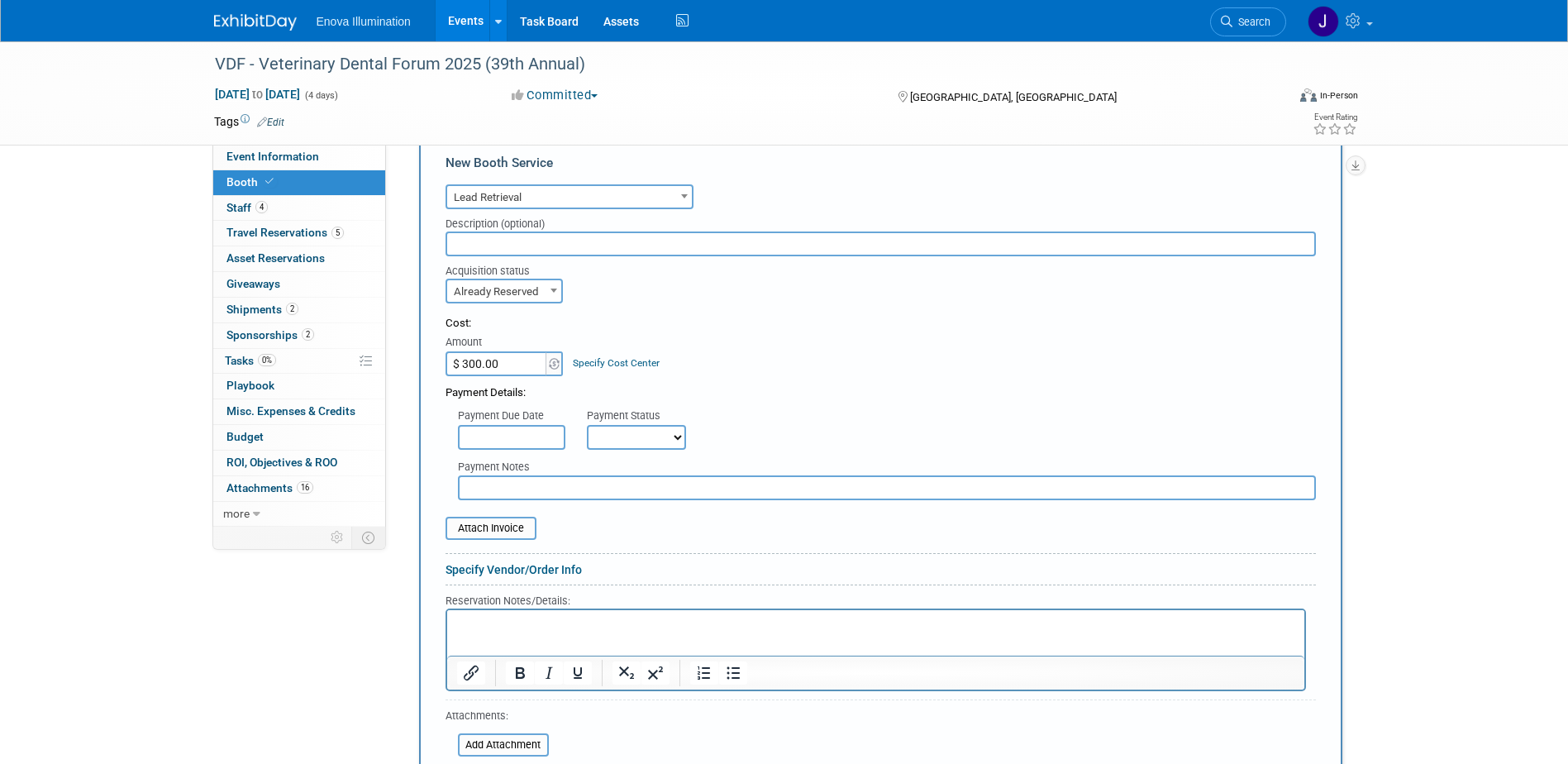
scroll to position [759, 0]
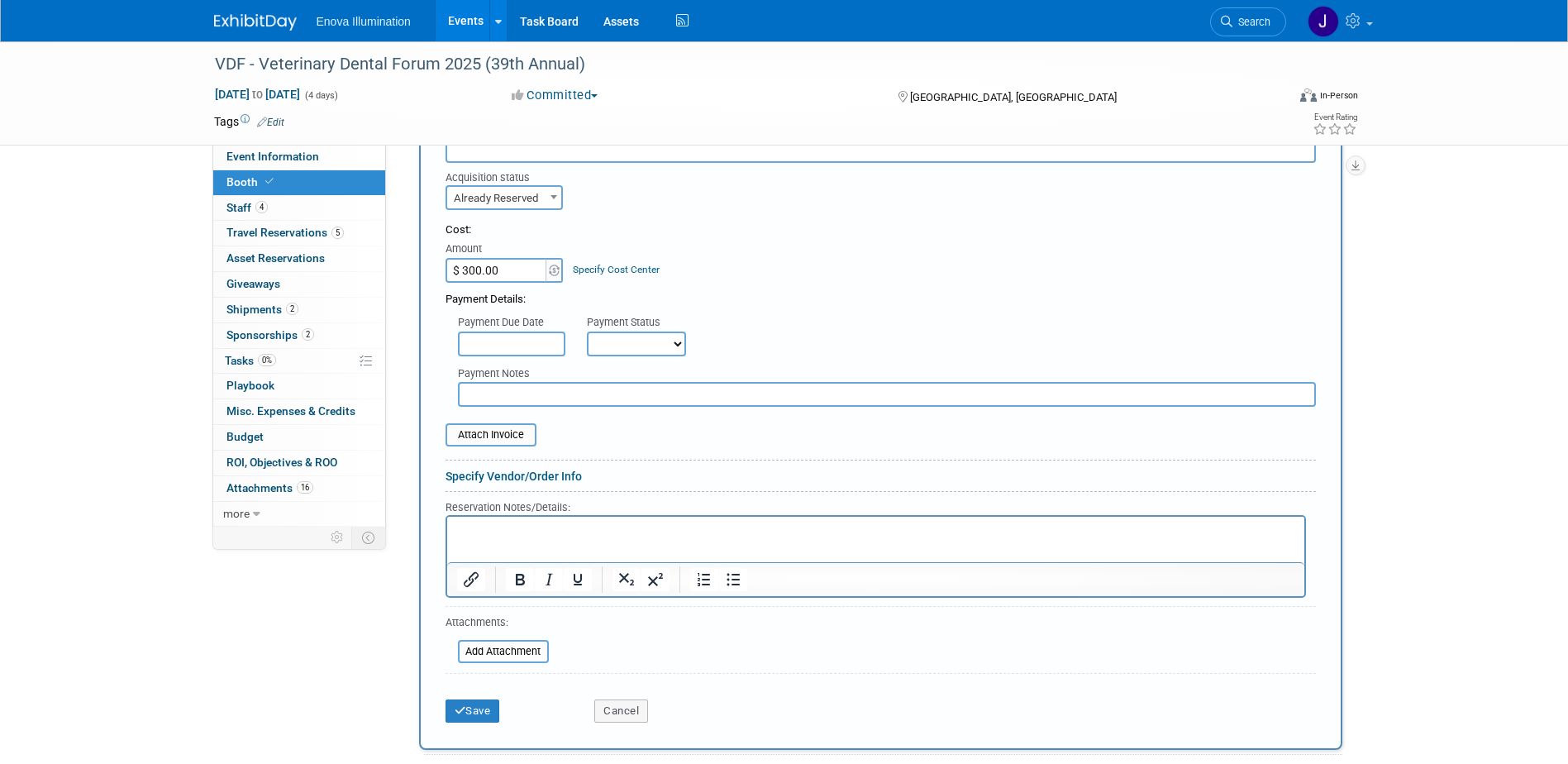
click at [502, 539] on html at bounding box center [874, 527] width 857 height 22
click at [500, 539] on html "Secured - Assigned to Bill Stone" at bounding box center [874, 527] width 857 height 22
click at [642, 532] on p "Secured - Assigned to Bill Stone" at bounding box center [875, 531] width 838 height 16
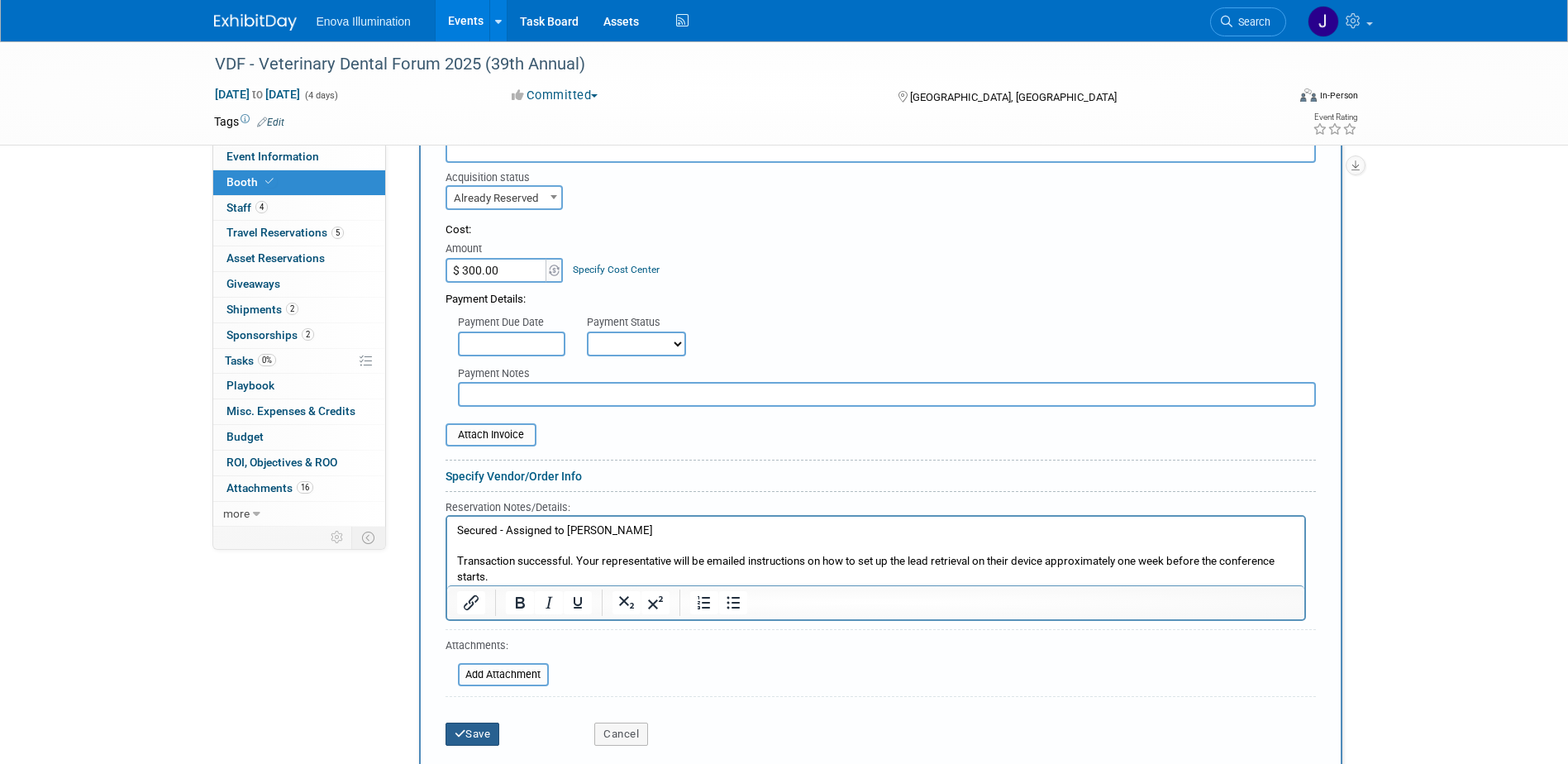
click at [487, 737] on button "Save" at bounding box center [473, 734] width 55 height 23
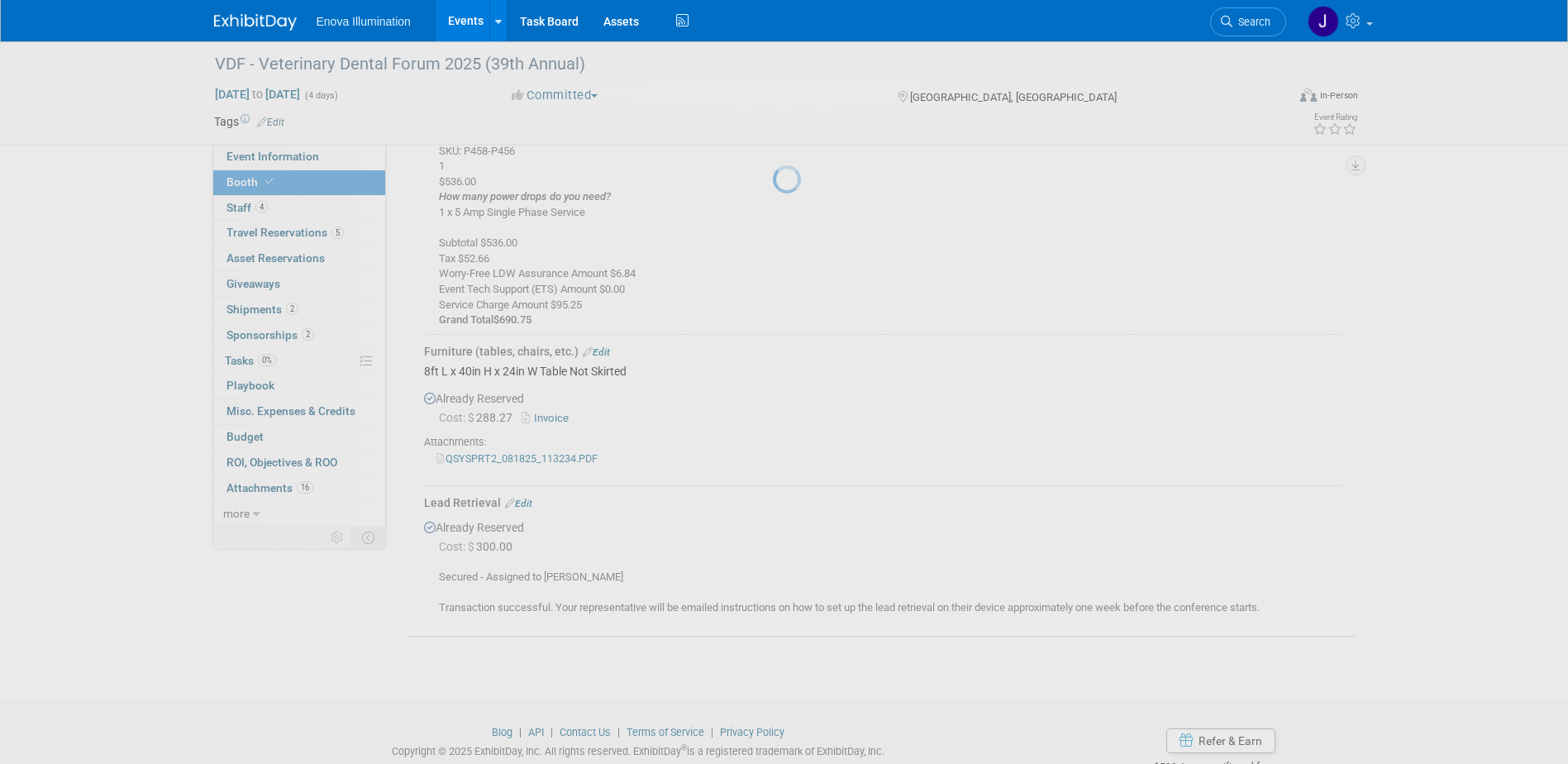
scroll to position [1118, 0]
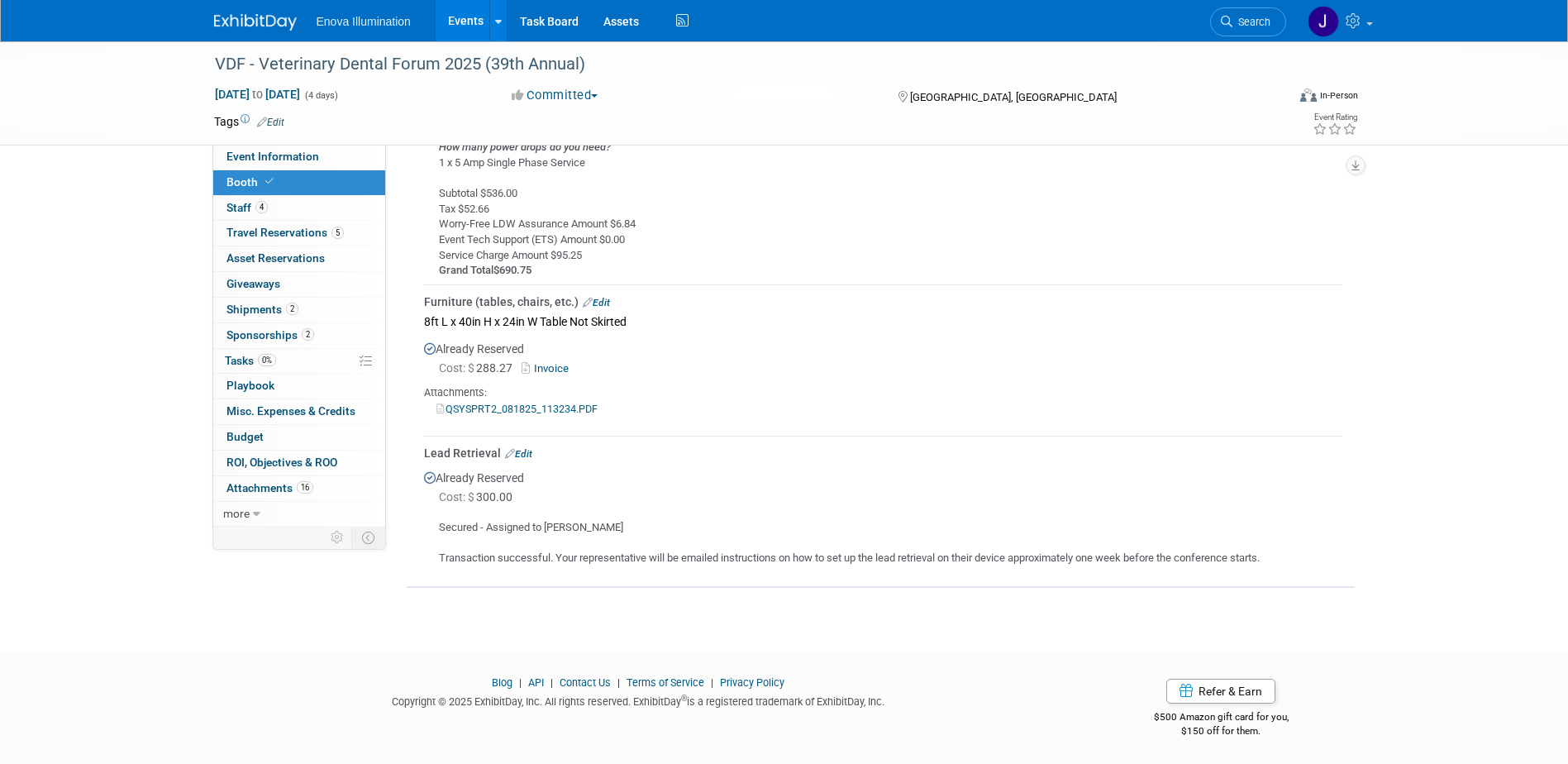
click at [517, 459] on div "Lead Retrieval Edit" at bounding box center [882, 453] width 918 height 17
click at [521, 455] on link "Edit" at bounding box center [518, 454] width 27 height 12
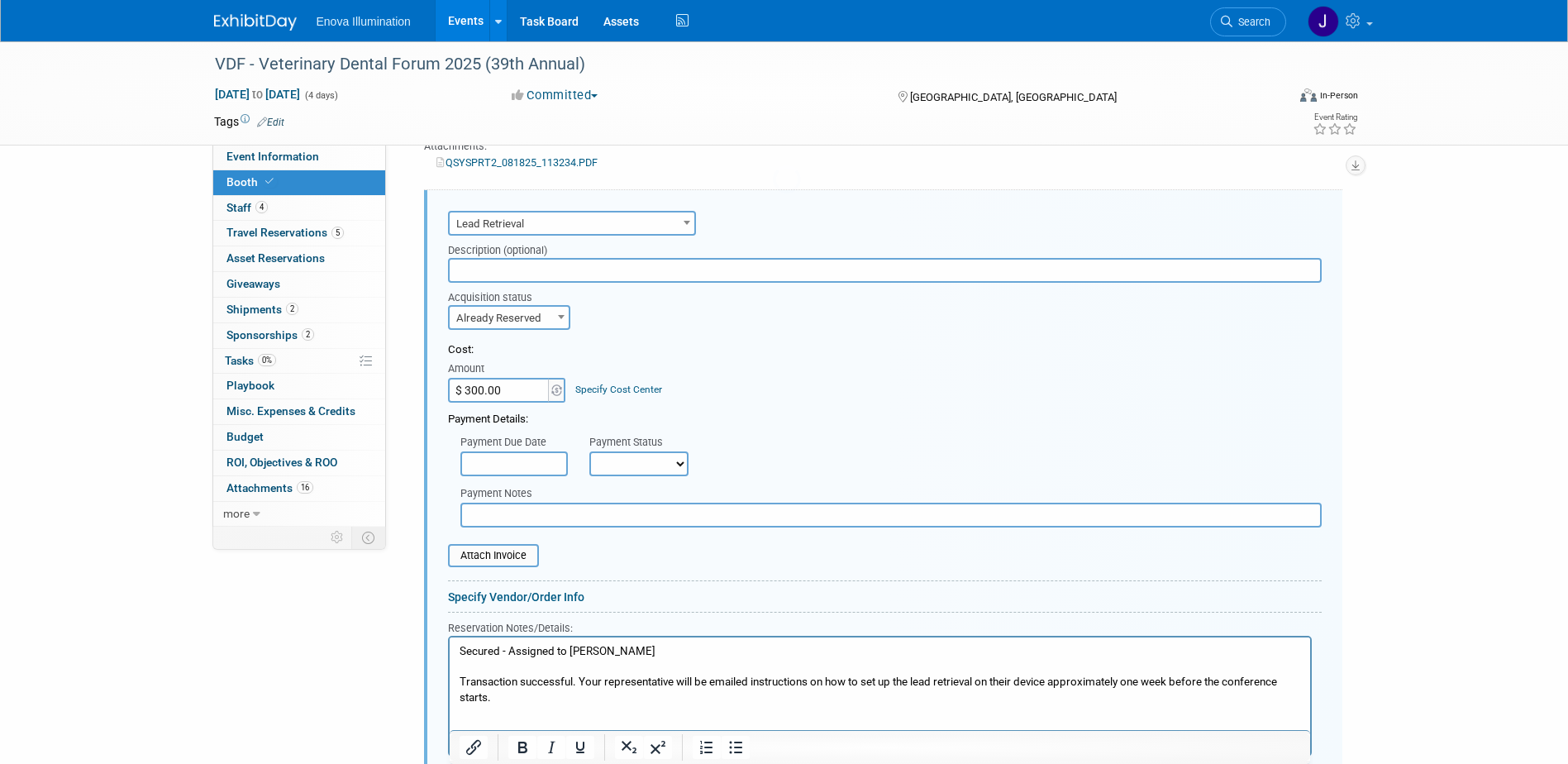
scroll to position [0, 0]
click at [476, 553] on input "file" at bounding box center [439, 555] width 197 height 20
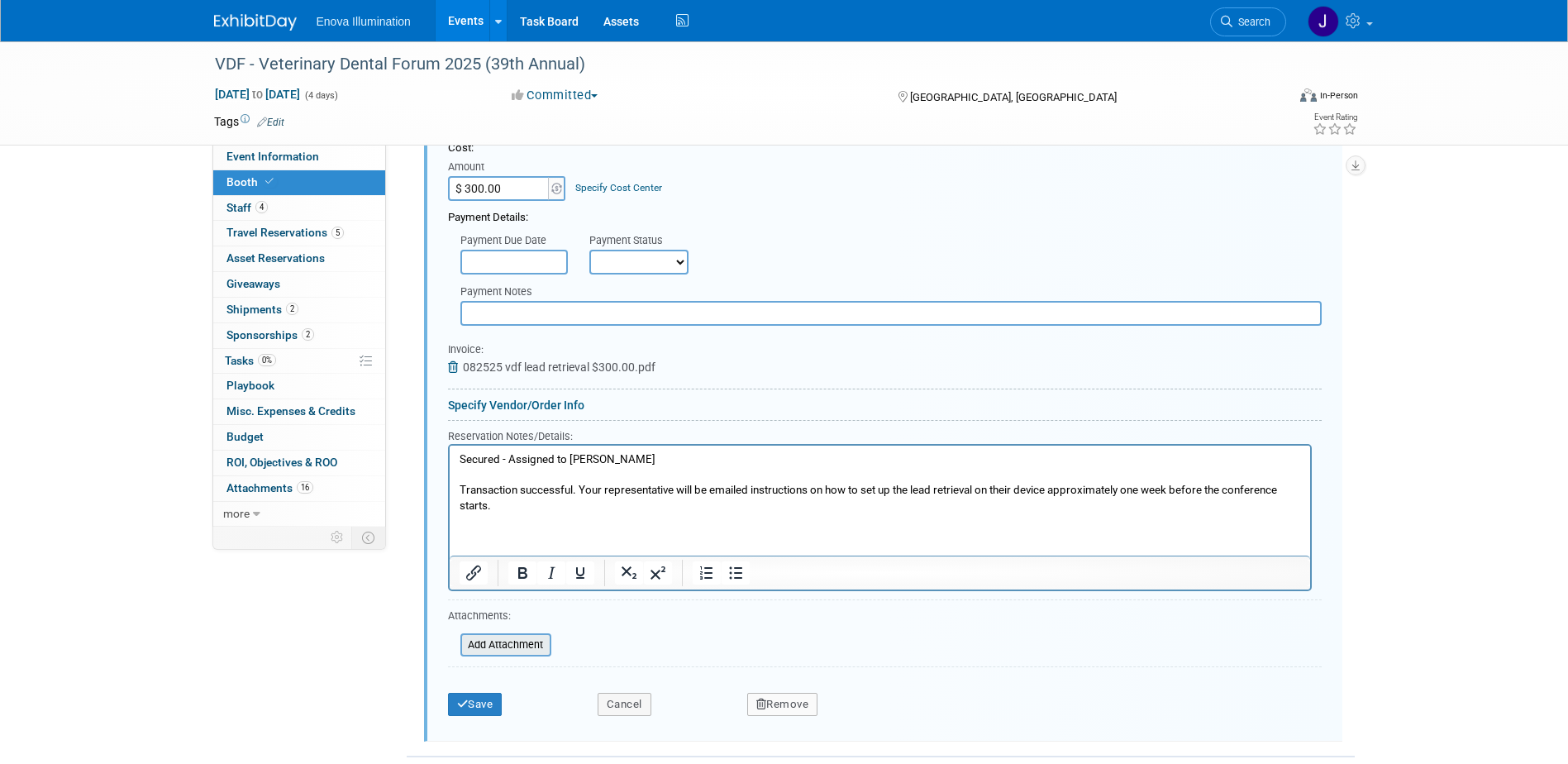
scroll to position [1612, 0]
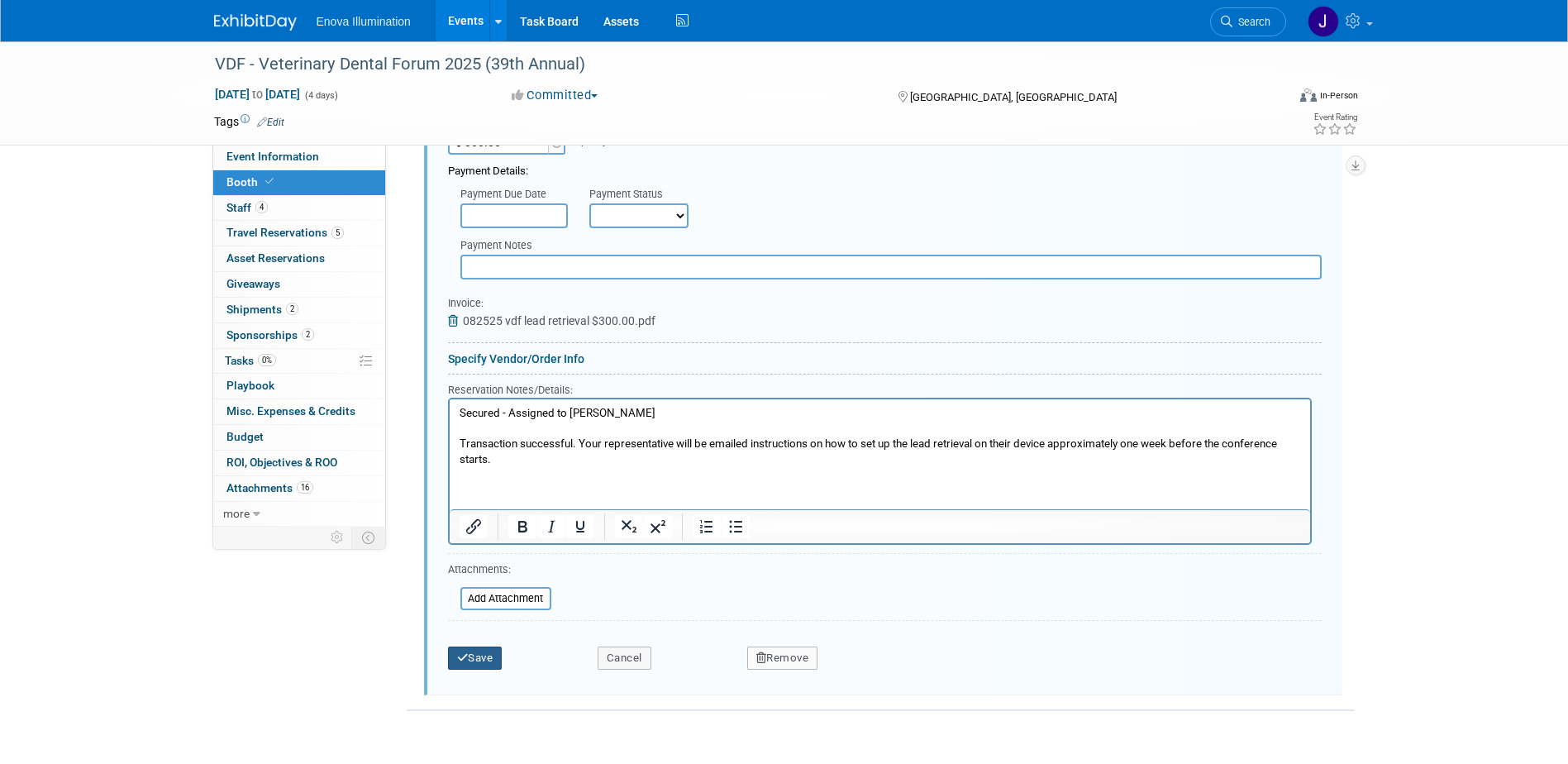
click at [487, 651] on button "Save" at bounding box center [475, 658] width 55 height 23
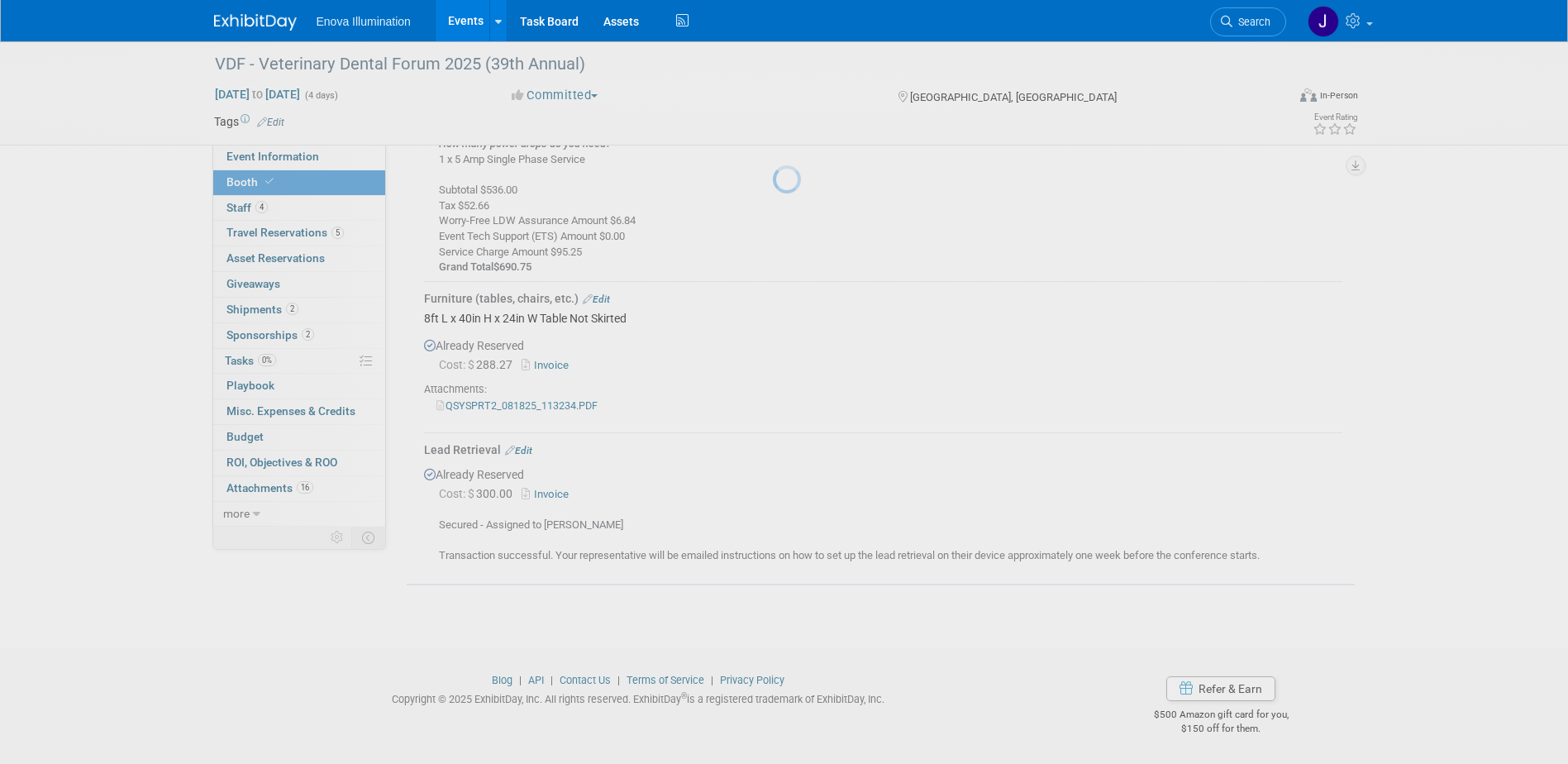
scroll to position [1118, 0]
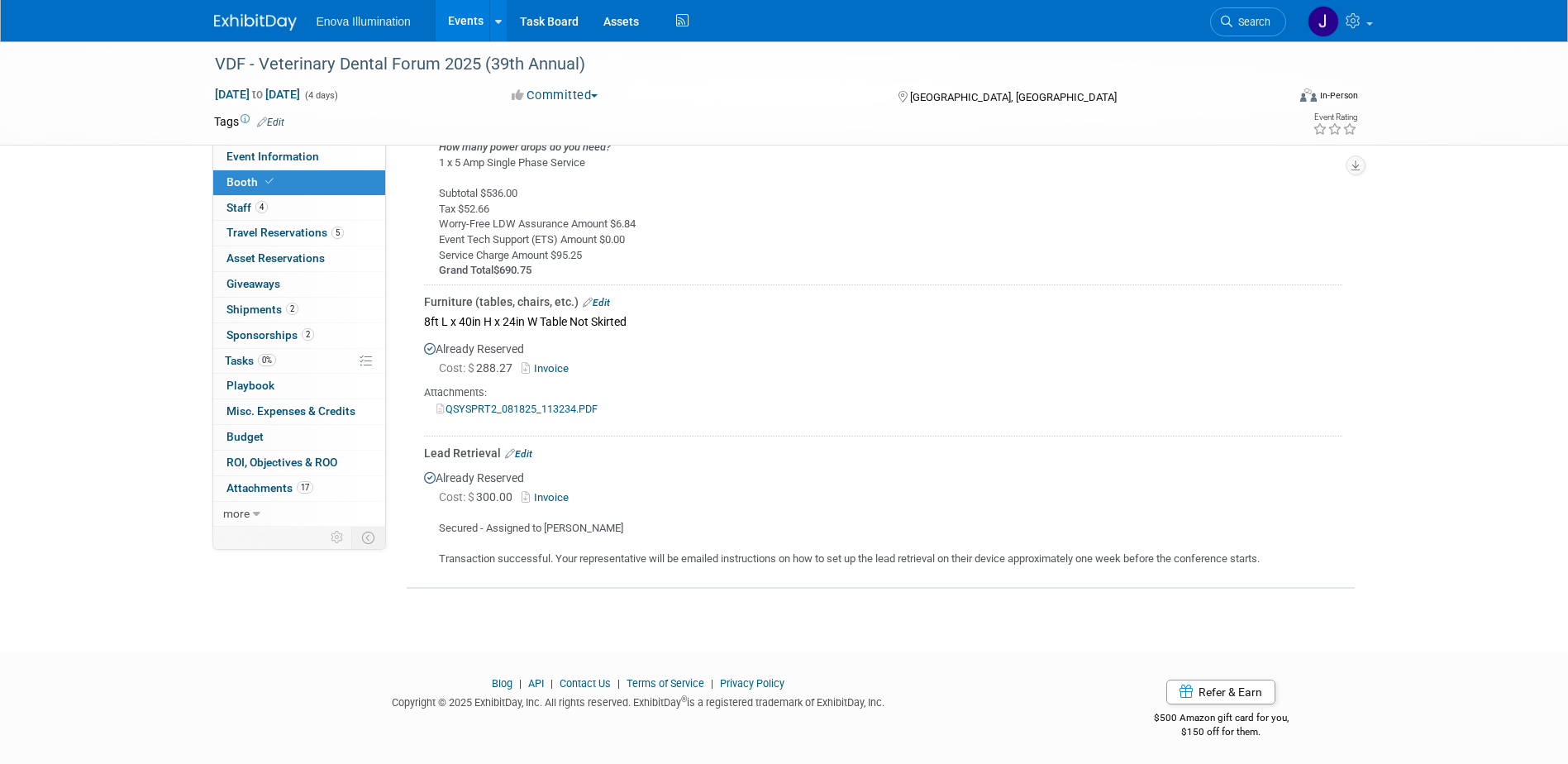
click at [251, 14] on img at bounding box center [255, 21] width 83 height 17
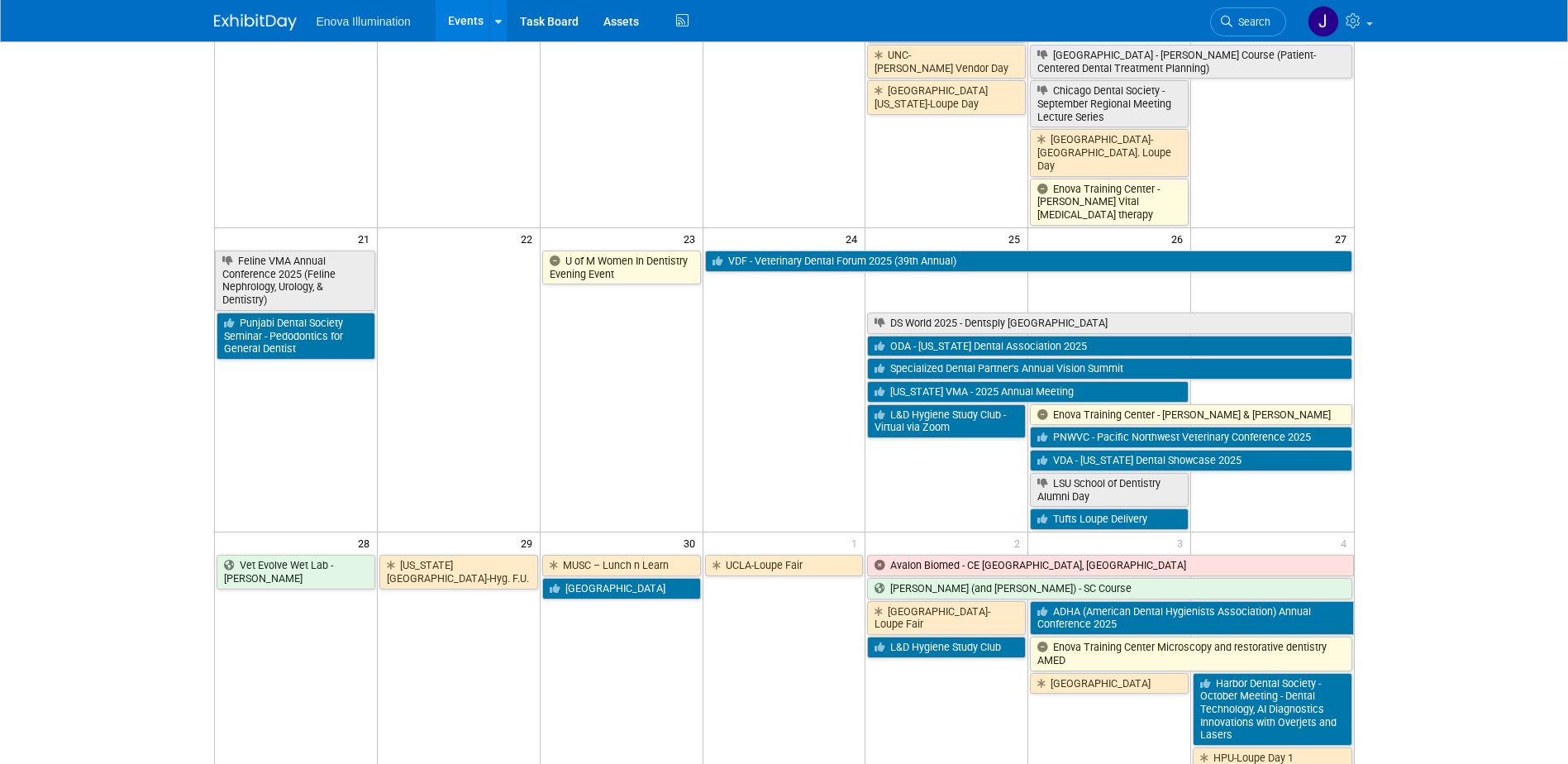
scroll to position [1074, 0]
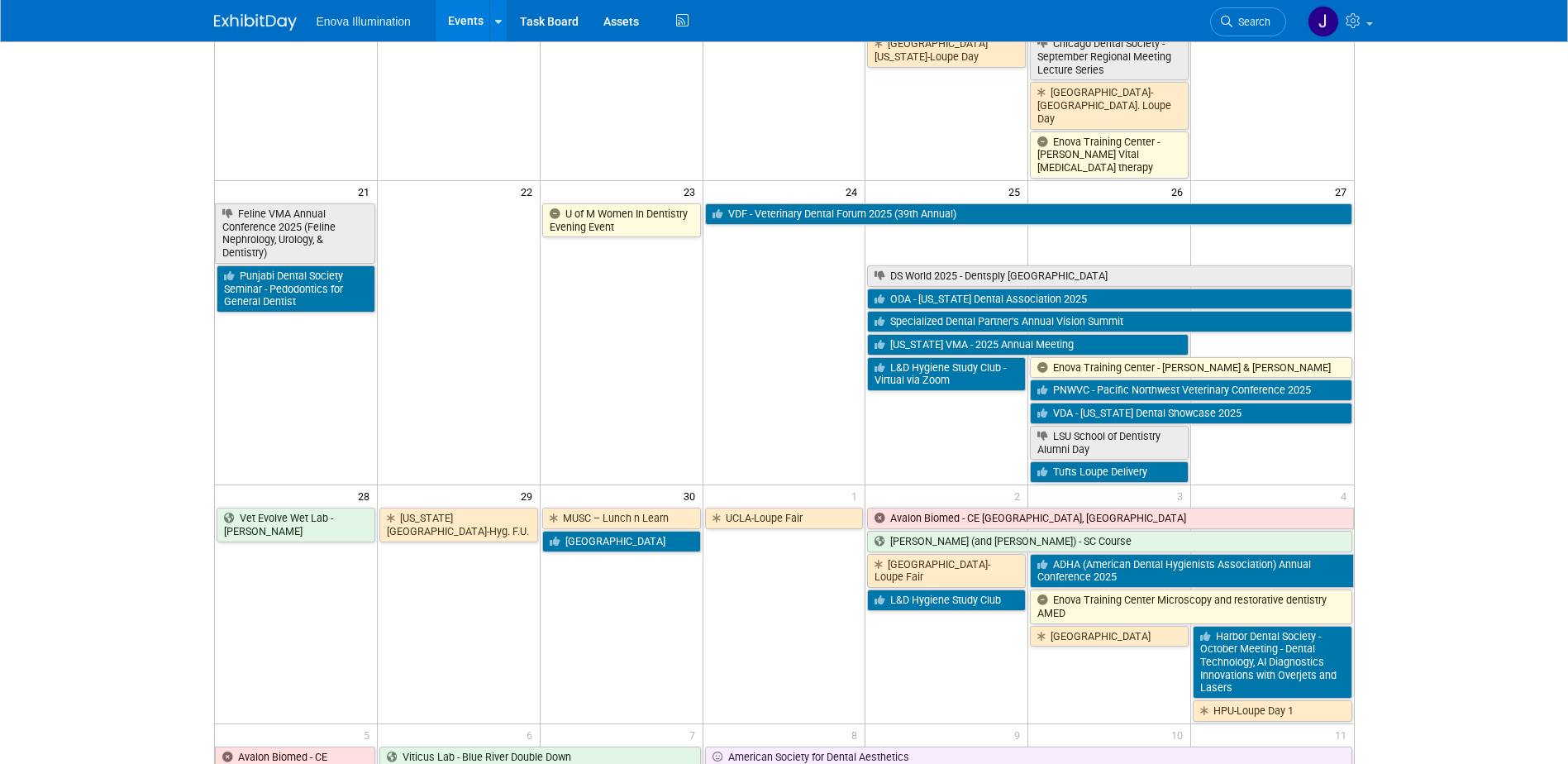
click at [311, 402] on td "Punjabi Dental Society Seminar - Pedodontics for General Dentist" at bounding box center [296, 373] width 163 height 219
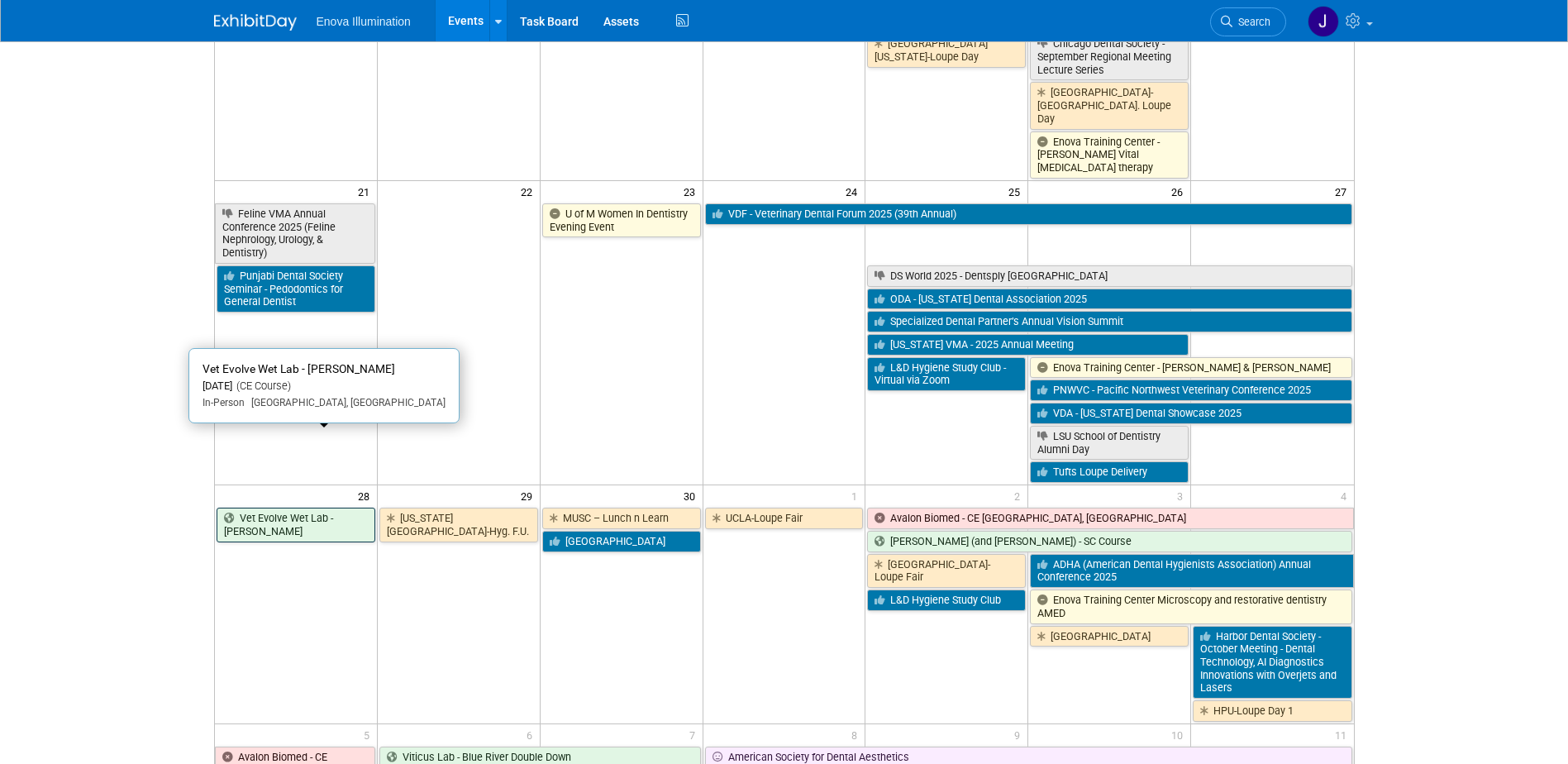
click at [305, 507] on link "Vet Evolve Wet Lab - [PERSON_NAME]" at bounding box center [296, 524] width 159 height 34
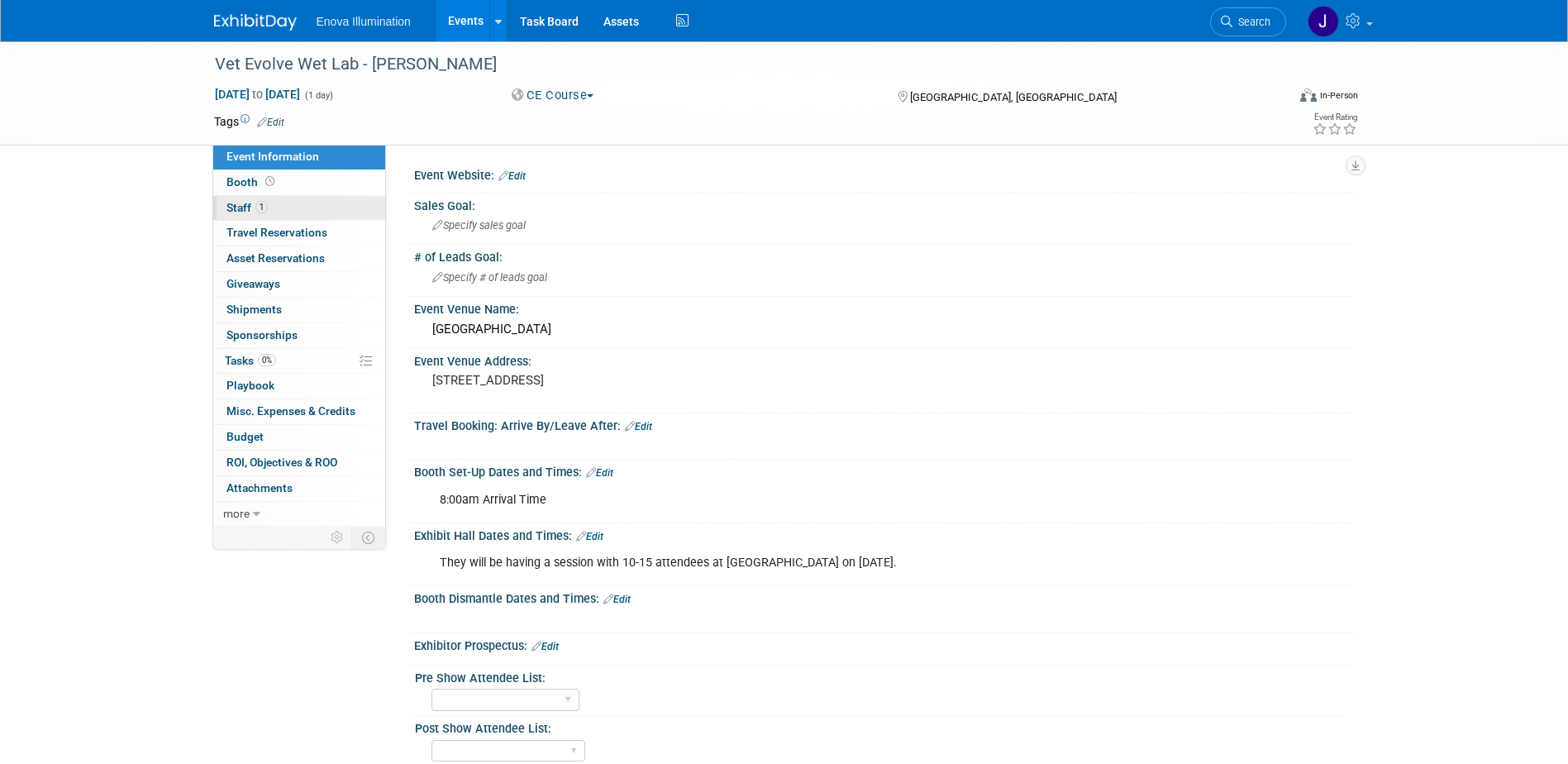
click at [230, 213] on span "Staff 1" at bounding box center [247, 208] width 41 height 14
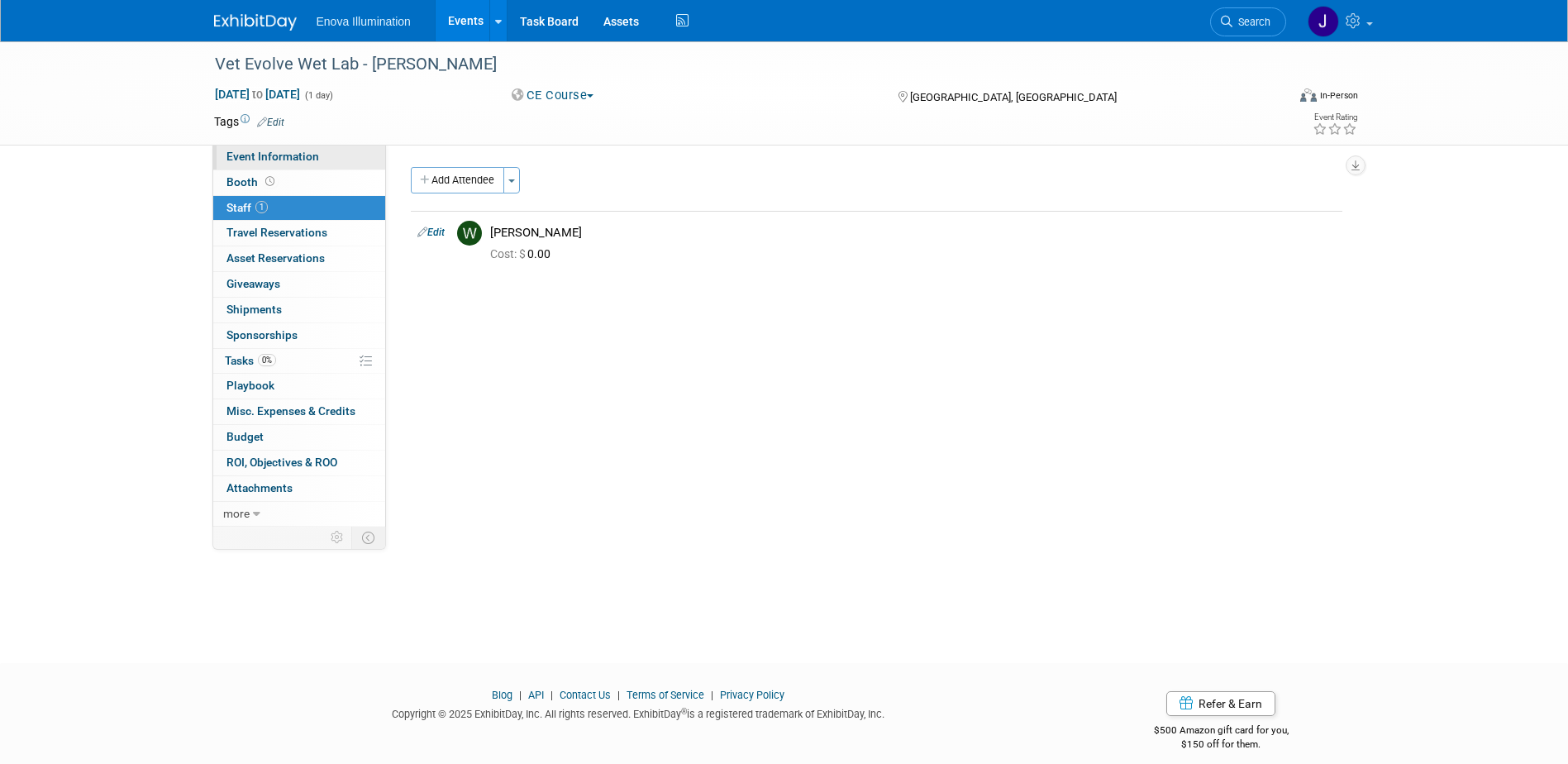
click at [269, 156] on span "Event Information" at bounding box center [272, 156] width 93 height 14
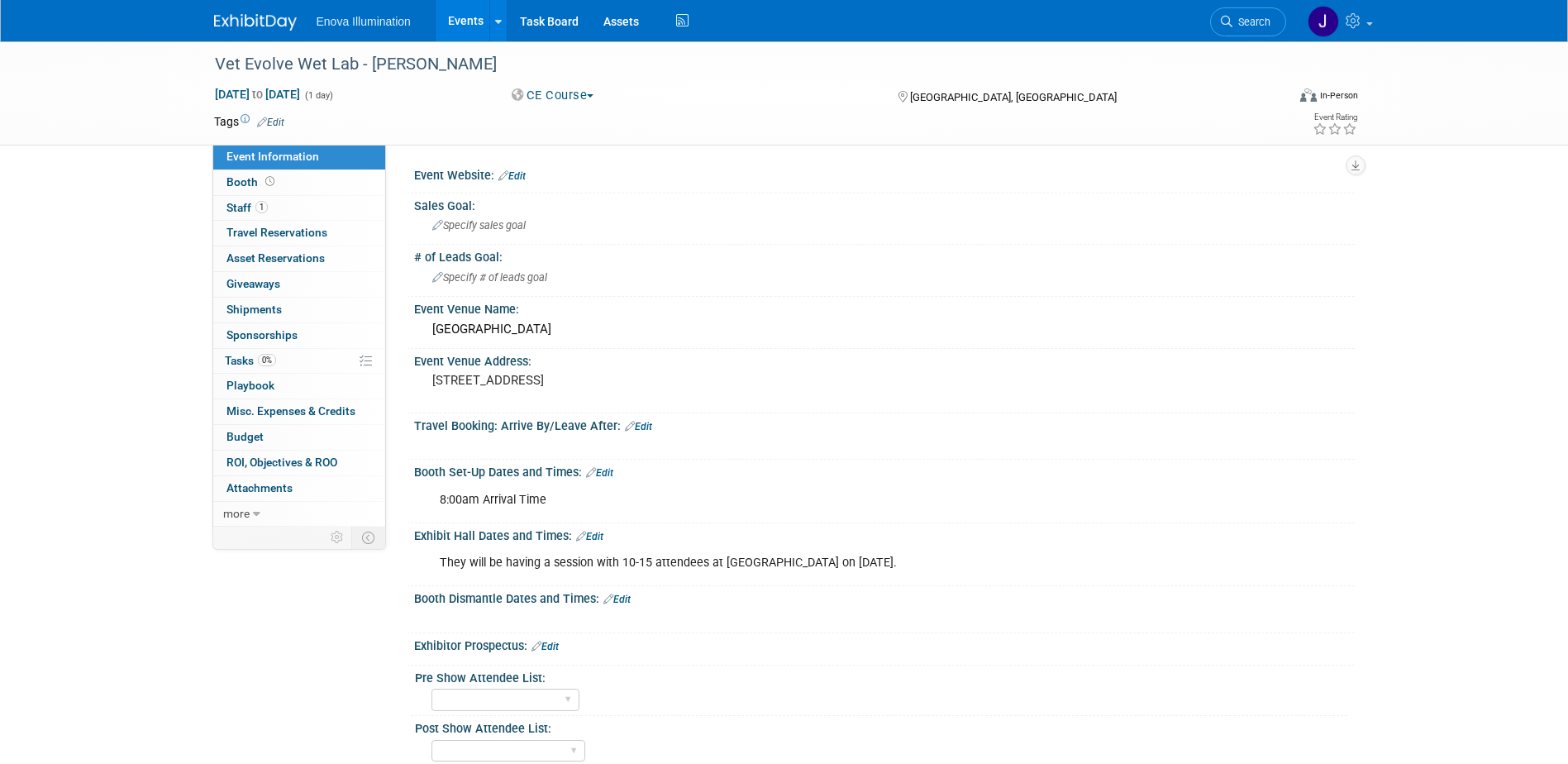
click at [268, 24] on img at bounding box center [255, 21] width 83 height 17
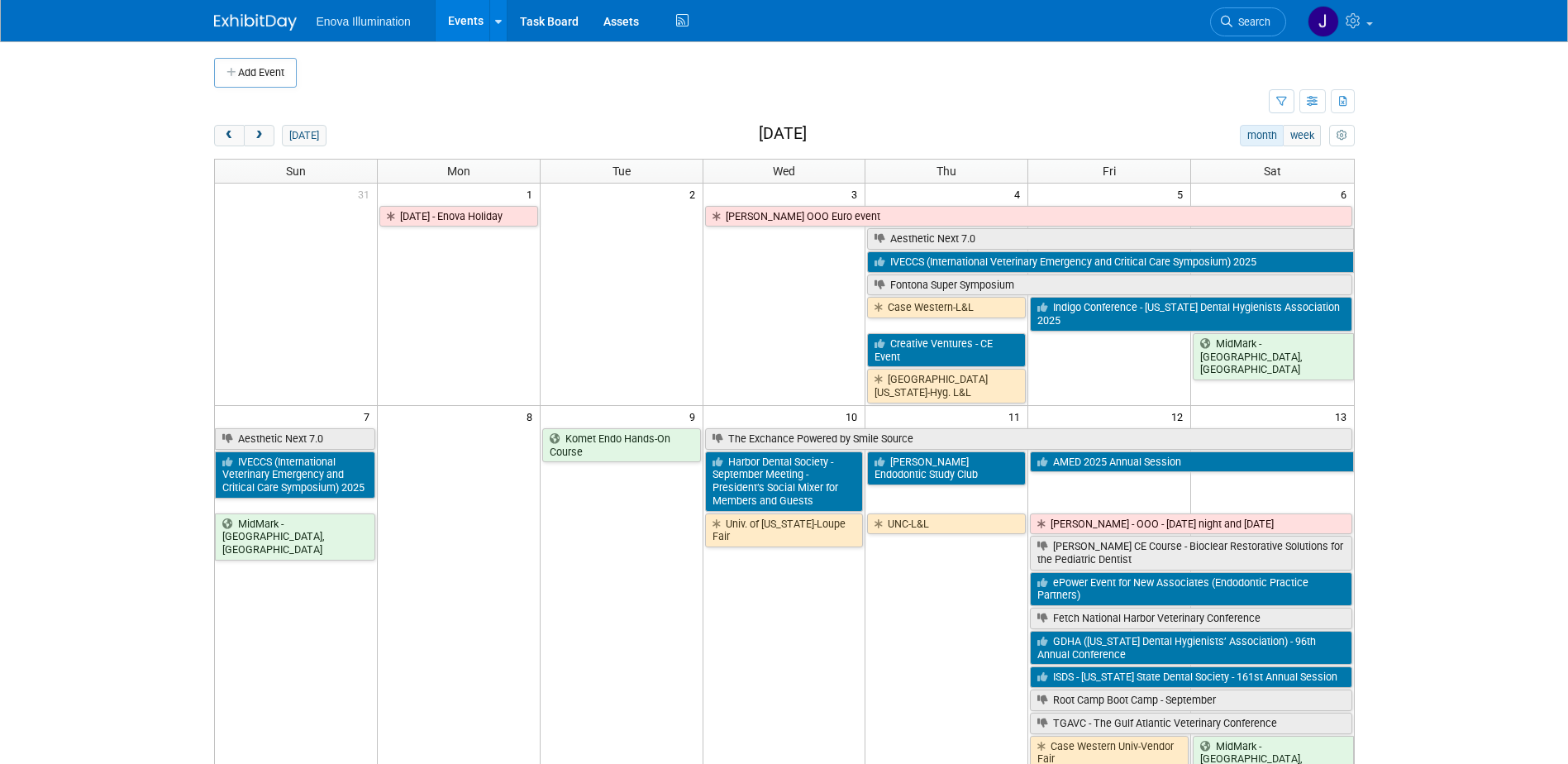
click at [265, 138] on button "next" at bounding box center [259, 136] width 30 height 21
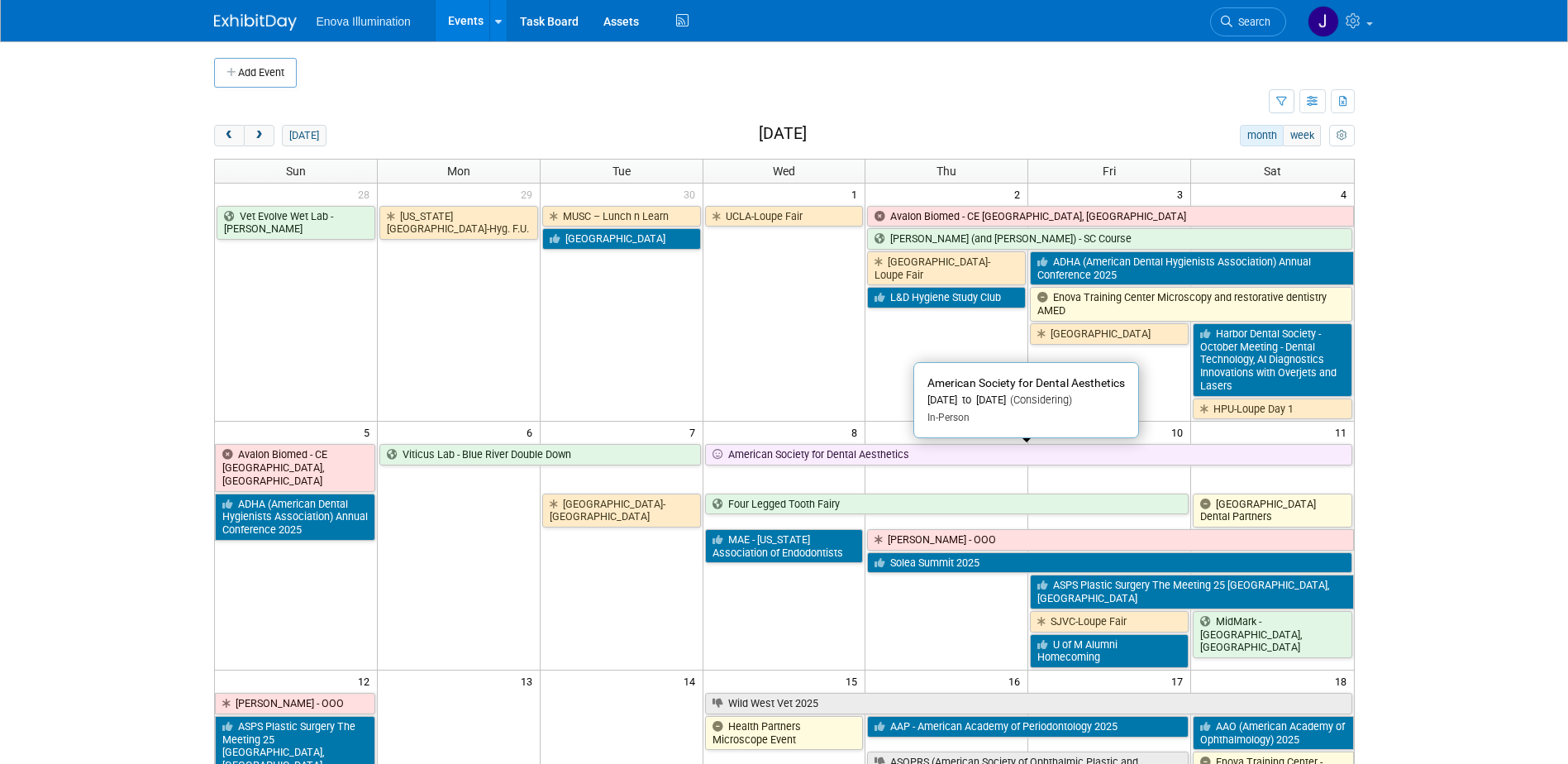
click at [803, 457] on link "American Society for Dental Aesthetics" at bounding box center [1027, 455] width 647 height 21
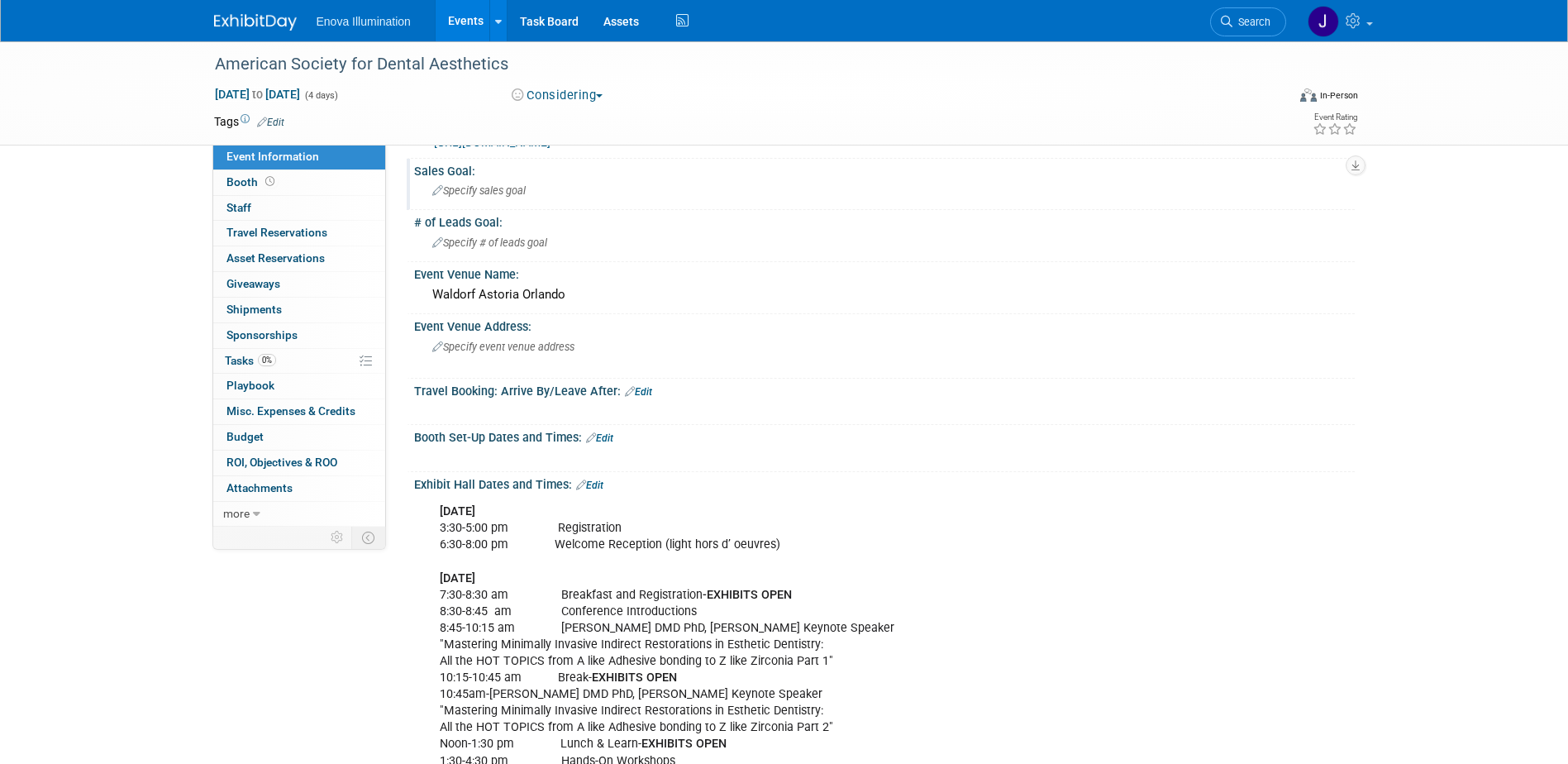
scroll to position [83, 0]
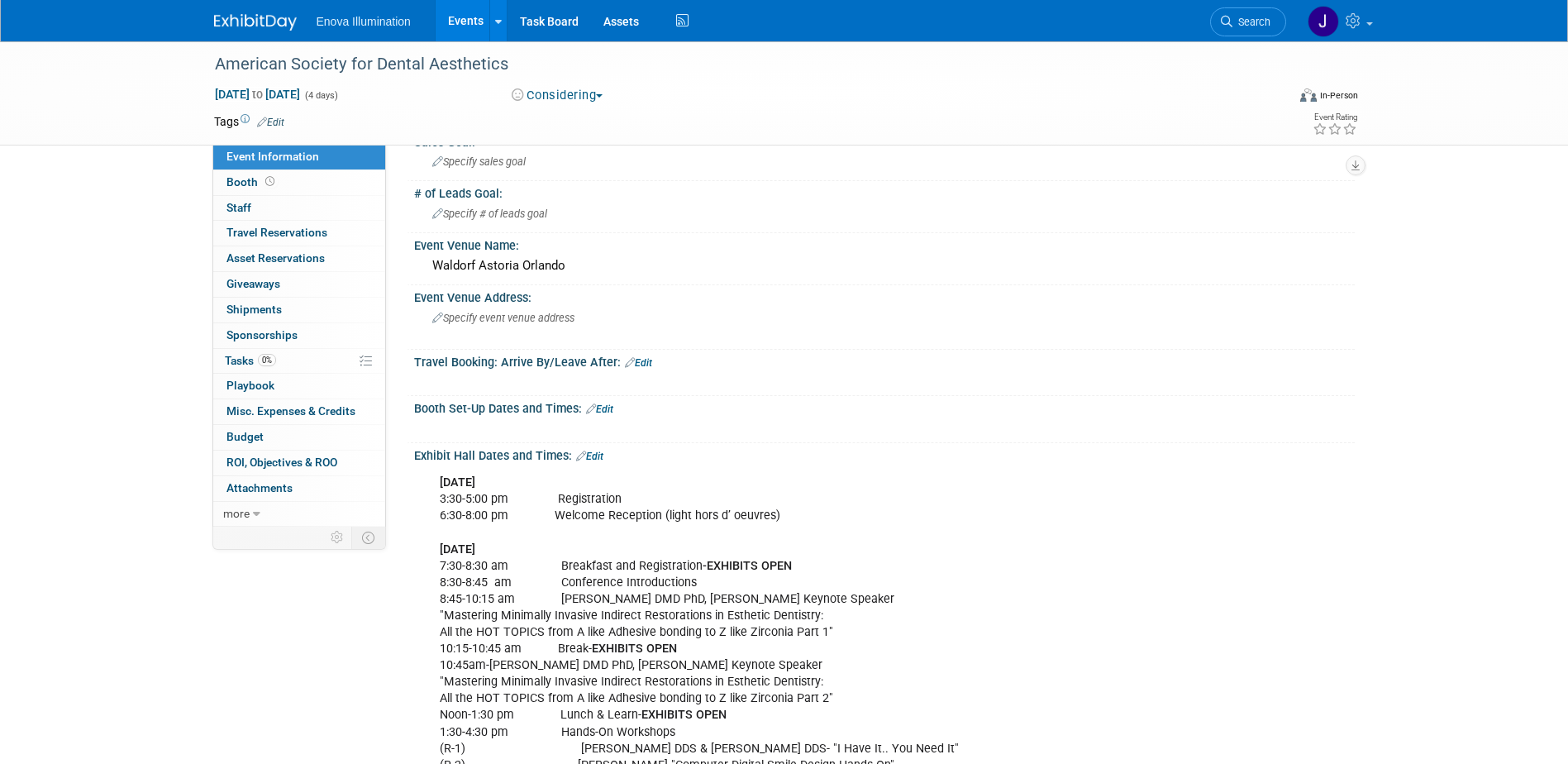
click at [256, 20] on img at bounding box center [255, 21] width 83 height 17
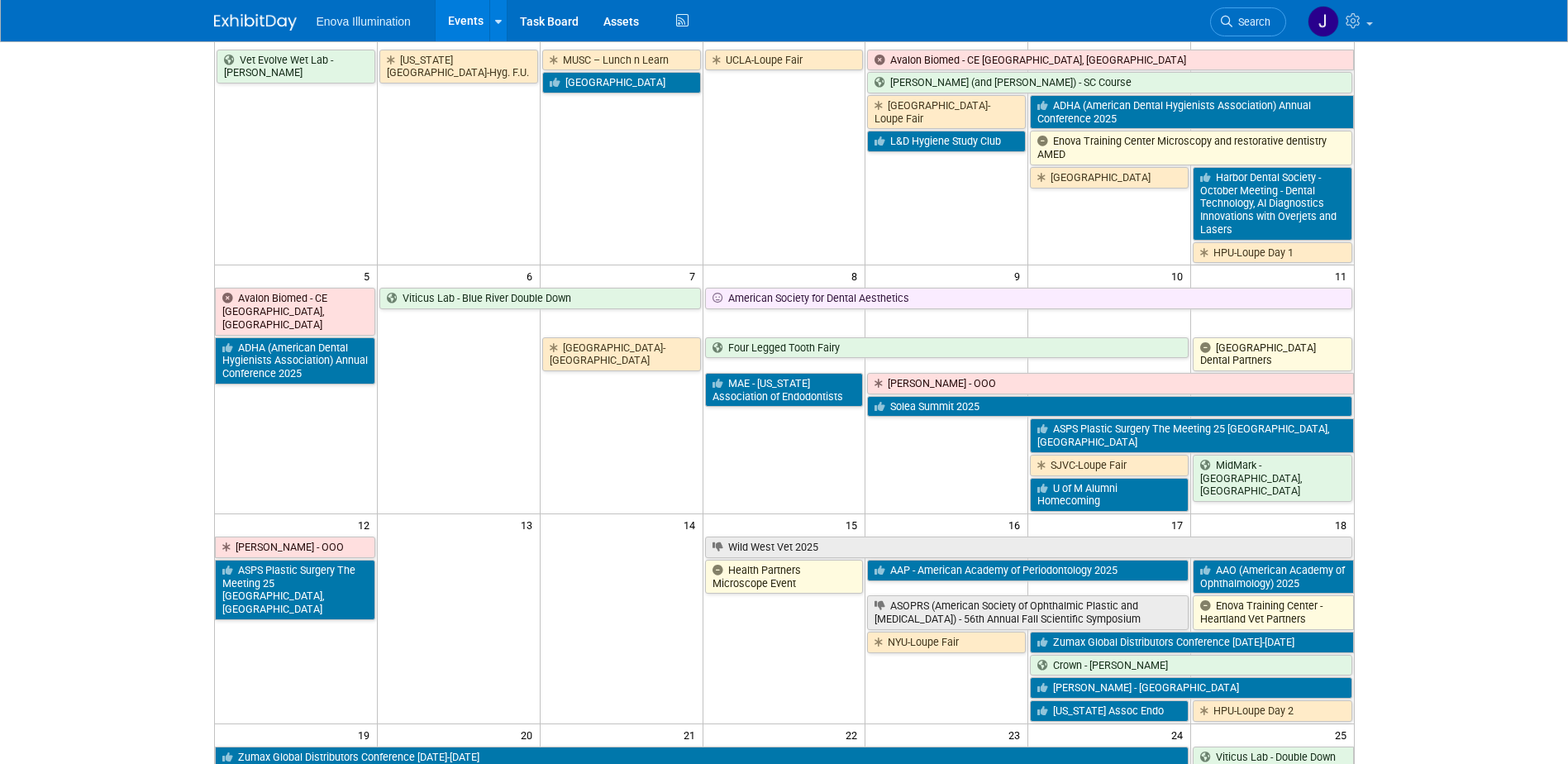
scroll to position [165, 0]
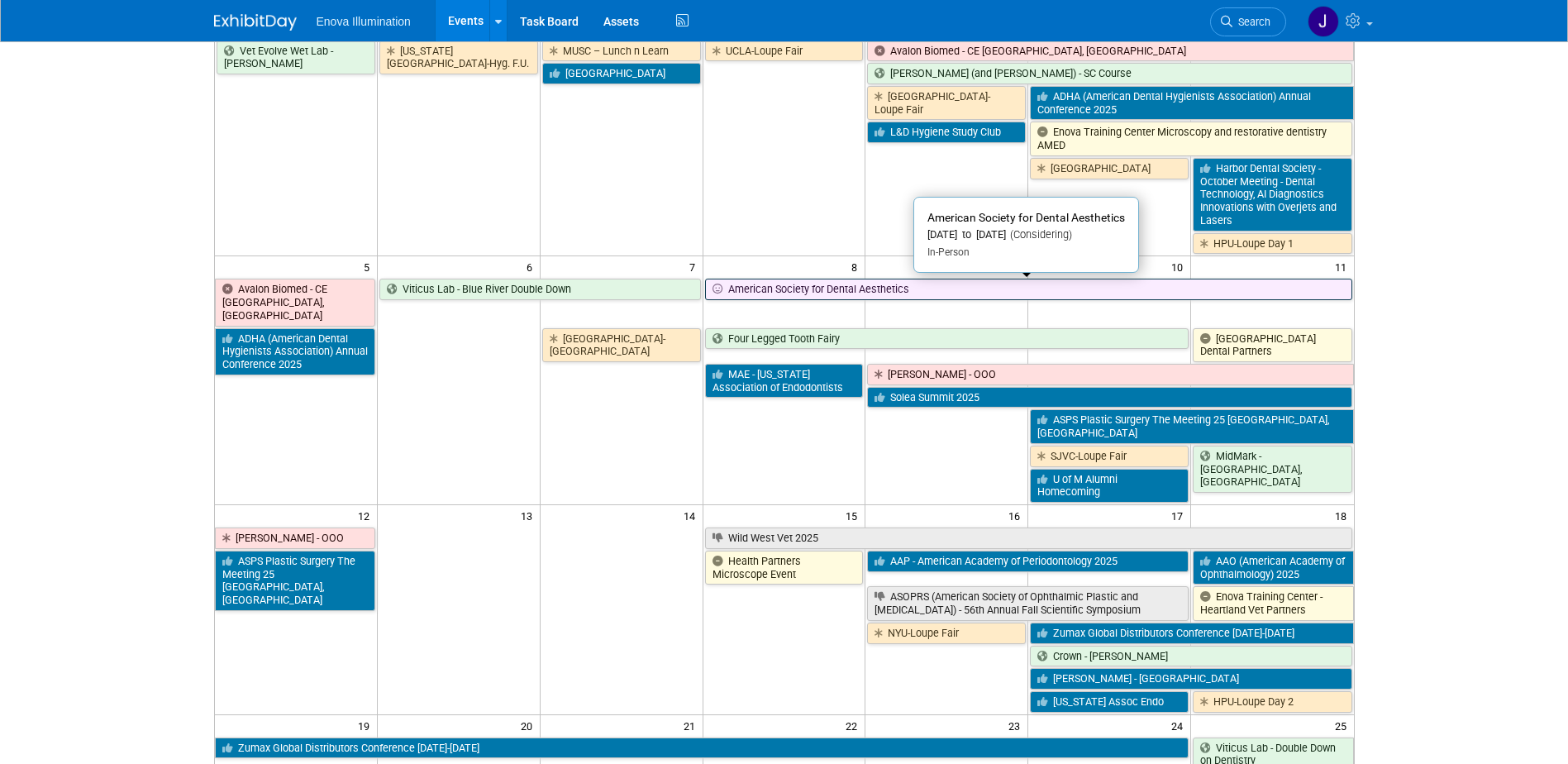
click at [758, 292] on link "American Society for Dental Aesthetics" at bounding box center [1027, 289] width 647 height 21
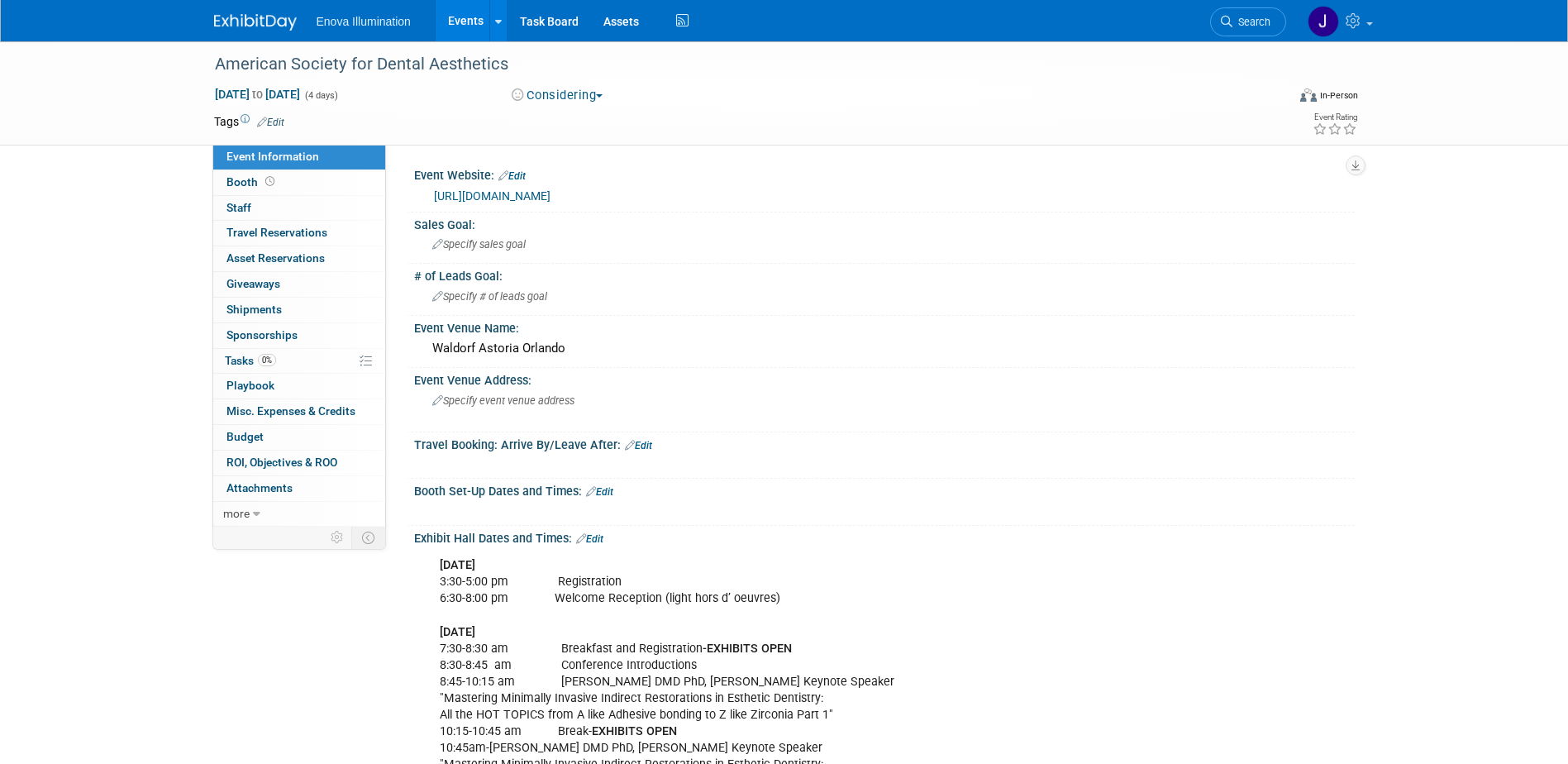
click at [279, 20] on img at bounding box center [255, 21] width 83 height 17
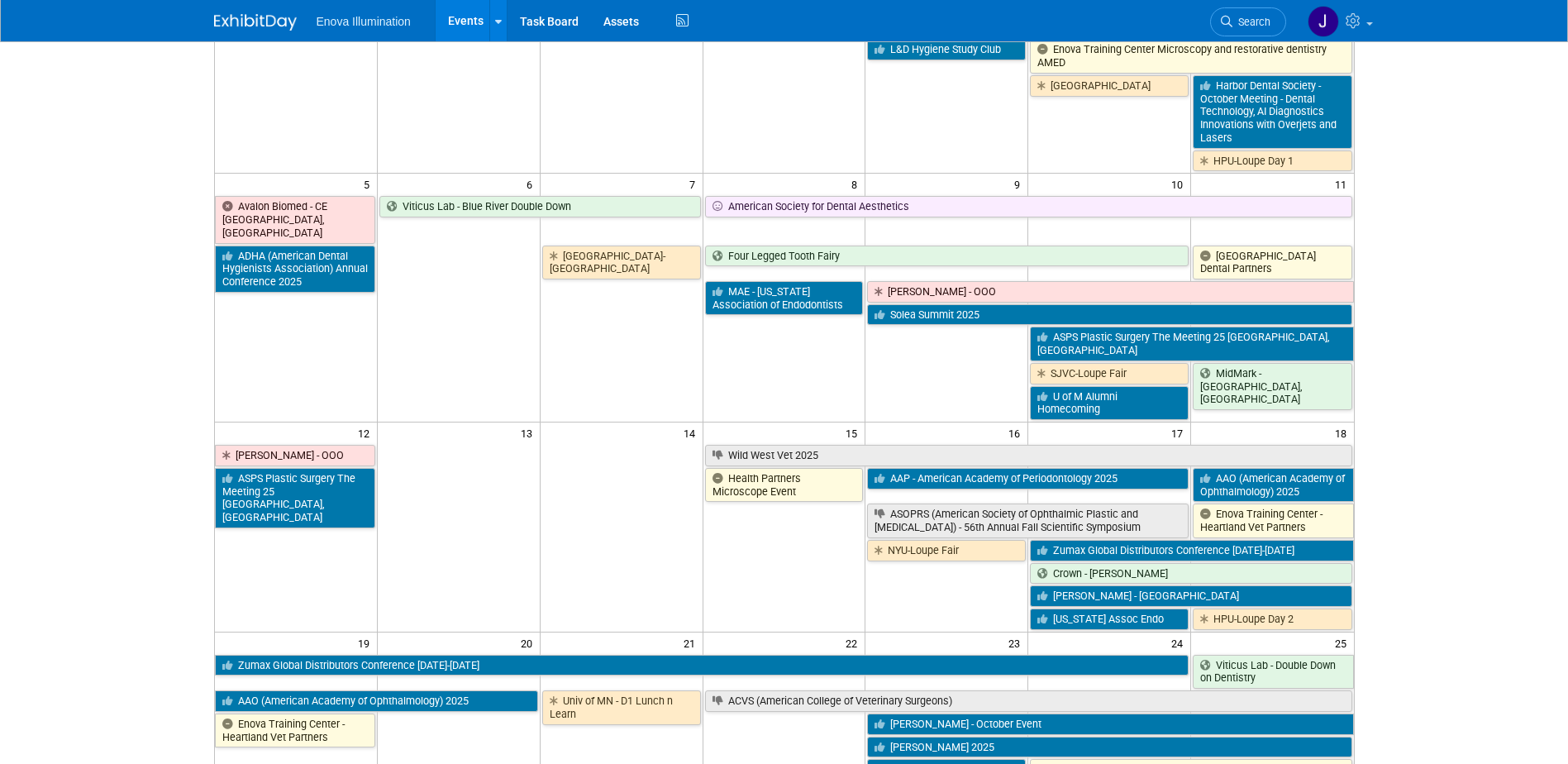
scroll to position [165, 0]
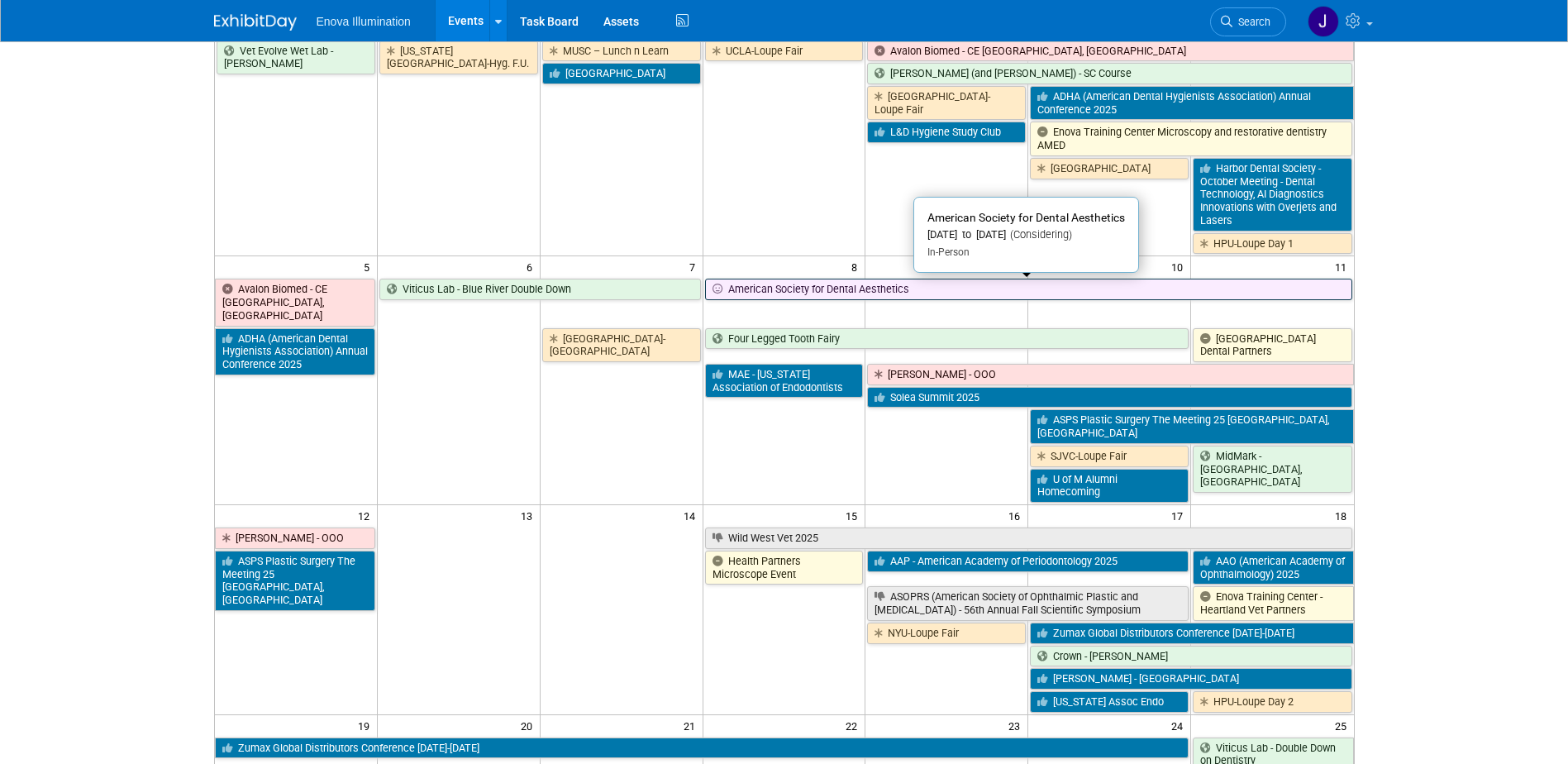
click at [736, 292] on link "American Society for Dental Aesthetics" at bounding box center [1027, 289] width 647 height 21
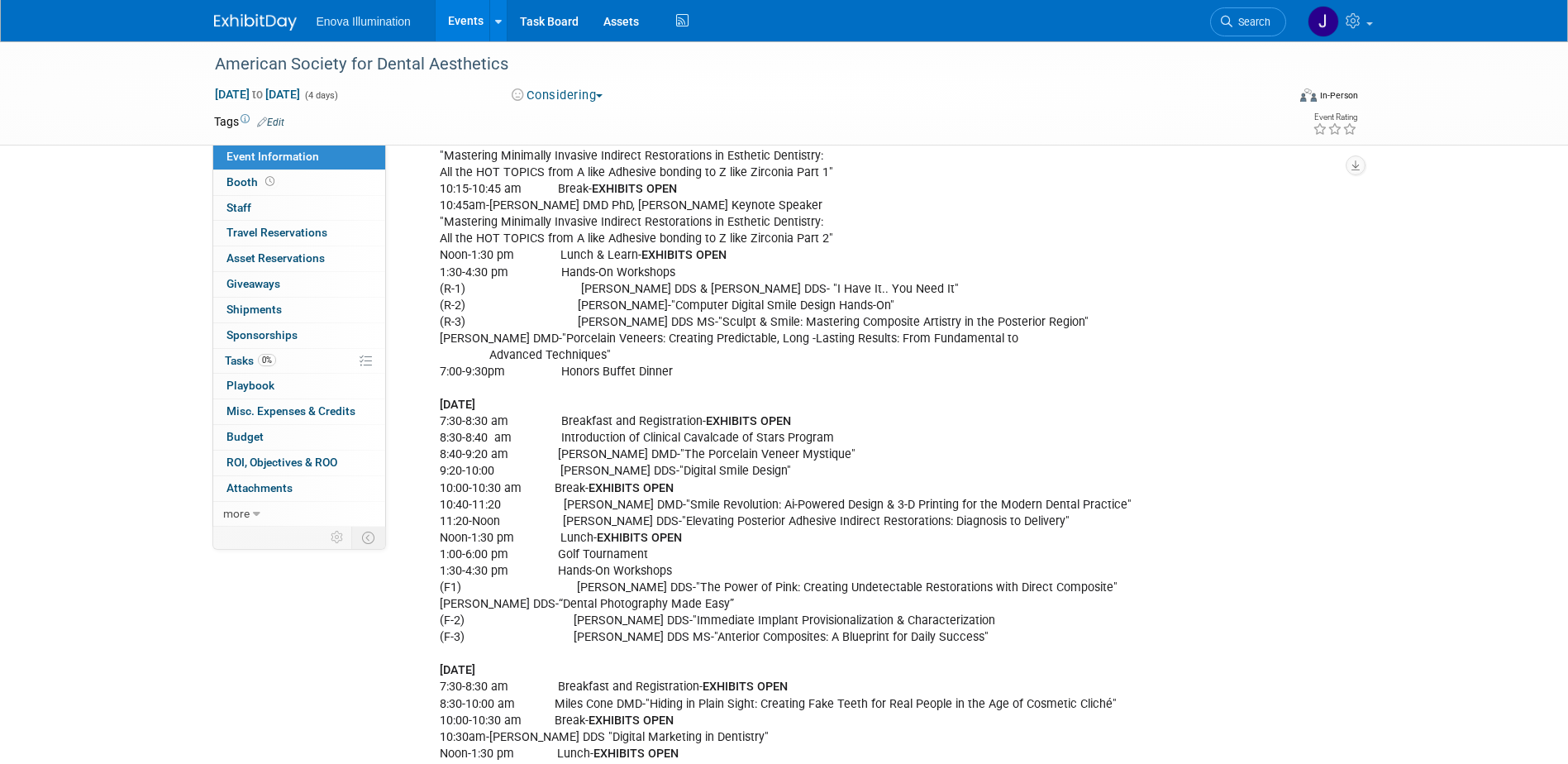
scroll to position [579, 0]
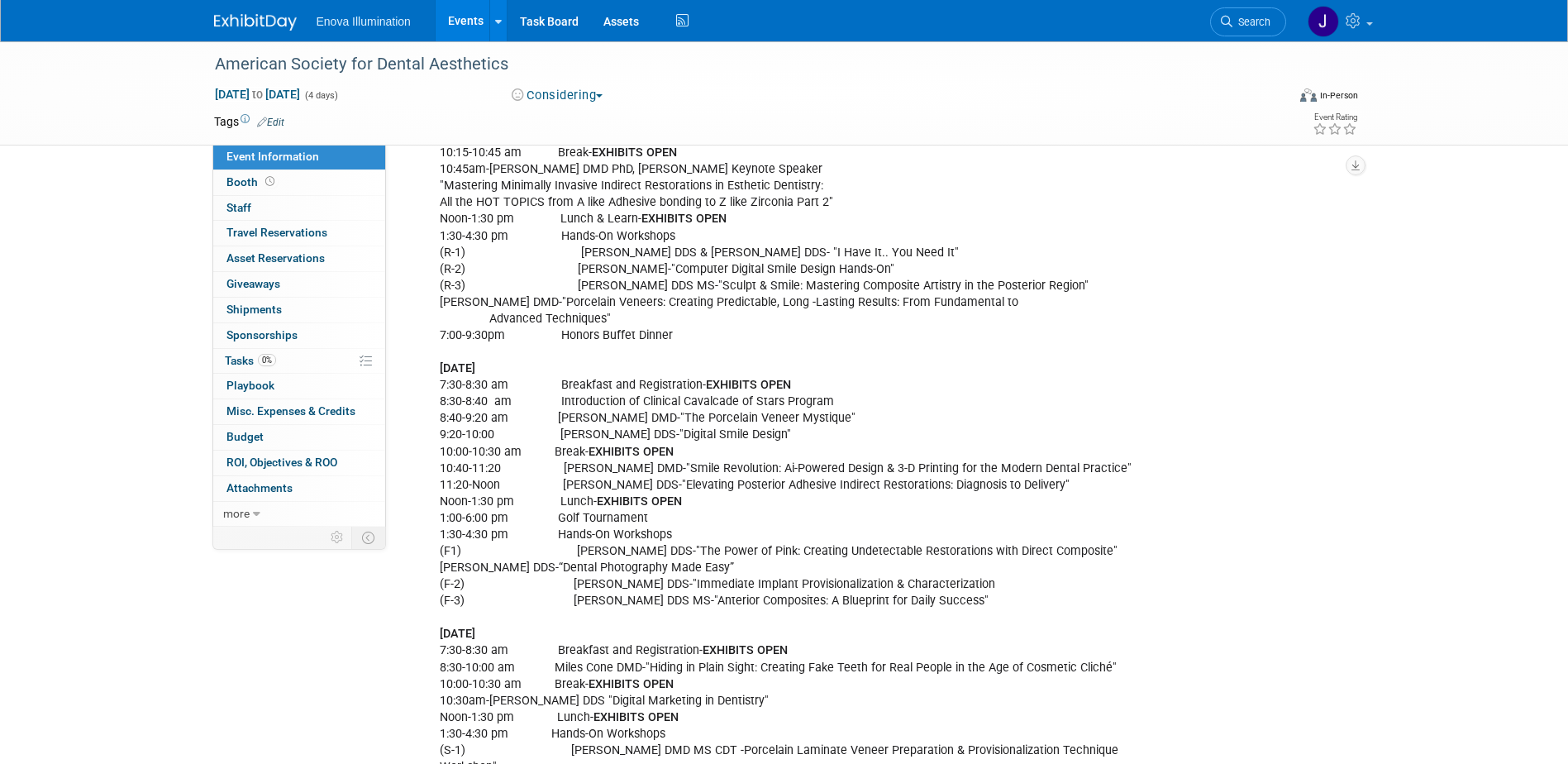
click at [262, 19] on img at bounding box center [255, 21] width 83 height 17
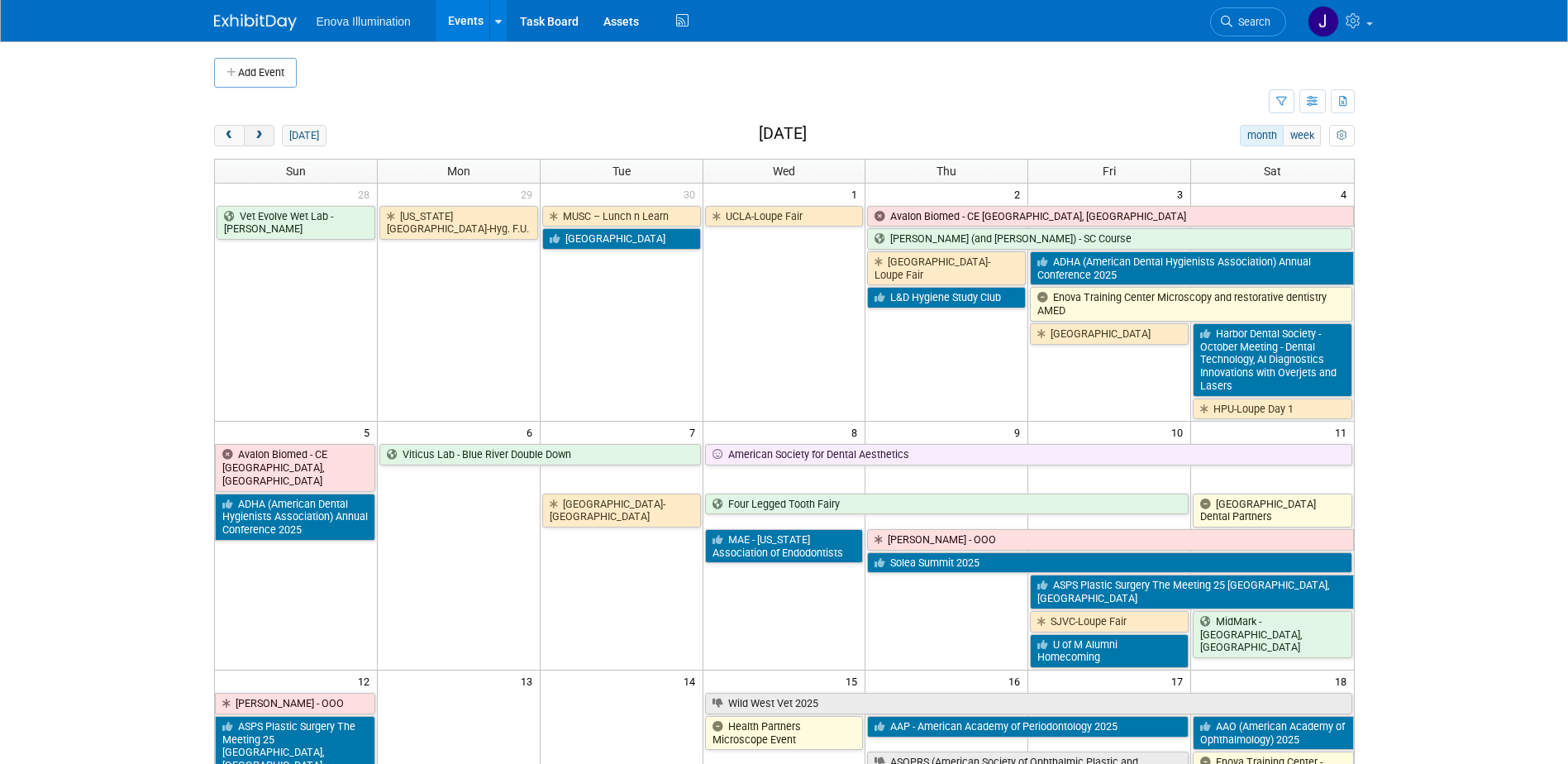
click at [261, 131] on span "next" at bounding box center [259, 136] width 13 height 11
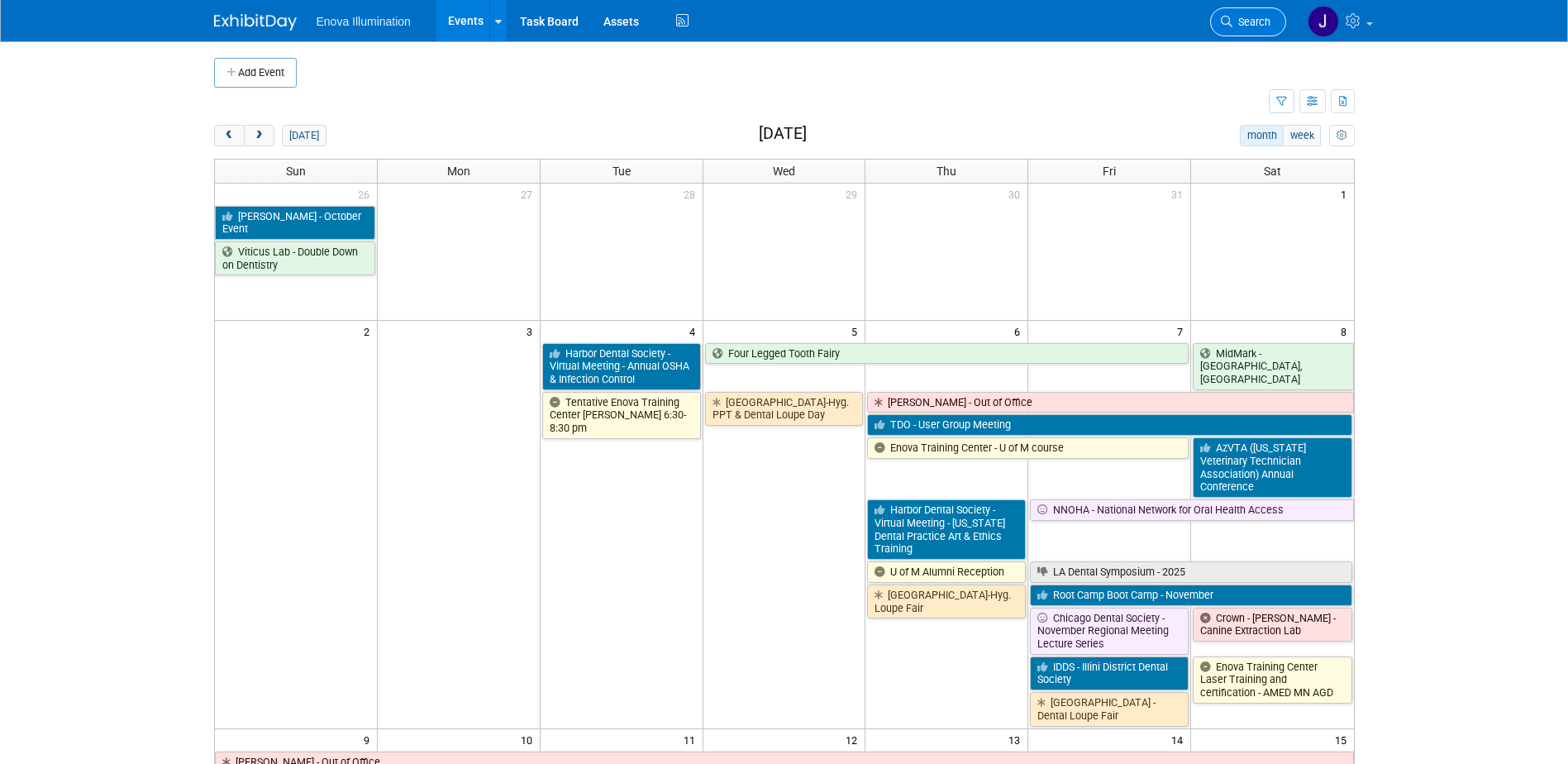
click at [1246, 23] on span "Search" at bounding box center [1251, 21] width 38 height 13
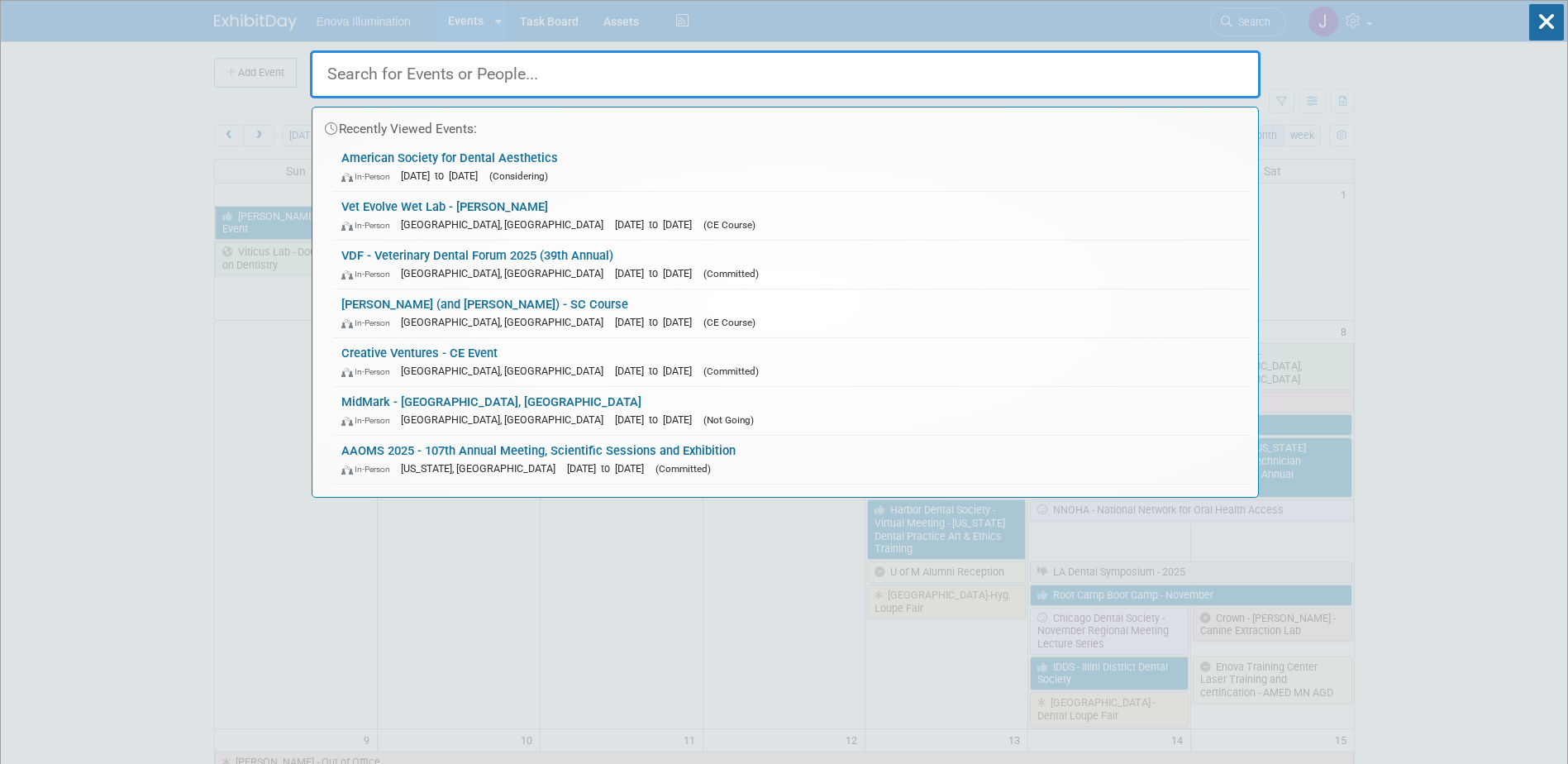
click at [1077, 68] on input "text" at bounding box center [785, 74] width 950 height 48
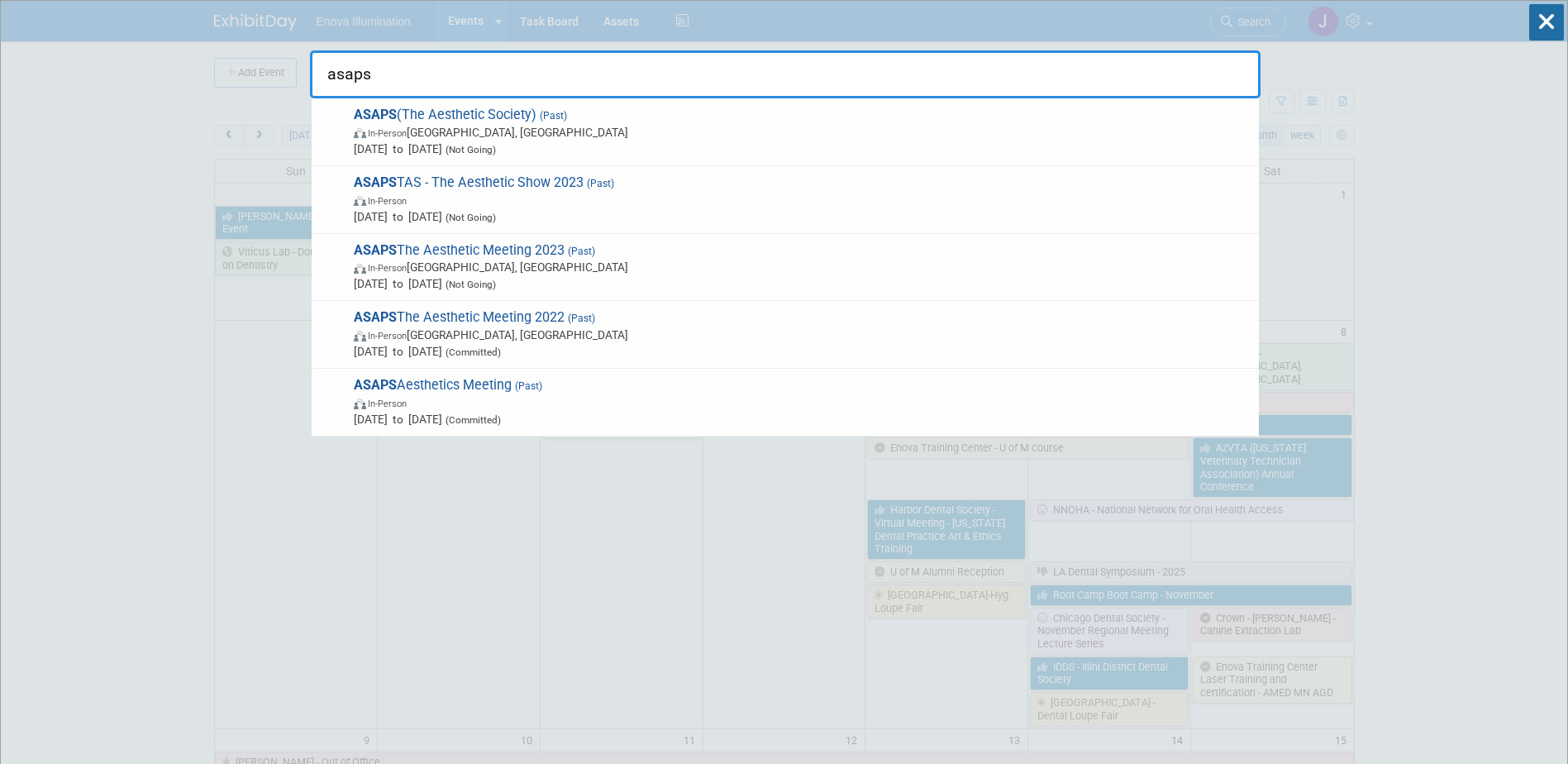
type input "asaps"
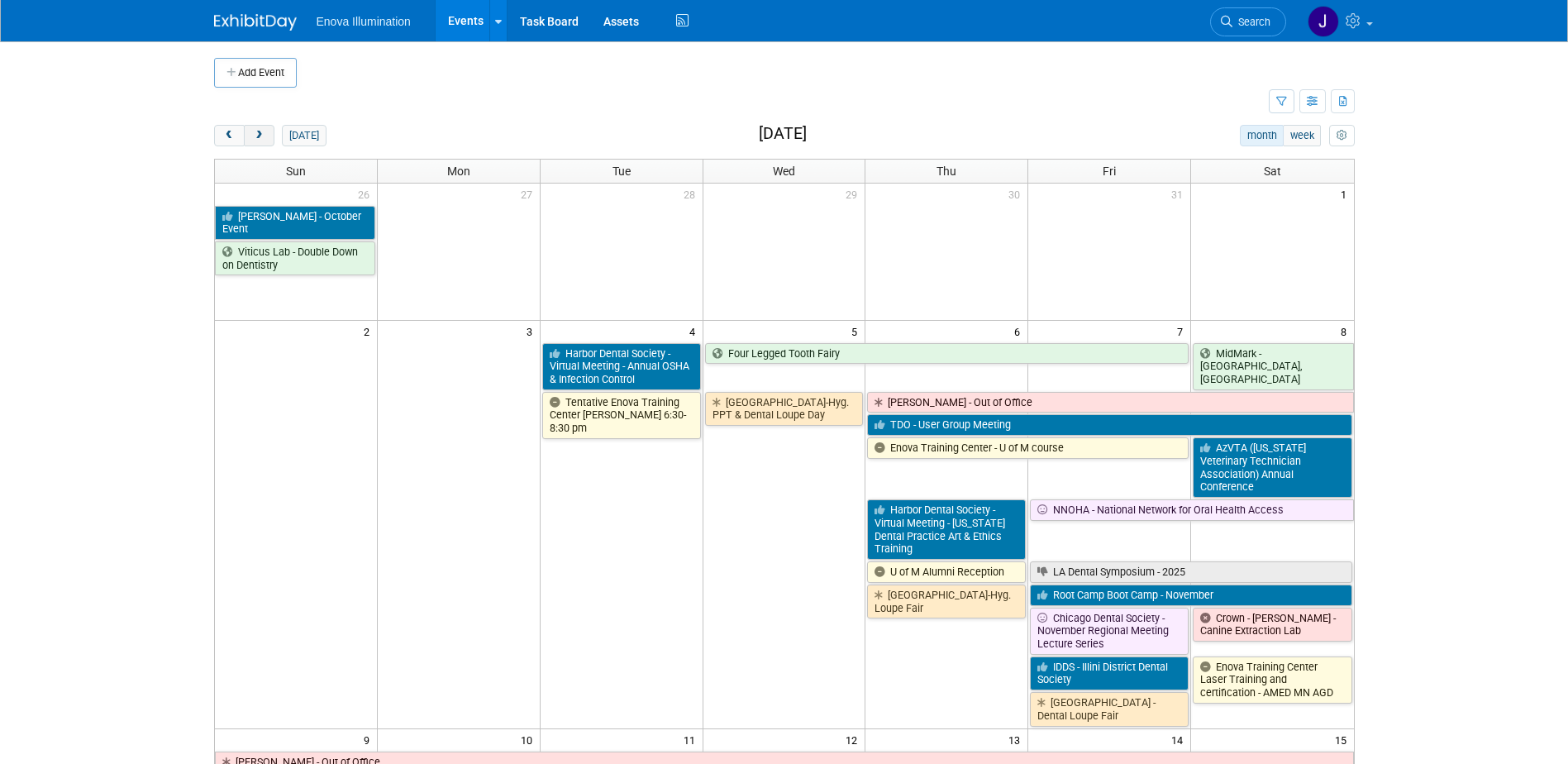
click at [264, 132] on span "next" at bounding box center [259, 136] width 13 height 11
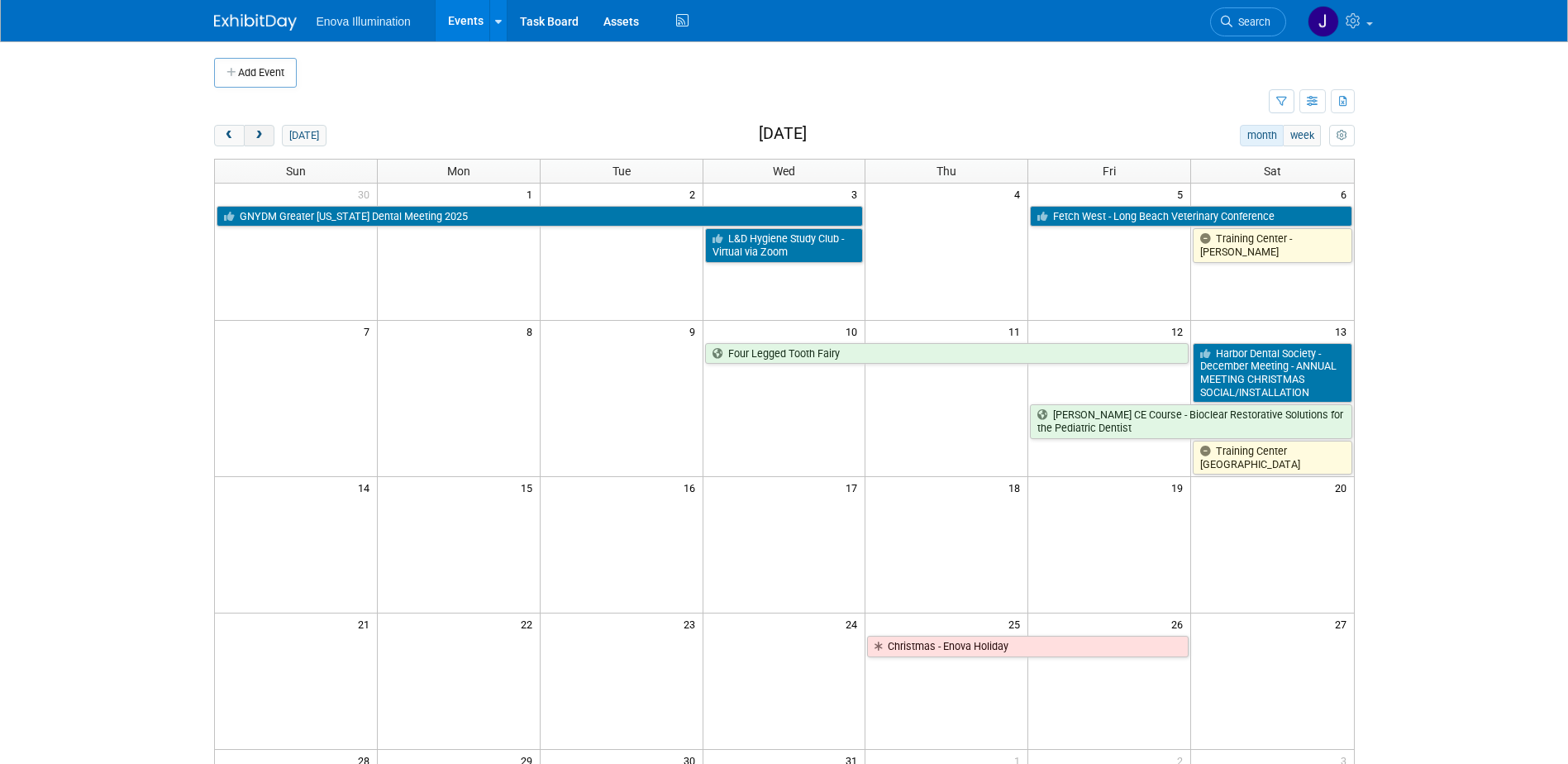
click at [264, 132] on span "next" at bounding box center [259, 136] width 13 height 11
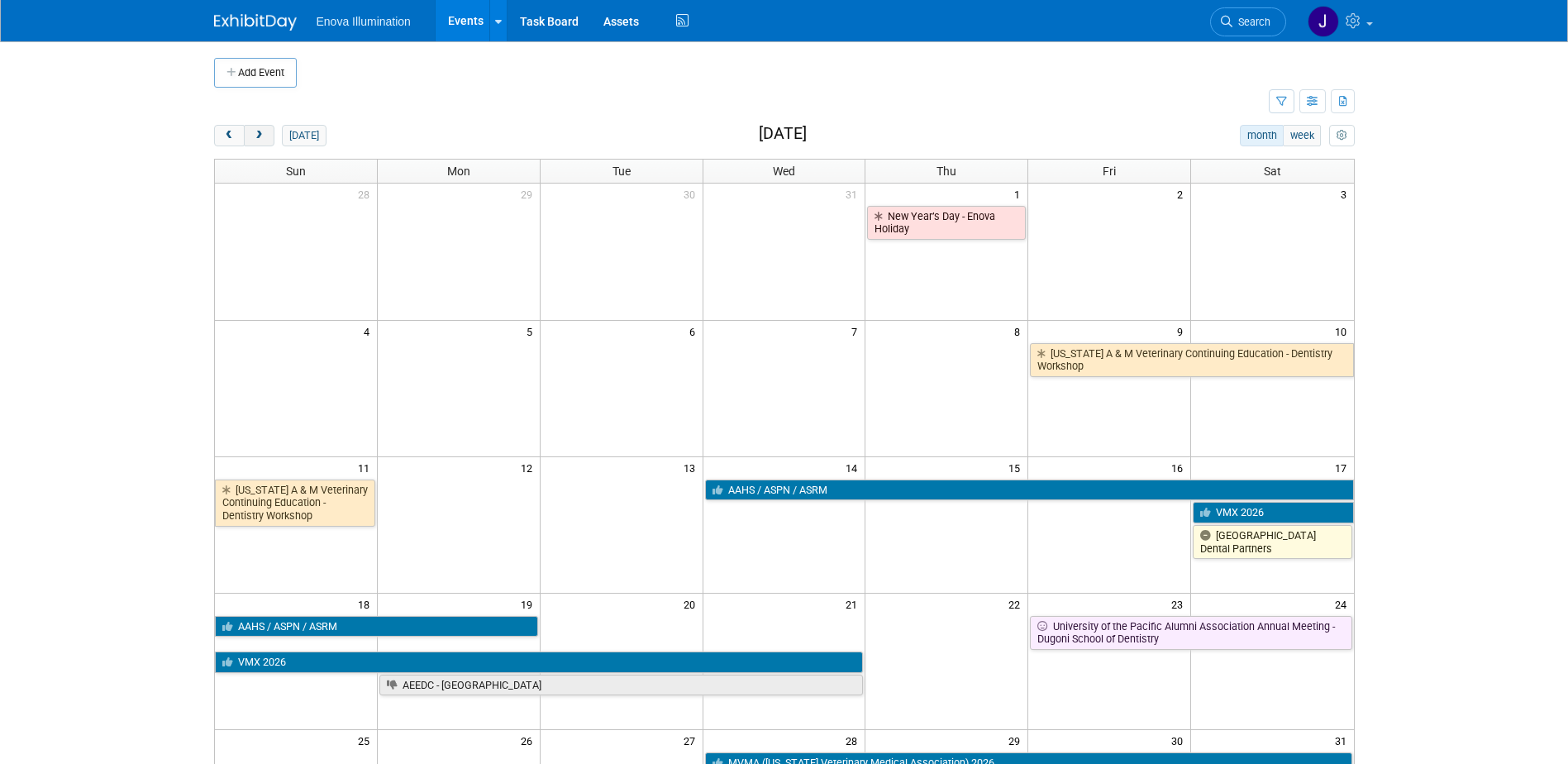
click at [264, 132] on span "next" at bounding box center [259, 136] width 13 height 11
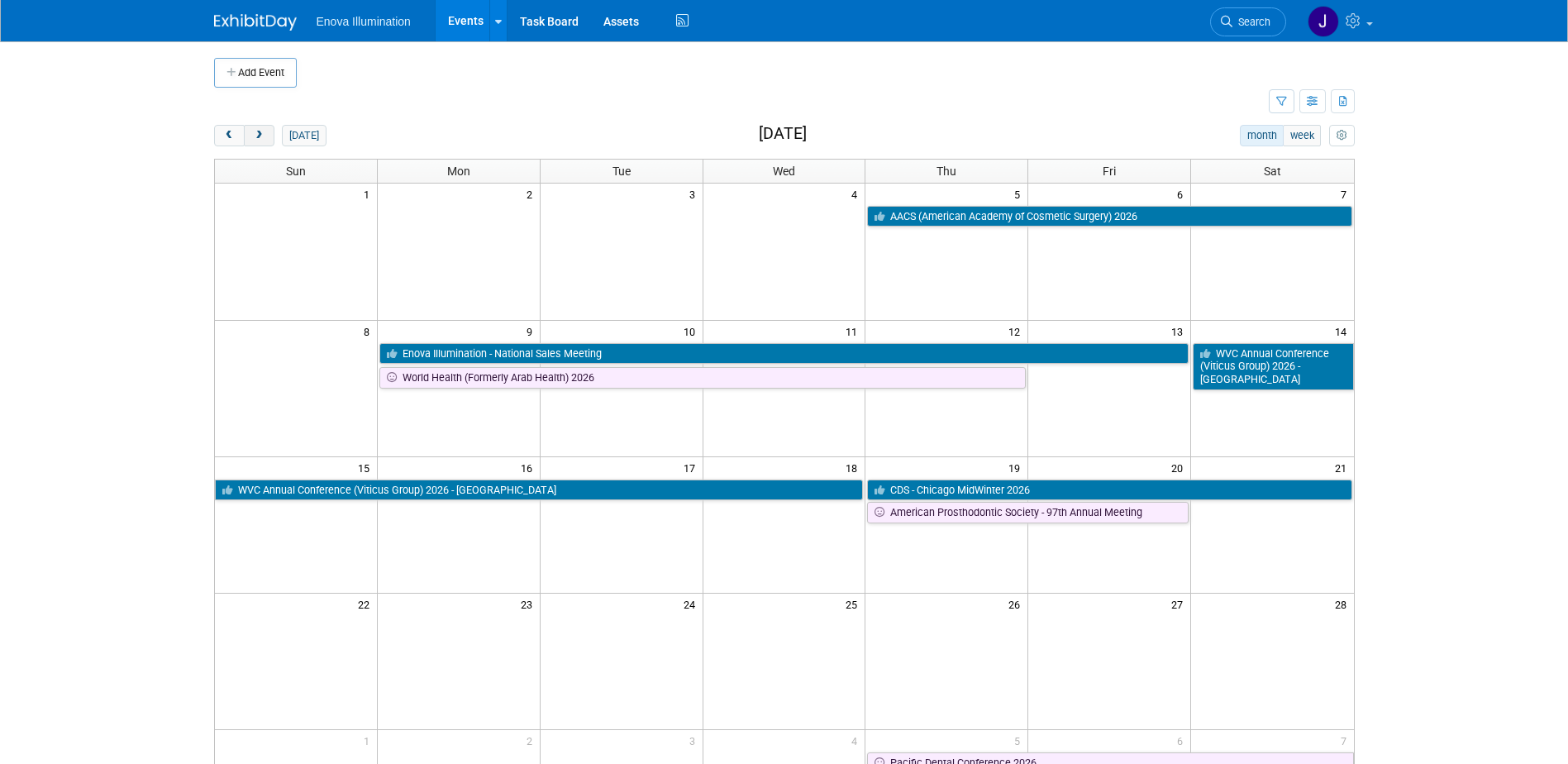
click at [264, 132] on span "next" at bounding box center [259, 136] width 13 height 11
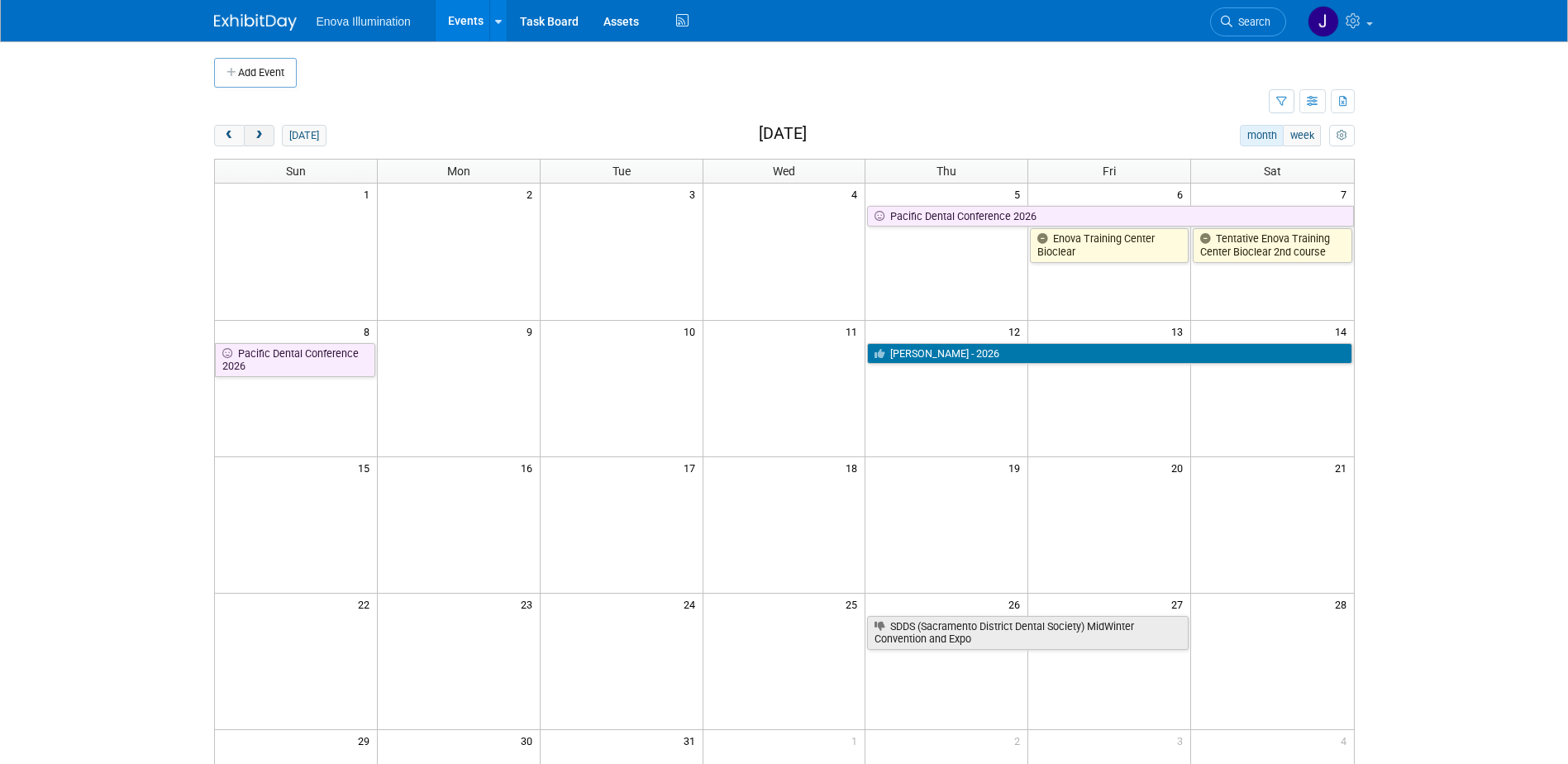
click at [264, 132] on span "next" at bounding box center [259, 136] width 13 height 11
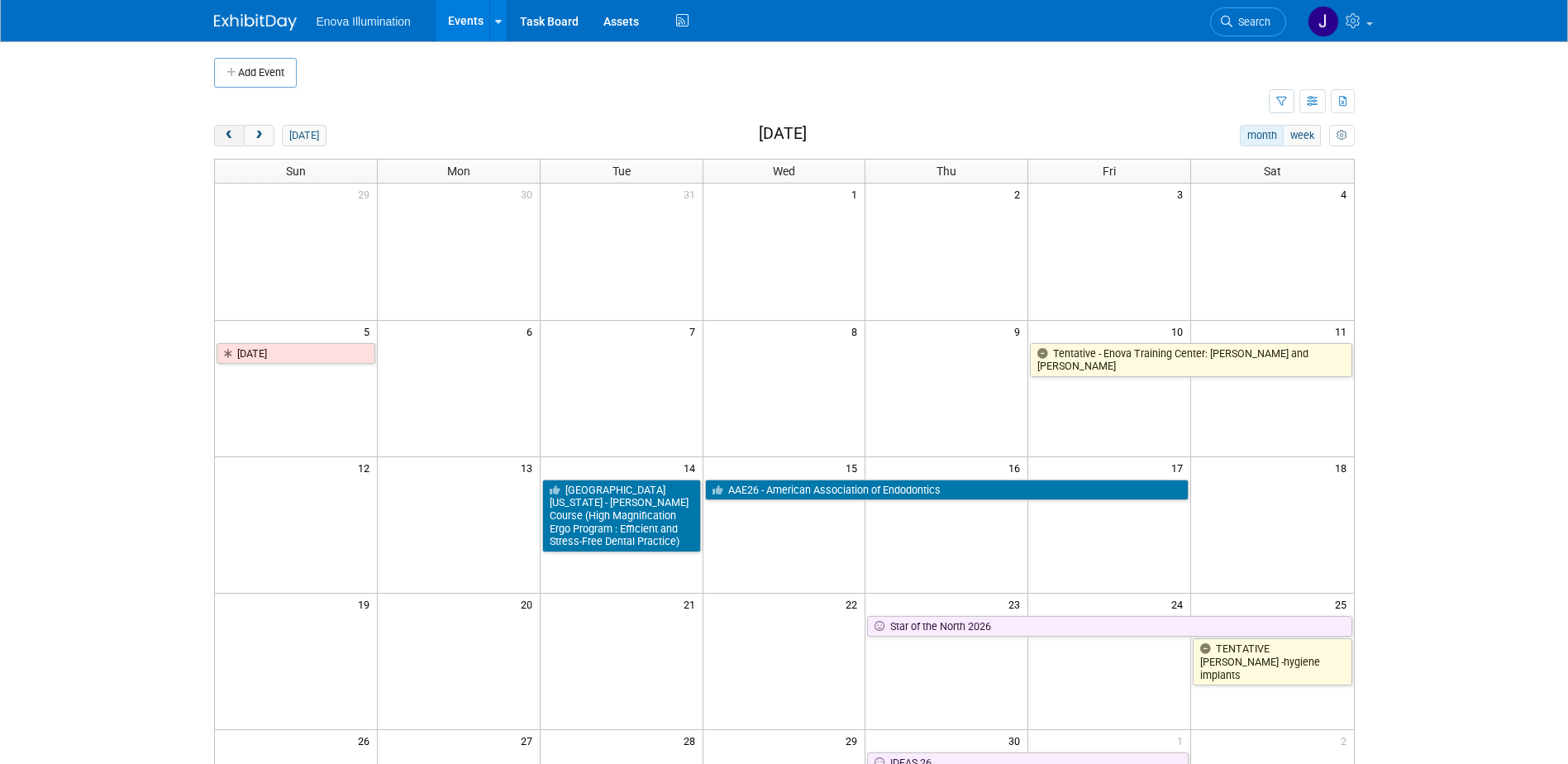
click at [226, 137] on span "prev" at bounding box center [229, 136] width 13 height 11
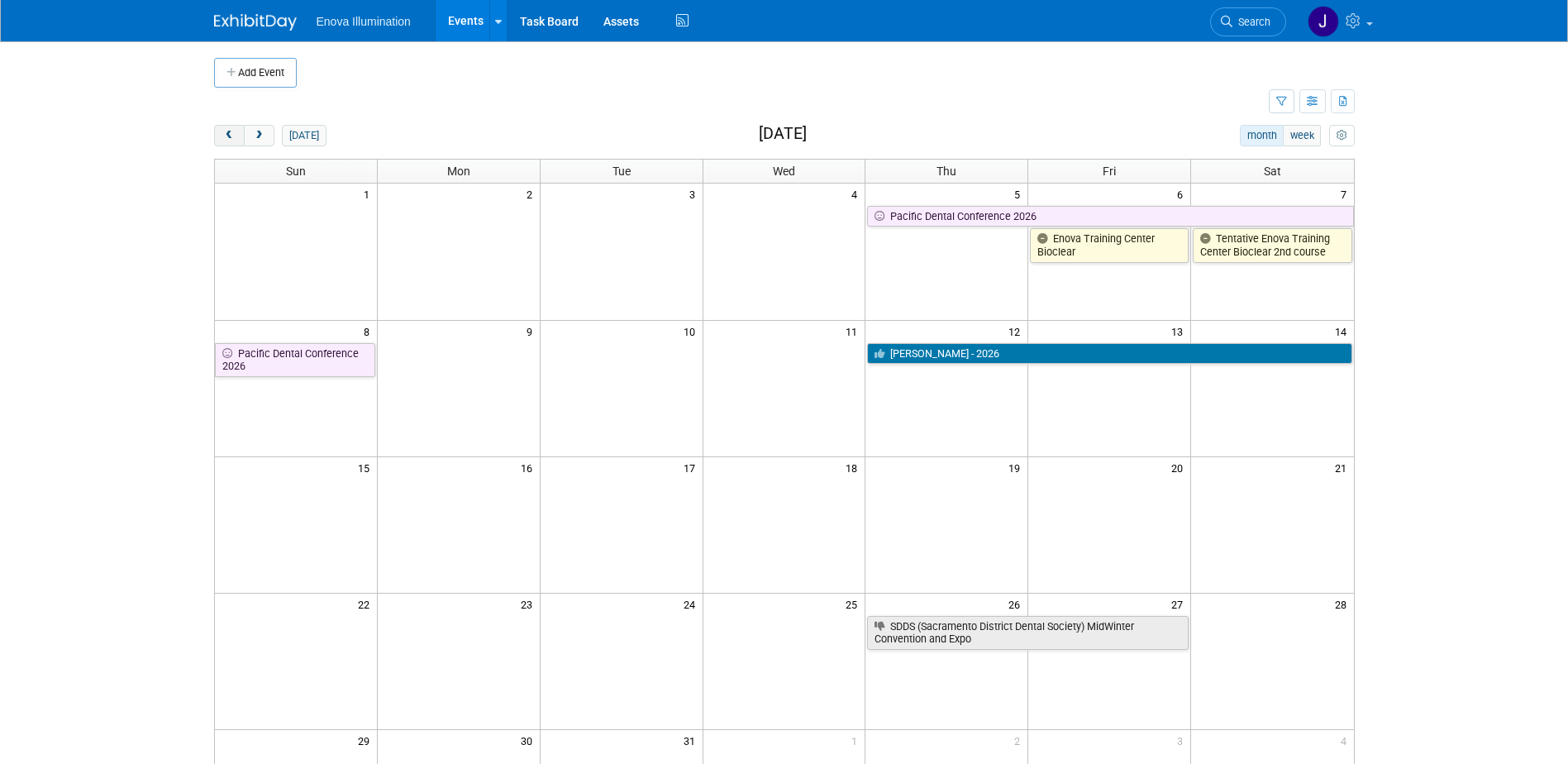
click at [226, 137] on span "prev" at bounding box center [229, 136] width 13 height 11
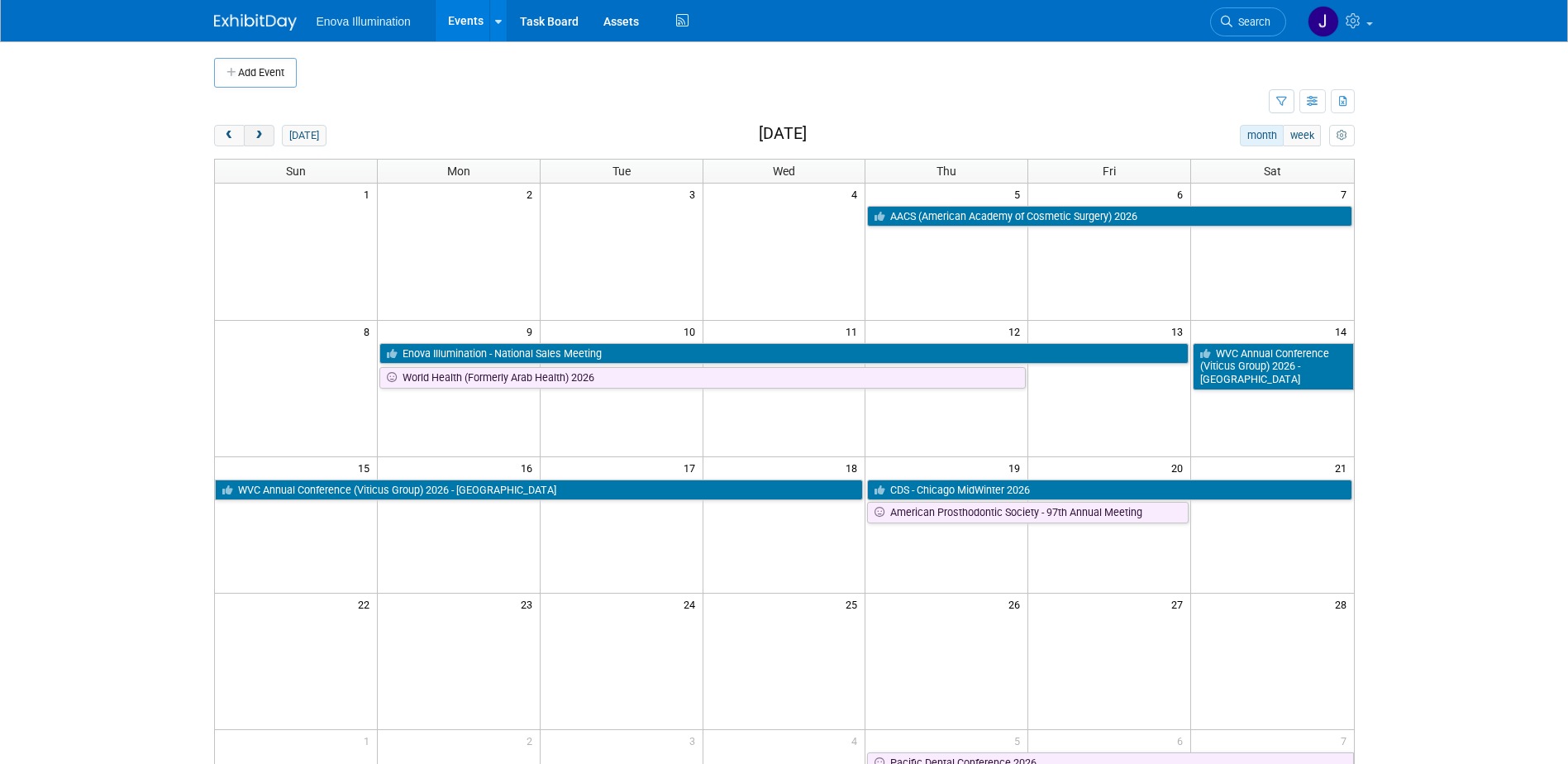
click at [258, 137] on span "next" at bounding box center [259, 136] width 13 height 11
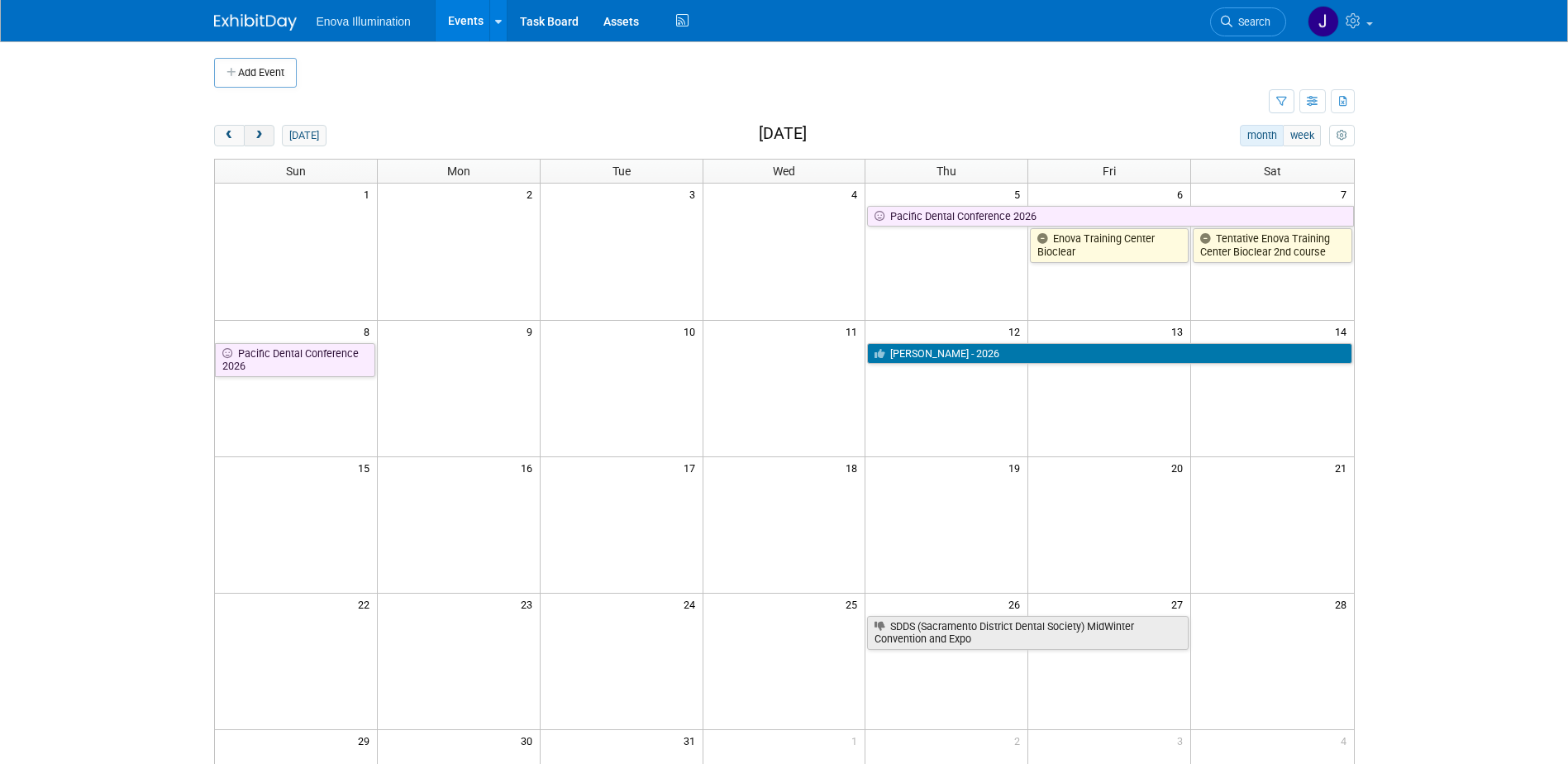
click at [258, 137] on span "next" at bounding box center [259, 136] width 13 height 11
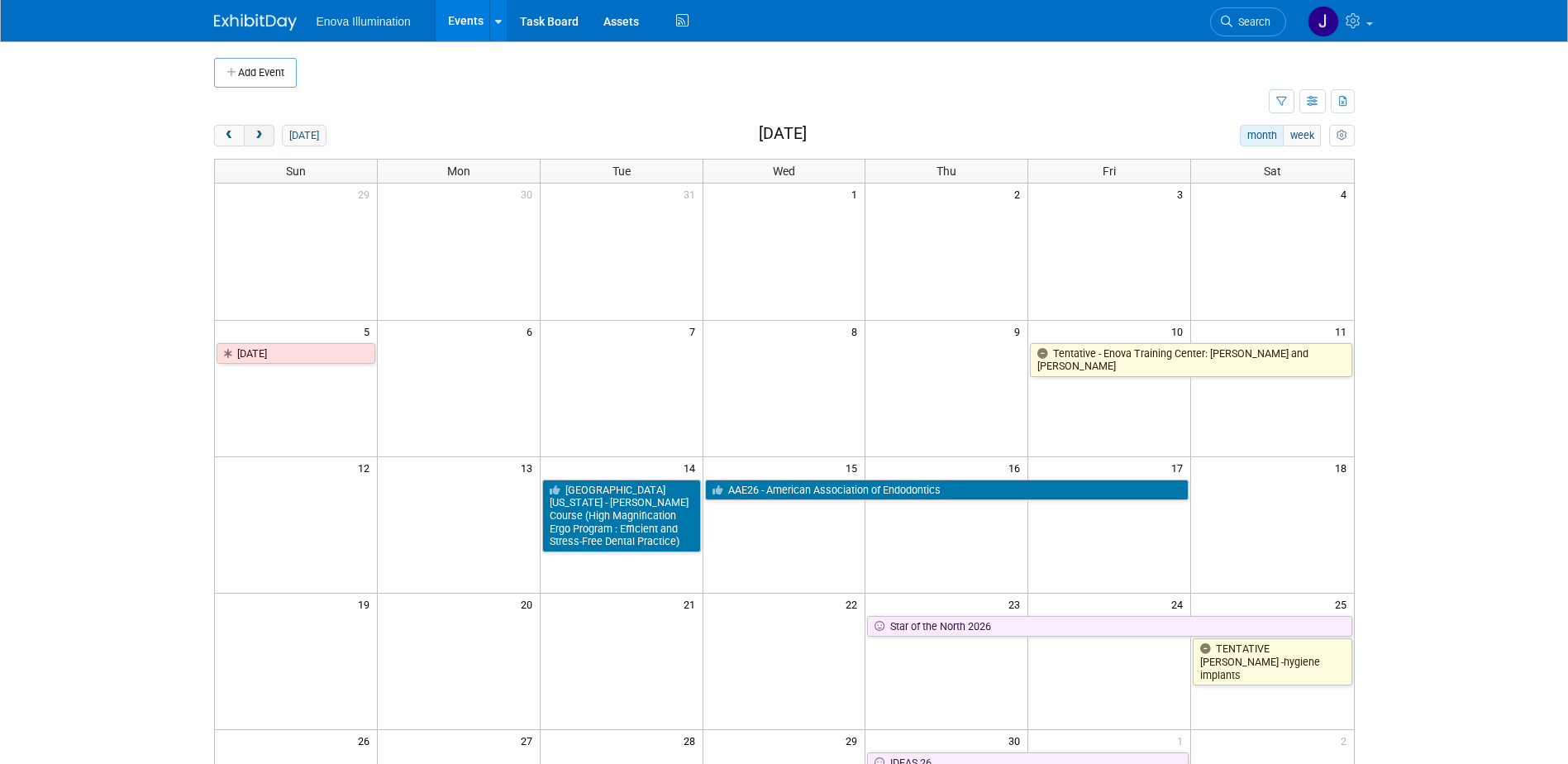
click at [258, 135] on span "next" at bounding box center [259, 136] width 13 height 11
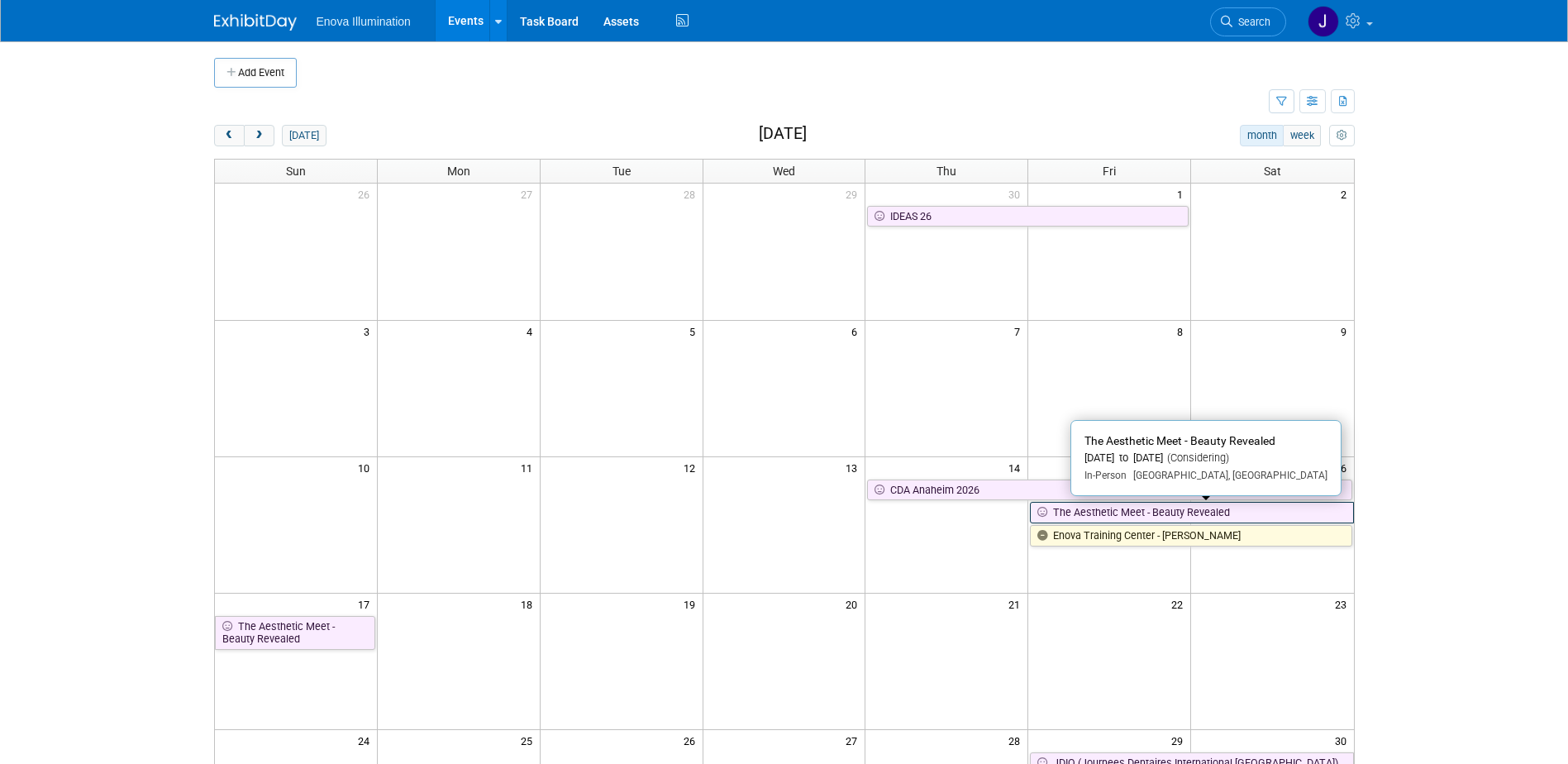
click at [1059, 516] on link "The Aesthetic Meet - Beauty Revealed" at bounding box center [1190, 512] width 323 height 21
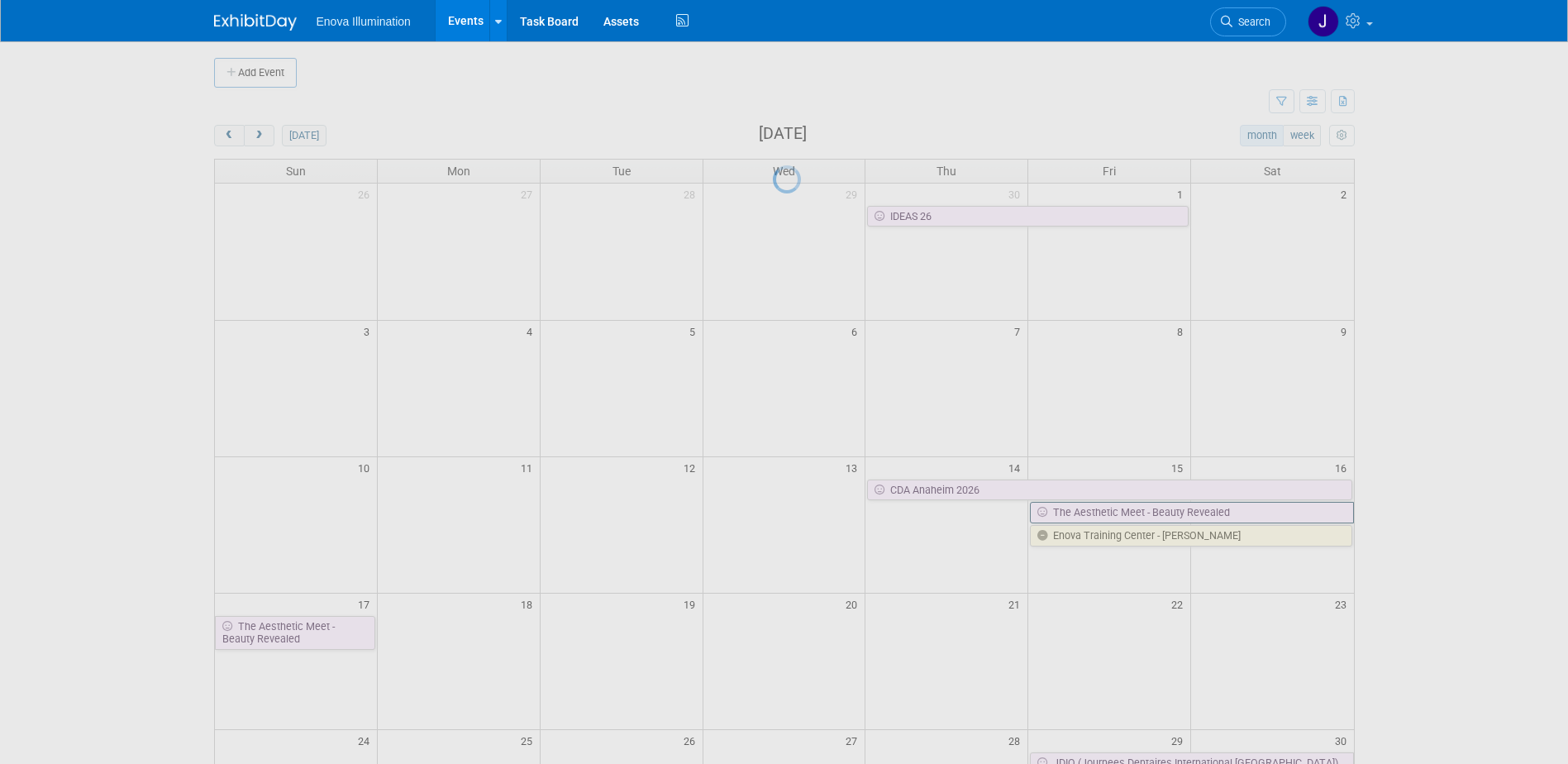
click at [796, 516] on div at bounding box center [784, 382] width 23 height 764
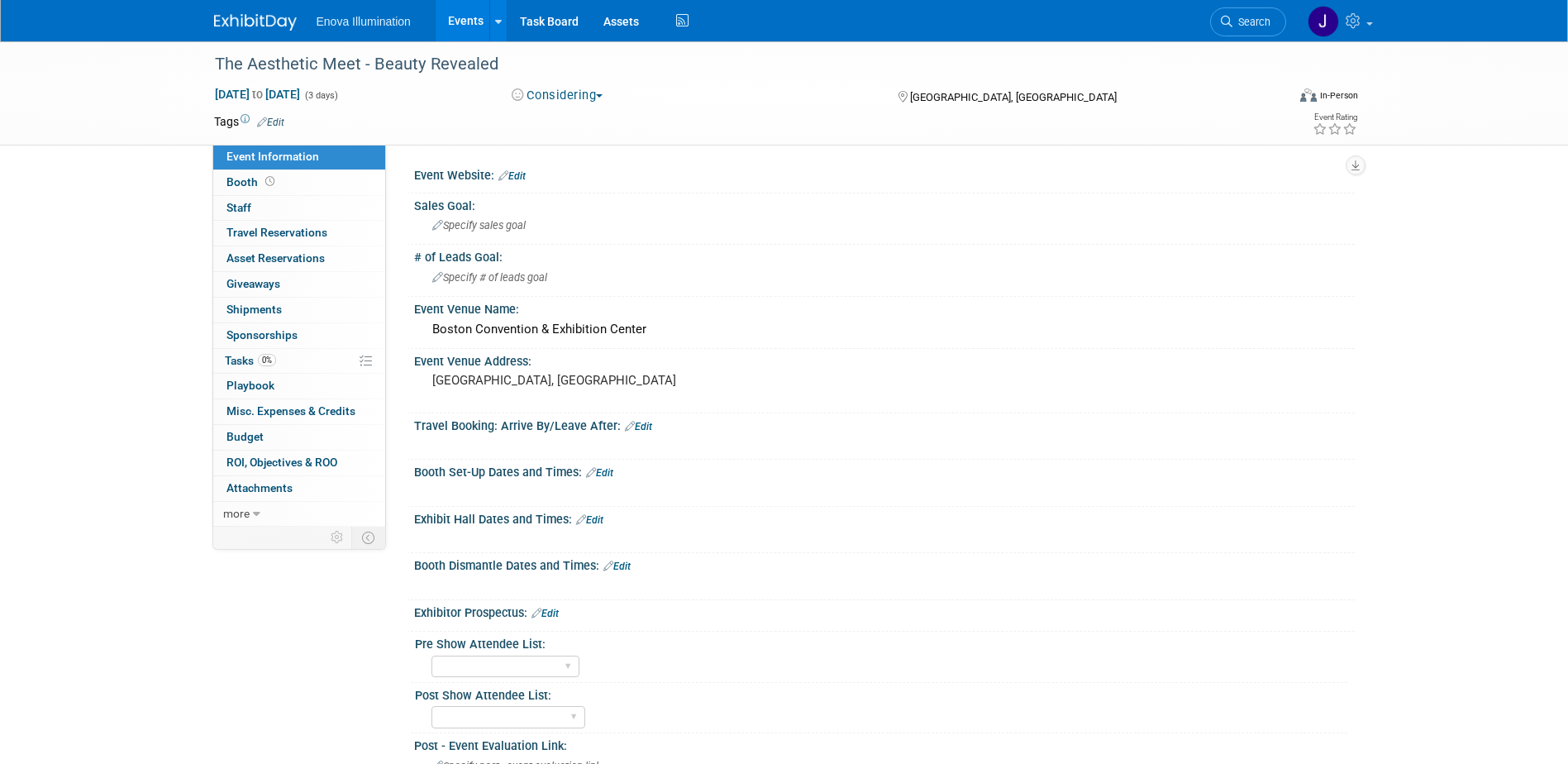
click at [267, 14] on link at bounding box center [264, 15] width 102 height 14
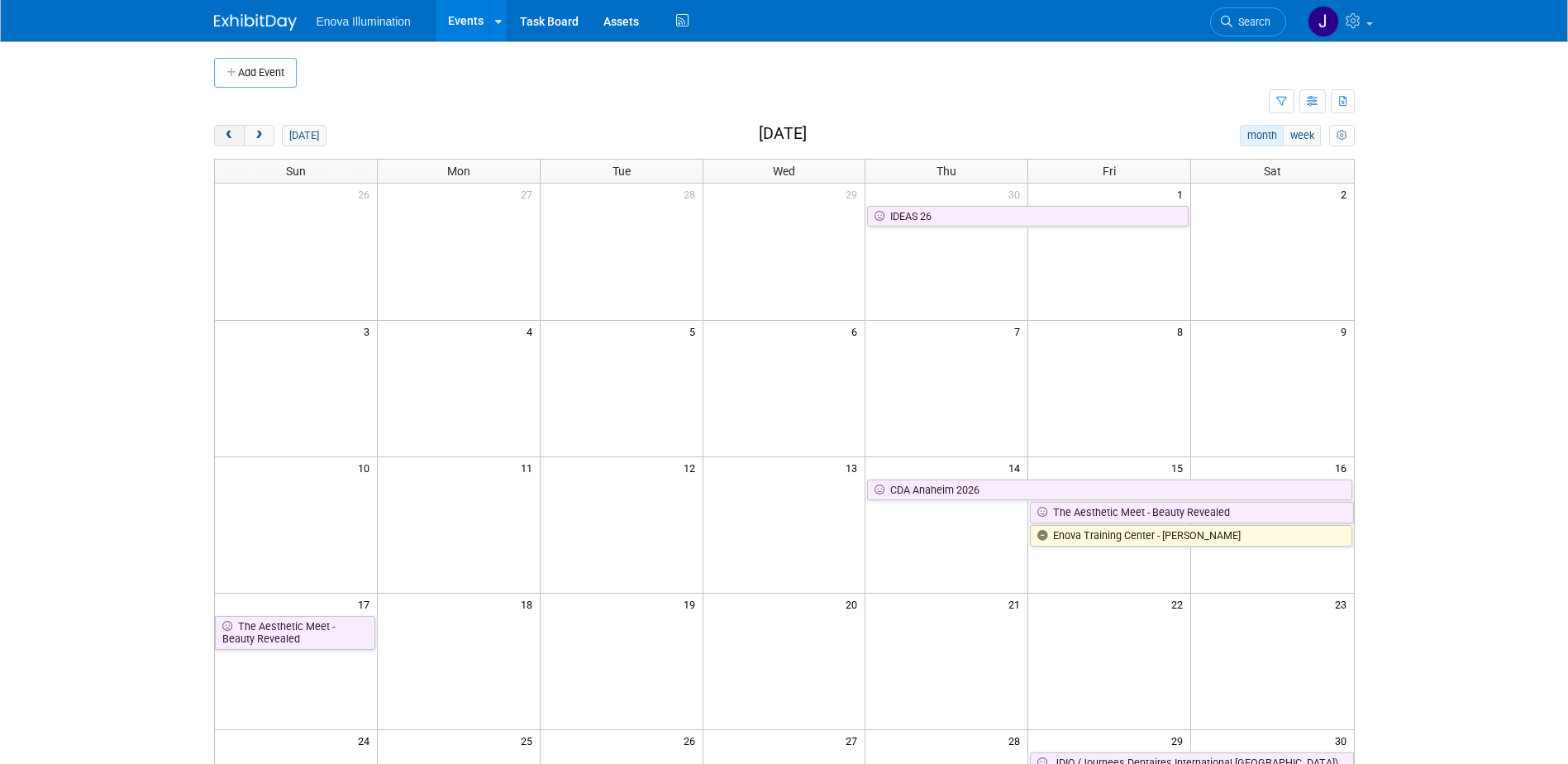
click at [232, 137] on span "prev" at bounding box center [229, 136] width 13 height 11
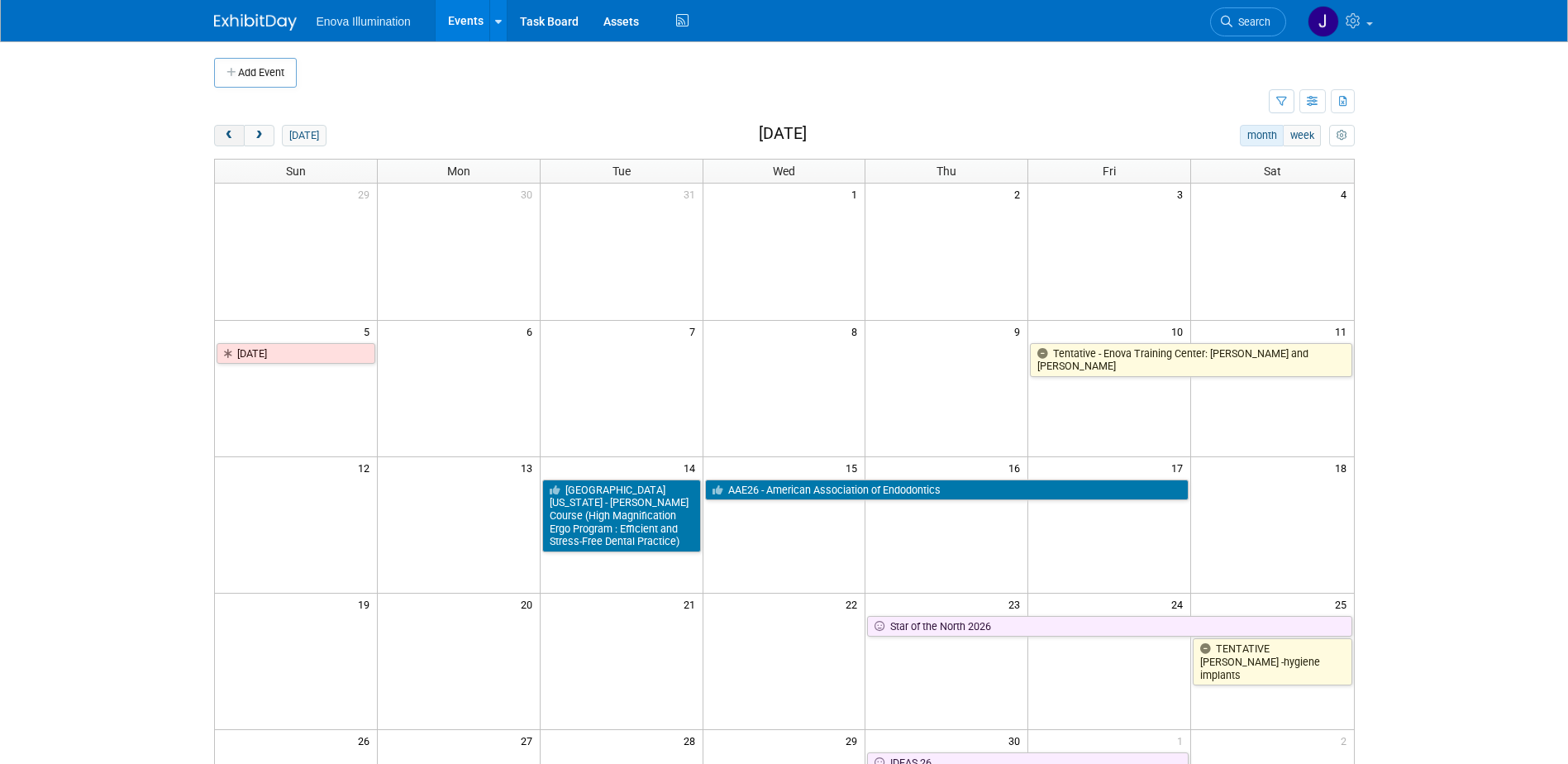
click at [232, 137] on span "prev" at bounding box center [229, 136] width 13 height 11
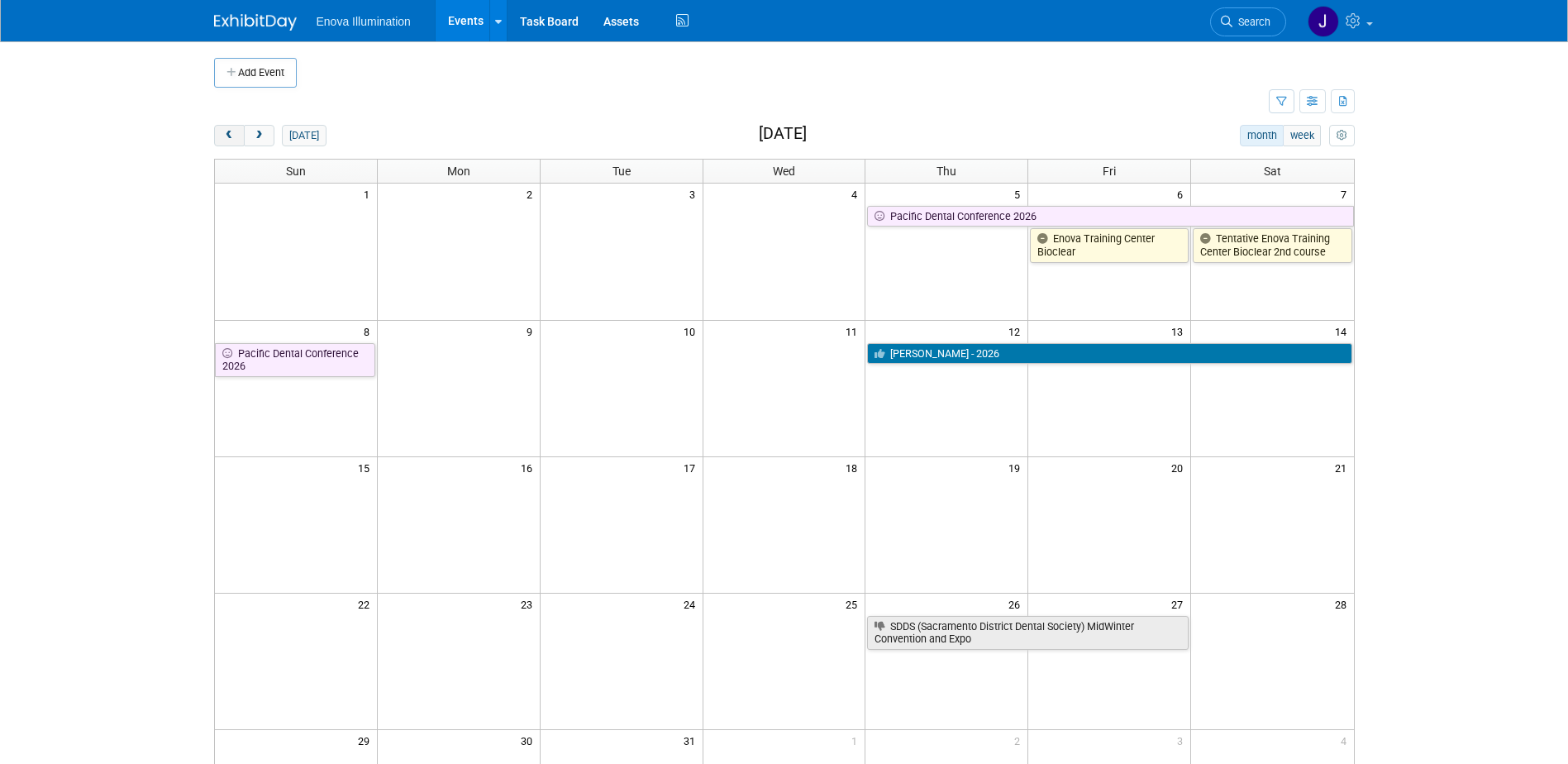
click at [232, 137] on span "prev" at bounding box center [229, 136] width 13 height 11
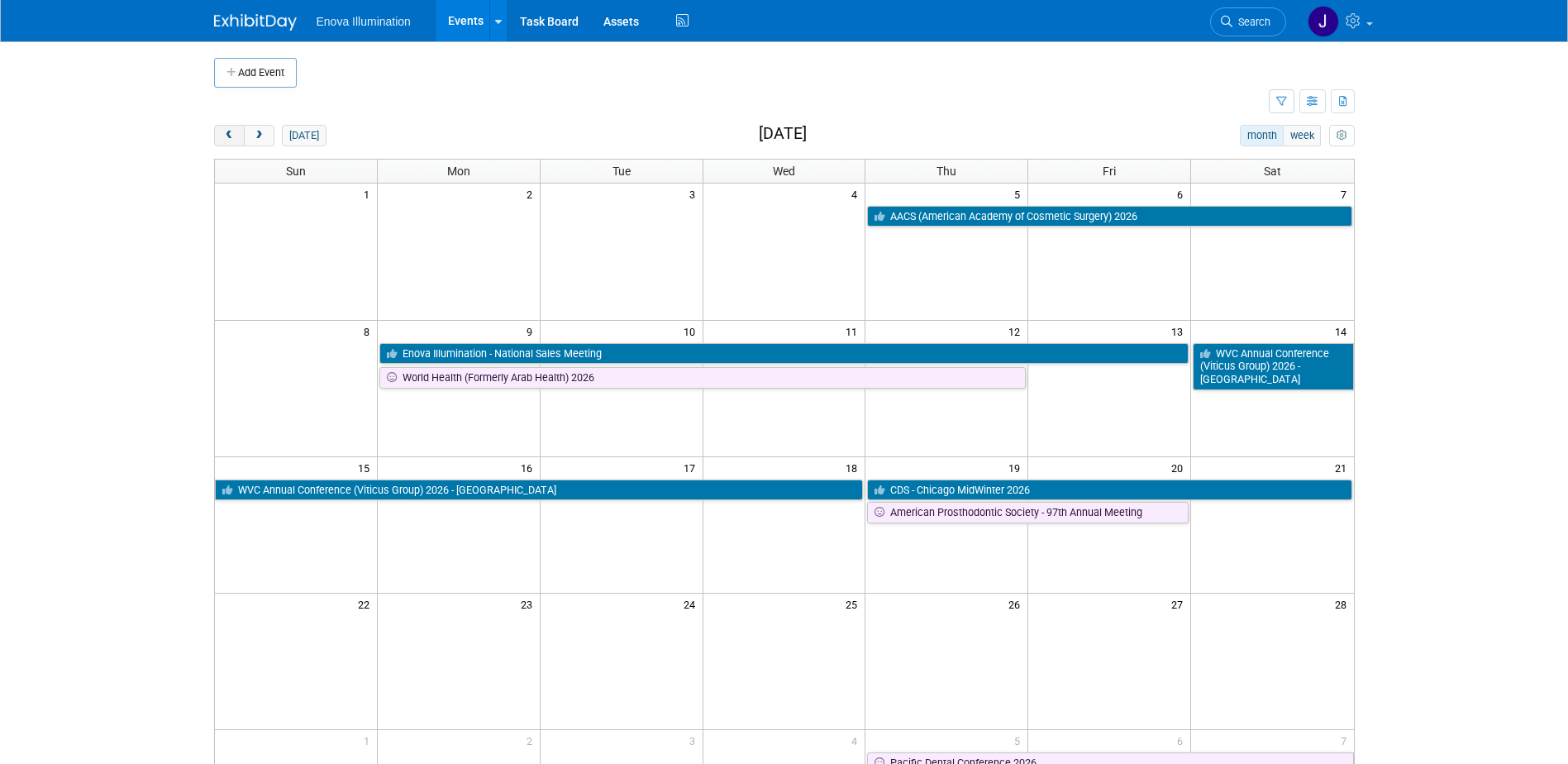
click at [230, 137] on span "prev" at bounding box center [229, 136] width 13 height 11
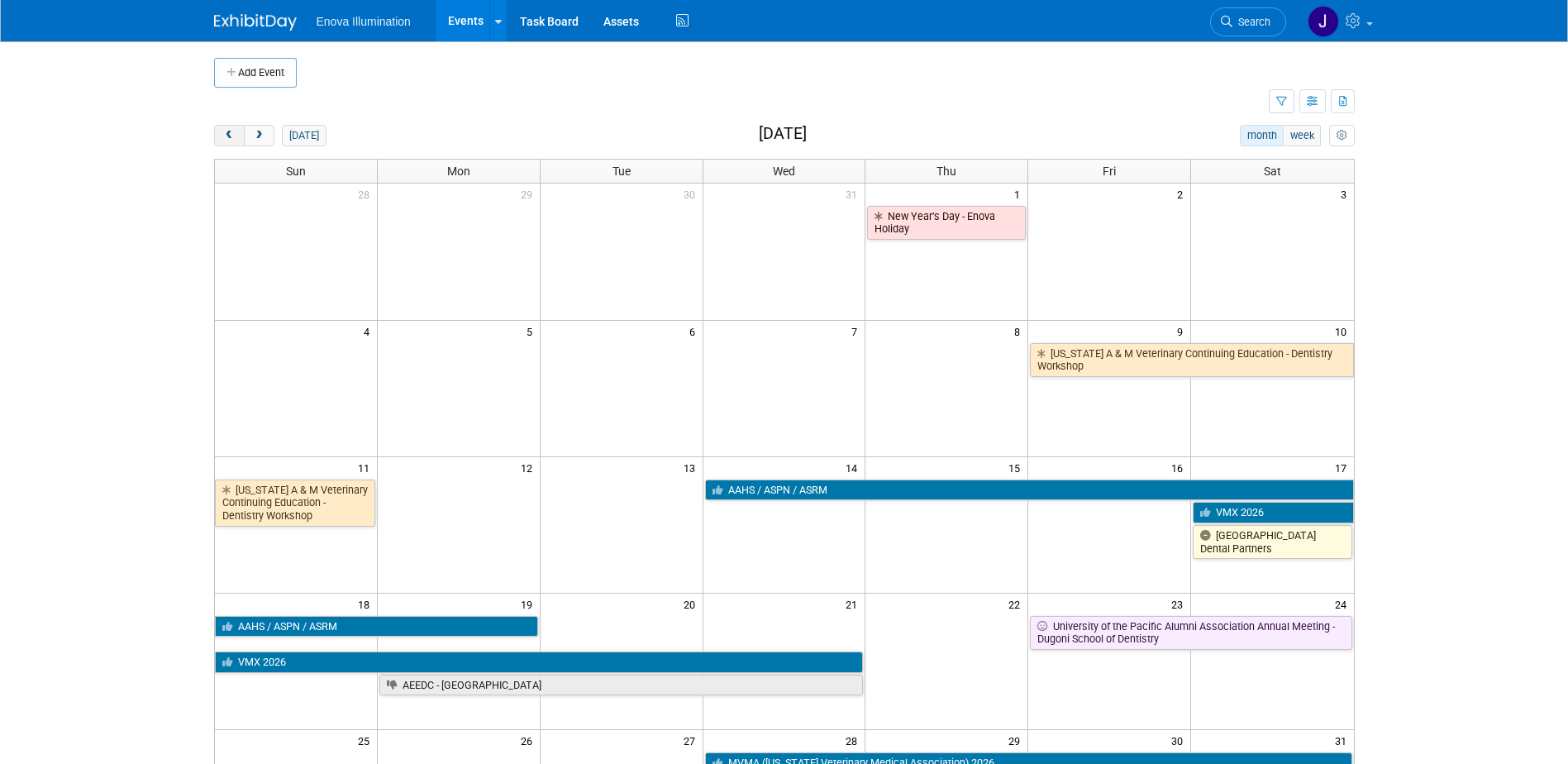
click at [230, 137] on span "prev" at bounding box center [229, 136] width 13 height 11
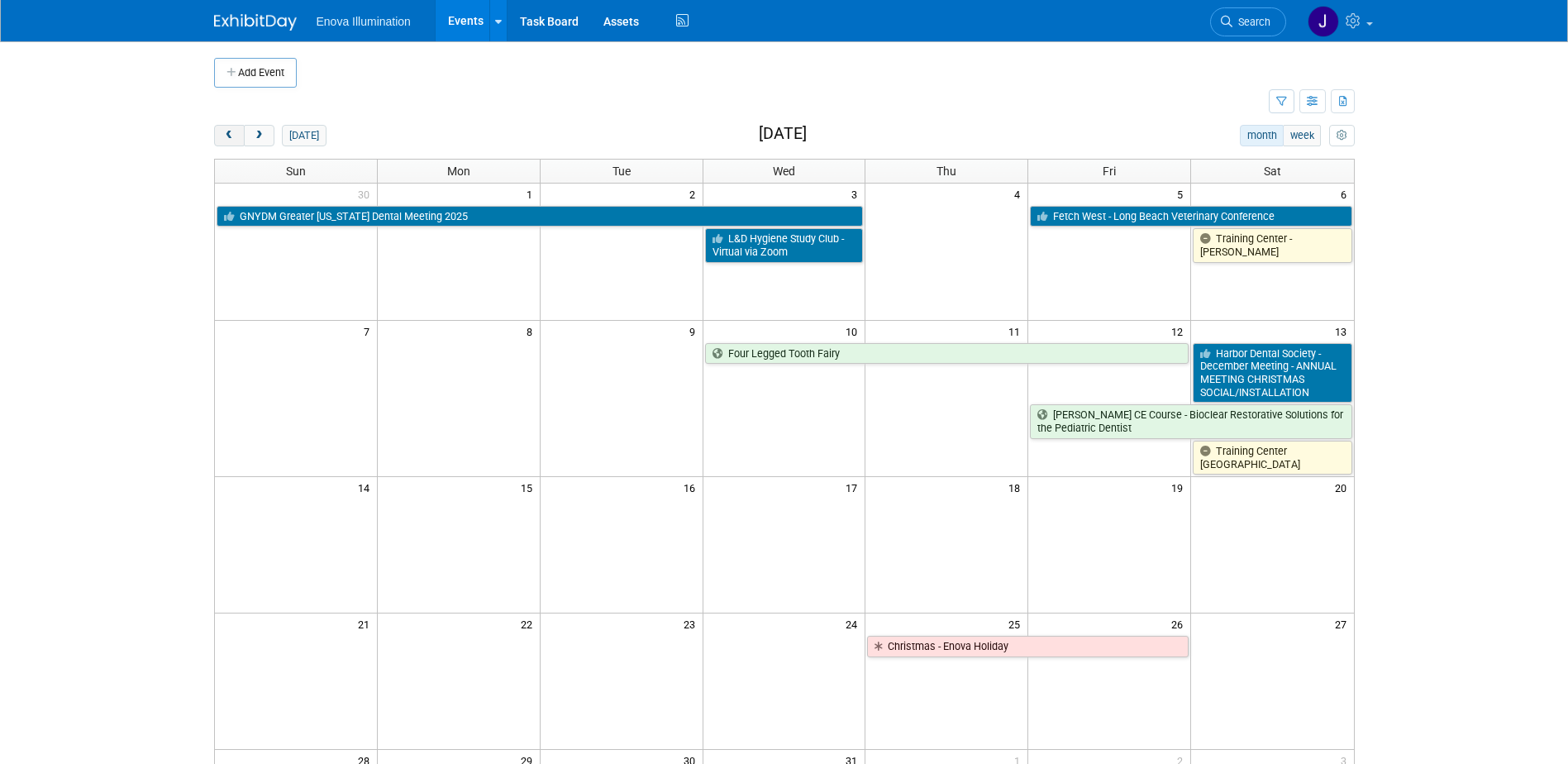
click at [230, 137] on span "prev" at bounding box center [229, 136] width 13 height 11
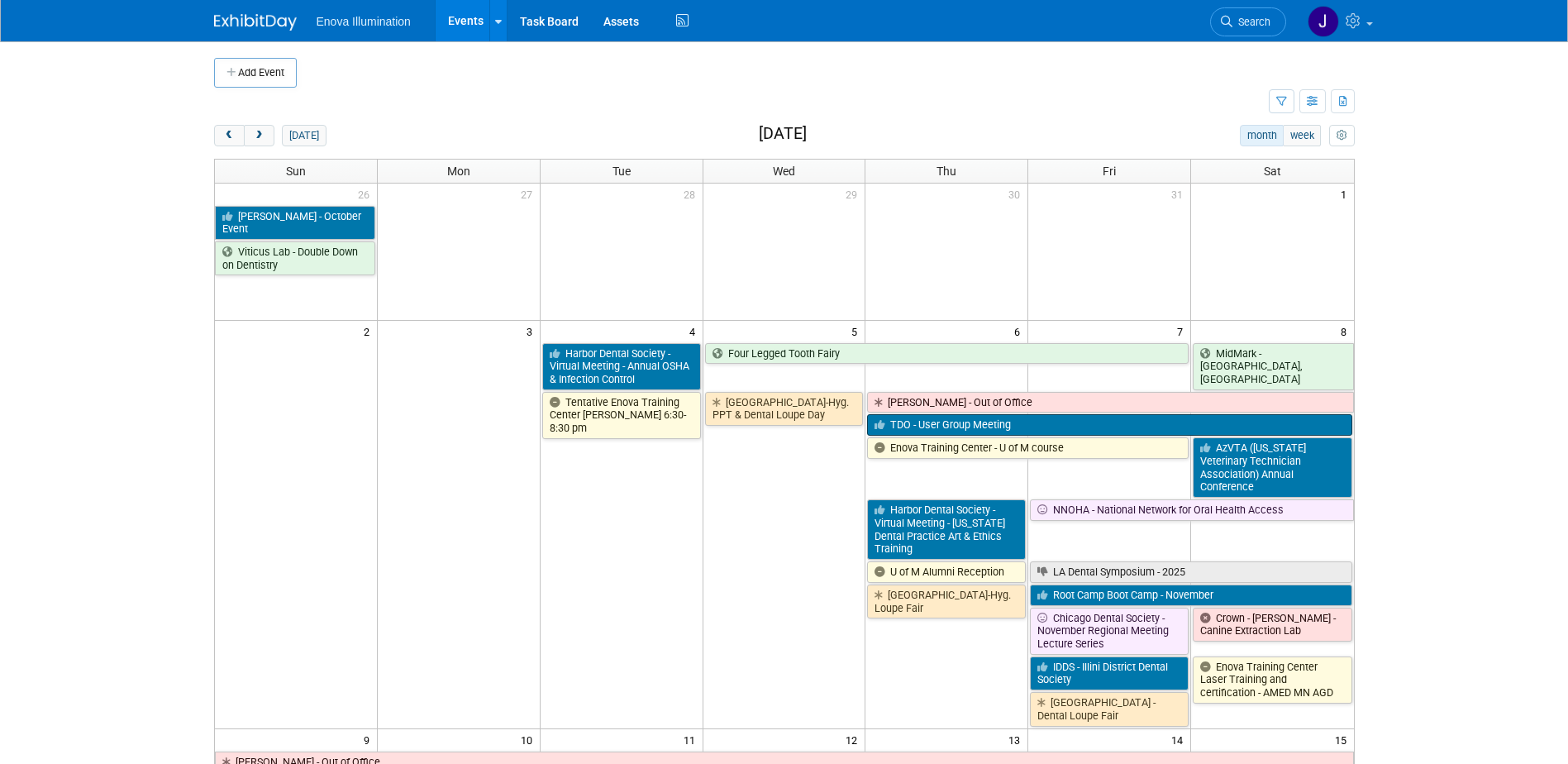
click at [924, 422] on link "TDO - User Group Meeting" at bounding box center [1108, 424] width 484 height 21
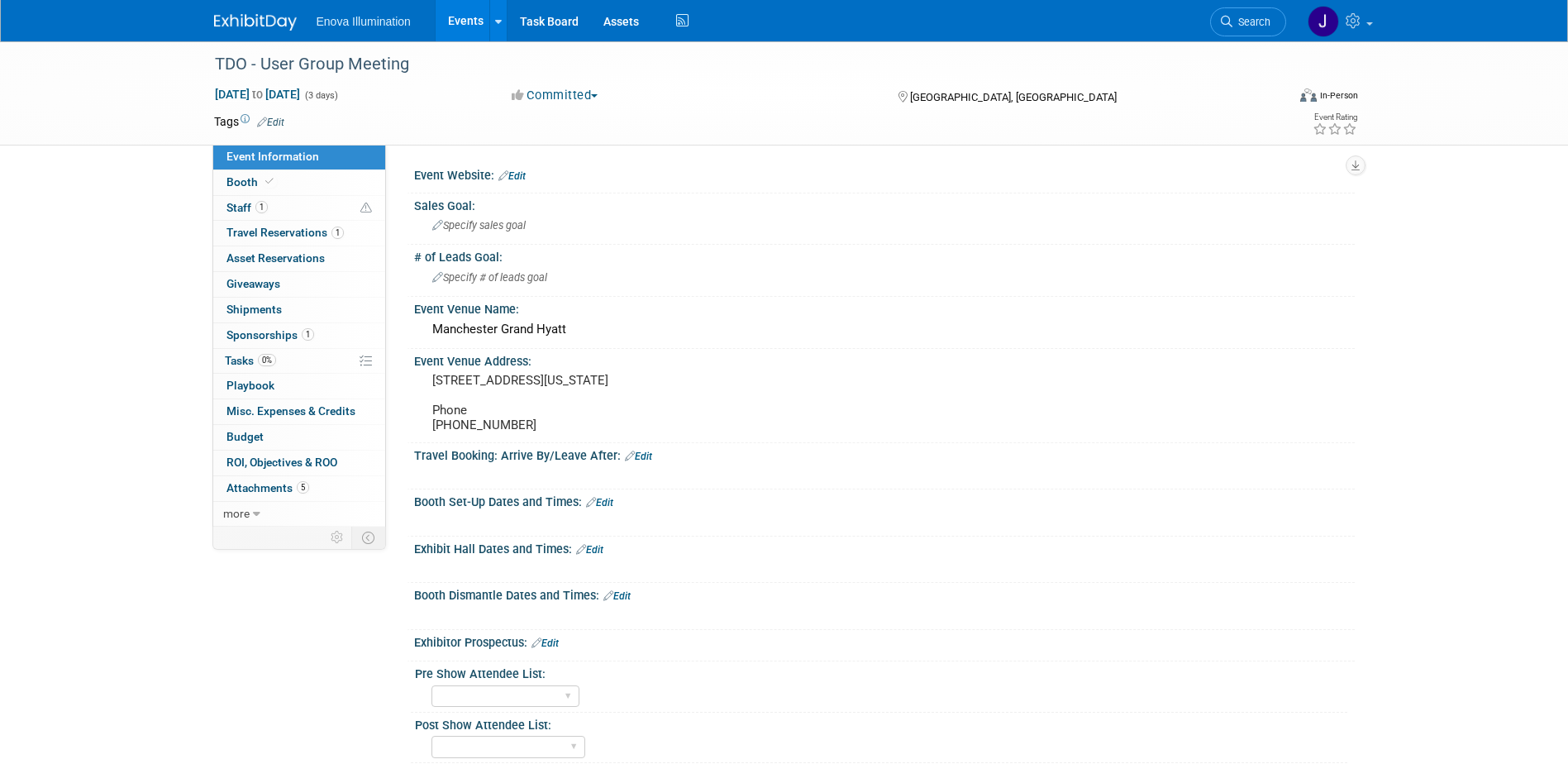
click at [255, 20] on img at bounding box center [255, 21] width 83 height 17
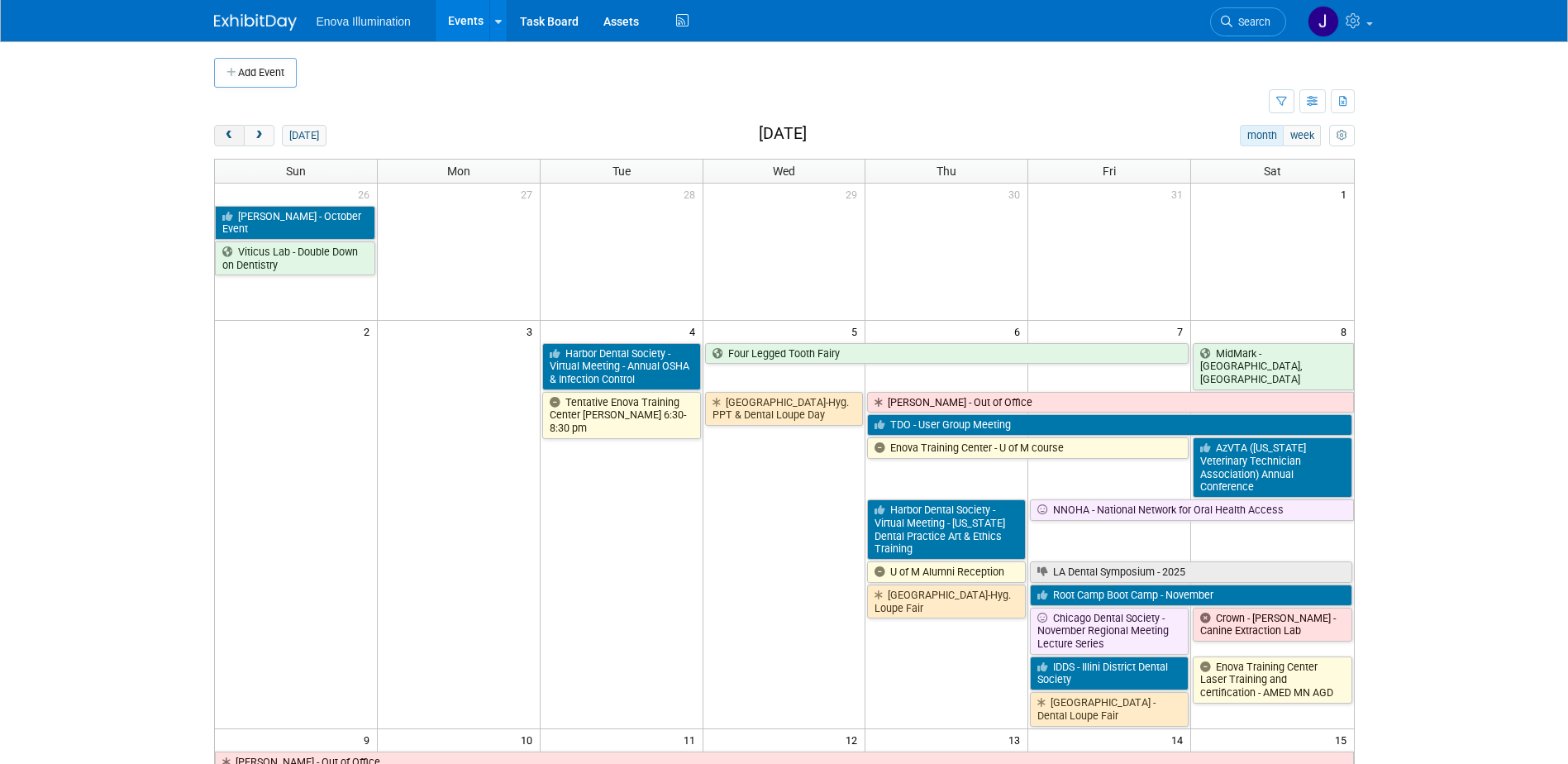
click at [238, 134] on button "prev" at bounding box center [228, 136] width 30 height 21
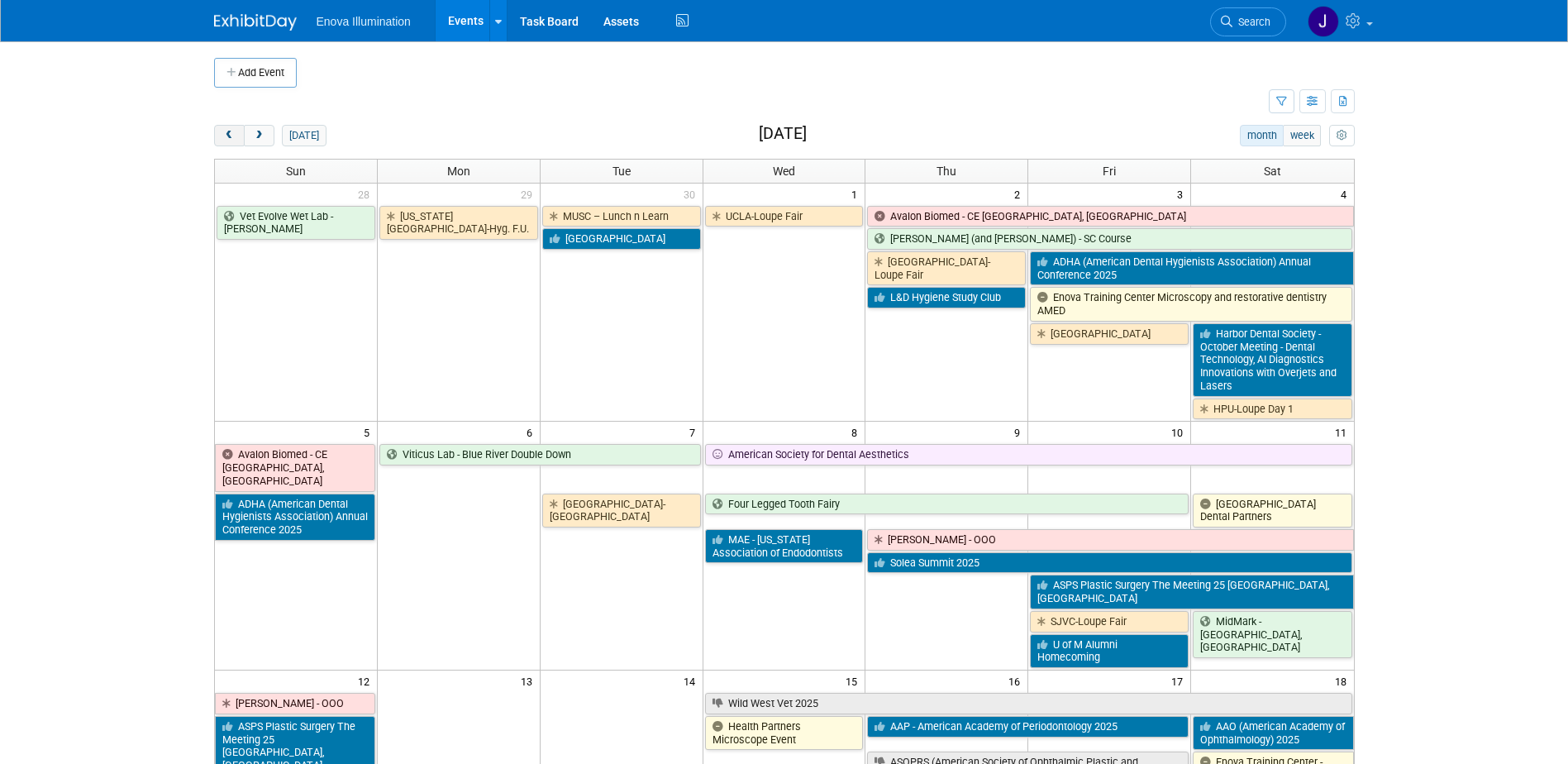
click at [237, 134] on button "prev" at bounding box center [228, 136] width 30 height 21
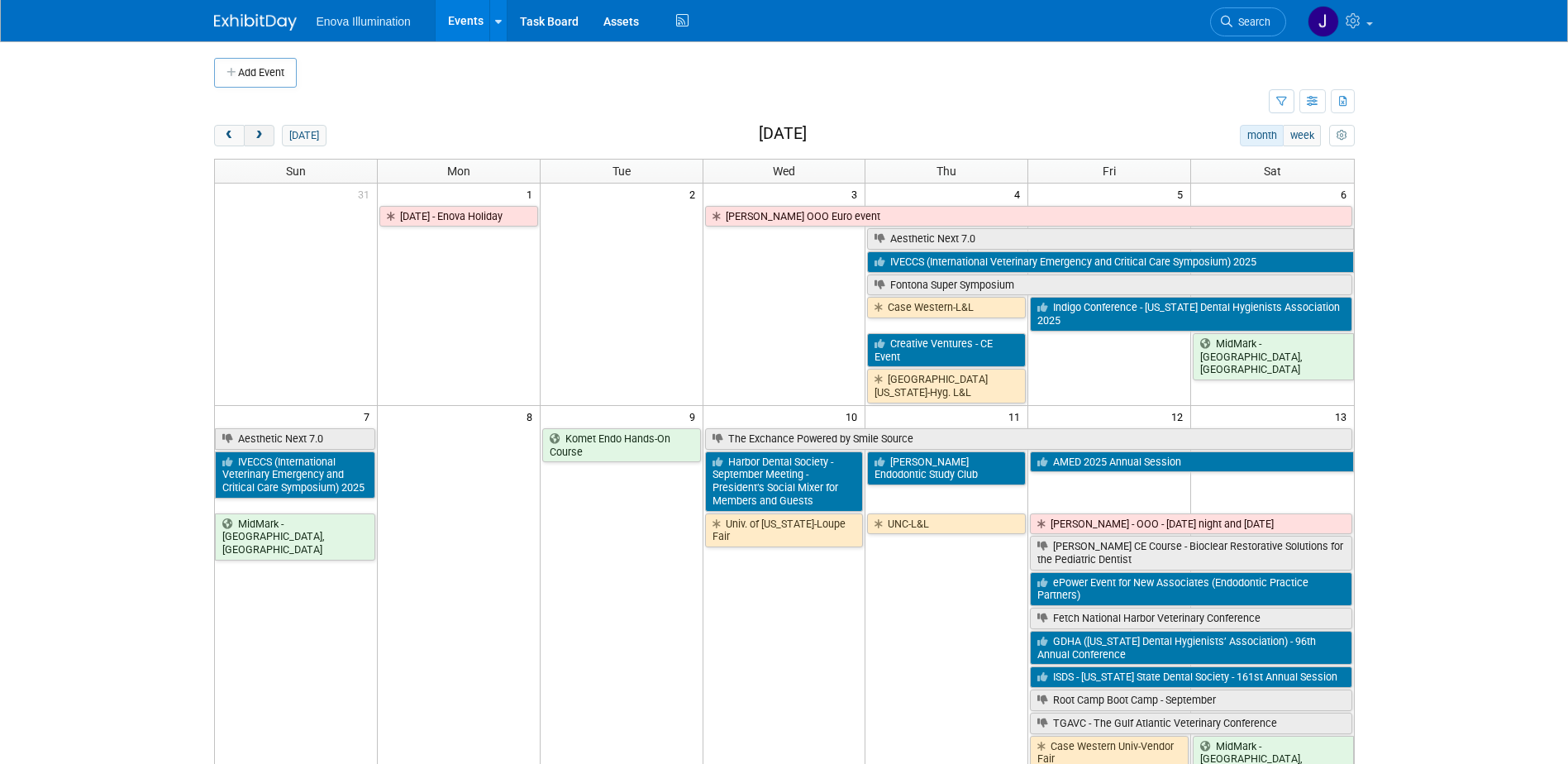
click at [256, 131] on span "next" at bounding box center [259, 136] width 13 height 11
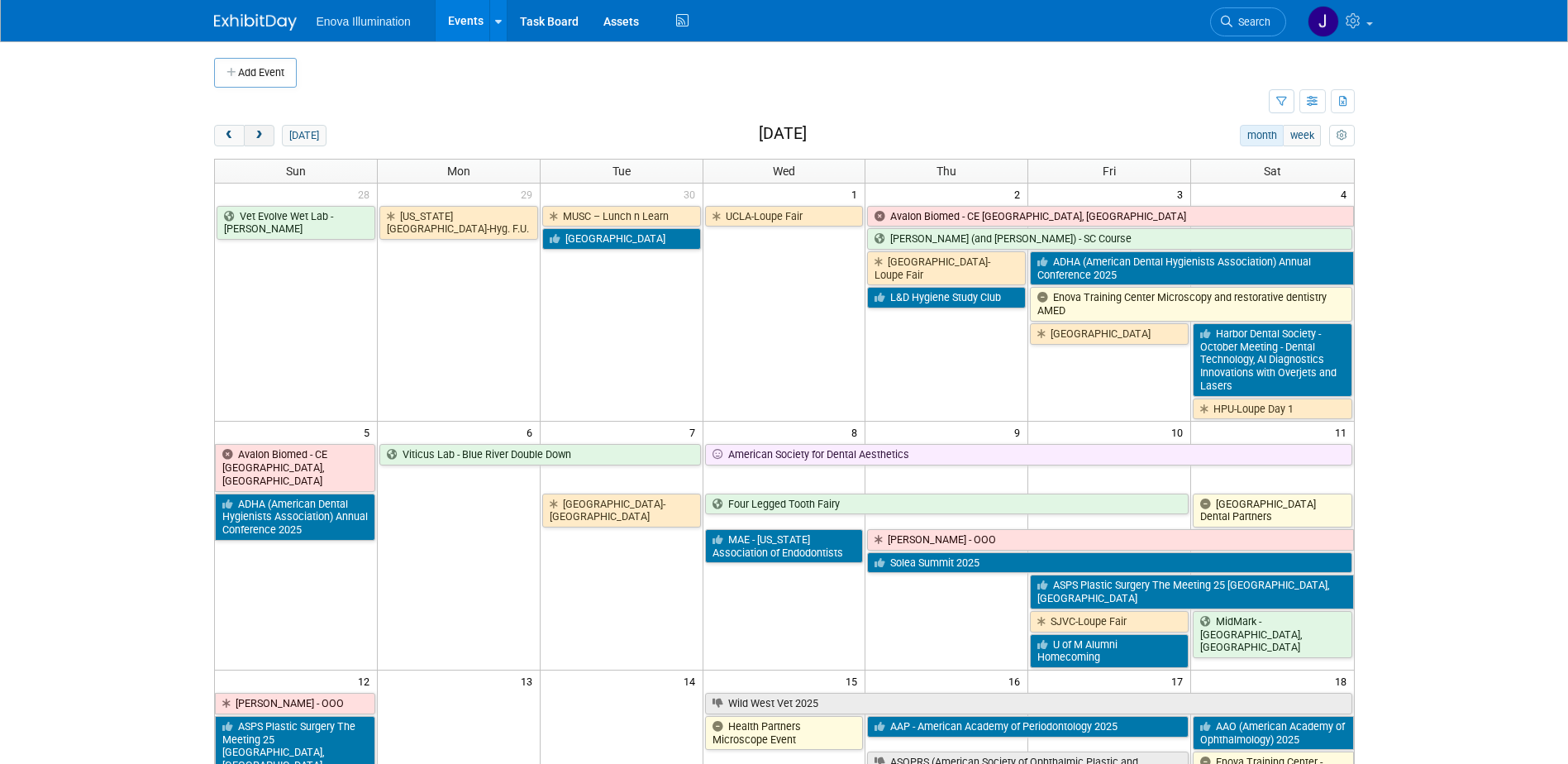
click at [256, 131] on span "next" at bounding box center [259, 136] width 13 height 11
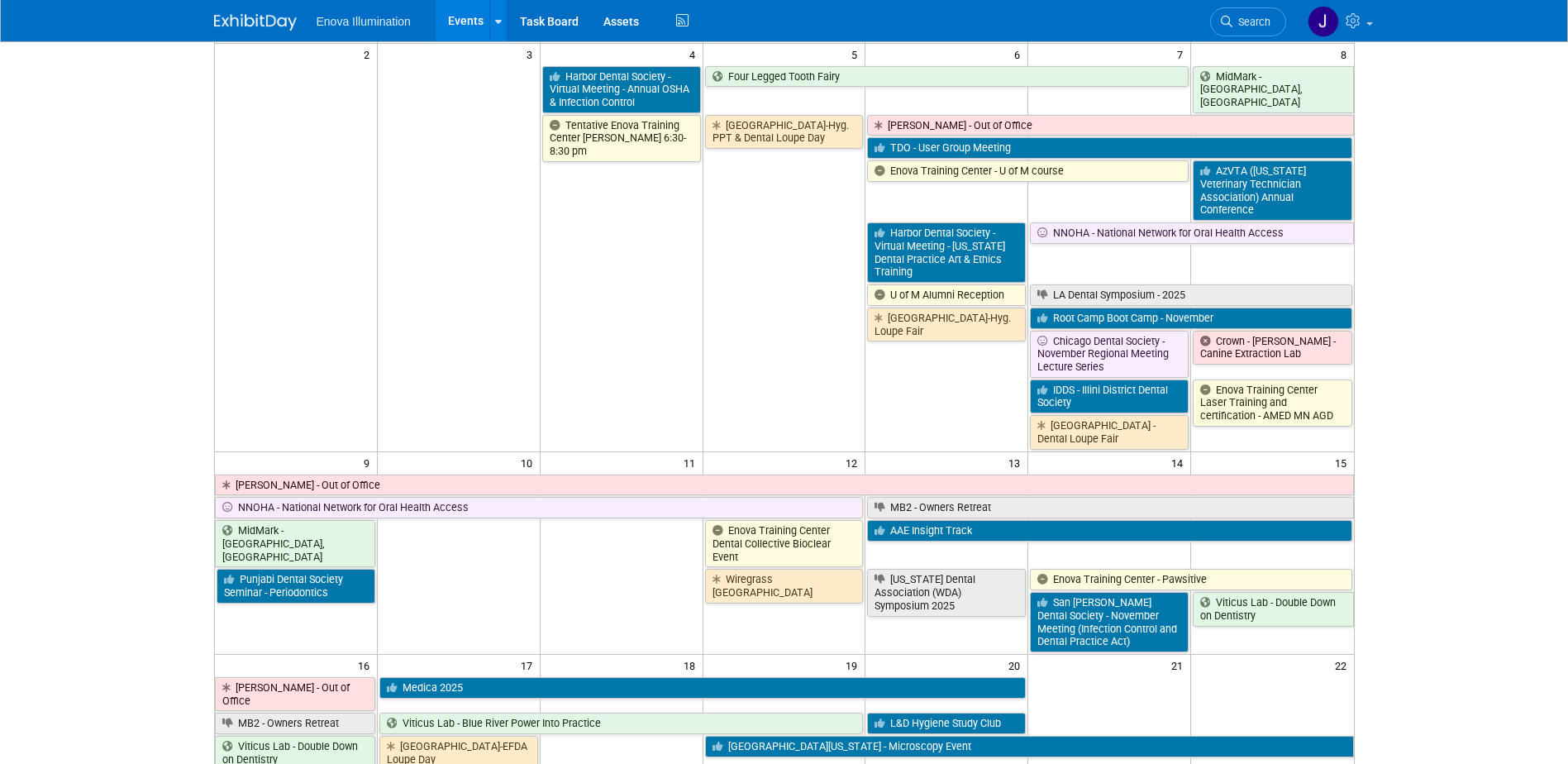
scroll to position [248, 0]
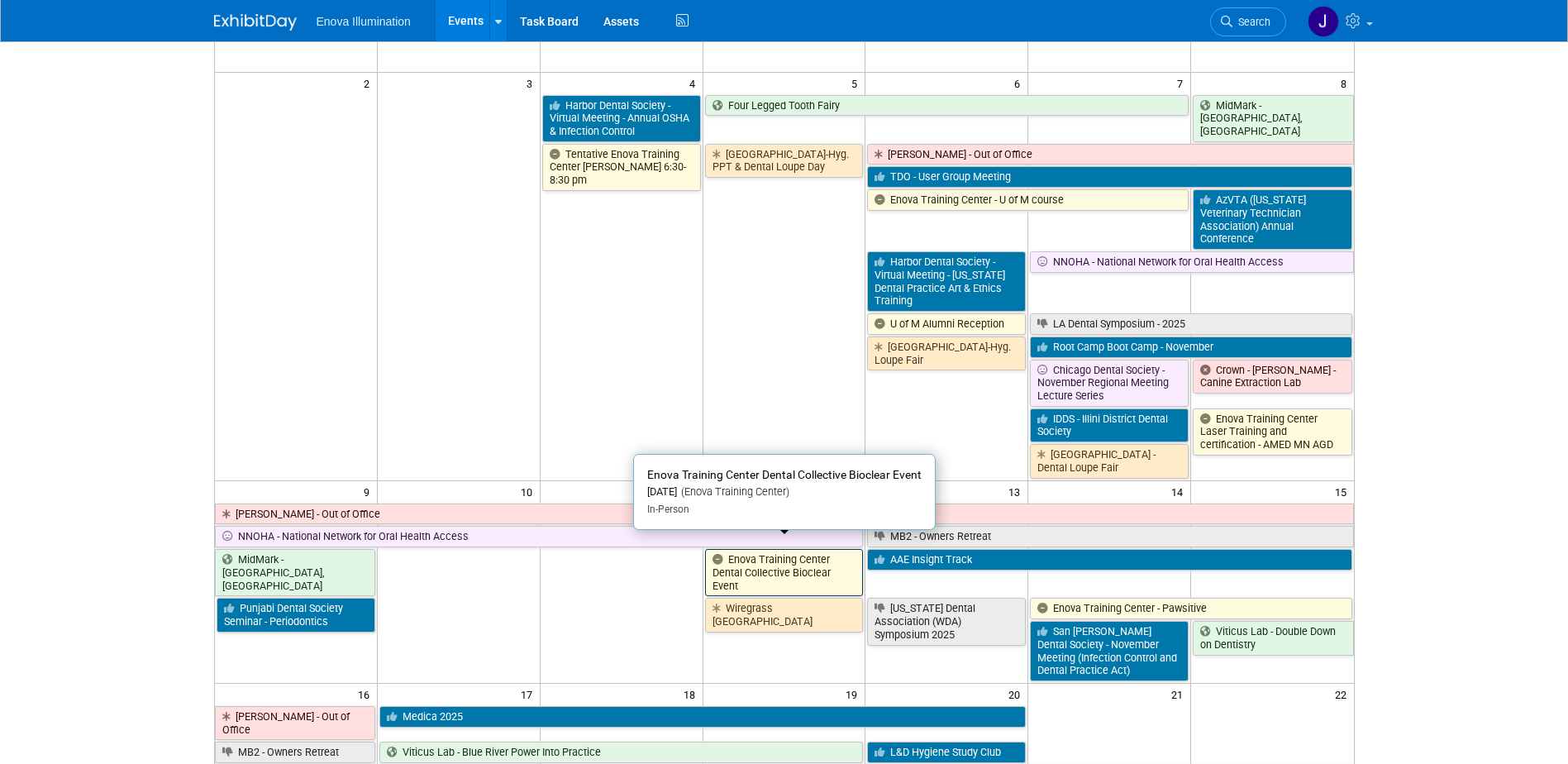
click at [769, 558] on link "Enova Training Center Dental Collective Bioclear Event" at bounding box center [784, 572] width 159 height 47
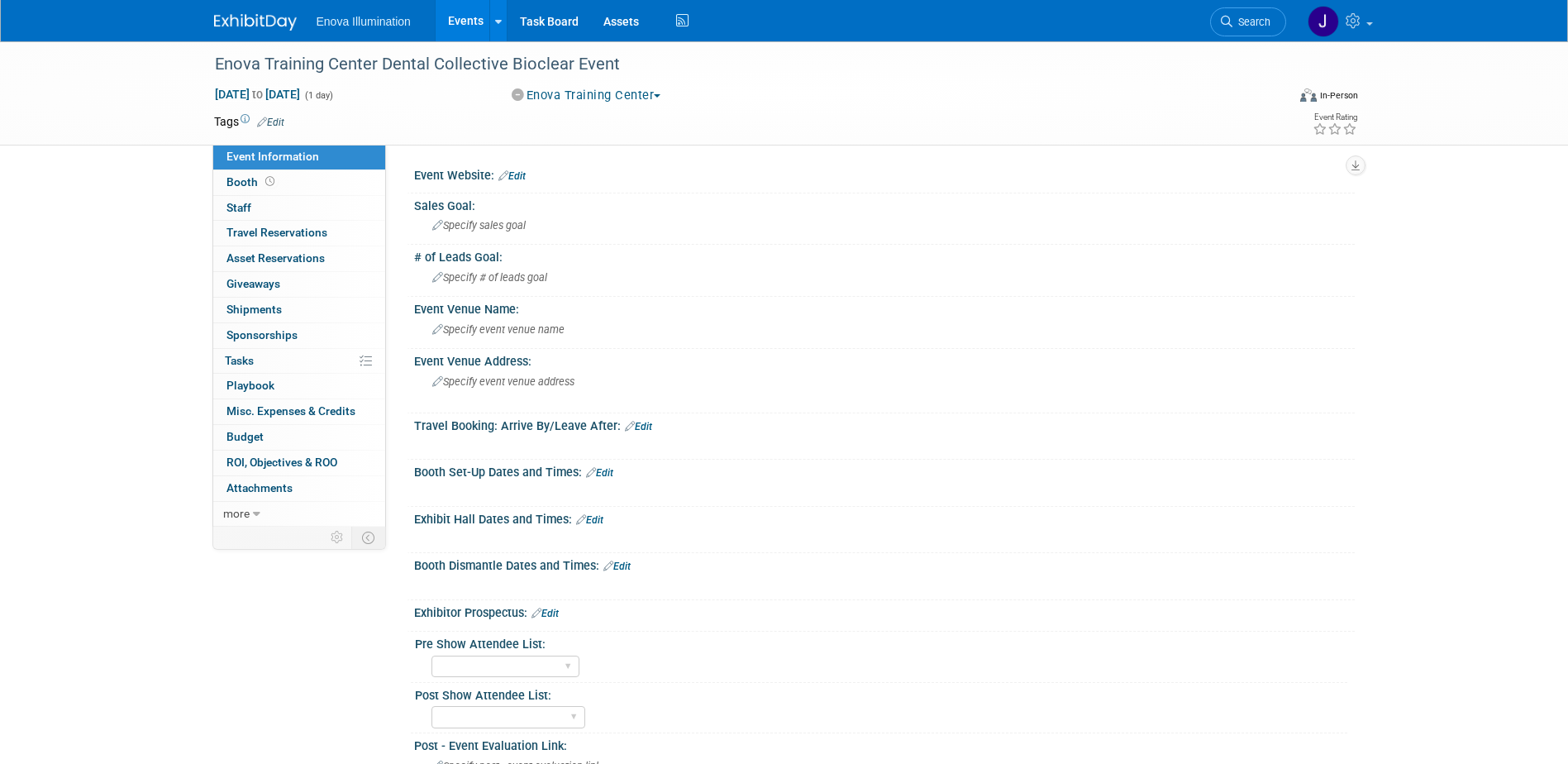
click at [239, 29] on img at bounding box center [255, 21] width 83 height 17
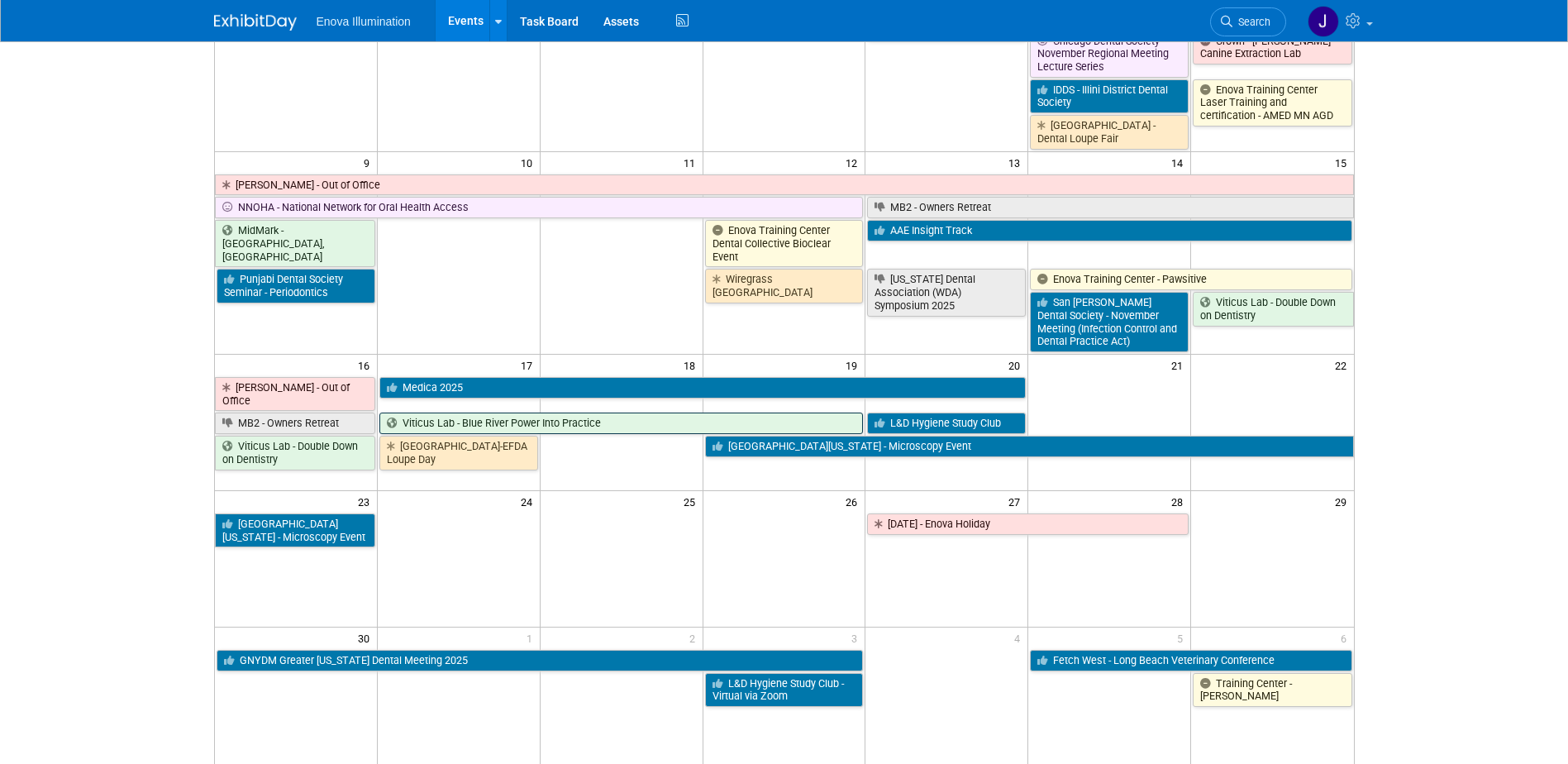
scroll to position [579, 0]
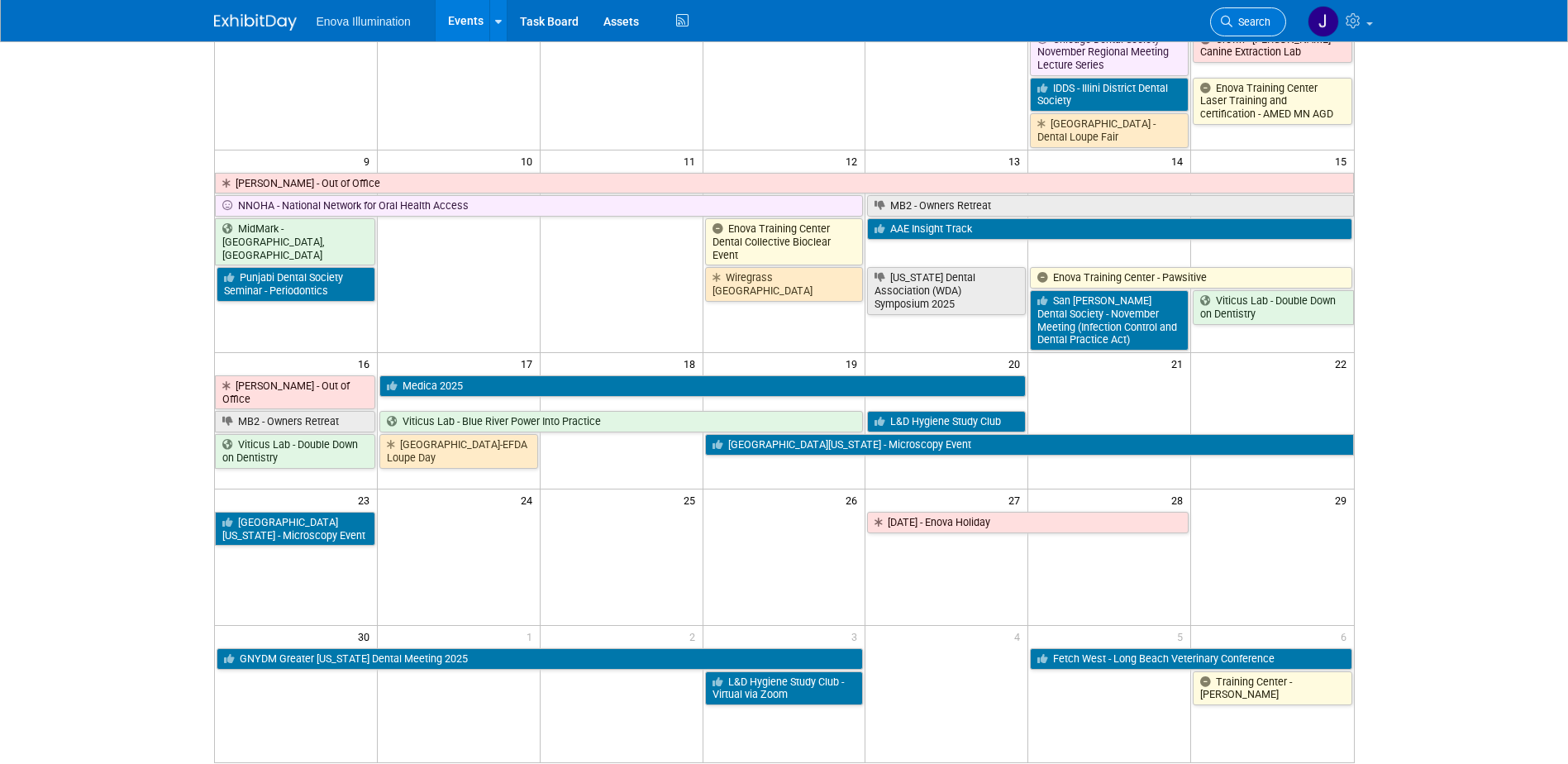
click at [1249, 20] on span "Search" at bounding box center [1251, 21] width 38 height 13
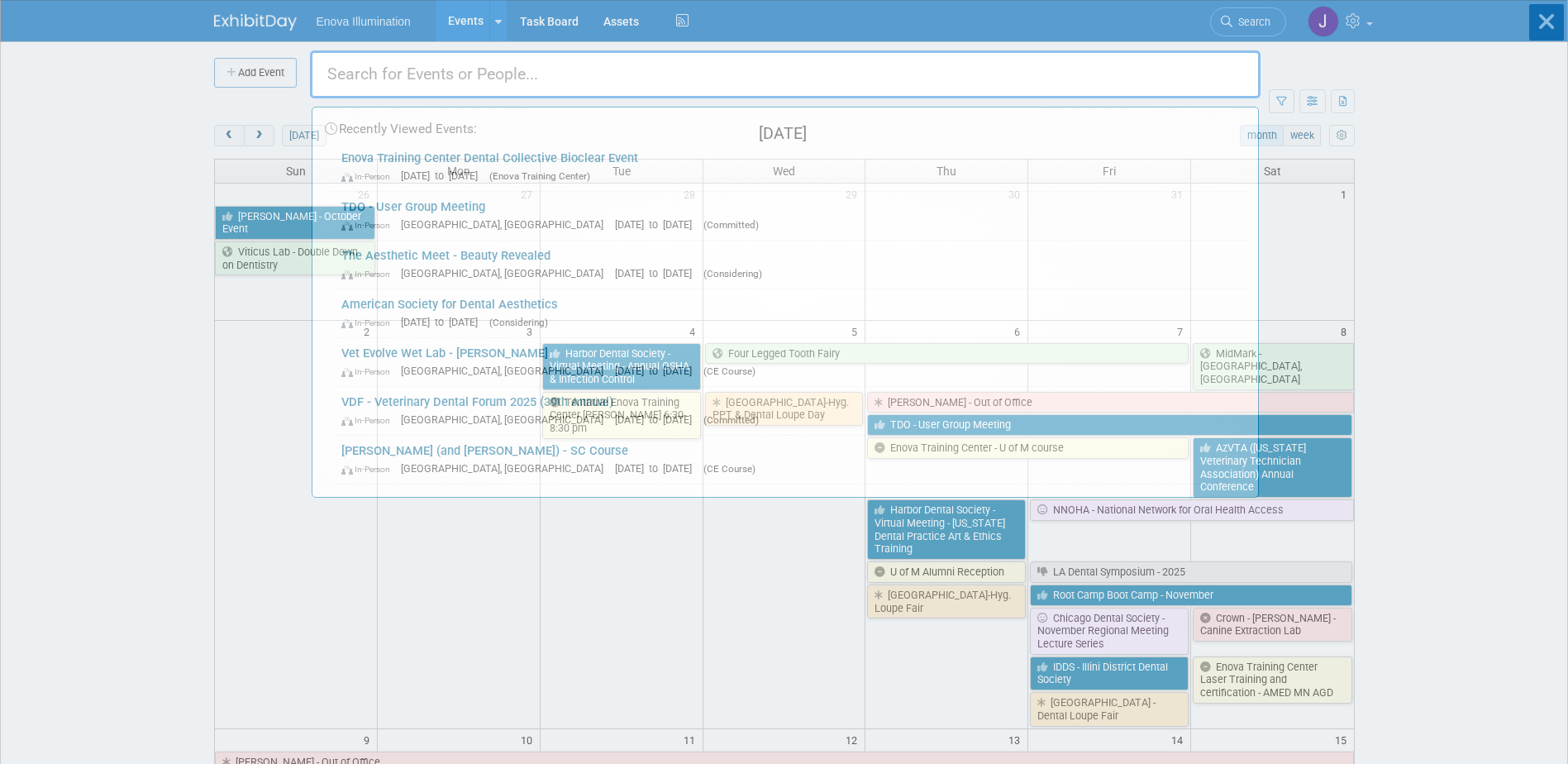
click at [1091, 63] on input "text" at bounding box center [785, 74] width 950 height 48
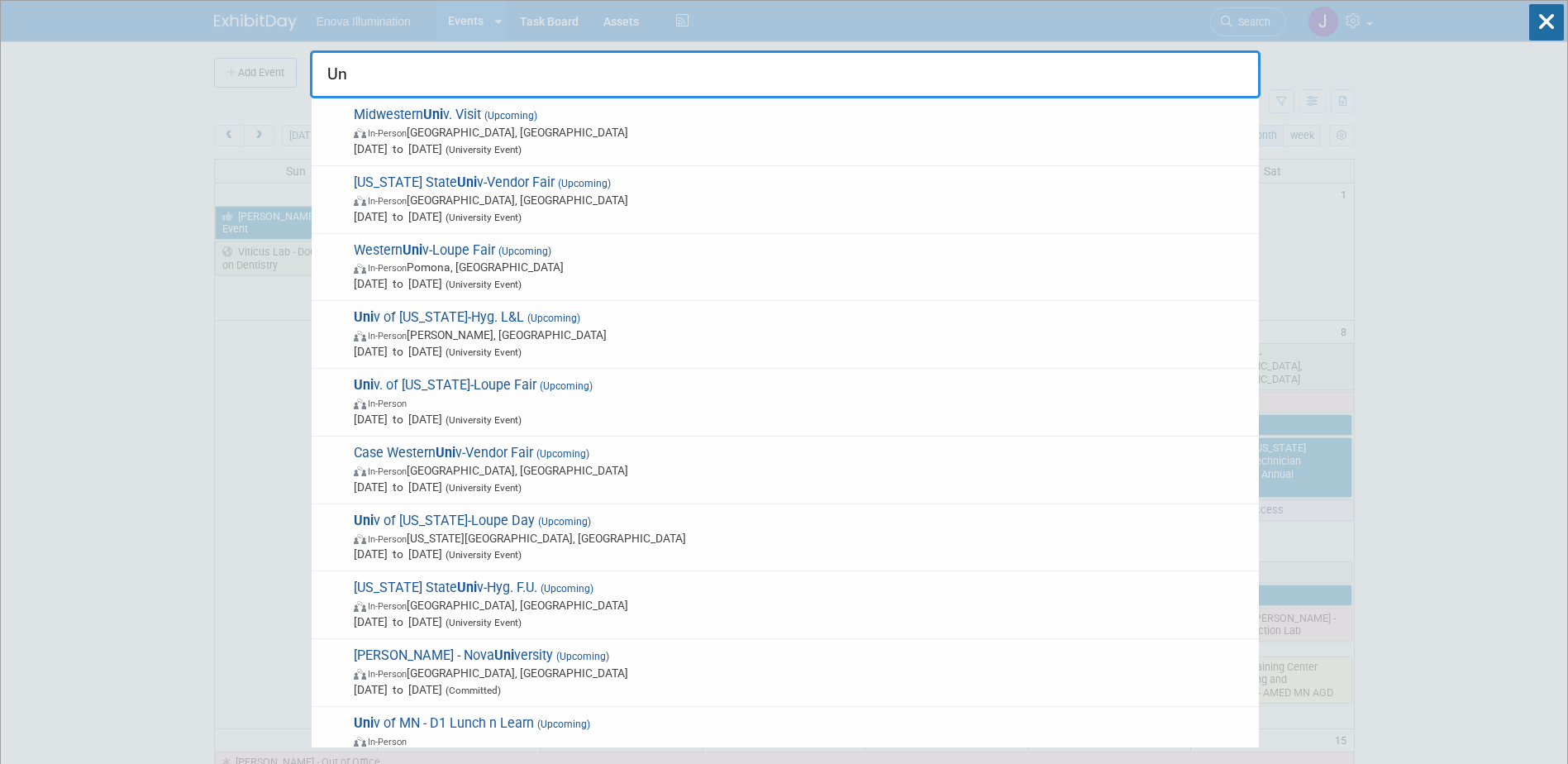
type input "U"
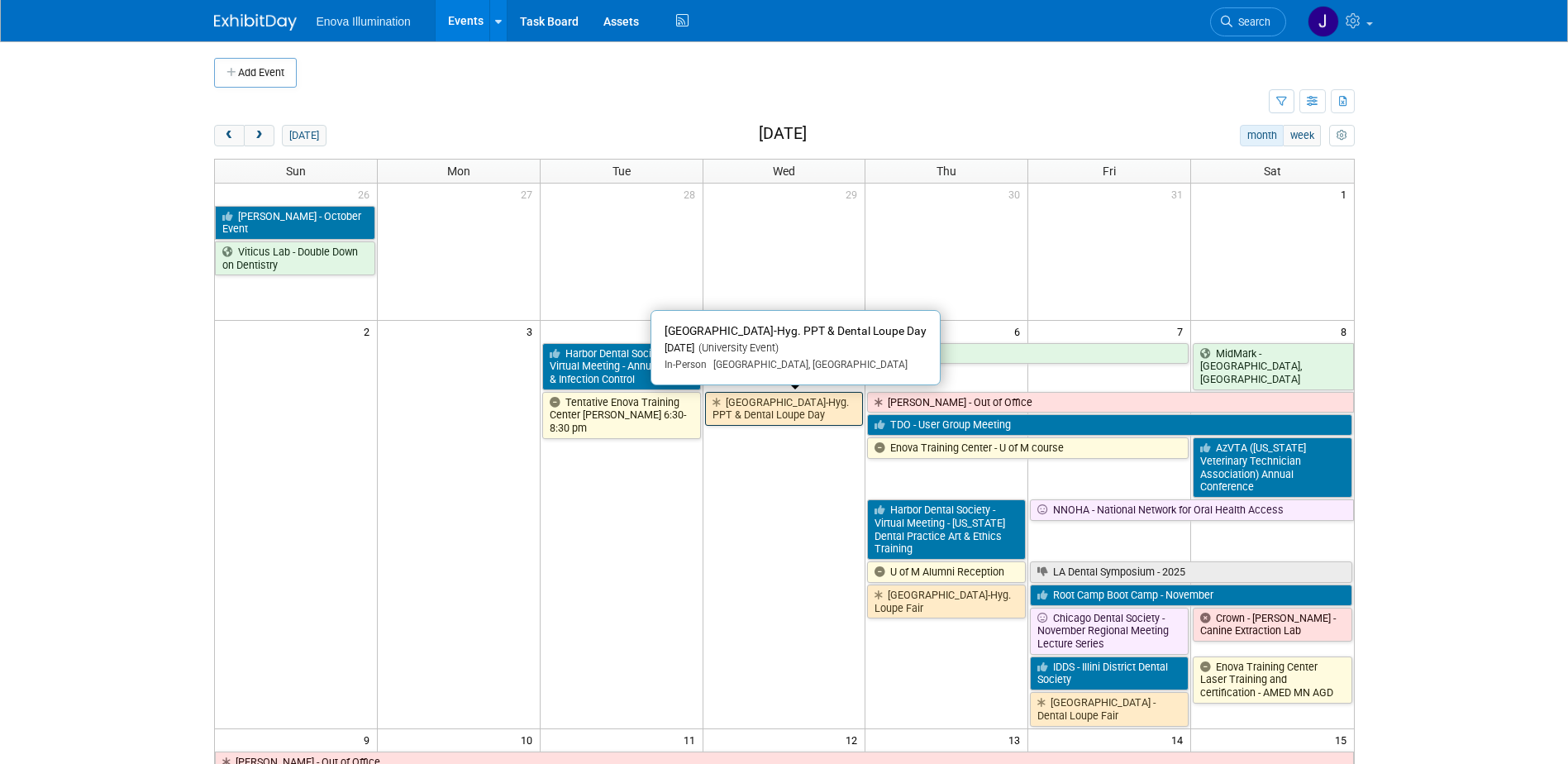
click at [783, 403] on link "[GEOGRAPHIC_DATA]-Hyg. PPT & Dental Loupe Day" at bounding box center [784, 408] width 159 height 34
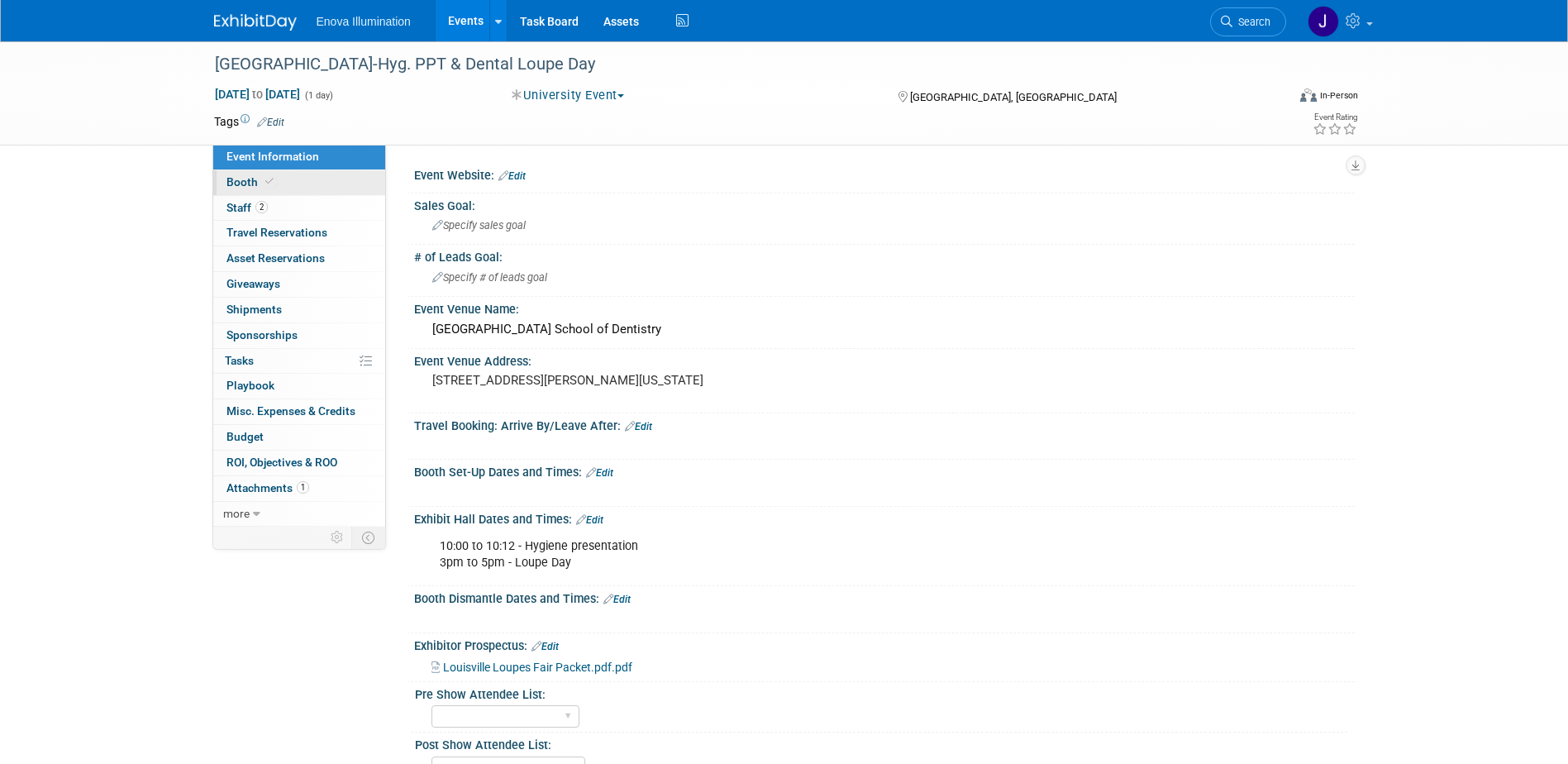
click at [246, 186] on span "Booth" at bounding box center [252, 182] width 51 height 14
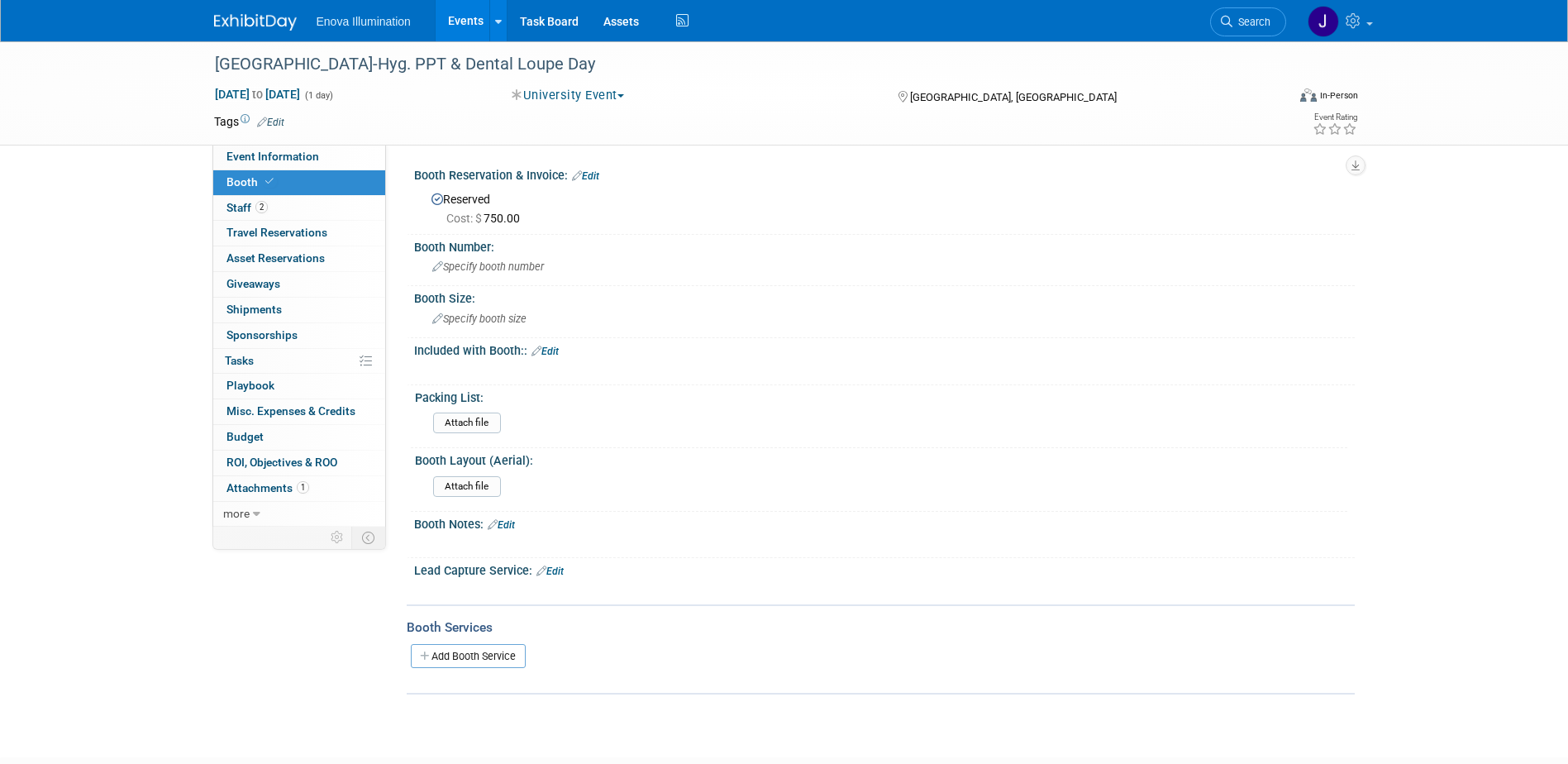
drag, startPoint x: 1255, startPoint y: 18, endPoint x: 1211, endPoint y: 2, distance: 46.8
click at [1255, 18] on span "Search" at bounding box center [1251, 21] width 38 height 13
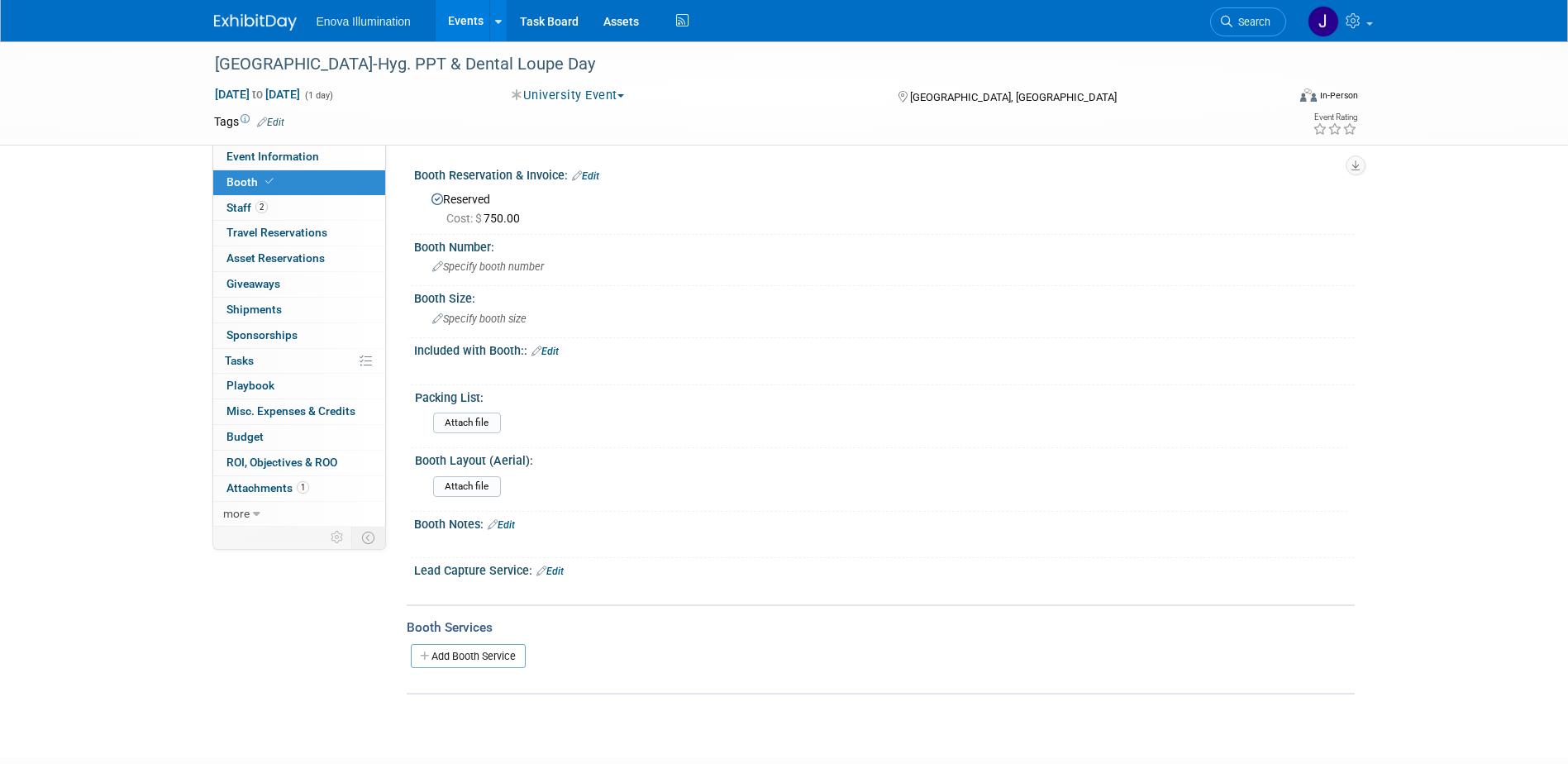
click at [252, 24] on img at bounding box center [255, 21] width 83 height 17
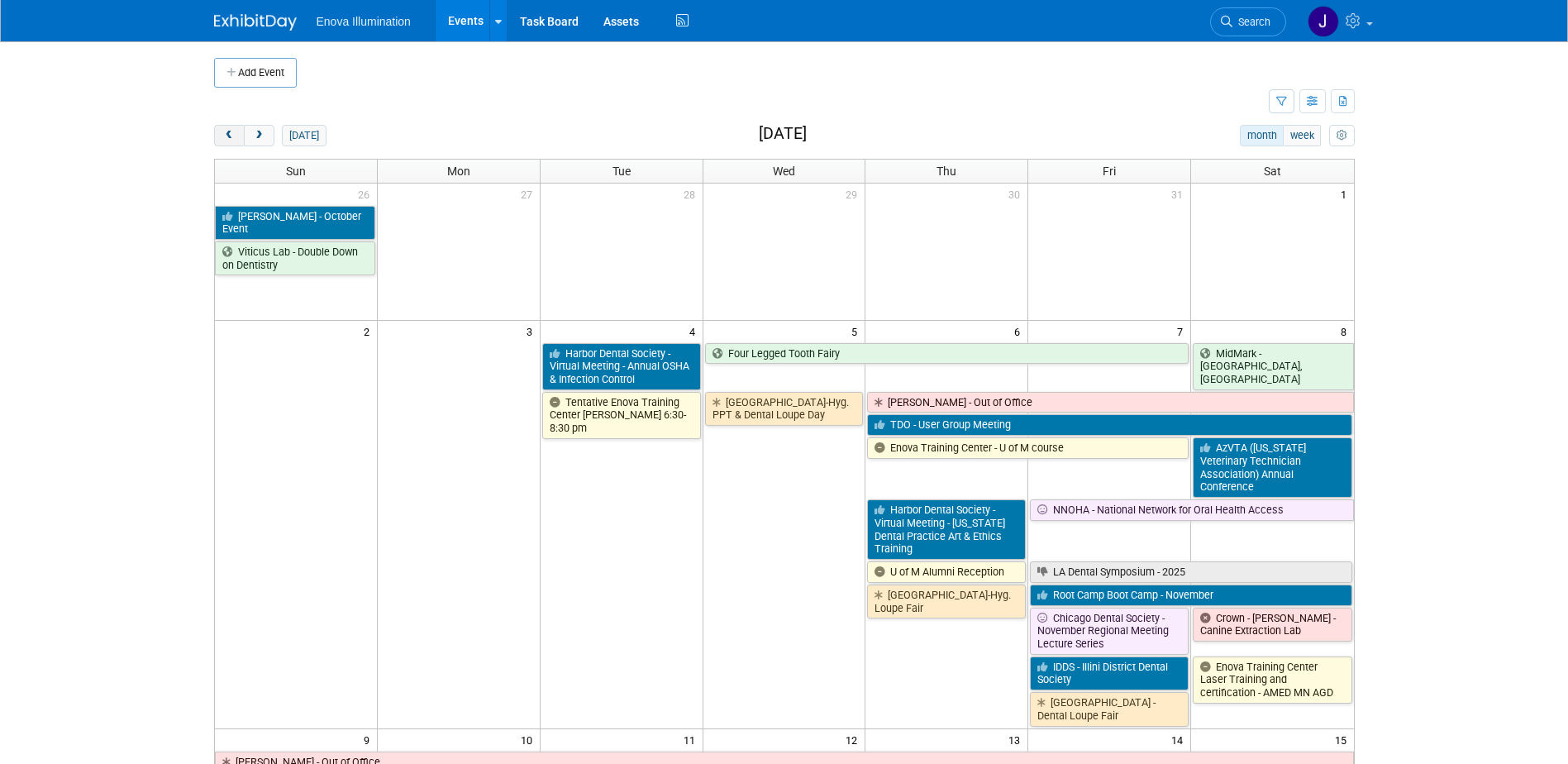
click at [223, 141] on span "prev" at bounding box center [229, 136] width 13 height 11
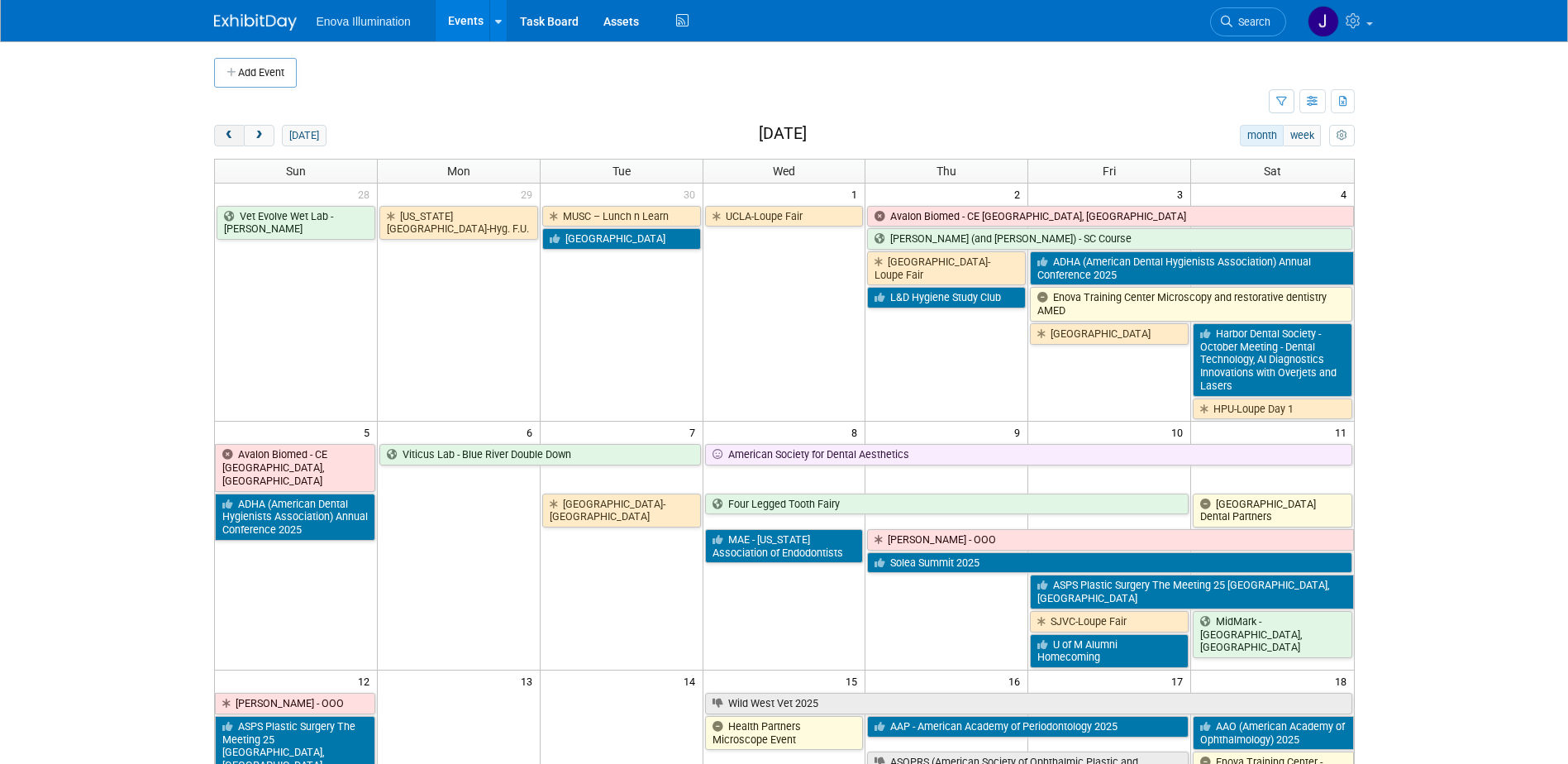
click at [223, 141] on span "prev" at bounding box center [229, 136] width 13 height 11
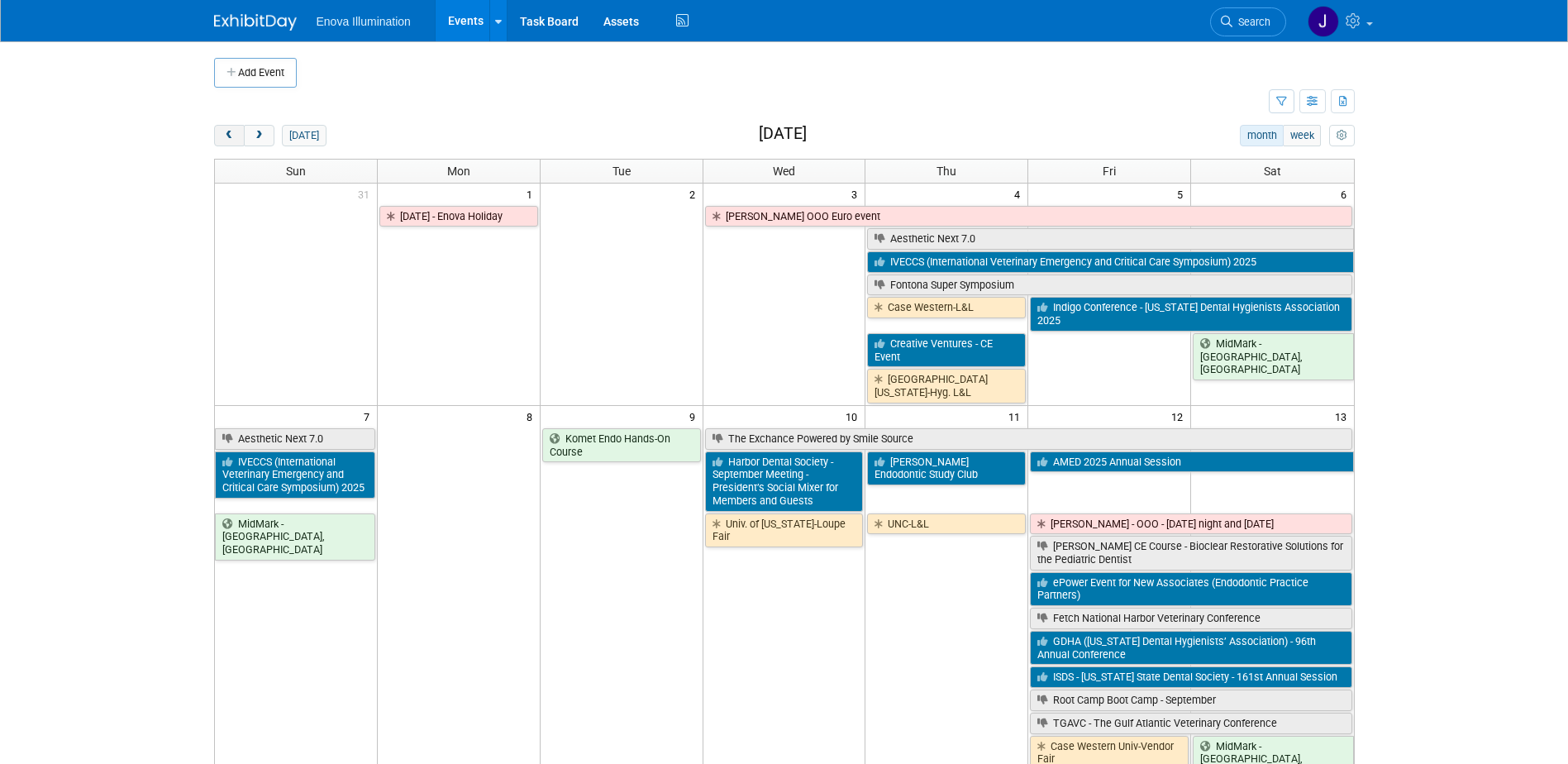
click at [223, 141] on span "prev" at bounding box center [229, 136] width 13 height 11
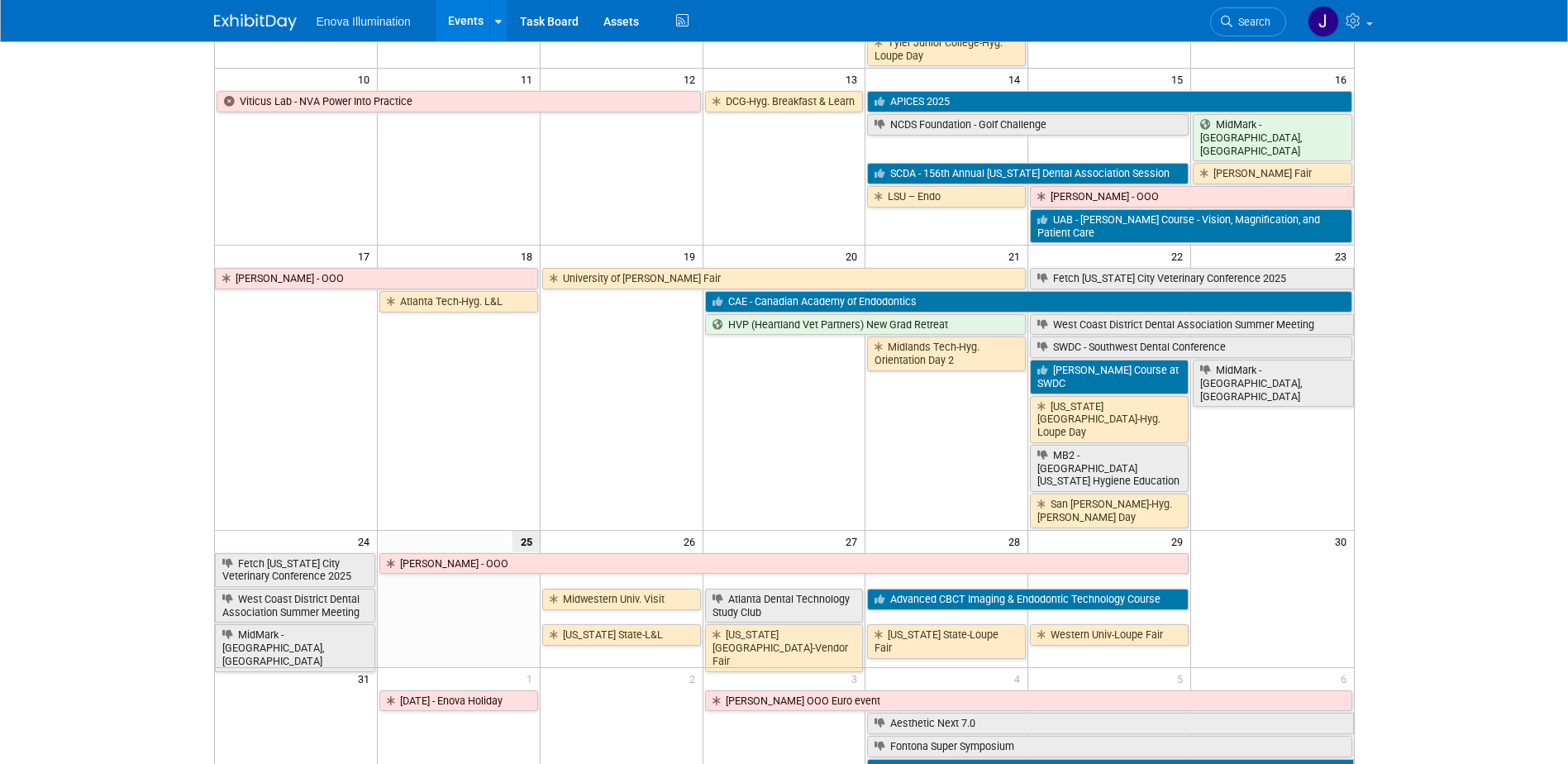
scroll to position [579, 0]
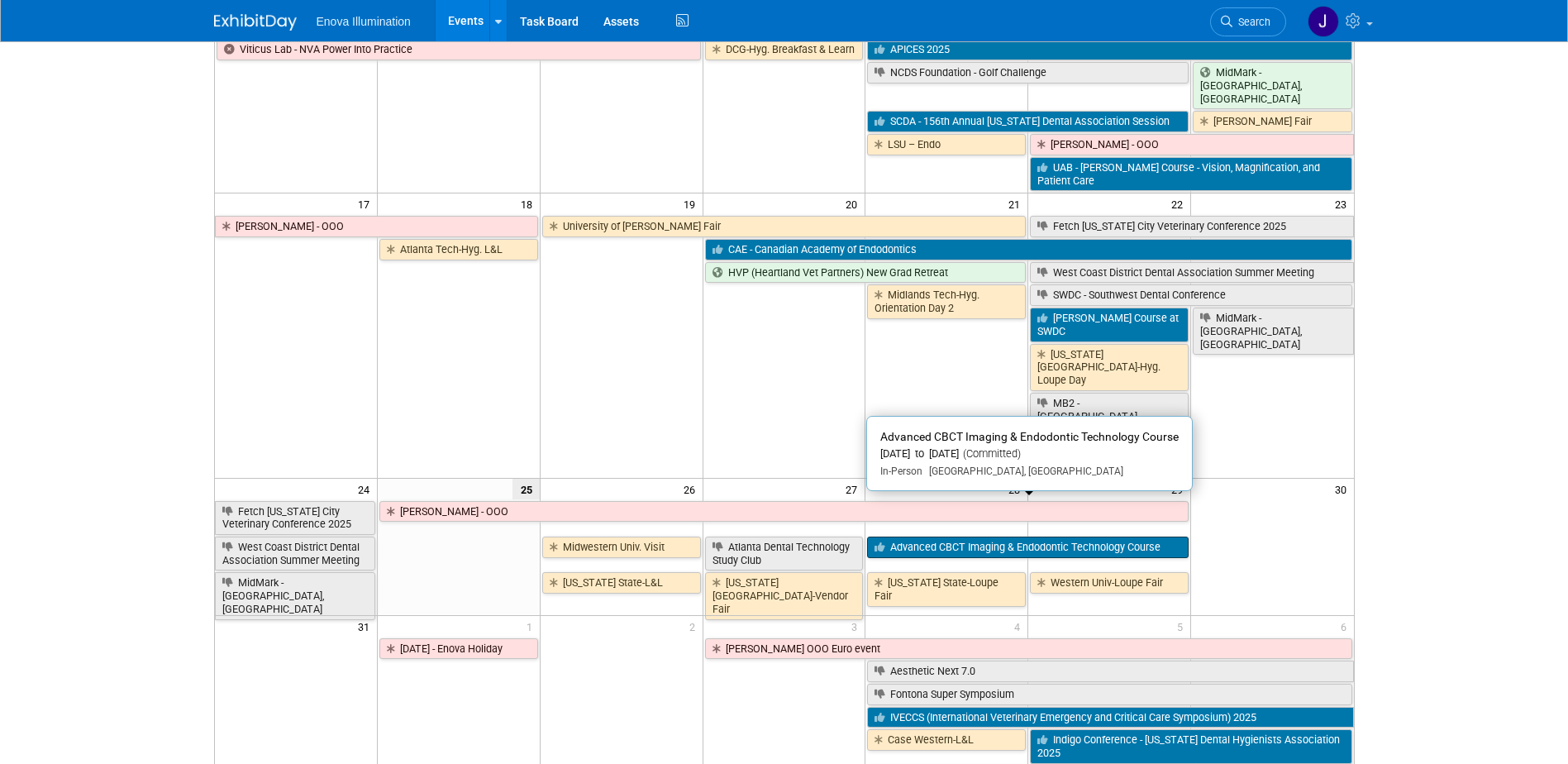
click at [909, 537] on link "Advanced CBCT Imaging & Endodontic Technology Course" at bounding box center [1026, 547] width 321 height 21
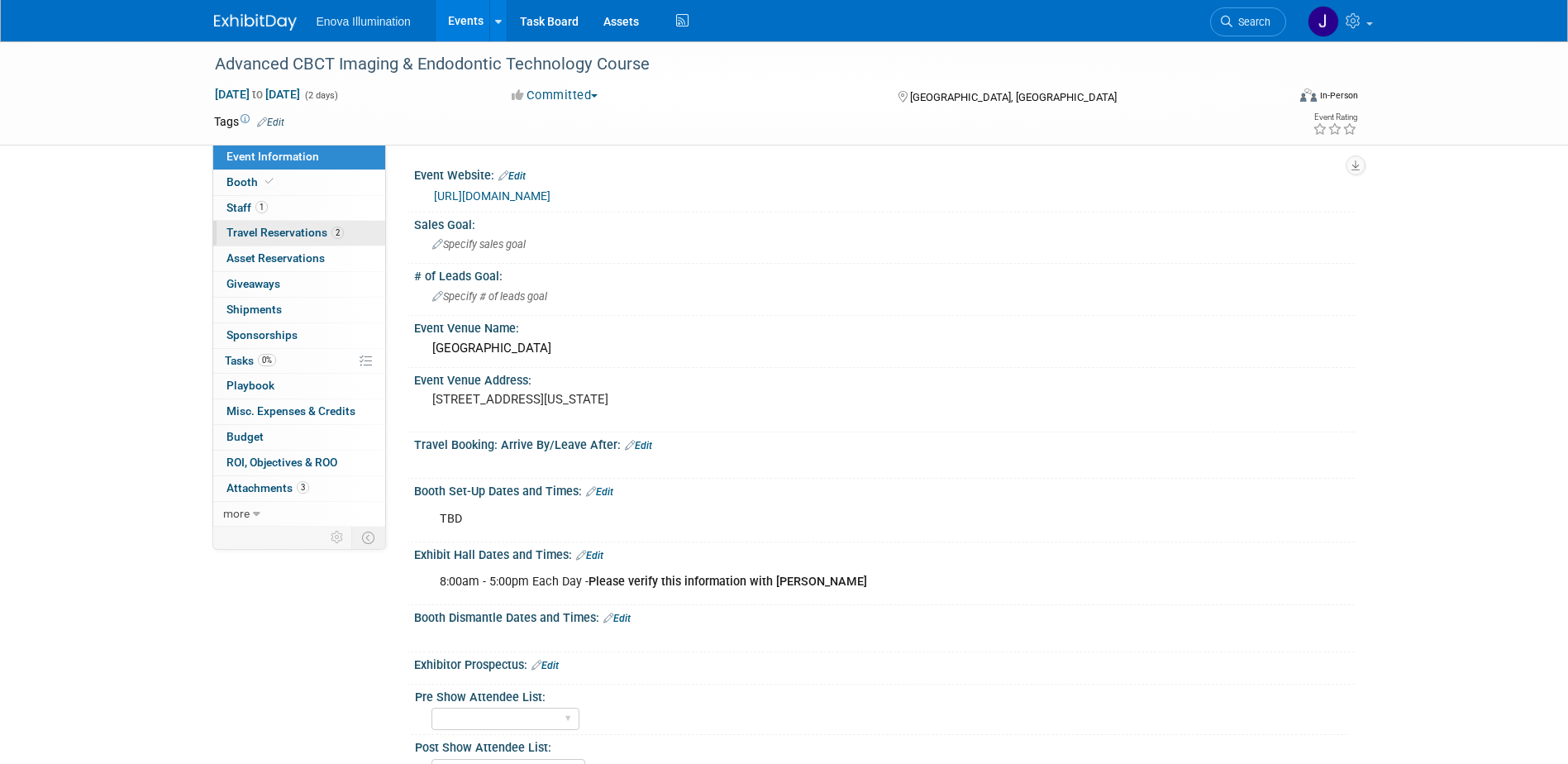
click at [318, 231] on span "Travel Reservations 2" at bounding box center [285, 232] width 117 height 14
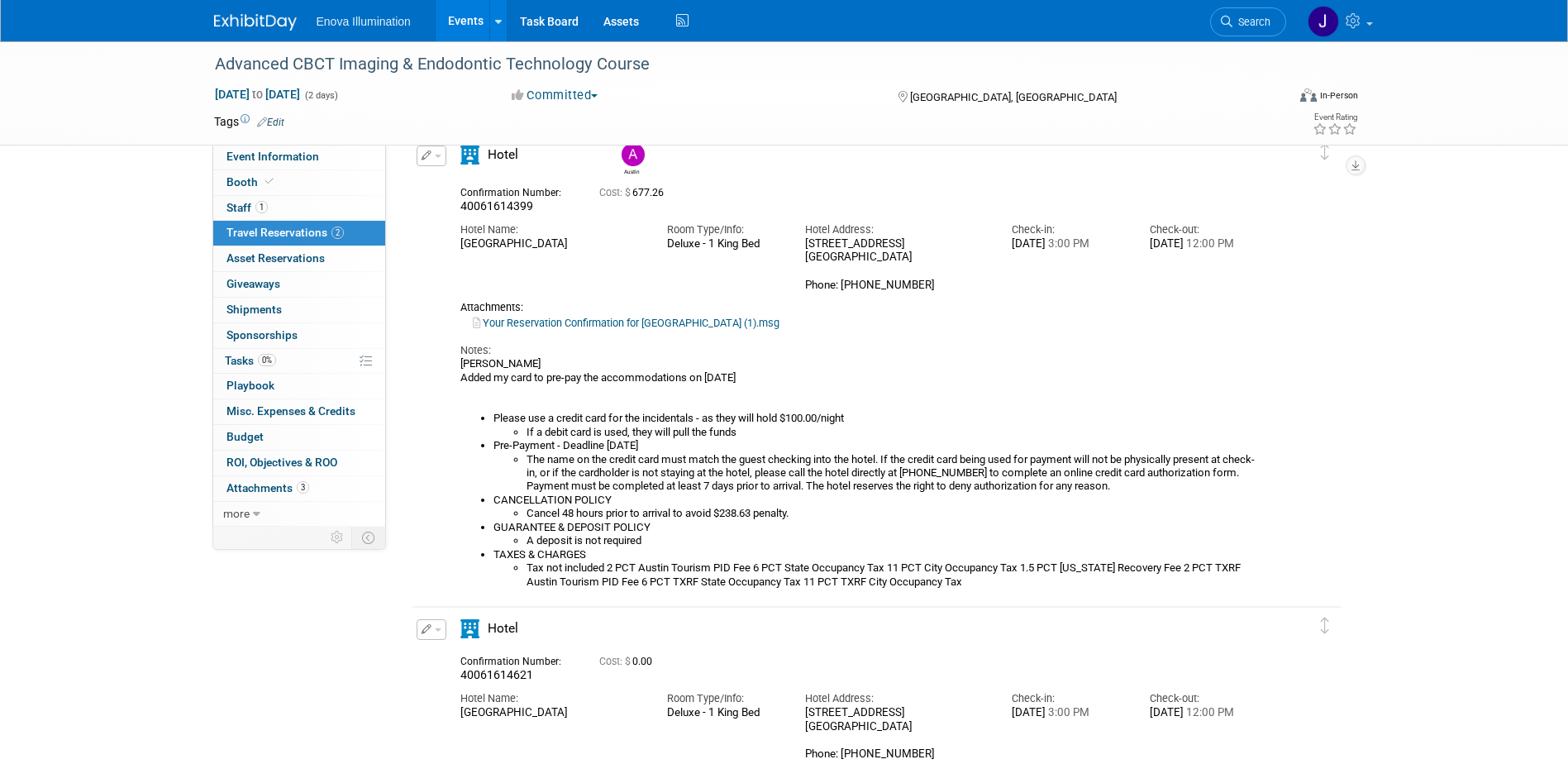
scroll to position [83, 0]
click at [527, 321] on link "Your Reservation Confirmation for Omni Austin Hotel Downtown (1).msg" at bounding box center [625, 322] width 306 height 13
click at [252, 21] on img at bounding box center [255, 21] width 83 height 17
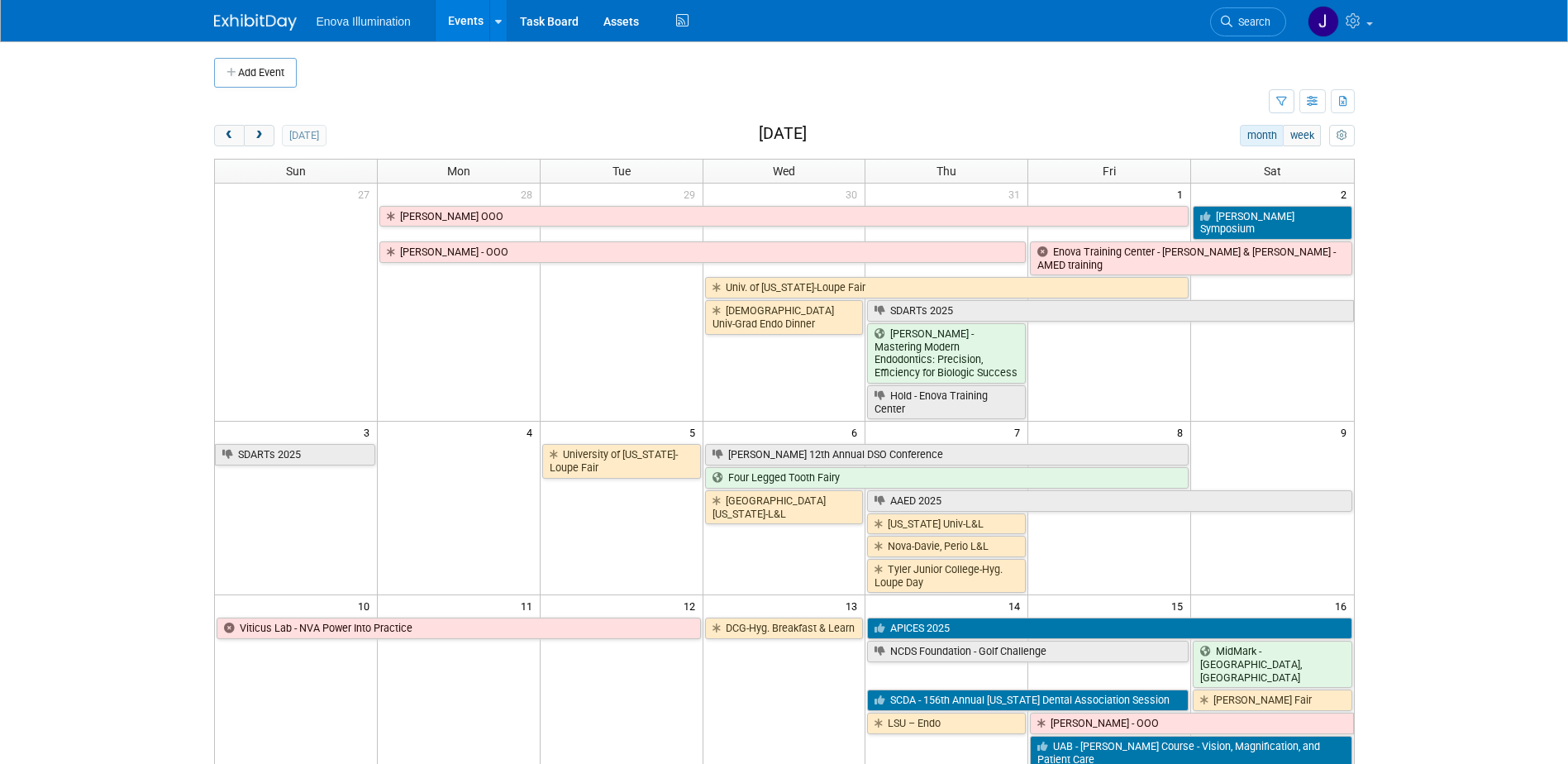
click at [1232, 29] on link "Search" at bounding box center [1248, 22] width 76 height 29
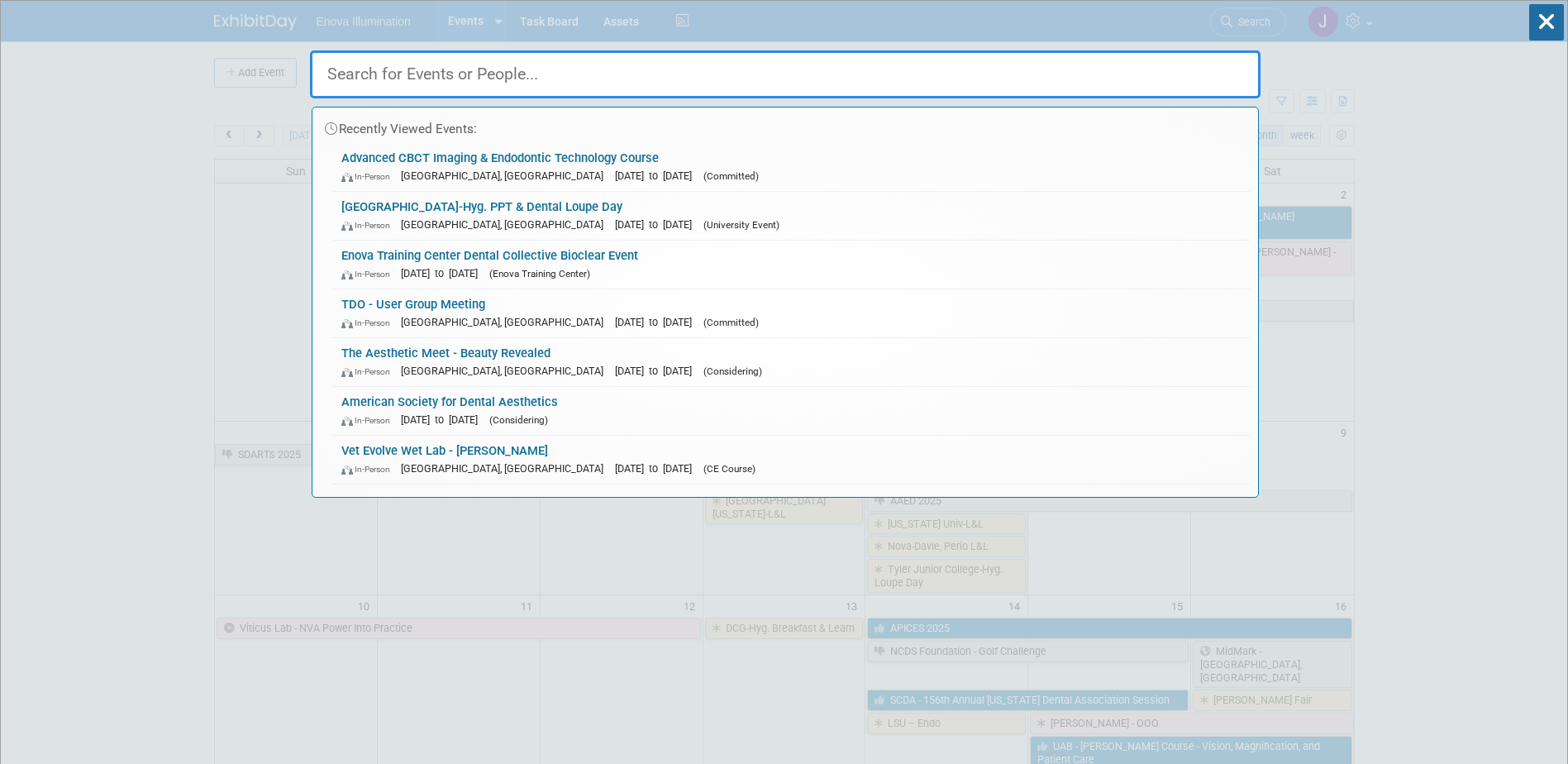
click at [1207, 67] on input "text" at bounding box center [785, 74] width 950 height 48
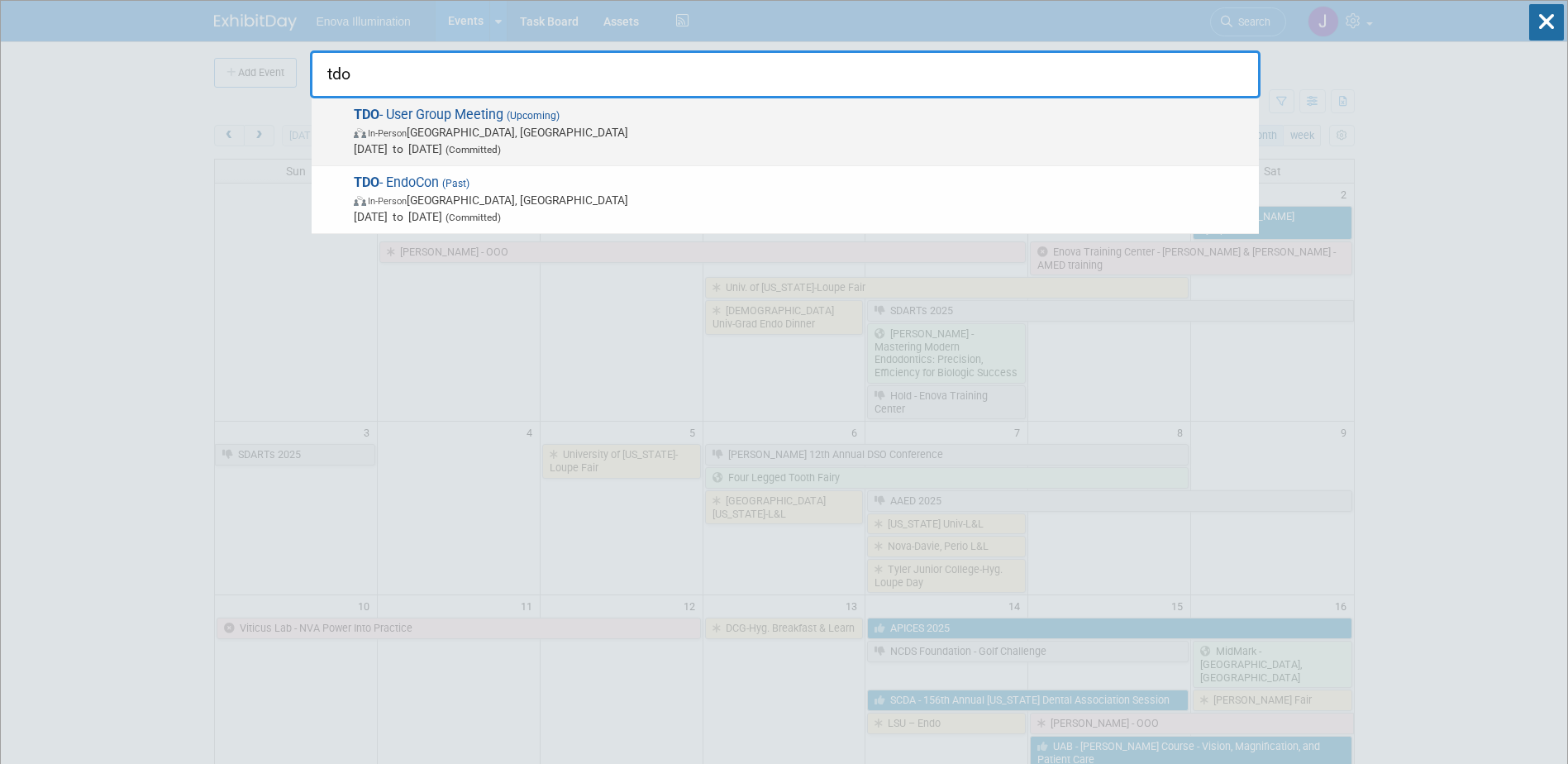
type input "tdo"
click at [477, 120] on span "TDO - User Group Meeting (Upcoming) In-Person [GEOGRAPHIC_DATA], [GEOGRAPHIC_DA…" at bounding box center [799, 132] width 902 height 51
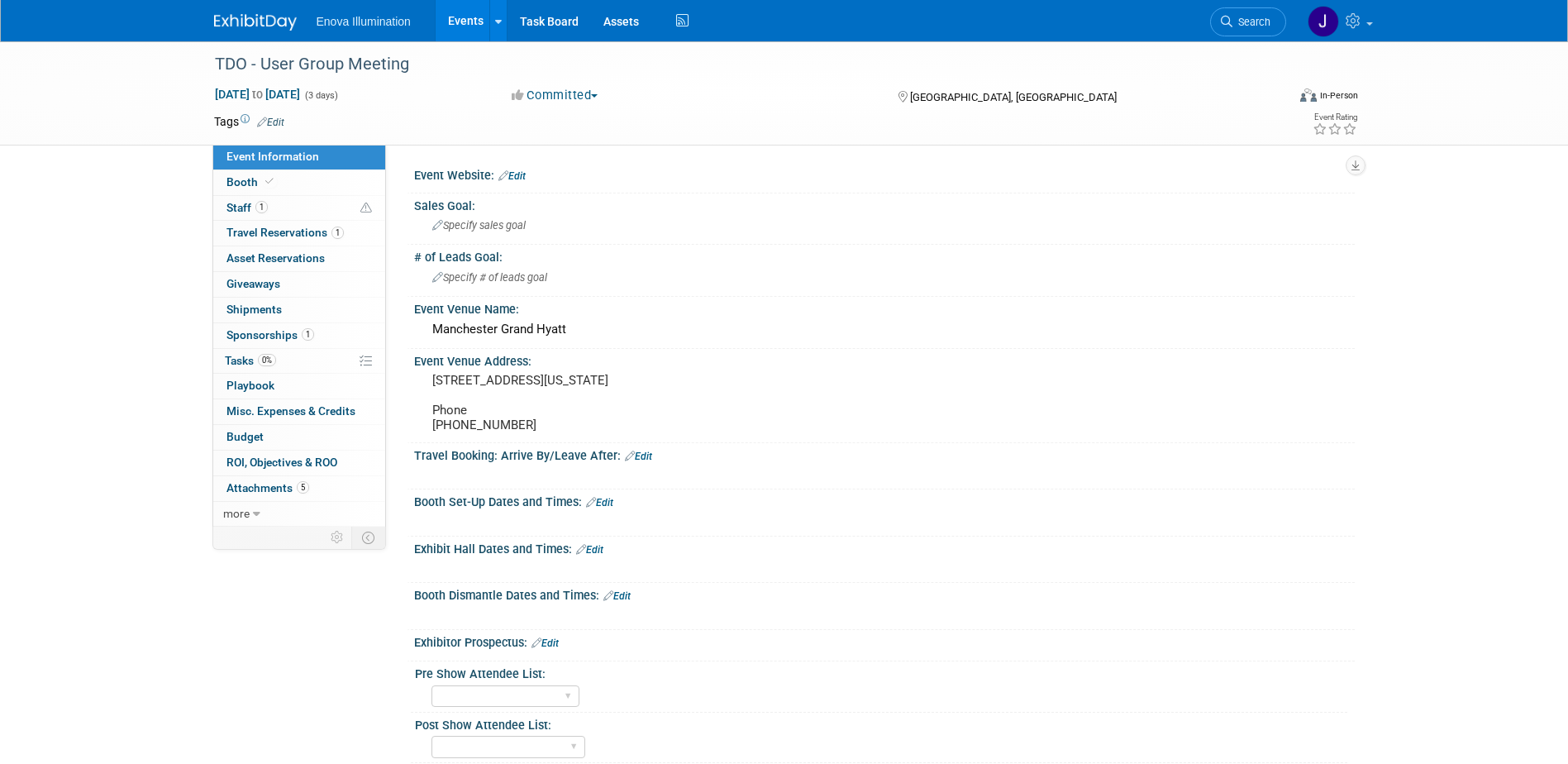
click at [267, 26] on img at bounding box center [255, 21] width 83 height 17
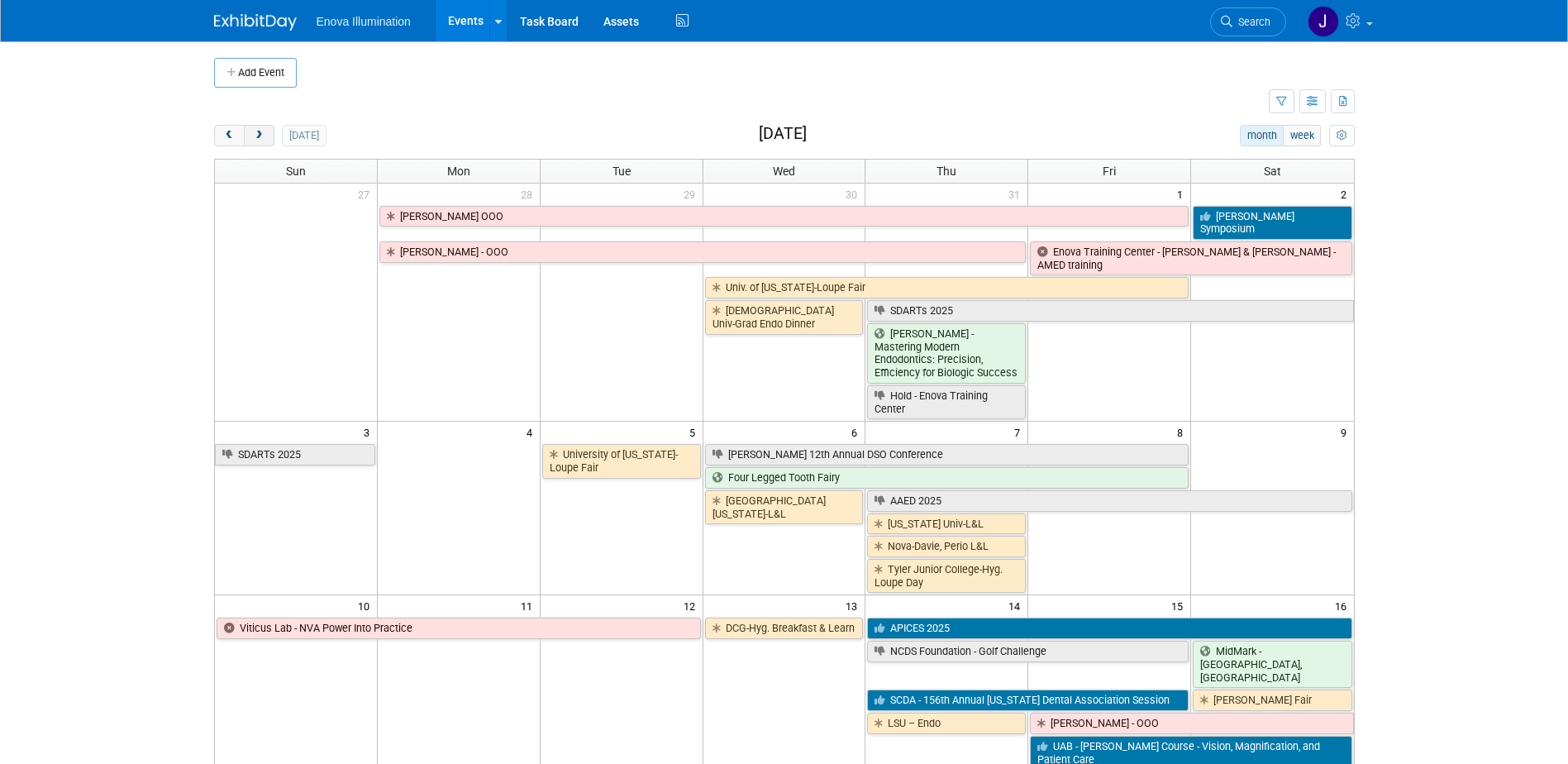
click at [256, 136] on span "next" at bounding box center [259, 136] width 13 height 11
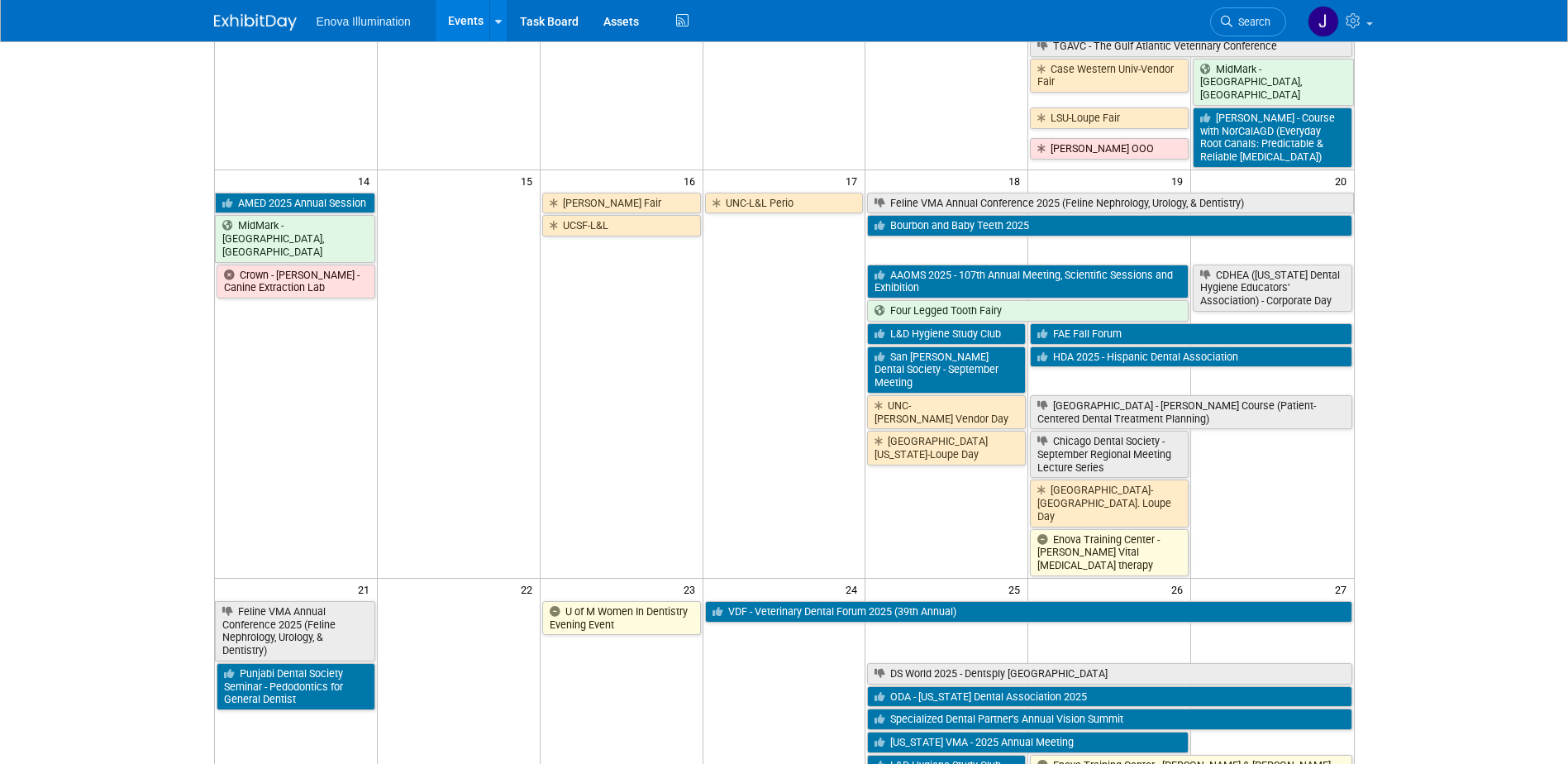
scroll to position [496, 0]
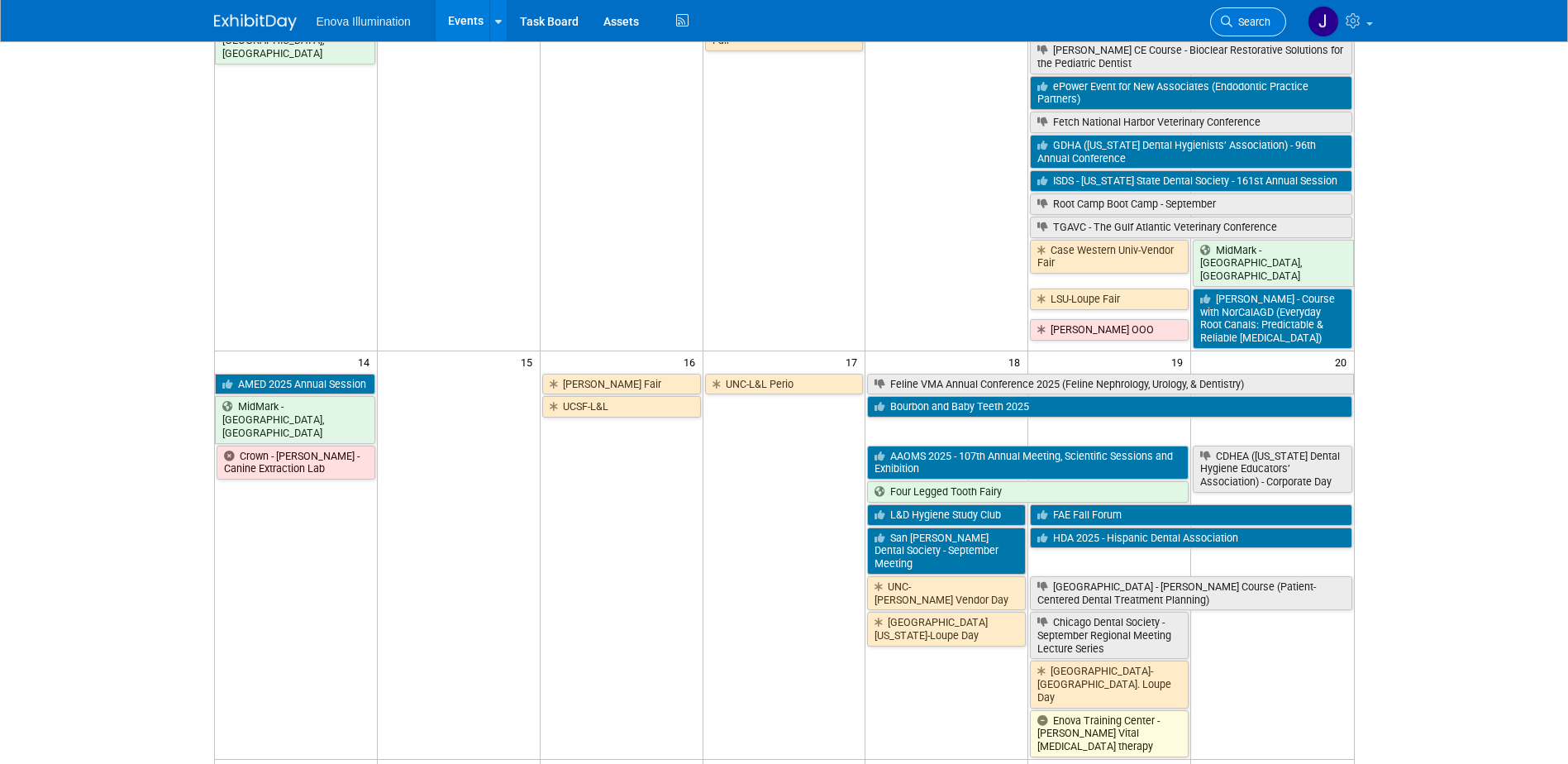
click at [1234, 26] on span "Search" at bounding box center [1251, 21] width 38 height 13
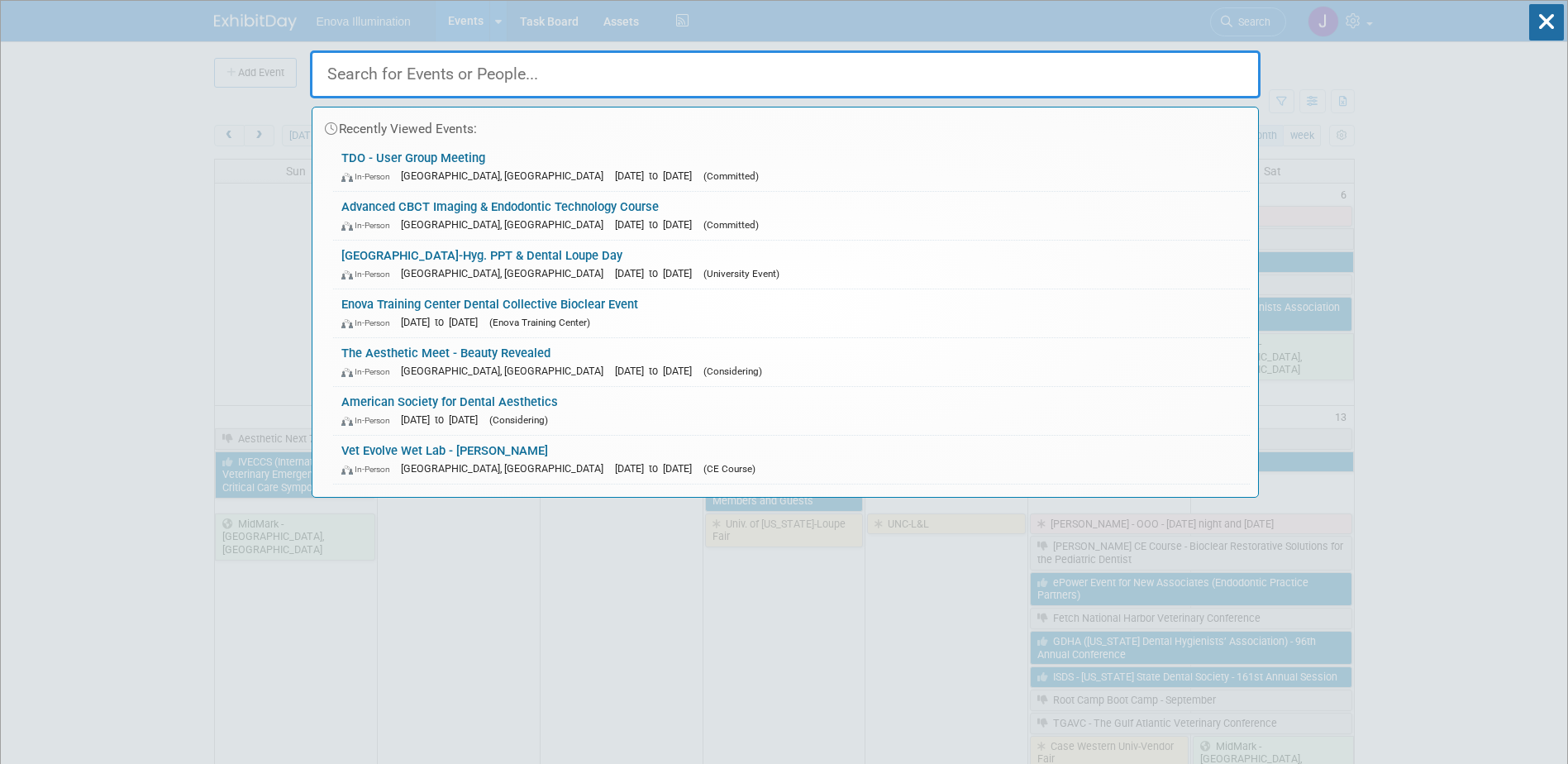
click at [1128, 74] on input "text" at bounding box center [785, 74] width 950 height 48
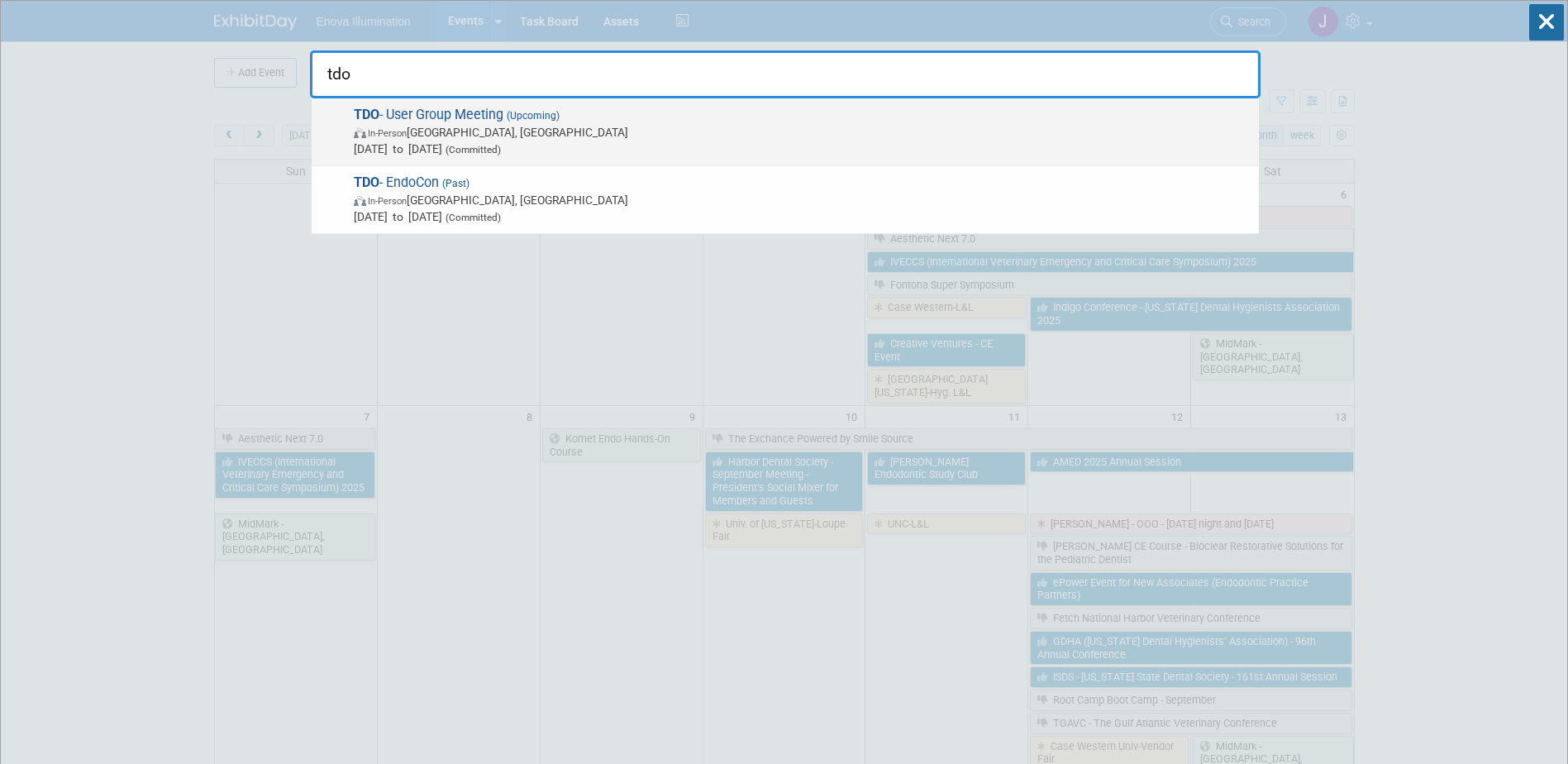
type input "tdo"
click at [483, 126] on span "In-Person San Diego, CA" at bounding box center [802, 132] width 897 height 17
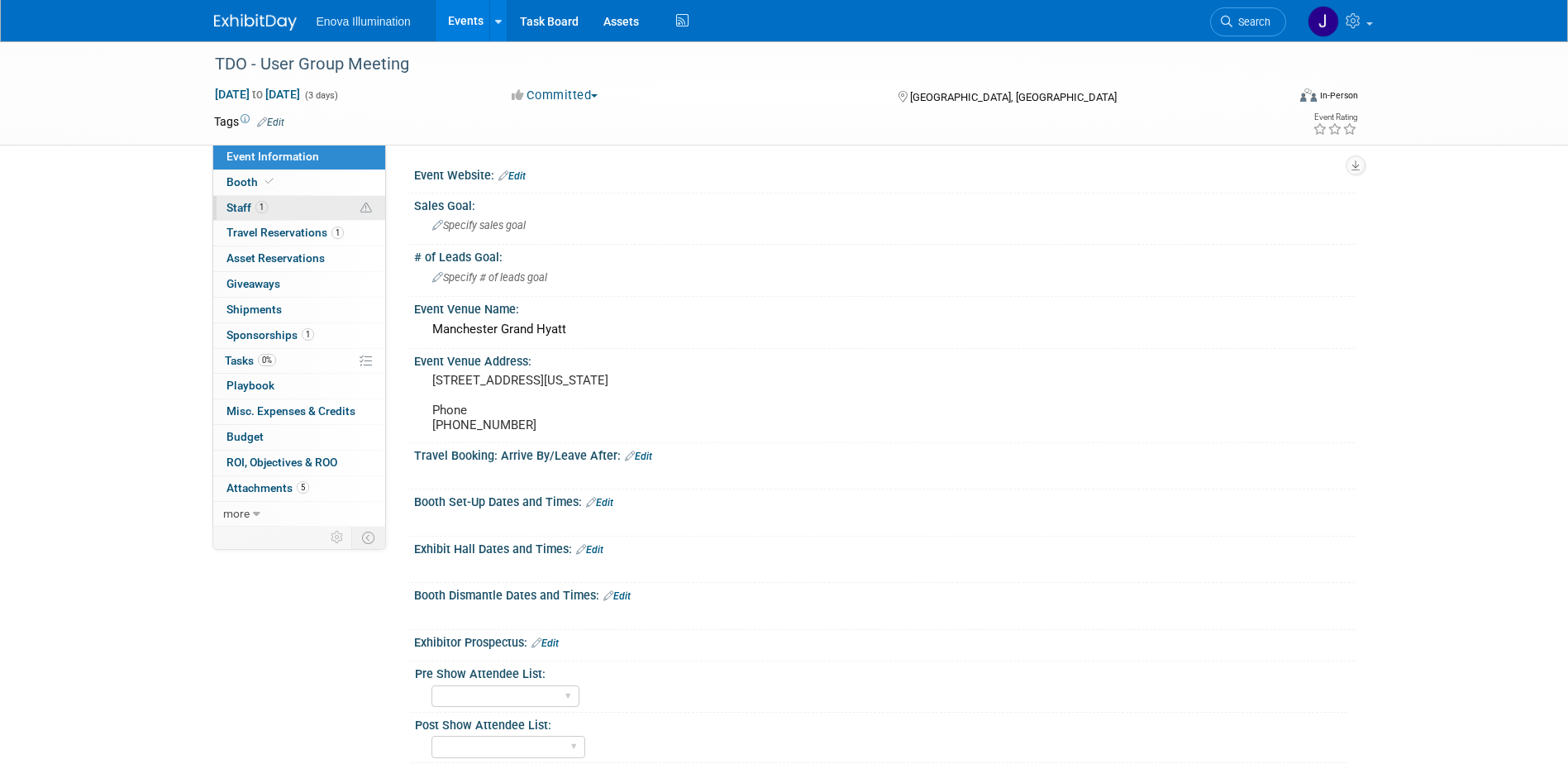
click at [316, 205] on link "1 Staff 1" at bounding box center [300, 208] width 172 height 24
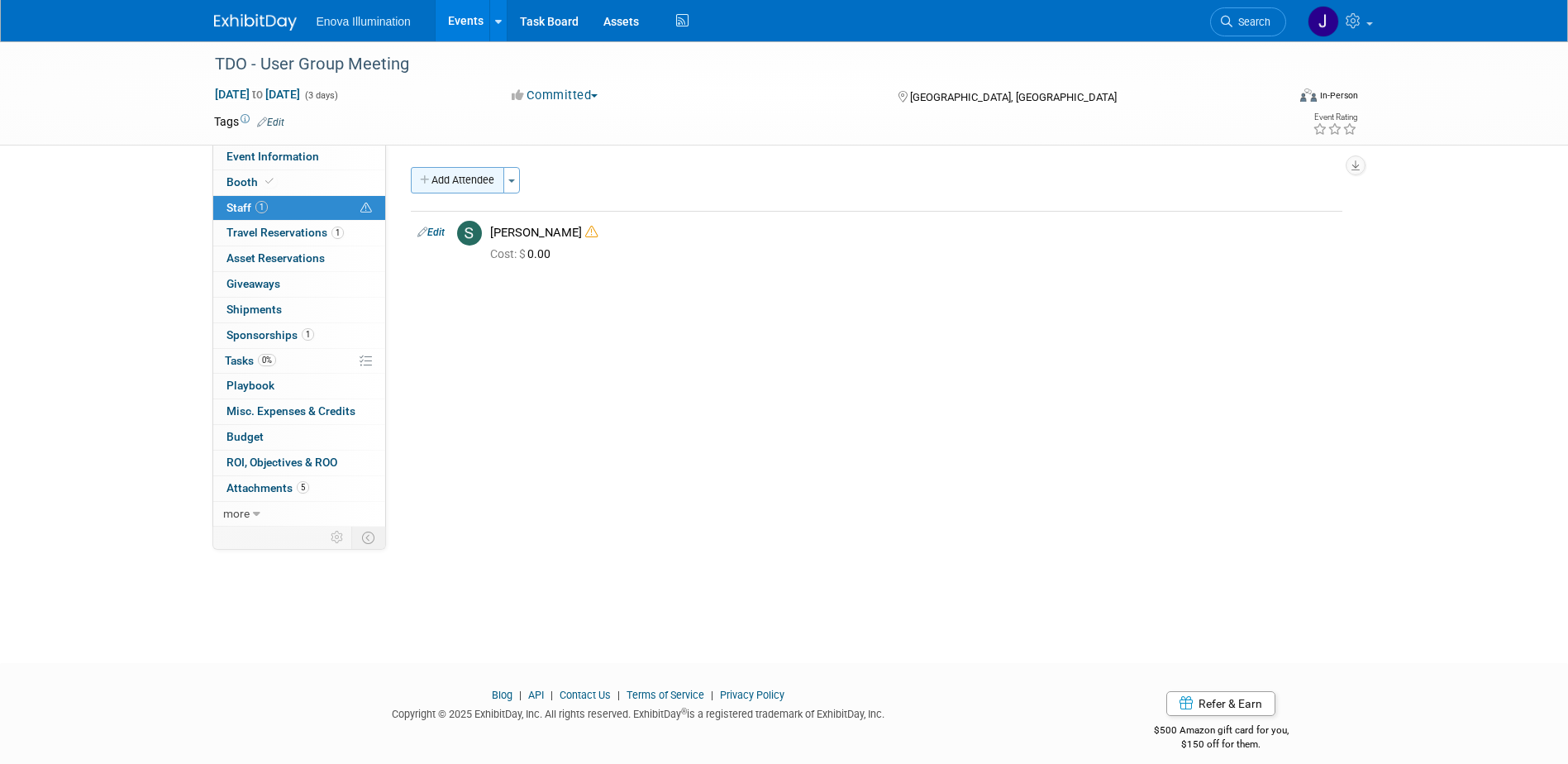
click at [446, 182] on button "Add Attendee" at bounding box center [458, 180] width 94 height 26
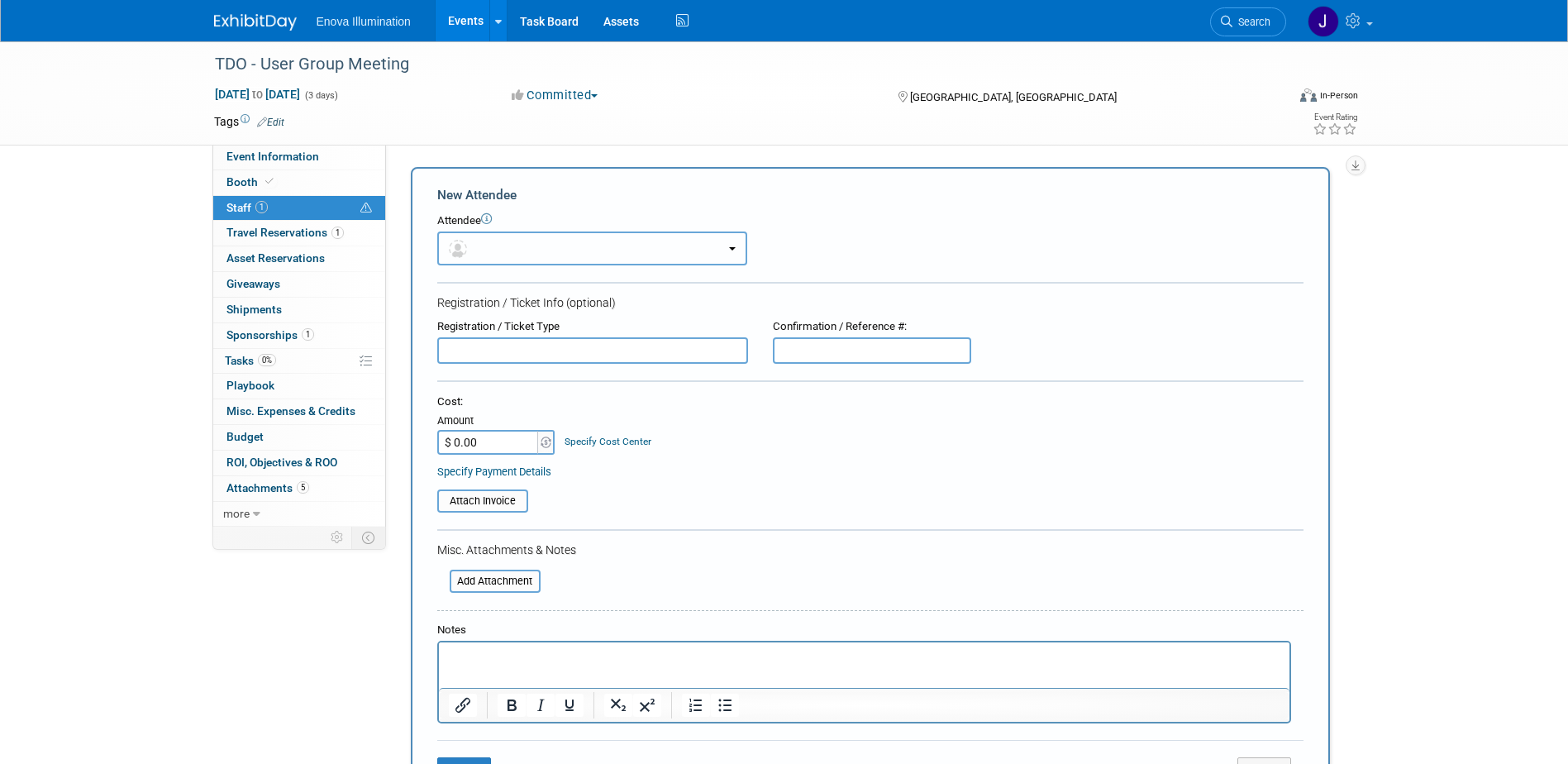
click at [507, 247] on button "button" at bounding box center [592, 248] width 310 height 34
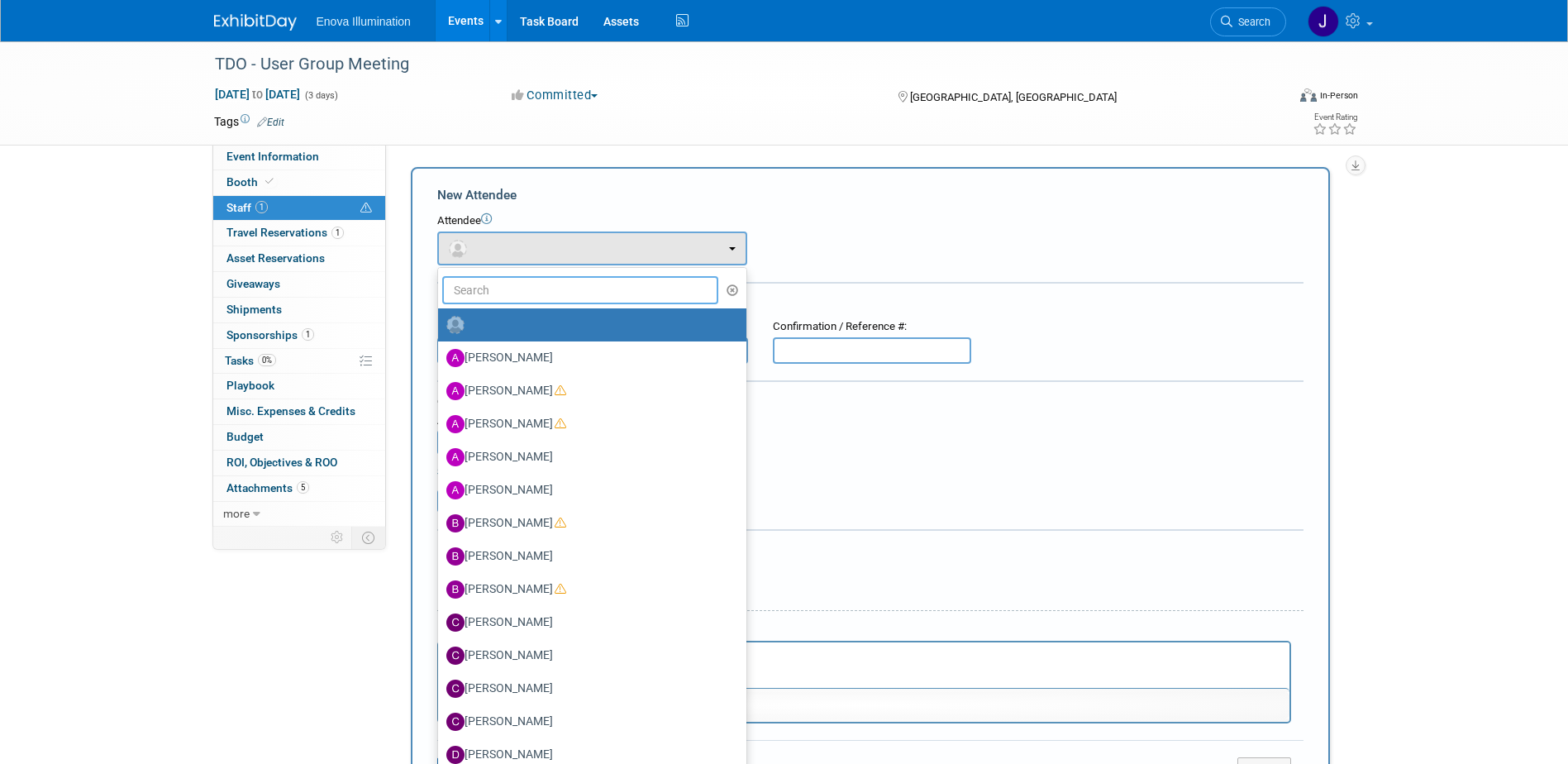
click at [509, 288] on input "text" at bounding box center [581, 290] width 277 height 28
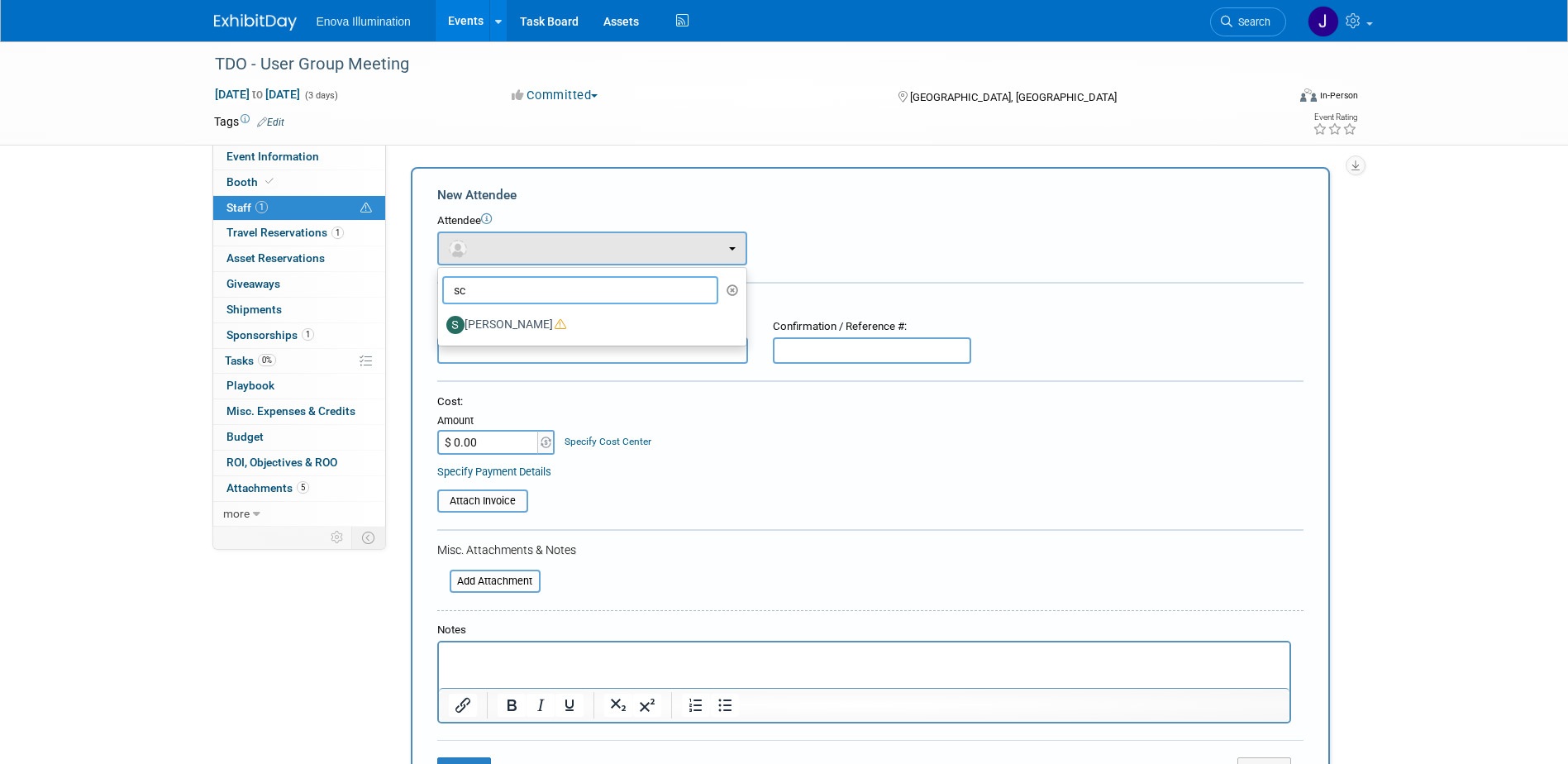
type input "s"
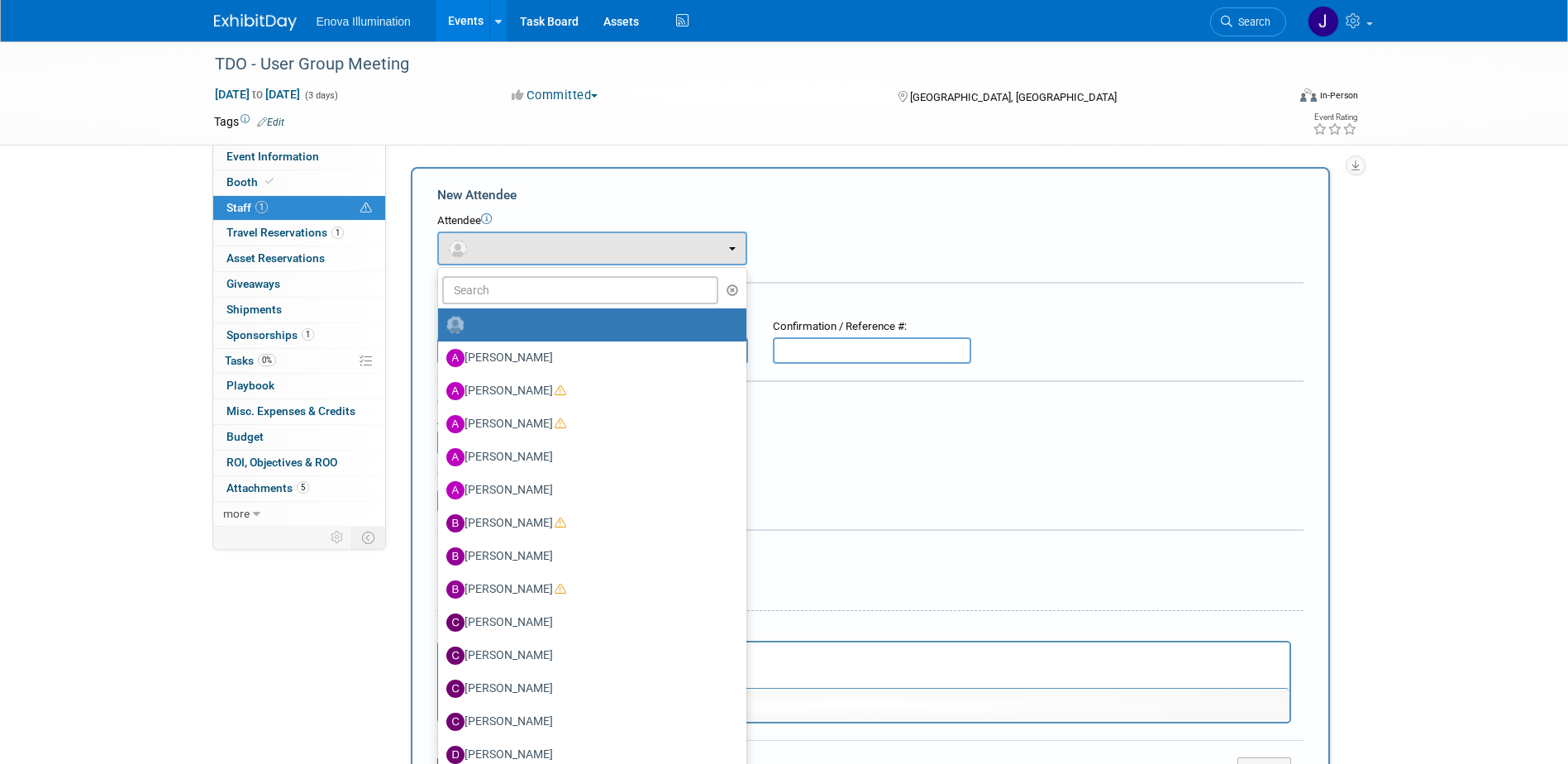
click at [941, 206] on form "New Attendee Attendee <img src="https://www.exhibitday.com/Images/Unassigned-Us…" at bounding box center [870, 490] width 866 height 607
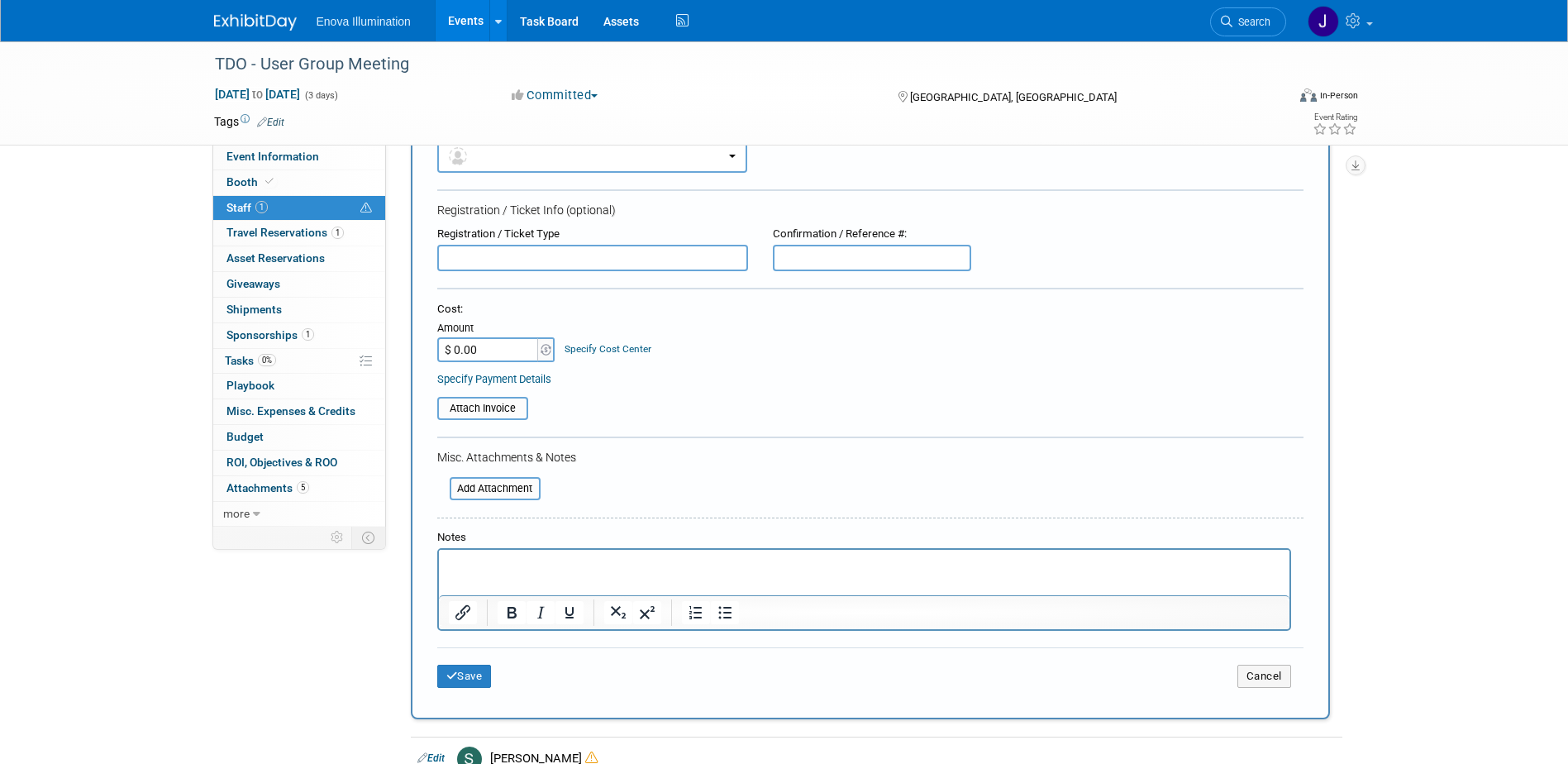
scroll to position [248, 0]
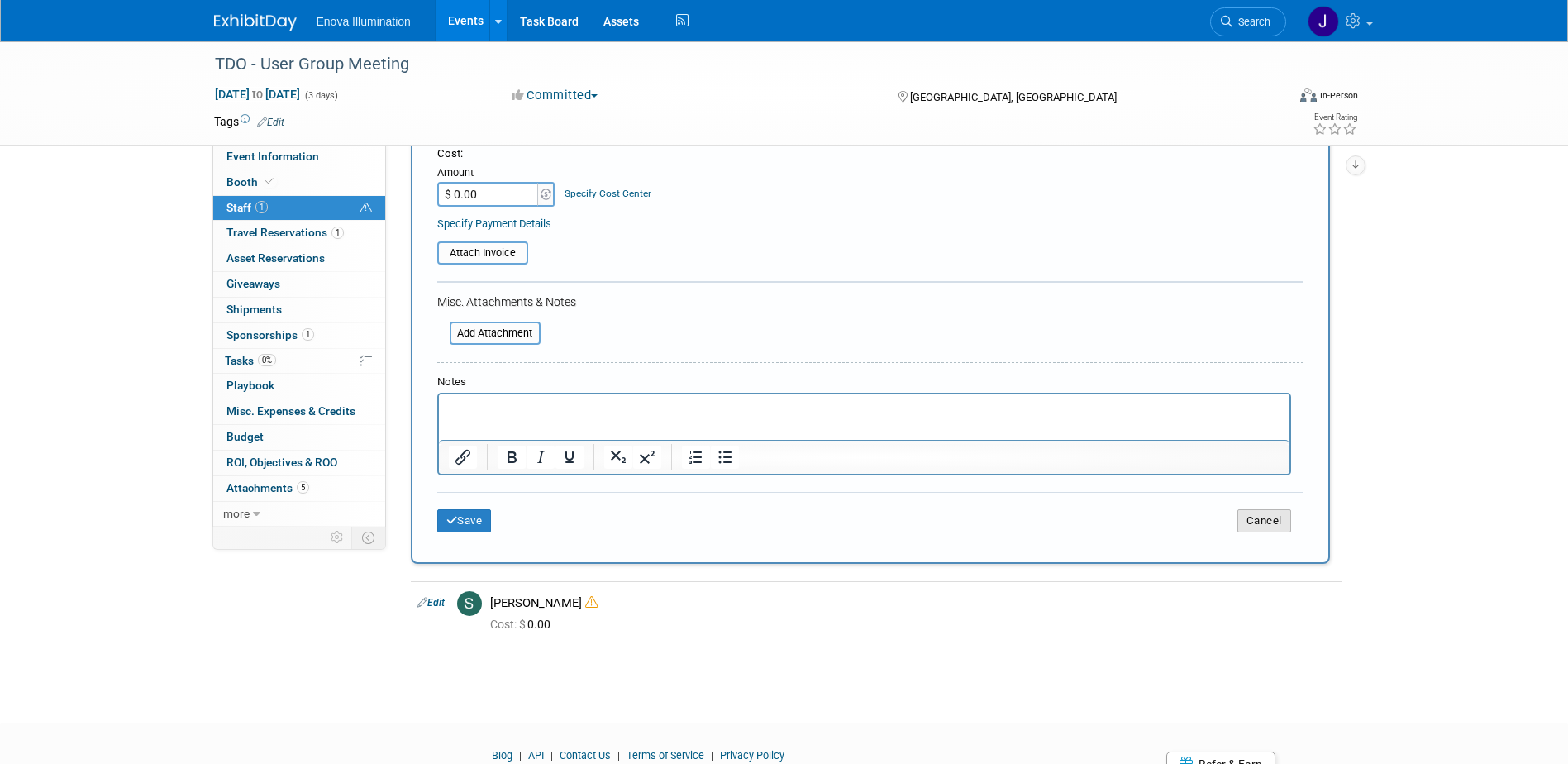
click at [1241, 526] on button "Cancel" at bounding box center [1264, 521] width 54 height 23
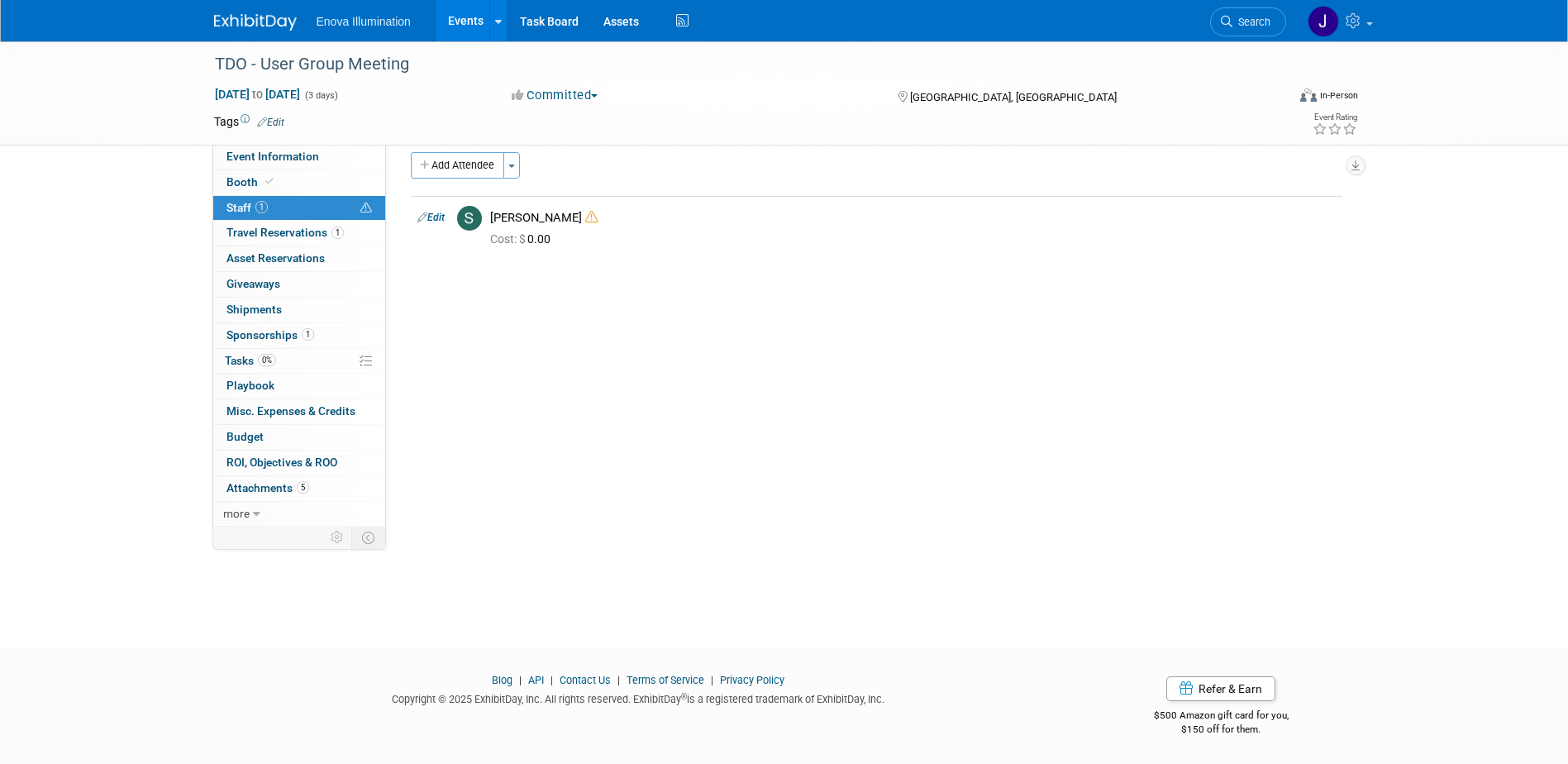
scroll to position [15, 0]
click at [257, 26] on img at bounding box center [255, 21] width 83 height 17
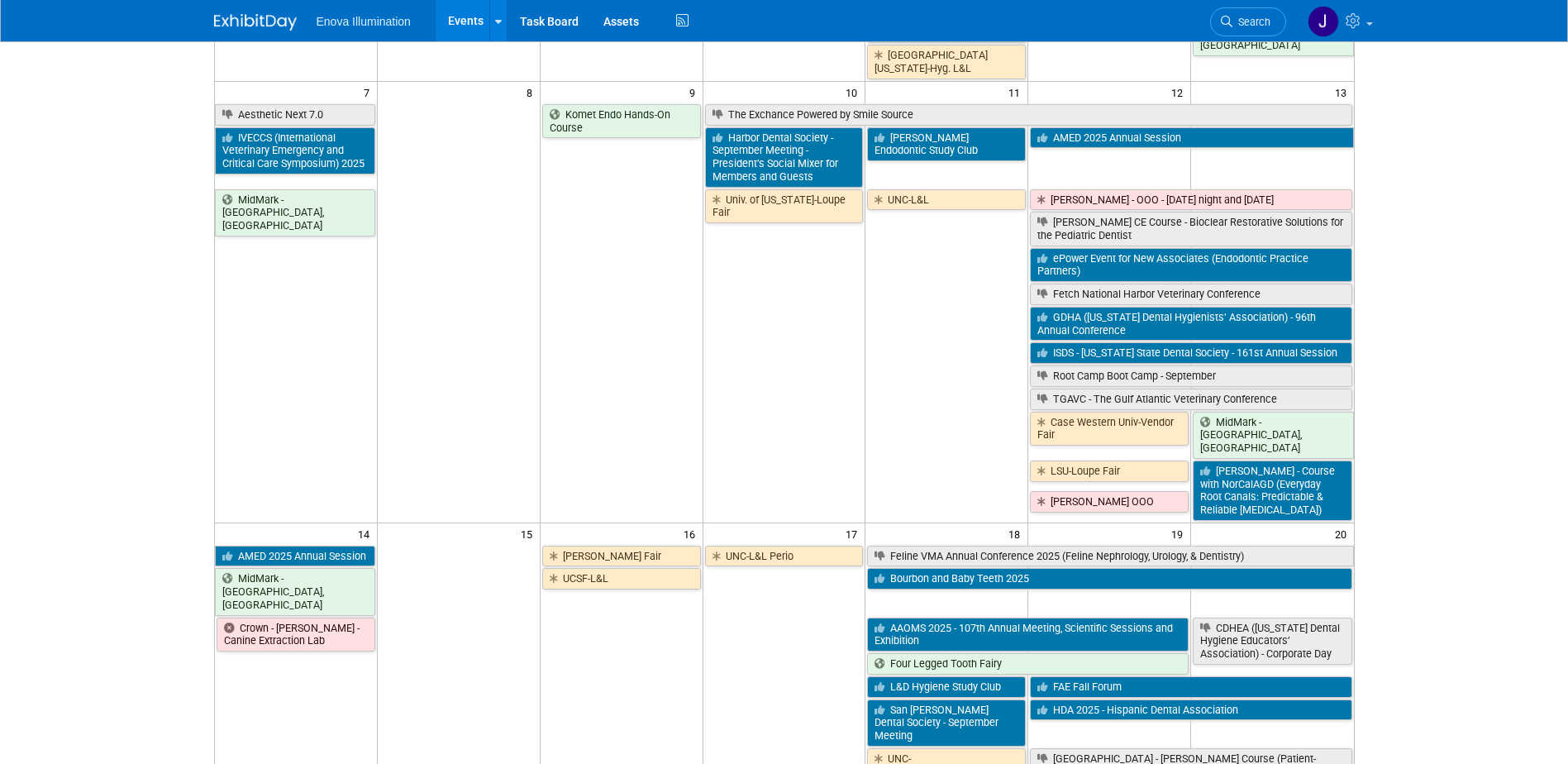
scroll to position [83, 0]
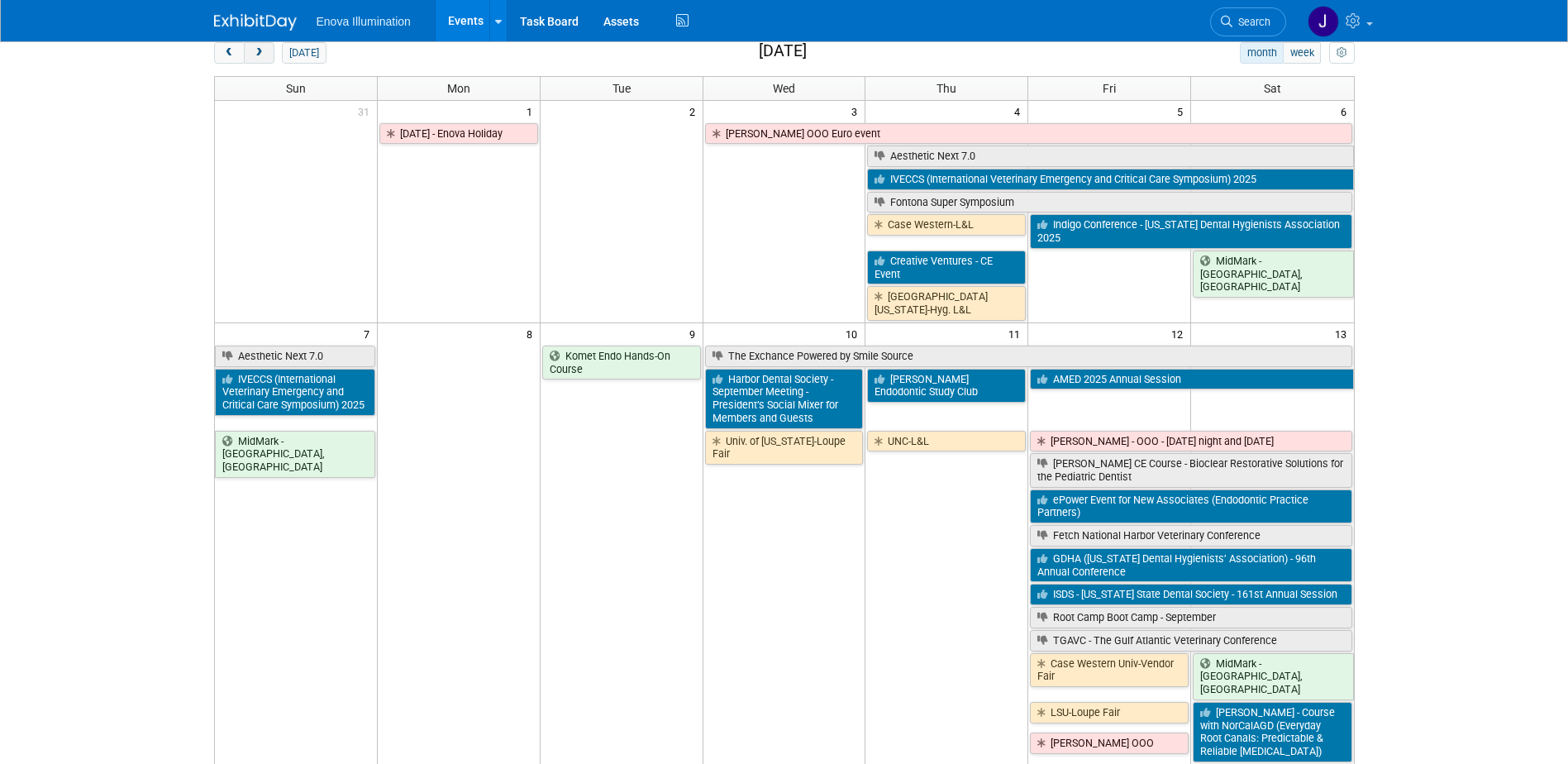
click at [267, 54] on button "next" at bounding box center [259, 53] width 30 height 21
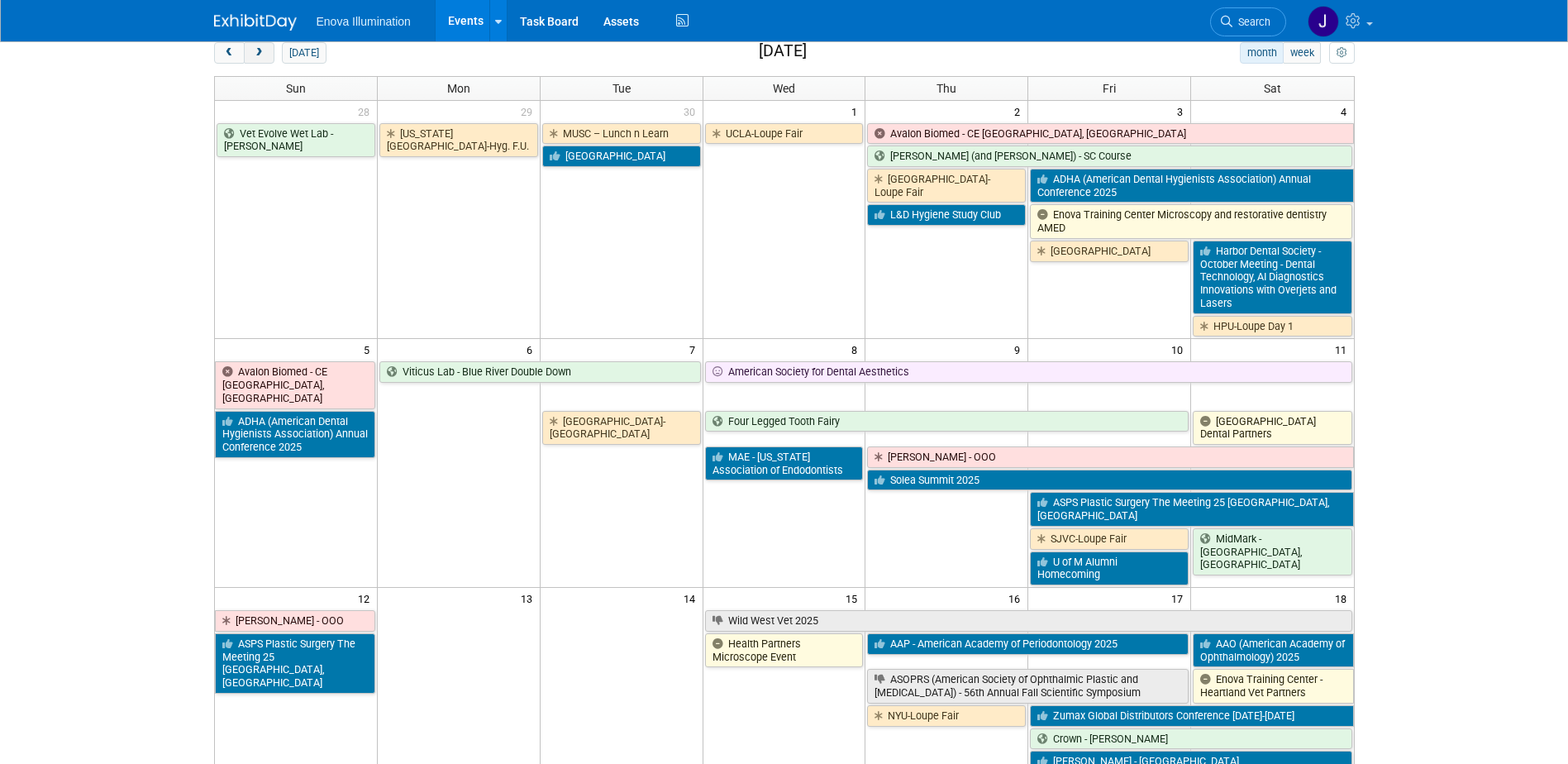
click at [267, 54] on button "next" at bounding box center [259, 53] width 30 height 21
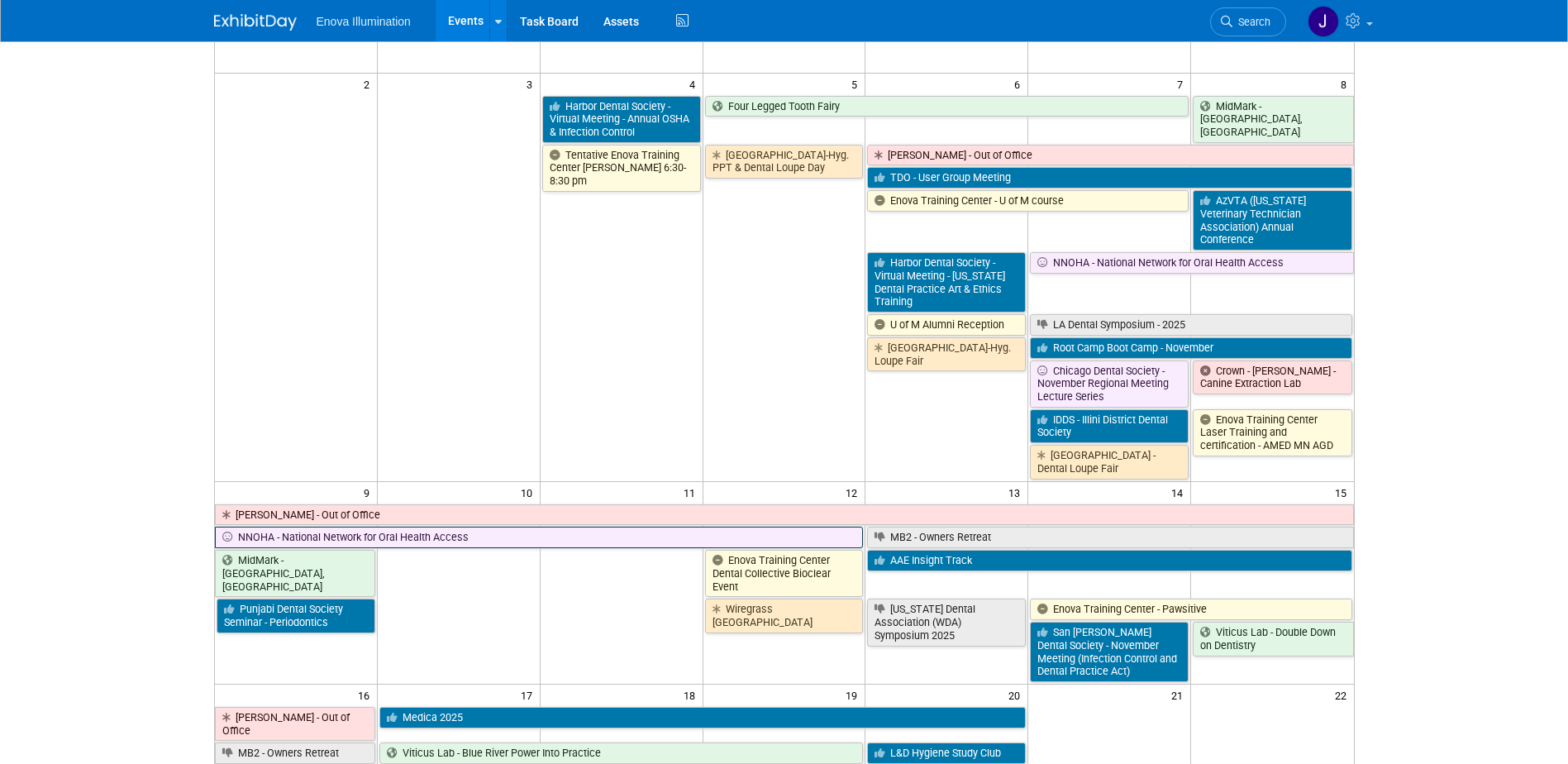
scroll to position [248, 0]
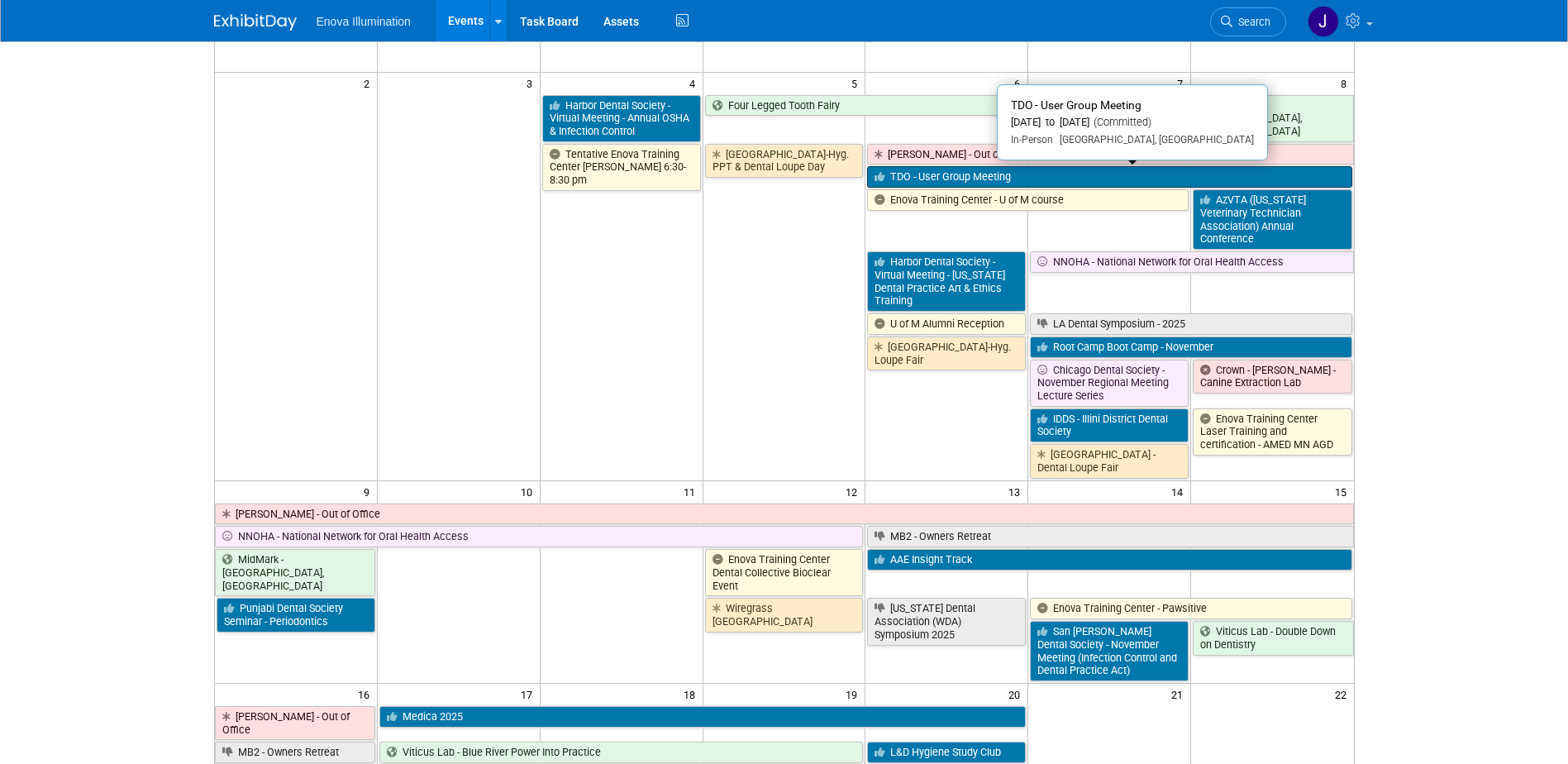
click at [905, 181] on link "TDO - User Group Meeting" at bounding box center [1108, 177] width 484 height 21
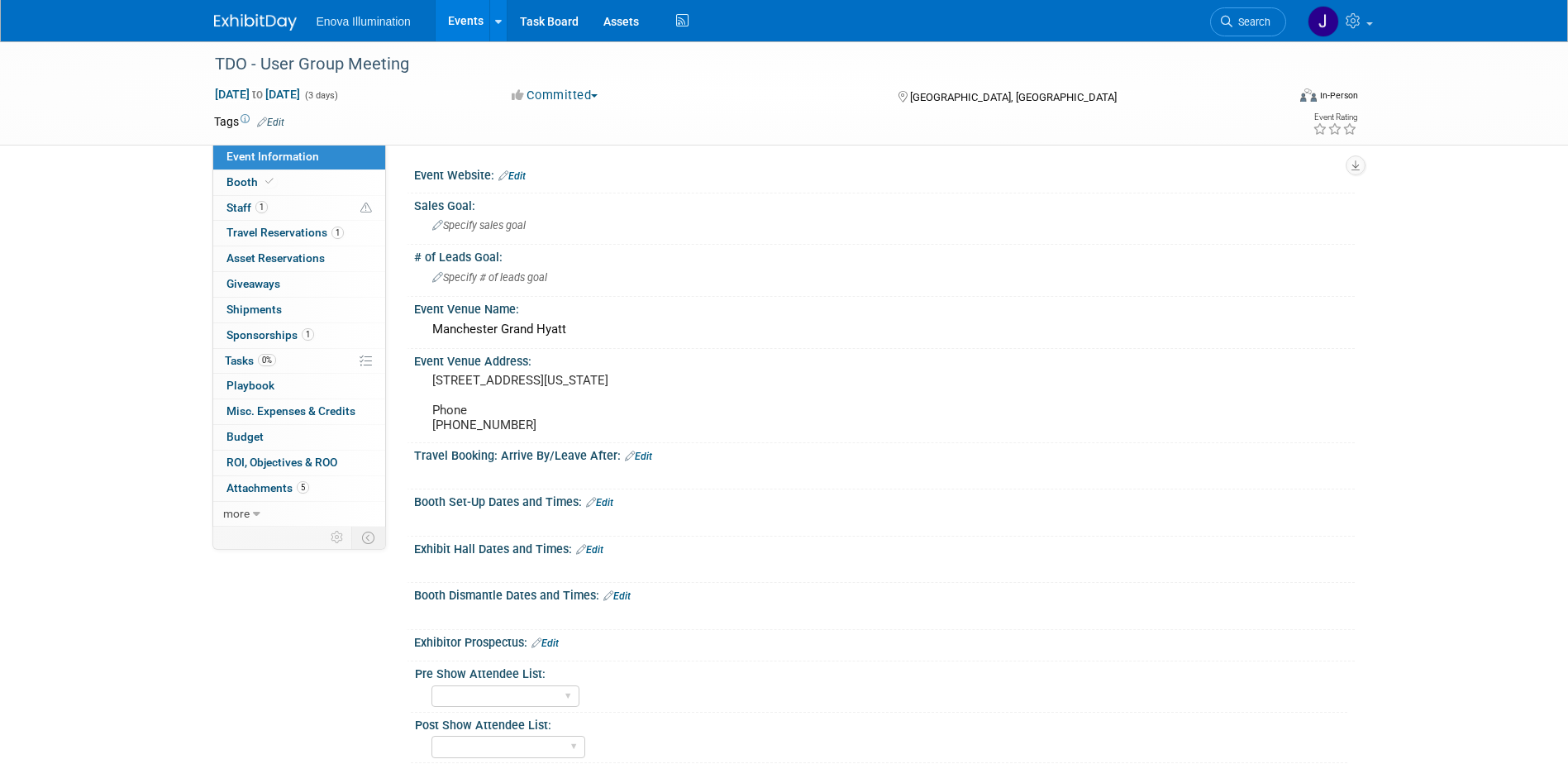
click at [282, 14] on link at bounding box center [264, 15] width 102 height 14
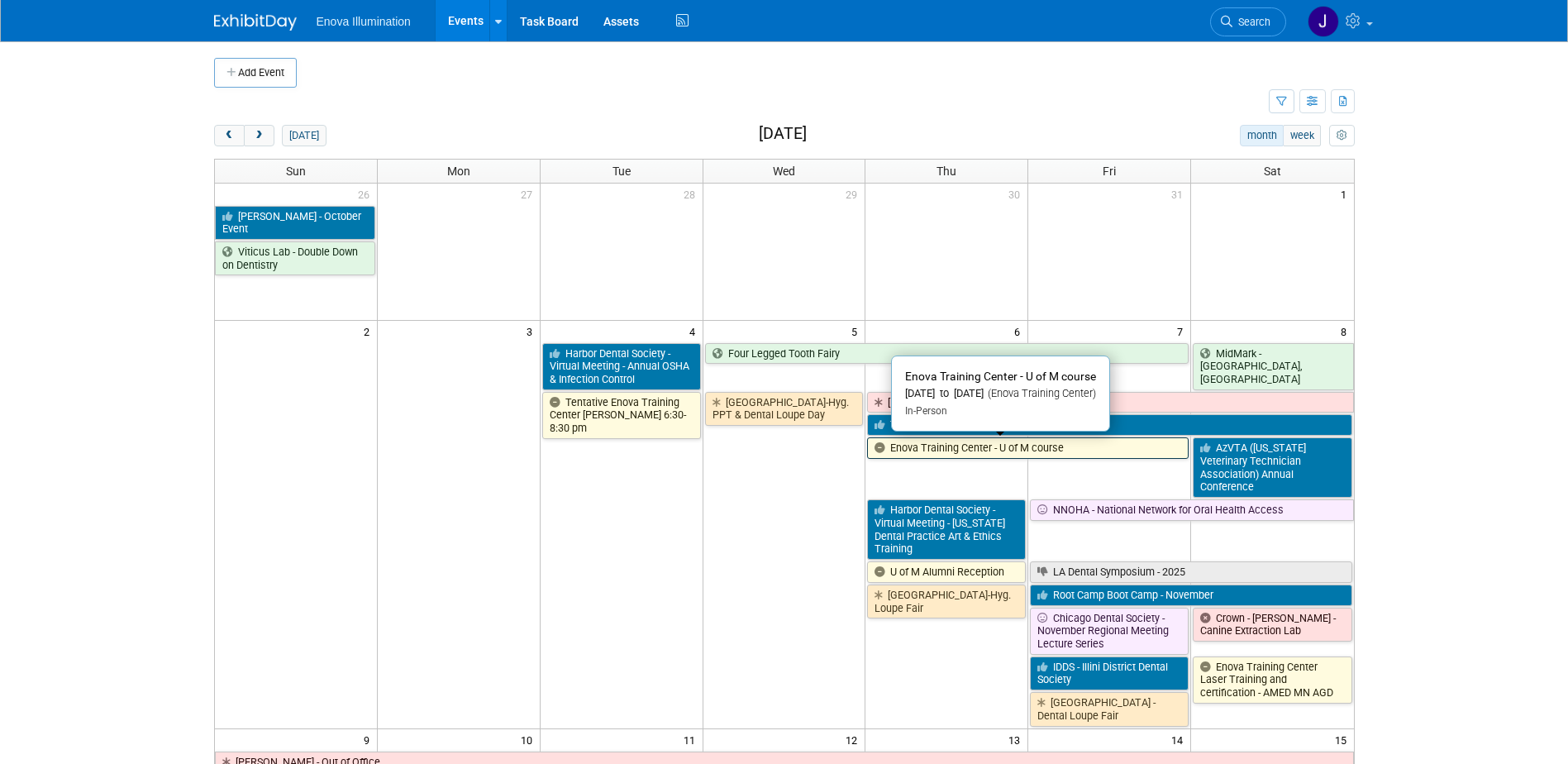
click at [900, 446] on link "Enova Training Center - U of M course" at bounding box center [1026, 448] width 321 height 21
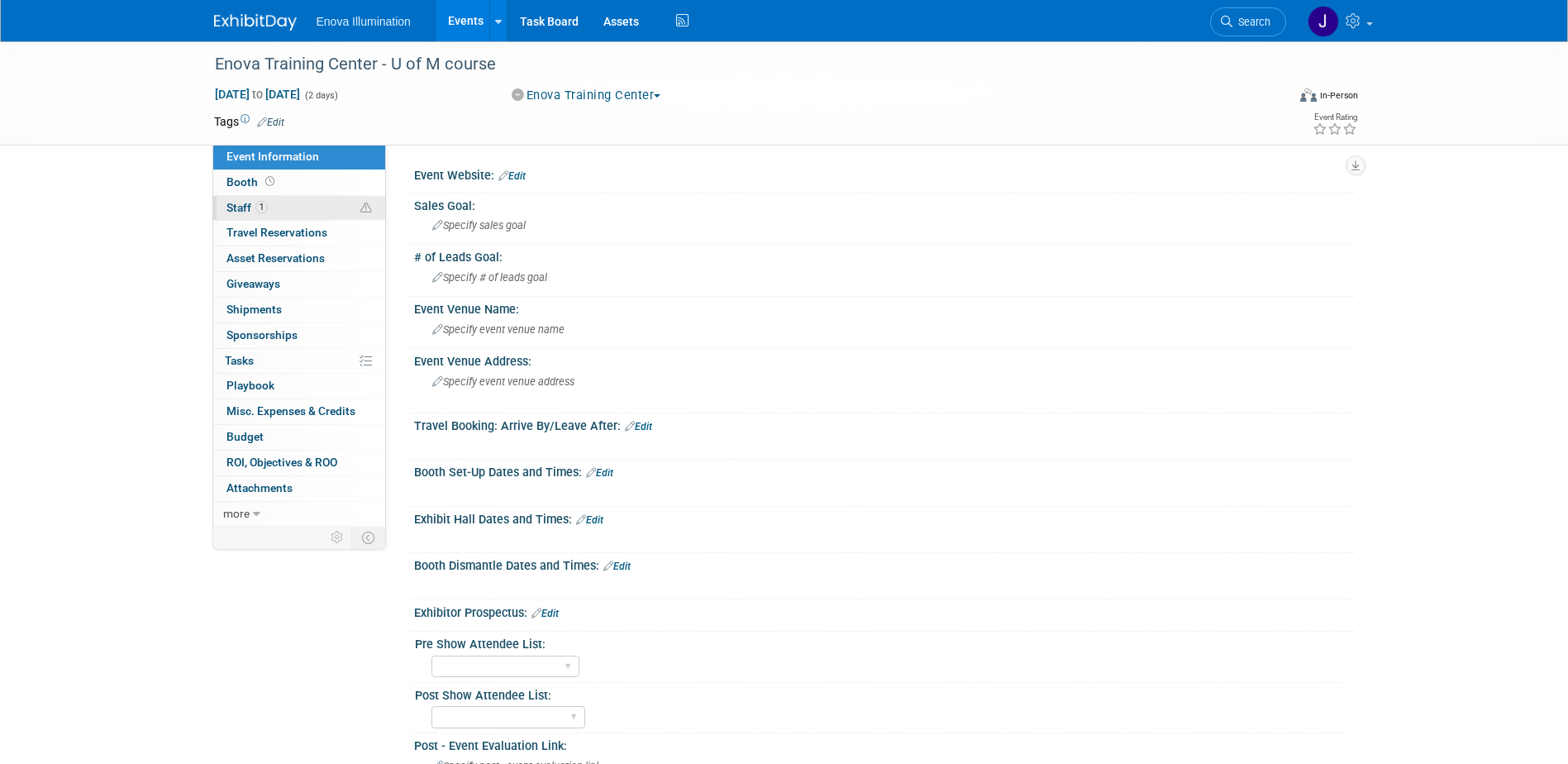
click at [328, 209] on link "1 Staff 1" at bounding box center [300, 208] width 172 height 24
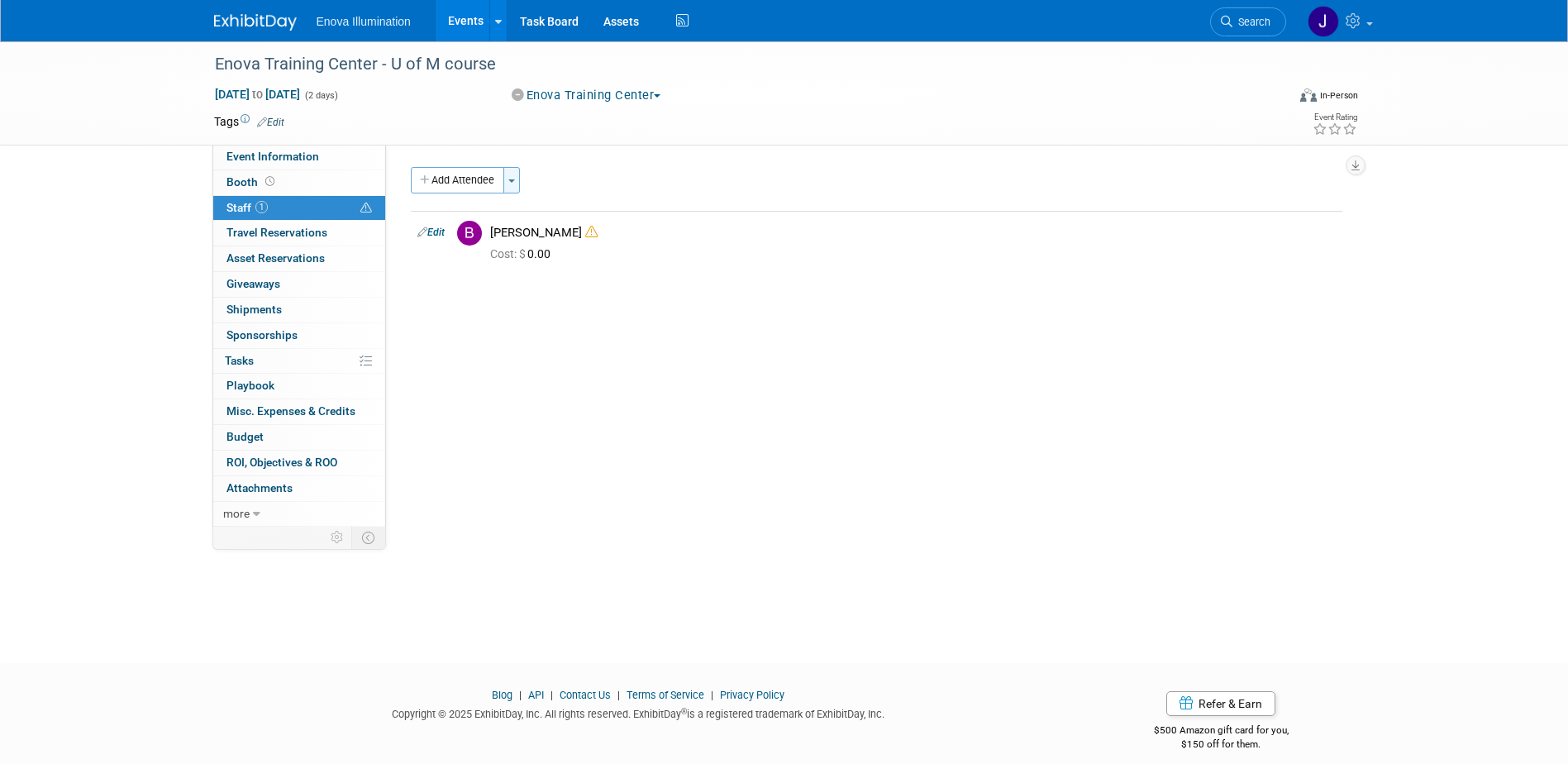
click at [520, 181] on button "Toggle Dropdown" at bounding box center [511, 180] width 17 height 26
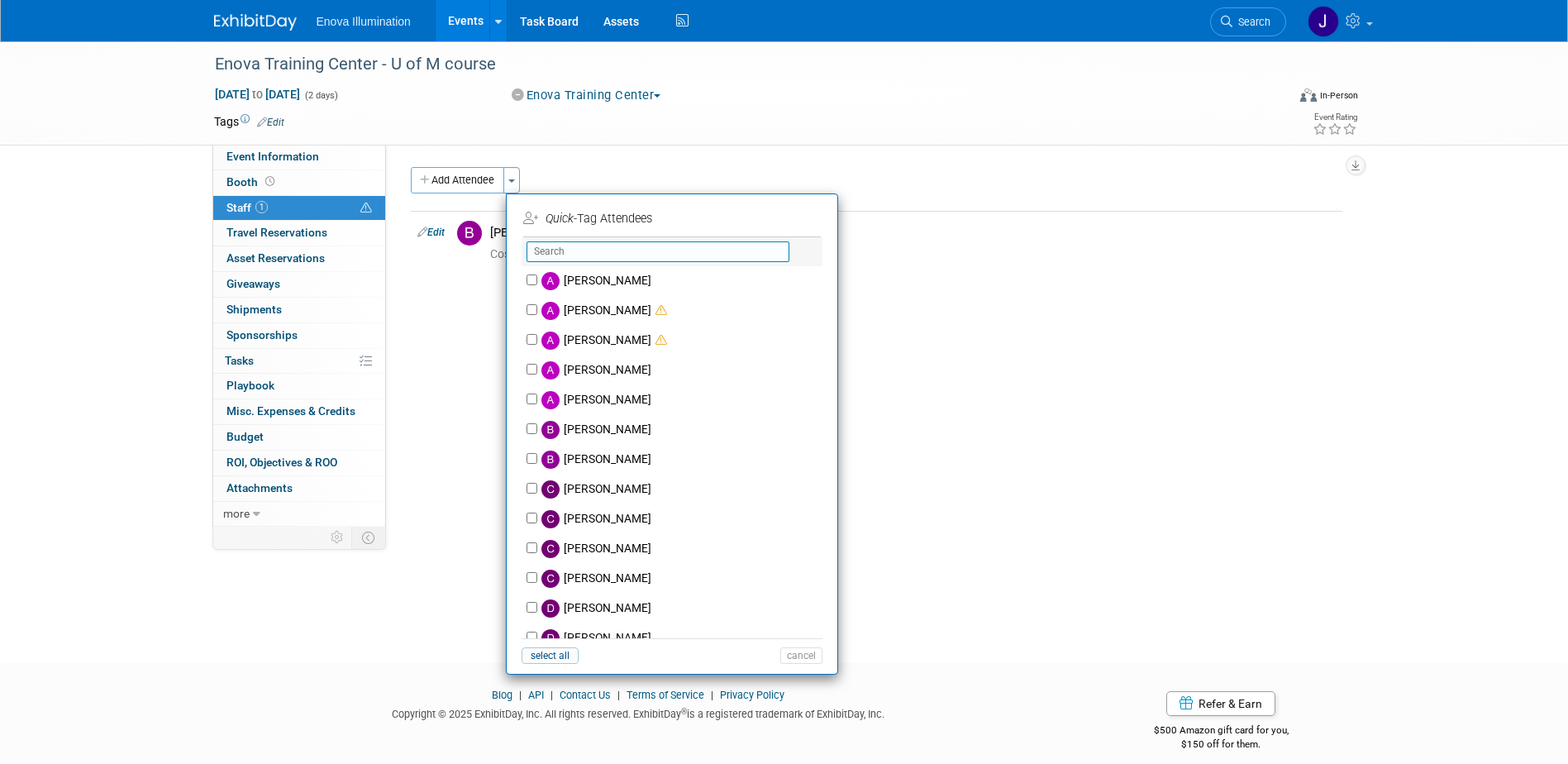
click at [558, 241] on input "text" at bounding box center [658, 251] width 262 height 20
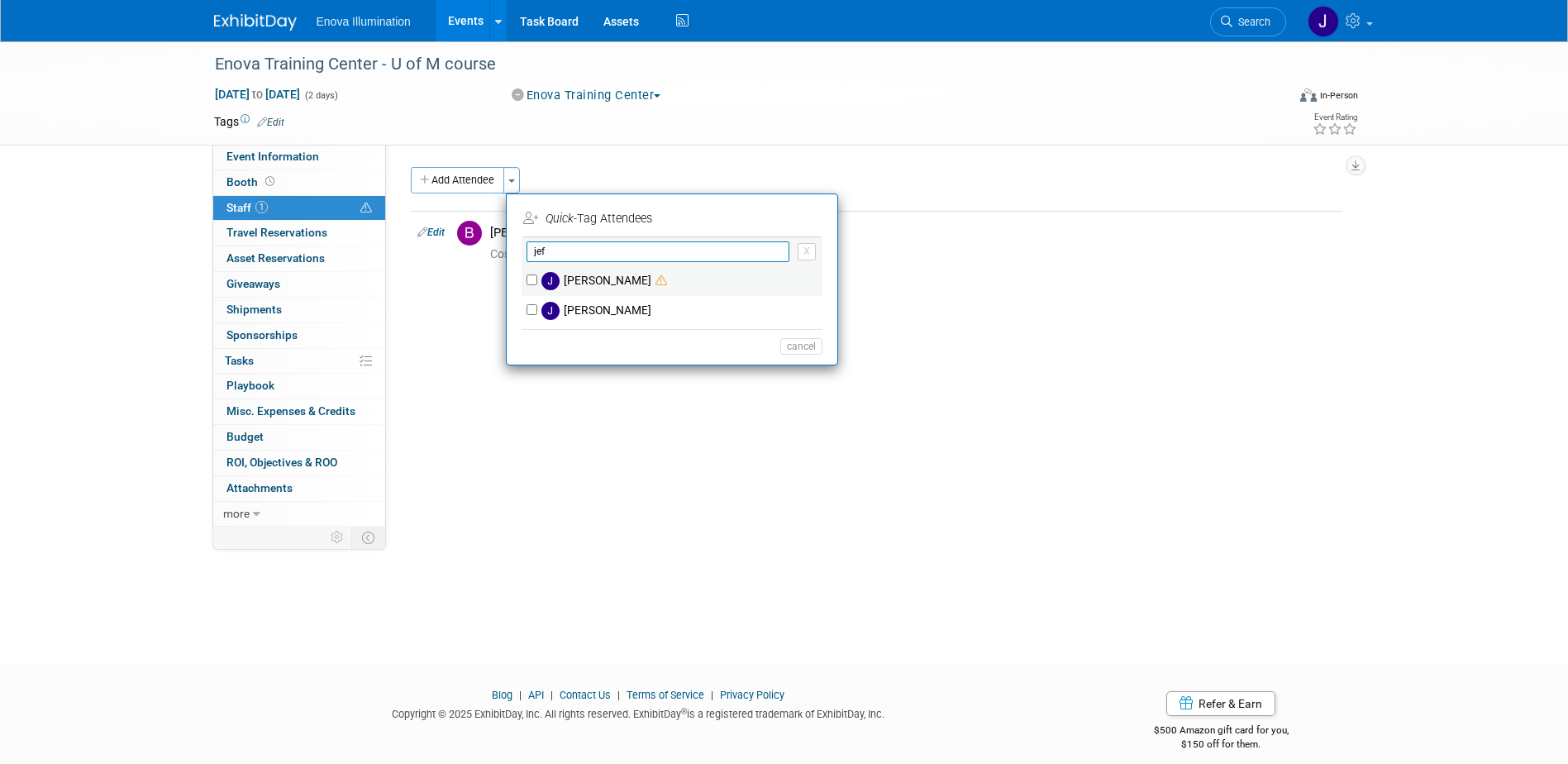
type input "jef"
click at [532, 278] on input "JeffD Dyll" at bounding box center [532, 279] width 11 height 11
checkbox input "true"
click at [798, 219] on button "Apply" at bounding box center [795, 219] width 51 height 24
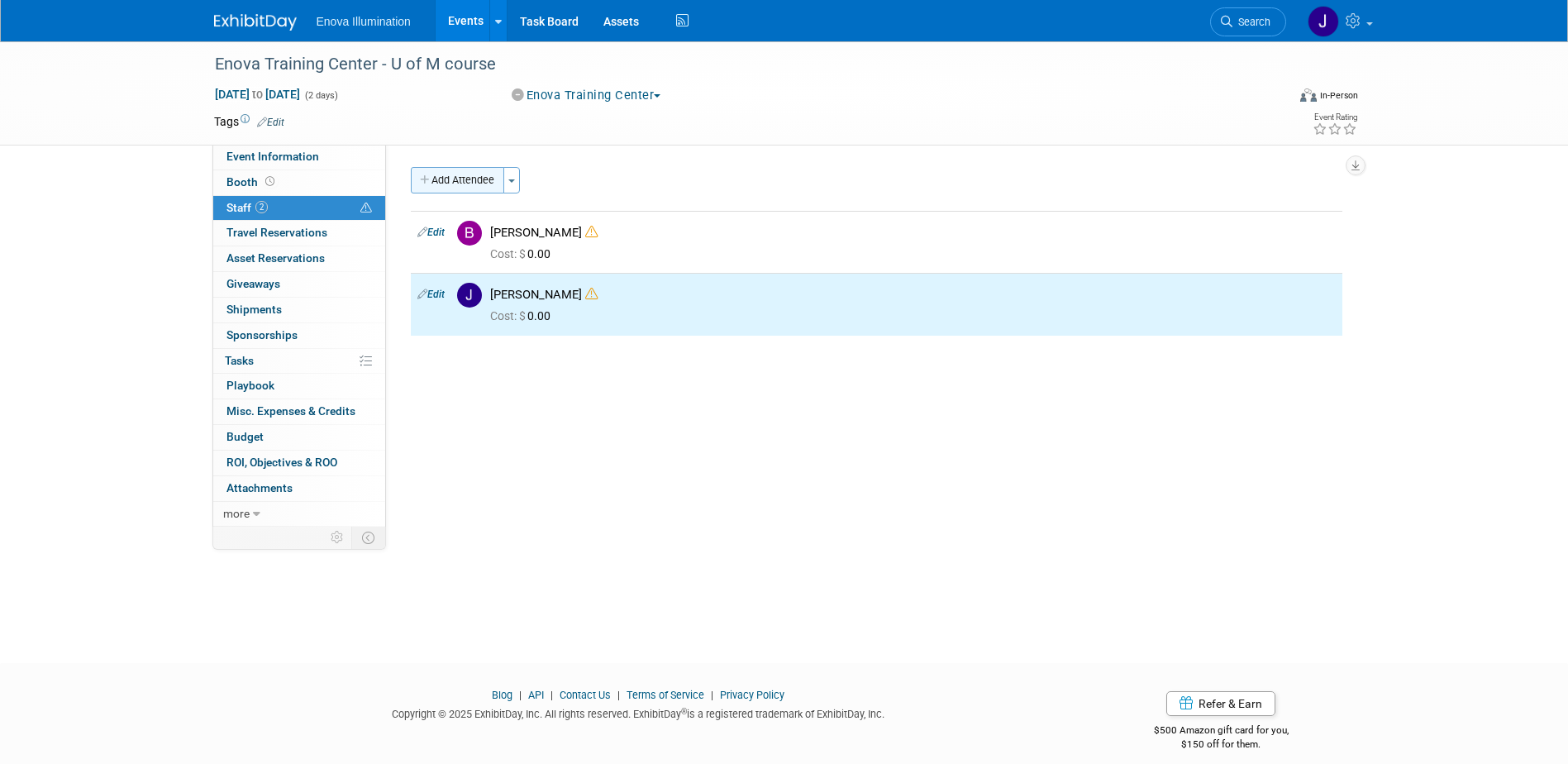
click at [491, 188] on button "Add Attendee" at bounding box center [458, 180] width 94 height 26
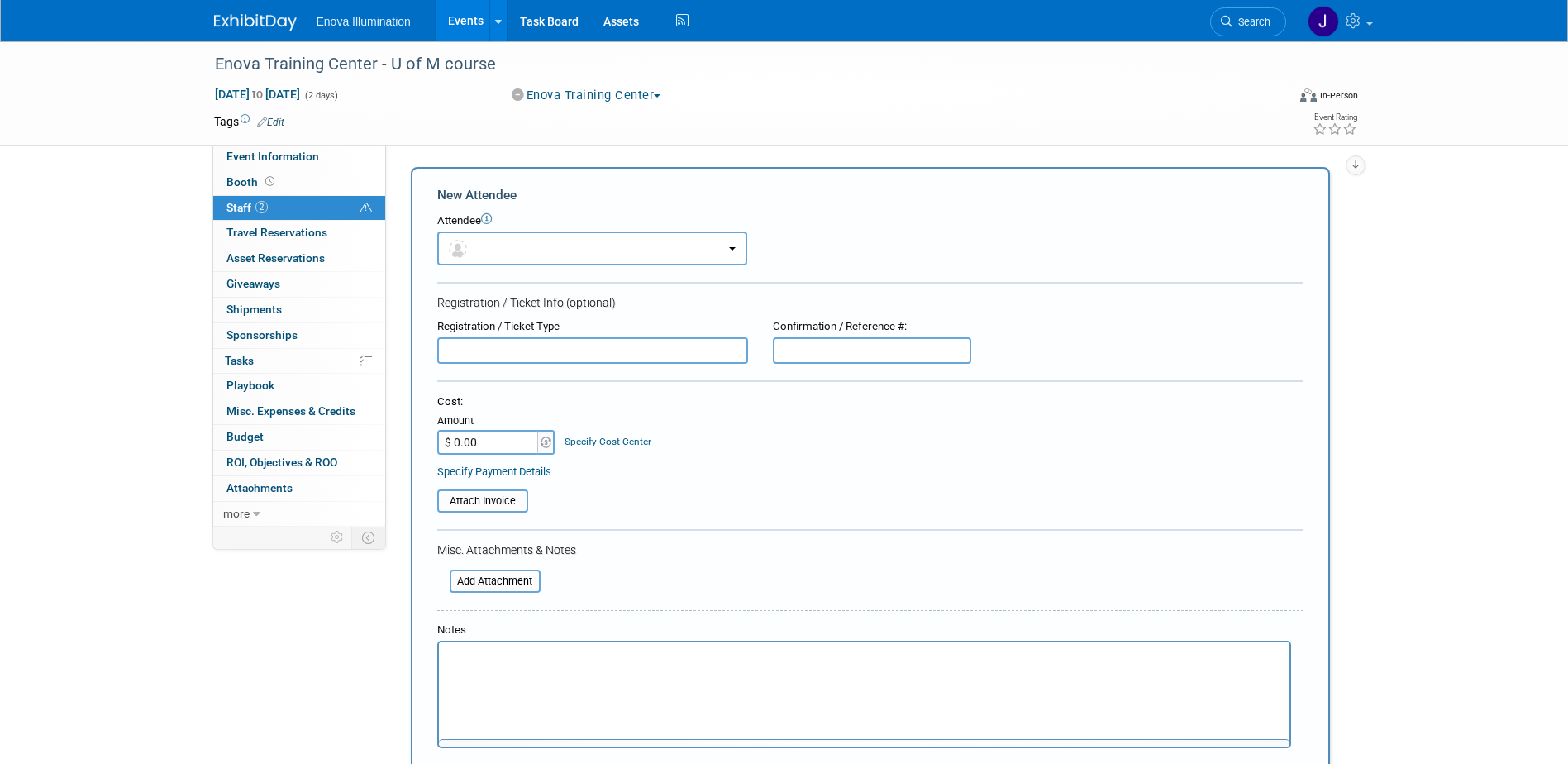
click at [521, 188] on div "New Attendee" at bounding box center [870, 195] width 866 height 19
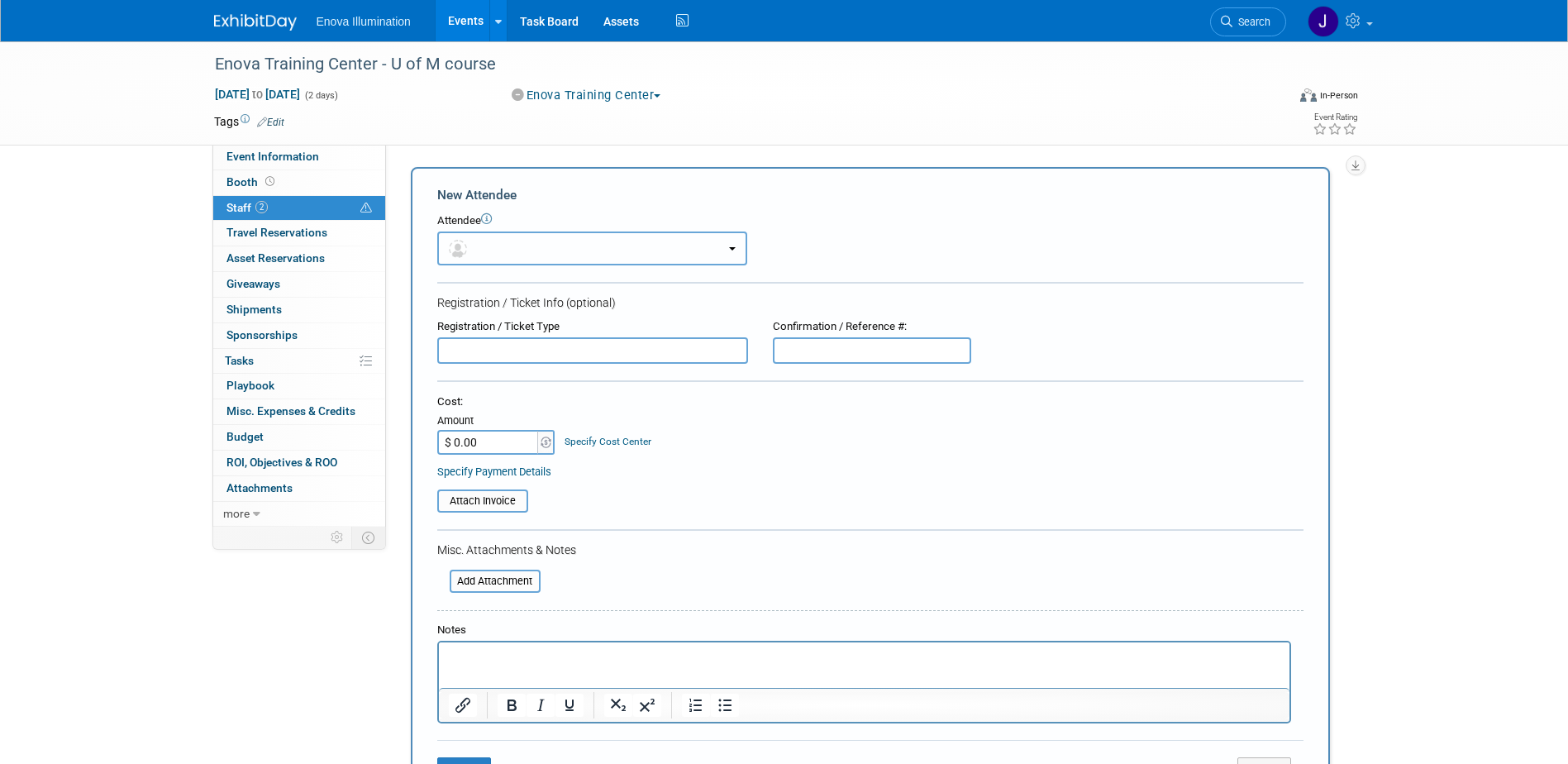
click at [503, 239] on button "button" at bounding box center [592, 248] width 310 height 34
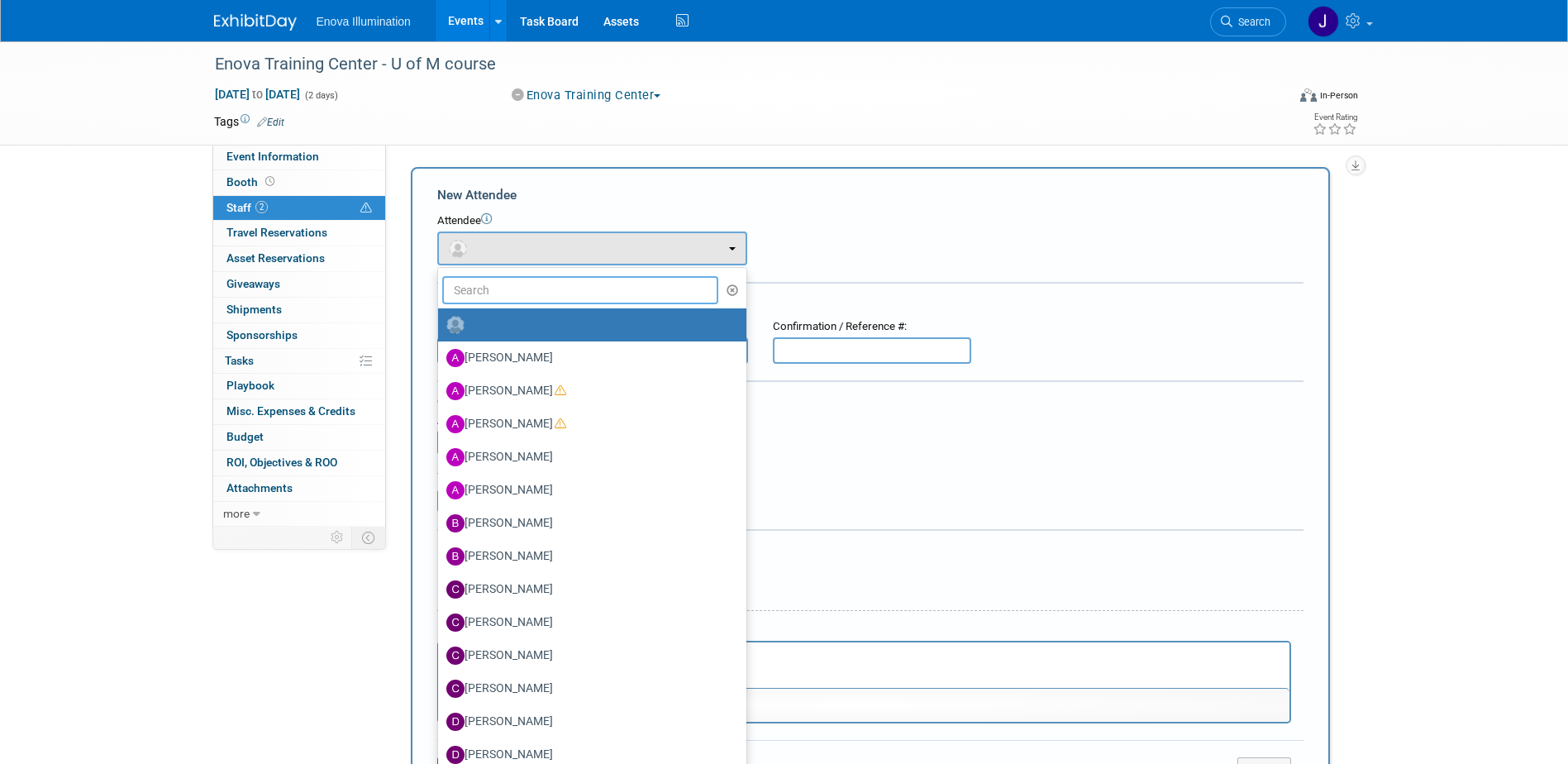
click at [504, 289] on input "text" at bounding box center [581, 290] width 277 height 28
type input "joe"
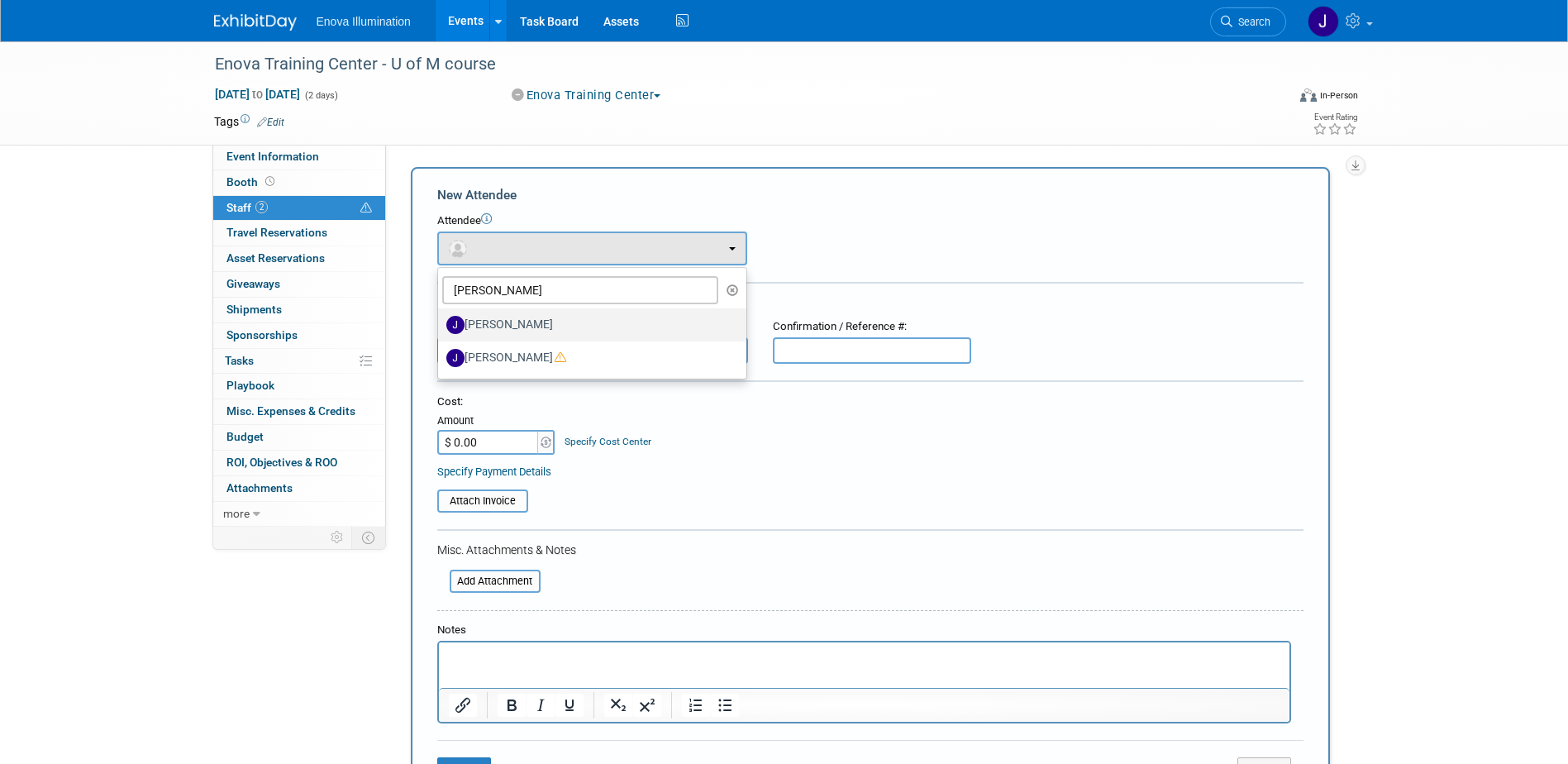
click at [511, 321] on label "Joe Werner" at bounding box center [587, 324] width 284 height 26
click at [440, 321] on input "Joe Werner" at bounding box center [434, 322] width 11 height 11
select select "3102151f-f910-43f0-94ce-73bb4d820081"
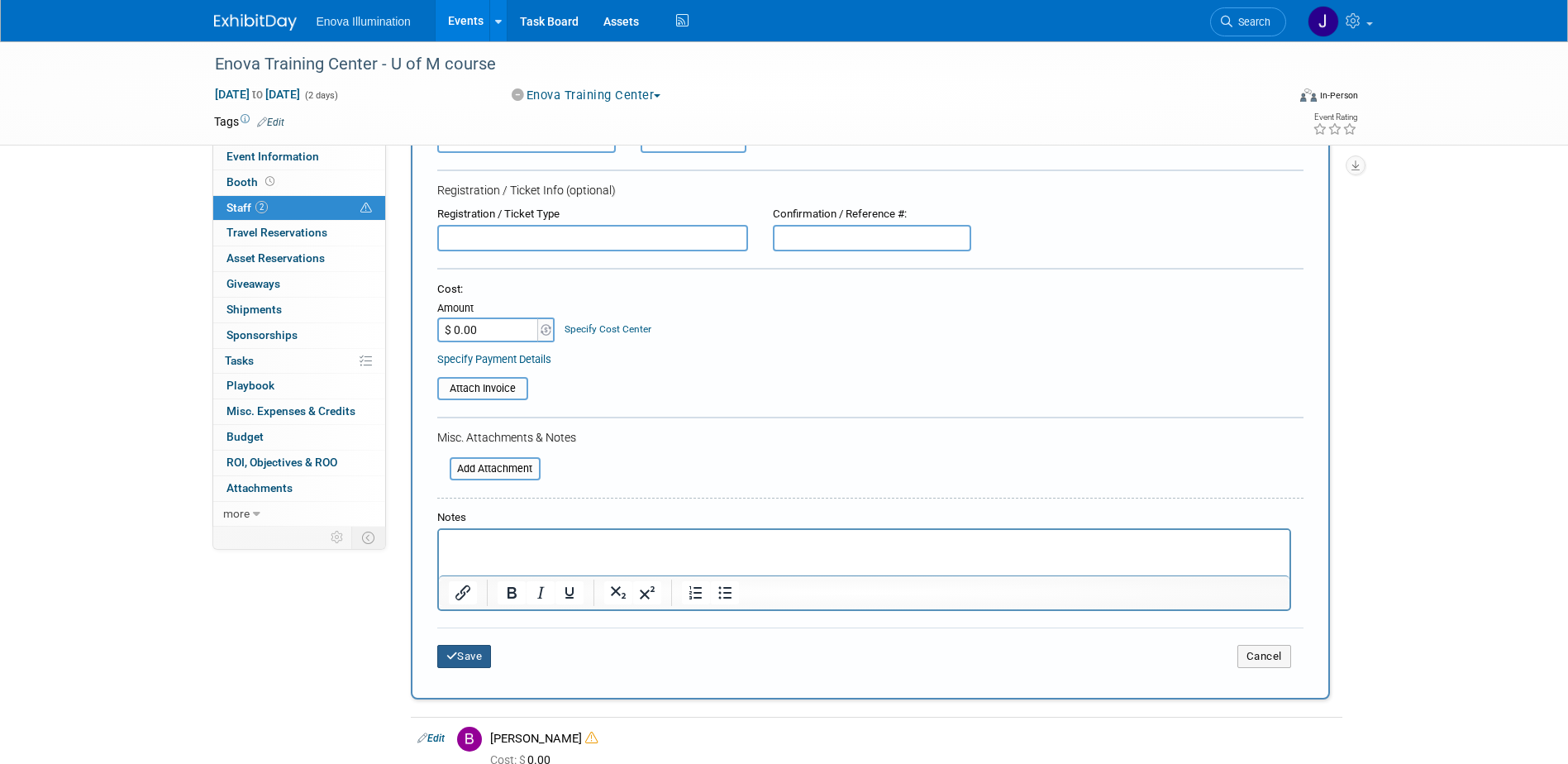
click at [467, 660] on button "Save" at bounding box center [464, 657] width 55 height 23
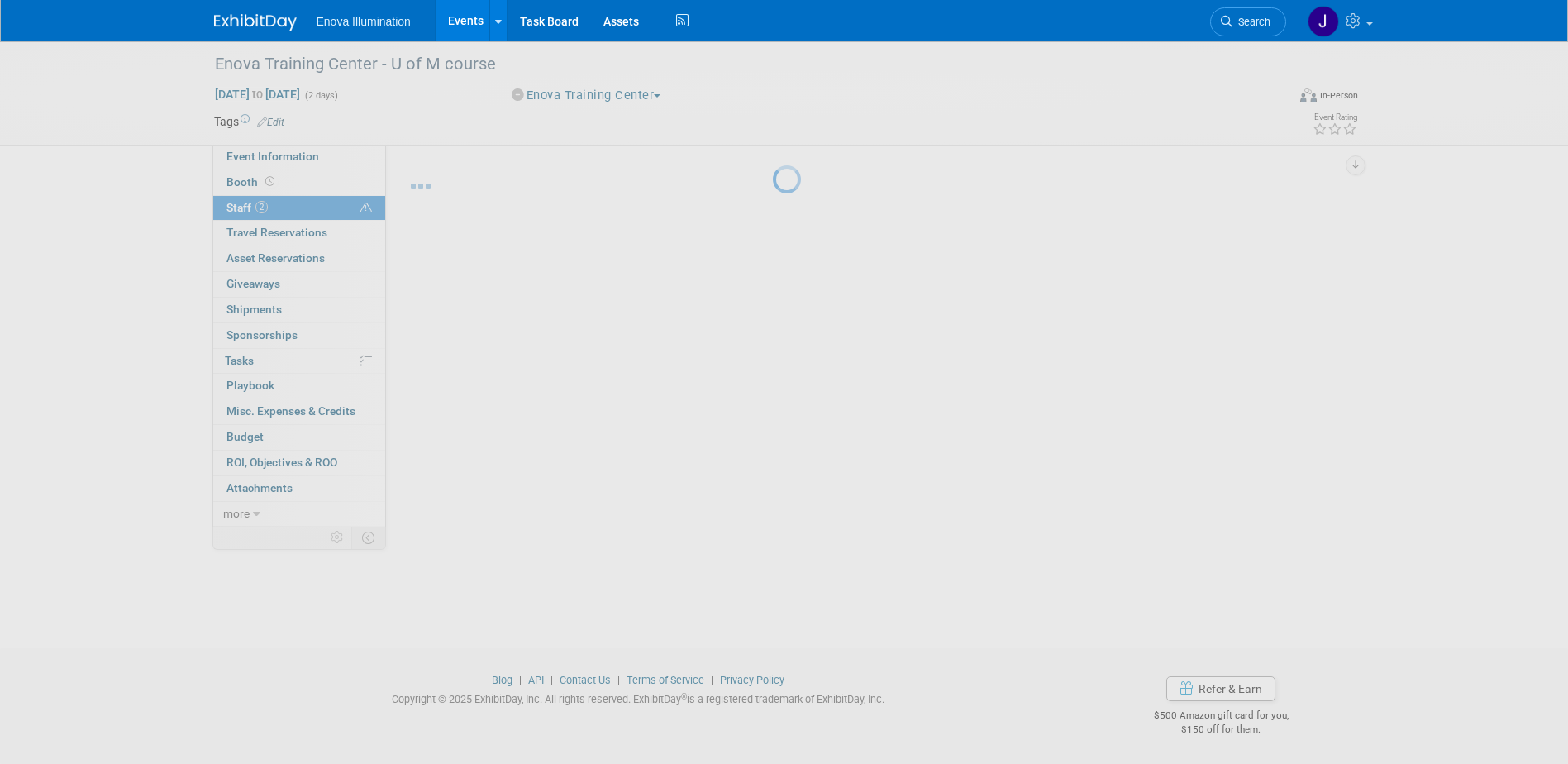
scroll to position [15, 0]
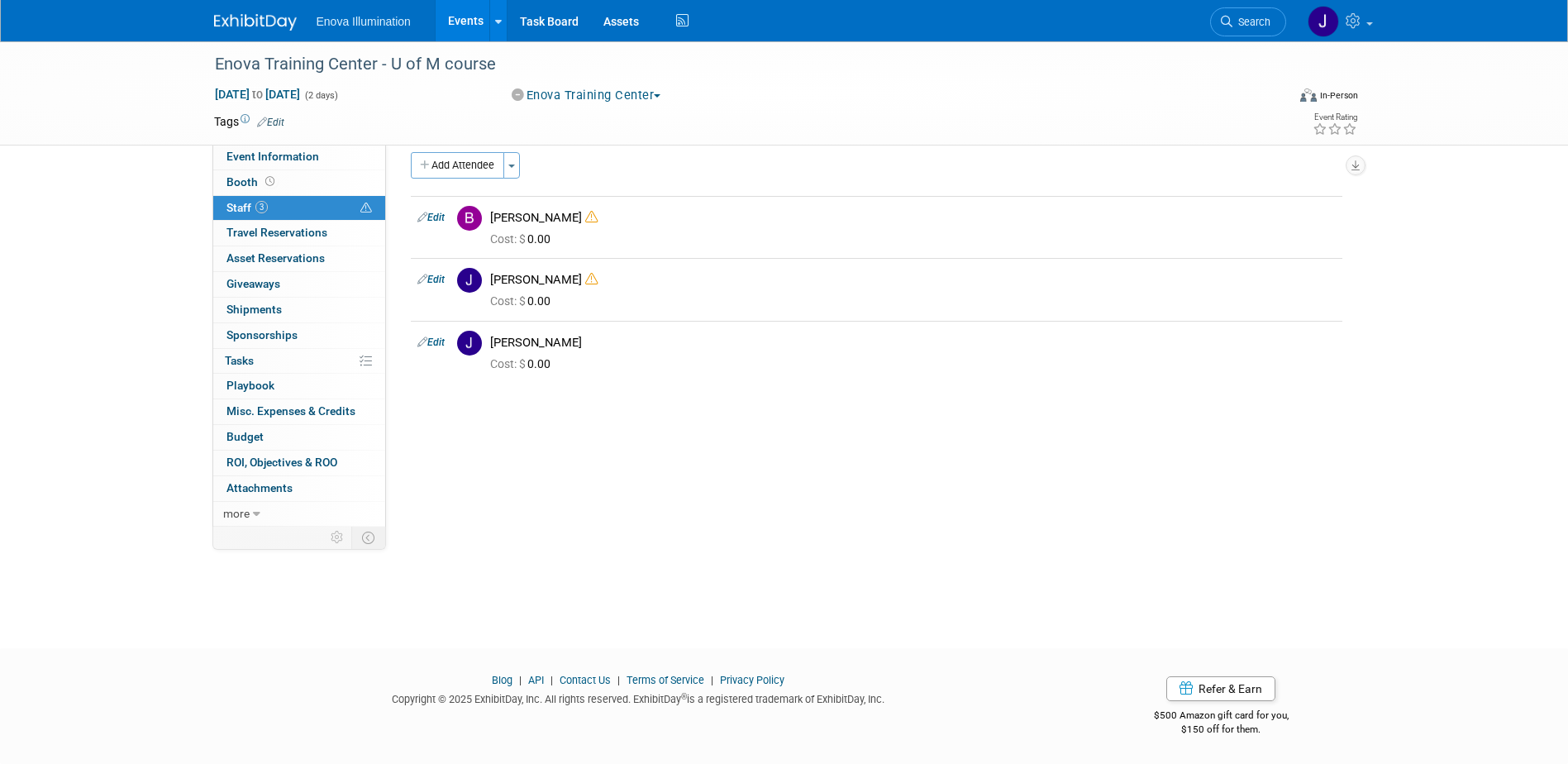
click at [271, 23] on img at bounding box center [255, 21] width 83 height 17
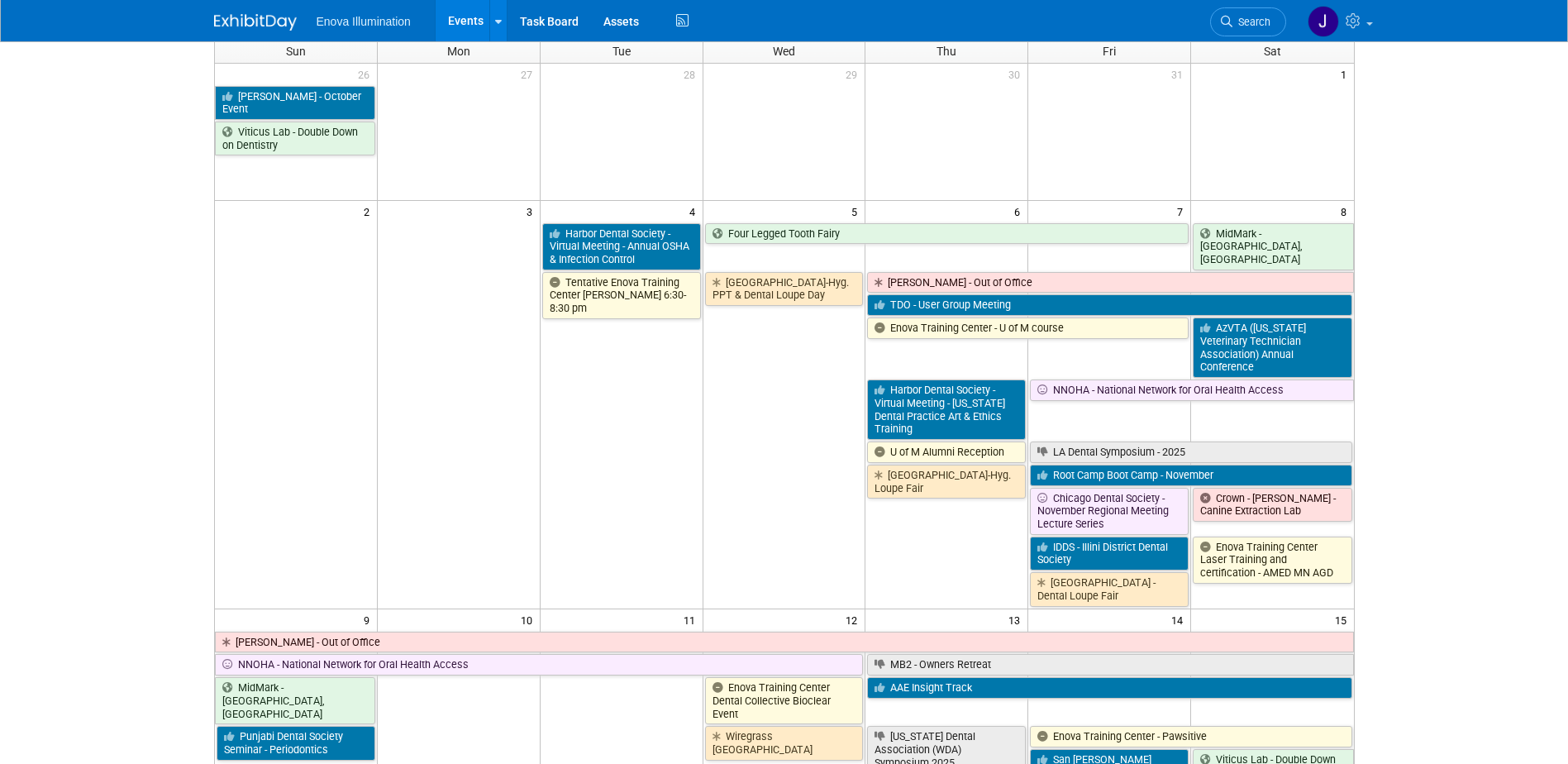
scroll to position [83, 0]
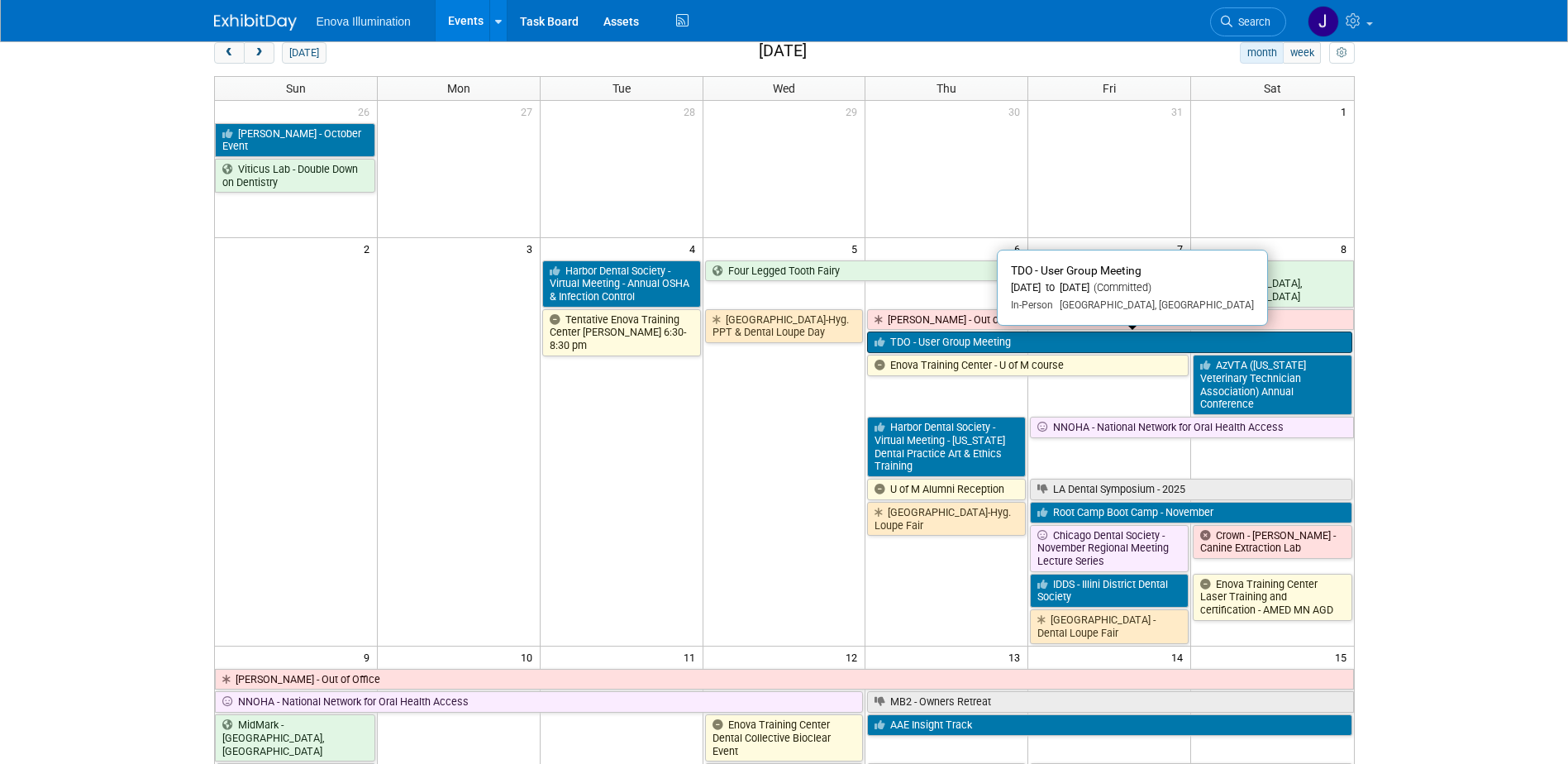
click at [877, 348] on icon at bounding box center [882, 342] width 16 height 11
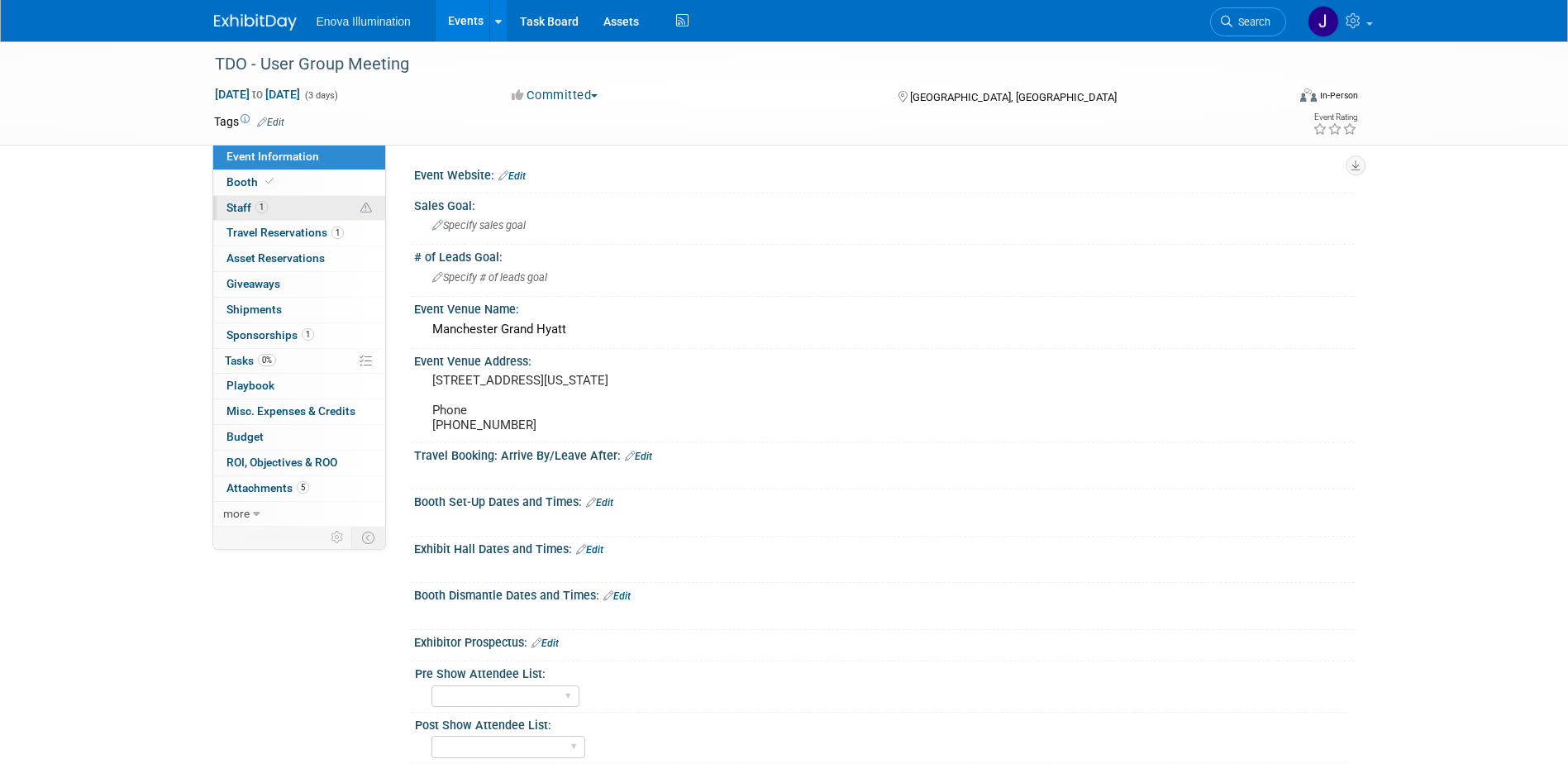
click at [315, 215] on link "1 Staff 1" at bounding box center [300, 208] width 172 height 24
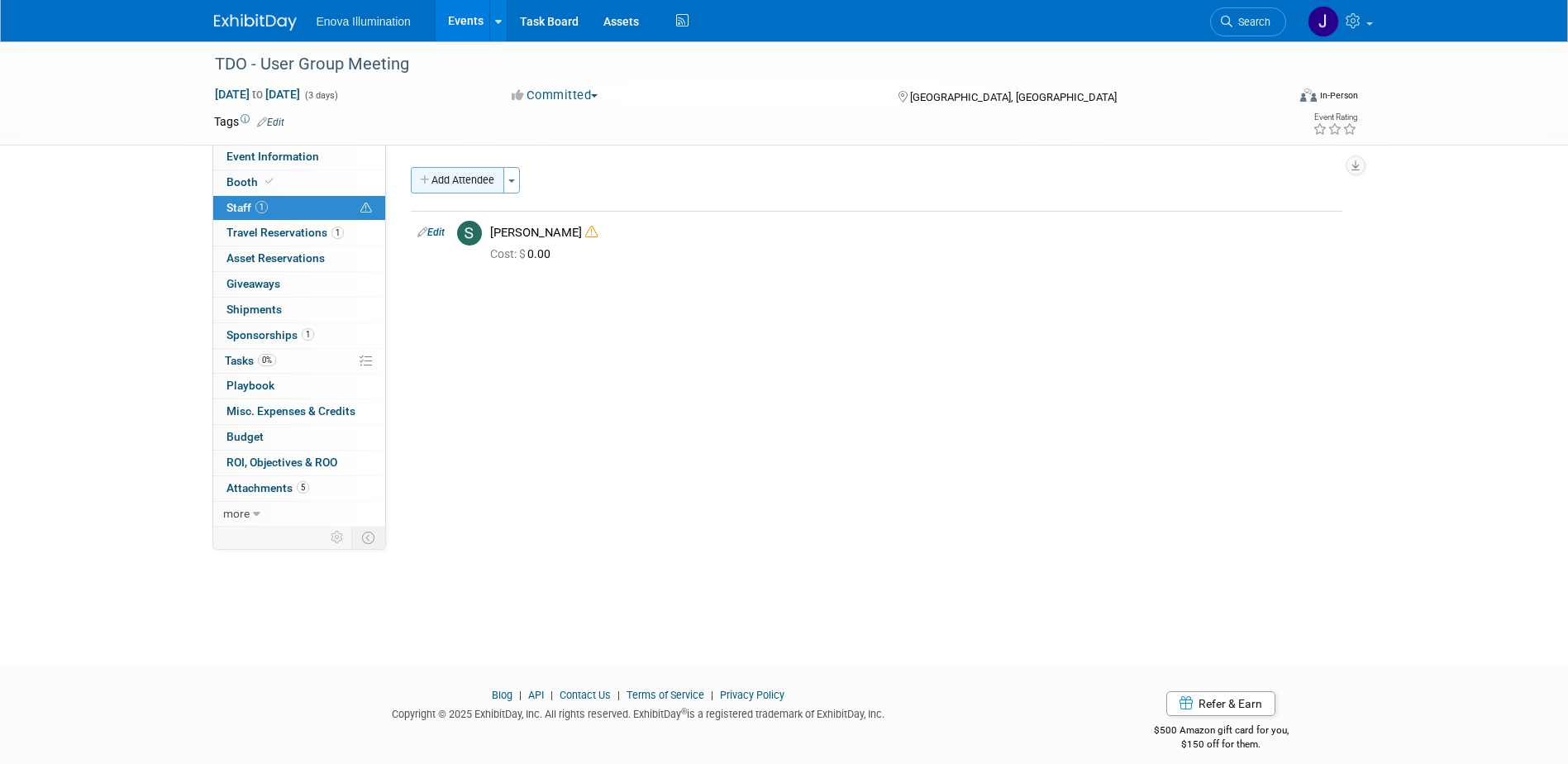
click at [500, 181] on button "Add Attendee" at bounding box center [458, 180] width 94 height 26
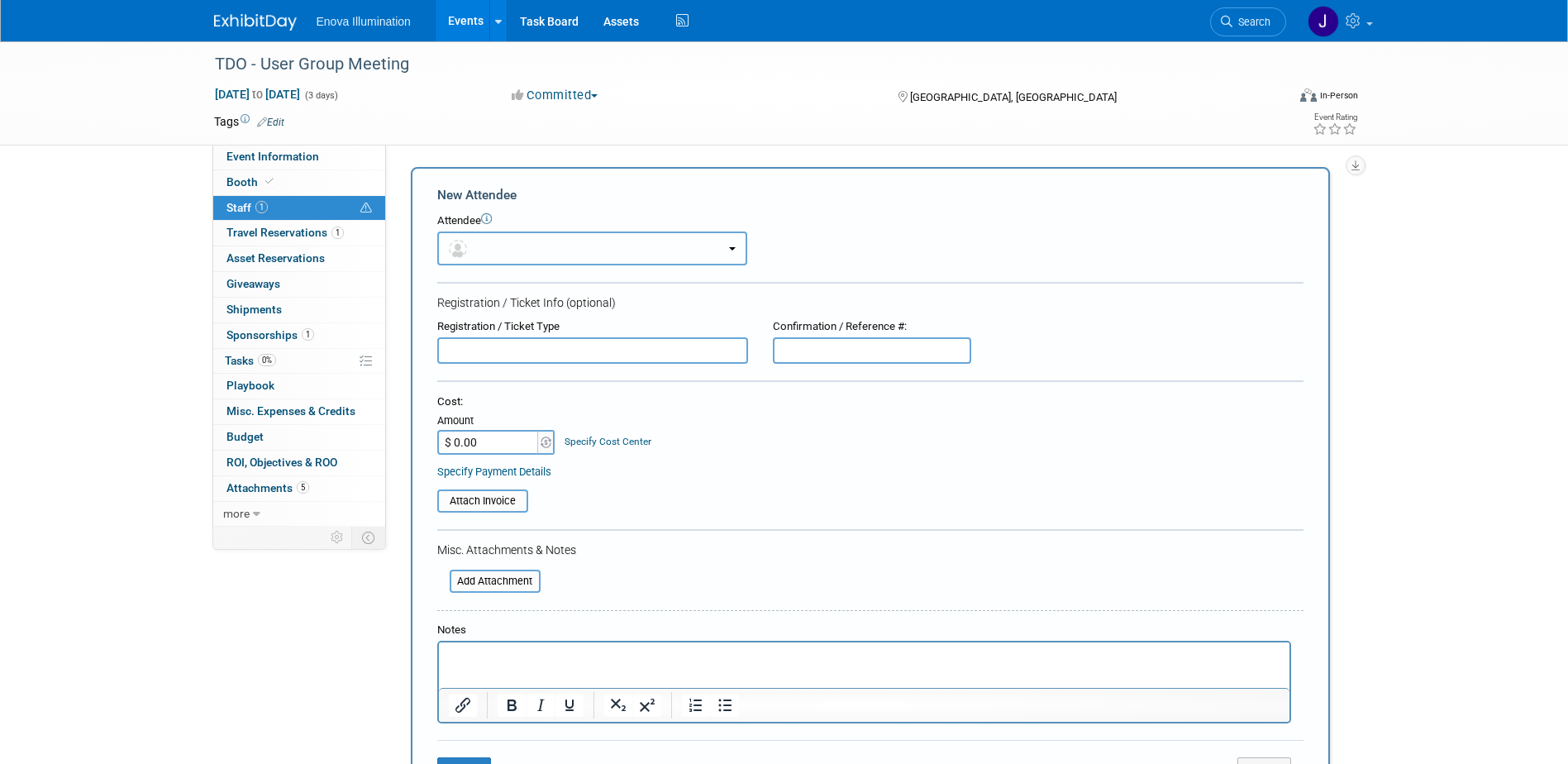
click at [495, 254] on button "button" at bounding box center [592, 248] width 310 height 34
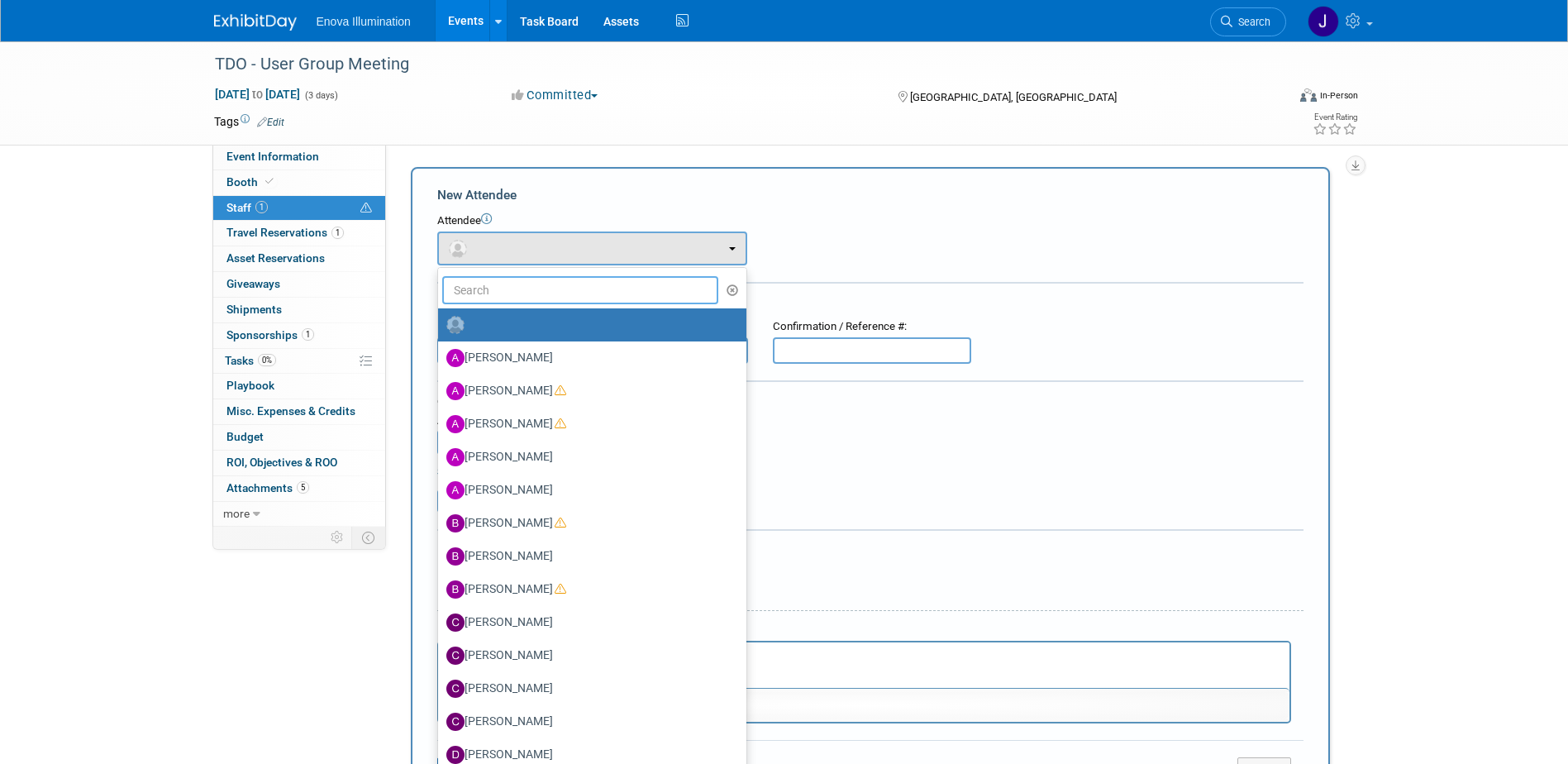
click at [489, 290] on input "text" at bounding box center [581, 290] width 277 height 28
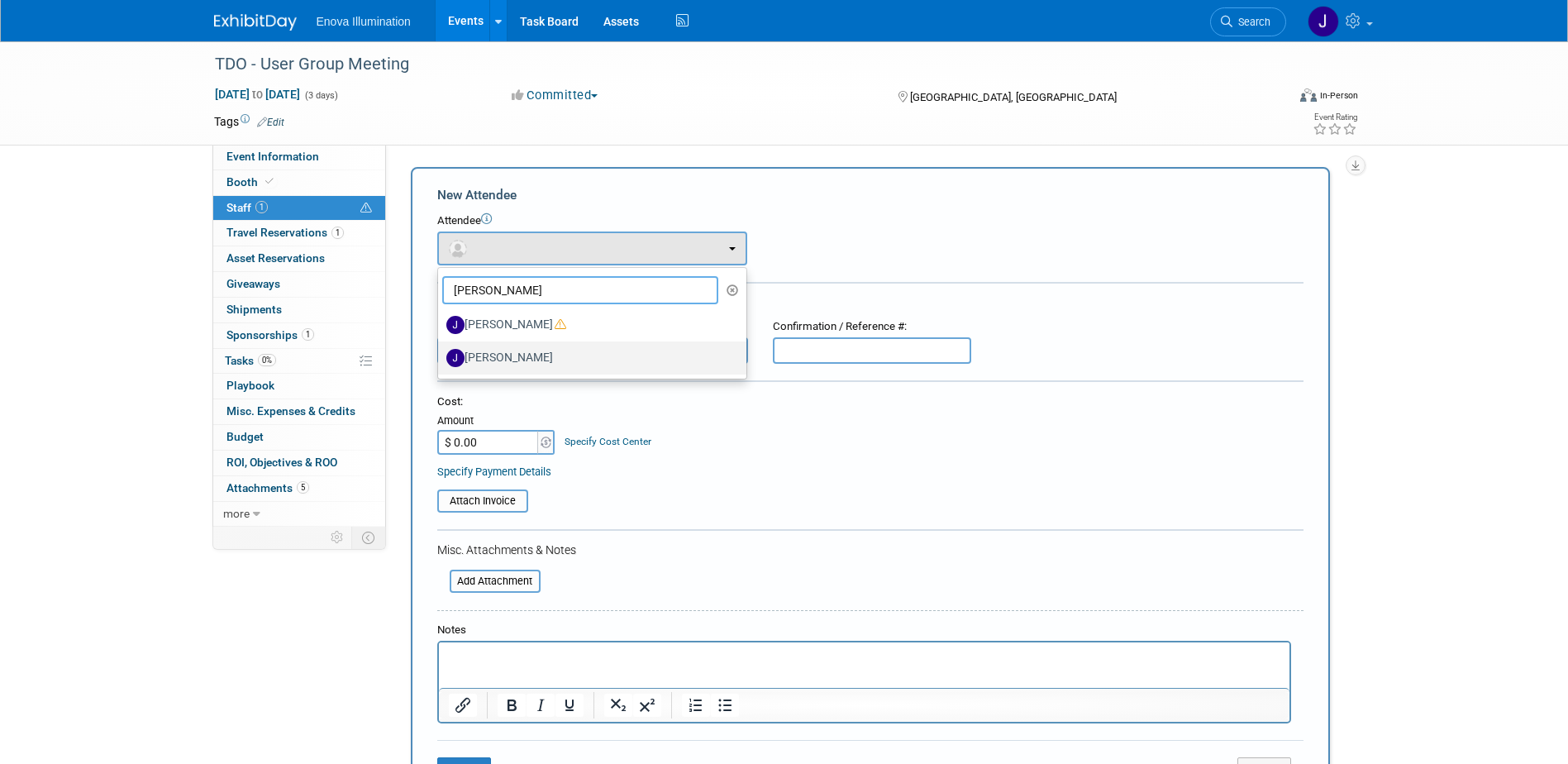
type input "jeff"
click at [494, 359] on label "[PERSON_NAME]" at bounding box center [587, 357] width 284 height 26
click at [440, 359] on input "[PERSON_NAME]" at bounding box center [434, 355] width 11 height 11
select select "7892d297-3e8b-47ef-bf2b-2ba1793f4754"
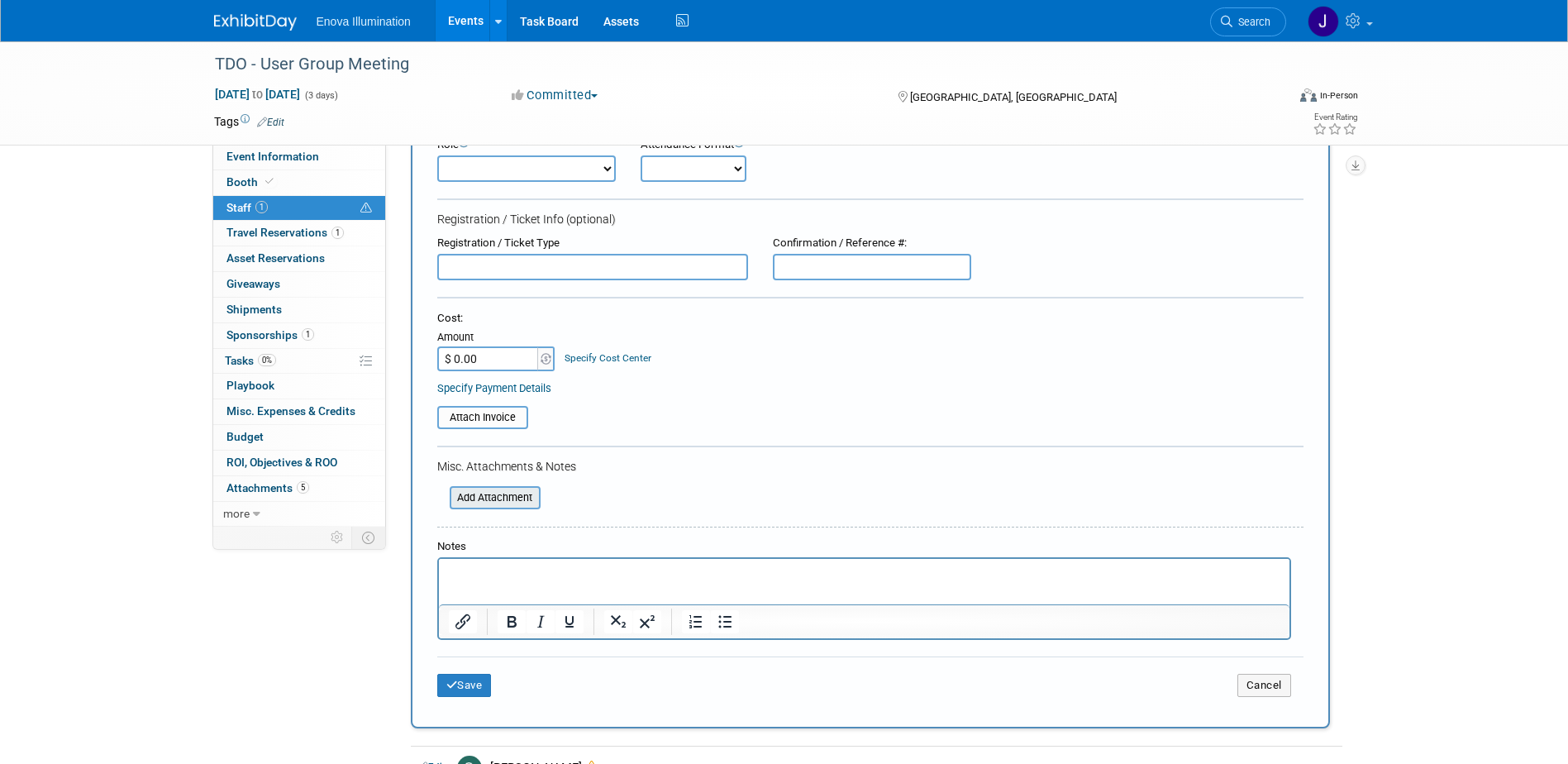
scroll to position [165, 0]
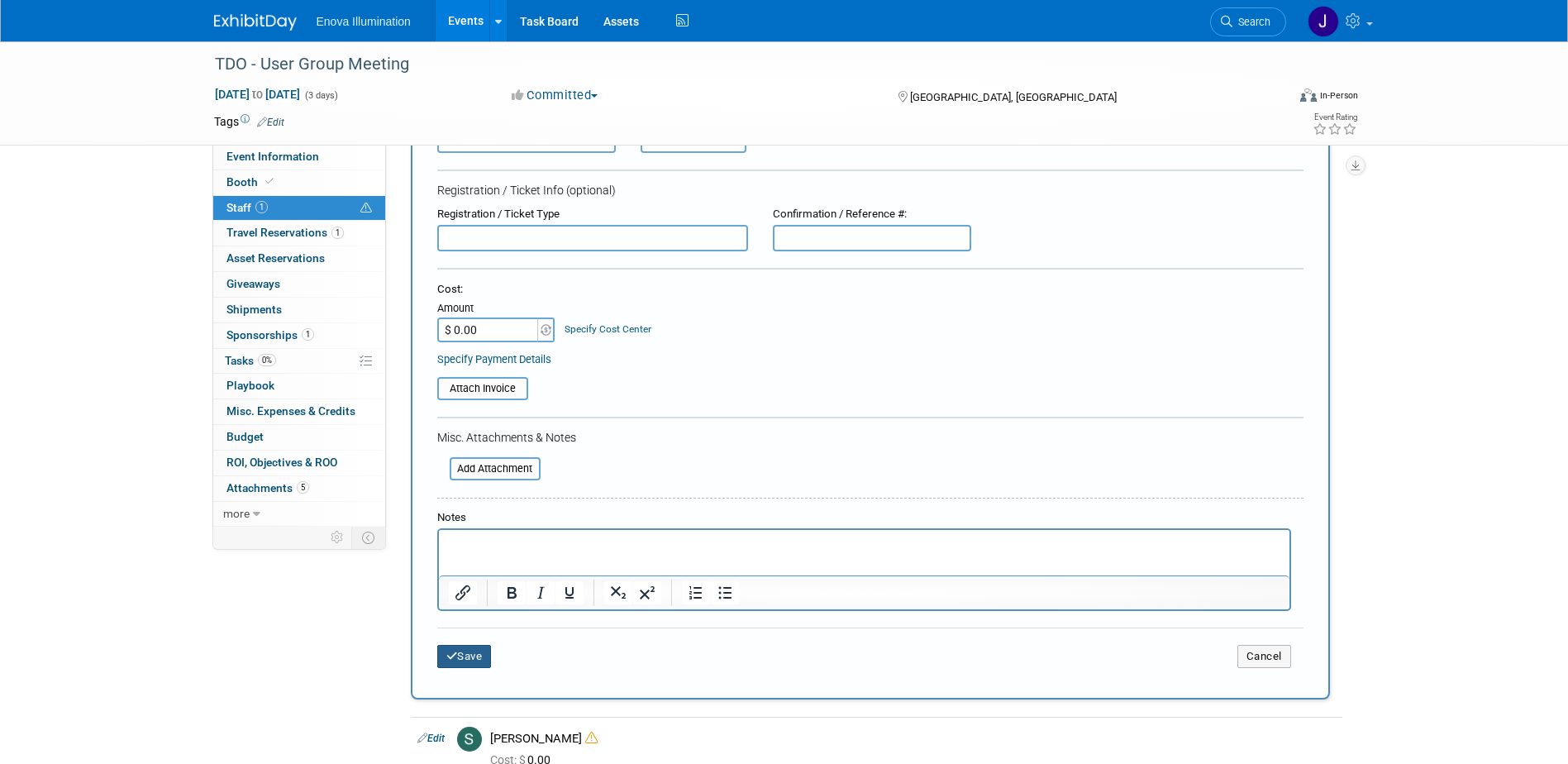
click at [463, 655] on button "Save" at bounding box center [464, 657] width 55 height 23
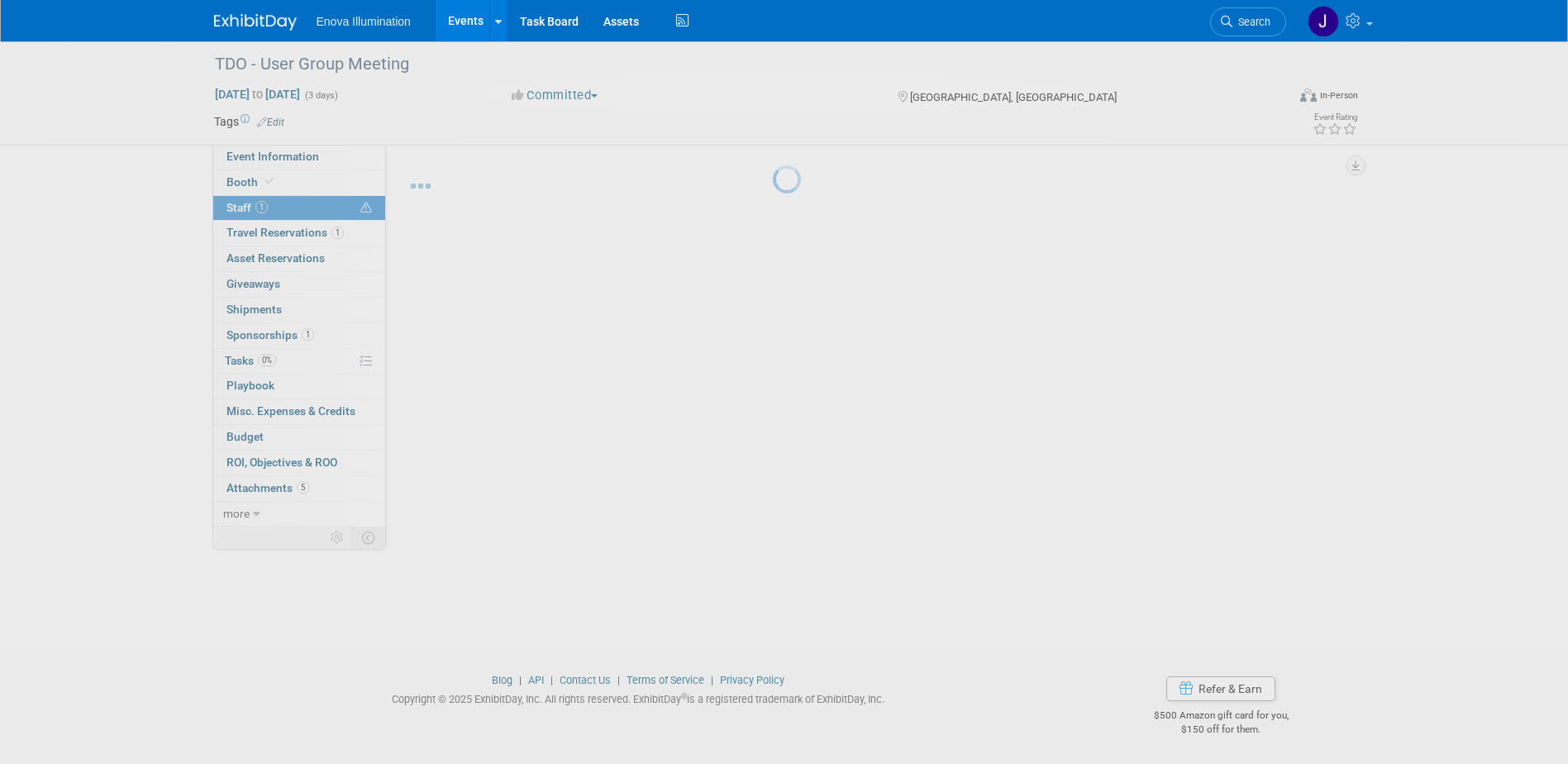
scroll to position [15, 0]
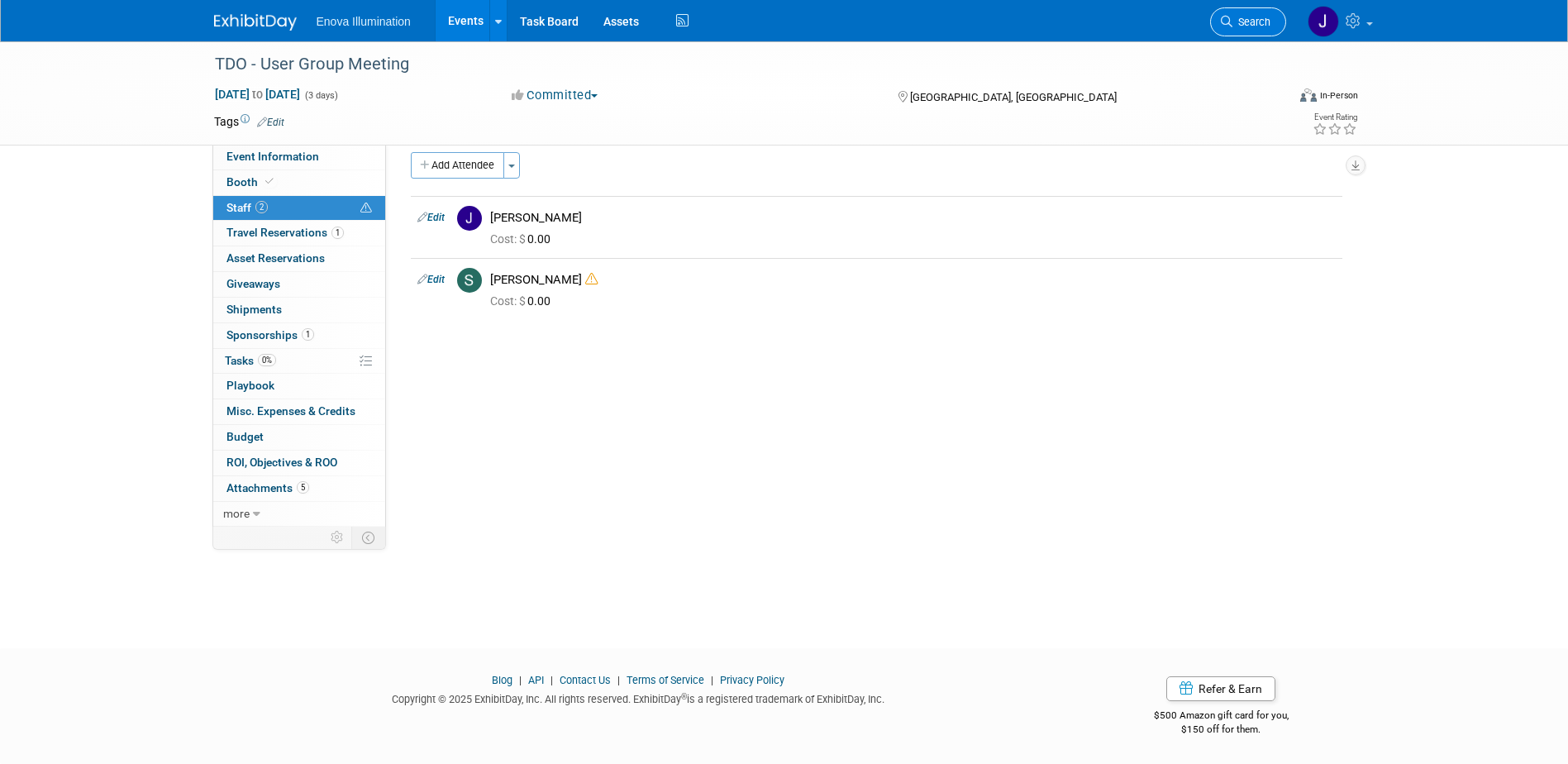
click at [1240, 15] on link "Search" at bounding box center [1248, 22] width 76 height 29
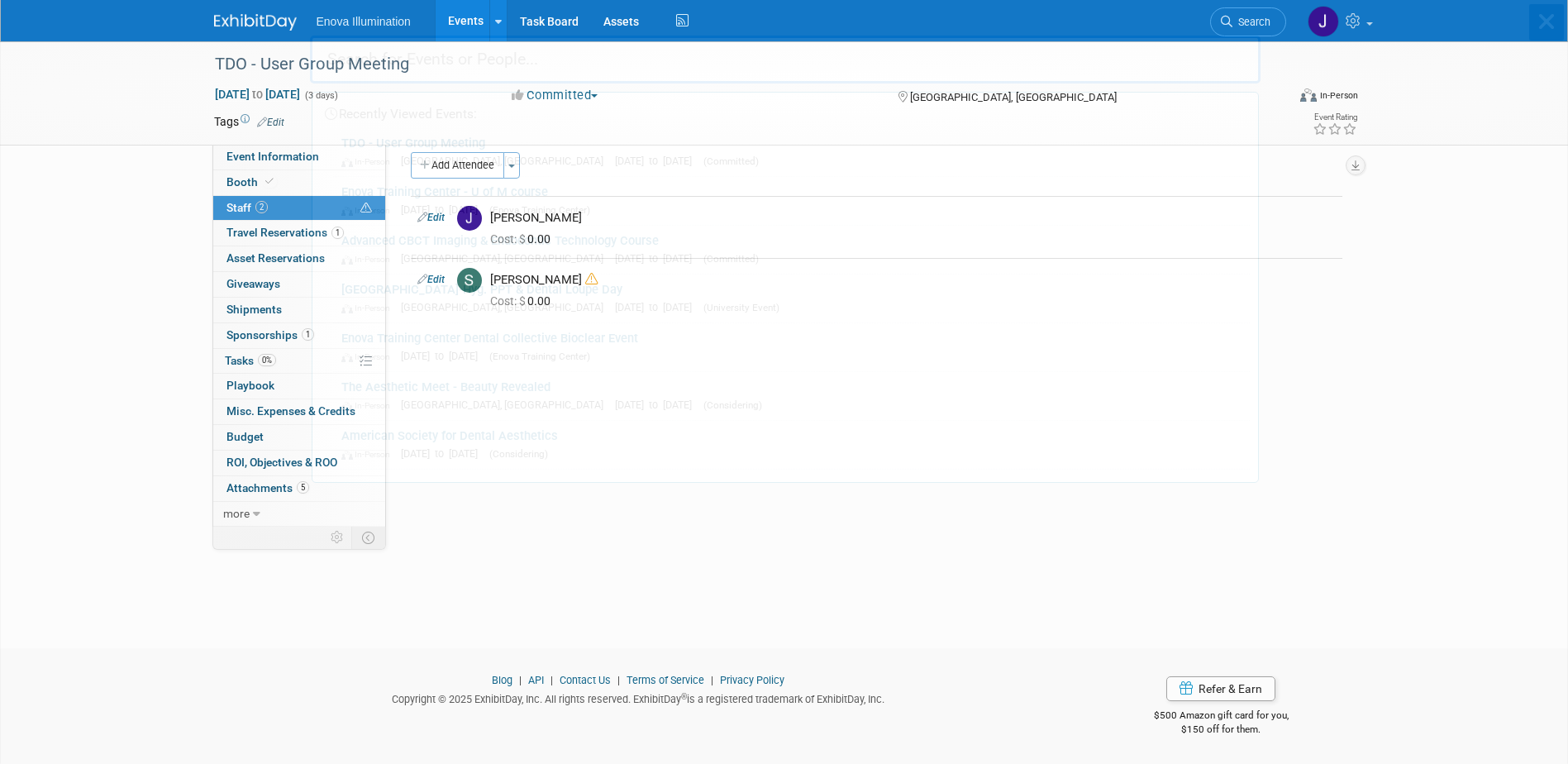
scroll to position [0, 0]
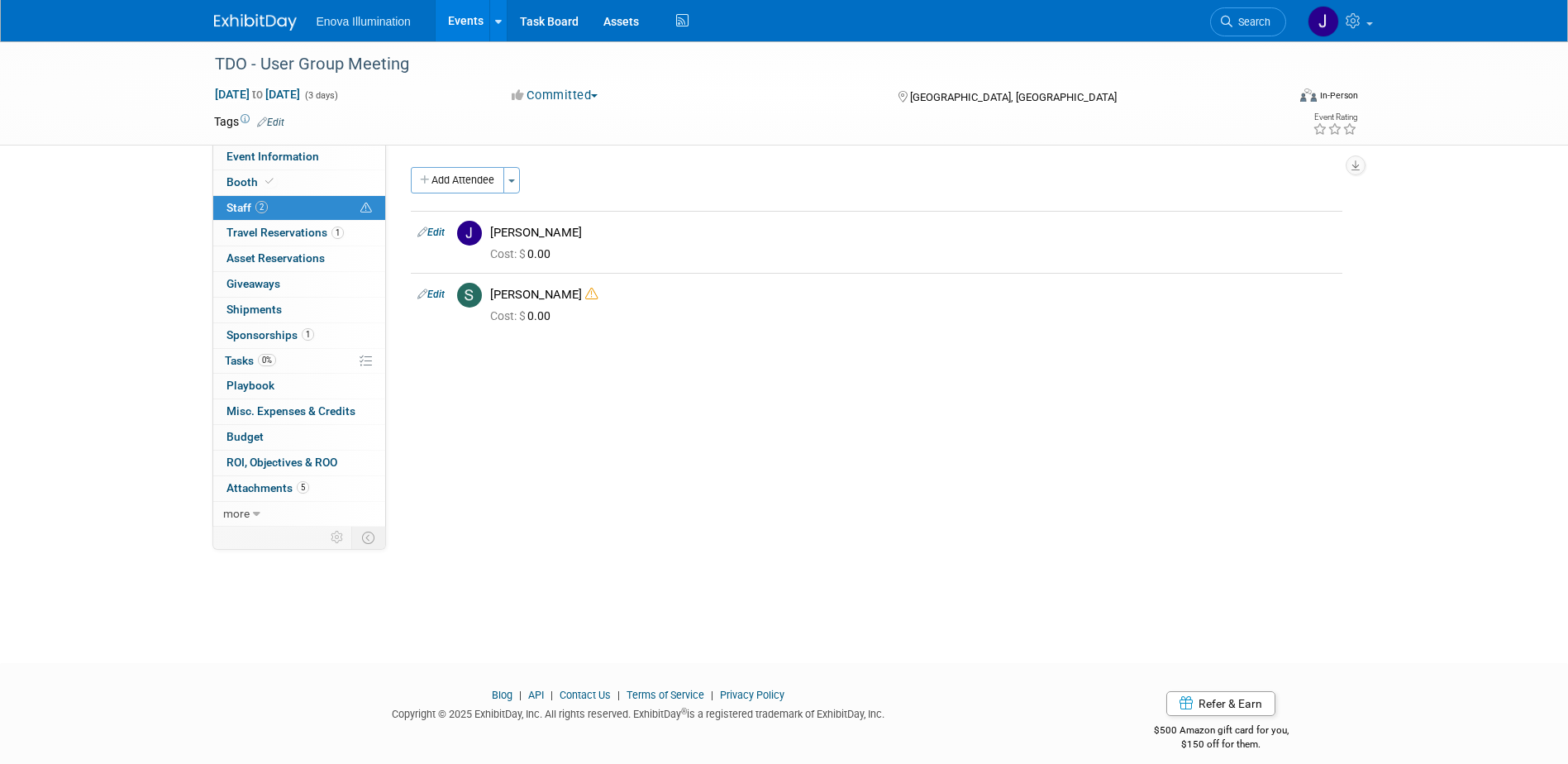
click at [224, 19] on img at bounding box center [255, 21] width 83 height 17
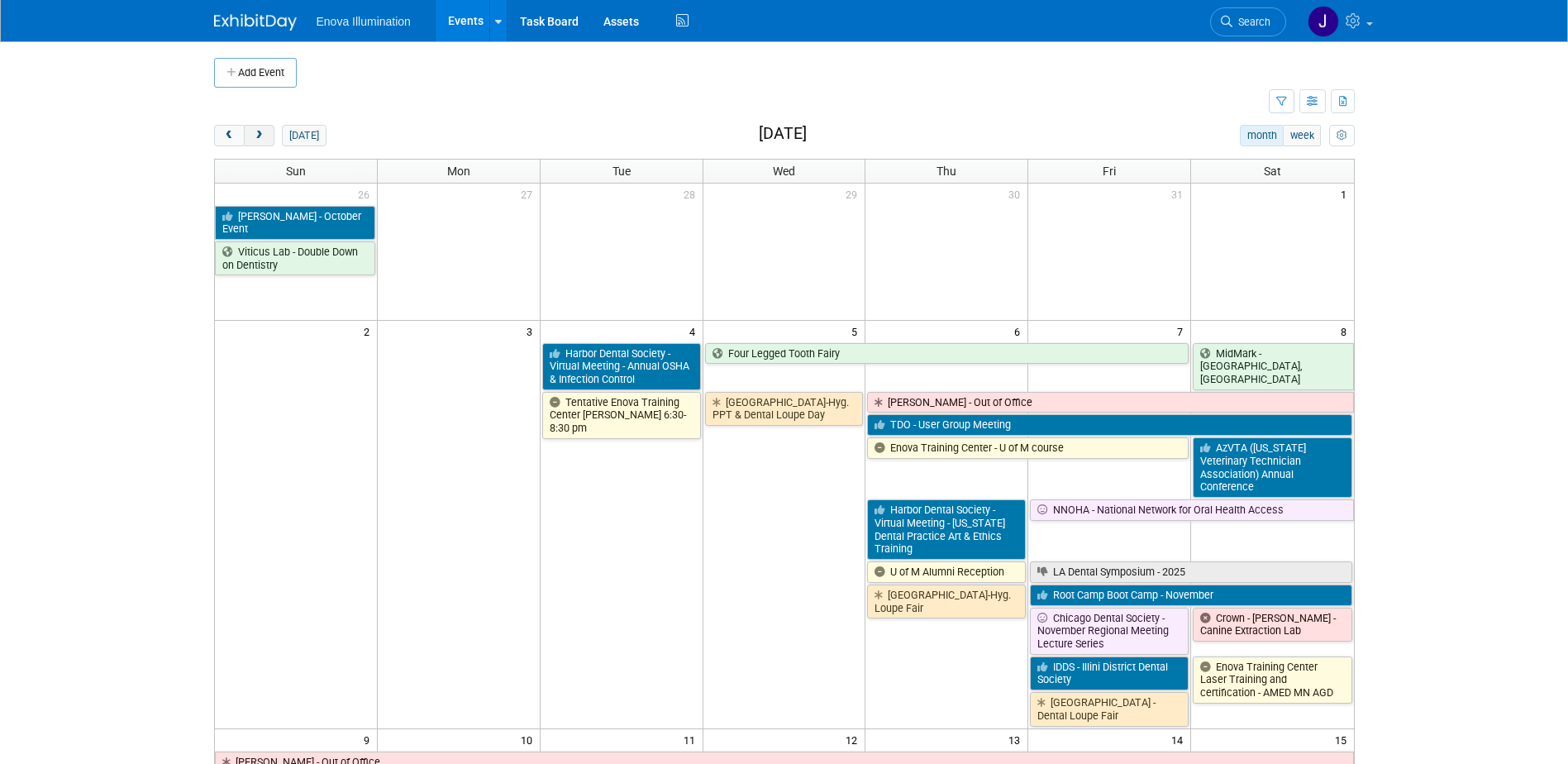
click at [264, 133] on span "next" at bounding box center [259, 136] width 13 height 11
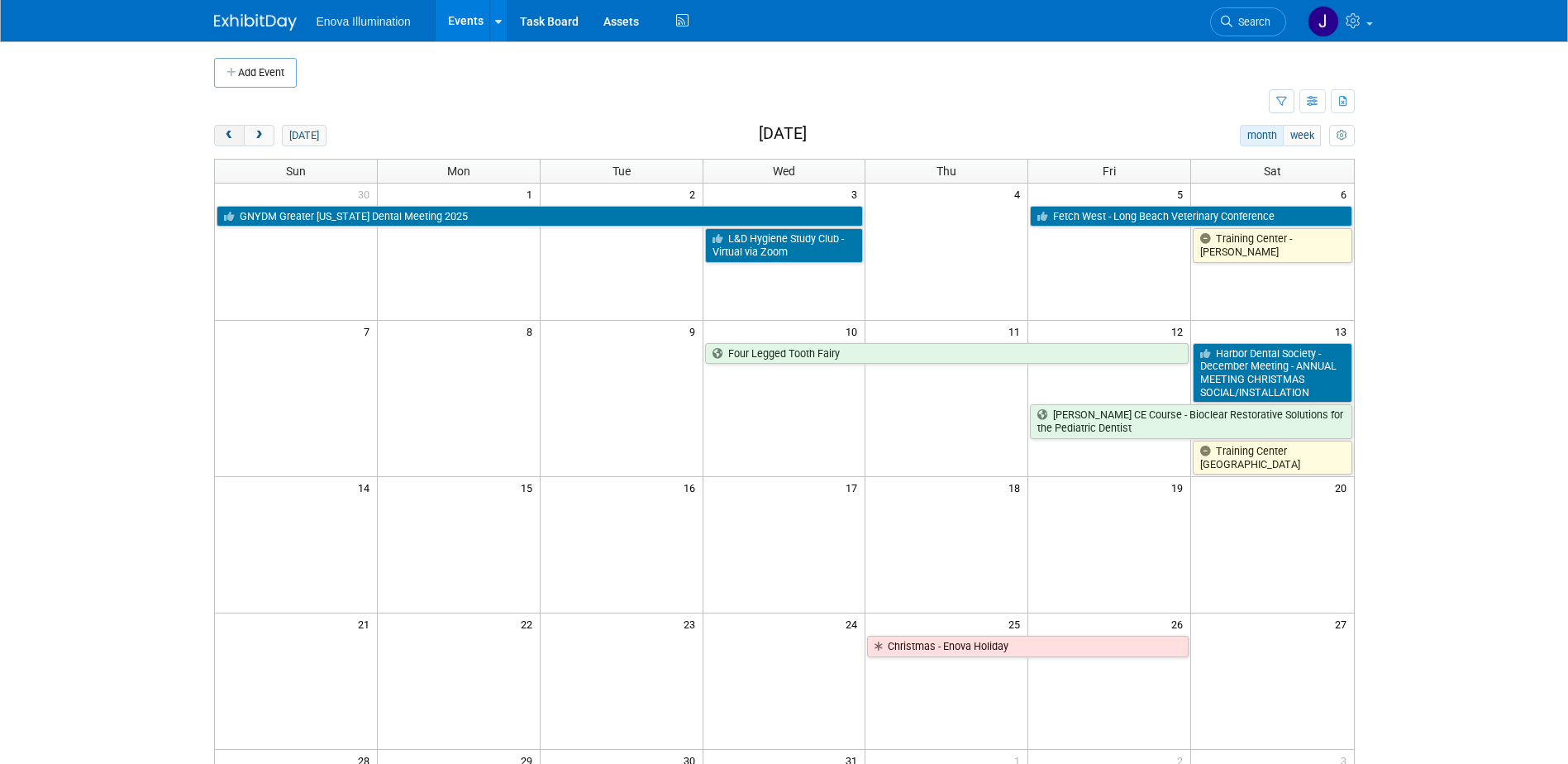
click at [236, 133] on button "prev" at bounding box center [228, 136] width 30 height 21
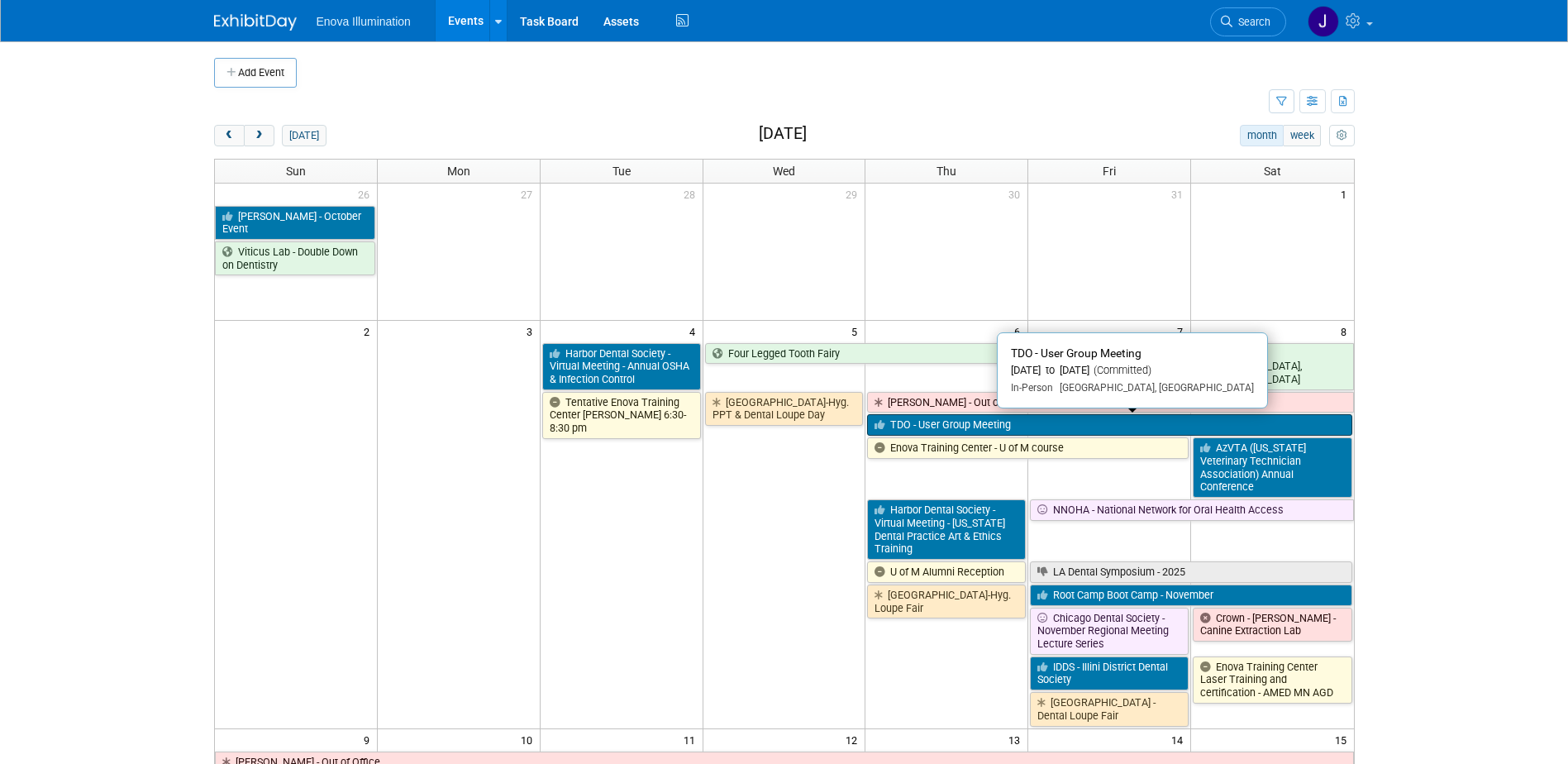
click at [947, 426] on link "TDO - User Group Meeting" at bounding box center [1108, 424] width 484 height 21
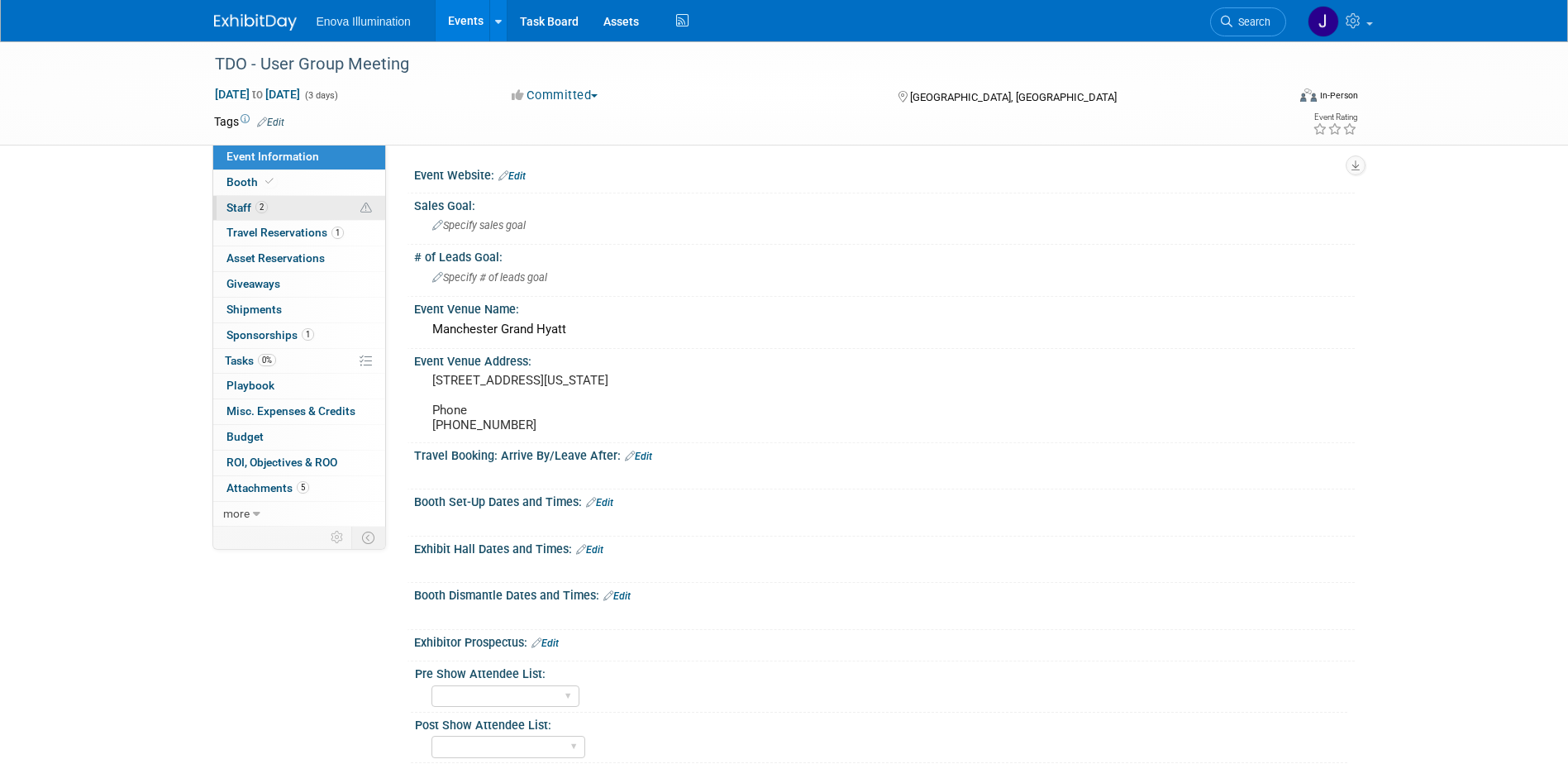
click at [250, 215] on link "2 Staff 2" at bounding box center [300, 208] width 172 height 24
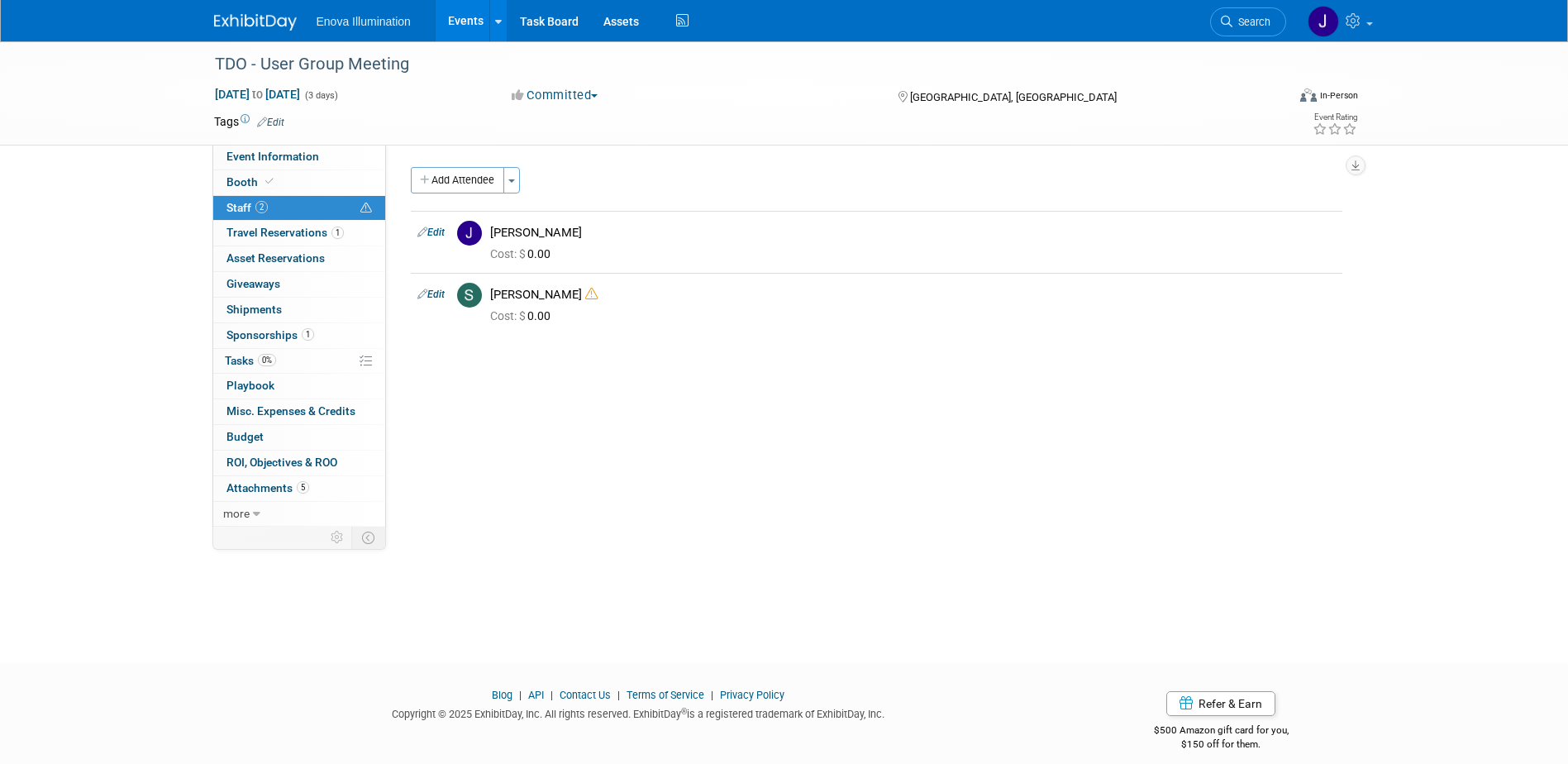
click at [265, 30] on img at bounding box center [255, 21] width 83 height 17
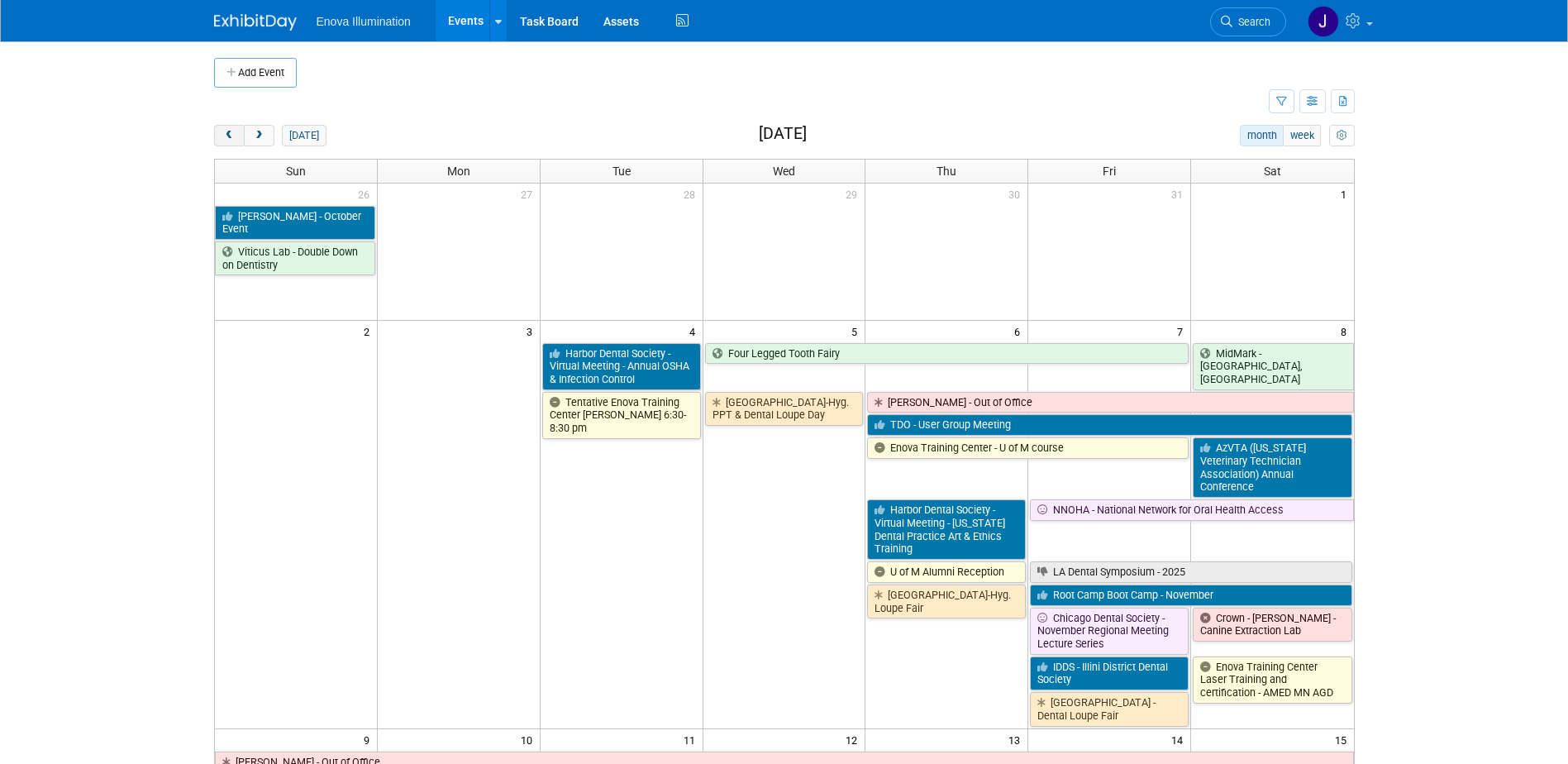
click at [223, 133] on span "prev" at bounding box center [229, 136] width 13 height 11
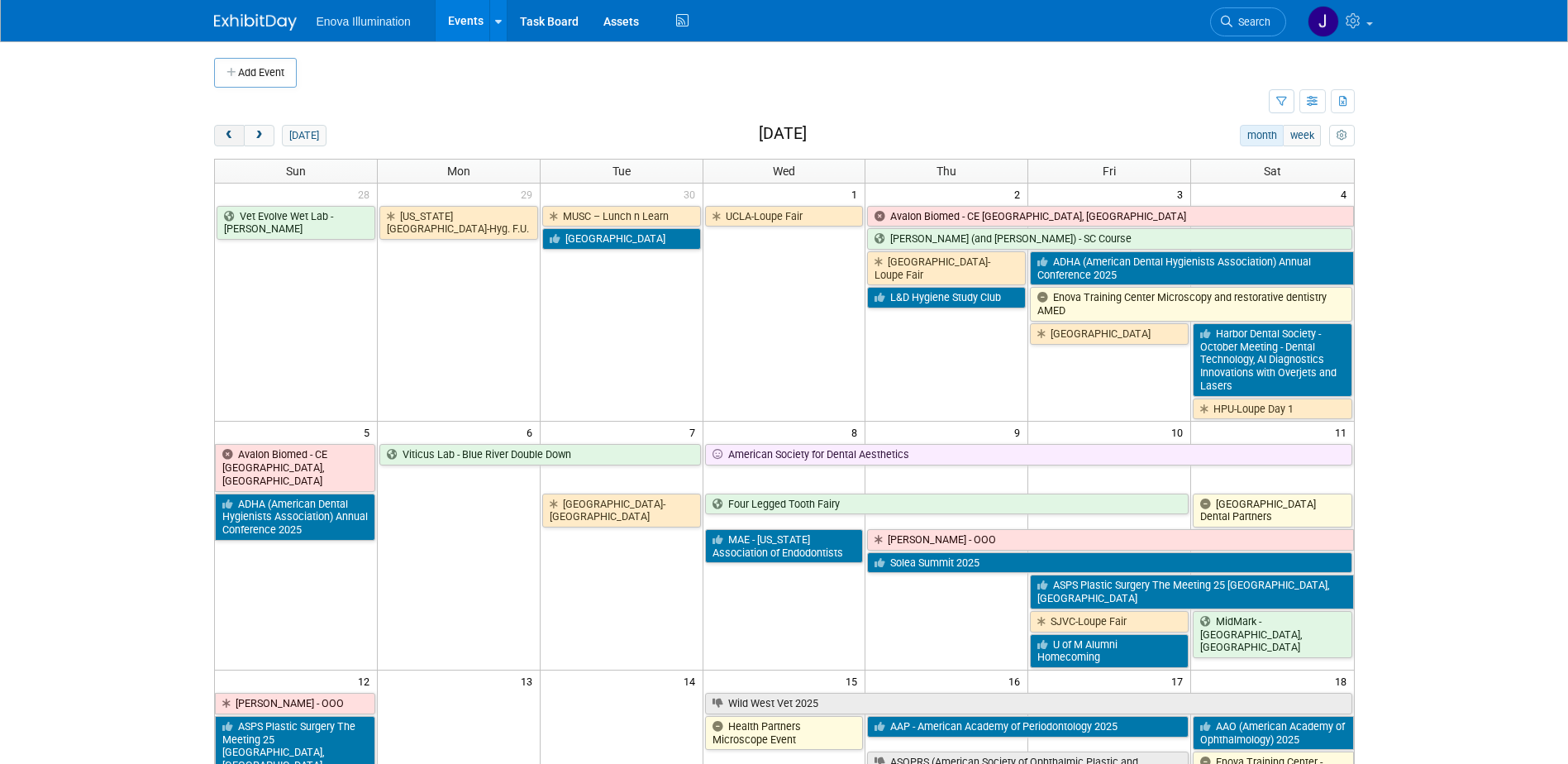
click at [233, 141] on button "prev" at bounding box center [228, 136] width 30 height 21
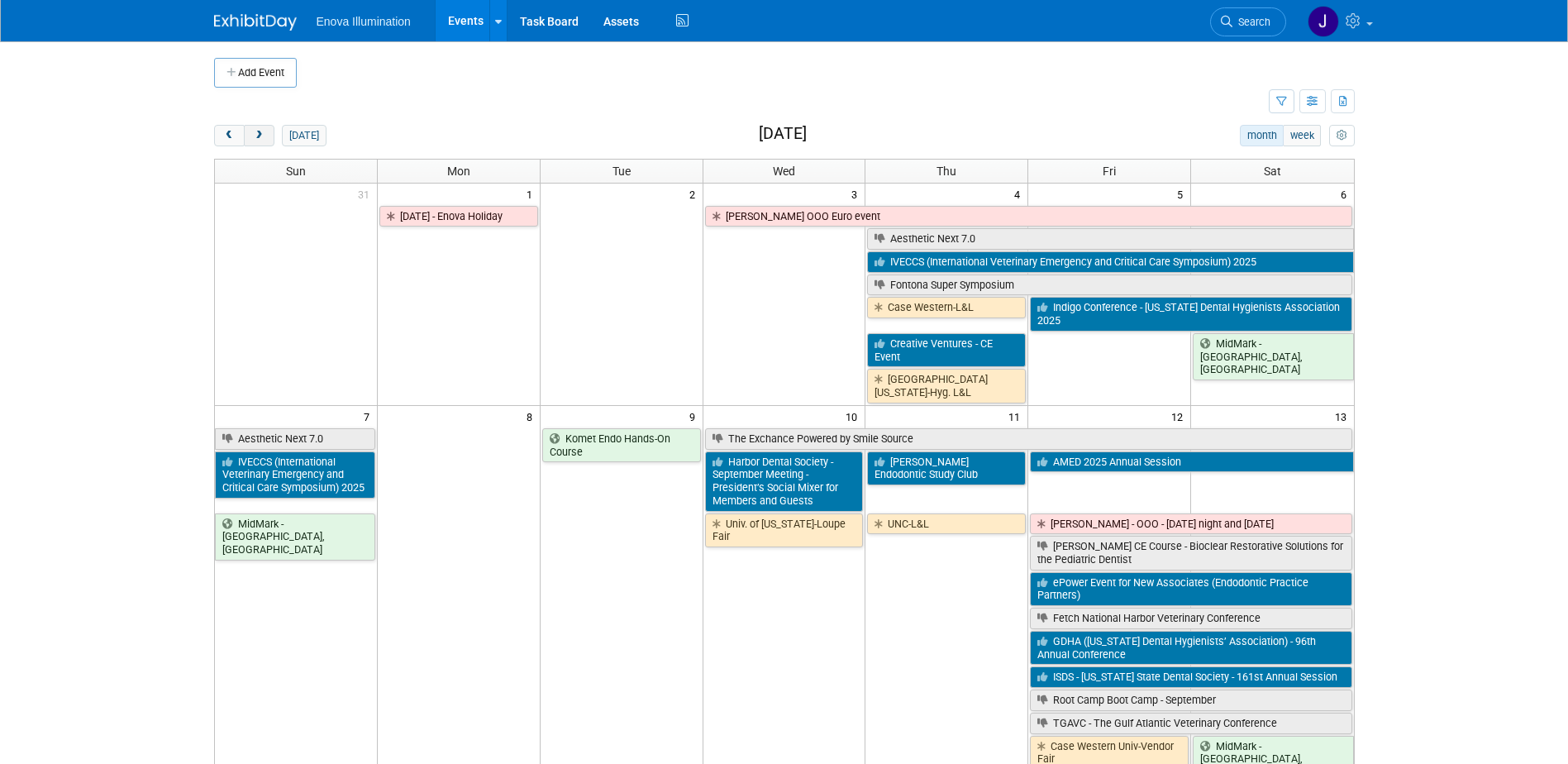
click at [258, 135] on span "next" at bounding box center [259, 136] width 13 height 11
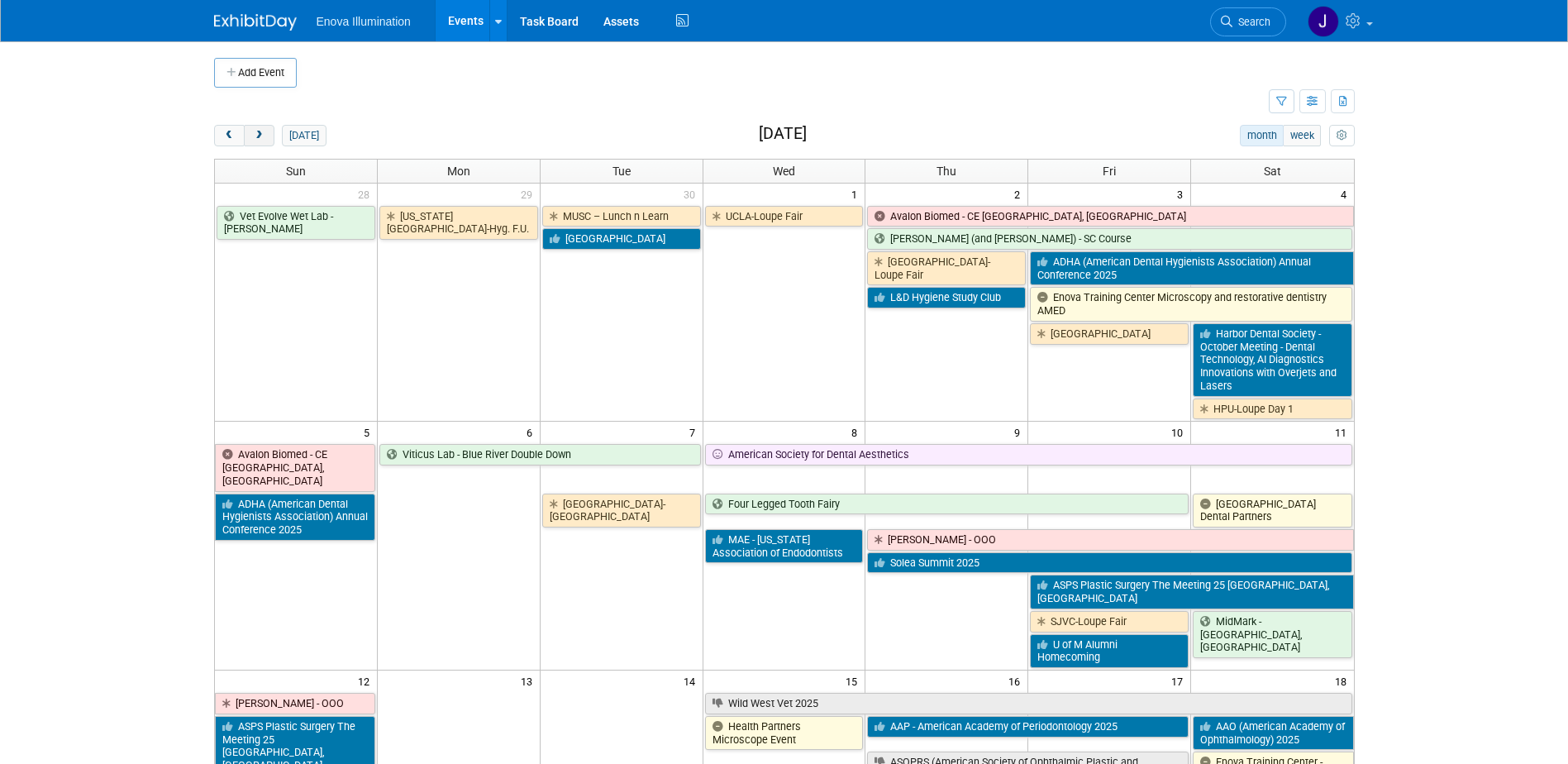
click at [260, 133] on span "next" at bounding box center [259, 136] width 13 height 11
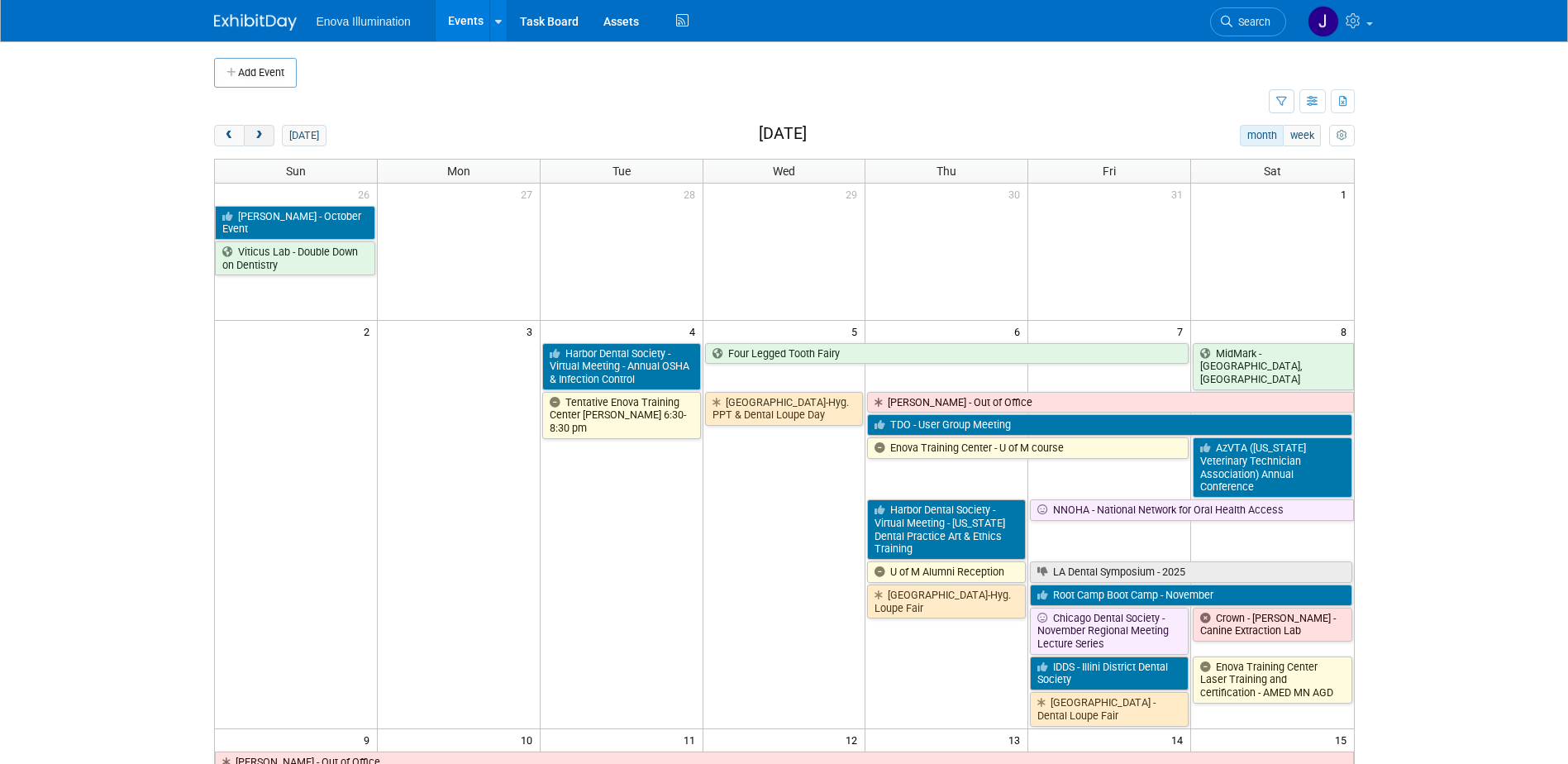
click at [259, 132] on span "next" at bounding box center [259, 136] width 13 height 11
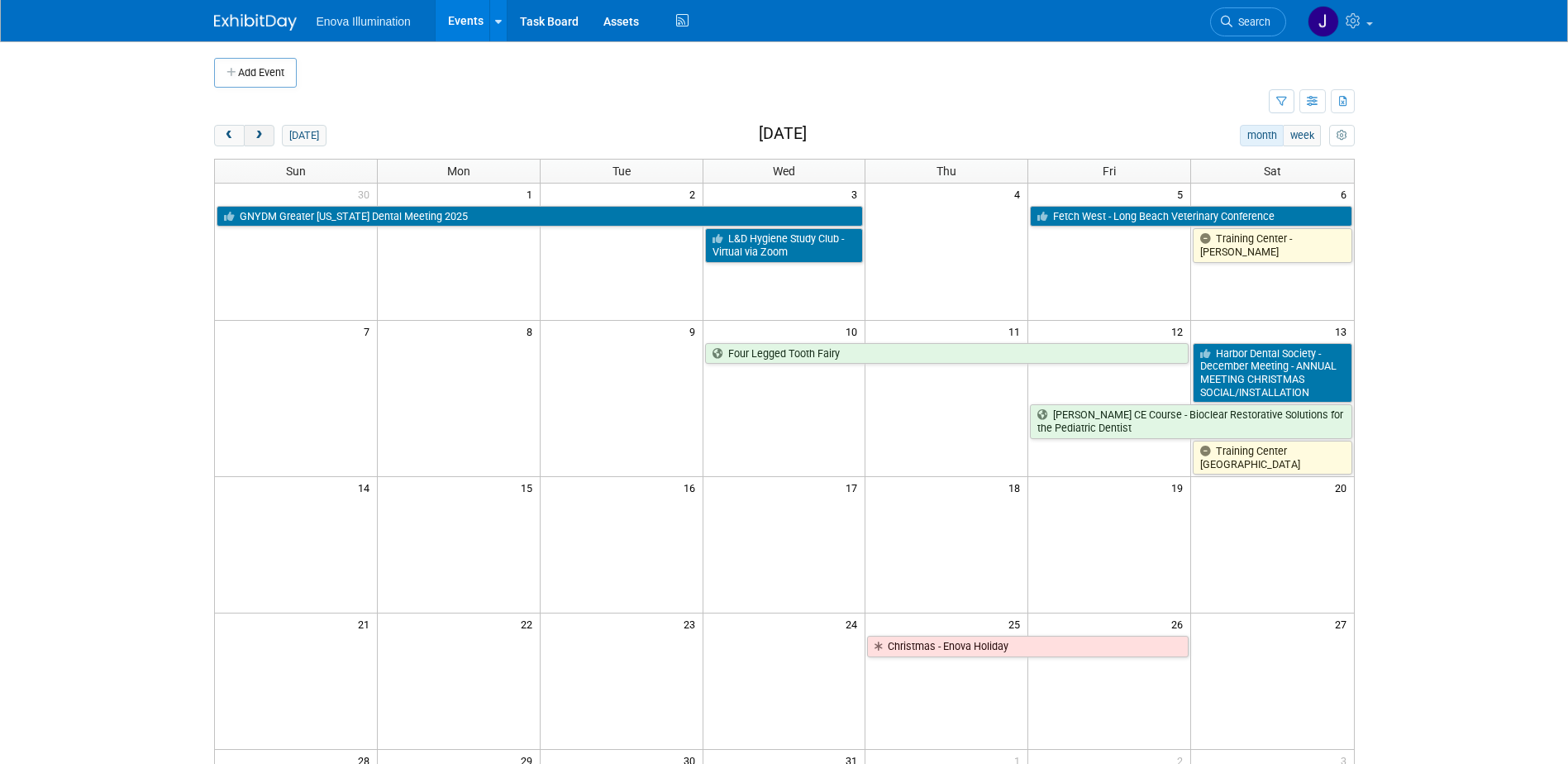
click at [258, 132] on span "next" at bounding box center [259, 136] width 13 height 11
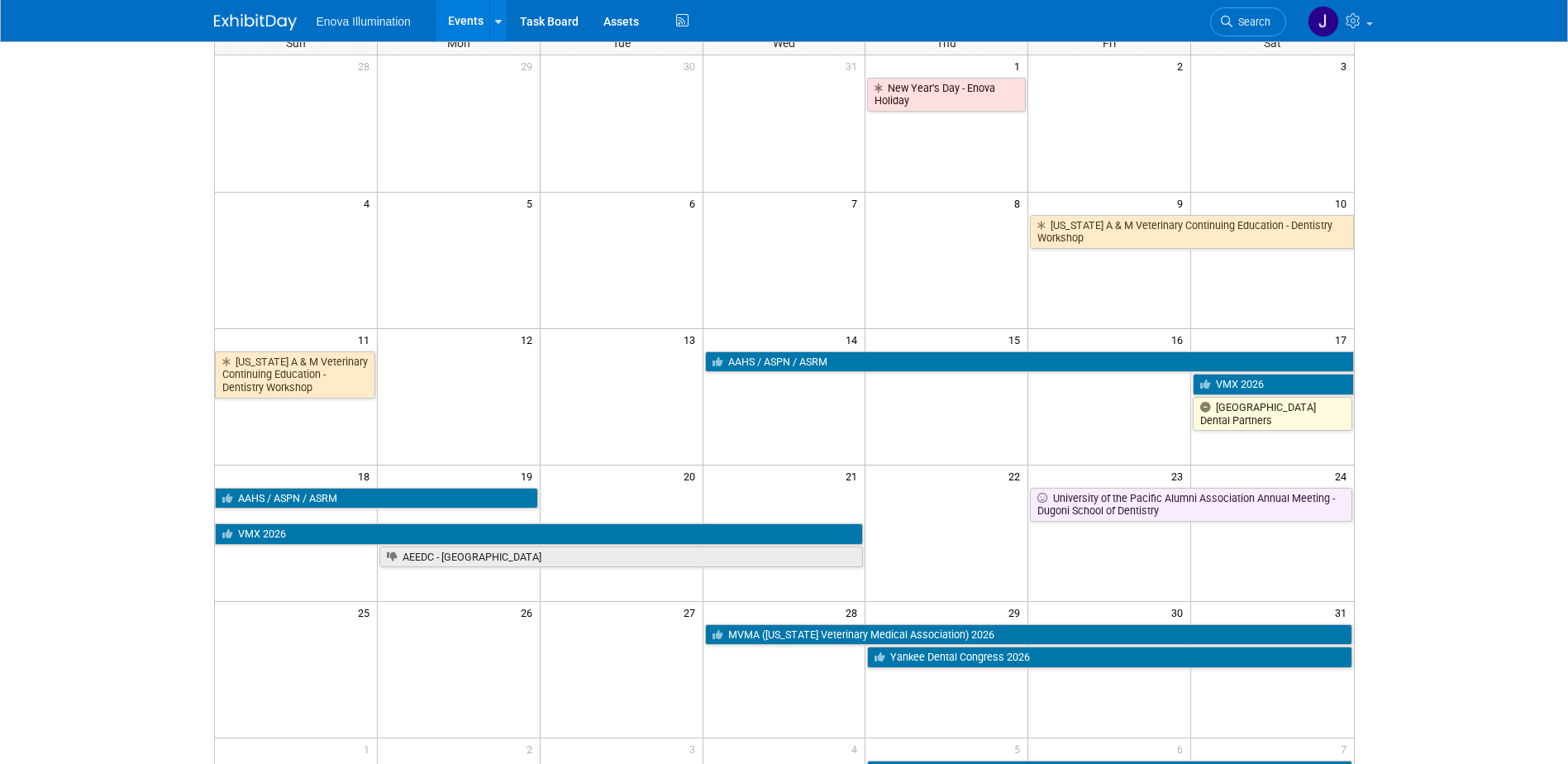
scroll to position [165, 0]
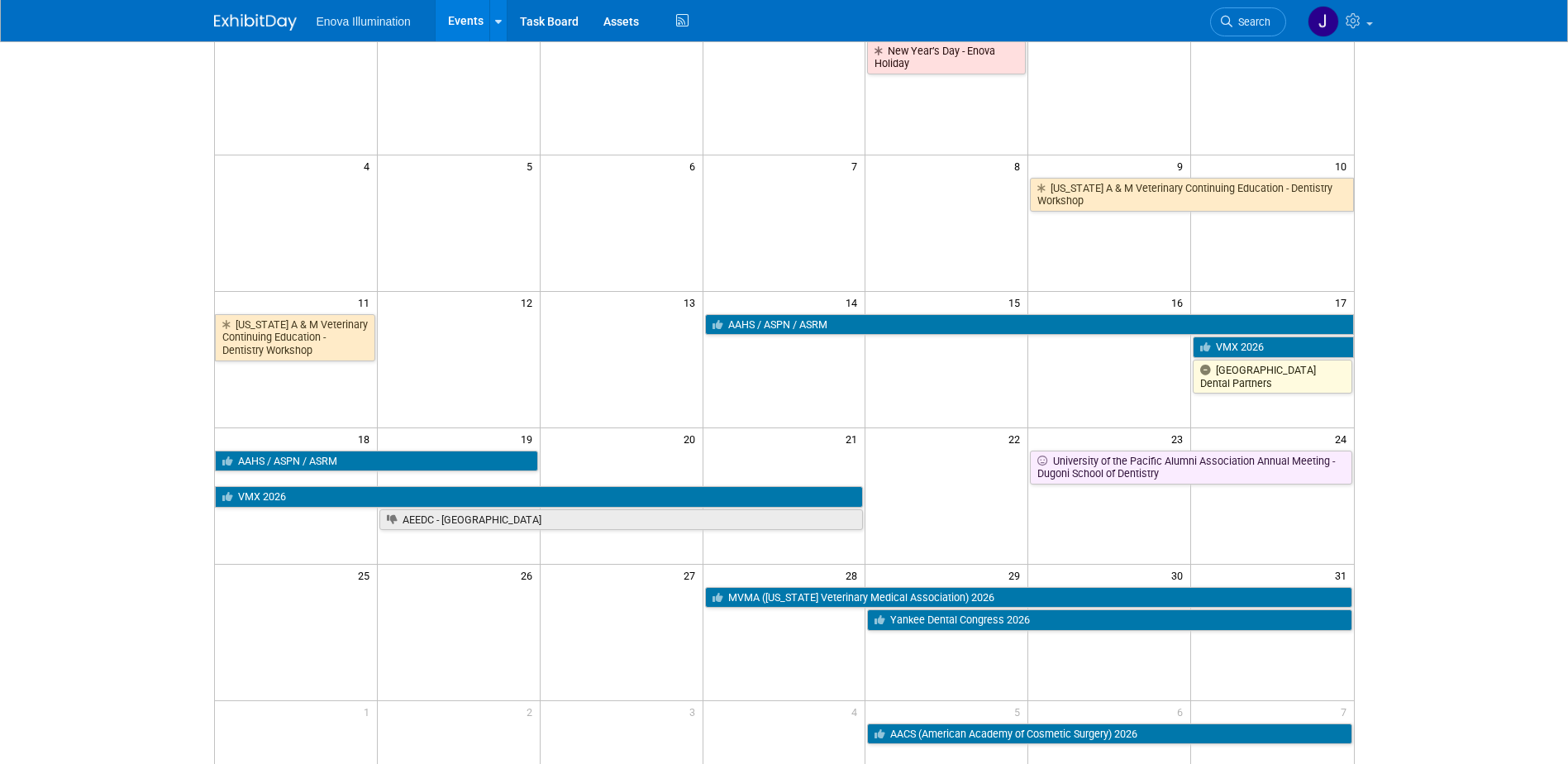
click at [1251, 16] on span "Search" at bounding box center [1251, 21] width 38 height 13
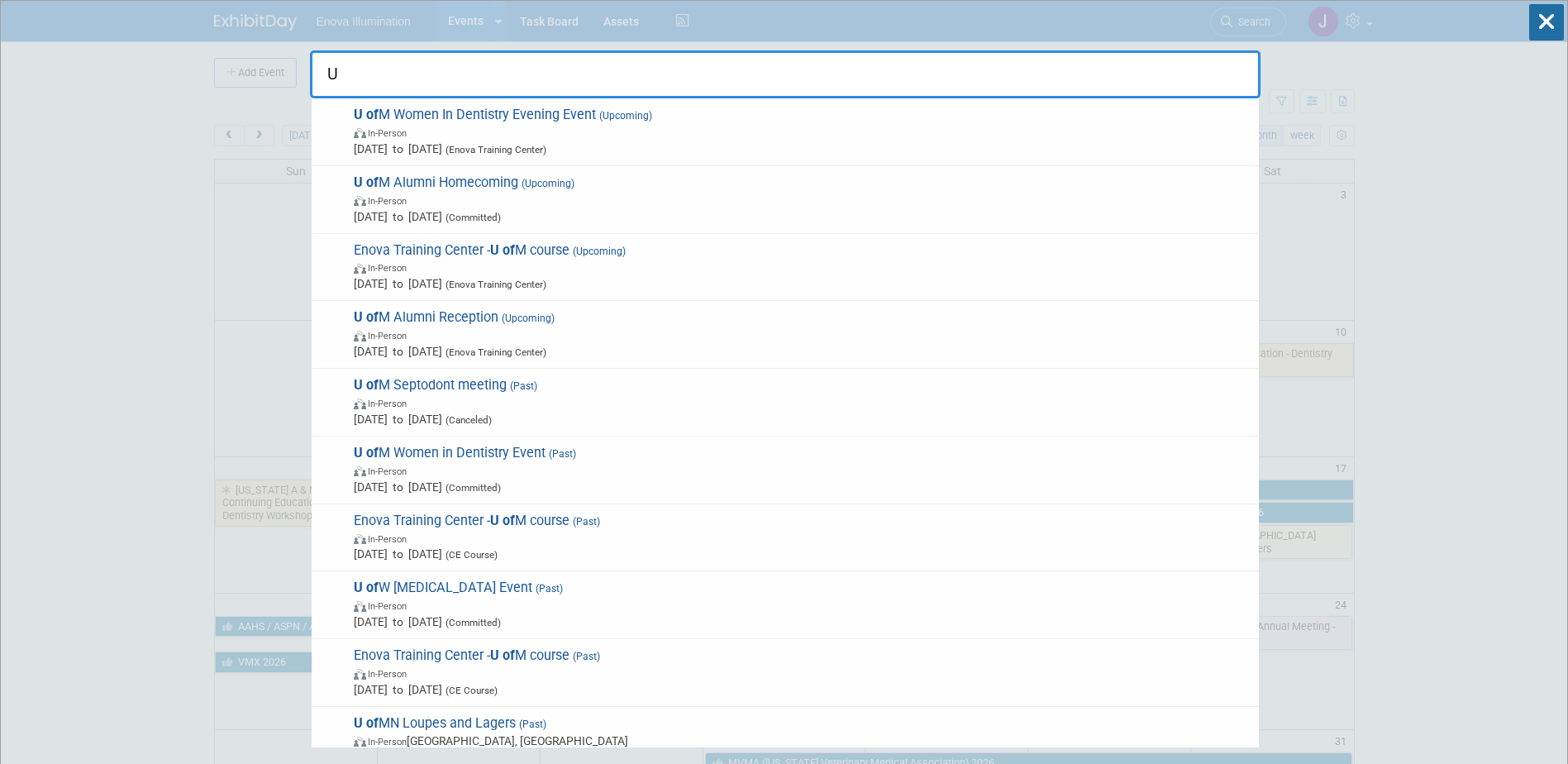
type input "U"
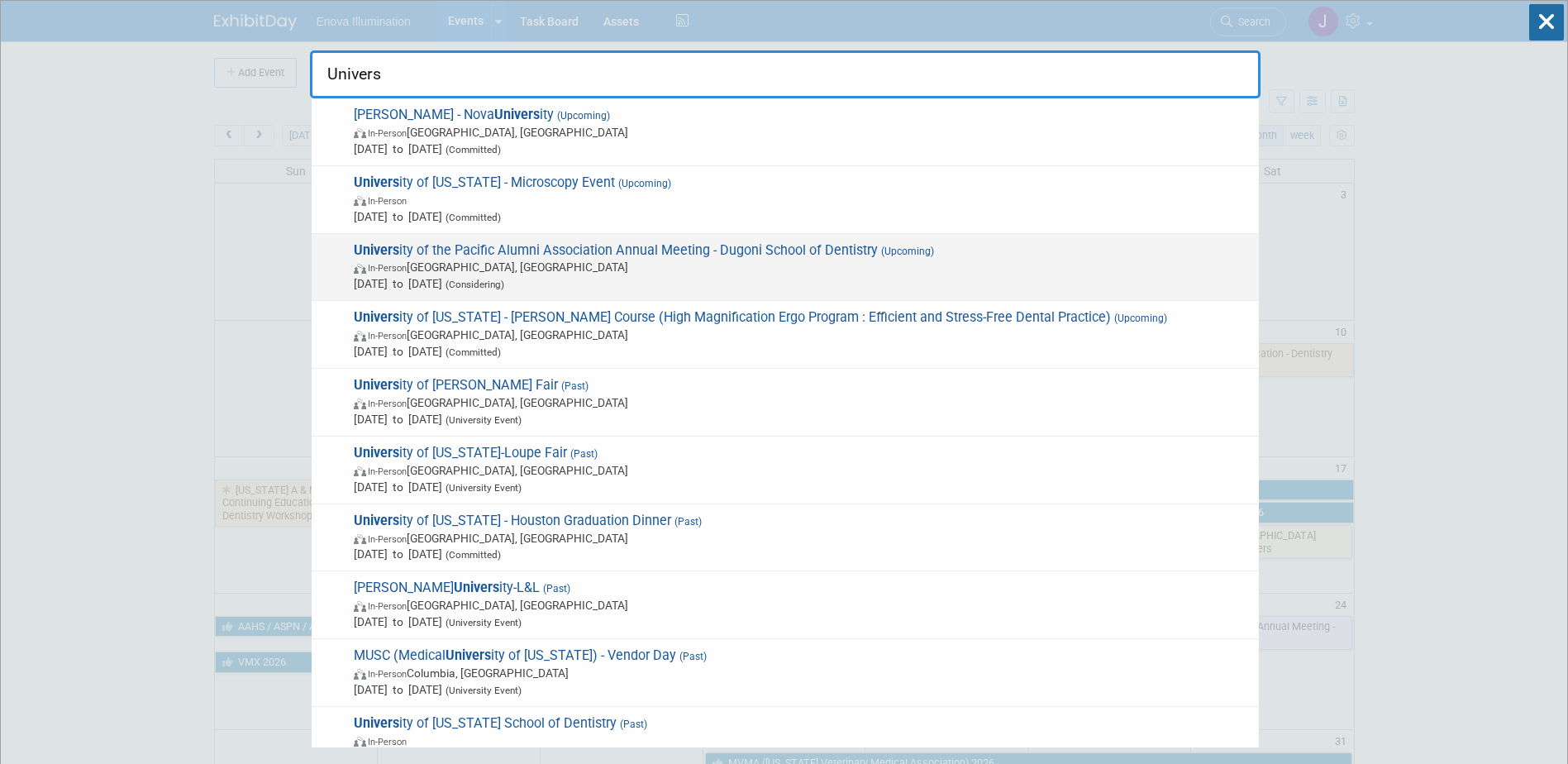
type input "Univers"
click at [477, 242] on span "Univers ity of the Pacific Alumni Association Annual Meeting - Dugoni School of…" at bounding box center [799, 267] width 902 height 51
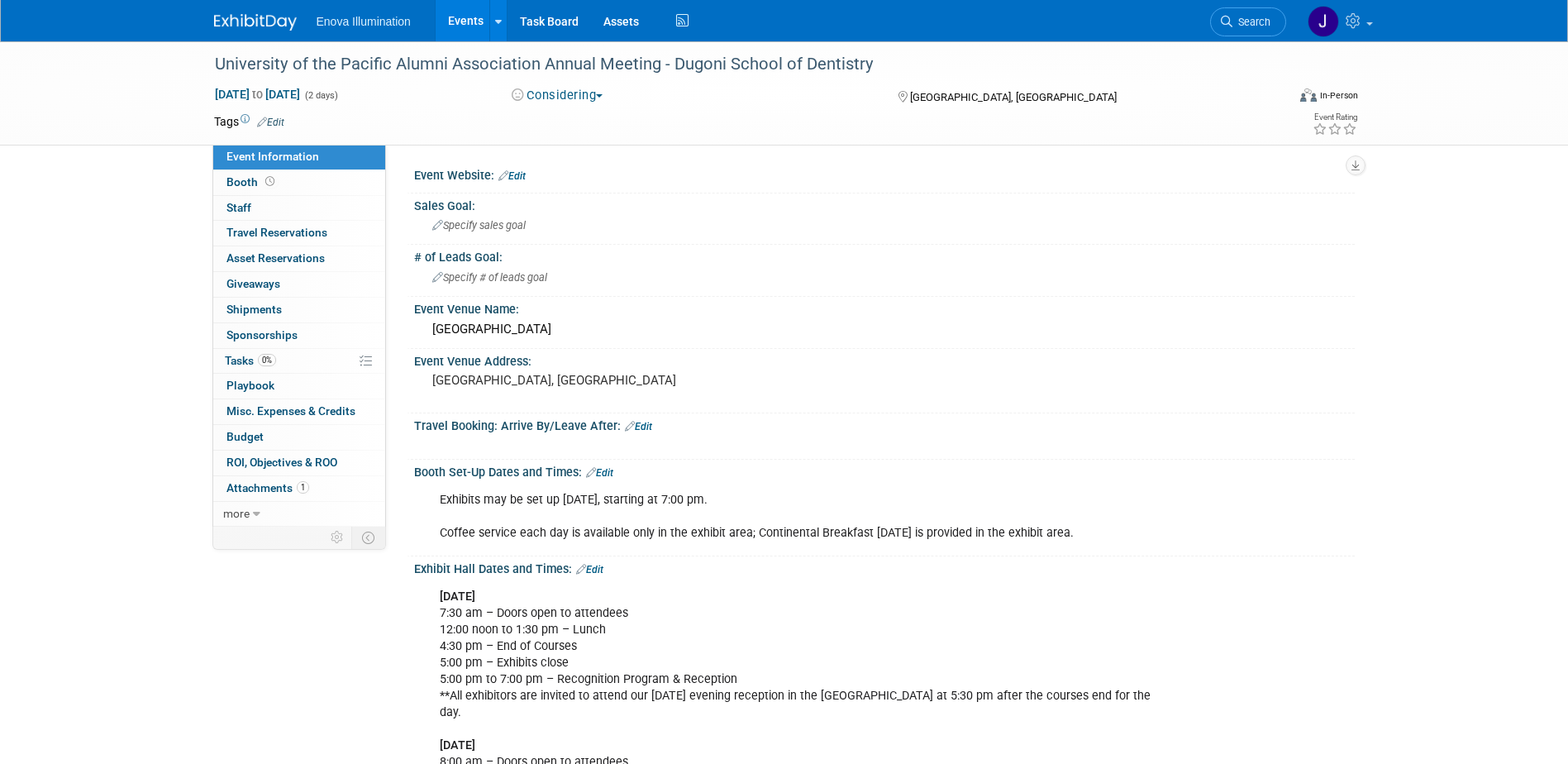
click at [232, 24] on img at bounding box center [255, 21] width 83 height 17
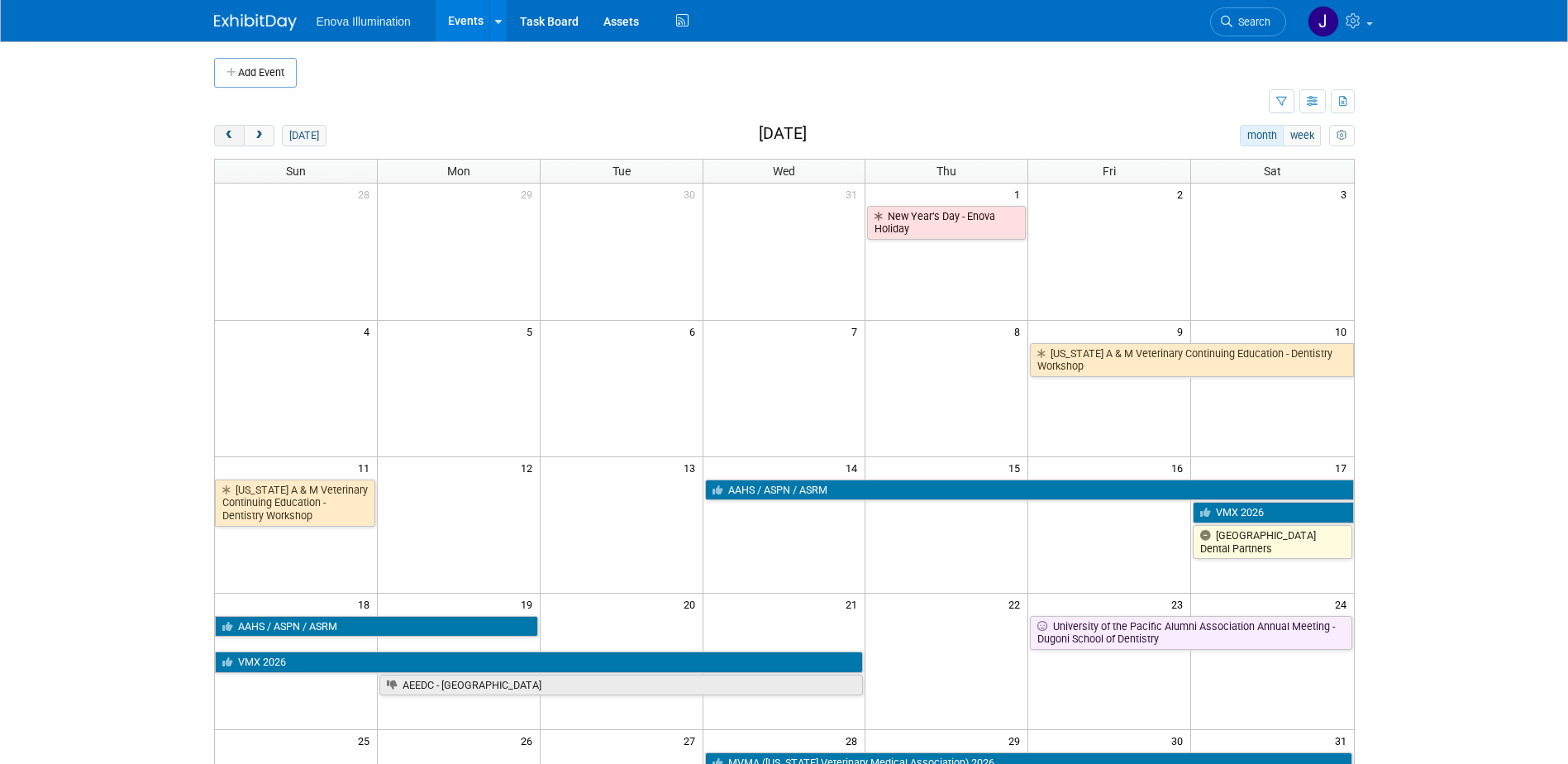
click at [227, 138] on span "prev" at bounding box center [229, 136] width 13 height 11
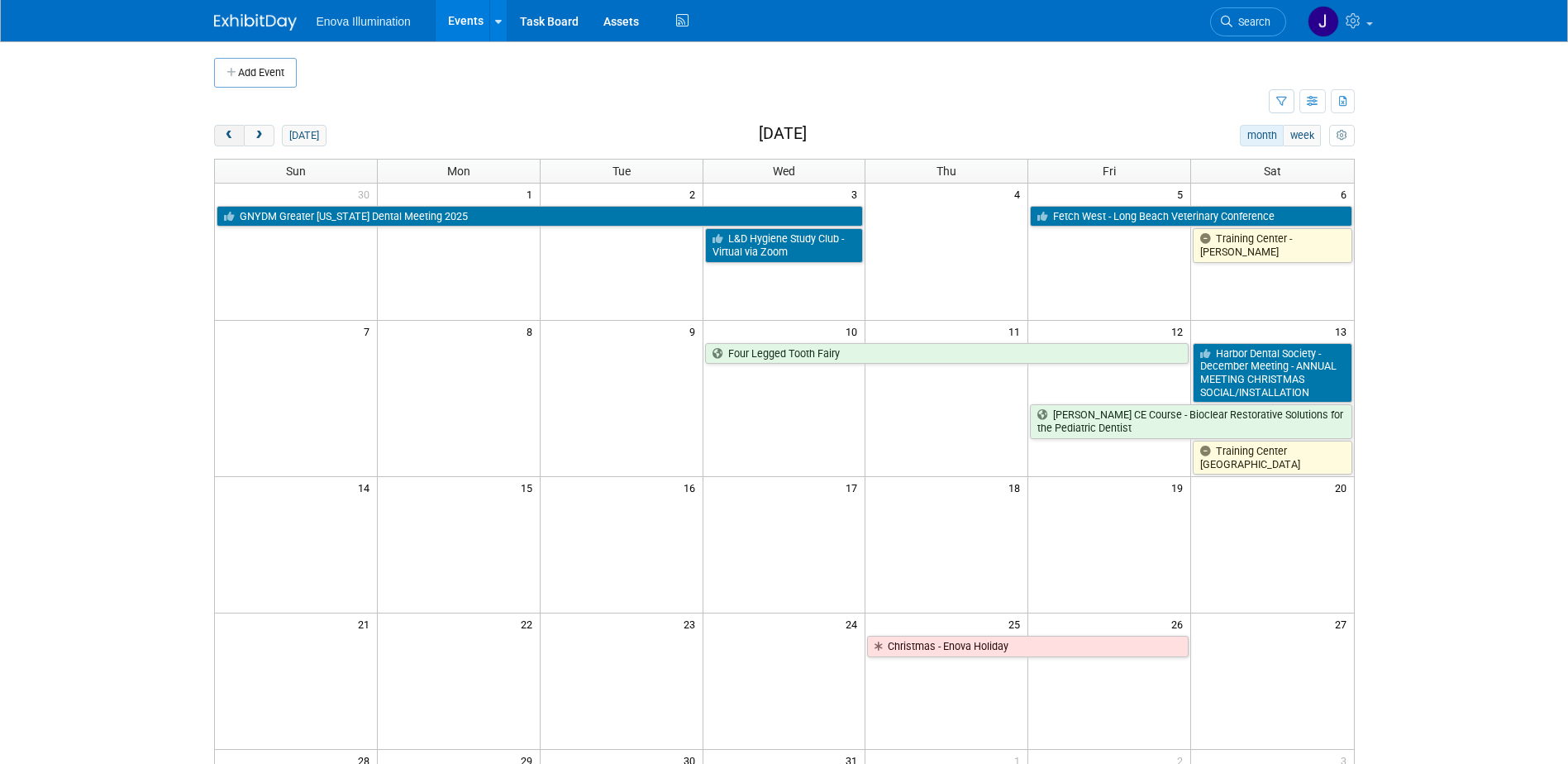
click at [227, 138] on span "prev" at bounding box center [229, 136] width 13 height 11
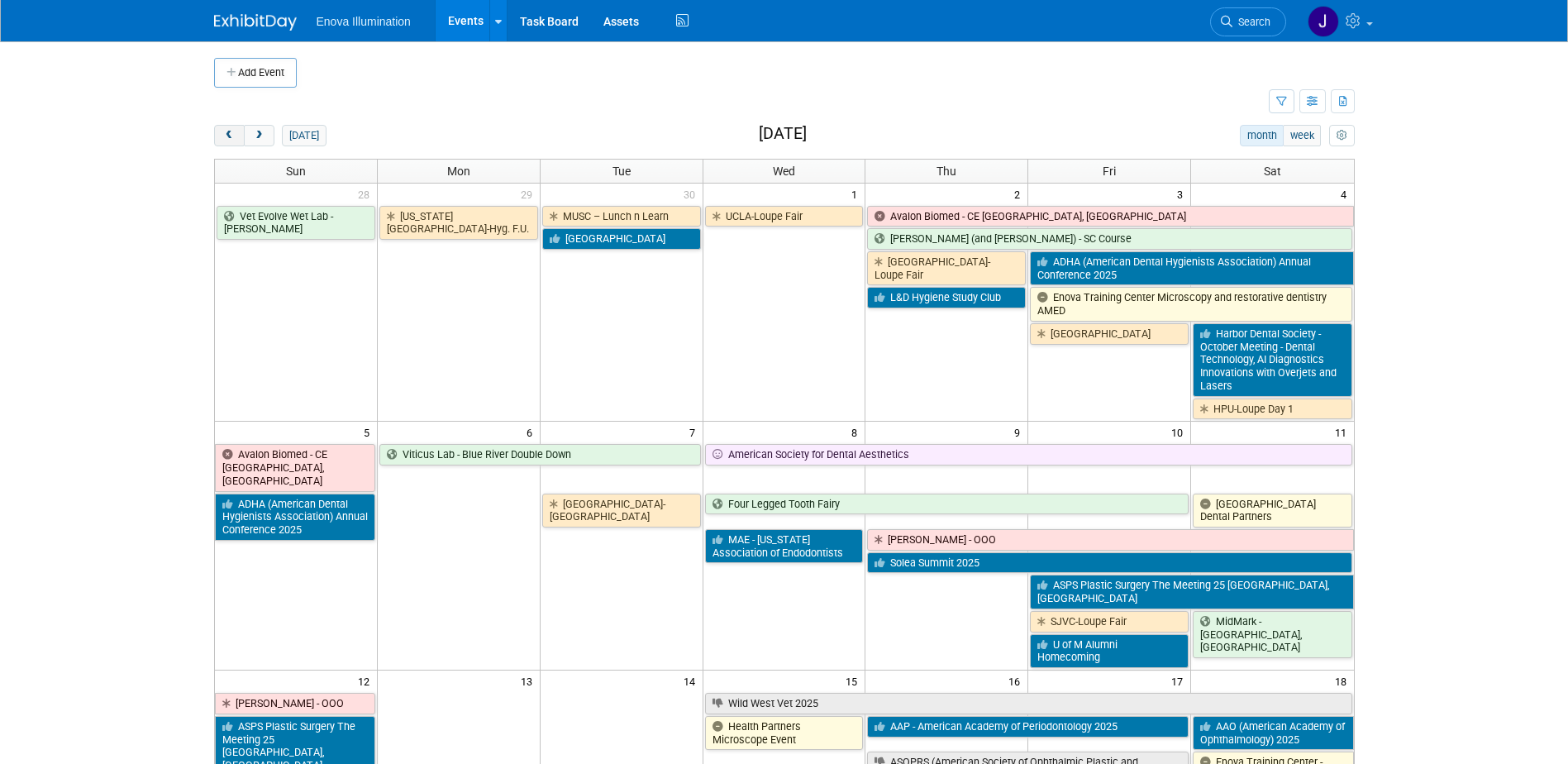
click at [227, 138] on span "prev" at bounding box center [229, 136] width 13 height 11
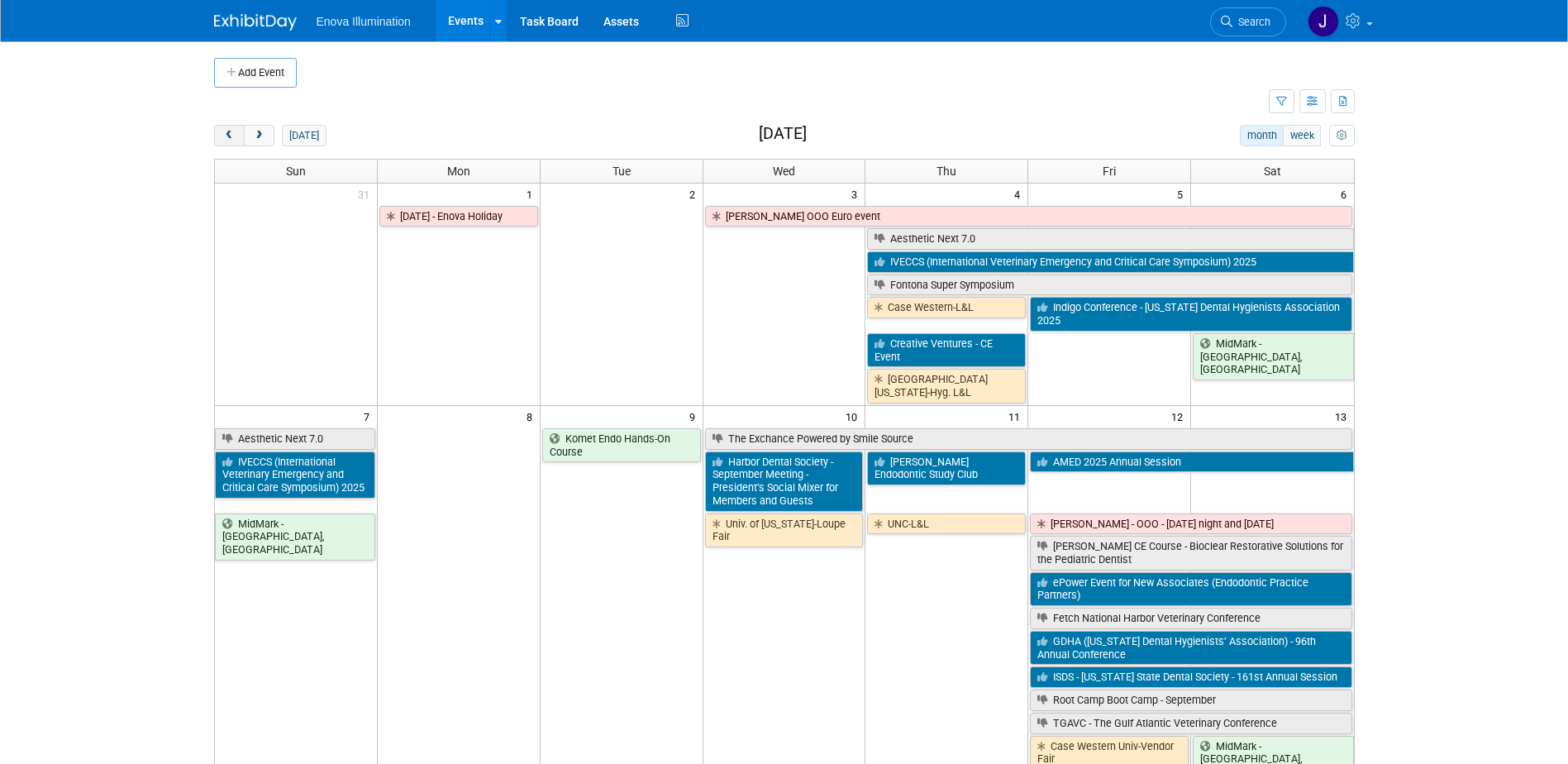
click at [227, 138] on span "prev" at bounding box center [229, 136] width 13 height 11
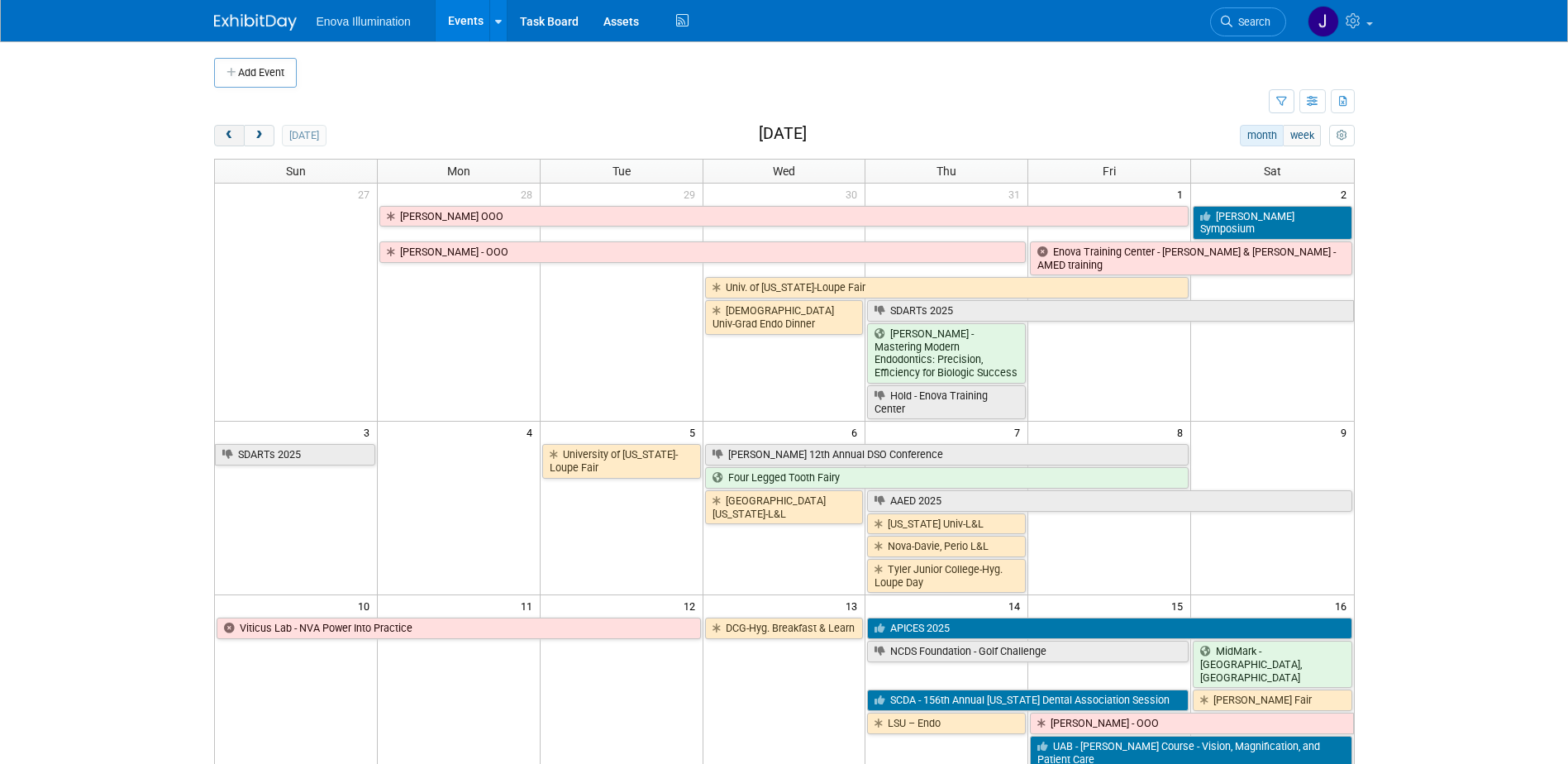
click at [227, 138] on span "prev" at bounding box center [229, 136] width 13 height 11
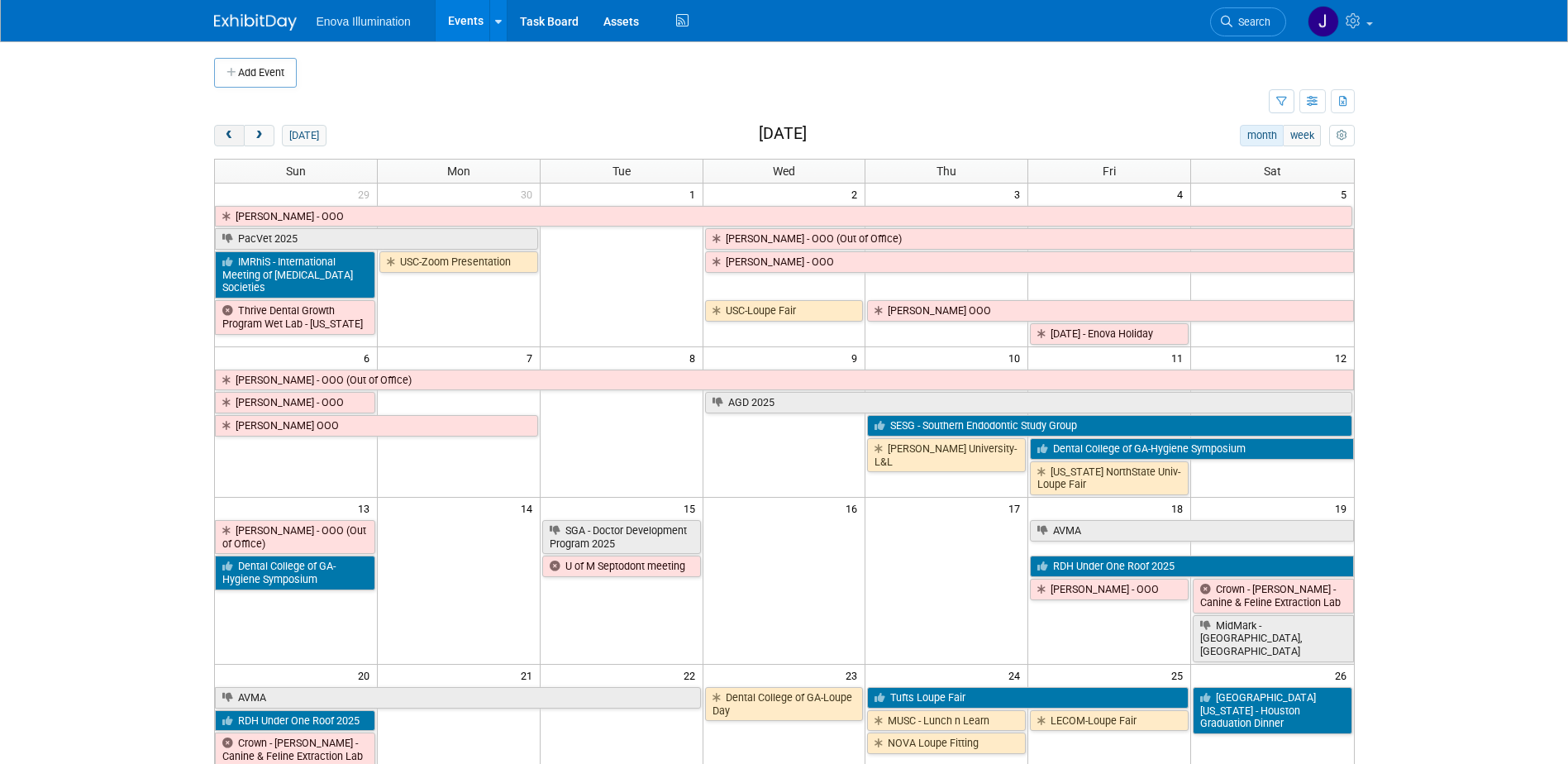
click at [227, 138] on span "prev" at bounding box center [229, 136] width 13 height 11
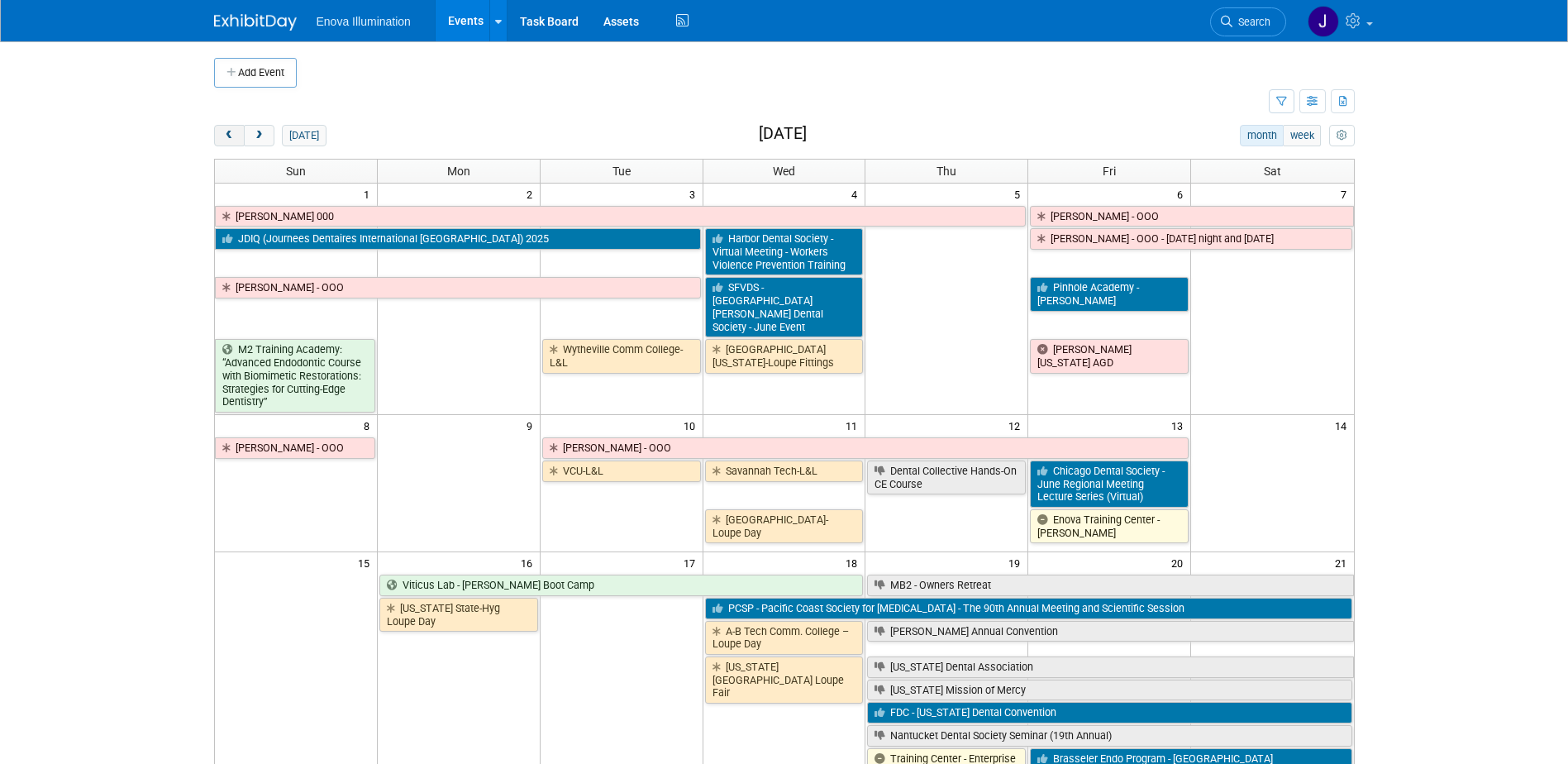
click at [227, 138] on span "prev" at bounding box center [229, 136] width 13 height 11
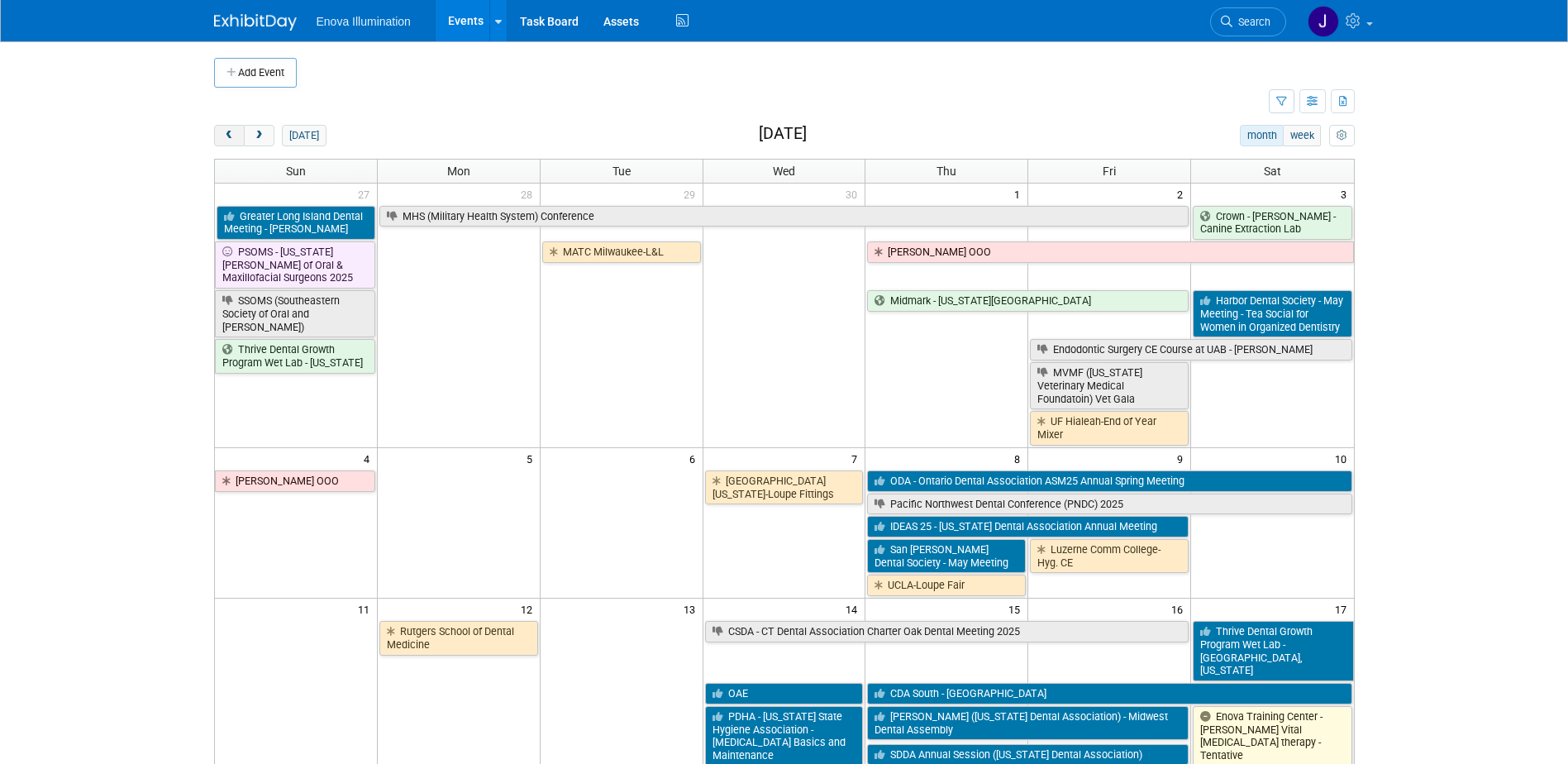
click at [227, 138] on span "prev" at bounding box center [229, 136] width 13 height 11
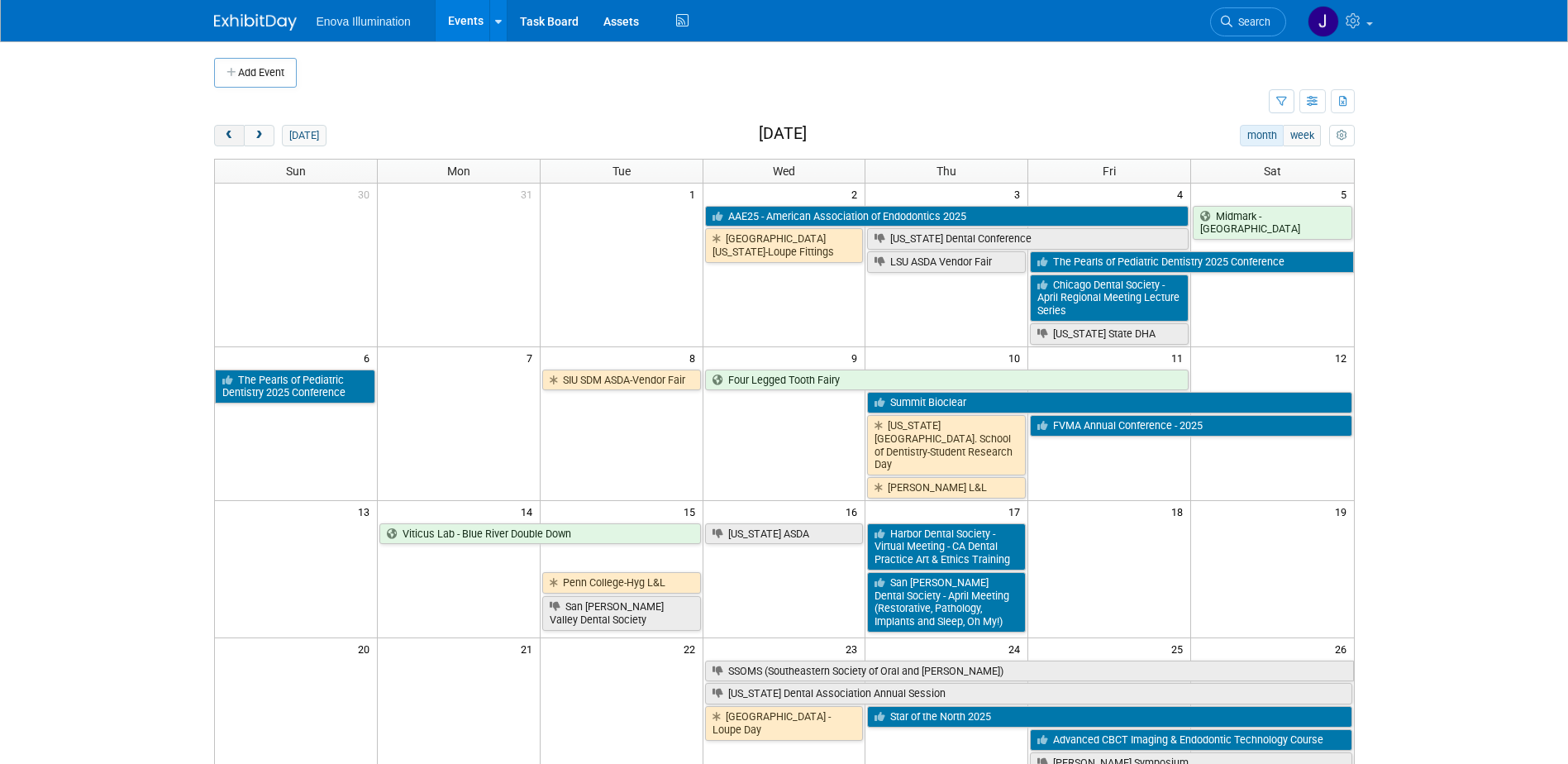
click at [227, 138] on span "prev" at bounding box center [229, 136] width 13 height 11
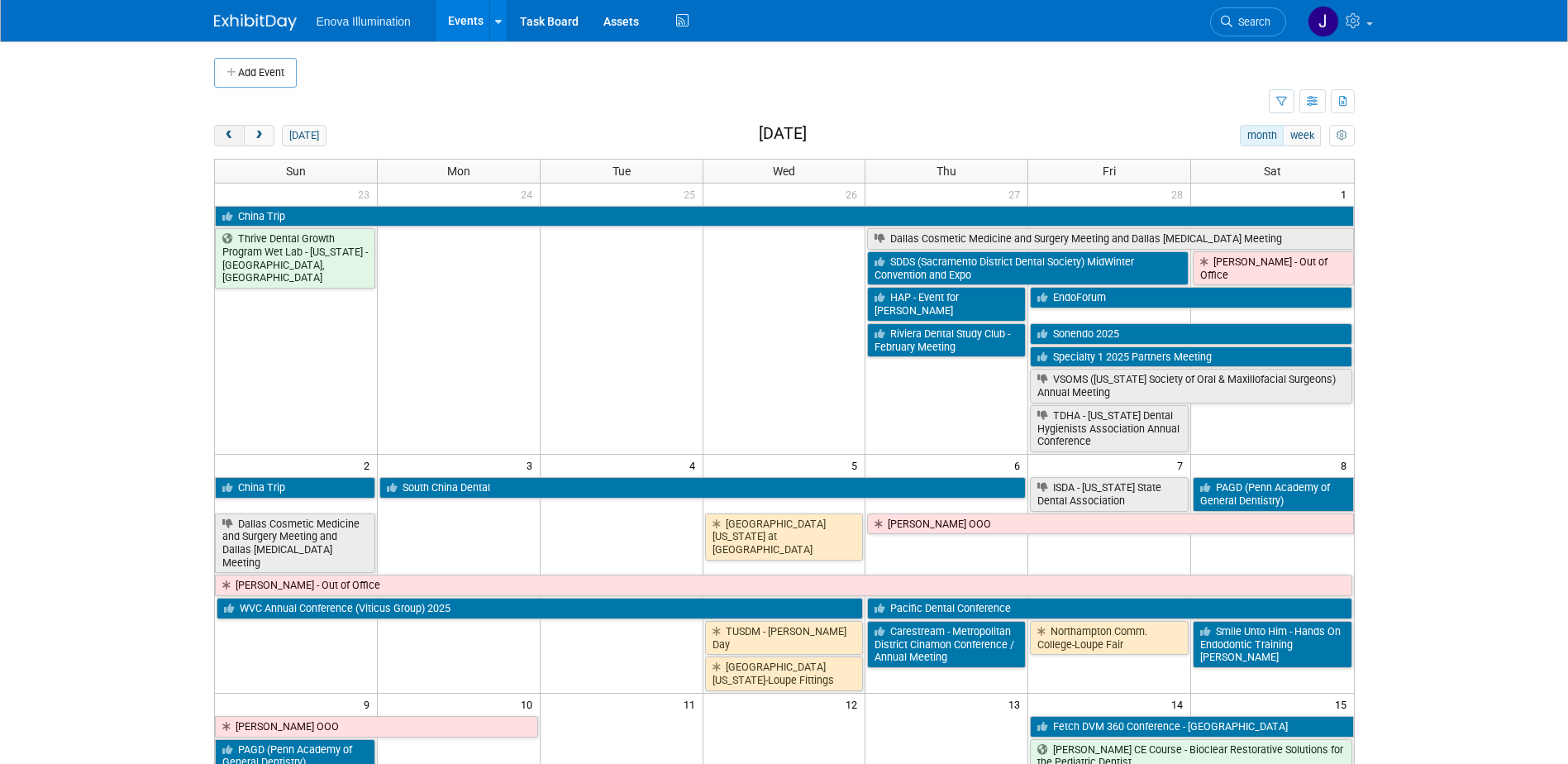
click at [227, 138] on span "prev" at bounding box center [229, 136] width 13 height 11
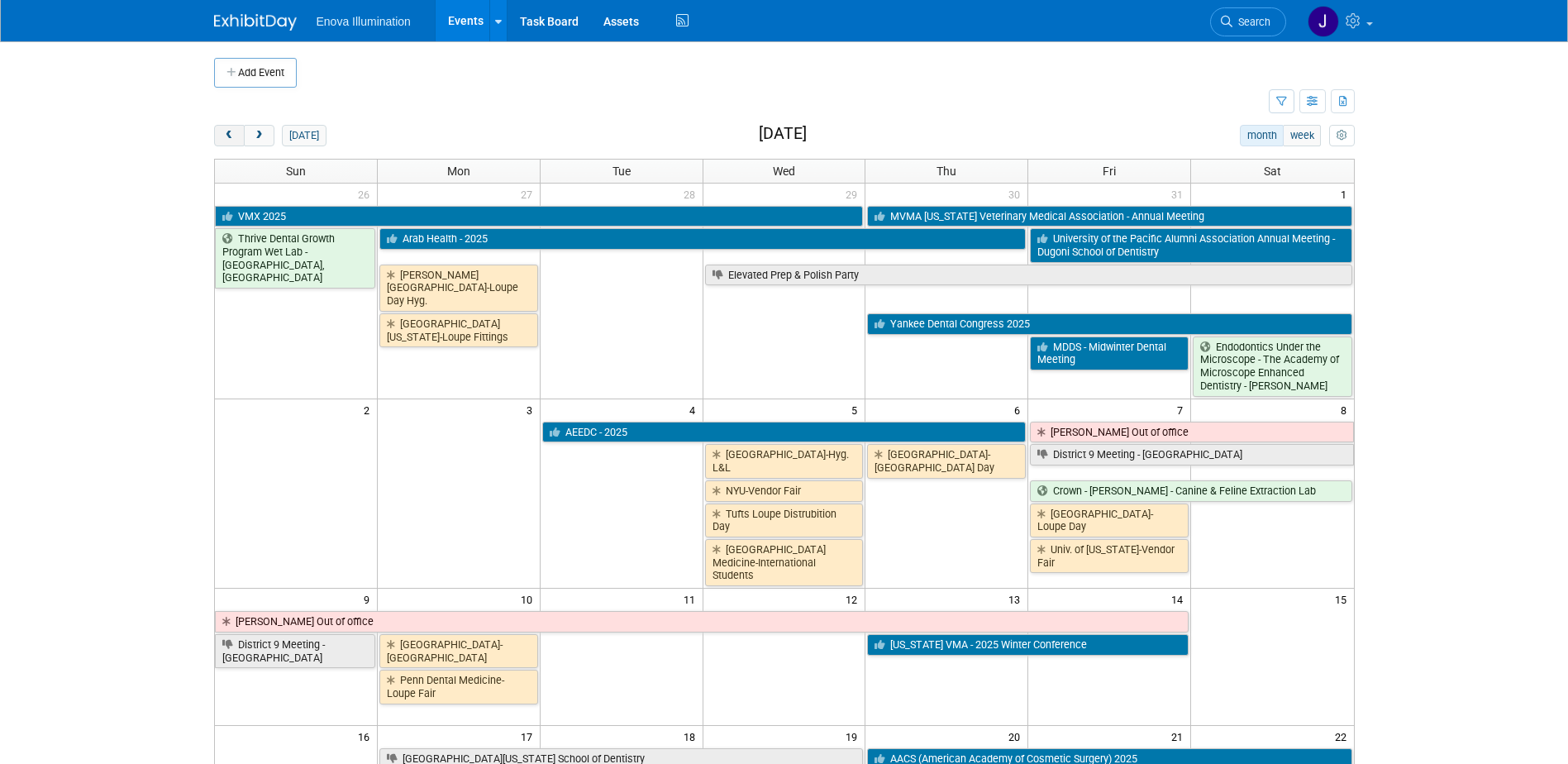
click at [227, 138] on span "prev" at bounding box center [229, 136] width 13 height 11
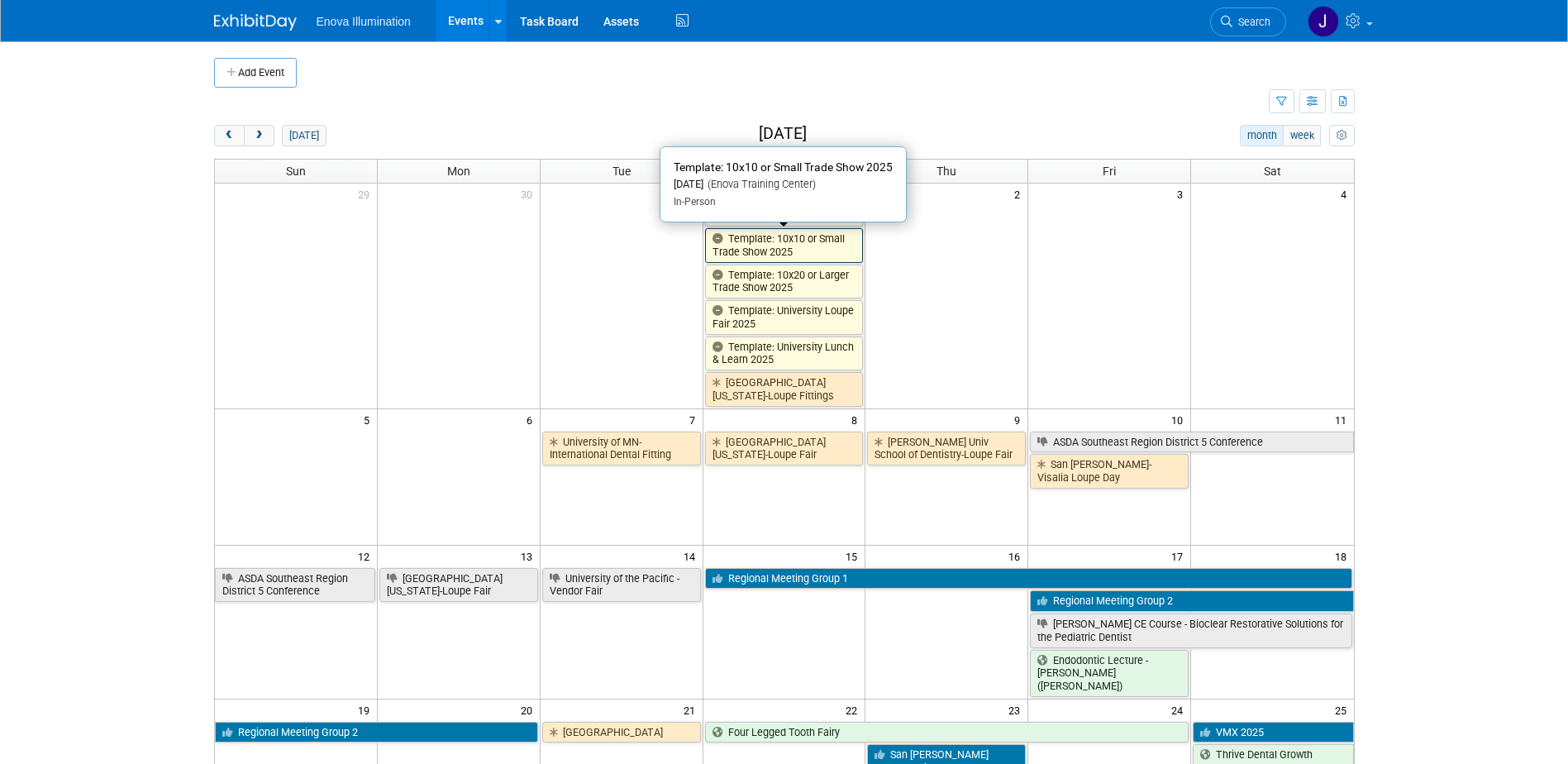
click at [765, 246] on link "Template: 10x10 or Small Trade Show 2025" at bounding box center [784, 245] width 159 height 34
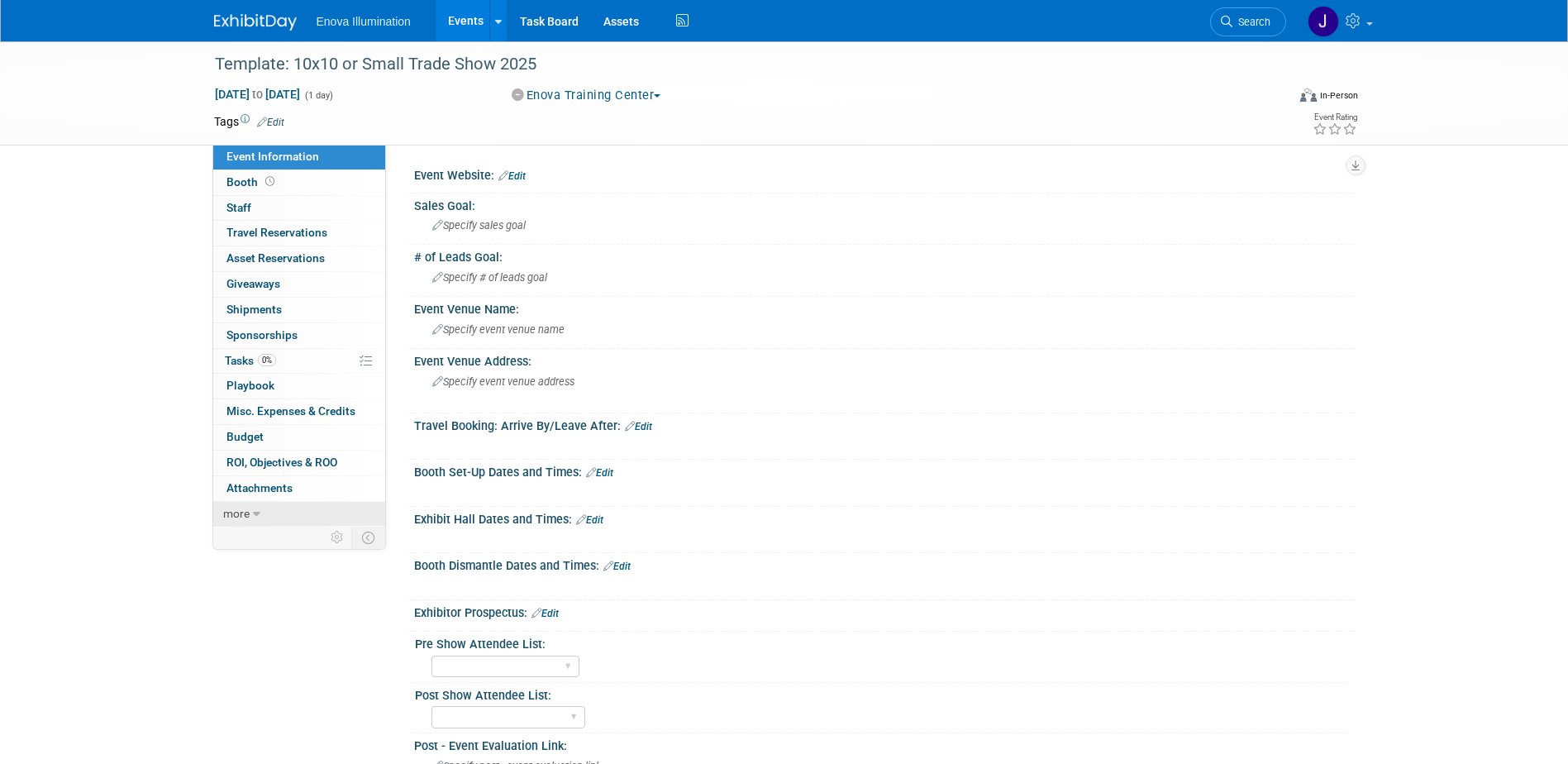
click at [303, 510] on link "more" at bounding box center [300, 513] width 172 height 24
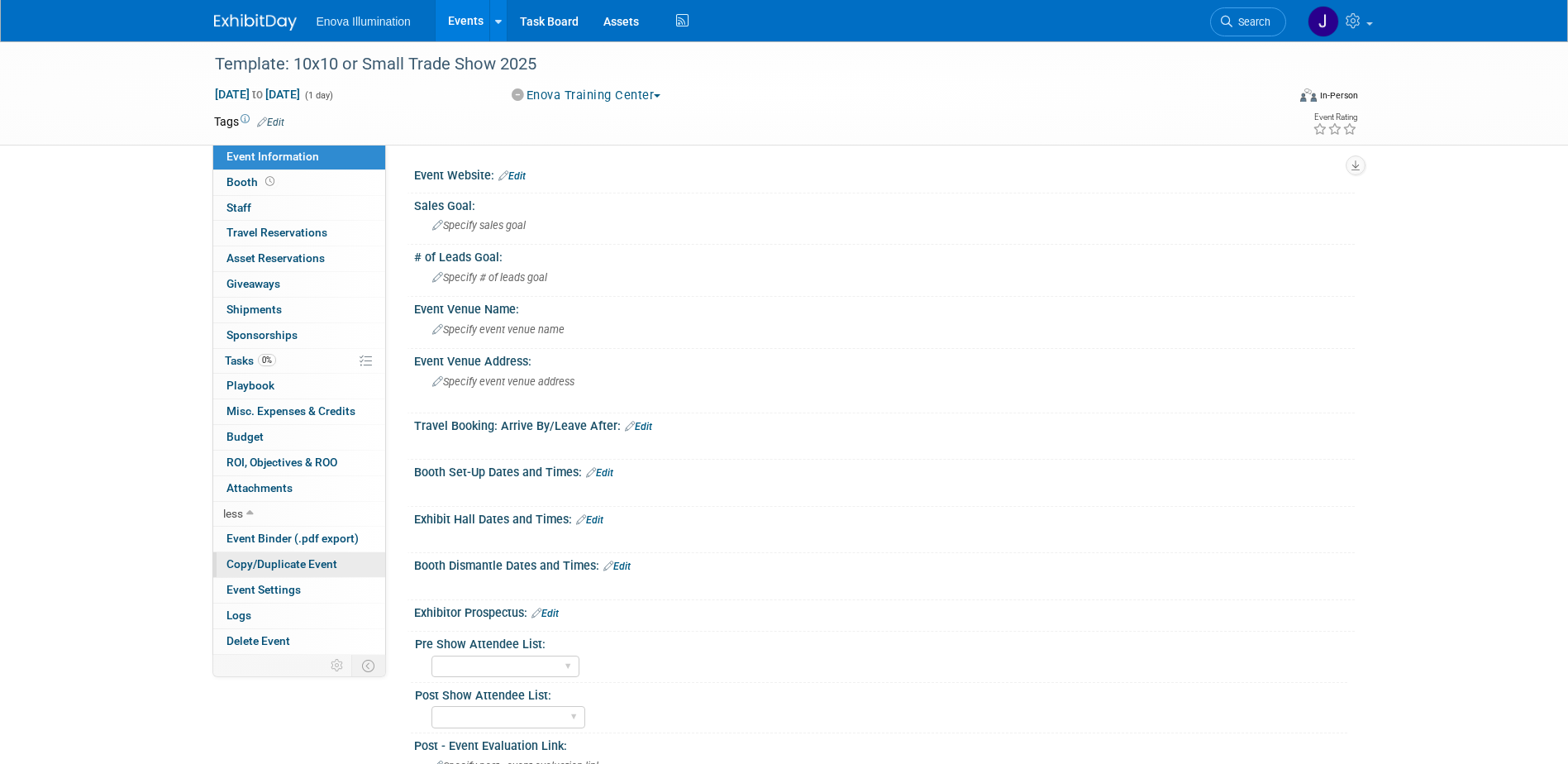
click at [306, 560] on span "Copy/Duplicate Event" at bounding box center [281, 564] width 110 height 14
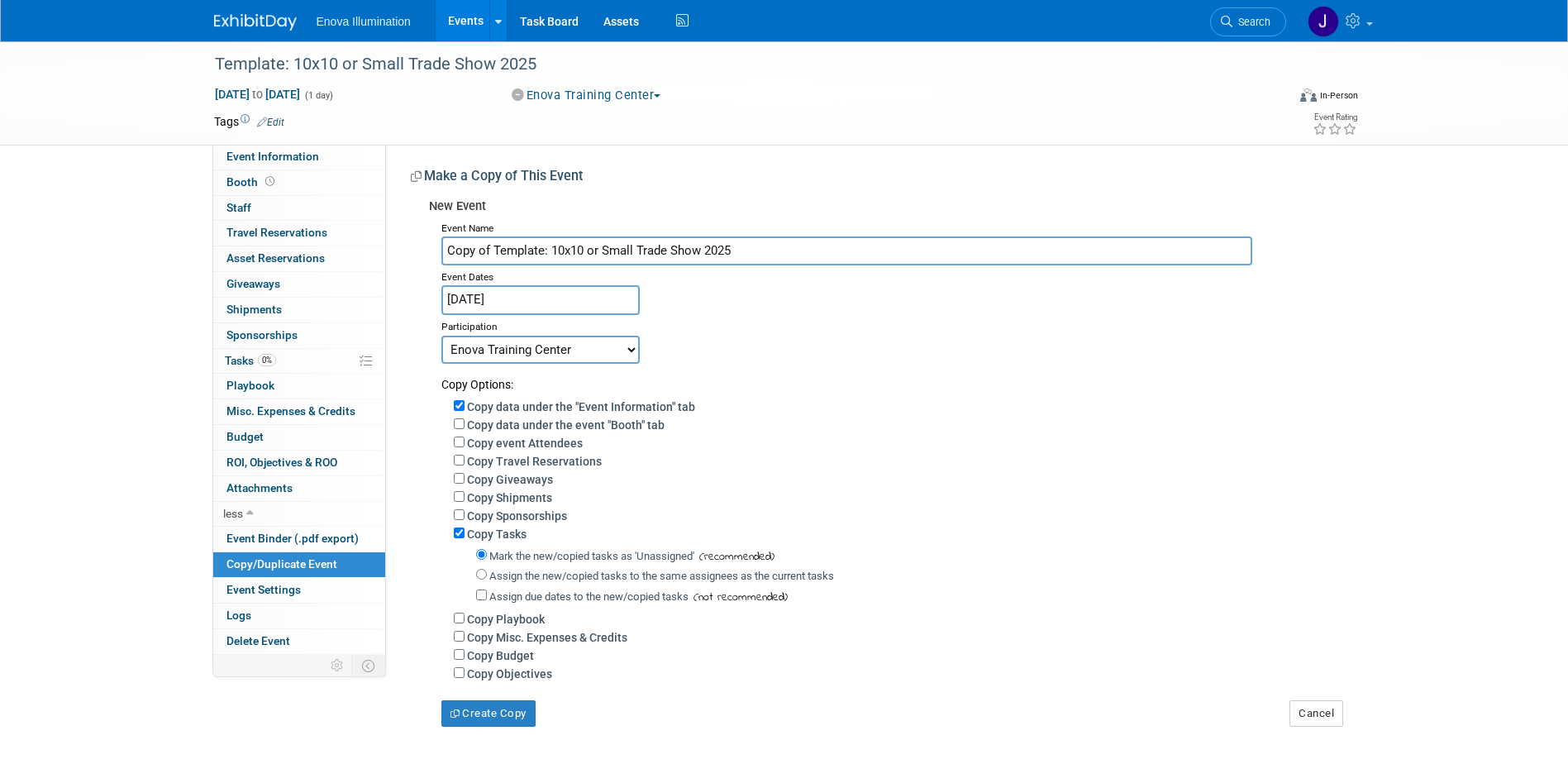
drag, startPoint x: 778, startPoint y: 248, endPoint x: 69, endPoint y: 262, distance: 709.1
click at [137, 261] on div "Template: 10x10 or Small Trade Show 2025 Jan 1, 2025 to Jan 1, 2025 (1 day) Jan…" at bounding box center [784, 400] width 1568 height 718
type input "MUSC - Loupe Vendor Day"
click at [504, 303] on input "Jan 1, 2025" at bounding box center [540, 300] width 198 height 29
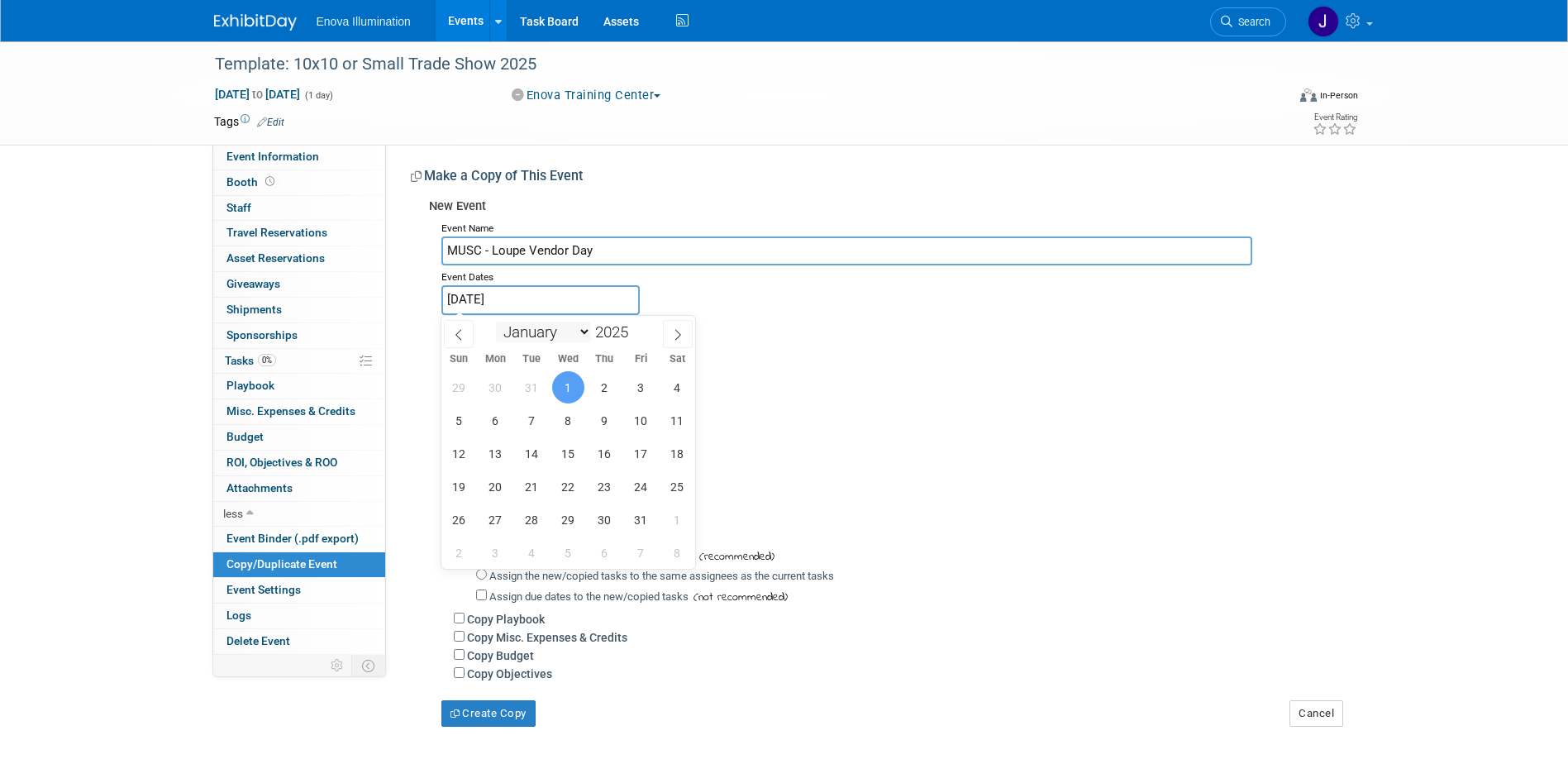
click at [549, 332] on select "January February March April May June July August September October November De…" at bounding box center [543, 331] width 95 height 20
select select "9"
click at [496, 321] on select "January February March April May June July August September October November De…" at bounding box center [543, 331] width 95 height 20
click at [643, 386] on span "3" at bounding box center [640, 386] width 32 height 32
type input "[DATE]"
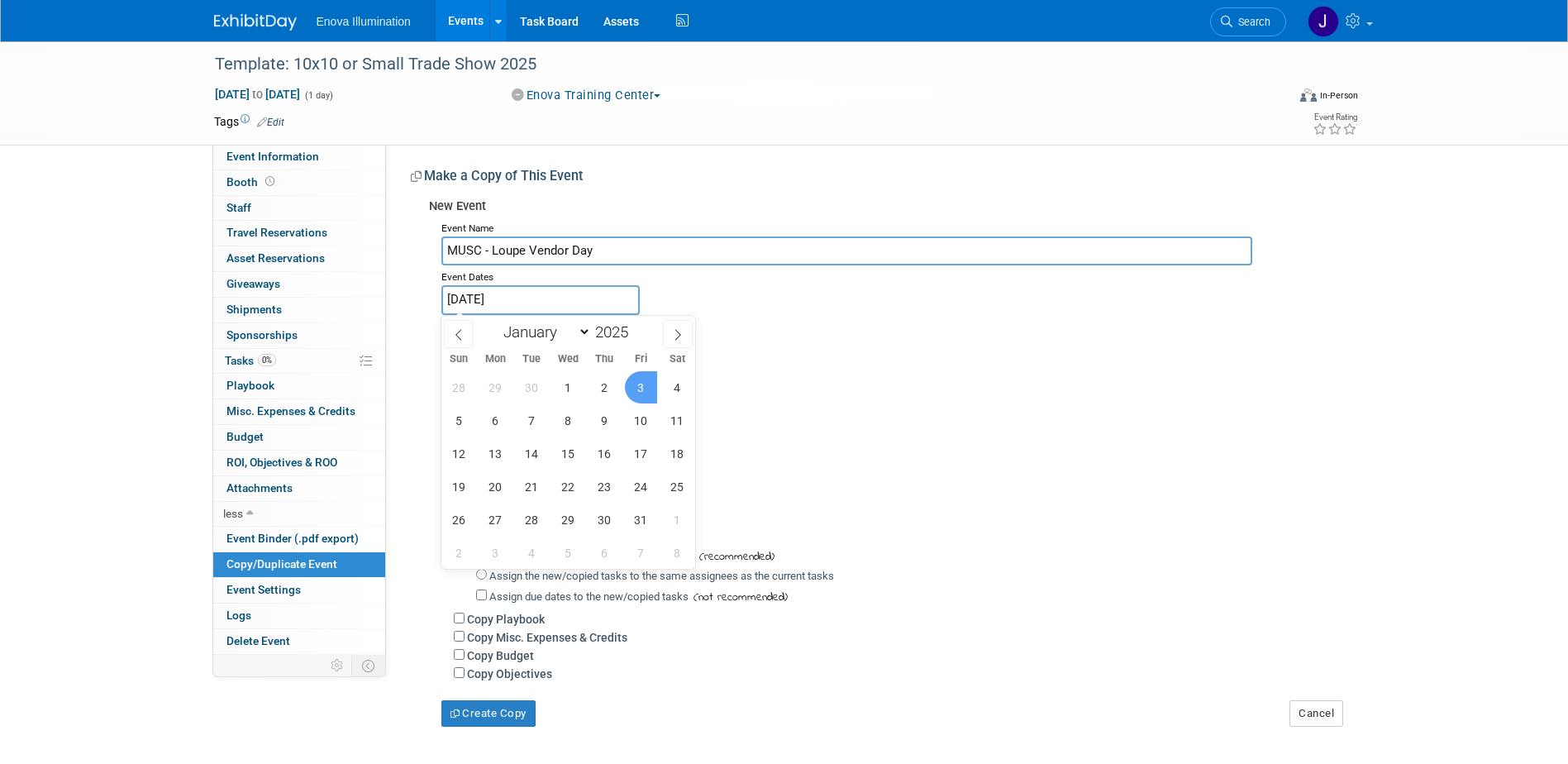
click at [643, 386] on span "3" at bounding box center [640, 386] width 32 height 32
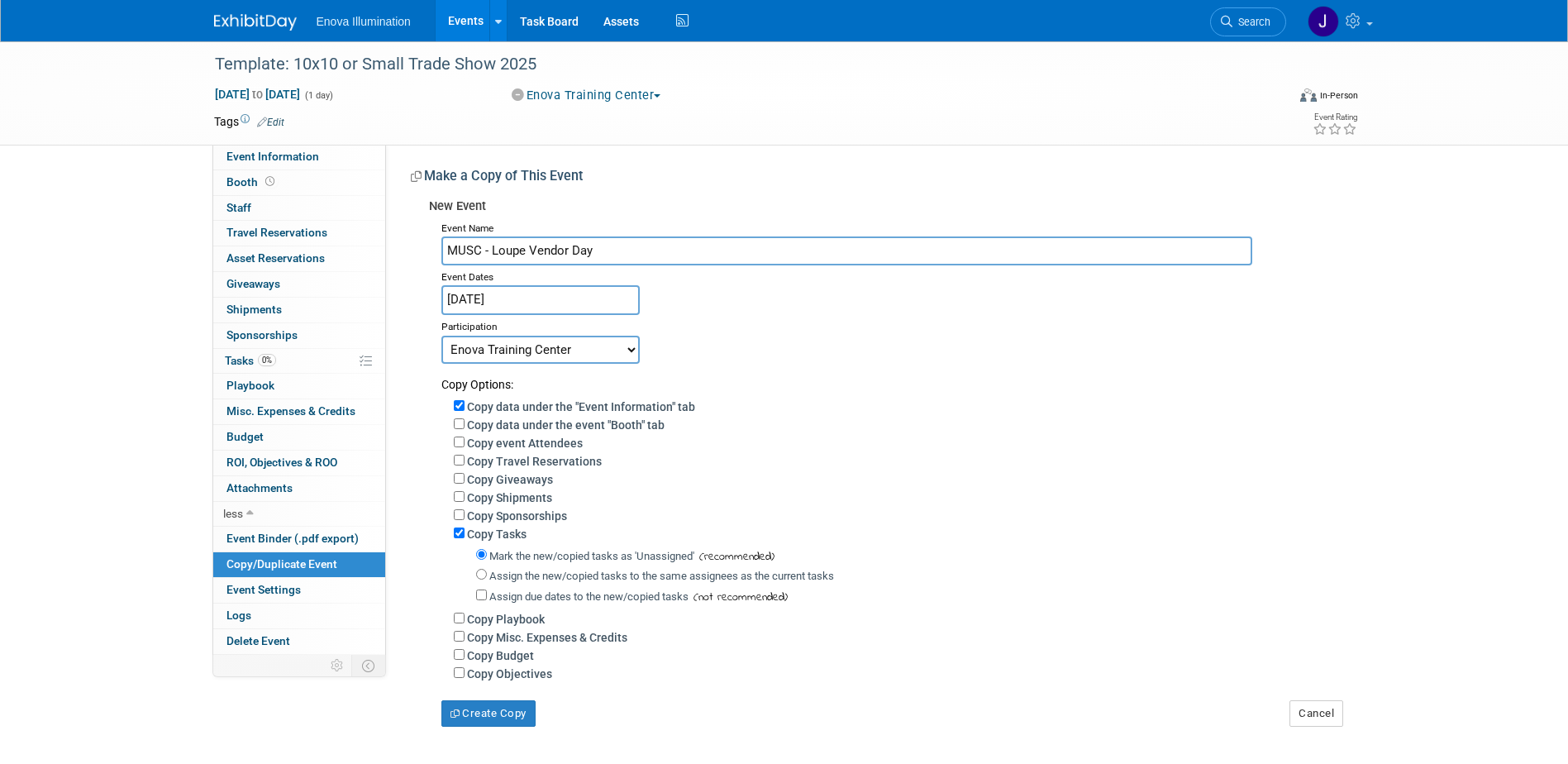
click at [547, 353] on select "Committed Considering Not Going Canceled Enova Training Center University Event…" at bounding box center [540, 349] width 198 height 28
select select "103"
click at [441, 336] on select "Committed Considering Not Going Canceled Enova Training Center University Event…" at bounding box center [540, 349] width 198 height 28
click at [478, 580] on input "Assign the new/copied tasks to the same assignees as the current tasks" at bounding box center [481, 574] width 11 height 11
radio input "true"
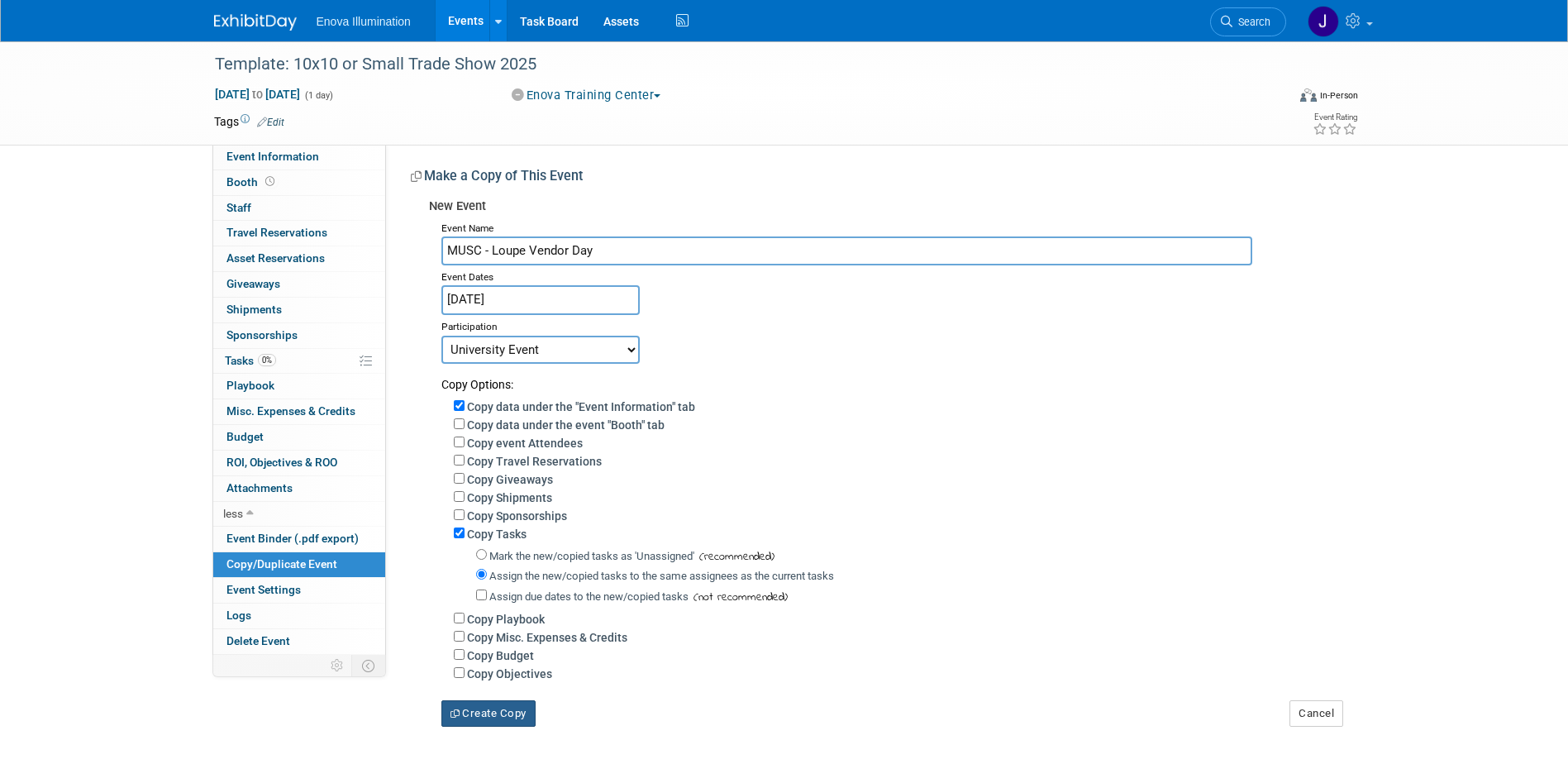
click at [494, 716] on button "Create Copy" at bounding box center [488, 712] width 95 height 26
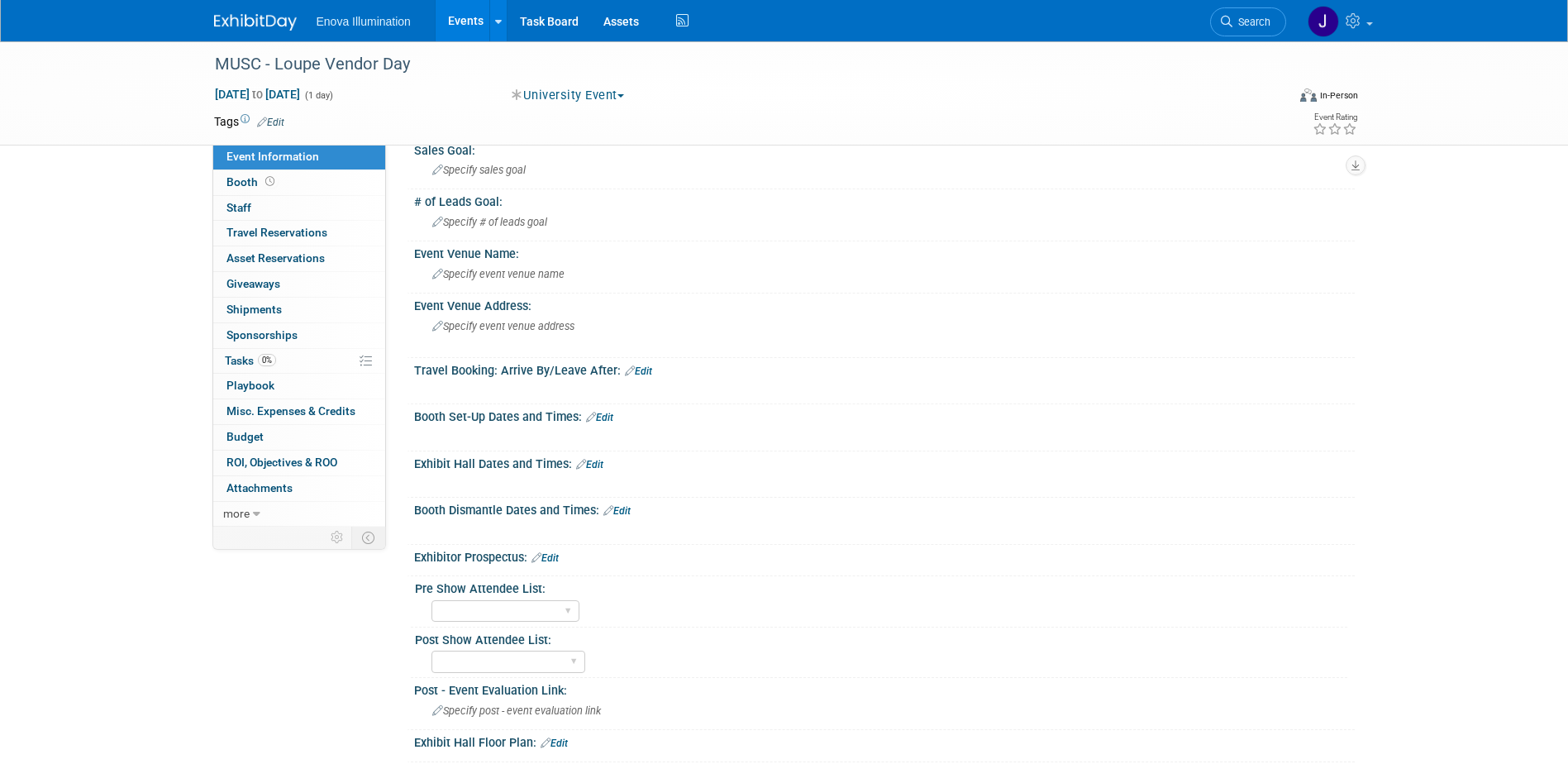
scroll to position [83, 0]
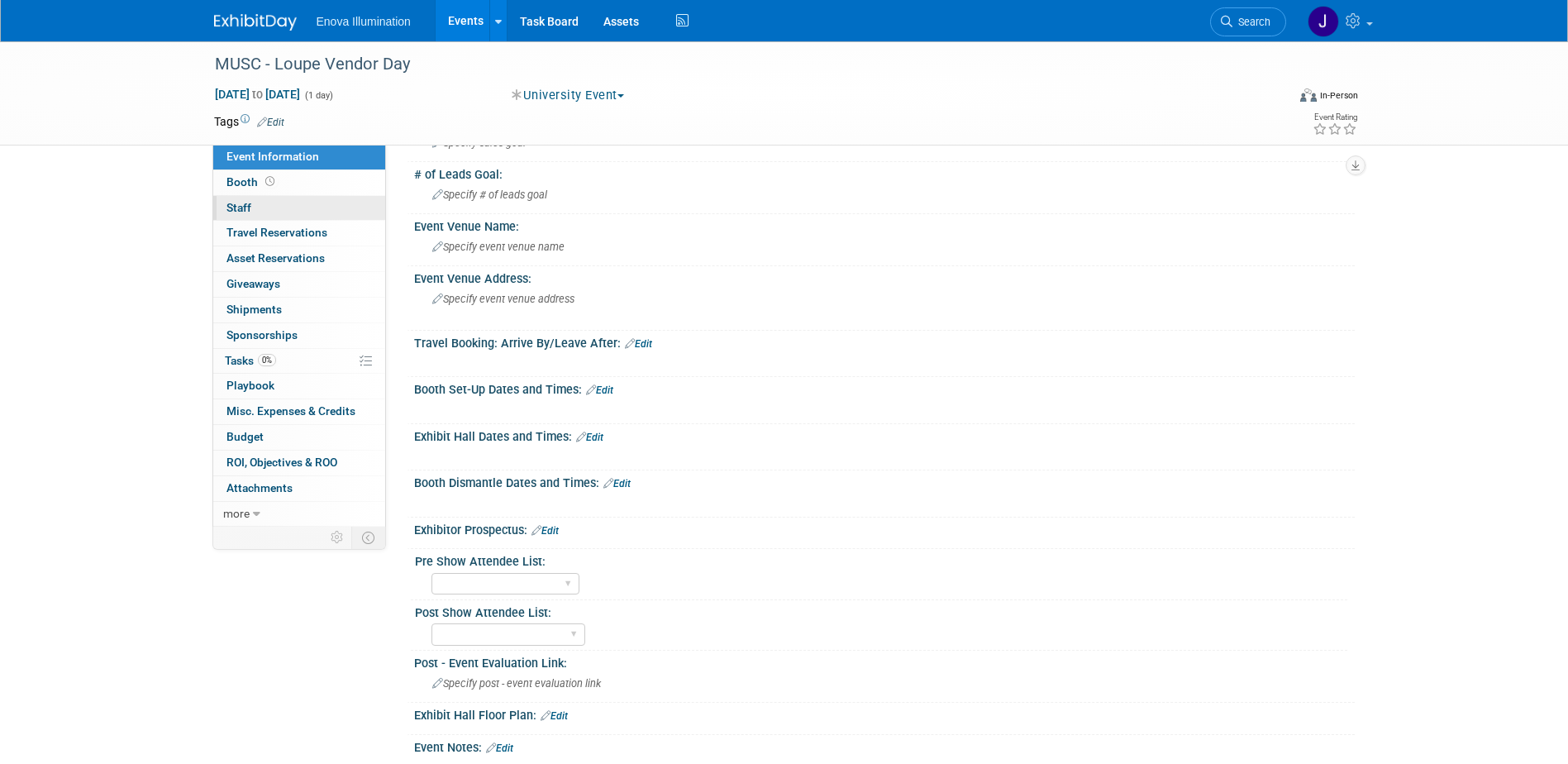
click at [302, 207] on link "0 Staff 0" at bounding box center [300, 208] width 172 height 24
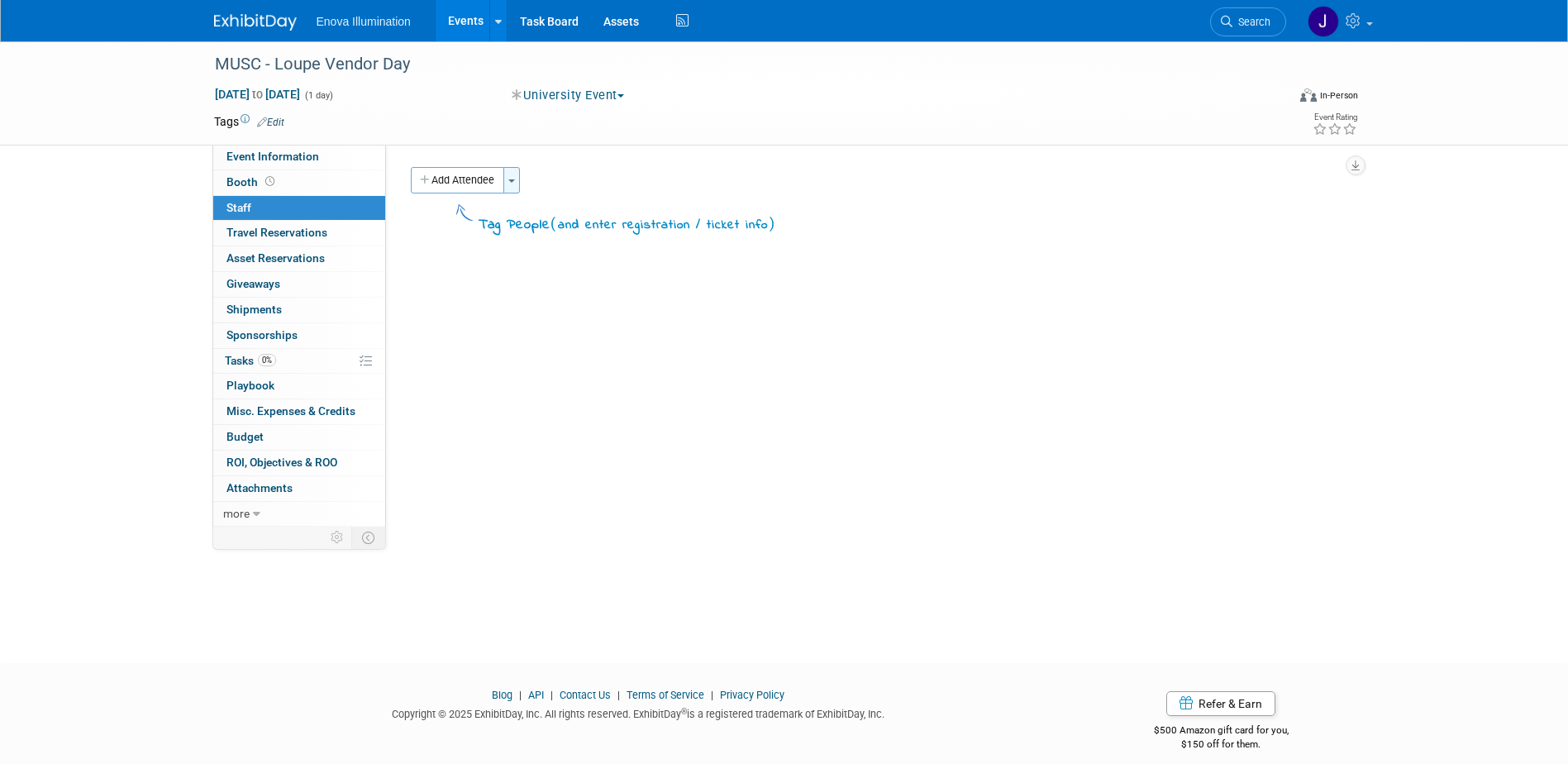
click at [516, 185] on button "Toggle Dropdown" at bounding box center [511, 180] width 17 height 26
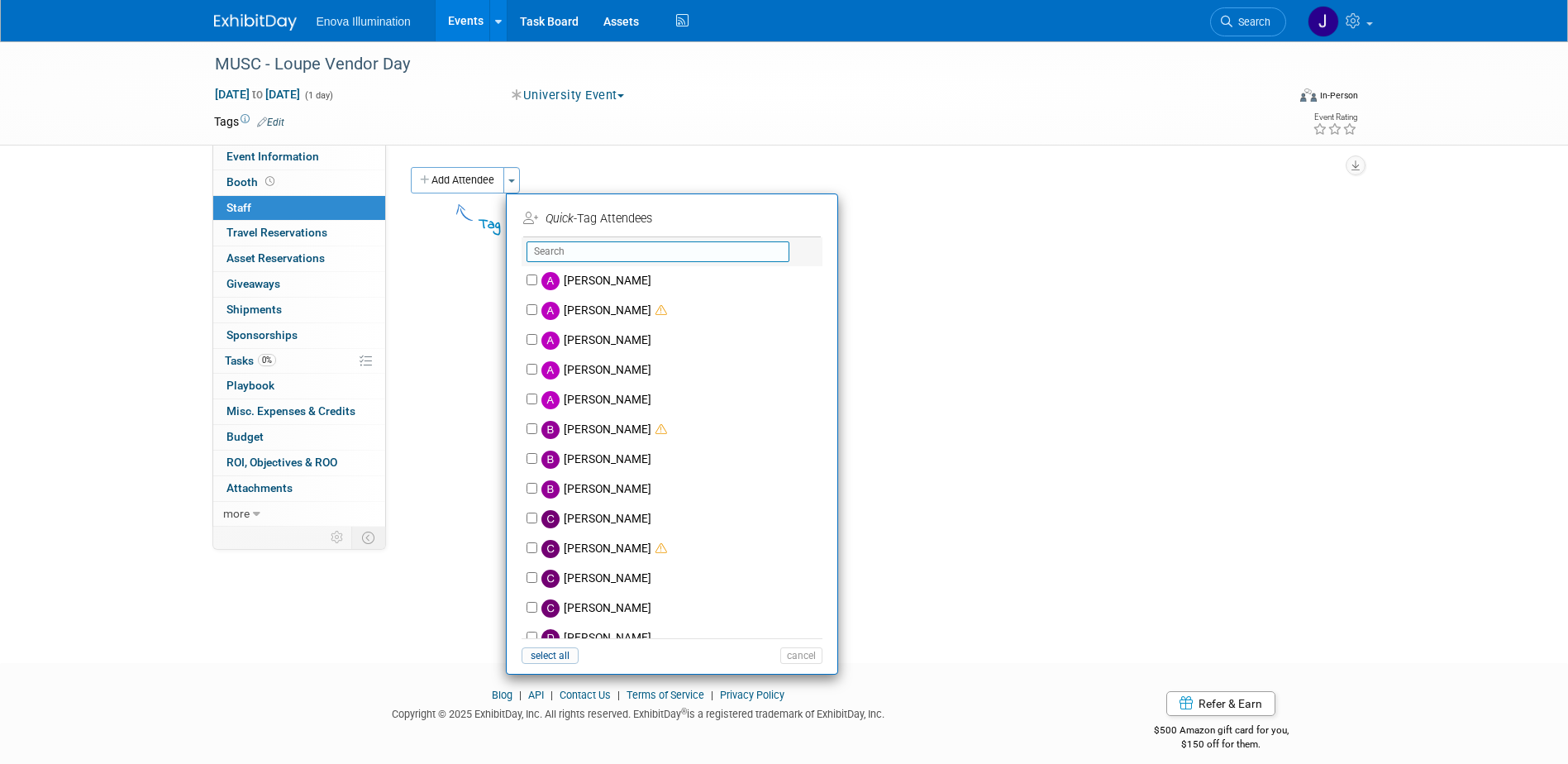
click at [553, 253] on input "text" at bounding box center [658, 251] width 262 height 20
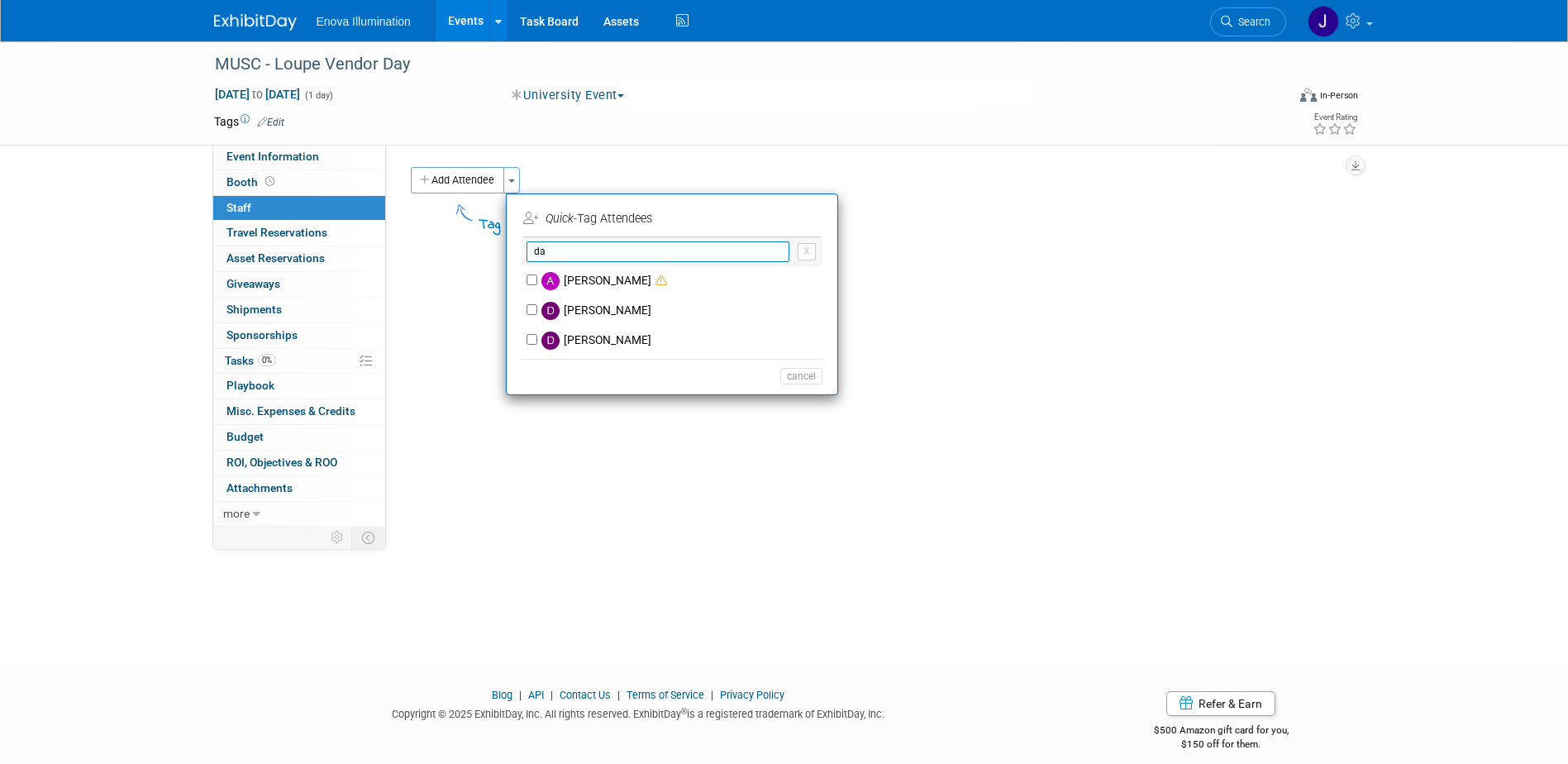
type input "d"
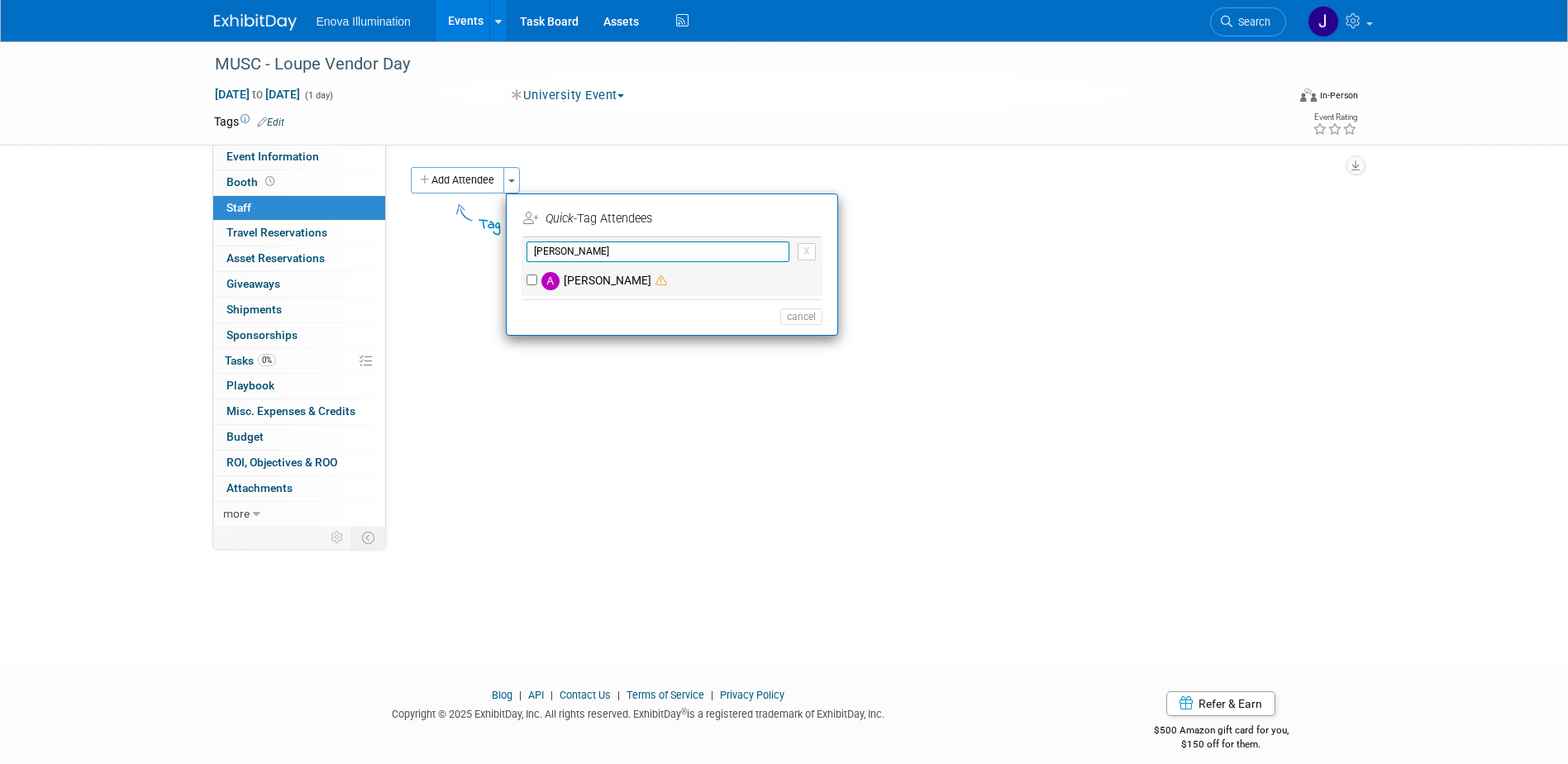
type input "[PERSON_NAME]"
click at [533, 275] on input "[PERSON_NAME]" at bounding box center [532, 279] width 11 height 11
checkbox input "true"
click at [784, 222] on button "Apply" at bounding box center [795, 219] width 51 height 24
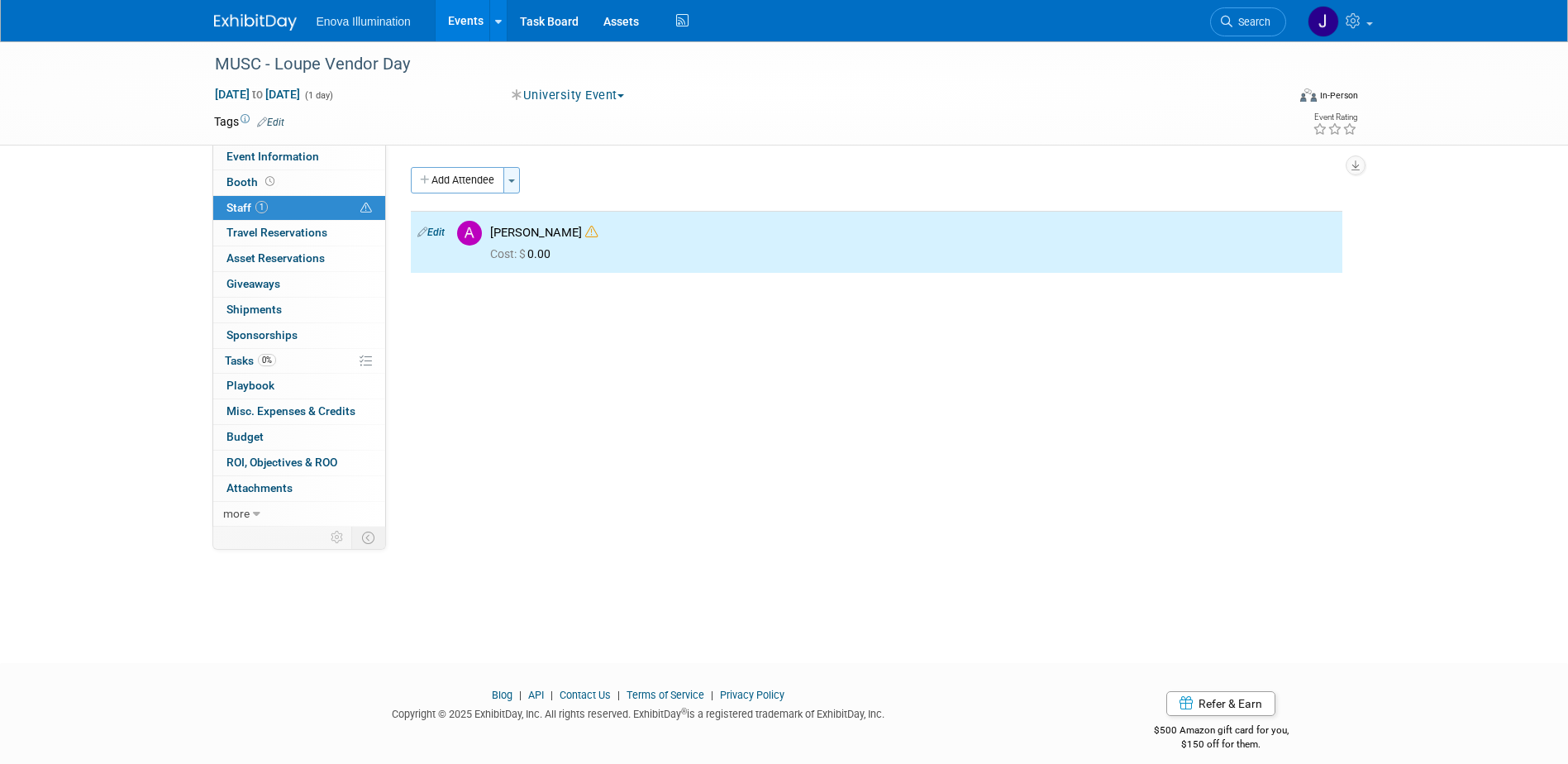
click at [508, 180] on button "Toggle Dropdown" at bounding box center [511, 180] width 17 height 26
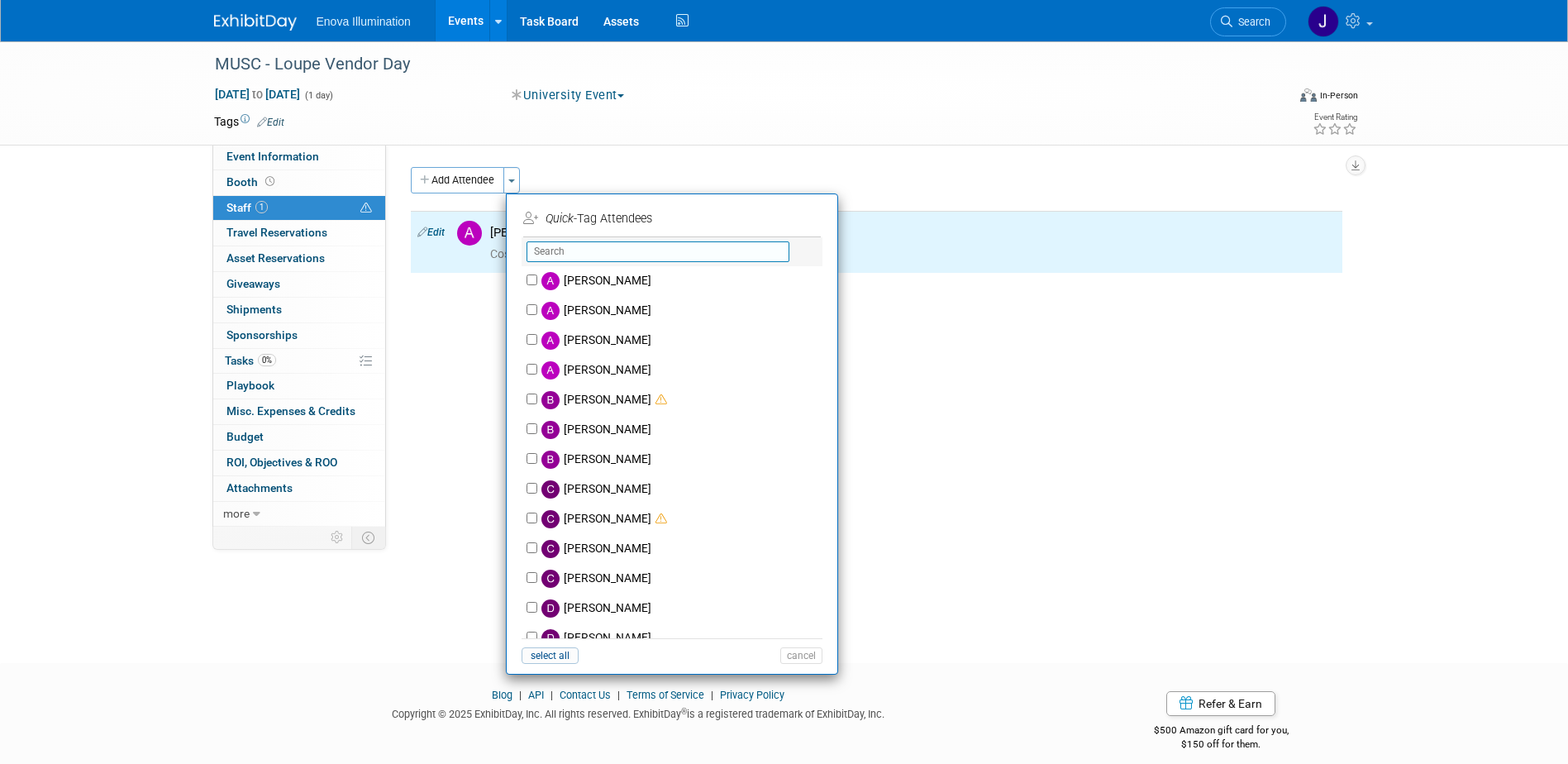
click at [536, 253] on input "text" at bounding box center [658, 251] width 262 height 20
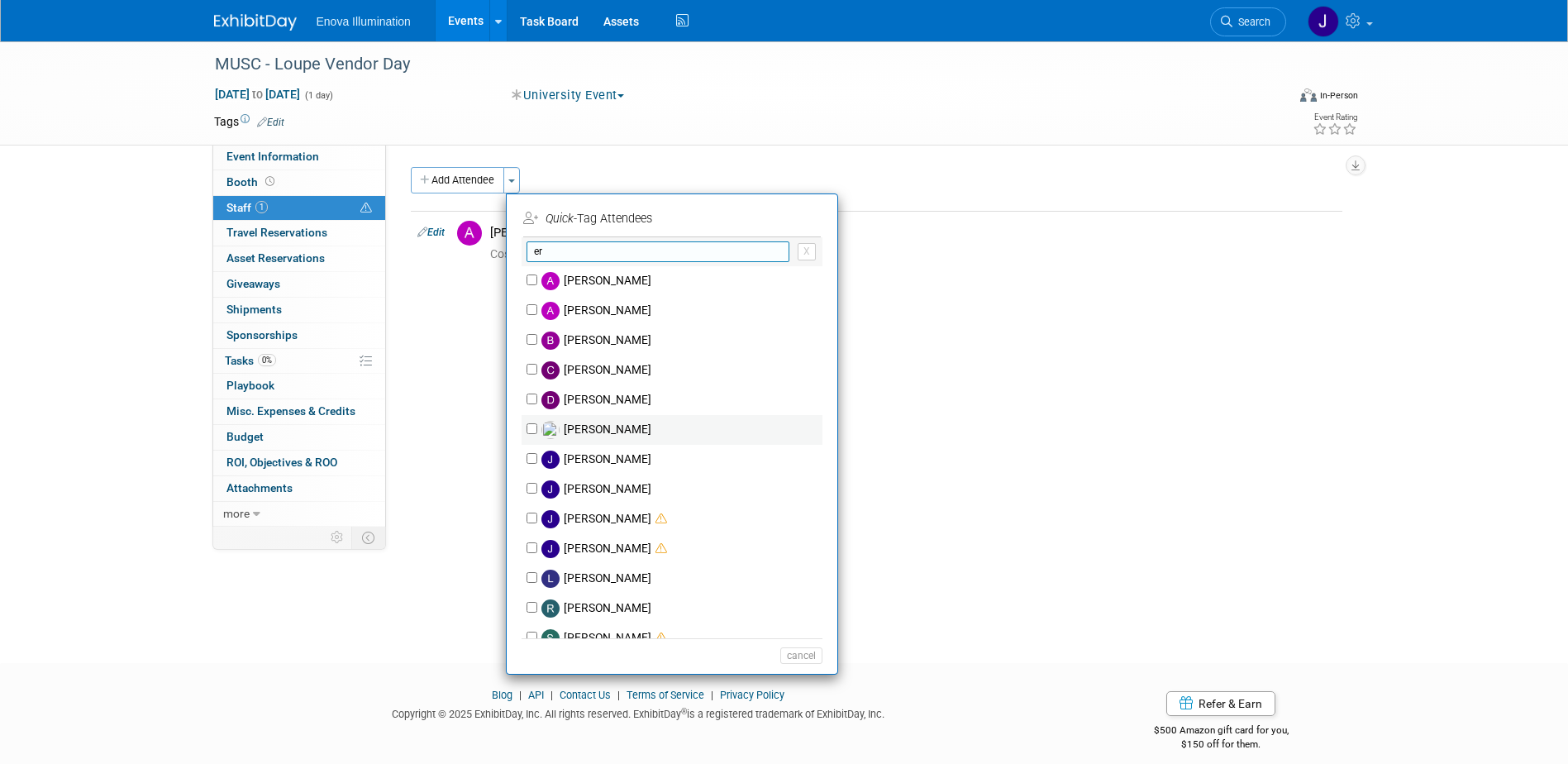
type input "er"
click at [575, 423] on label "[PERSON_NAME]" at bounding box center [683, 429] width 291 height 29
click at [538, 423] on input "[PERSON_NAME]" at bounding box center [532, 428] width 11 height 11
checkbox input "true"
click at [781, 227] on button "Apply" at bounding box center [795, 219] width 51 height 24
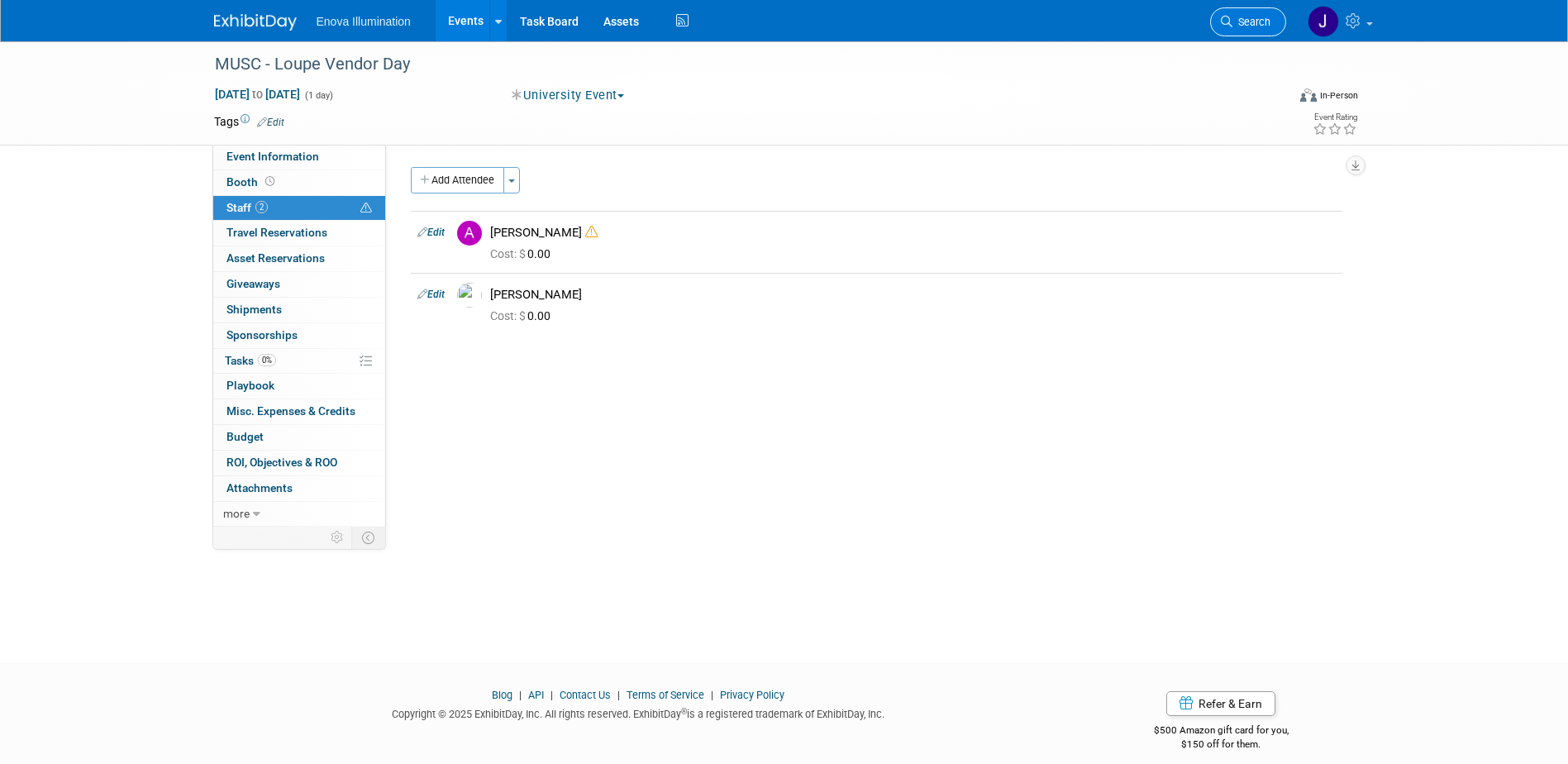
click at [1245, 27] on span "Search" at bounding box center [1251, 21] width 38 height 13
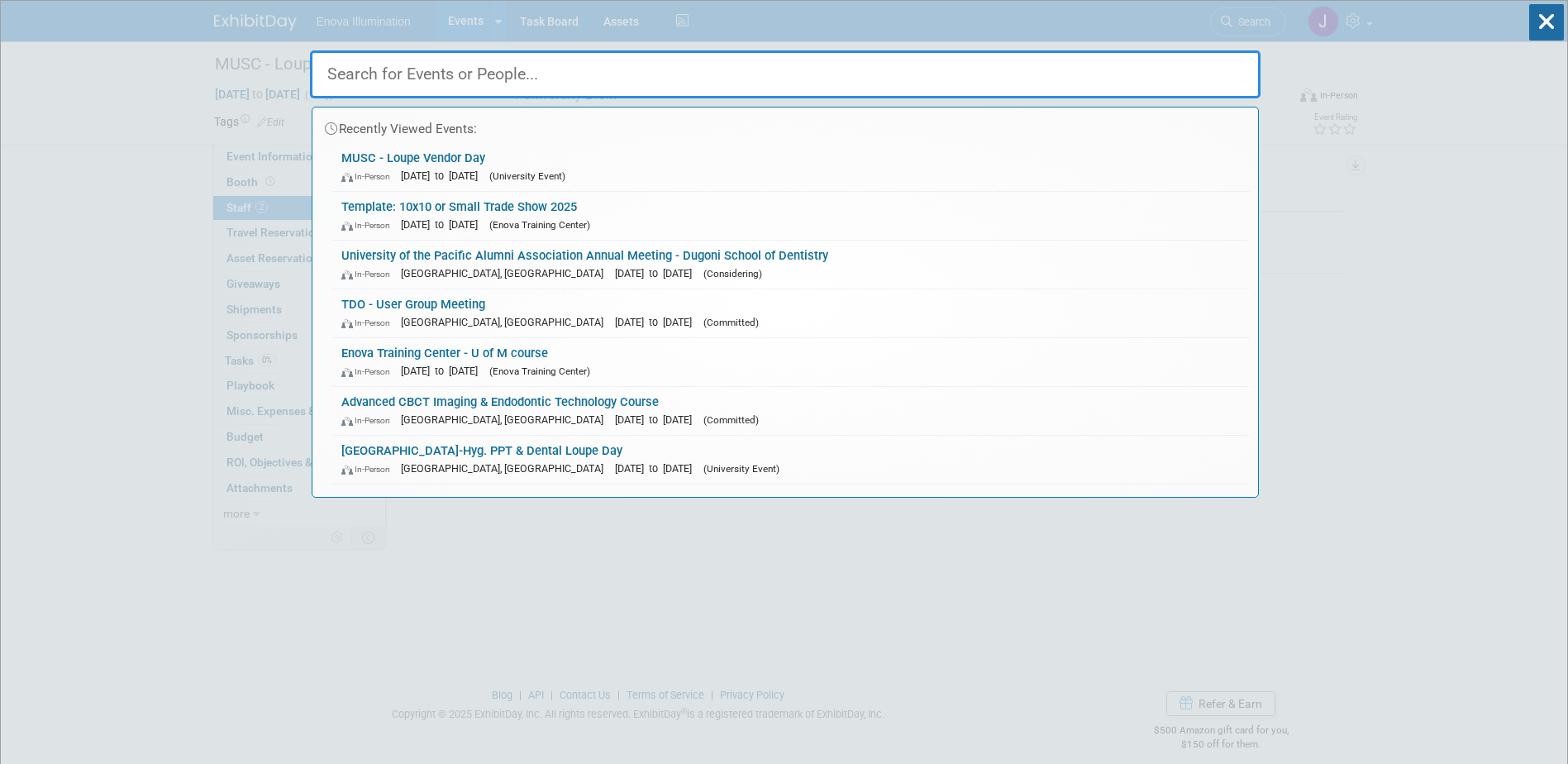
click at [1013, 78] on input "text" at bounding box center [785, 74] width 950 height 48
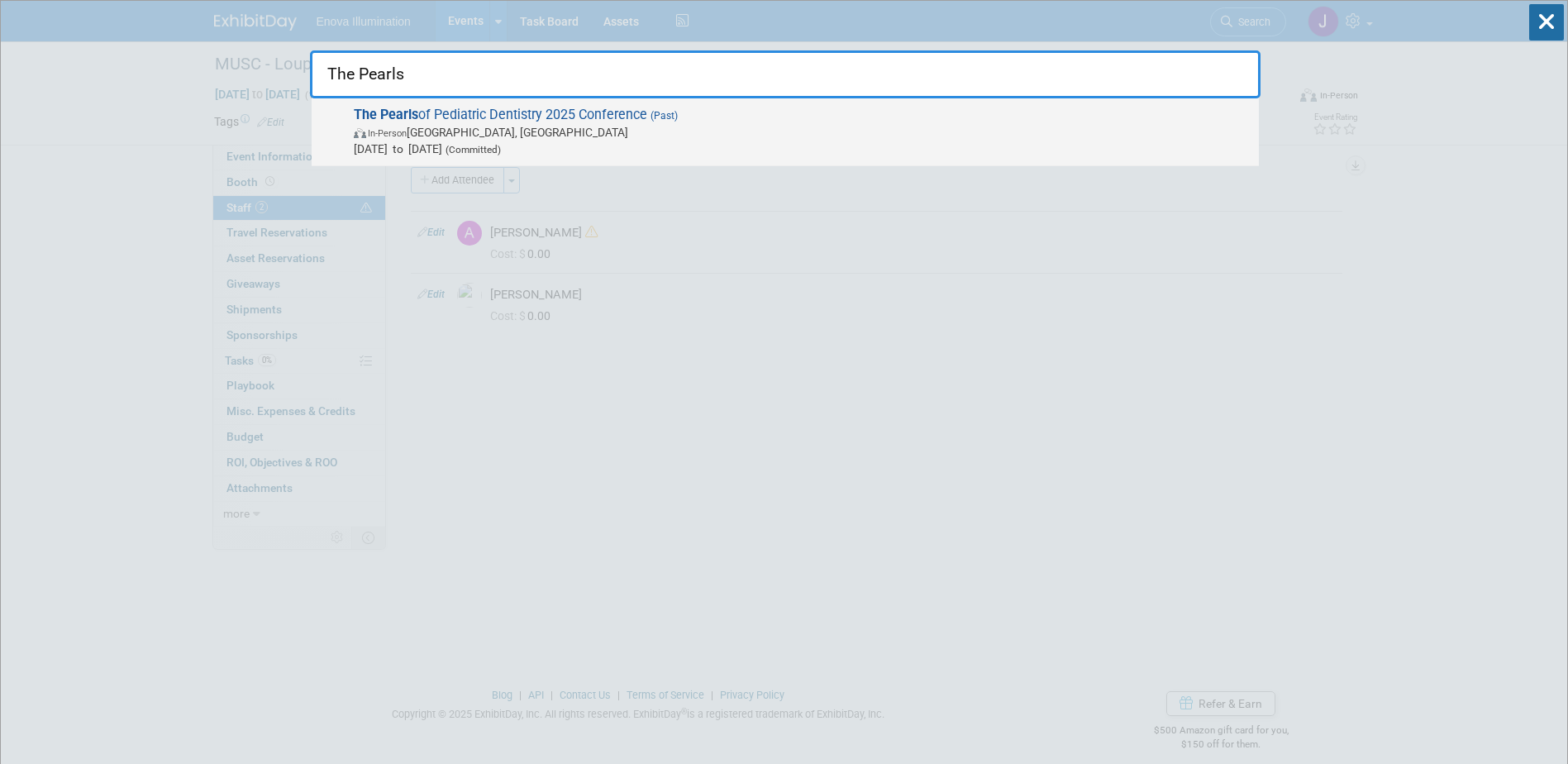
type input "The Pearls"
click at [460, 106] on span "The Pearls of Pediatric Dentistry 2025 Conference (Past) In-Person Austin, TX A…" at bounding box center [799, 132] width 902 height 51
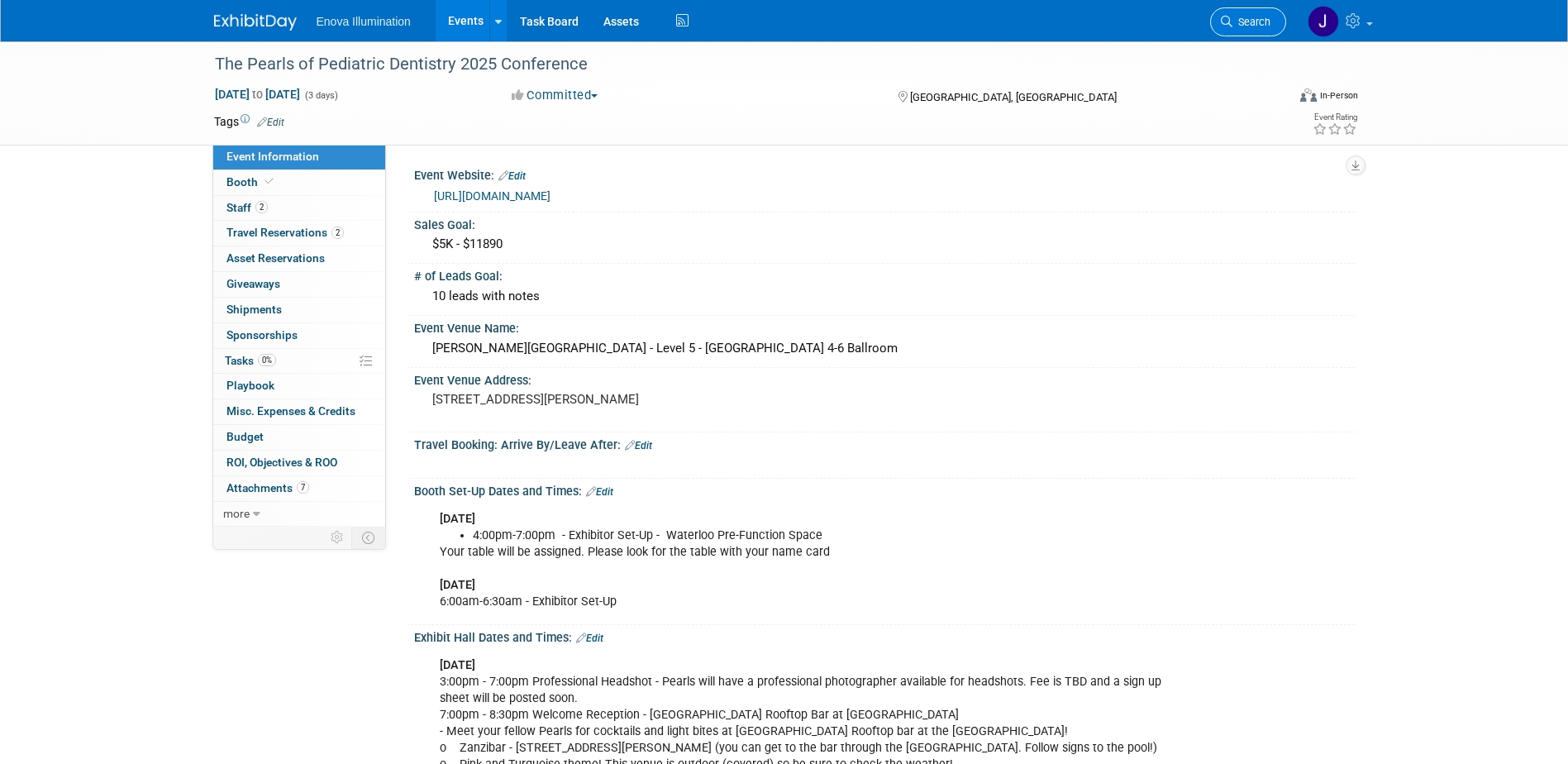
click at [1235, 24] on span "Search" at bounding box center [1251, 21] width 38 height 13
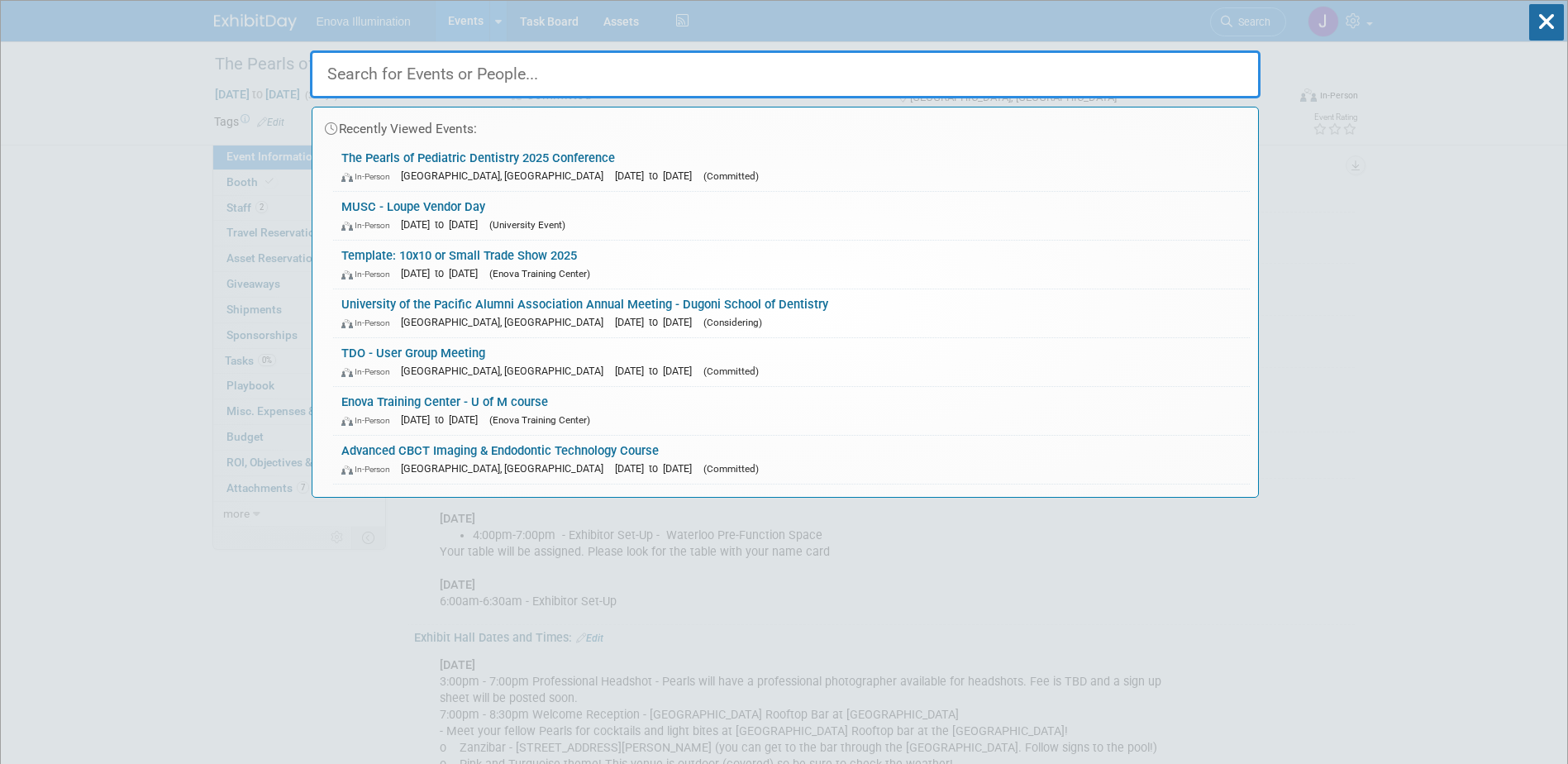
click at [508, 80] on input "text" at bounding box center [785, 74] width 950 height 48
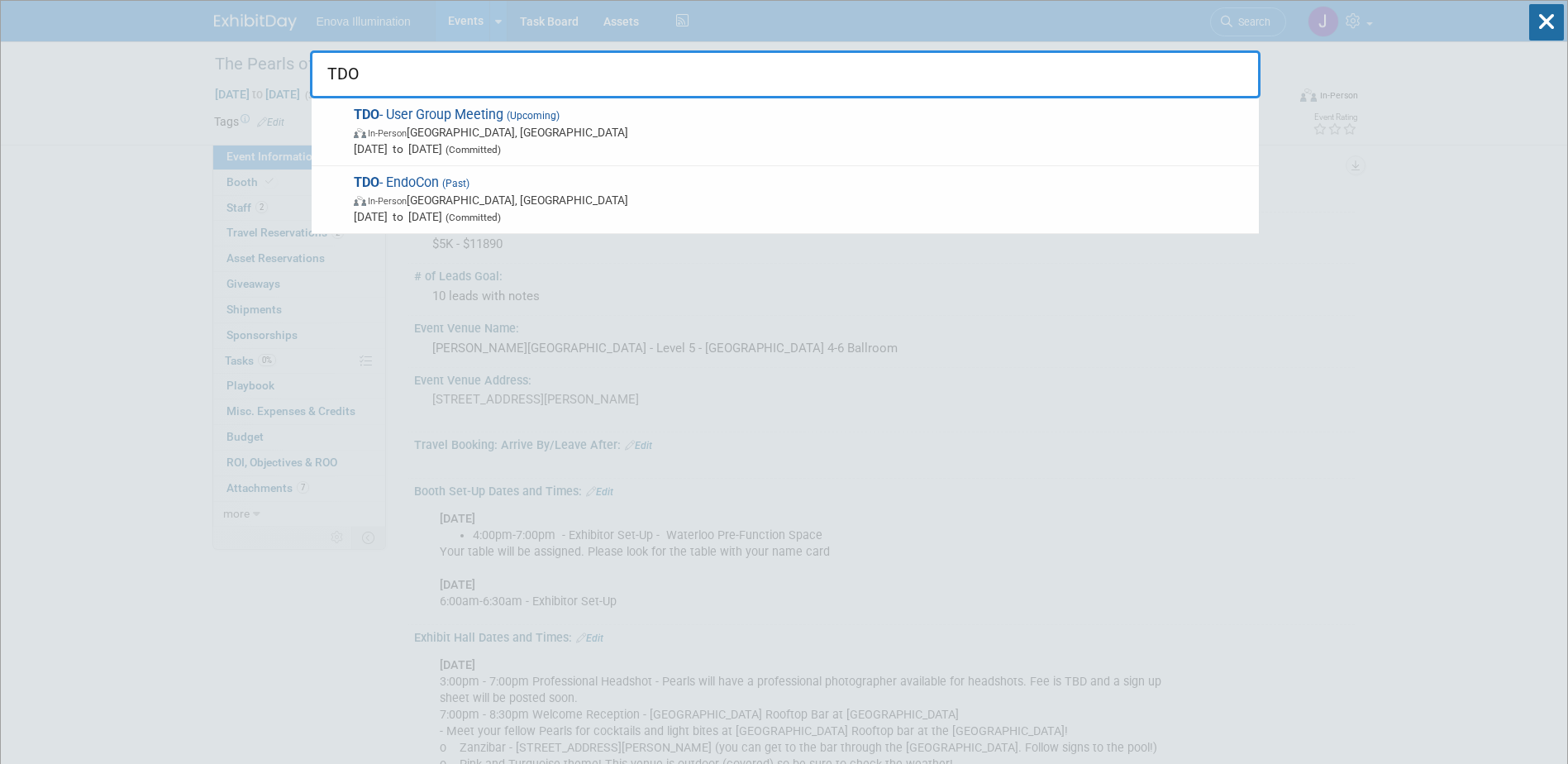
type input "TDO"
click at [386, 122] on span "TDO - User Group Meeting (Upcoming) In-Person San Diego, CA Nov 6, 2025 to Nov …" at bounding box center [799, 132] width 902 height 51
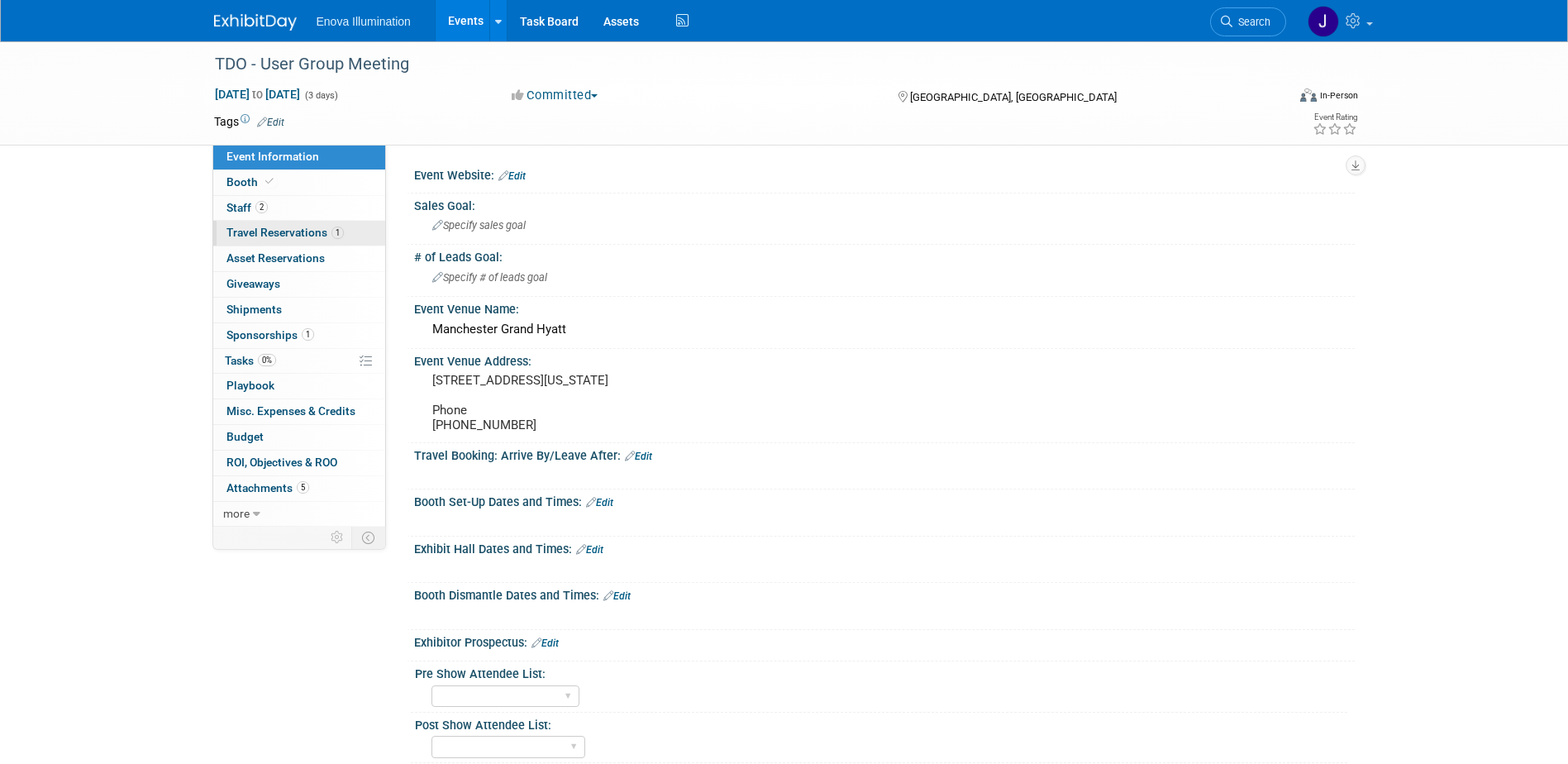
click at [280, 232] on span "Travel Reservations 1" at bounding box center [285, 232] width 117 height 14
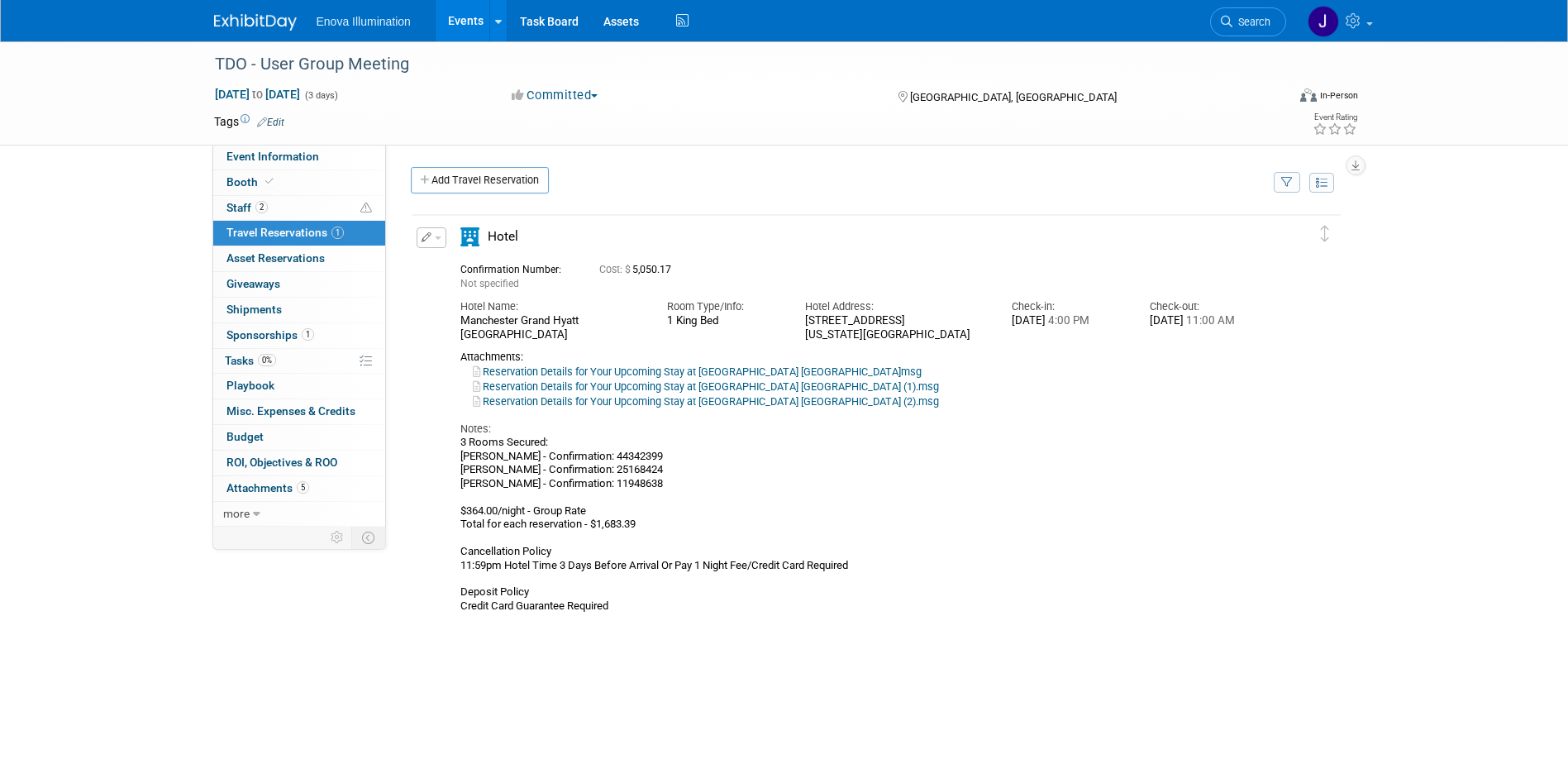
click at [255, 24] on img at bounding box center [255, 21] width 83 height 17
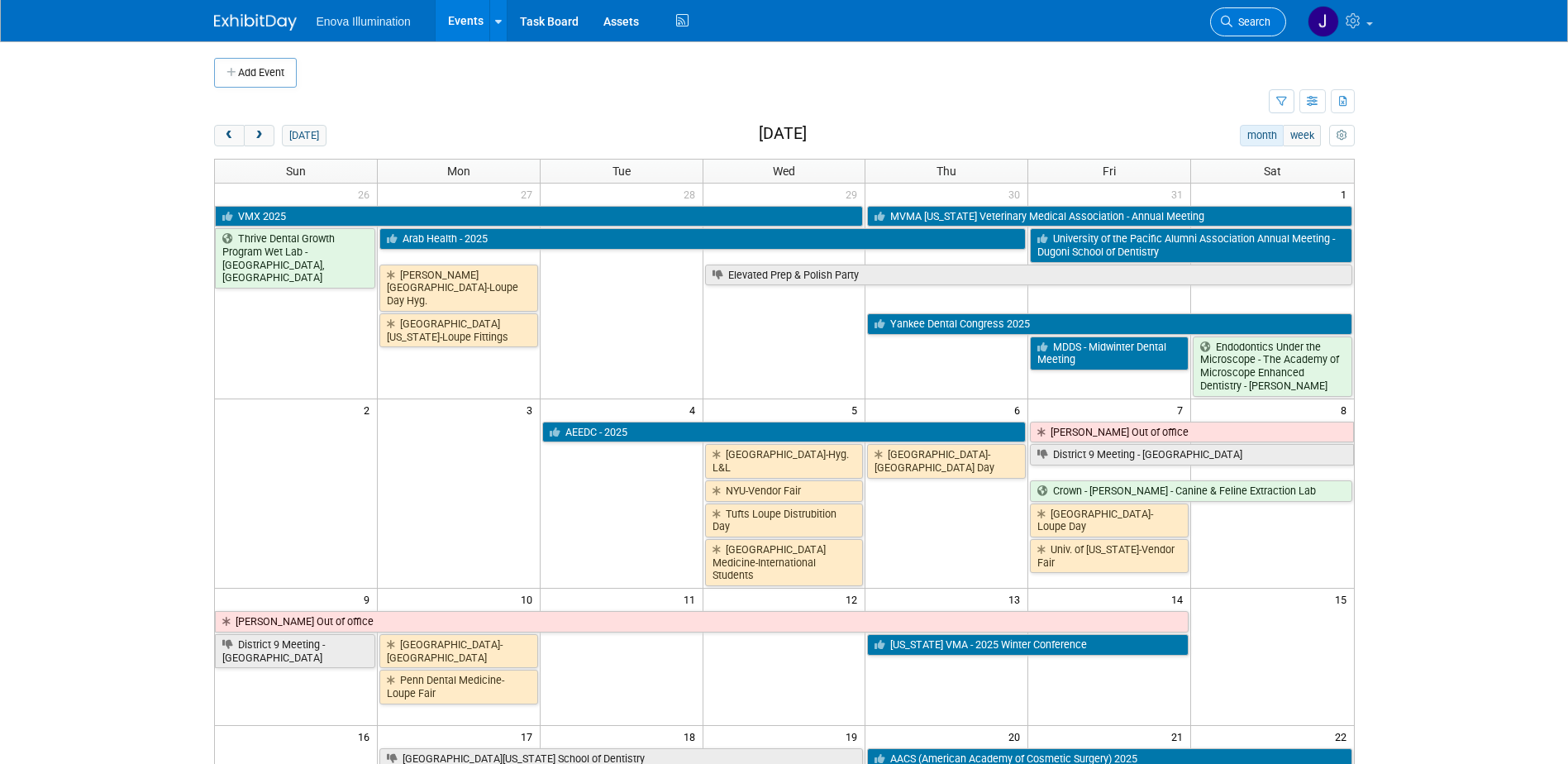
click at [1247, 24] on span "Search" at bounding box center [1251, 21] width 38 height 13
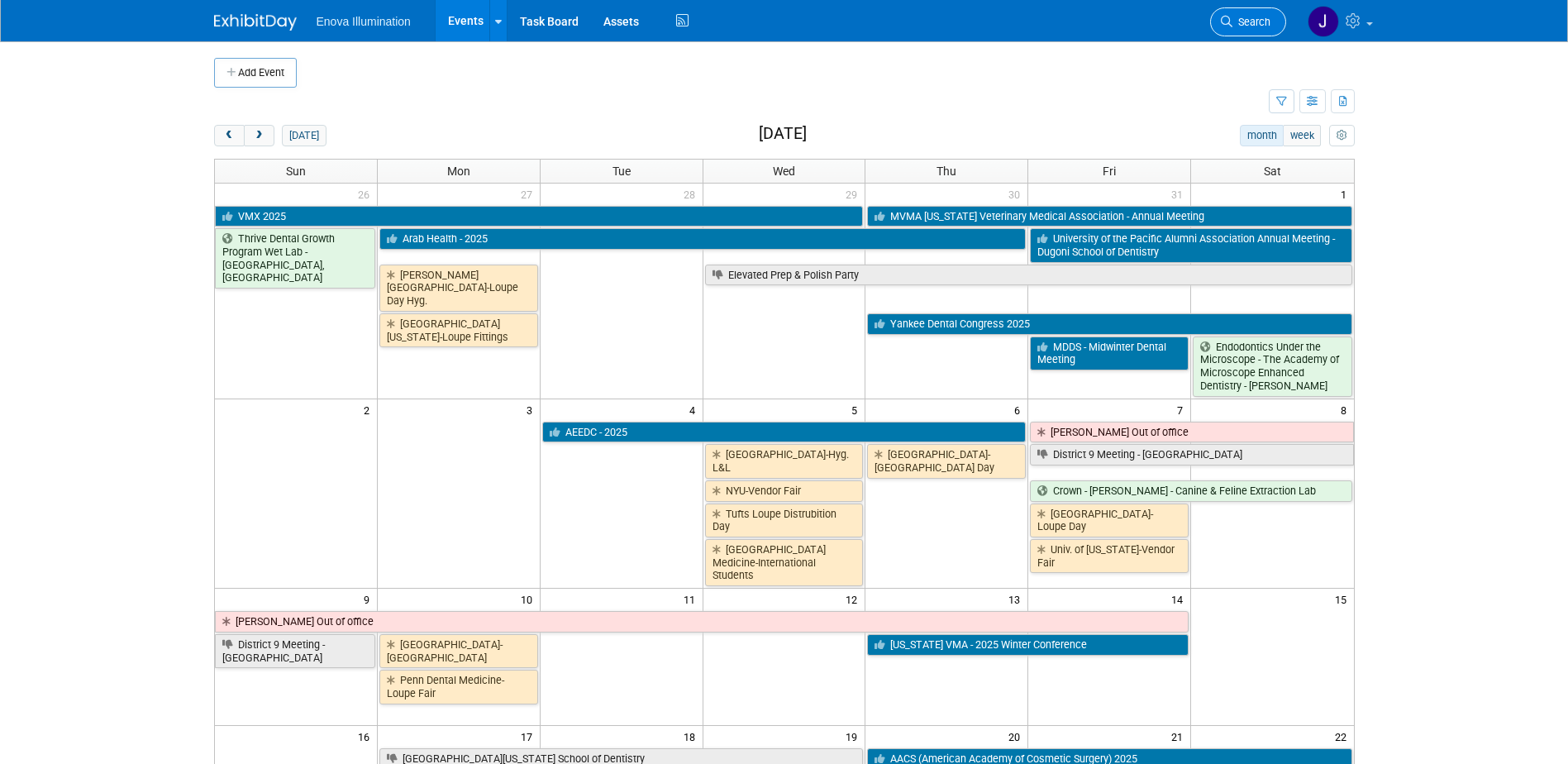
click at [1226, 19] on icon at bounding box center [1226, 21] width 12 height 12
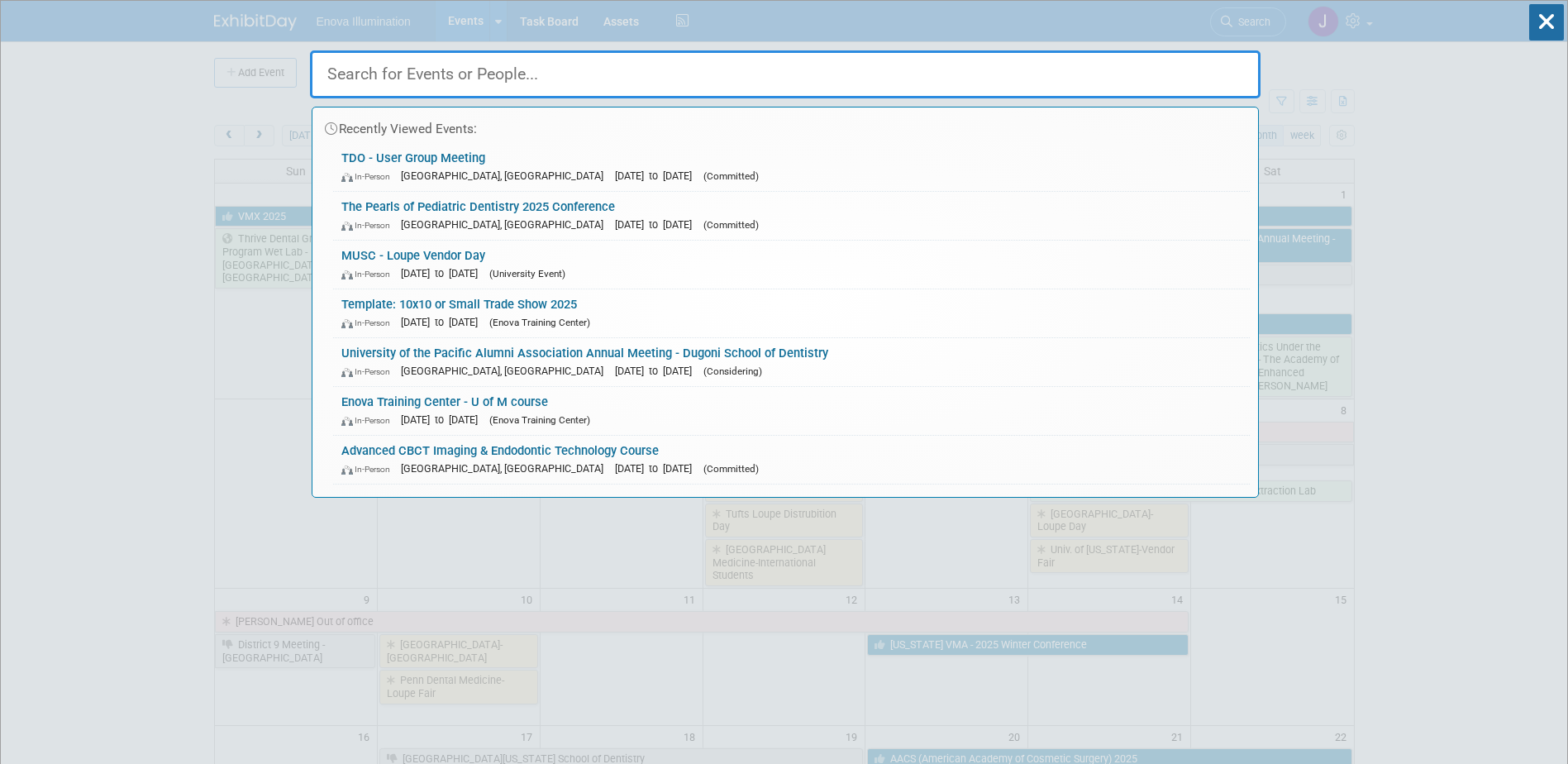
click at [373, 66] on input "text" at bounding box center [785, 74] width 950 height 48
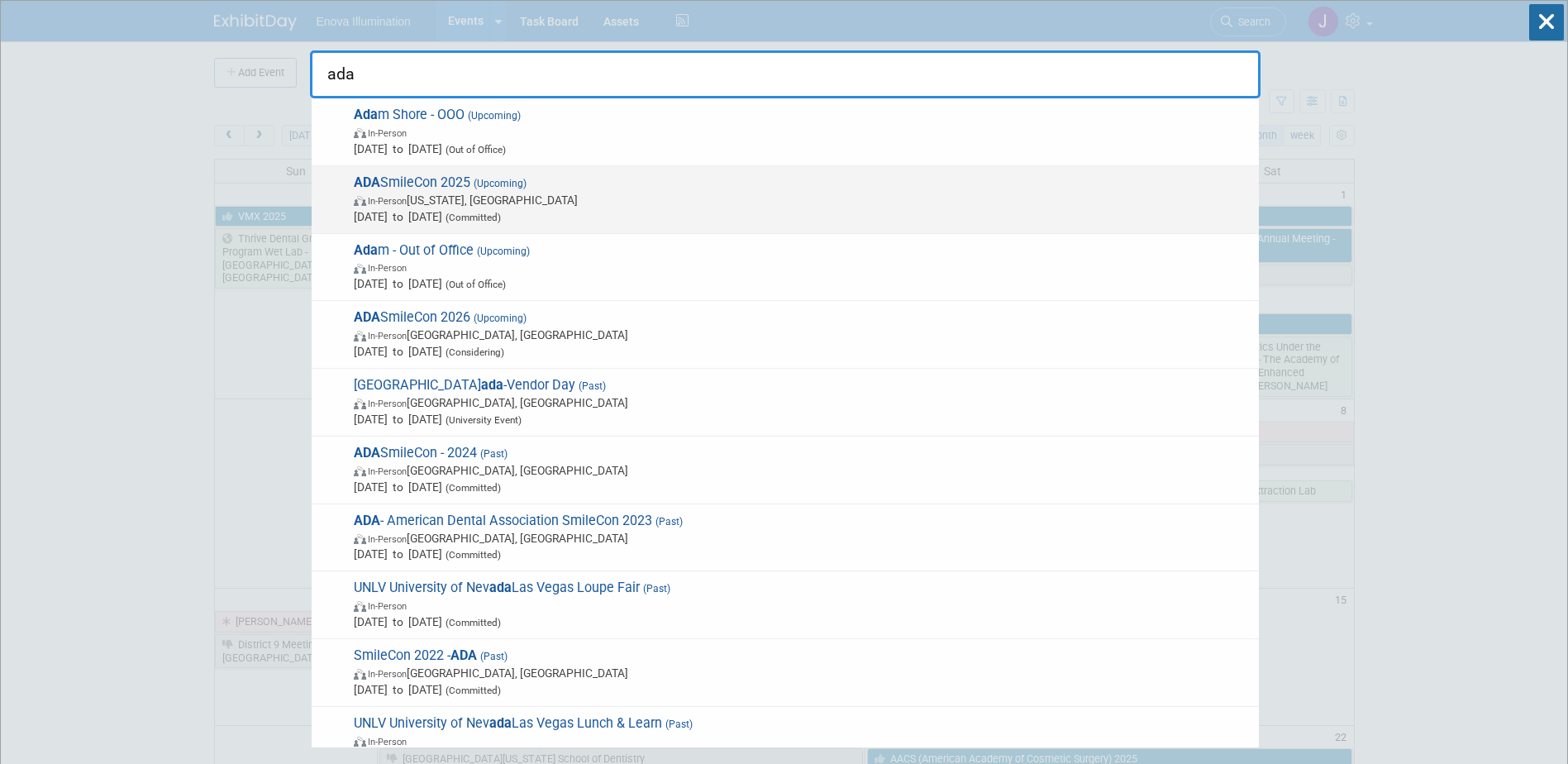
type input "ada"
click at [398, 188] on span "ADA SmileCon 2025 (Upcoming) In-Person Washington, DC Oct 23, 2025 to Oct 25, 2…" at bounding box center [799, 200] width 902 height 51
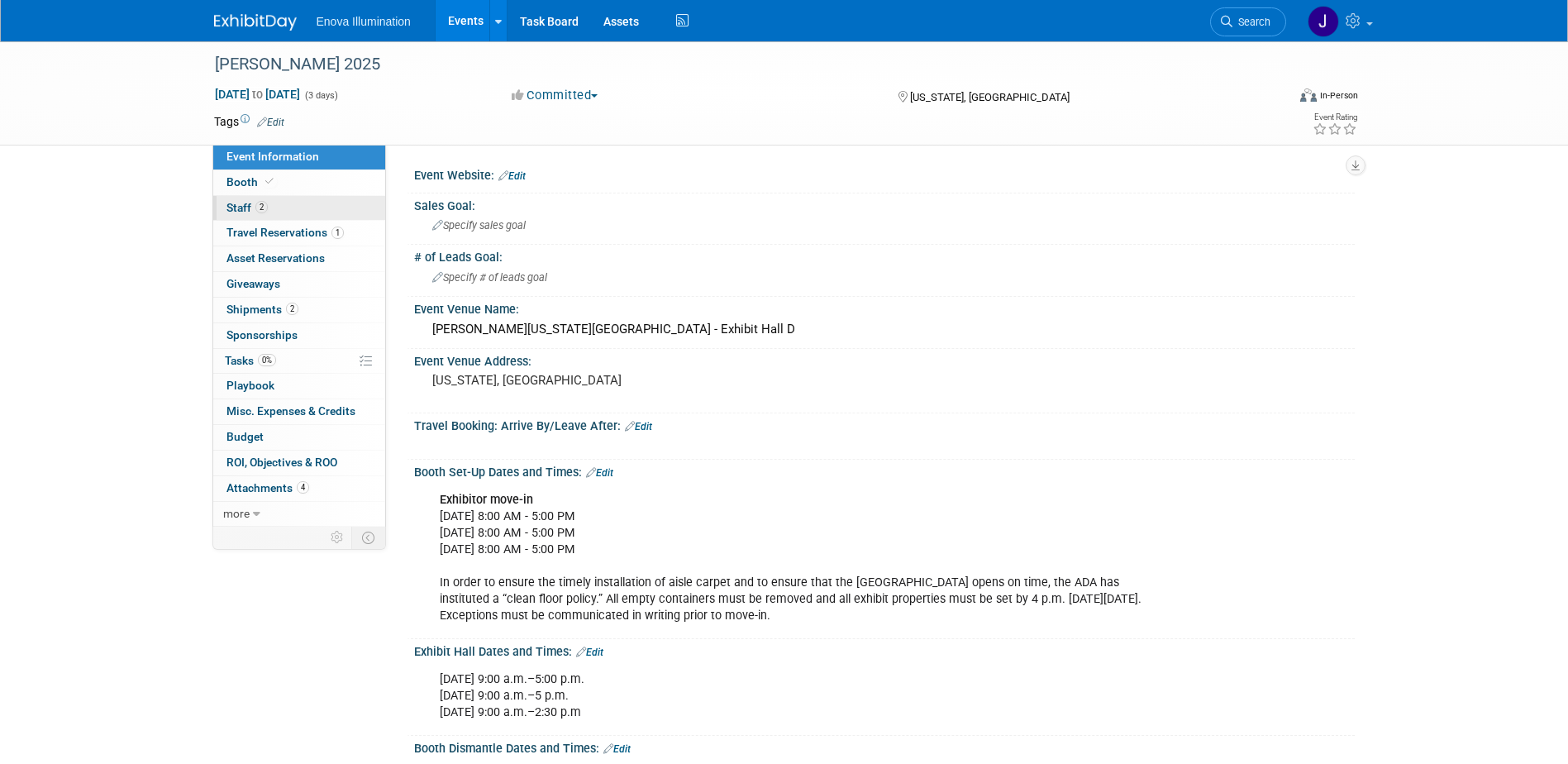
click at [283, 209] on link "2 Staff 2" at bounding box center [300, 208] width 172 height 24
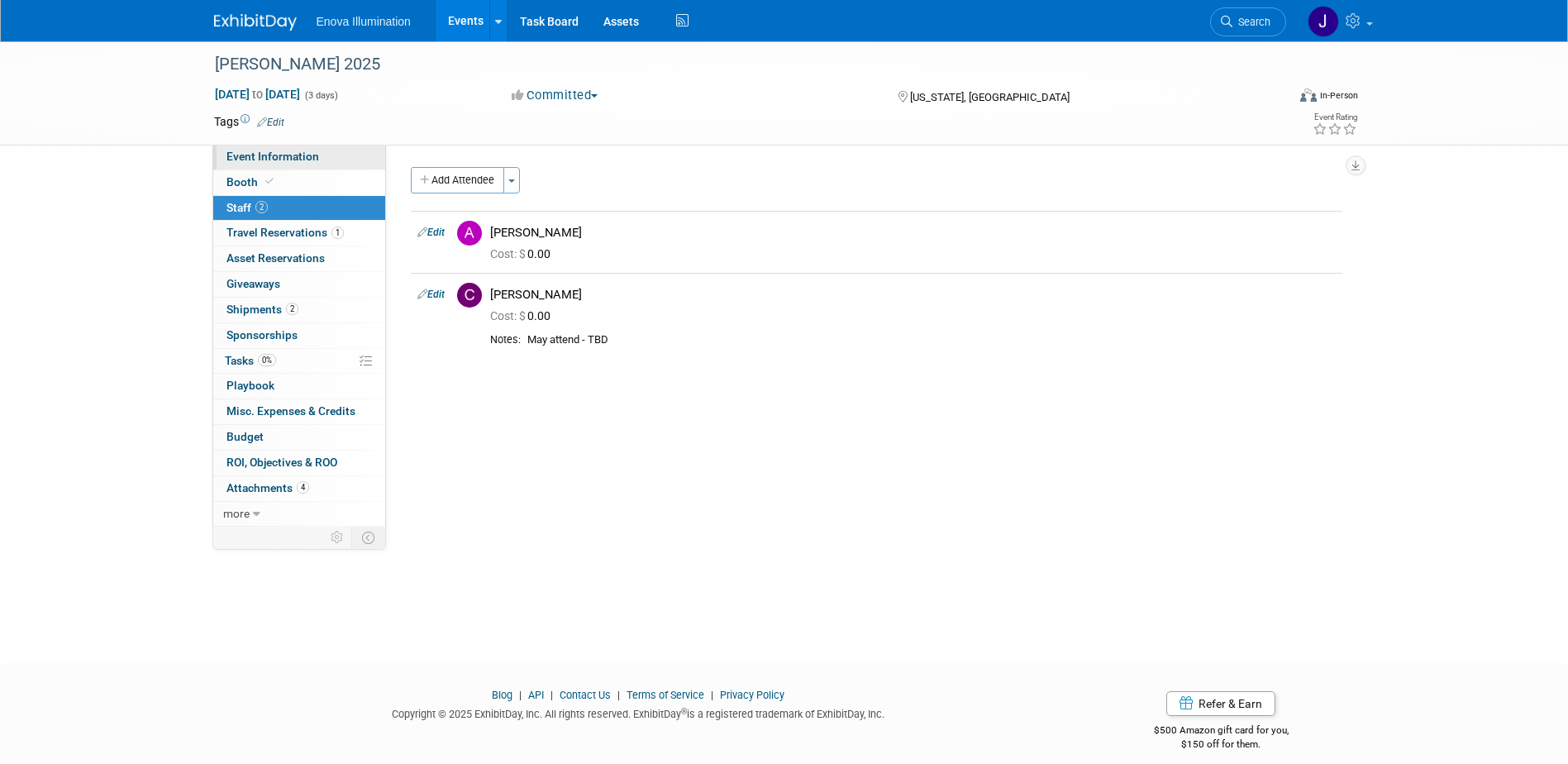
click at [338, 158] on link "Event Information" at bounding box center [300, 156] width 172 height 24
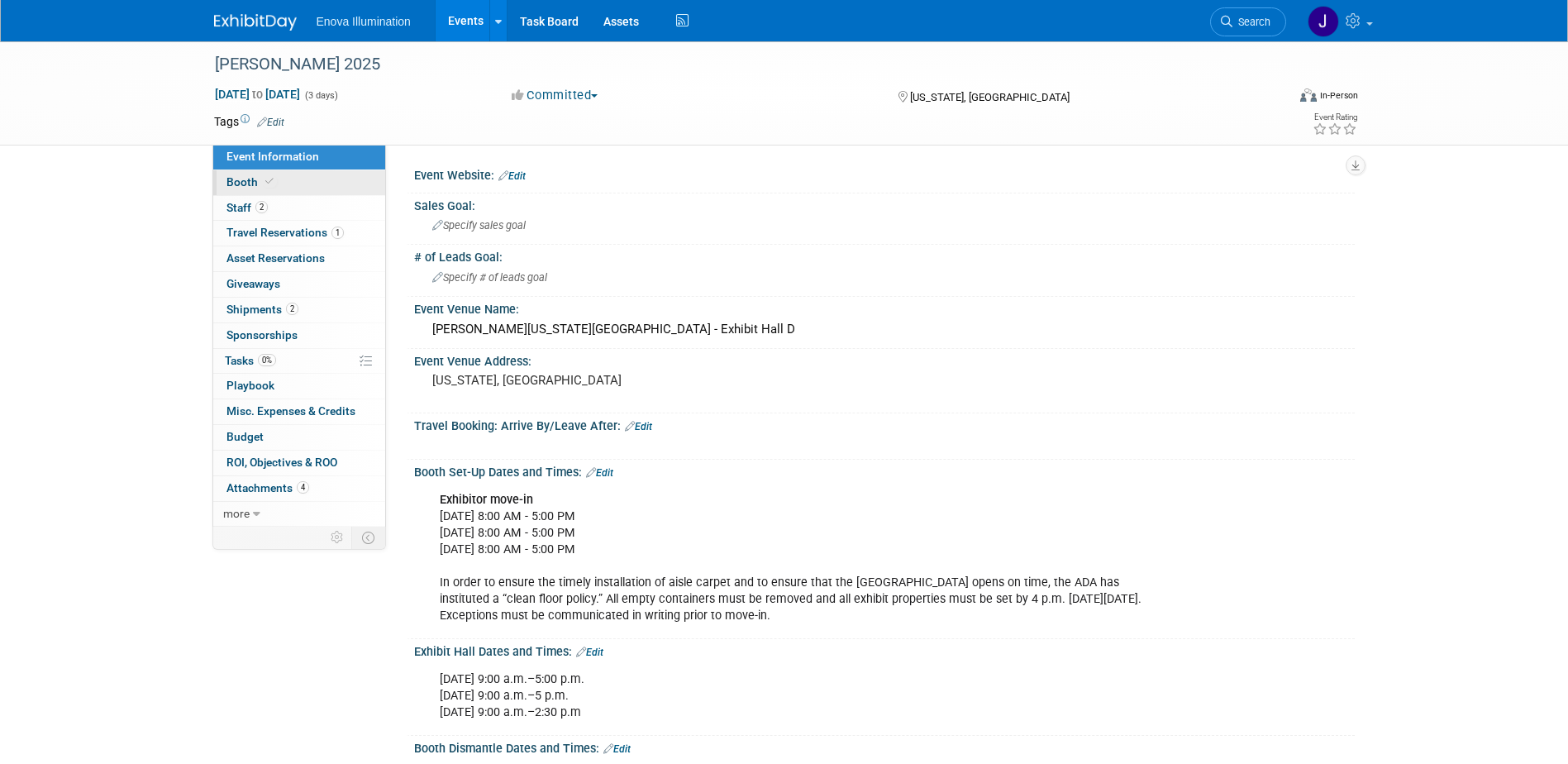
click at [313, 189] on link "Booth" at bounding box center [300, 181] width 172 height 24
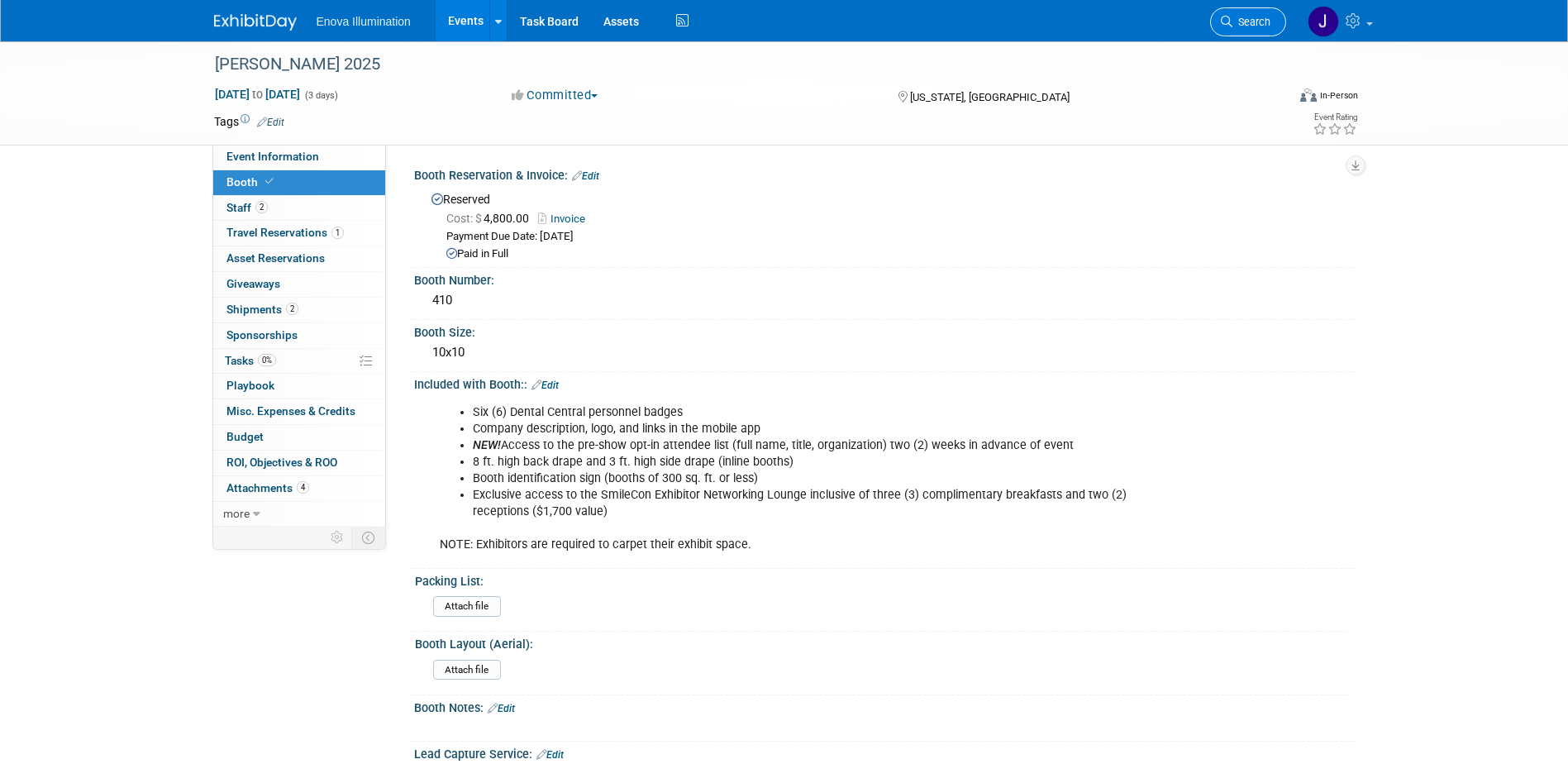
click at [1245, 32] on link "Search" at bounding box center [1248, 22] width 76 height 29
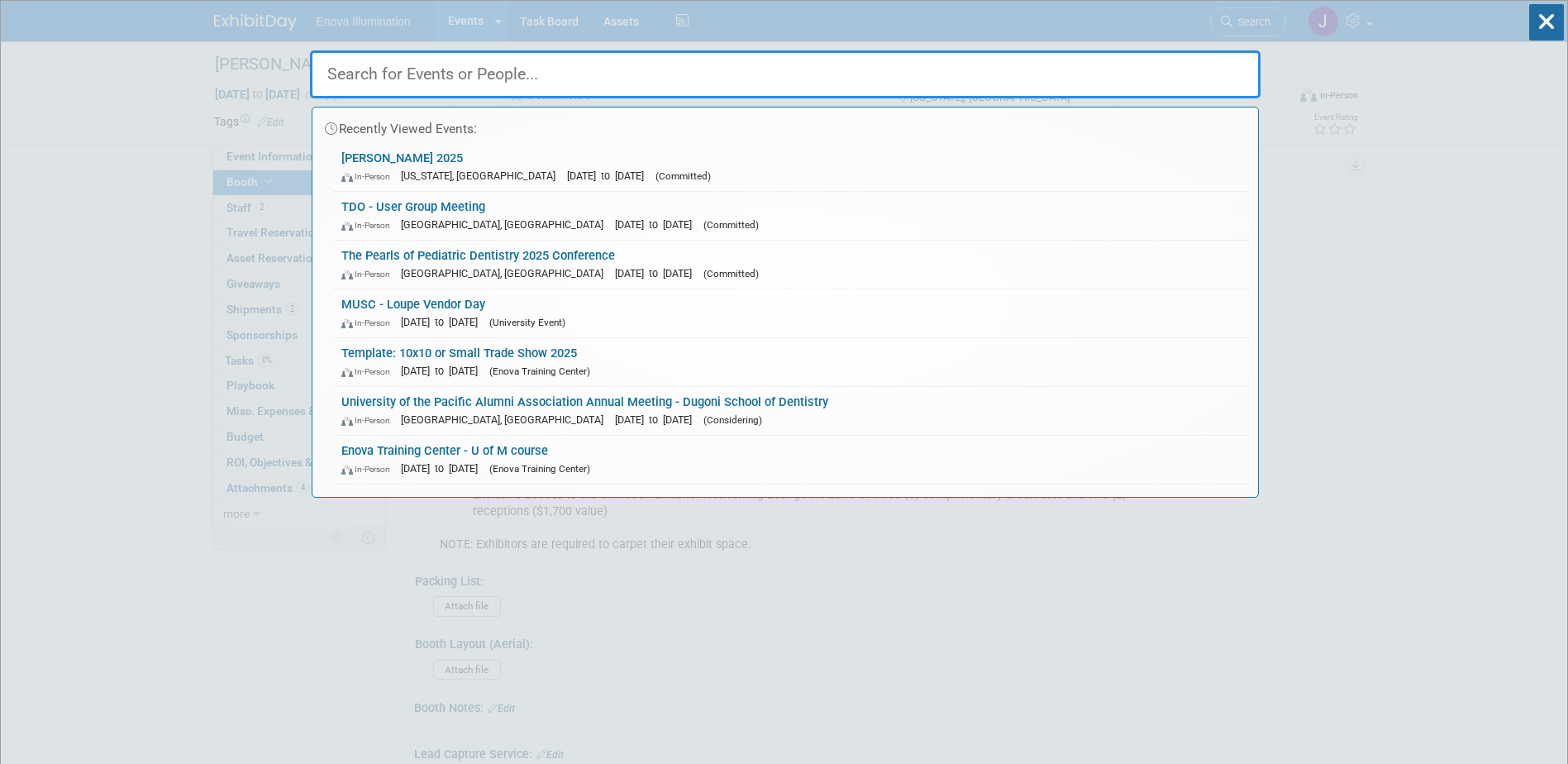
click at [1212, 58] on input "text" at bounding box center [785, 74] width 950 height 48
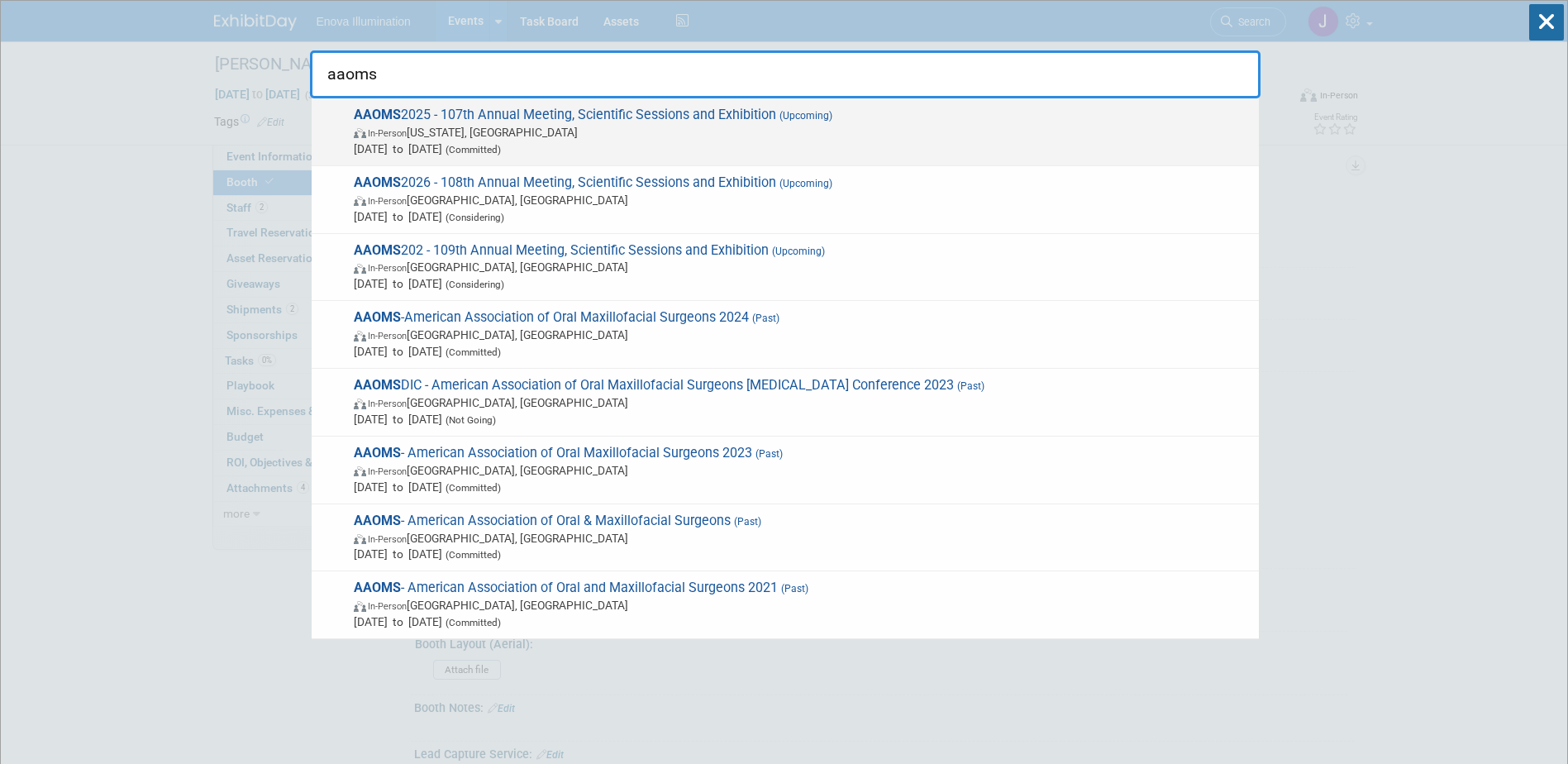
type input "aaoms"
click at [518, 131] on span "In-Person [US_STATE], [GEOGRAPHIC_DATA]" at bounding box center [802, 132] width 897 height 17
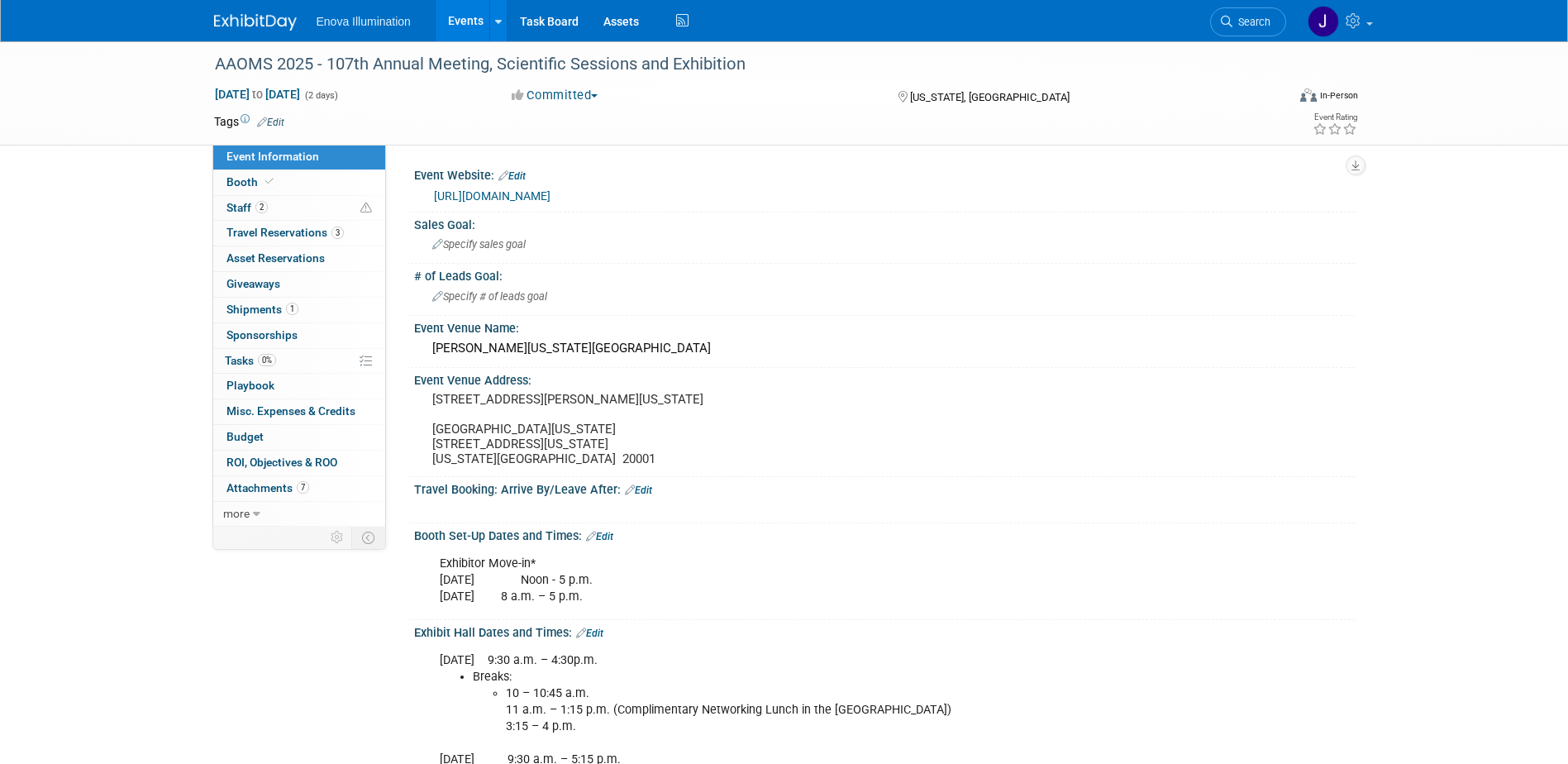
click at [813, 11] on div "Enova Illumination Events Add Event Bulk Upload Events Shareable Event Boards R…" at bounding box center [784, 20] width 1141 height 41
